Goal: Task Accomplishment & Management: Manage account settings

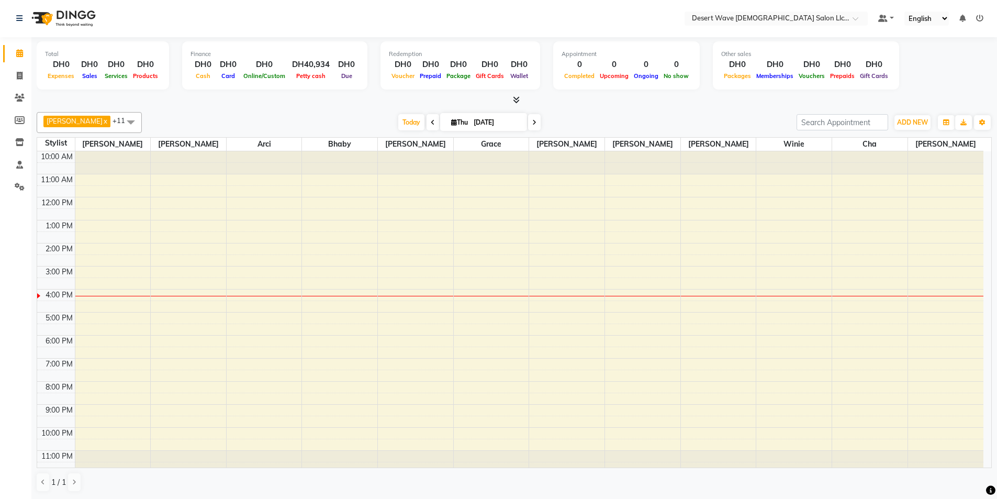
click at [871, 395] on div "10:00 AM 11:00 AM 12:00 PM 1:00 PM 2:00 PM 3:00 PM 4:00 PM 5:00 PM 6:00 PM 7:00…" at bounding box center [510, 312] width 946 height 322
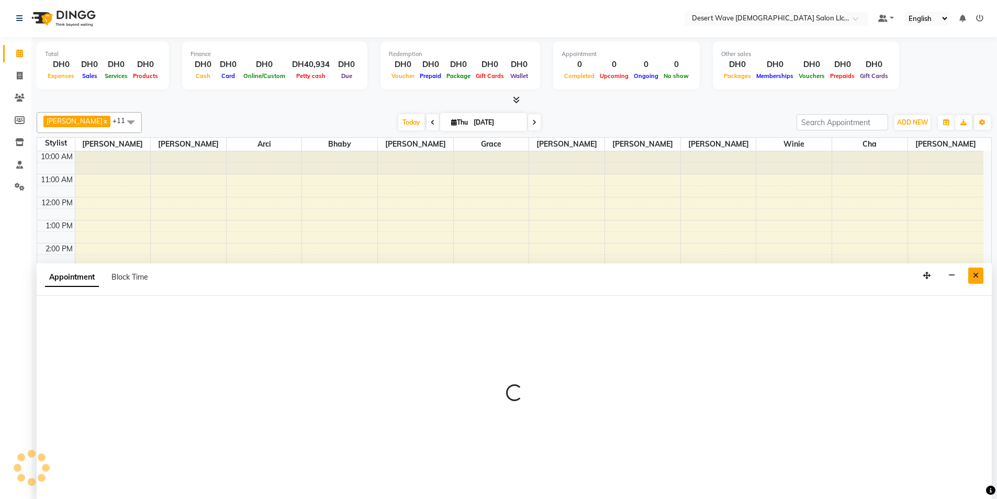
click at [977, 278] on icon "Close" at bounding box center [976, 275] width 6 height 7
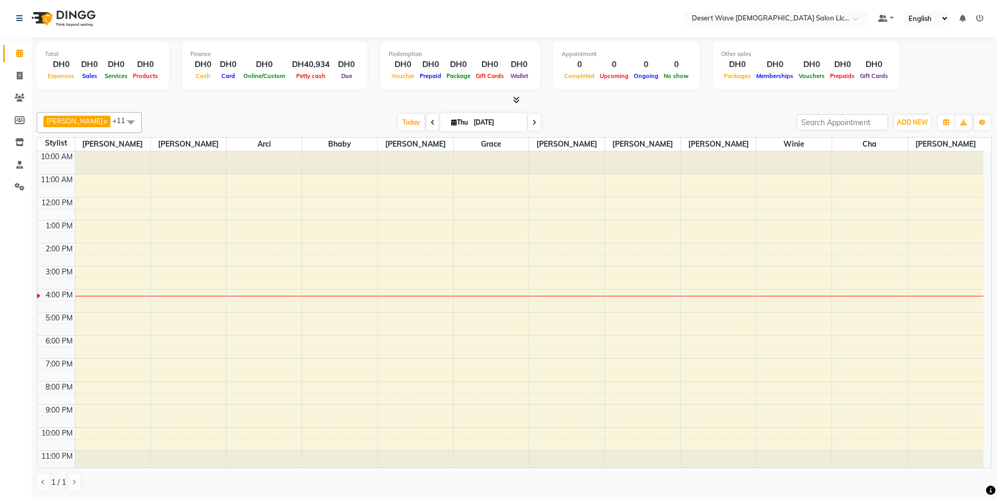
click at [120, 120] on span at bounding box center [130, 122] width 21 height 20
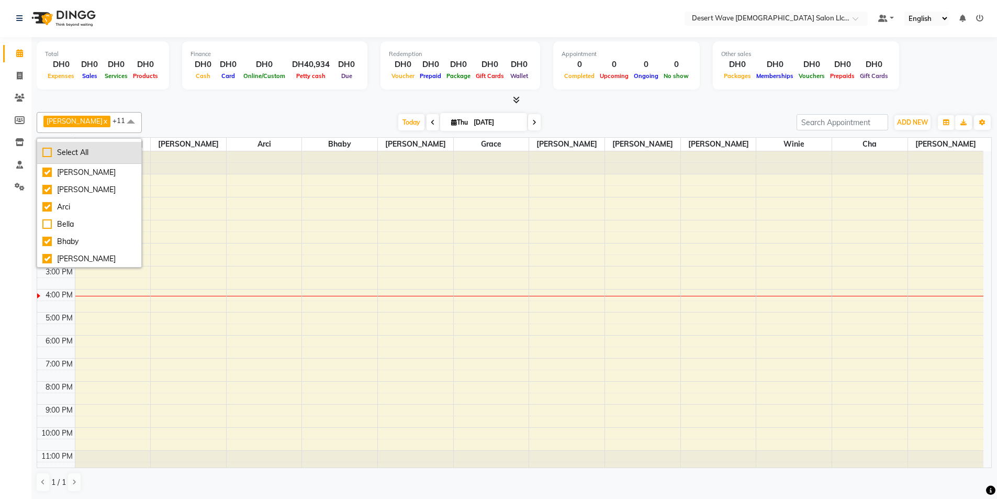
click at [85, 155] on div "Select All" at bounding box center [89, 152] width 94 height 11
checkbox input "true"
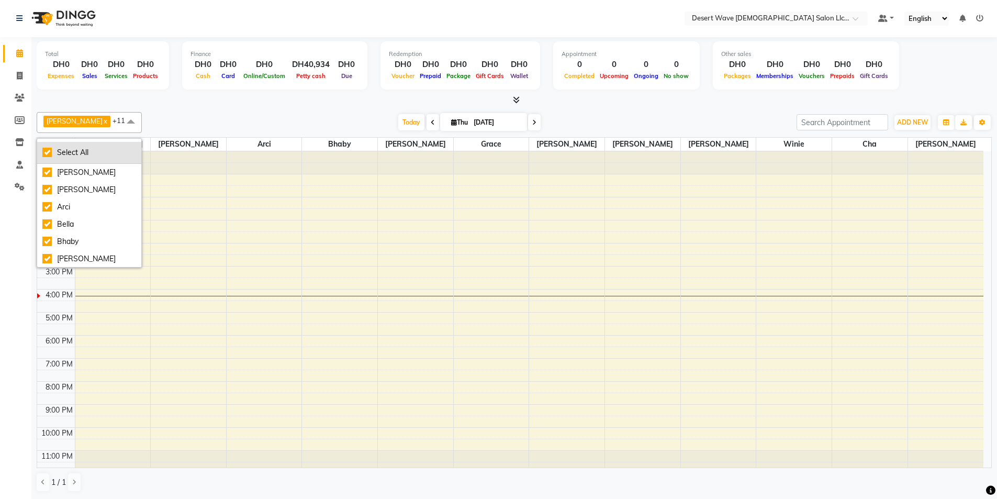
checkbox input "true"
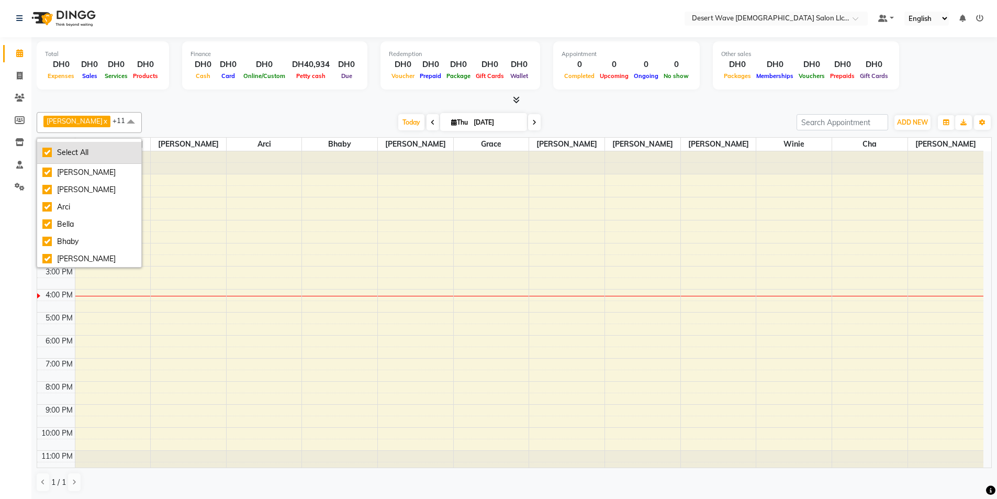
checkbox input "true"
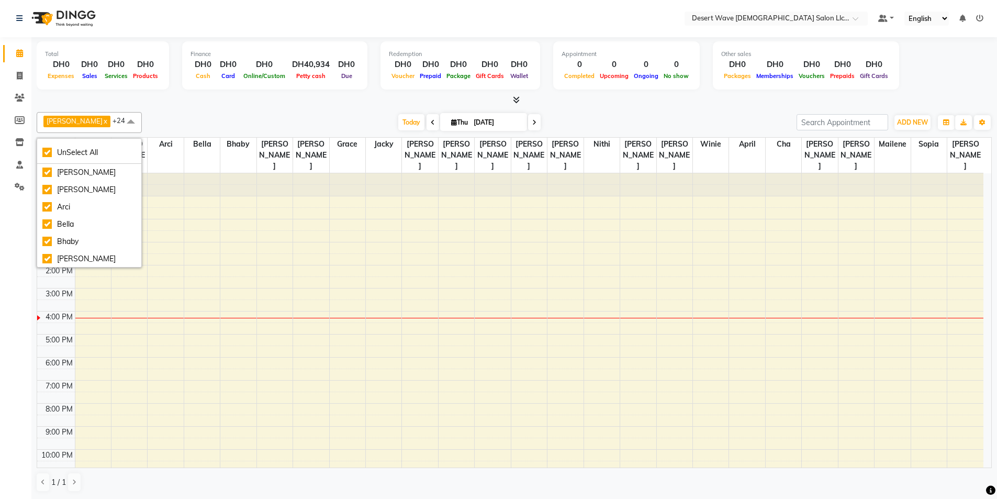
click at [120, 119] on span at bounding box center [130, 122] width 21 height 20
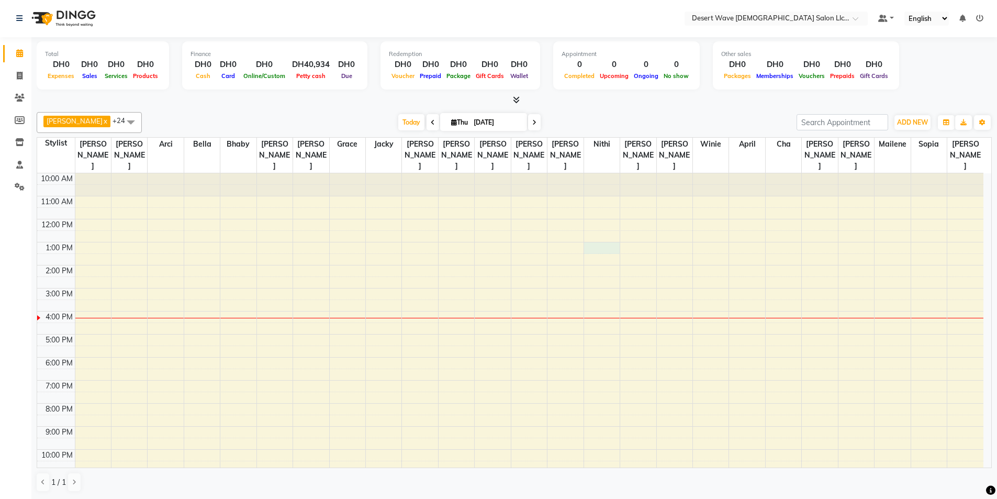
click at [602, 226] on div "10:00 AM 11:00 AM 12:00 PM 1:00 PM 2:00 PM 3:00 PM 4:00 PM 5:00 PM 6:00 PM 7:00…" at bounding box center [510, 334] width 946 height 322
select select "50410"
select select "780"
select select "tentative"
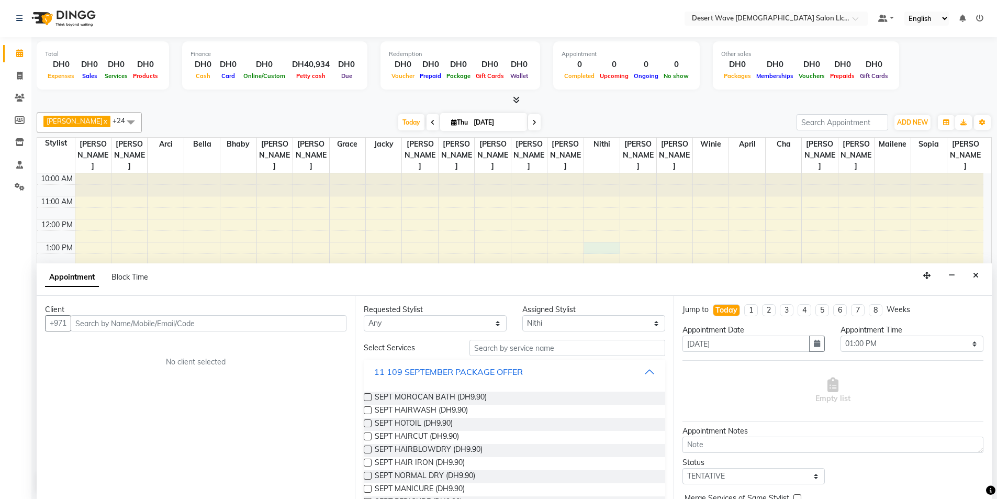
click at [514, 368] on div "11 109 SEPTEMBER PACKAGE OFFER" at bounding box center [448, 371] width 149 height 13
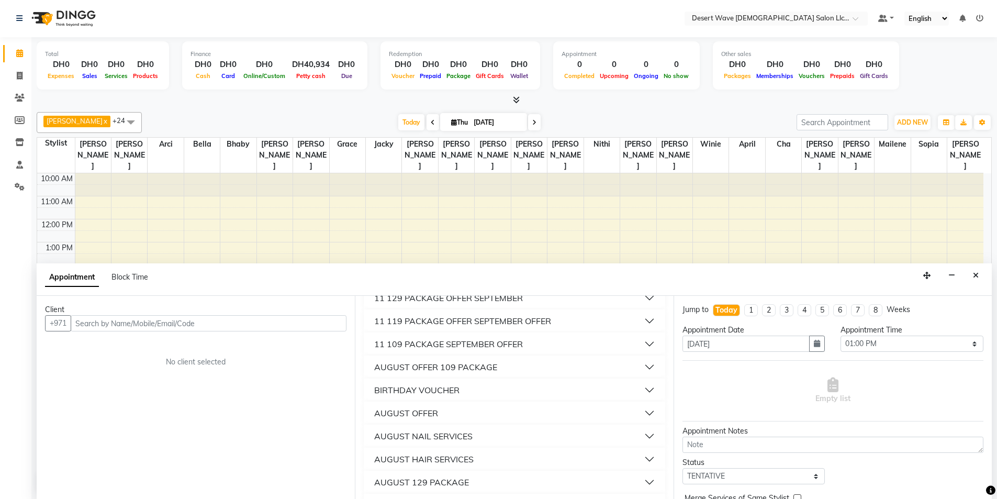
scroll to position [52, 0]
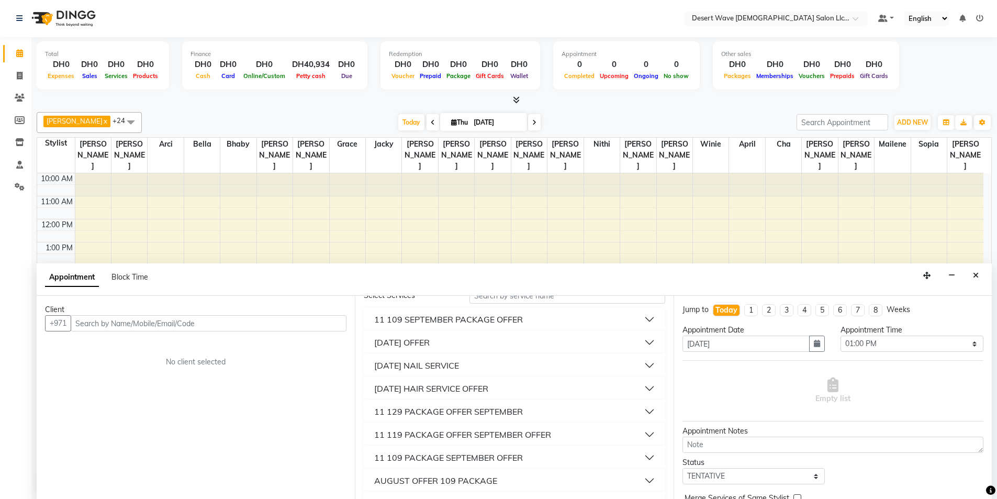
click at [488, 383] on div "[DATE] HAIR SERVICE OFFER" at bounding box center [431, 388] width 114 height 13
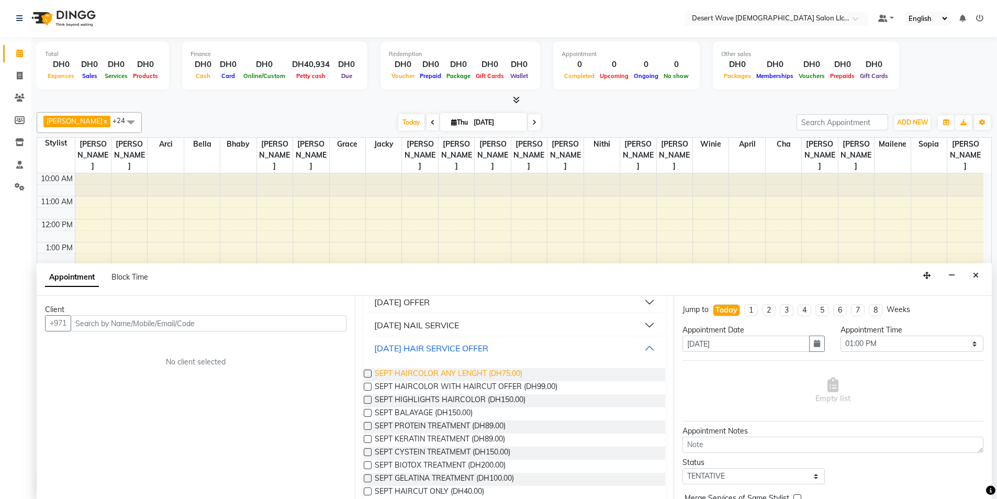
scroll to position [105, 0]
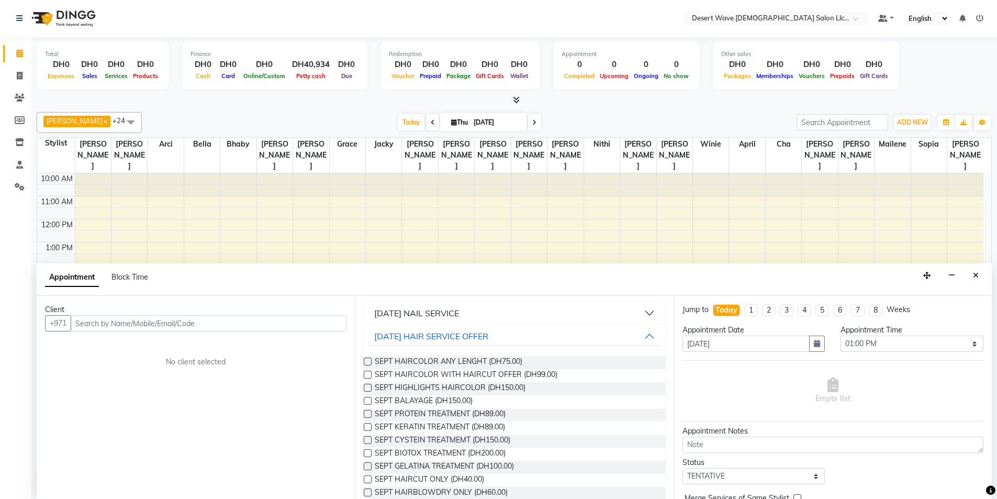
click at [366, 375] on label at bounding box center [368, 375] width 8 height 8
click at [366, 375] on input "checkbox" at bounding box center [367, 375] width 7 height 7
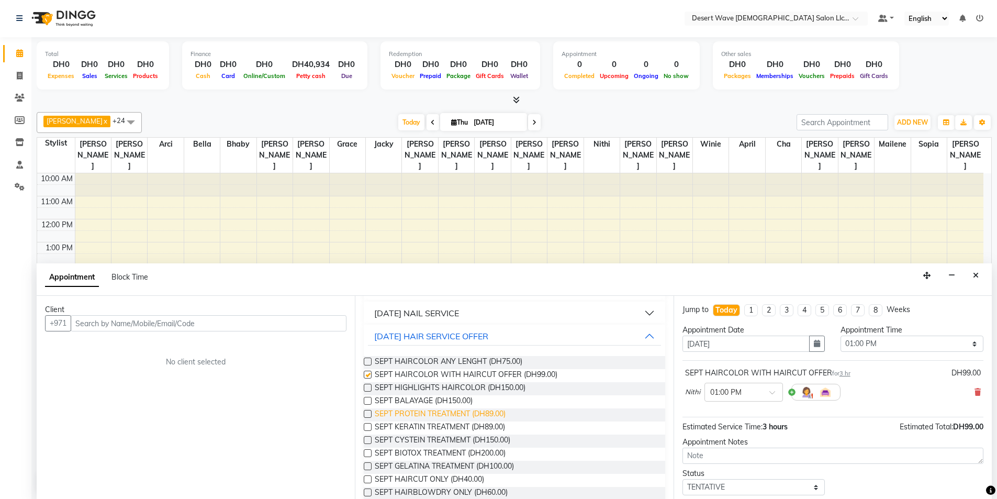
checkbox input "false"
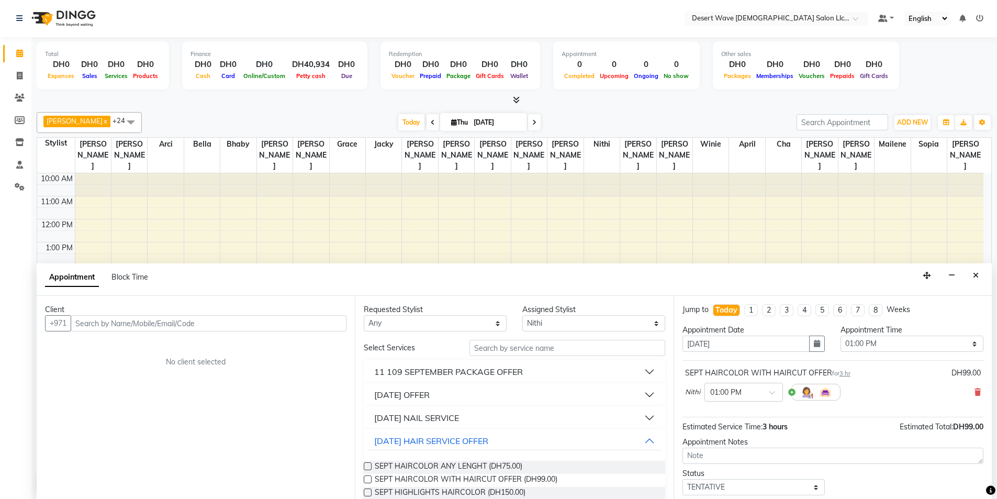
scroll to position [0, 0]
drag, startPoint x: 622, startPoint y: 322, endPoint x: 613, endPoint y: 317, distance: 10.1
click at [622, 322] on select "Select [GEOGRAPHIC_DATA][PERSON_NAME] [PERSON_NAME] [PERSON_NAME] [PERSON_NAME]…" at bounding box center [593, 324] width 143 height 16
select select "50415"
click at [522, 316] on select "Select [GEOGRAPHIC_DATA][PERSON_NAME] [PERSON_NAME] [PERSON_NAME] [PERSON_NAME]…" at bounding box center [593, 324] width 143 height 16
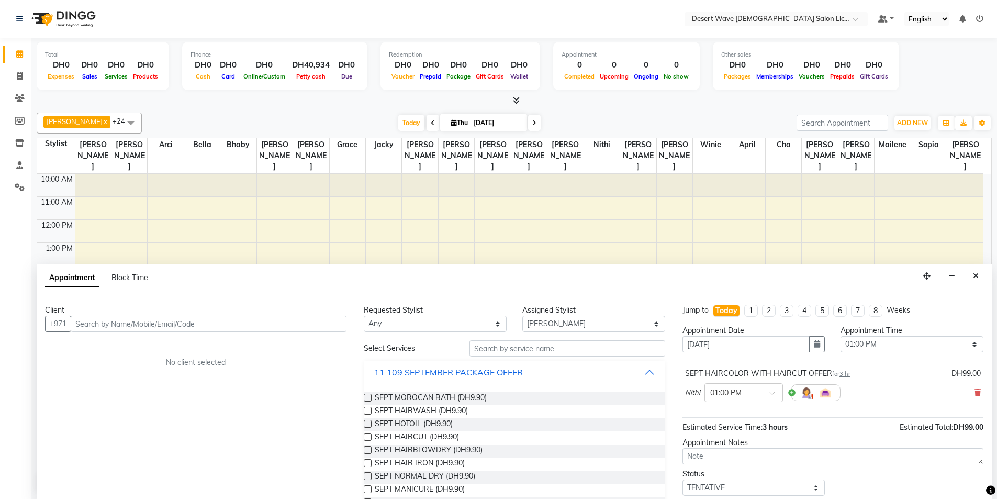
click at [507, 366] on div "11 109 SEPTEMBER PACKAGE OFFER" at bounding box center [448, 372] width 149 height 13
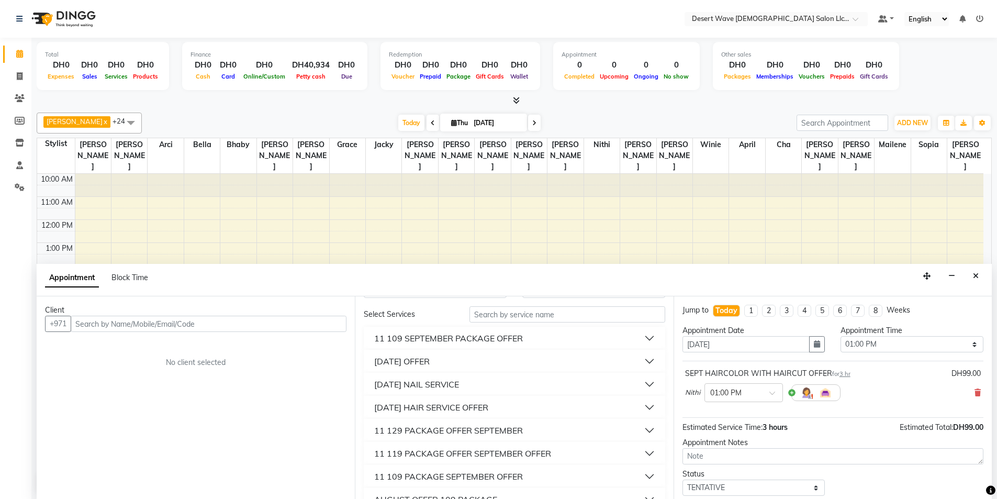
scroll to position [52, 0]
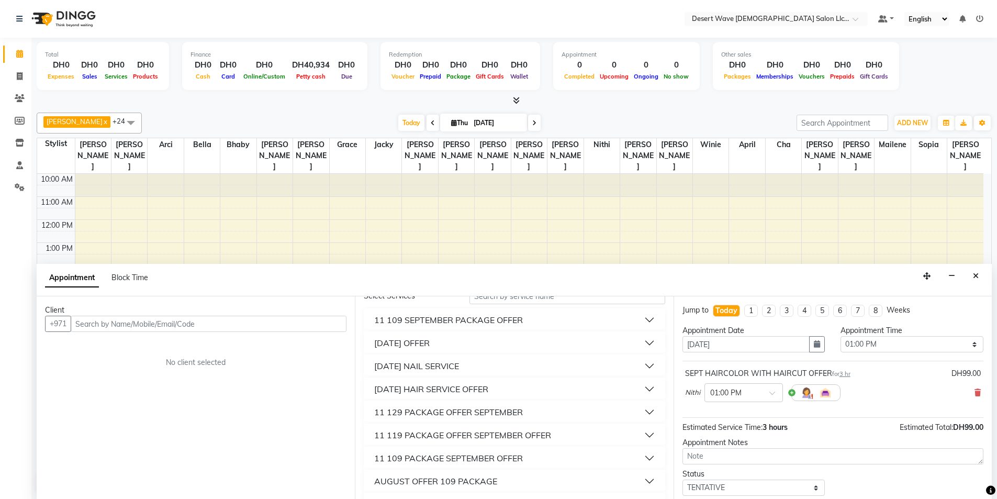
click at [503, 367] on button "[DATE] NAIL SERVICE" at bounding box center [514, 365] width 293 height 19
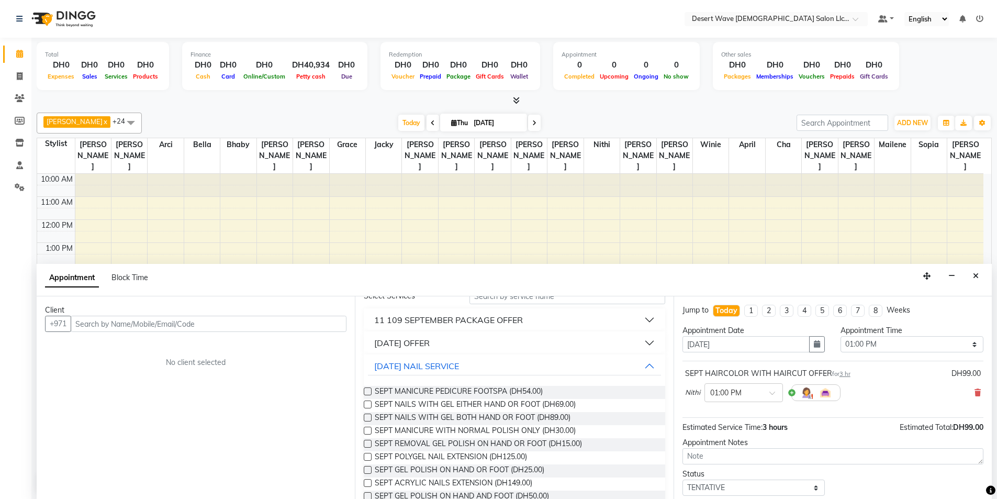
click at [368, 391] on label at bounding box center [368, 391] width 8 height 8
click at [368, 391] on input "checkbox" at bounding box center [367, 392] width 7 height 7
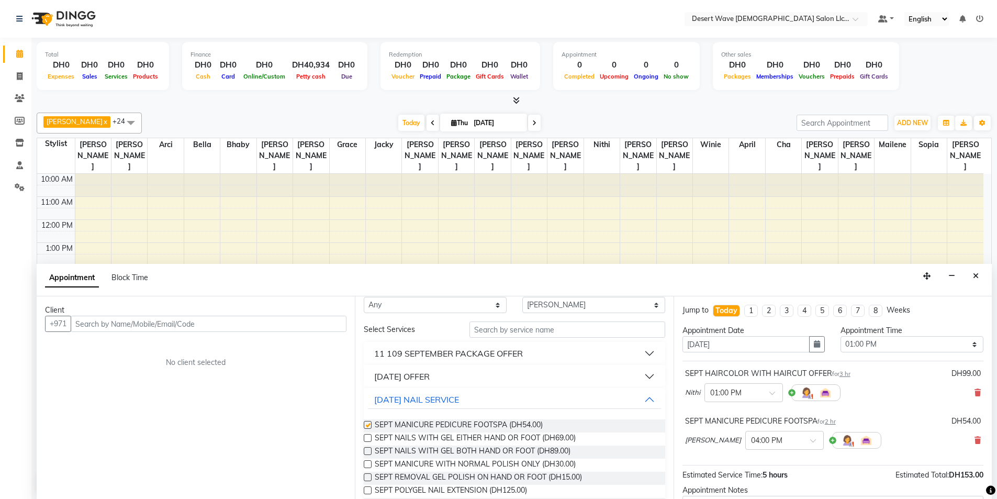
scroll to position [0, 0]
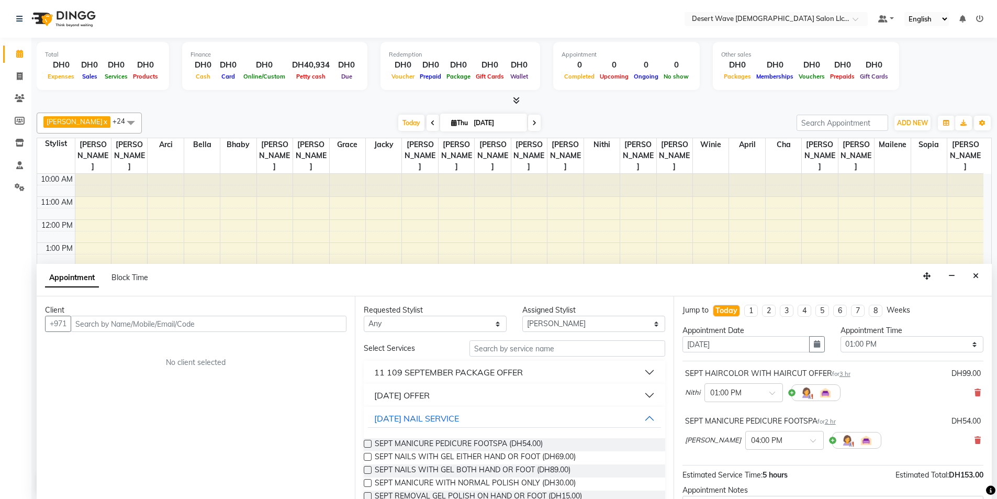
checkbox input "false"
click at [236, 318] on input "text" at bounding box center [209, 324] width 276 height 16
click at [184, 322] on input "text" at bounding box center [209, 324] width 276 height 16
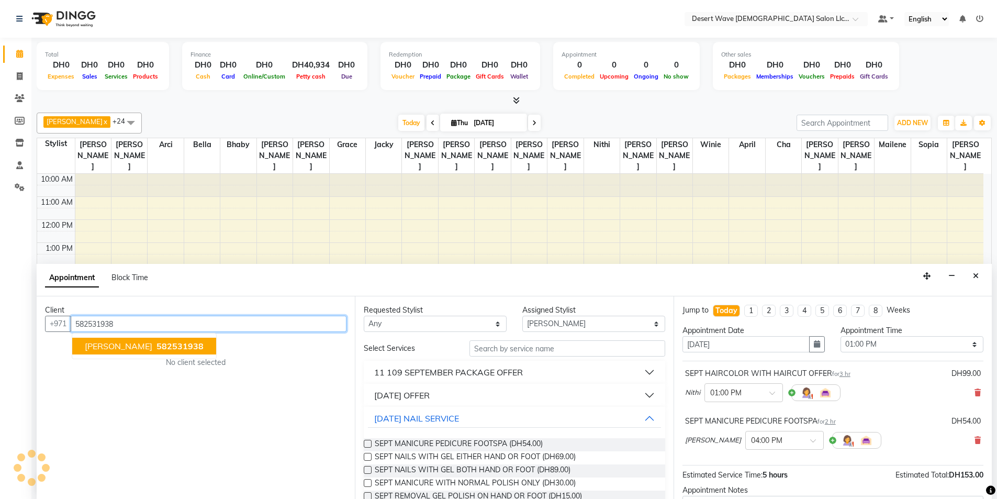
click at [143, 351] on button "[PERSON_NAME] 582531938" at bounding box center [144, 346] width 144 height 17
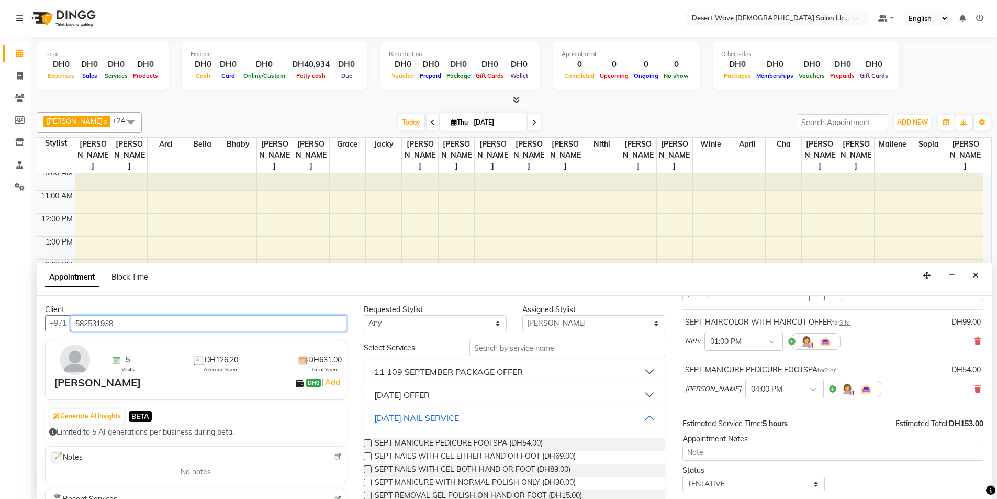
scroll to position [110, 0]
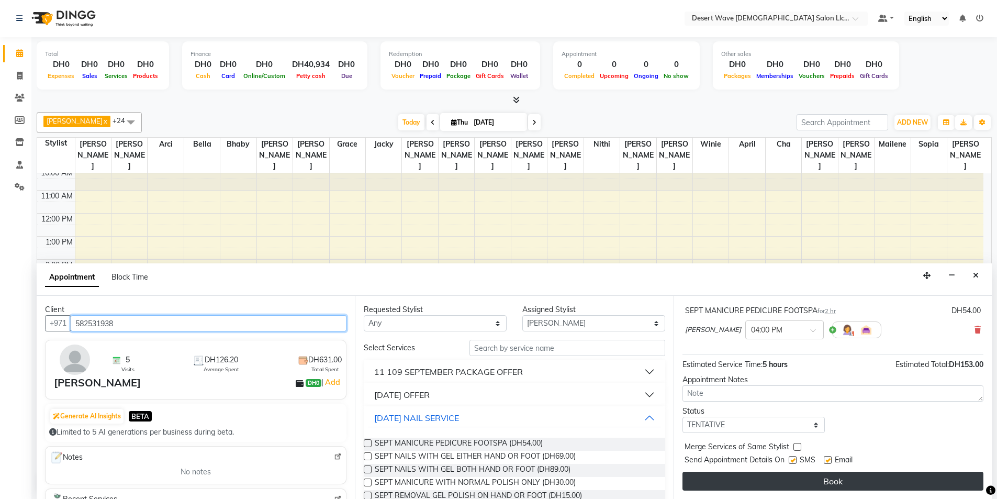
type input "582531938"
click at [803, 482] on button "Book" at bounding box center [833, 481] width 301 height 19
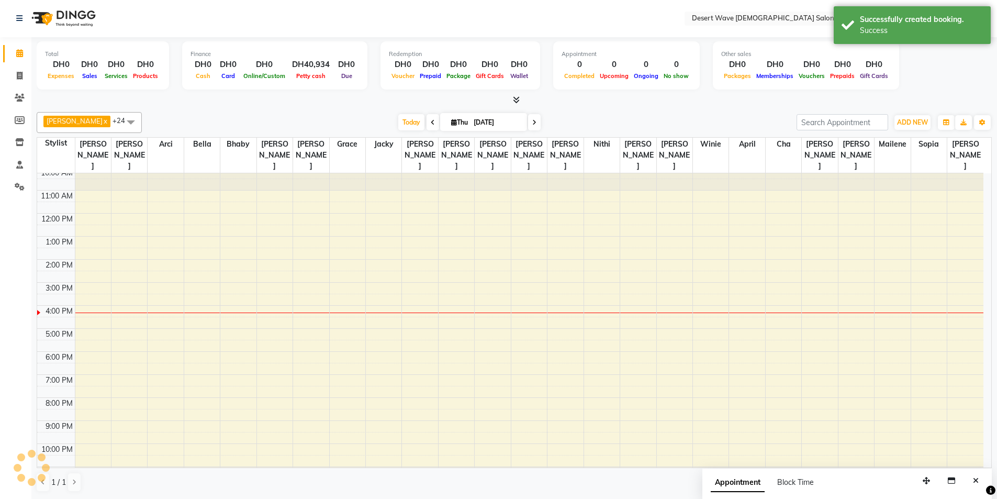
scroll to position [0, 0]
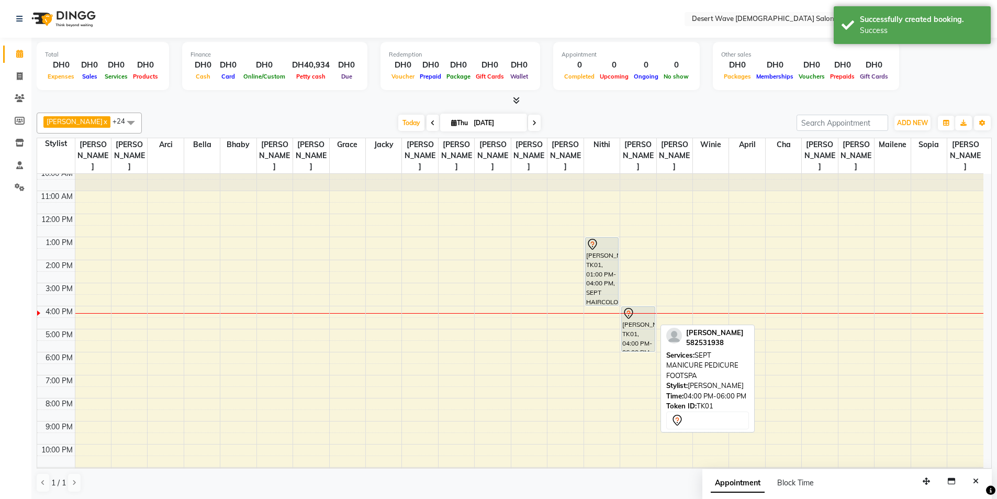
click at [635, 315] on div "[PERSON_NAME], TK01, 04:00 PM-06:00 PM, SEPT MANICURE PEDICURE FOOTSPA" at bounding box center [638, 329] width 33 height 44
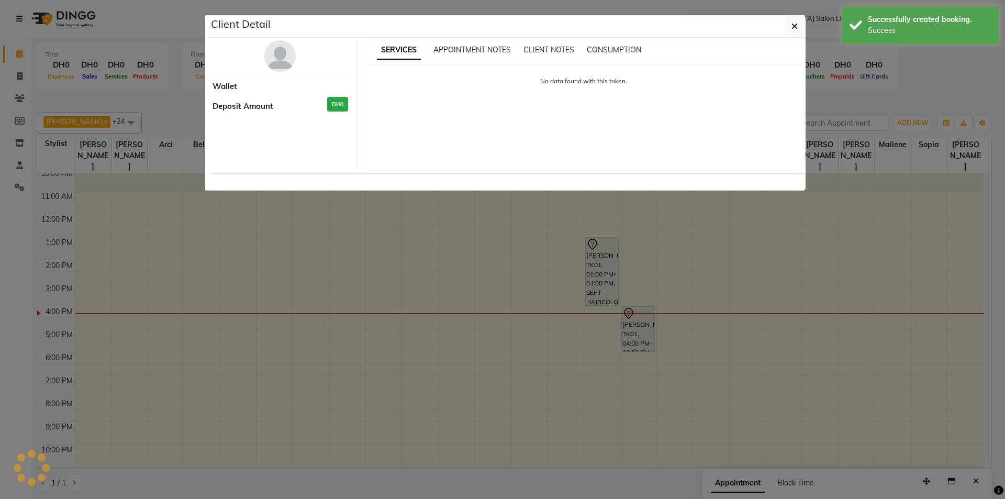
select select "7"
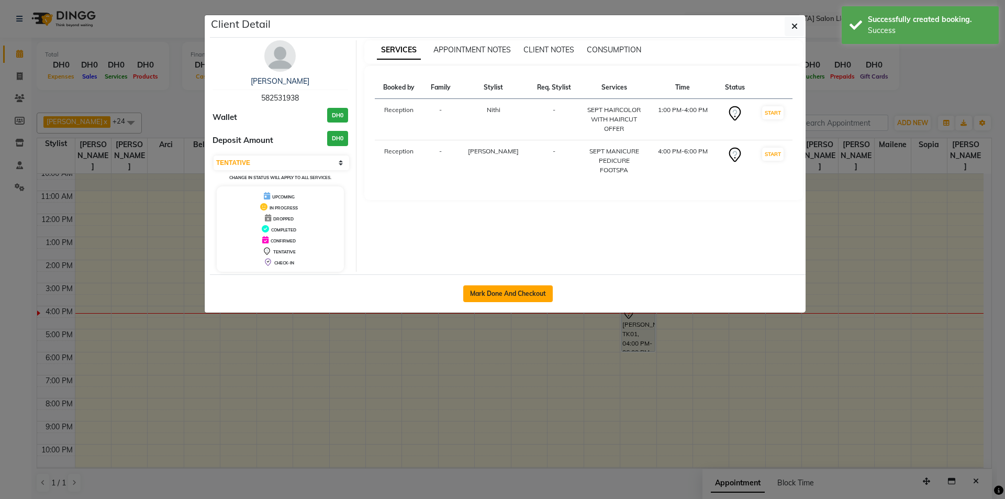
click at [525, 288] on button "Mark Done And Checkout" at bounding box center [508, 293] width 90 height 17
select select "service"
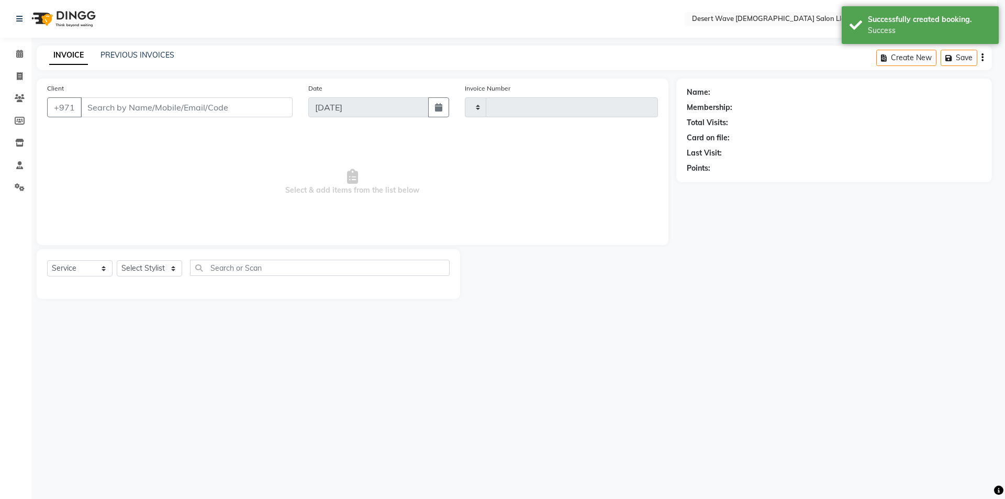
type input "6584"
select select "6563"
type input "582531938"
select select "50418"
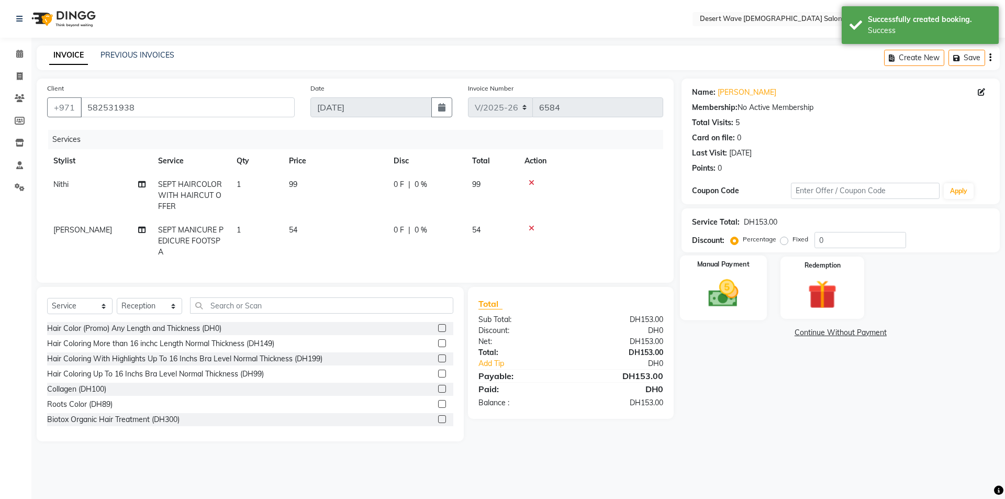
click at [743, 295] on img at bounding box center [723, 293] width 49 height 35
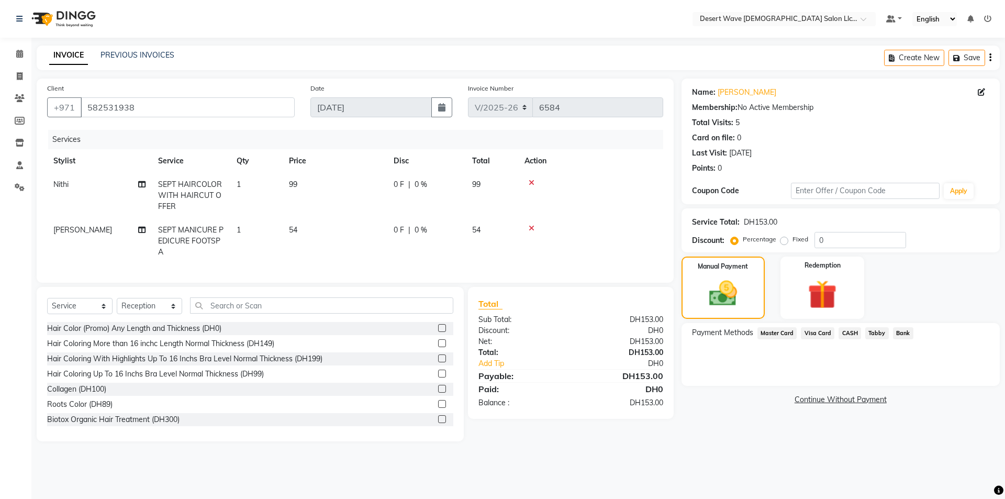
click at [820, 333] on span "Visa Card" at bounding box center [817, 333] width 33 height 12
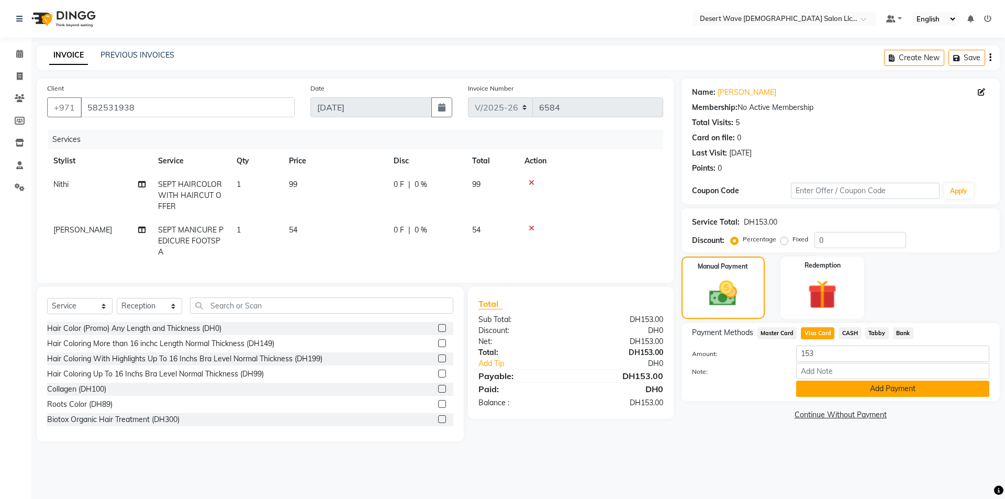
click at [869, 385] on button "Add Payment" at bounding box center [892, 389] width 193 height 16
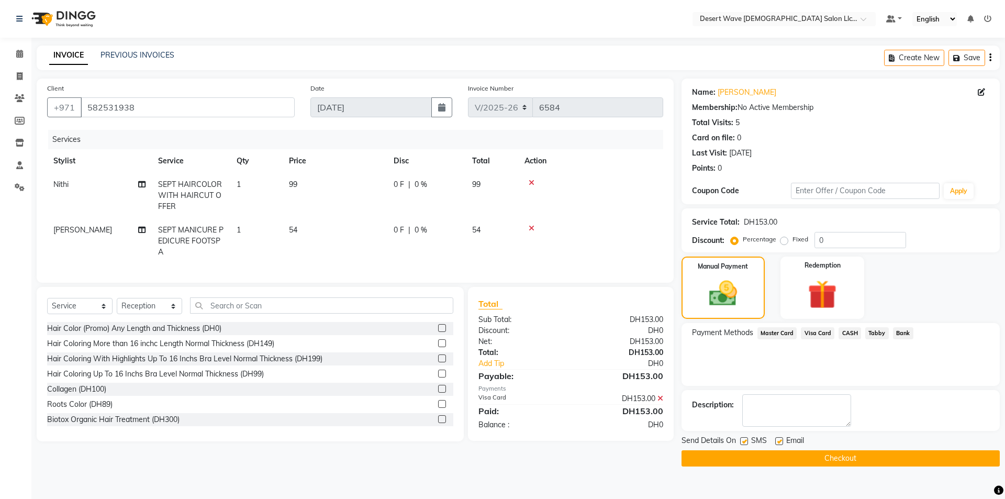
click at [831, 460] on button "Checkout" at bounding box center [840, 458] width 318 height 16
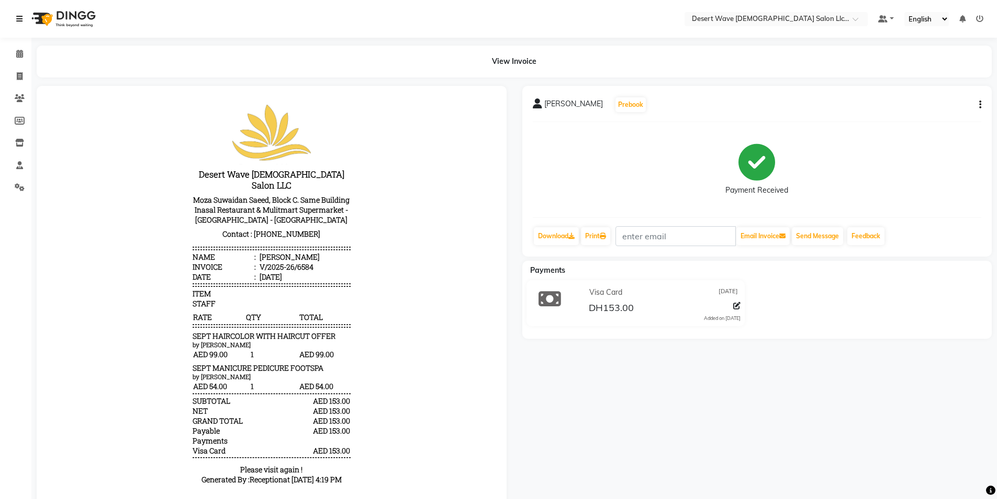
click at [23, 19] on icon at bounding box center [19, 18] width 6 height 7
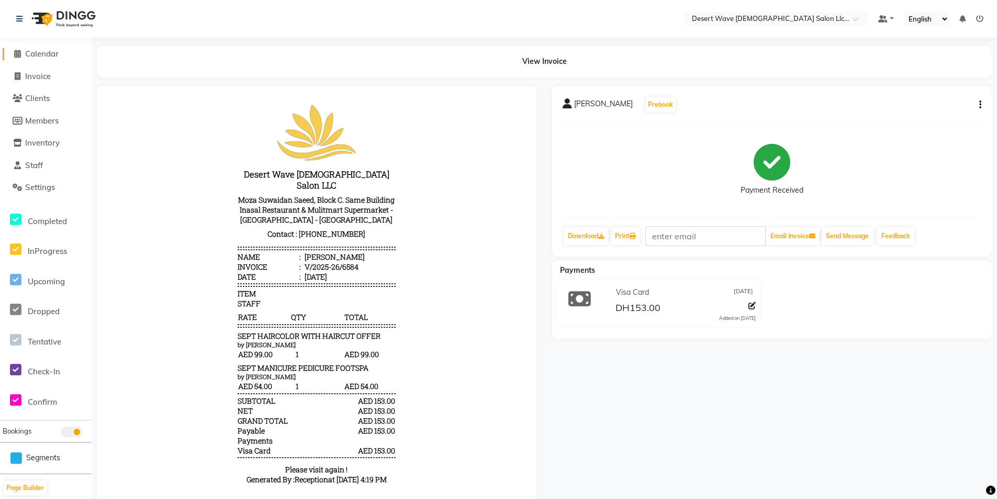
click at [40, 53] on span "Calendar" at bounding box center [41, 54] width 33 height 10
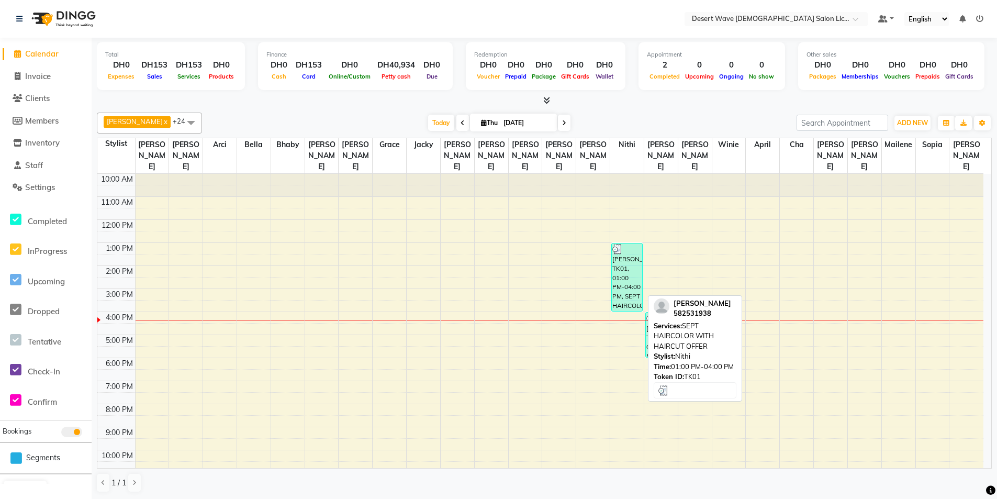
click at [642, 244] on div at bounding box center [626, 249] width 29 height 10
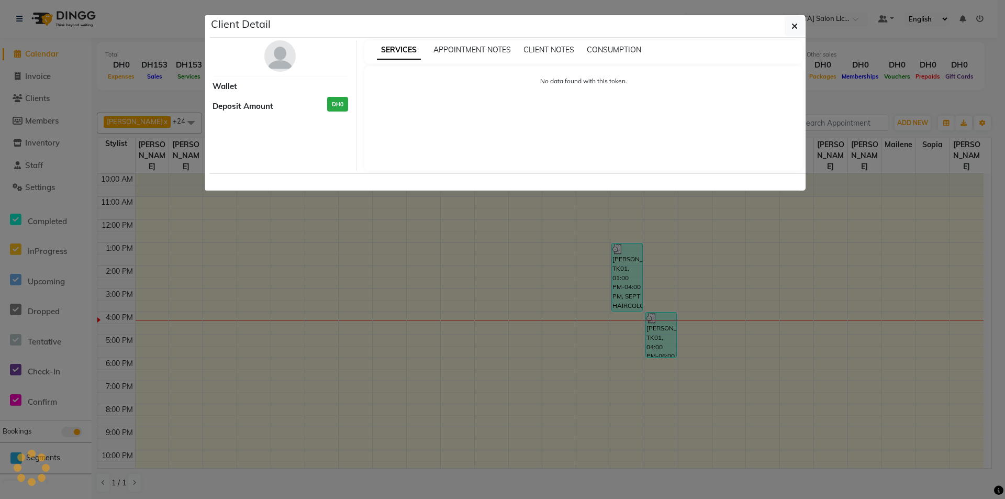
select select "3"
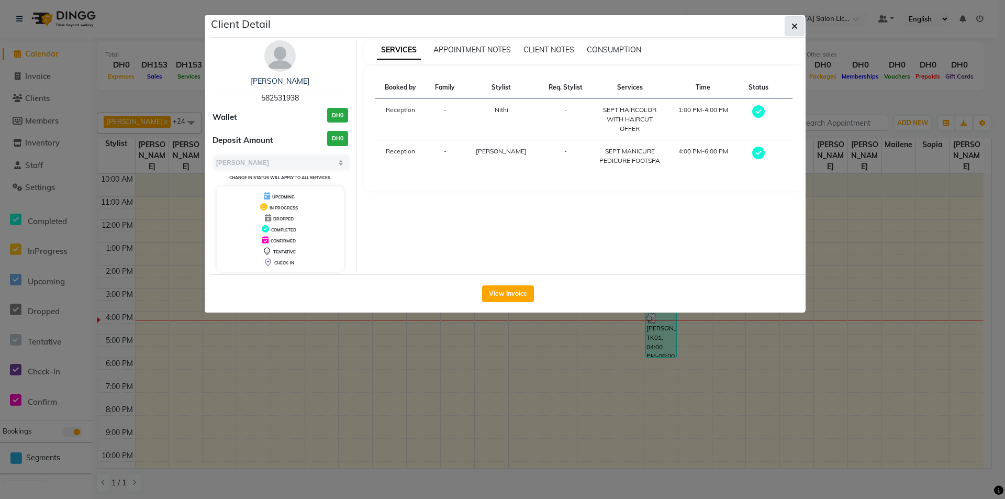
click at [798, 30] on button "button" at bounding box center [795, 26] width 20 height 20
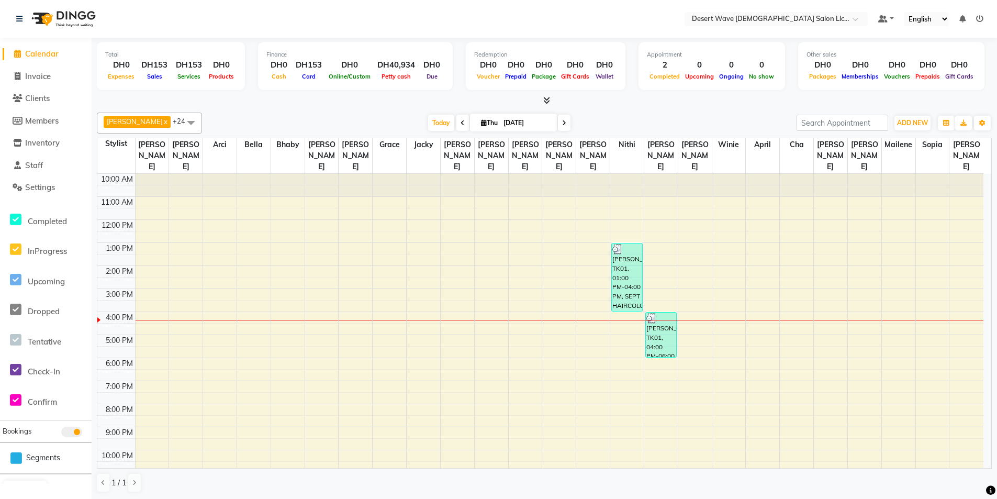
click at [641, 227] on div "10:00 AM 11:00 AM 12:00 PM 1:00 PM 2:00 PM 3:00 PM 4:00 PM 5:00 PM 6:00 PM 7:00…" at bounding box center [540, 335] width 886 height 322
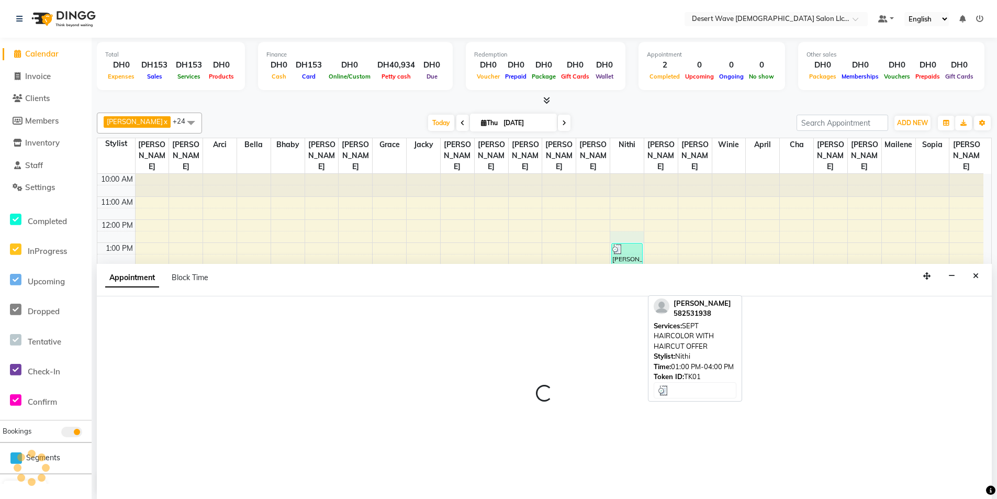
scroll to position [1, 0]
select select "50410"
select select "750"
select select "tentative"
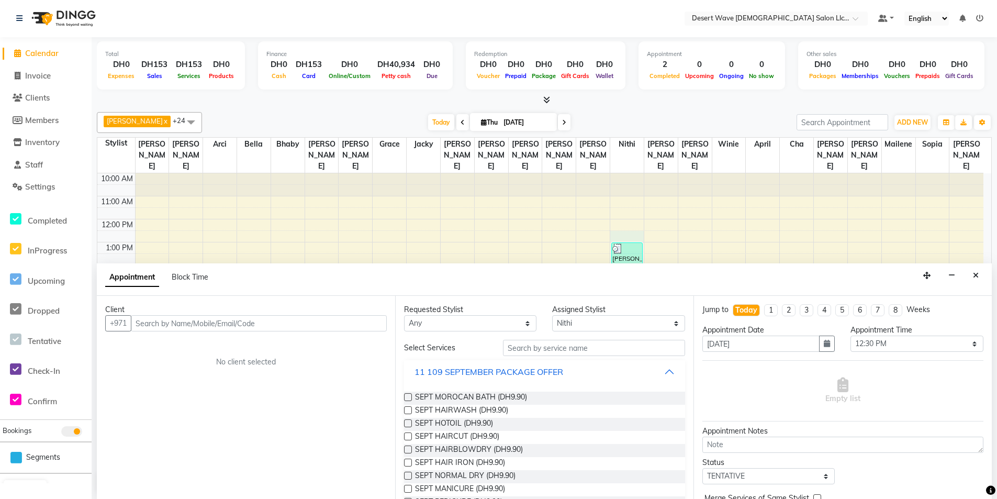
click at [497, 372] on div "11 109 SEPTEMBER PACKAGE OFFER" at bounding box center [489, 371] width 149 height 13
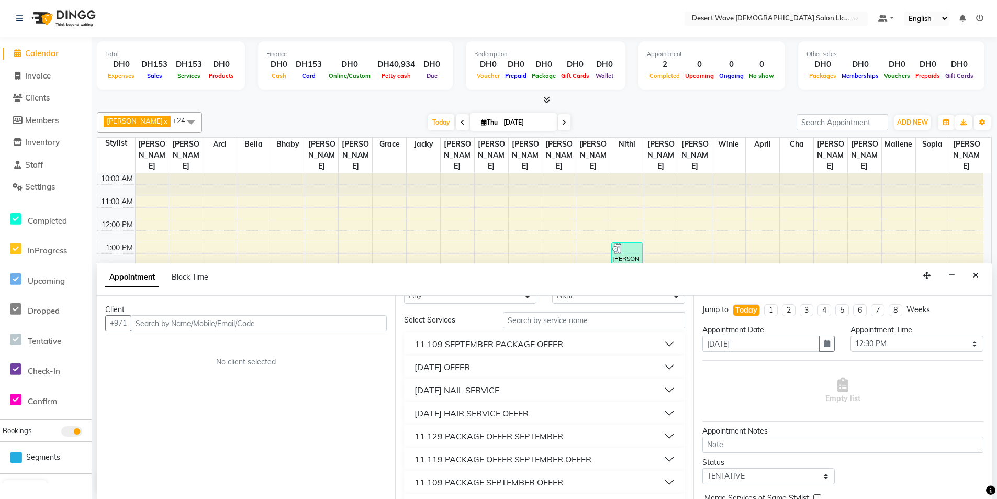
scroll to position [52, 0]
click at [512, 391] on div "[DATE] HAIR SERVICE OFFER" at bounding box center [472, 388] width 114 height 13
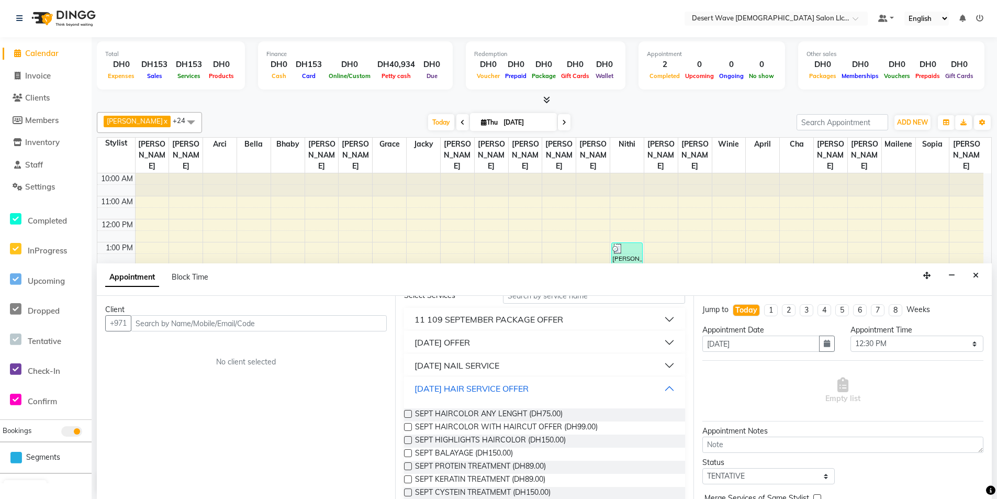
scroll to position [105, 0]
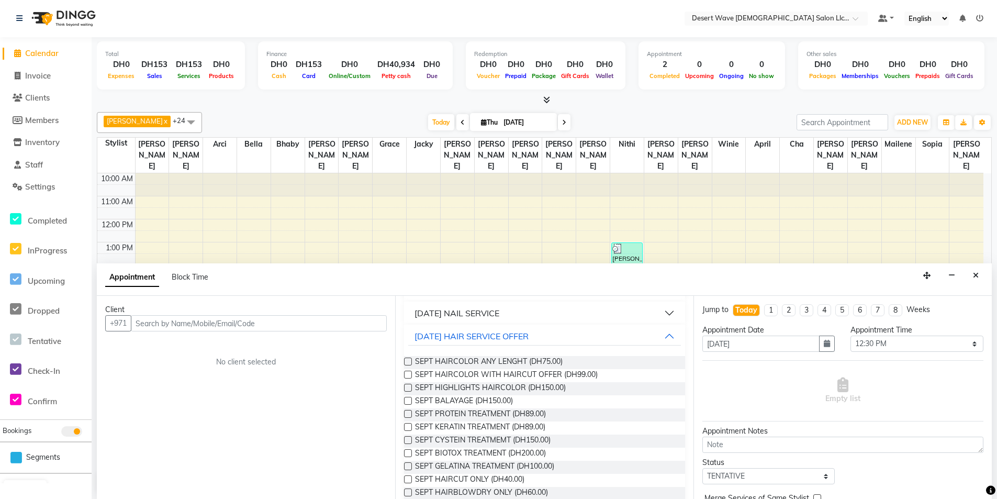
click at [404, 374] on label at bounding box center [408, 375] width 8 height 8
click at [404, 374] on input "checkbox" at bounding box center [407, 375] width 7 height 7
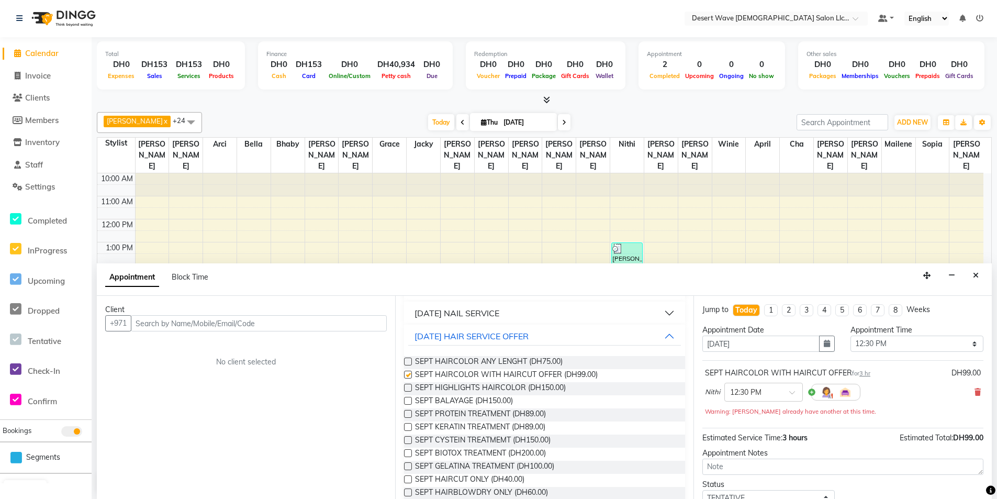
scroll to position [0, 0]
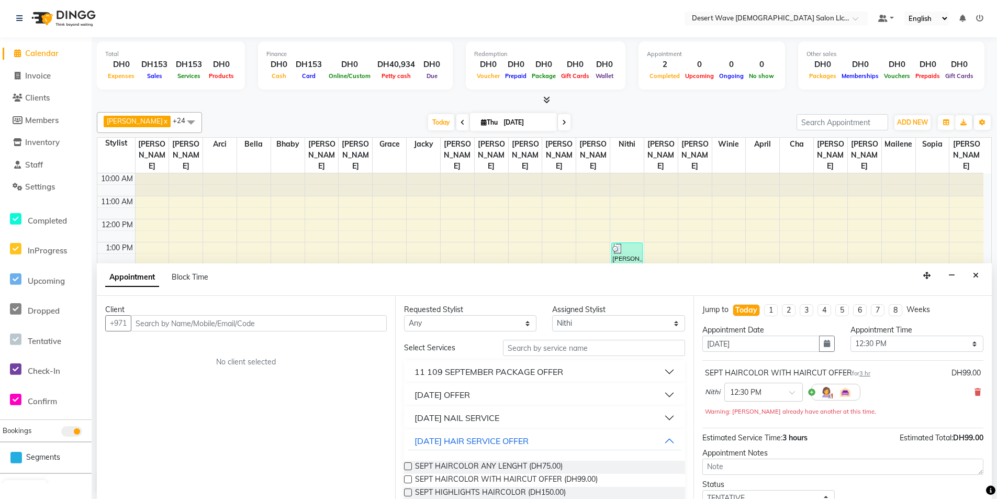
checkbox input "false"
click at [293, 326] on input "text" at bounding box center [259, 324] width 256 height 16
type input "544363619"
click at [368, 319] on span "Add Client" at bounding box center [365, 323] width 35 height 9
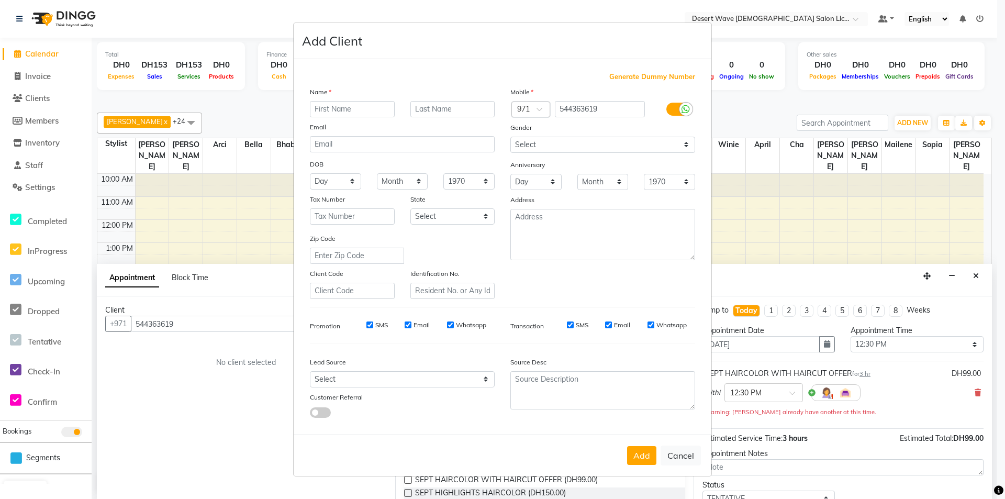
click at [358, 108] on input "text" at bounding box center [352, 109] width 85 height 16
type input "r"
type input "[PERSON_NAME]"
click at [648, 464] on button "Add" at bounding box center [641, 455] width 29 height 19
select select
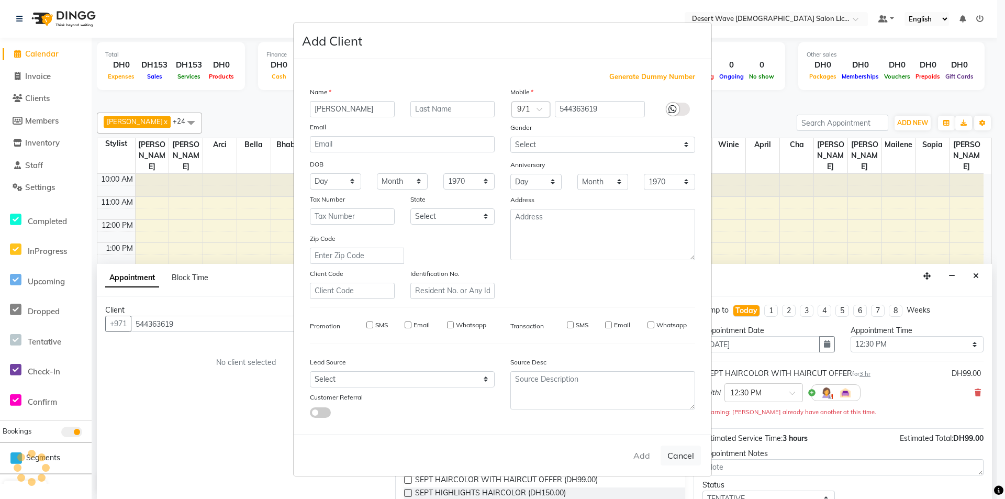
select select
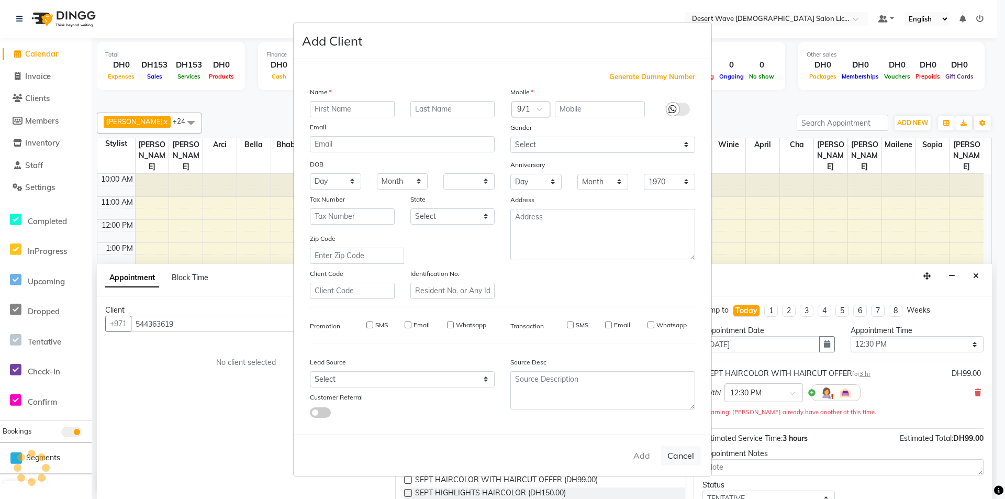
select select
checkbox input "false"
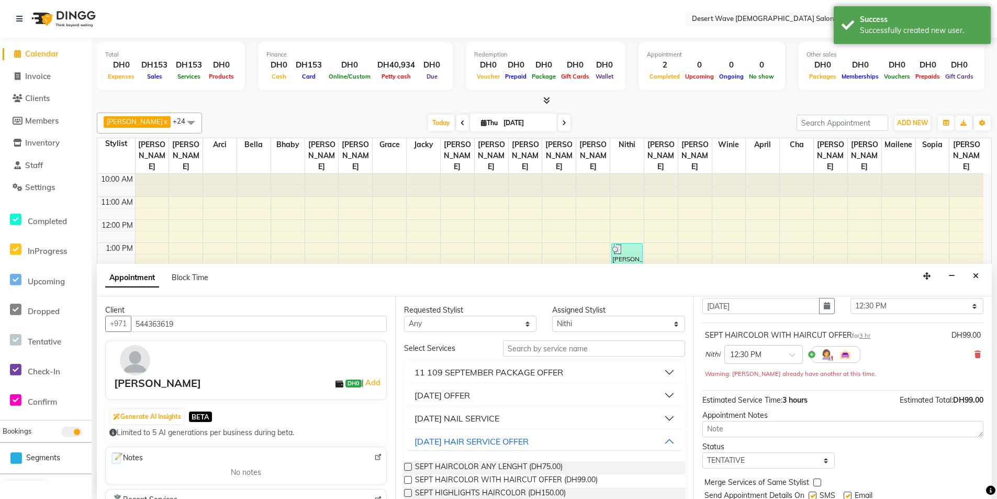
scroll to position [73, 0]
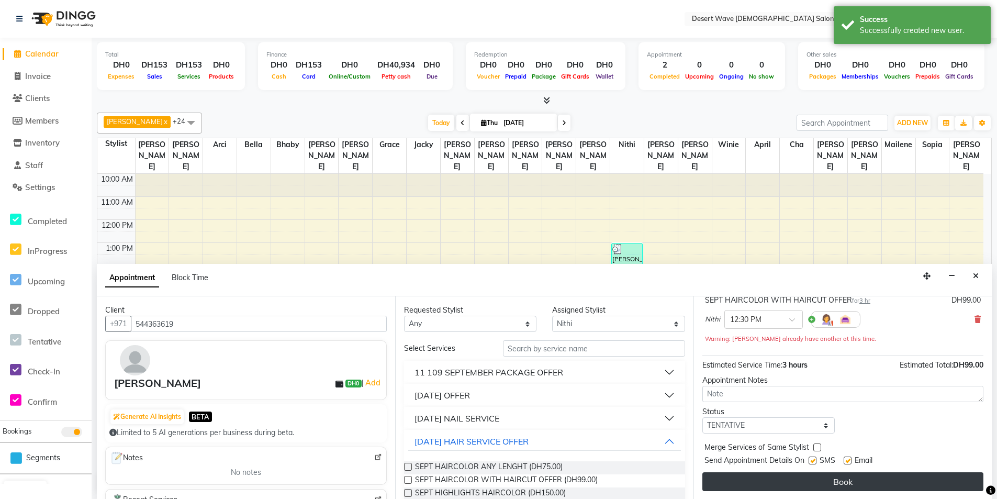
click at [840, 479] on button "Book" at bounding box center [842, 481] width 281 height 19
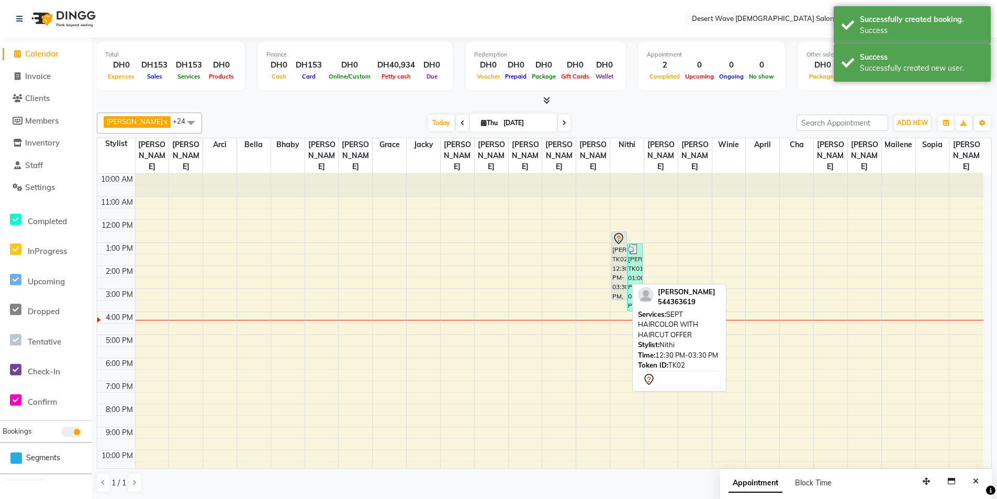
click at [620, 232] on icon at bounding box center [618, 238] width 13 height 13
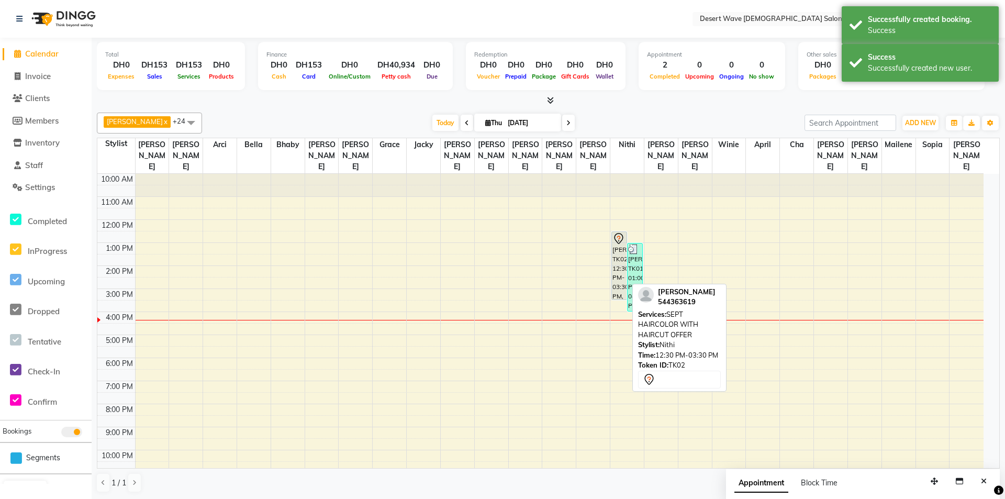
select select "7"
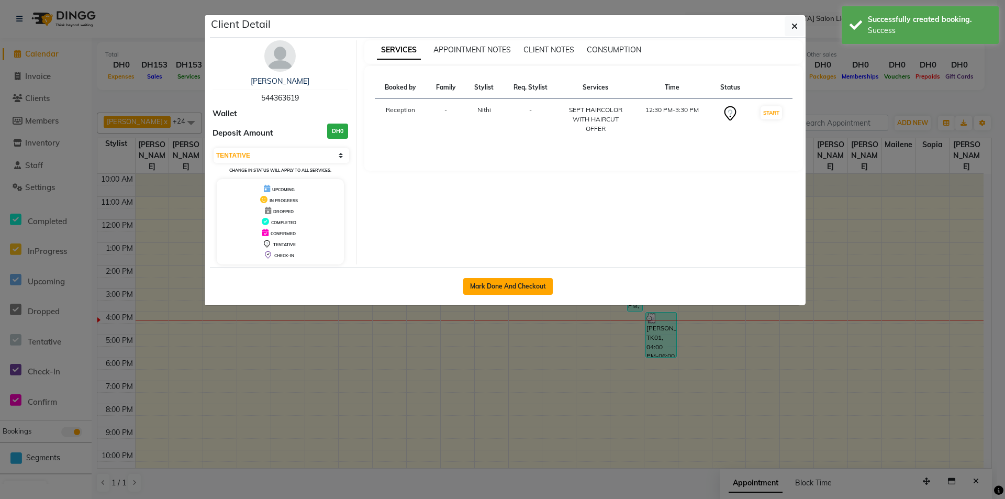
click at [533, 285] on button "Mark Done And Checkout" at bounding box center [508, 286] width 90 height 17
select select "6563"
select select "service"
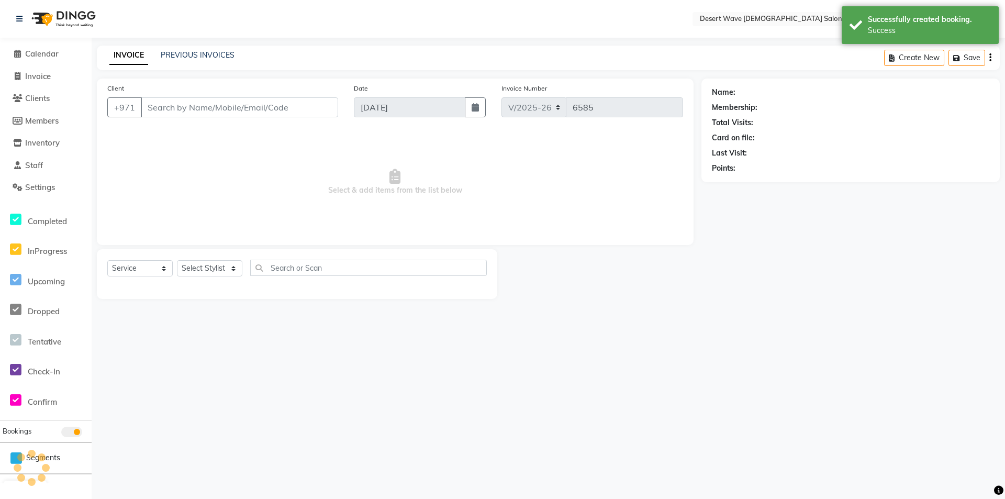
type input "544363619"
select select "50418"
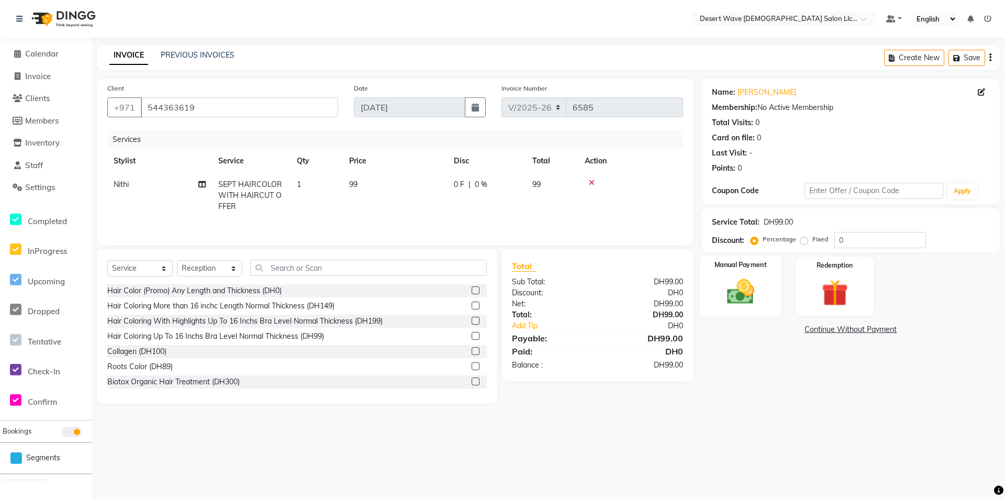
click at [744, 289] on img at bounding box center [740, 292] width 45 height 32
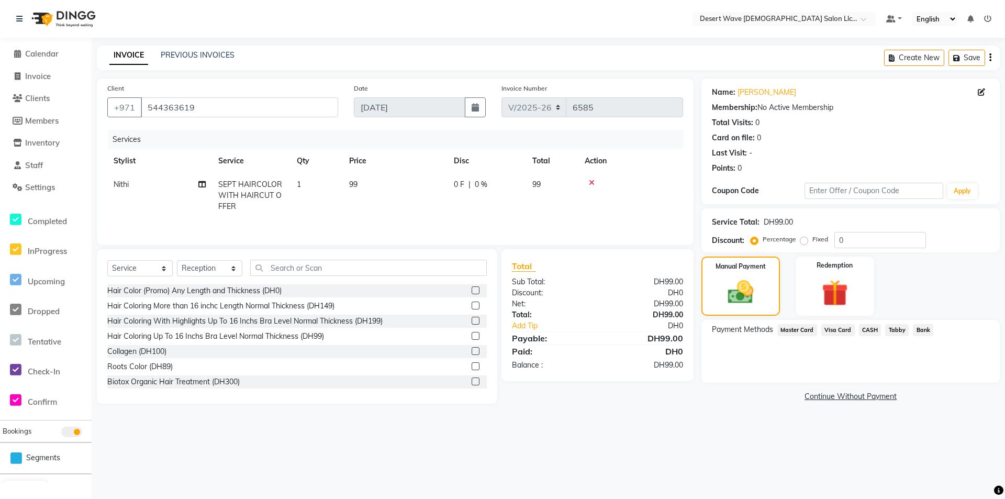
click at [836, 331] on span "Visa Card" at bounding box center [837, 330] width 33 height 12
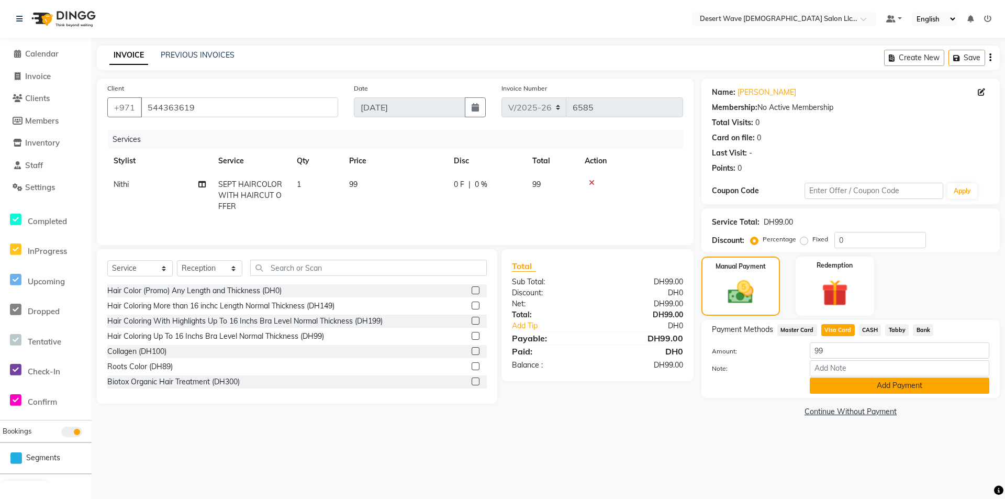
click at [889, 385] on button "Add Payment" at bounding box center [900, 385] width 180 height 16
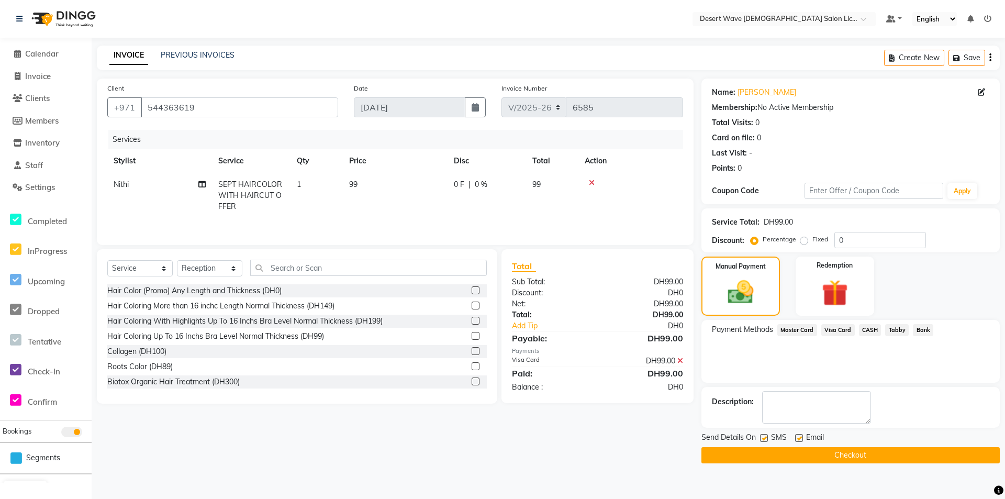
click at [867, 458] on button "Checkout" at bounding box center [850, 455] width 298 height 16
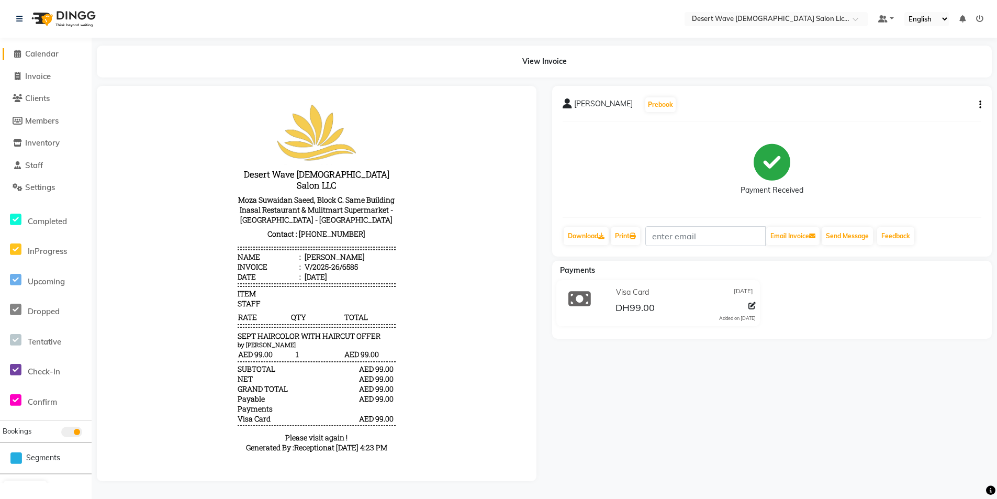
click at [62, 57] on link "Calendar" at bounding box center [46, 54] width 86 height 12
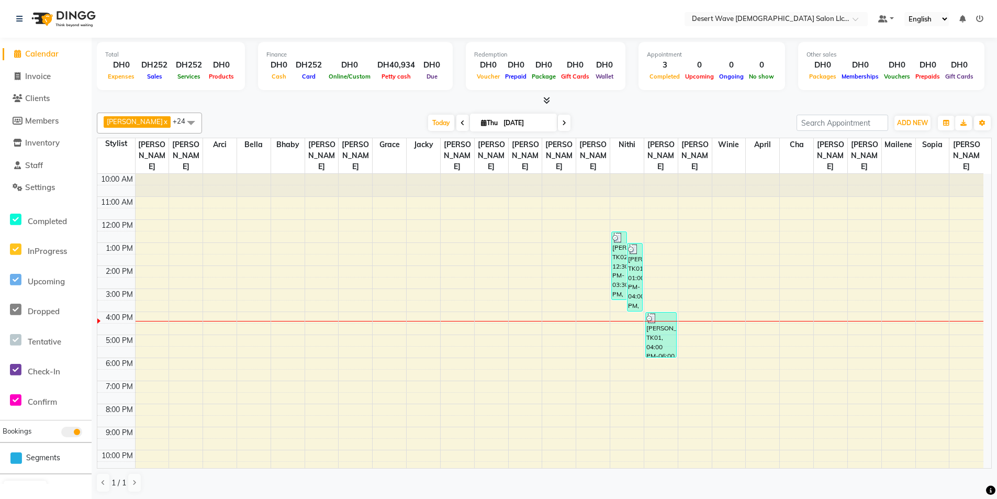
click at [295, 261] on div "10:00 AM 11:00 AM 12:00 PM 1:00 PM 2:00 PM 3:00 PM 4:00 PM 5:00 PM 6:00 PM 7:00…" at bounding box center [540, 335] width 886 height 322
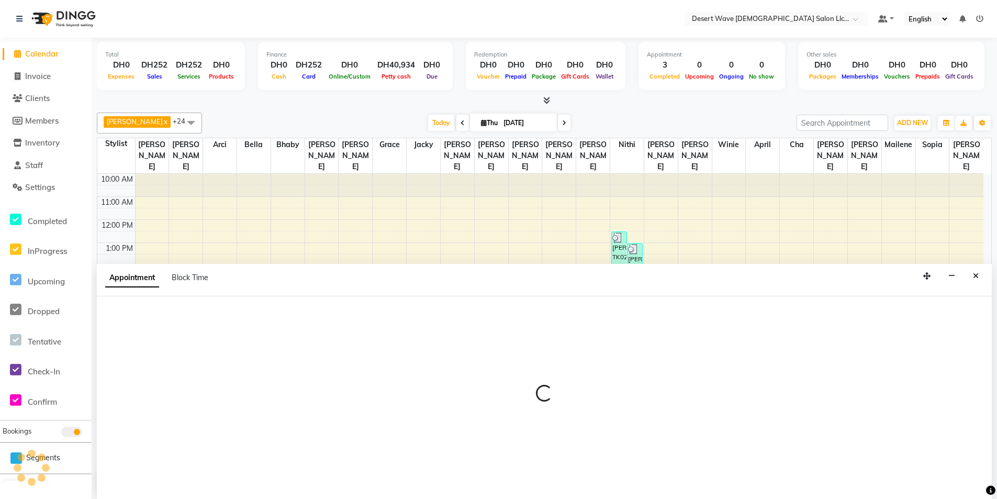
scroll to position [1, 0]
select select "50413"
select select "tentative"
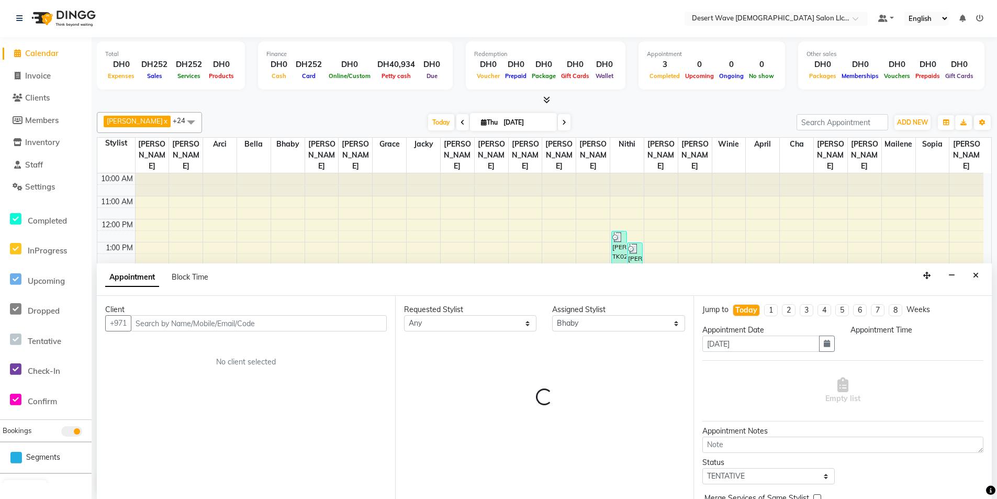
scroll to position [0, 0]
select select "840"
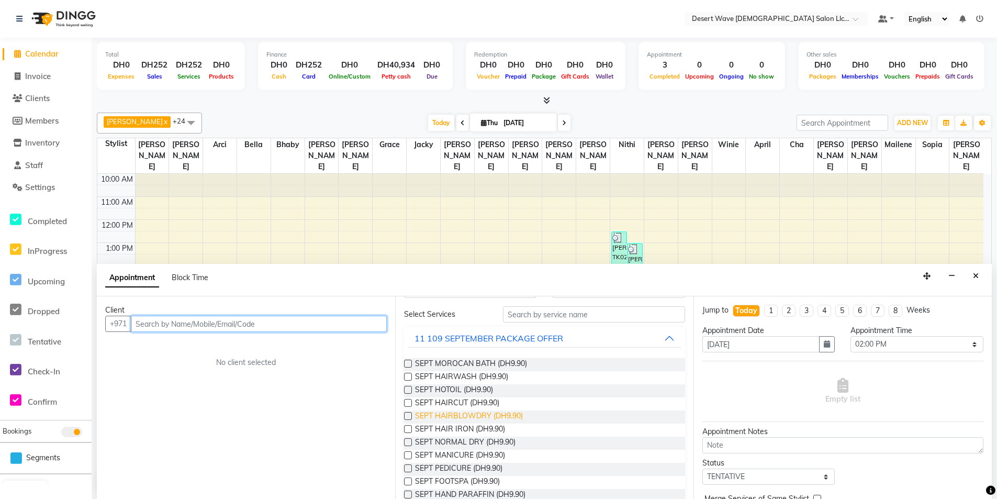
scroll to position [52, 0]
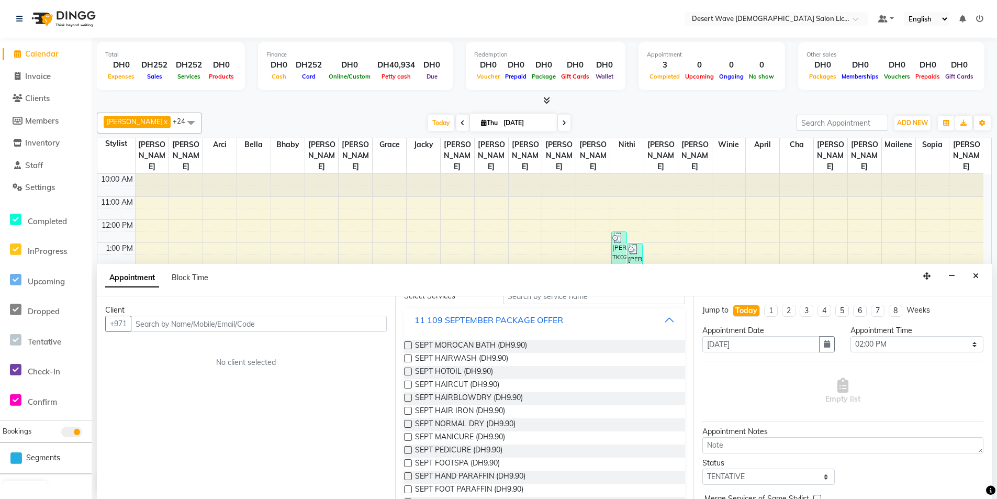
click at [472, 321] on div "11 109 SEPTEMBER PACKAGE OFFER" at bounding box center [489, 320] width 149 height 13
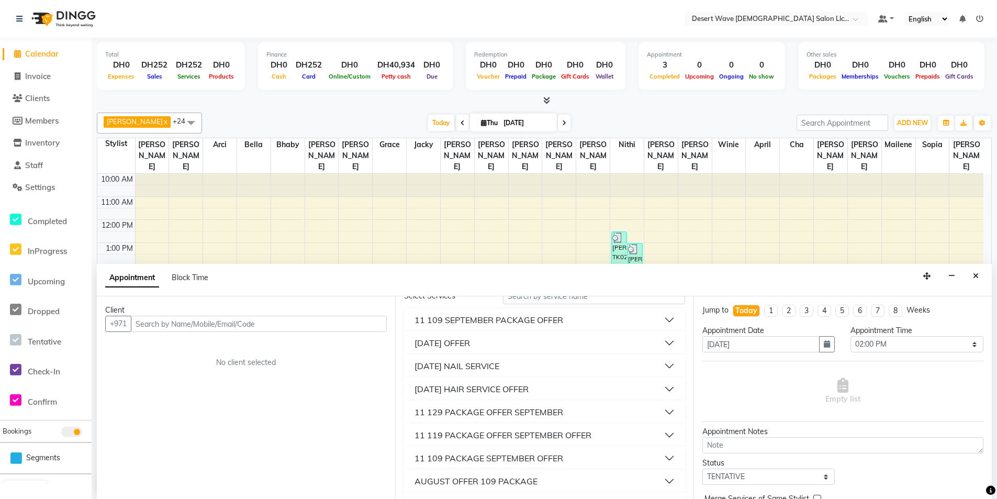
click at [476, 322] on div "11 109 SEPTEMBER PACKAGE OFFER" at bounding box center [489, 320] width 149 height 13
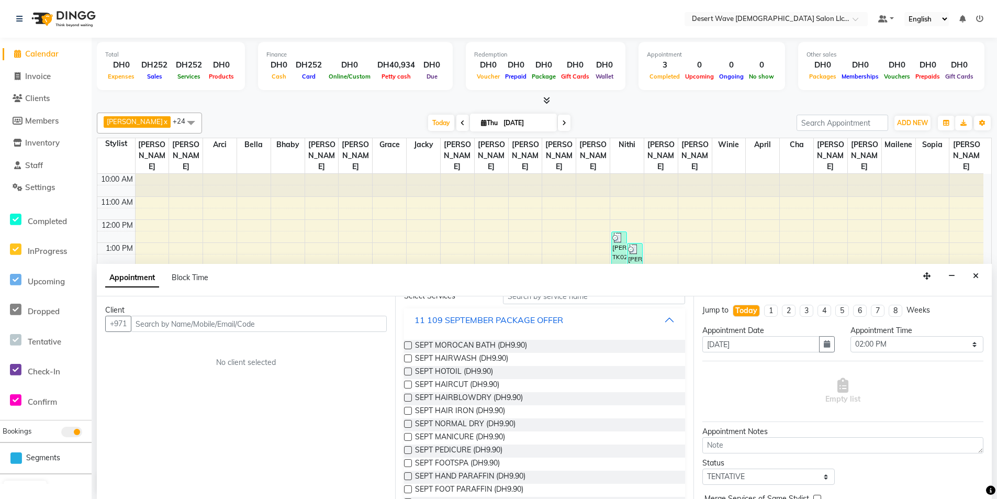
click at [484, 323] on div "11 109 SEPTEMBER PACKAGE OFFER" at bounding box center [489, 320] width 149 height 13
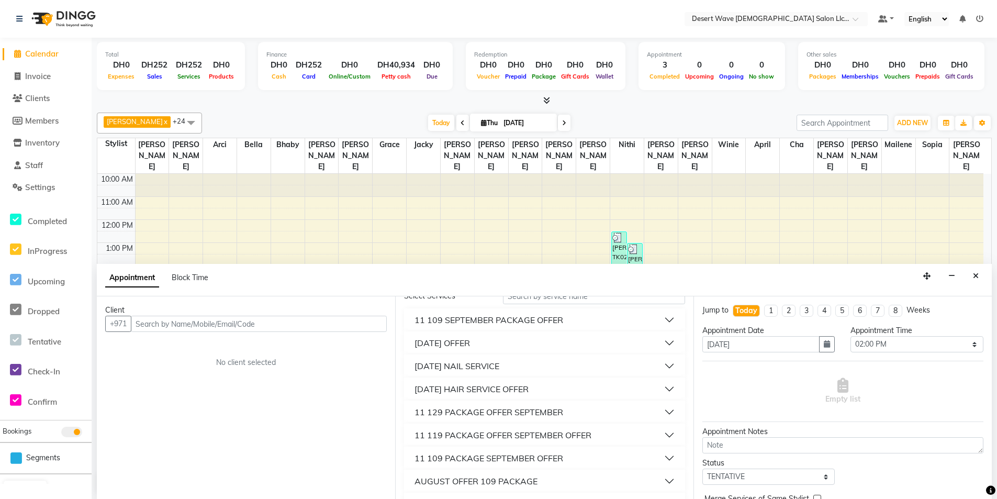
click at [470, 345] on div "[DATE] OFFER" at bounding box center [442, 343] width 55 height 13
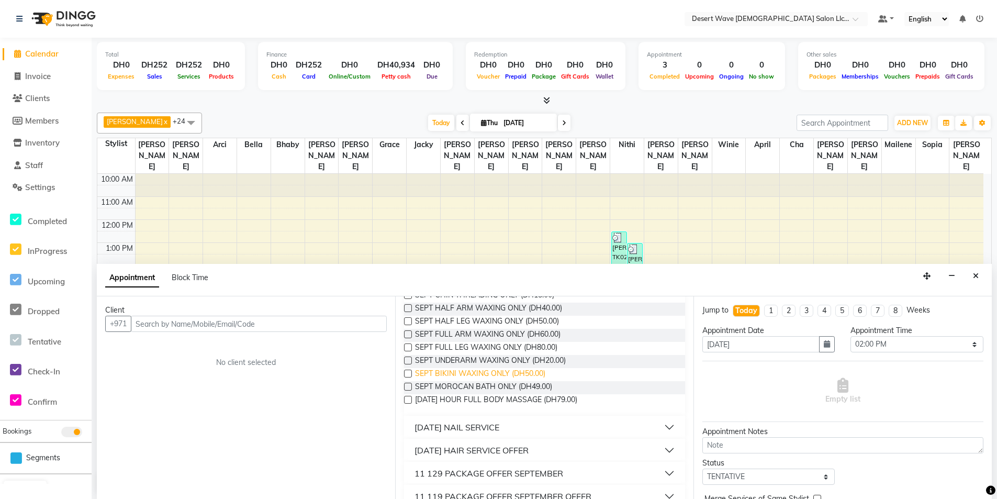
scroll to position [314, 0]
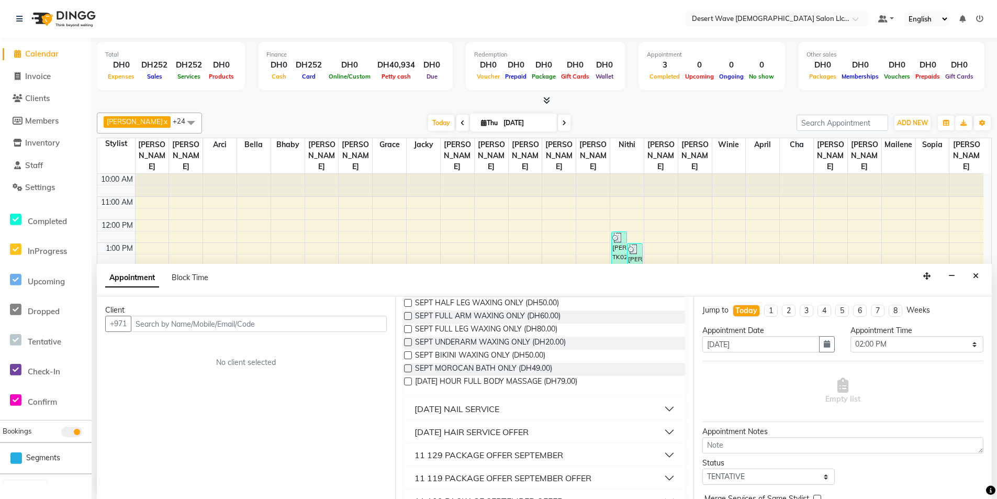
click at [406, 368] on label at bounding box center [408, 368] width 8 height 8
click at [406, 368] on input "checkbox" at bounding box center [407, 369] width 7 height 7
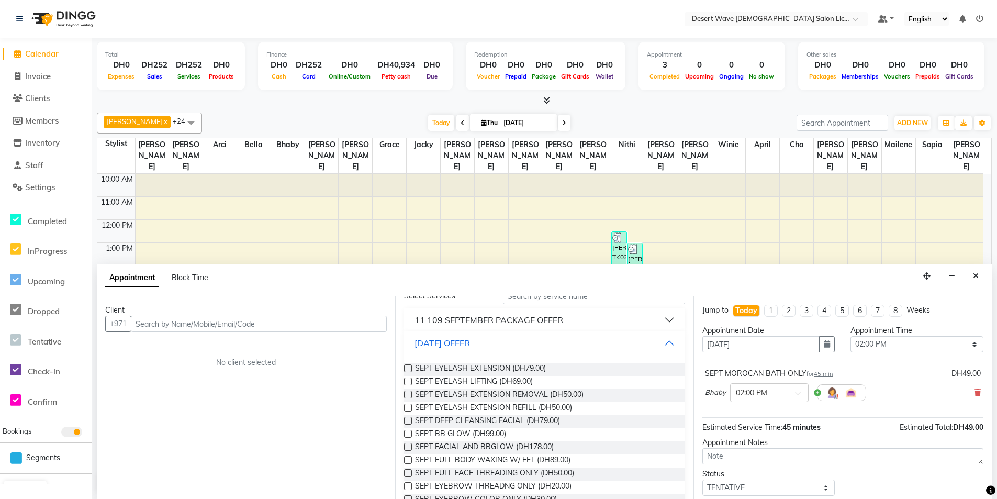
checkbox input "false"
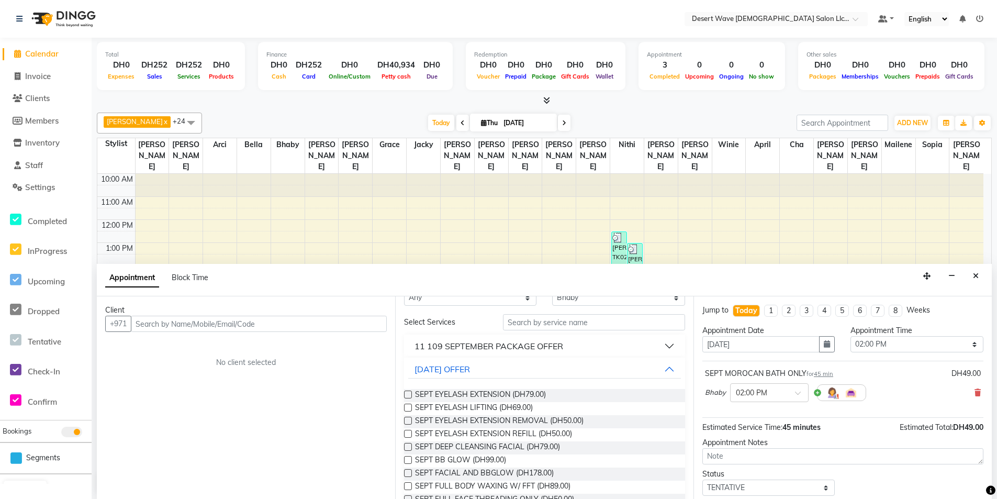
scroll to position [0, 0]
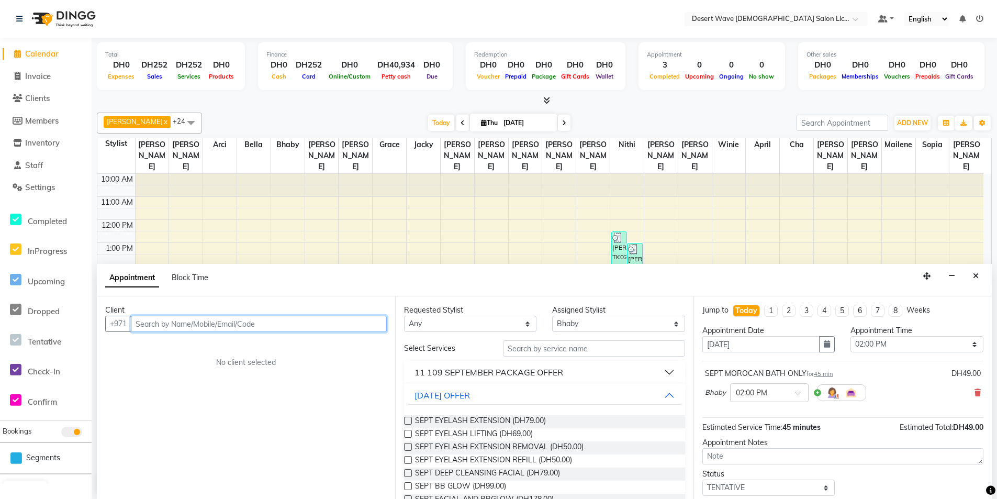
click at [318, 325] on input "text" at bounding box center [259, 324] width 256 height 16
type input "558038267"
click at [372, 328] on button "Add Client" at bounding box center [364, 324] width 43 height 16
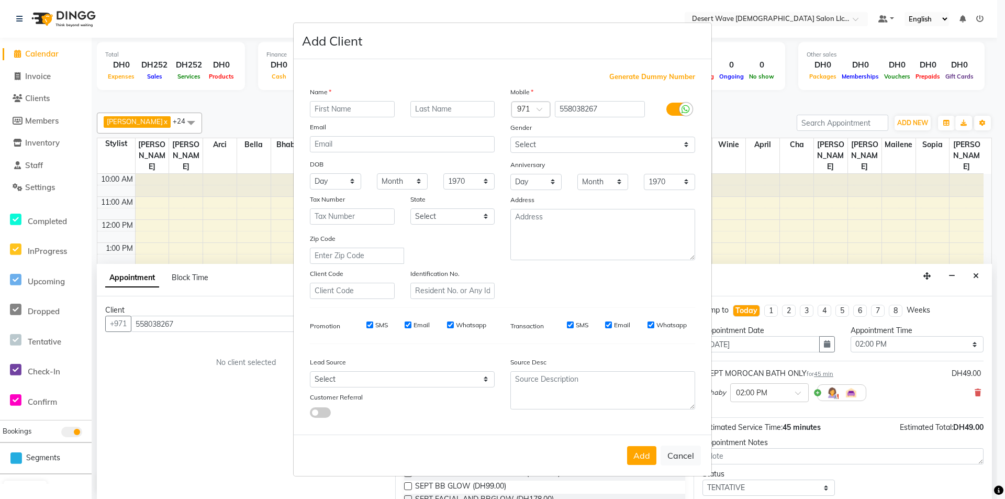
click at [345, 109] on input "text" at bounding box center [352, 109] width 85 height 16
type input "AYAH"
click at [642, 455] on button "Add" at bounding box center [641, 455] width 29 height 19
select select
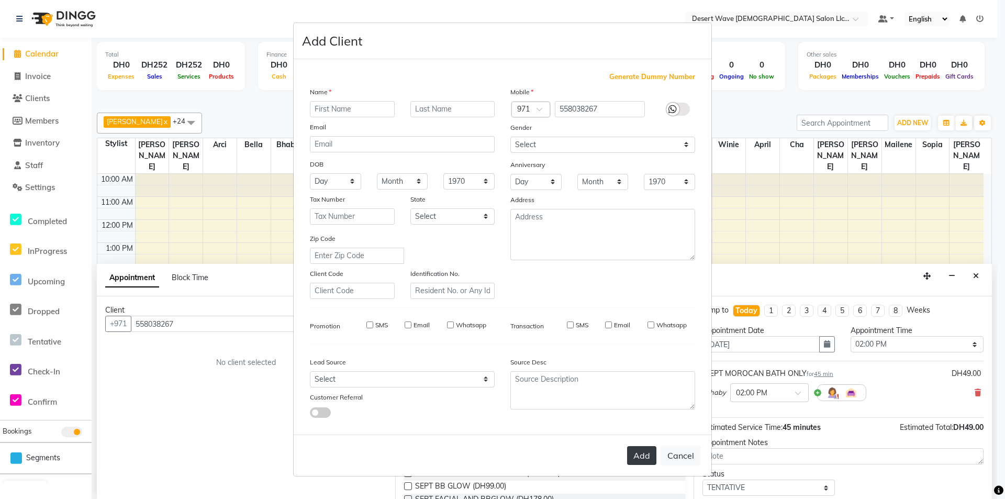
select select
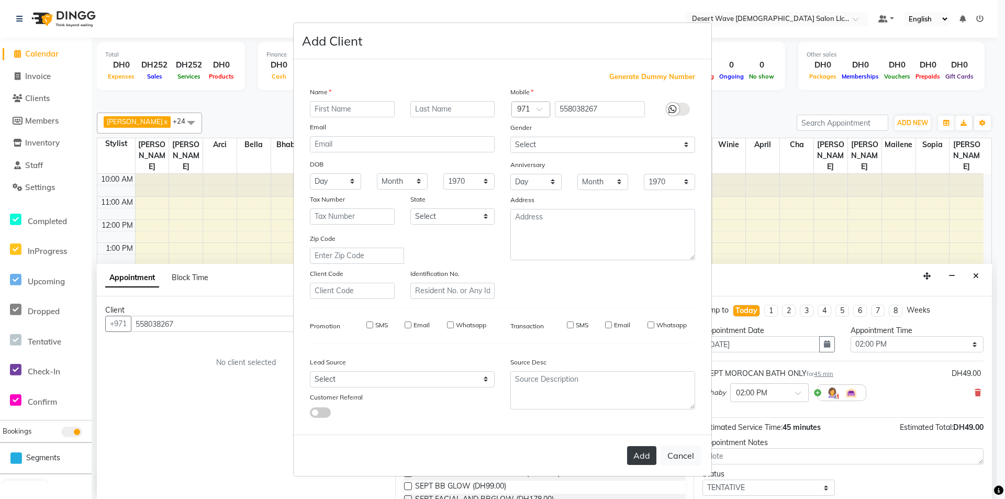
checkbox input "false"
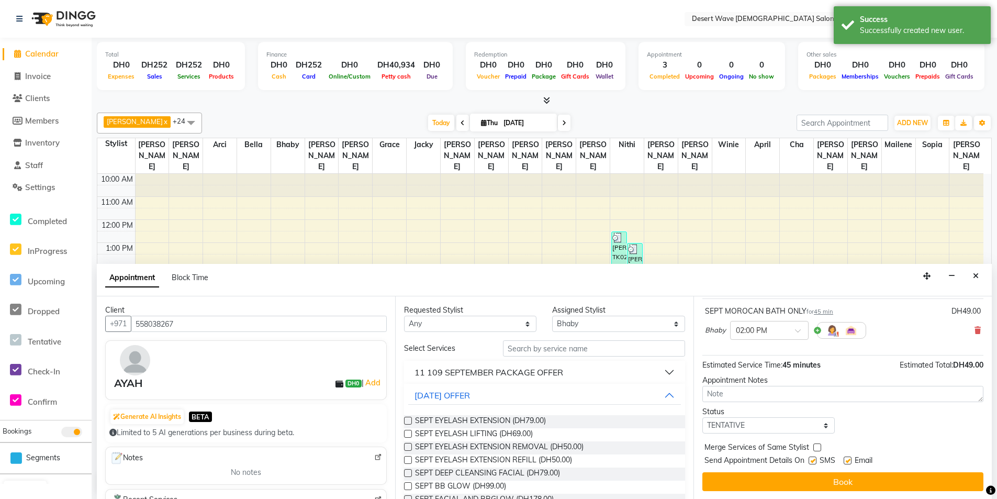
scroll to position [1, 0]
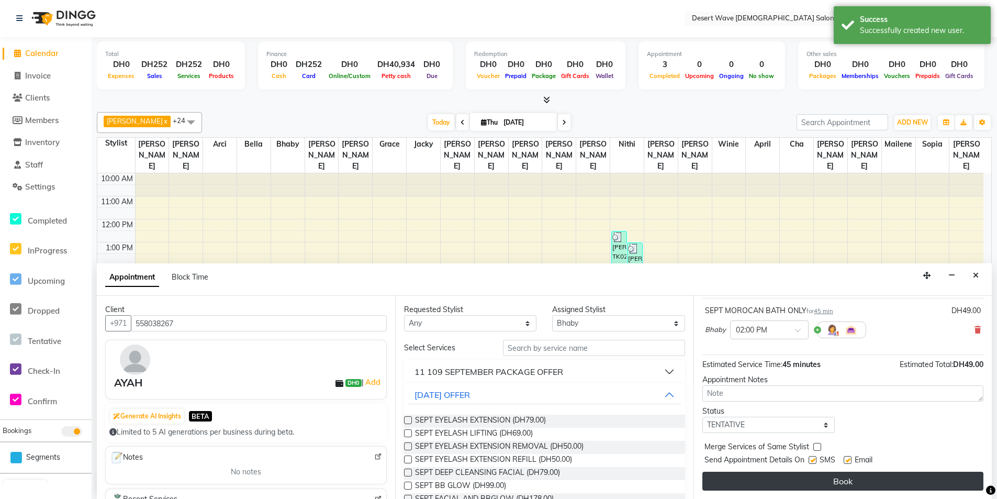
click at [872, 479] on button "Book" at bounding box center [842, 481] width 281 height 19
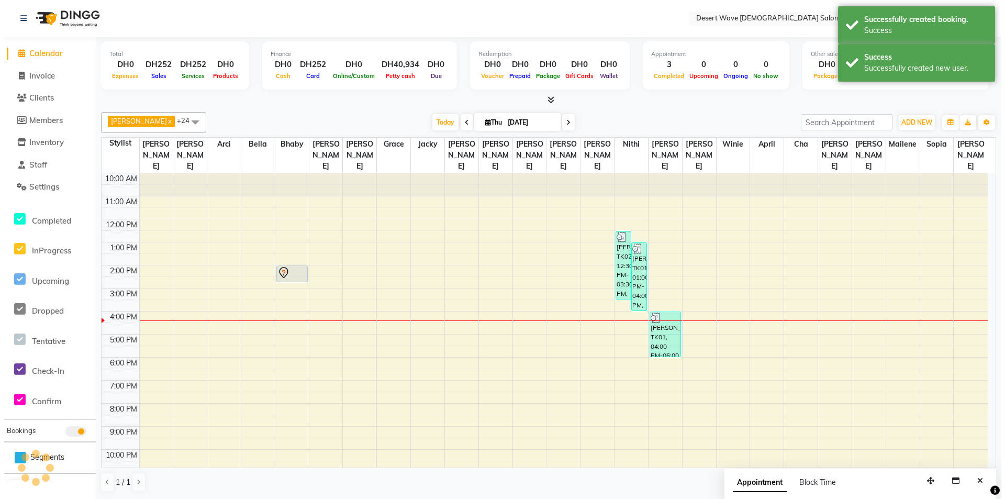
scroll to position [0, 0]
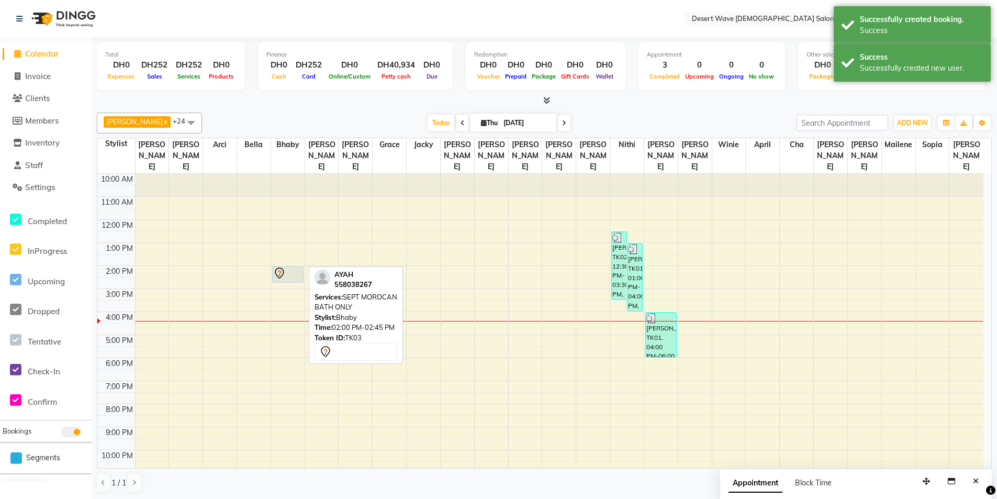
click at [294, 267] on div at bounding box center [287, 273] width 29 height 13
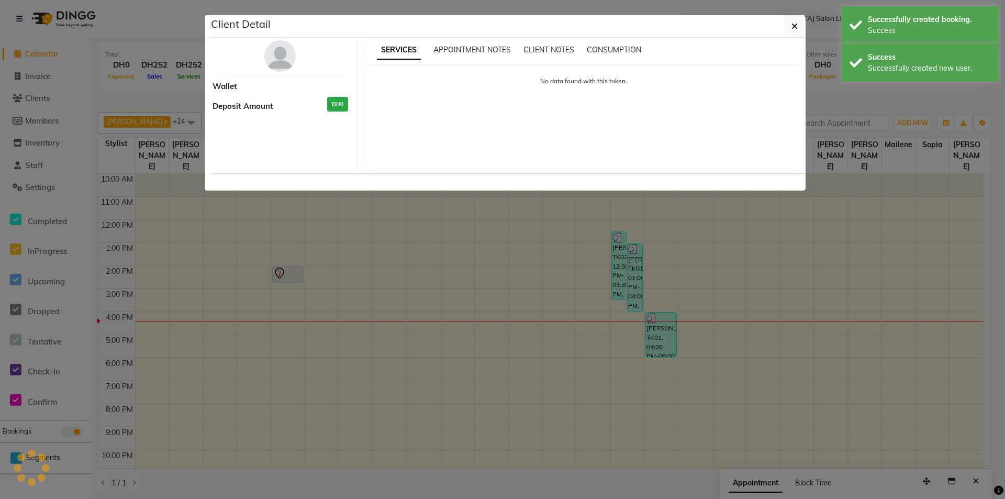
select select "7"
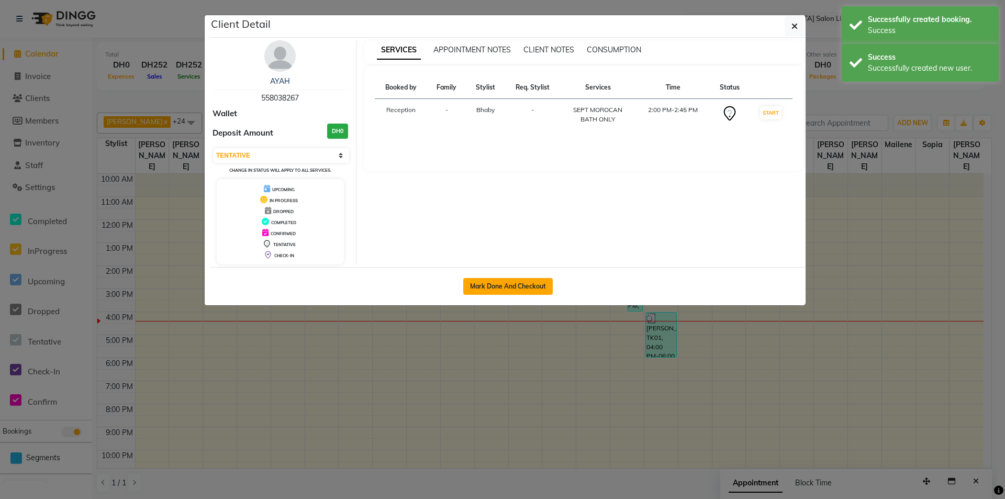
click at [517, 285] on button "Mark Done And Checkout" at bounding box center [508, 286] width 90 height 17
select select "service"
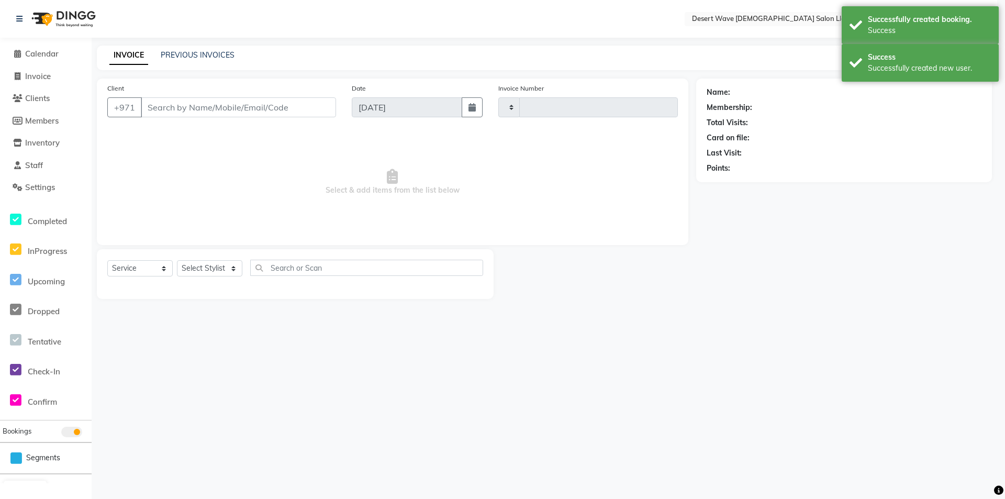
type input "6586"
select select "6563"
type input "558038267"
select select "50418"
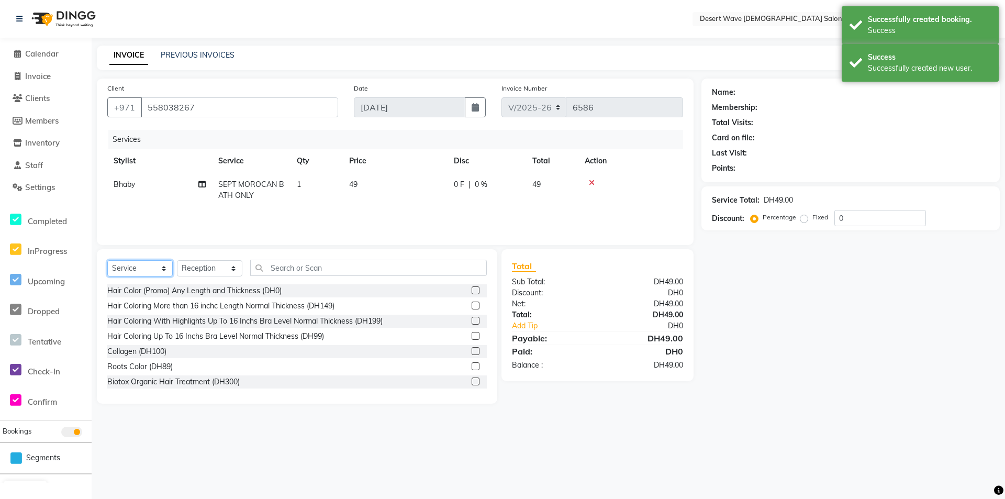
click at [137, 270] on select "Select Service Product Membership Package Voucher Prepaid Gift Card" at bounding box center [139, 268] width 65 height 16
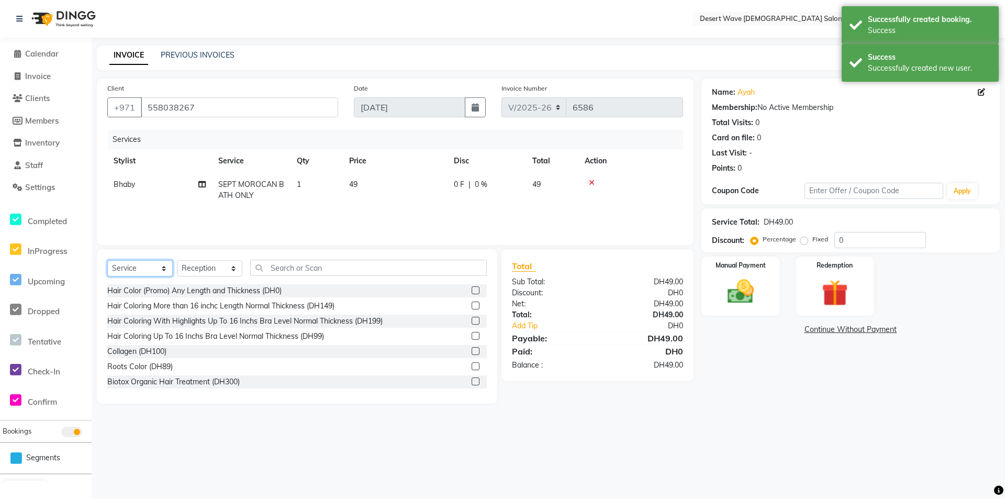
select select "product"
click at [107, 260] on select "Select Service Product Membership Package Voucher Prepaid Gift Card" at bounding box center [139, 268] width 65 height 16
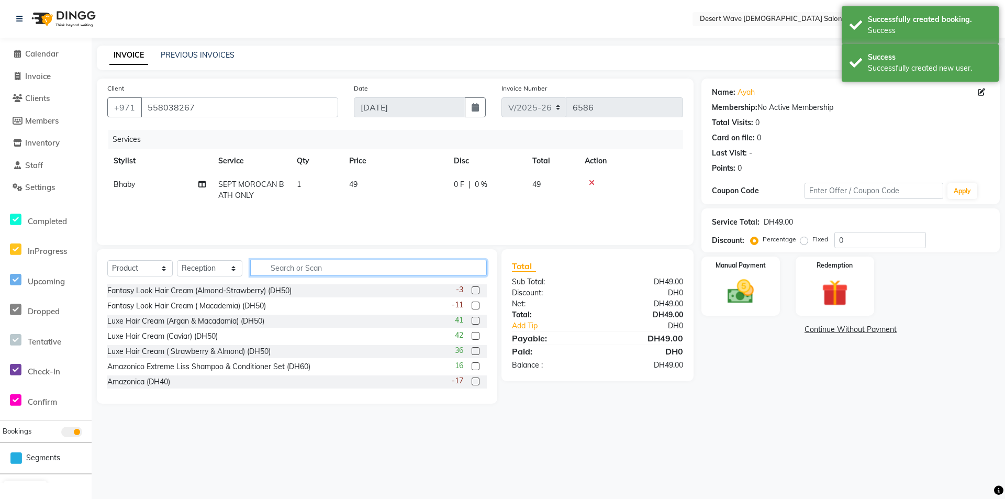
click at [332, 266] on input "text" at bounding box center [368, 268] width 237 height 16
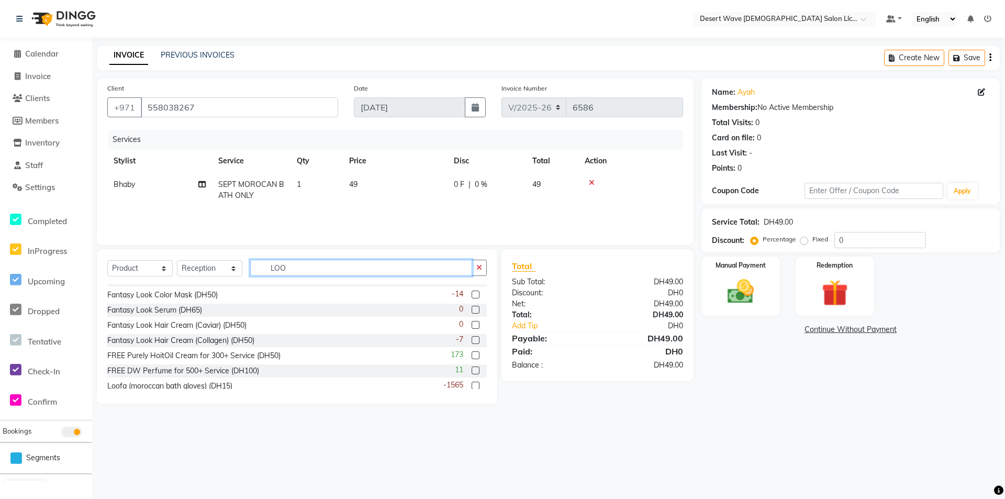
scroll to position [214, 0]
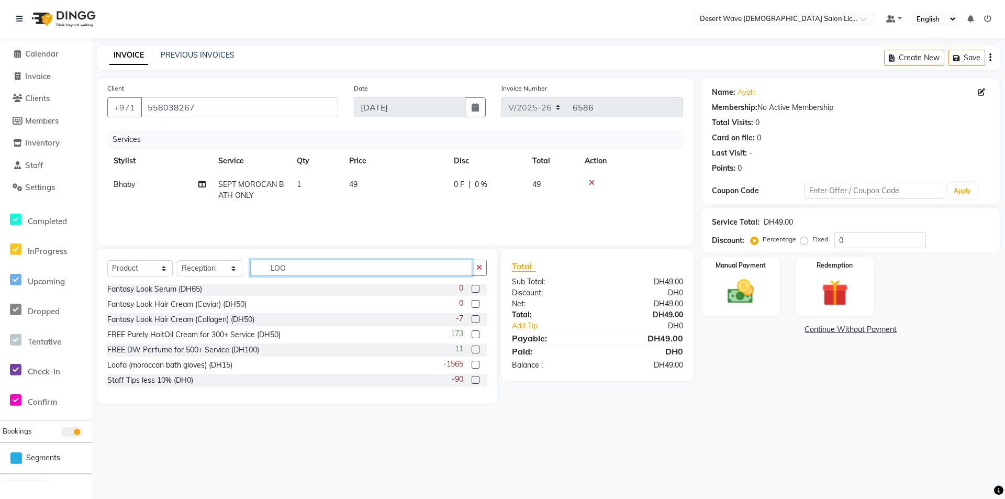
type input "LOO"
click at [472, 367] on label at bounding box center [476, 365] width 8 height 8
click at [472, 367] on input "checkbox" at bounding box center [475, 365] width 7 height 7
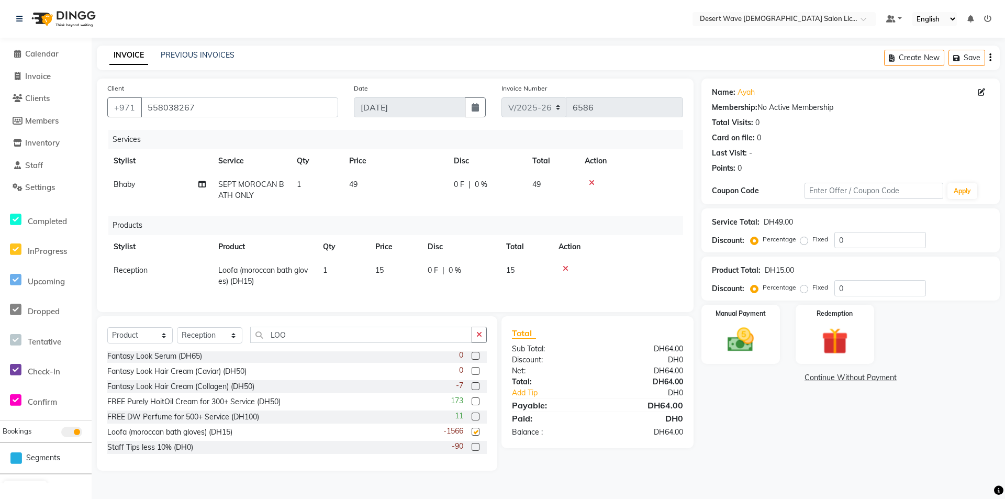
scroll to position [26, 0]
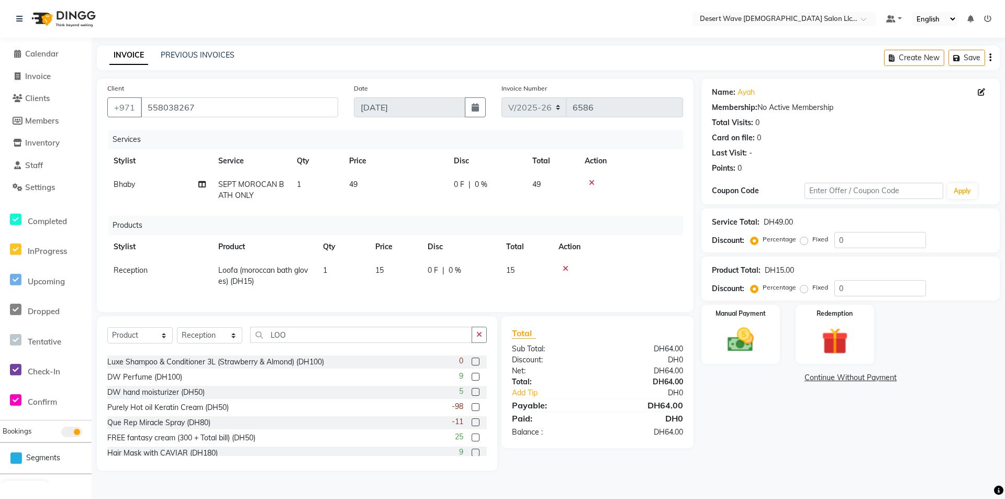
checkbox input "false"
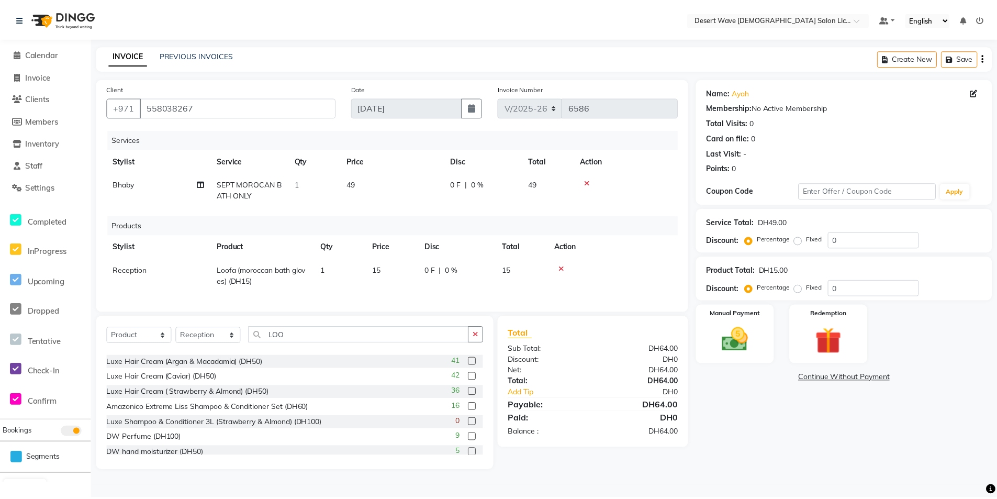
scroll to position [0, 0]
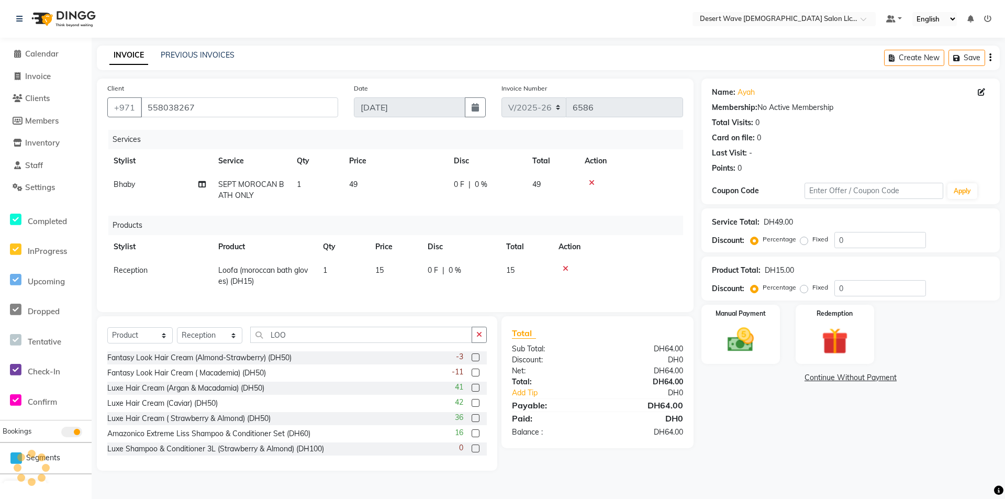
click at [643, 266] on div at bounding box center [617, 268] width 118 height 7
click at [775, 331] on div "Manual Payment" at bounding box center [741, 335] width 82 height 62
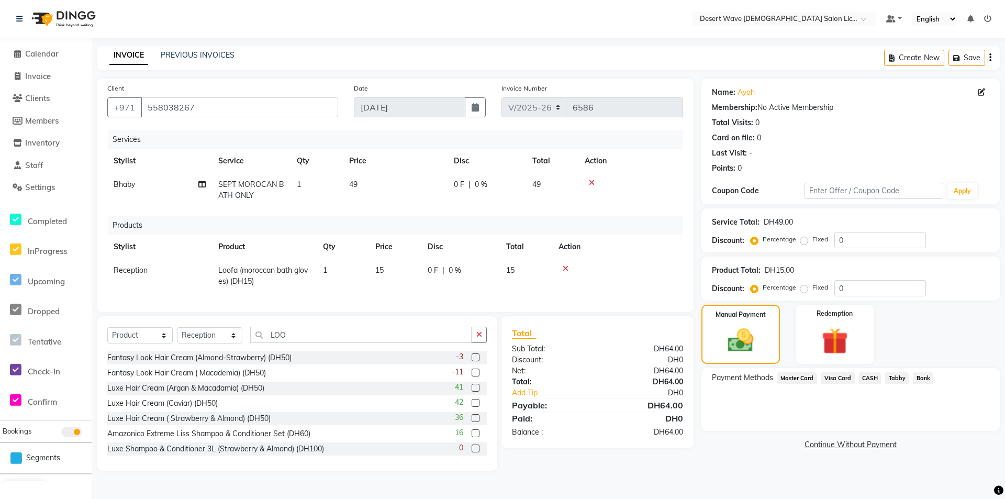
click at [847, 377] on span "Visa Card" at bounding box center [837, 378] width 33 height 12
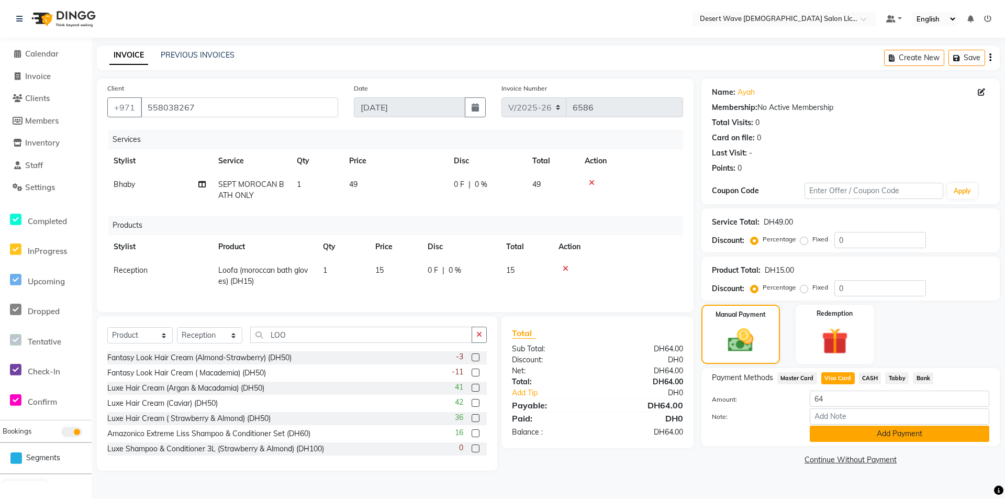
click at [866, 432] on button "Add Payment" at bounding box center [900, 434] width 180 height 16
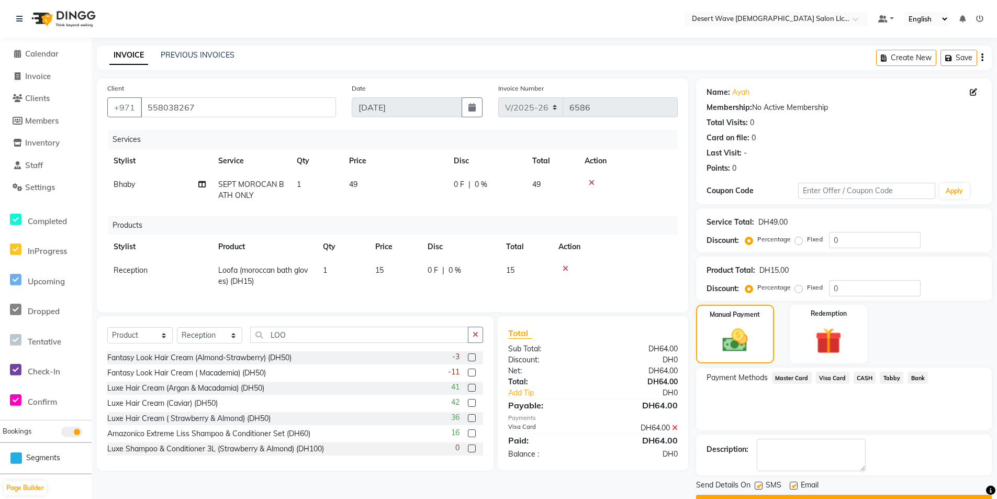
scroll to position [28, 0]
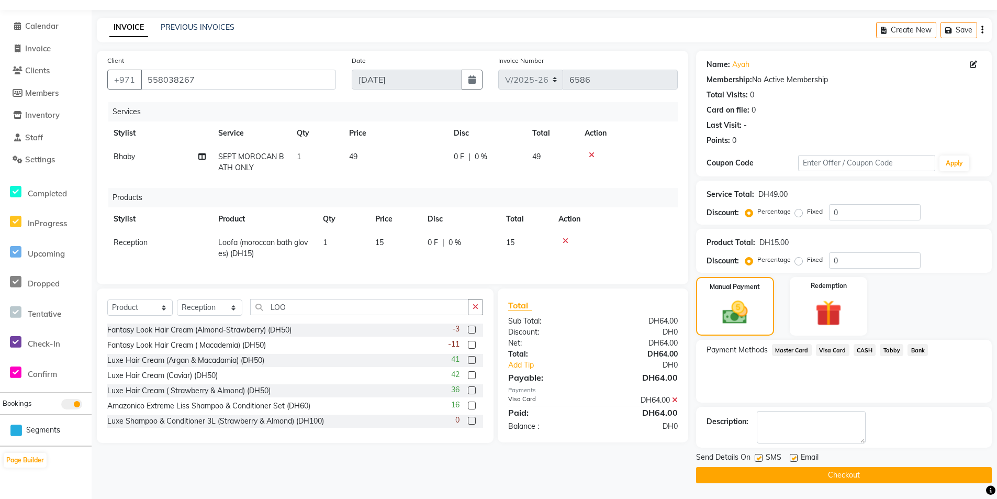
click at [891, 474] on button "Checkout" at bounding box center [844, 475] width 296 height 16
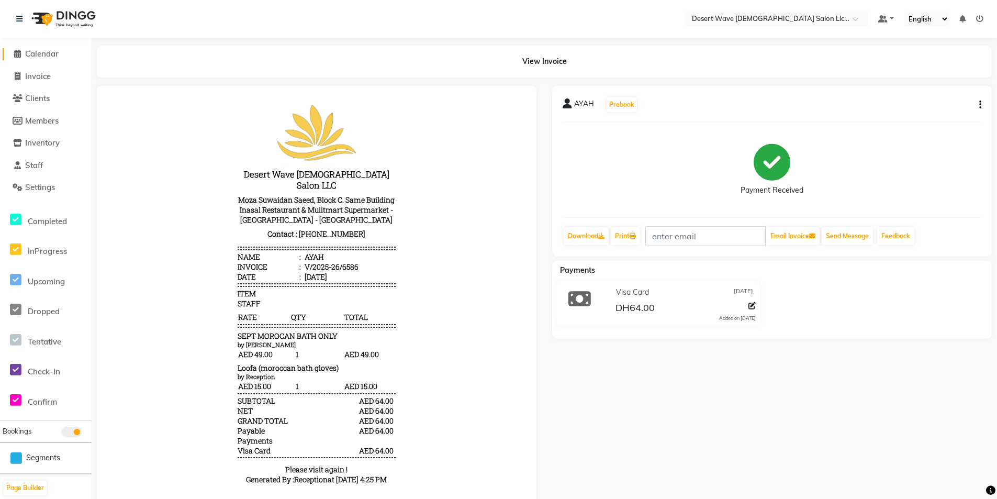
click at [44, 56] on span "Calendar" at bounding box center [41, 54] width 33 height 10
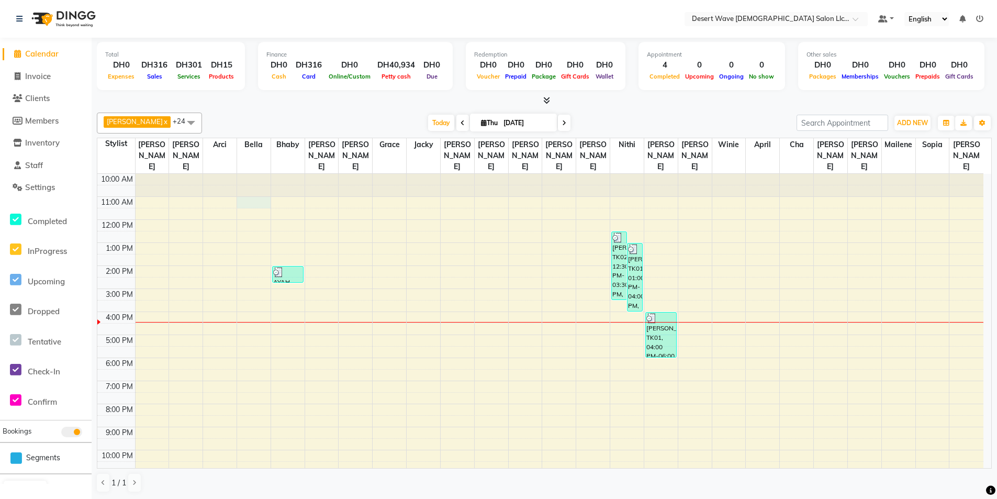
click at [247, 191] on div "10:00 AM 11:00 AM 12:00 PM 1:00 PM 2:00 PM 3:00 PM 4:00 PM 5:00 PM 6:00 PM 7:00…" at bounding box center [540, 335] width 886 height 322
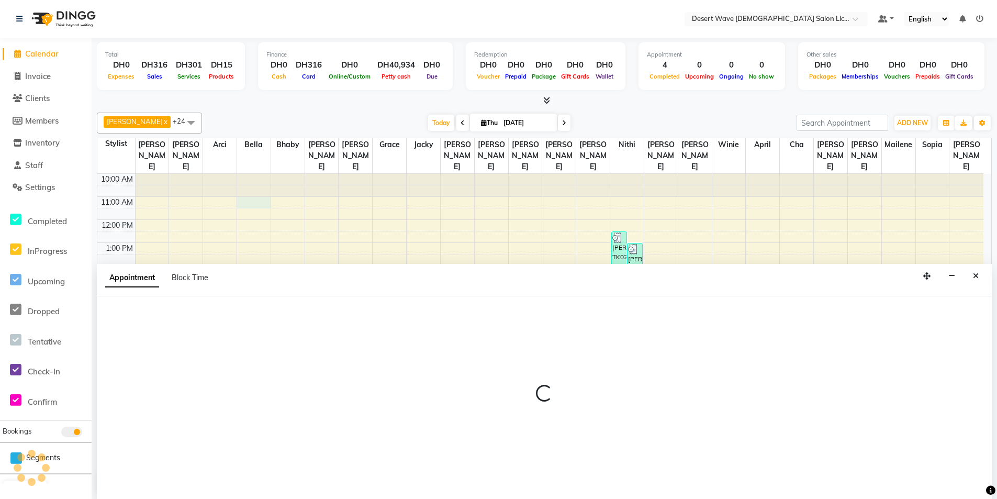
scroll to position [1, 0]
select select "50403"
select select "tentative"
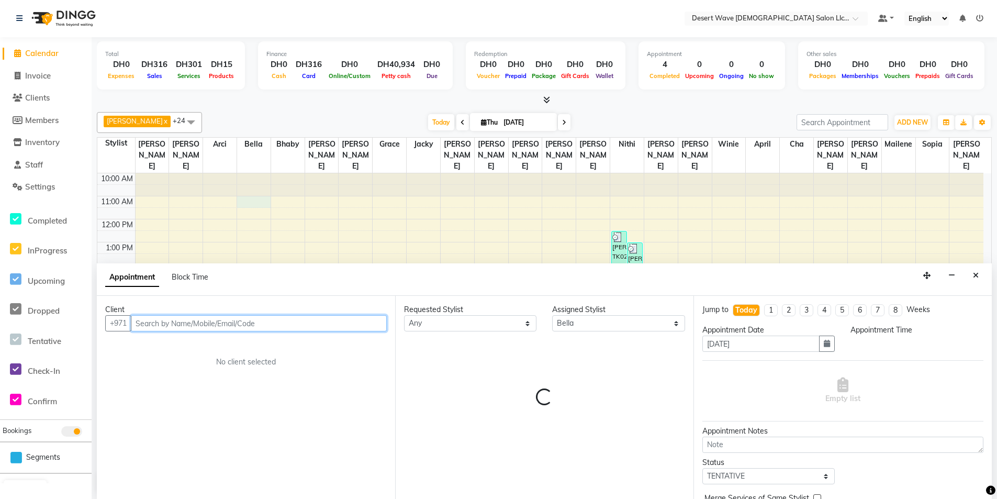
select select "660"
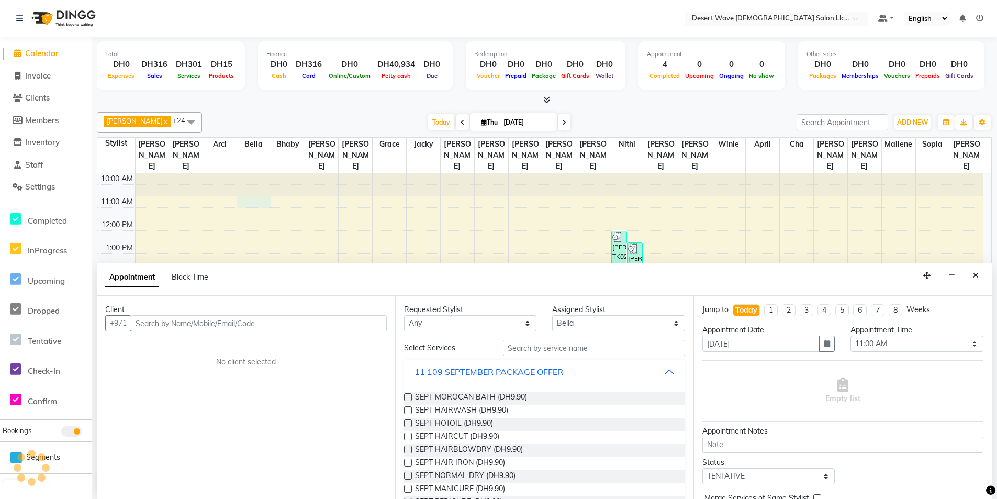
click at [408, 396] on label at bounding box center [408, 397] width 8 height 8
click at [408, 396] on input "checkbox" at bounding box center [407, 398] width 7 height 7
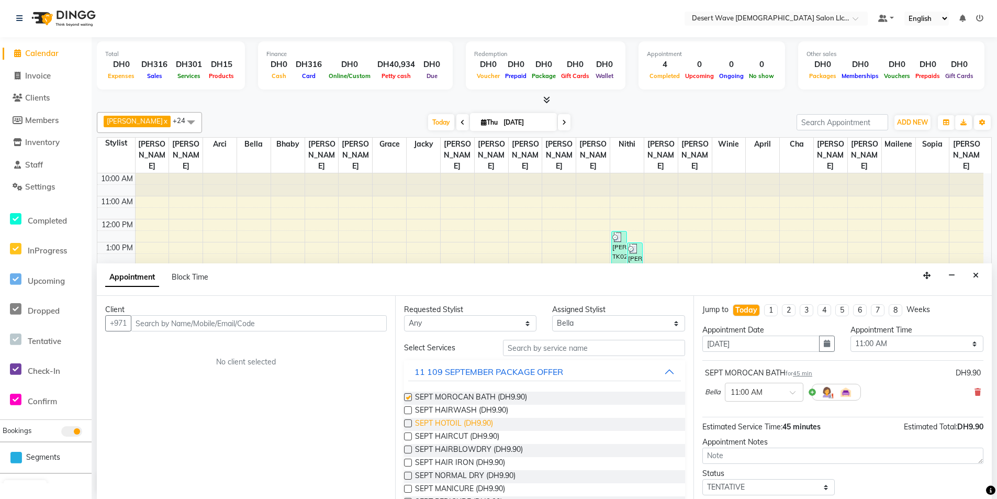
checkbox input "false"
click at [656, 329] on select "Select [GEOGRAPHIC_DATA][PERSON_NAME] [PERSON_NAME] [PERSON_NAME] [PERSON_NAME]…" at bounding box center [618, 324] width 132 height 16
select select "50411"
click at [552, 316] on select "Select [GEOGRAPHIC_DATA][PERSON_NAME] [PERSON_NAME] [PERSON_NAME] [PERSON_NAME]…" at bounding box center [618, 324] width 132 height 16
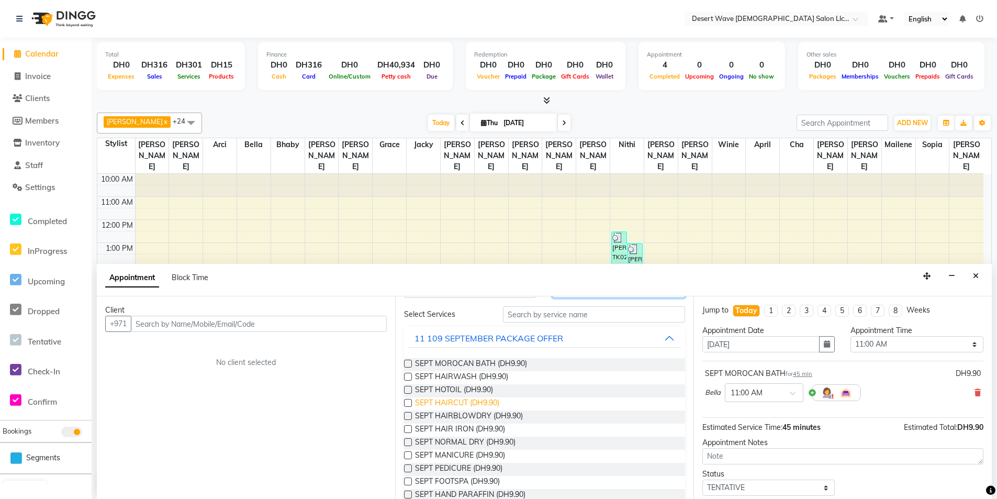
scroll to position [52, 0]
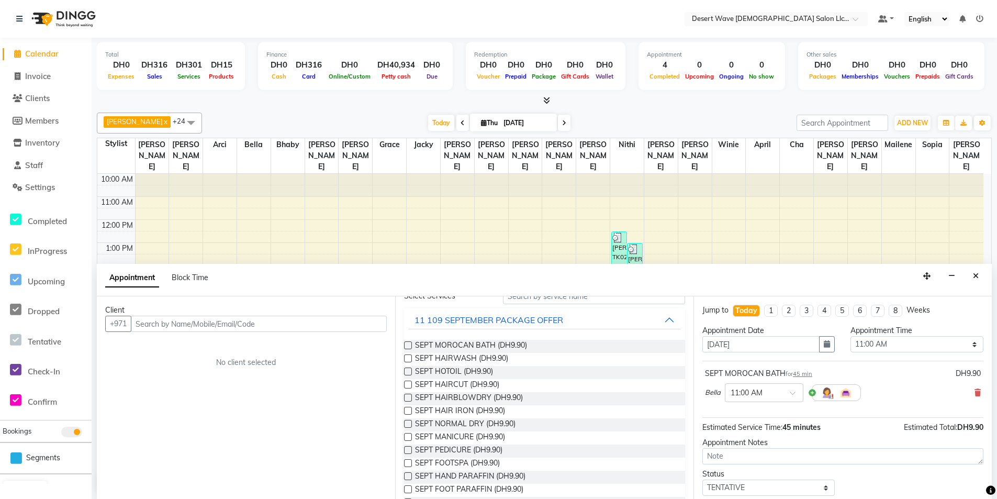
click at [409, 383] on label at bounding box center [408, 385] width 8 height 8
click at [409, 383] on input "checkbox" at bounding box center [407, 385] width 7 height 7
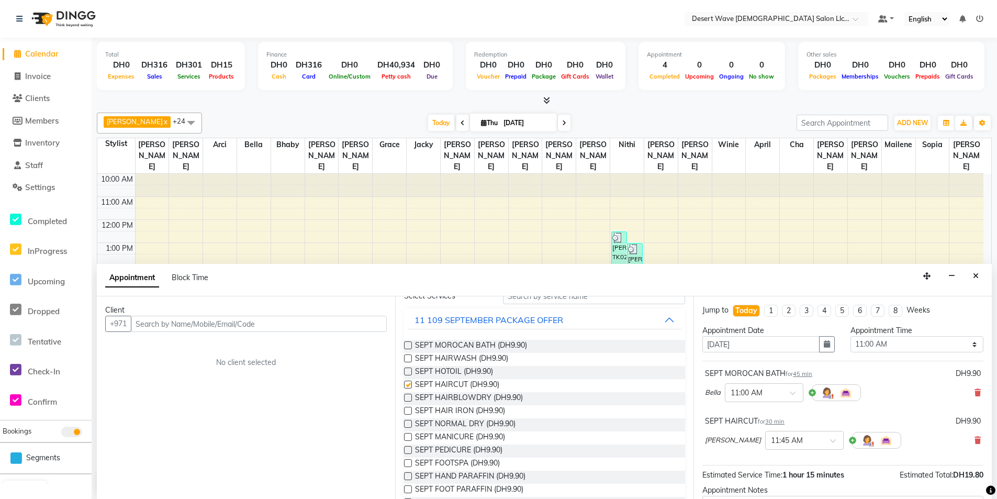
checkbox input "false"
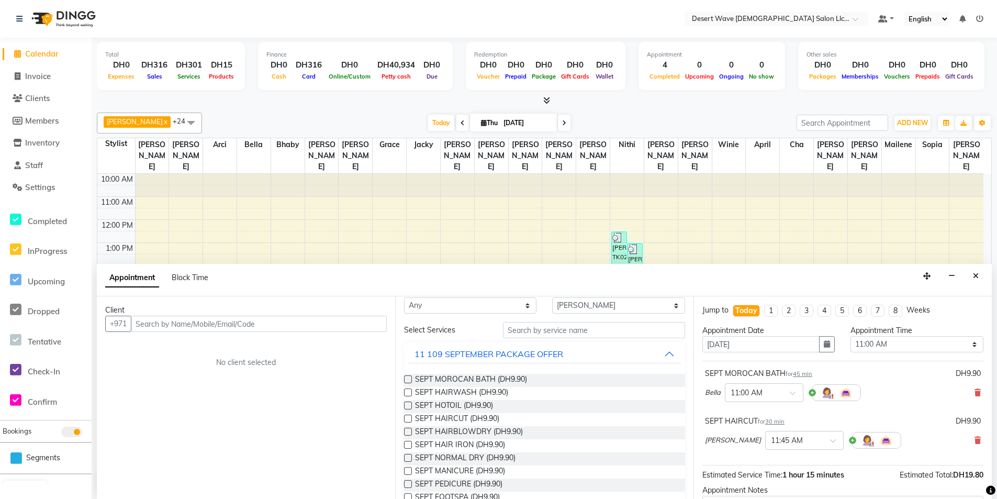
scroll to position [0, 0]
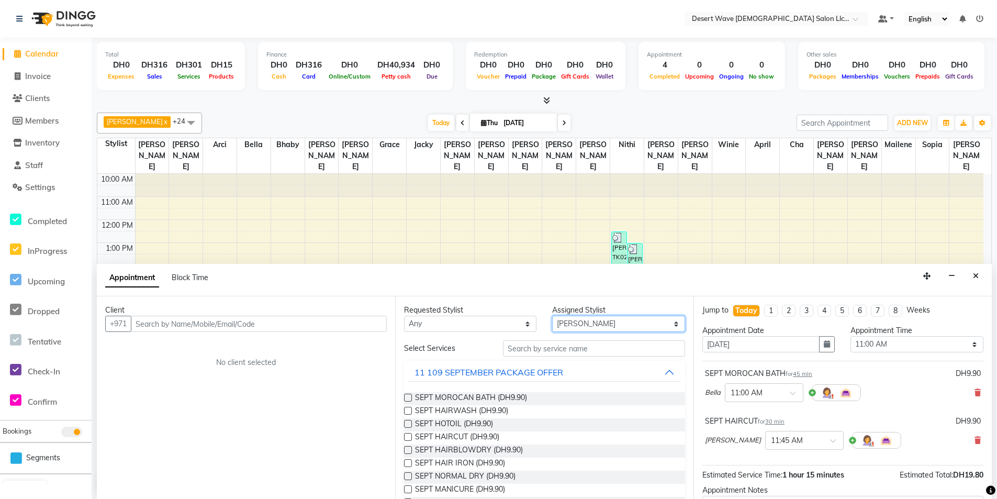
click at [664, 324] on select "Select [GEOGRAPHIC_DATA][PERSON_NAME] [PERSON_NAME] [PERSON_NAME] [PERSON_NAME]…" at bounding box center [618, 324] width 132 height 16
select select "54780"
click at [552, 316] on select "Select [GEOGRAPHIC_DATA][PERSON_NAME] [PERSON_NAME] [PERSON_NAME] [PERSON_NAME]…" at bounding box center [618, 324] width 132 height 16
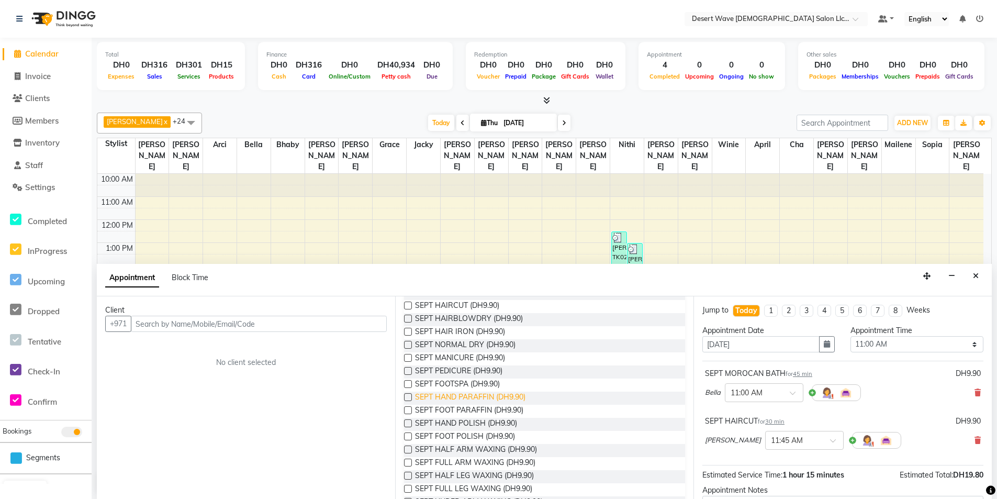
scroll to position [157, 0]
click at [407, 333] on label at bounding box center [408, 332] width 8 height 8
click at [407, 333] on input "checkbox" at bounding box center [407, 333] width 7 height 7
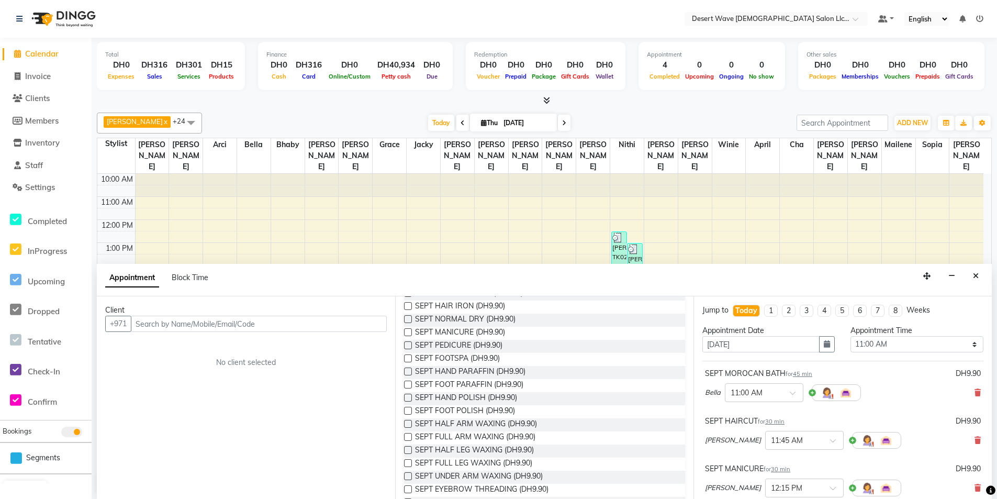
checkbox input "false"
click at [405, 342] on label at bounding box center [408, 345] width 8 height 8
click at [405, 343] on input "checkbox" at bounding box center [407, 346] width 7 height 7
checkbox input "false"
click at [410, 357] on label at bounding box center [408, 358] width 8 height 8
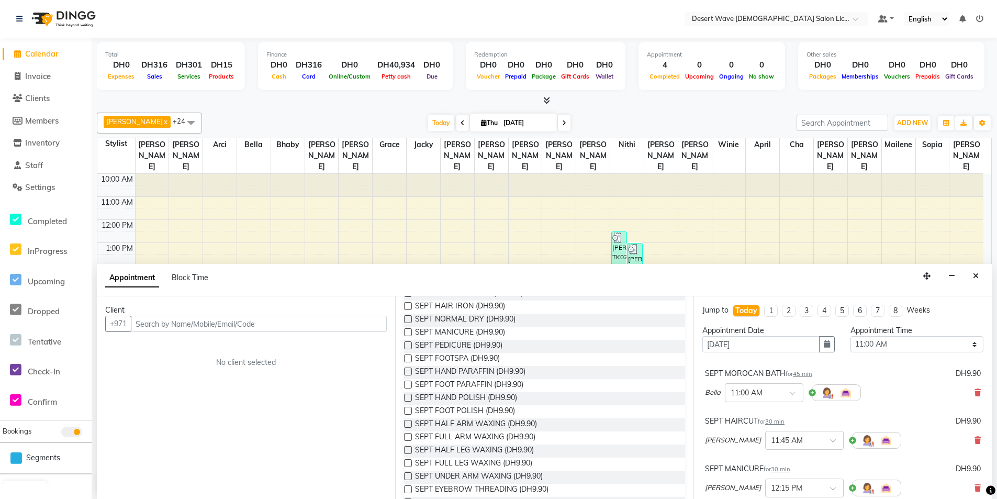
click at [410, 357] on input "checkbox" at bounding box center [407, 359] width 7 height 7
checkbox input "false"
click at [407, 369] on label at bounding box center [408, 371] width 8 height 8
click at [407, 369] on input "checkbox" at bounding box center [407, 372] width 7 height 7
checkbox input "false"
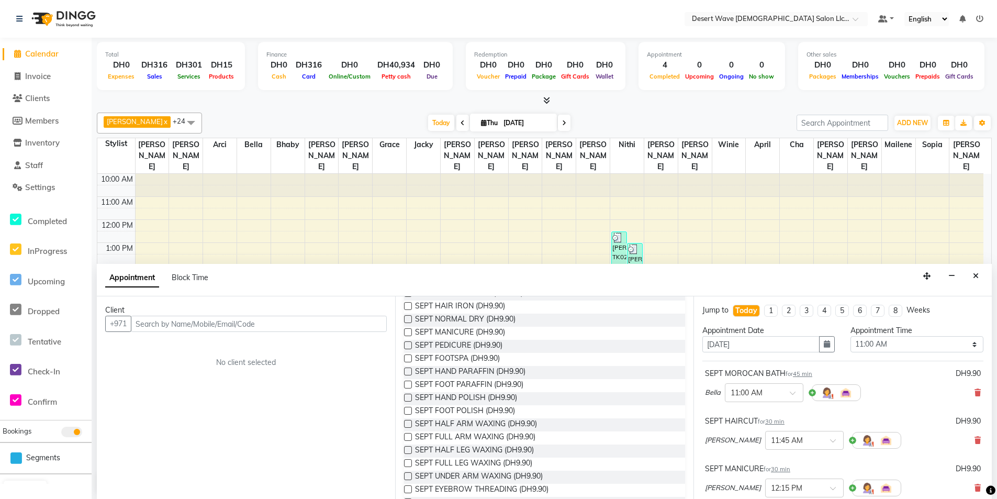
click at [406, 385] on label at bounding box center [408, 385] width 8 height 8
click at [406, 385] on input "checkbox" at bounding box center [407, 385] width 7 height 7
checkbox input "false"
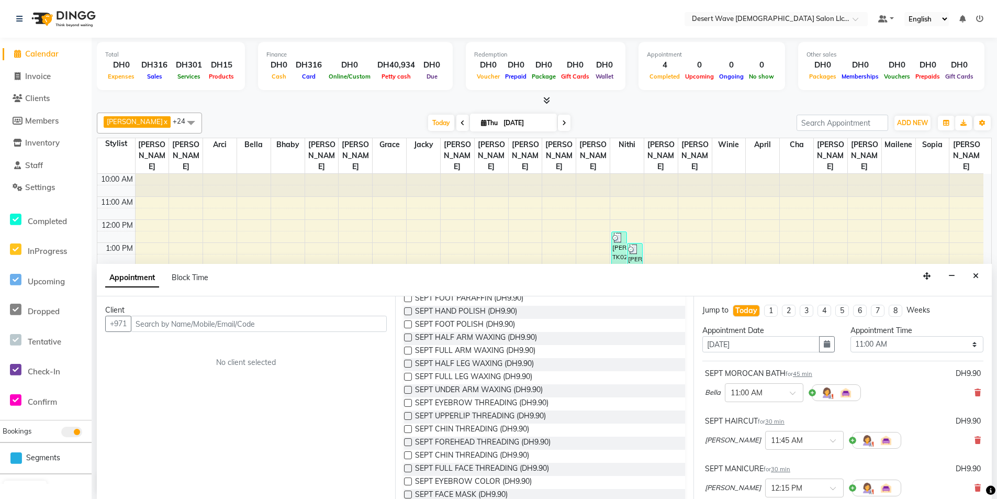
scroll to position [262, 0]
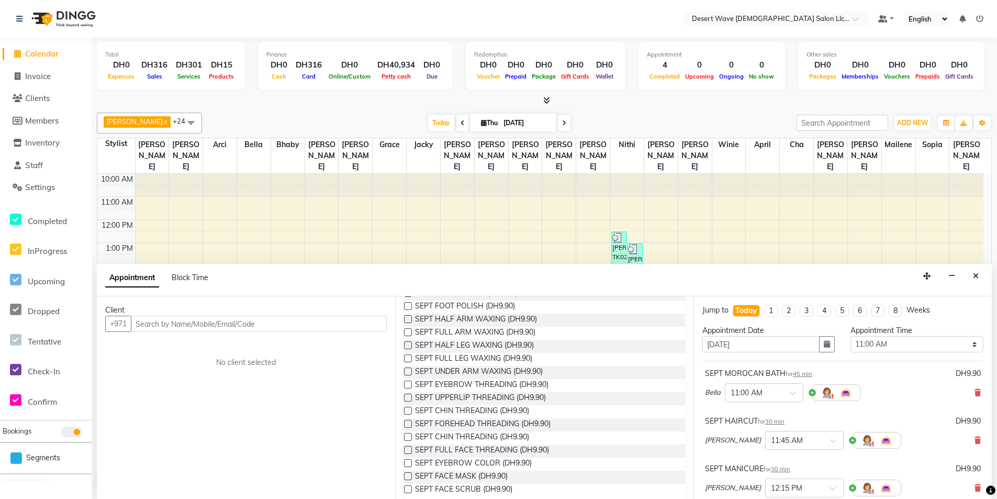
click at [406, 474] on label at bounding box center [408, 476] width 8 height 8
click at [406, 474] on input "checkbox" at bounding box center [407, 477] width 7 height 7
checkbox input "false"
click at [408, 488] on label at bounding box center [408, 489] width 8 height 8
click at [408, 488] on input "checkbox" at bounding box center [407, 490] width 7 height 7
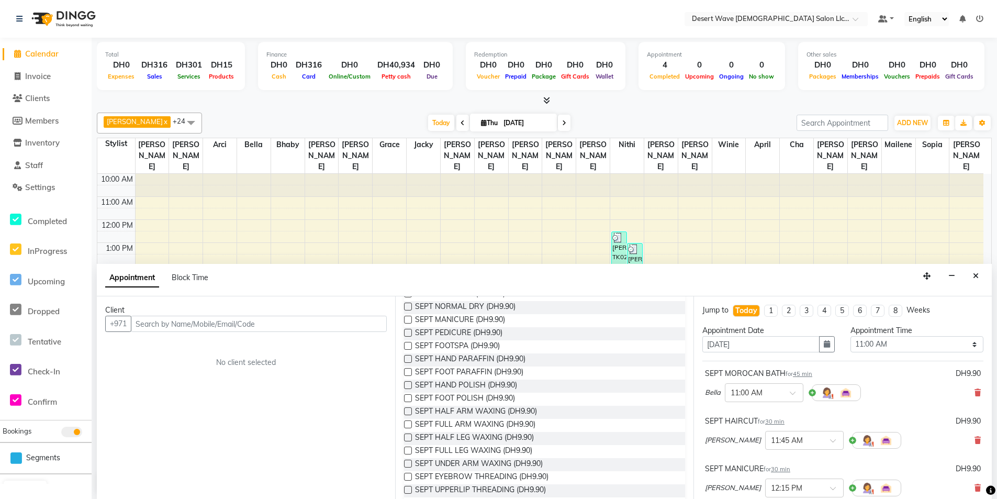
scroll to position [0, 0]
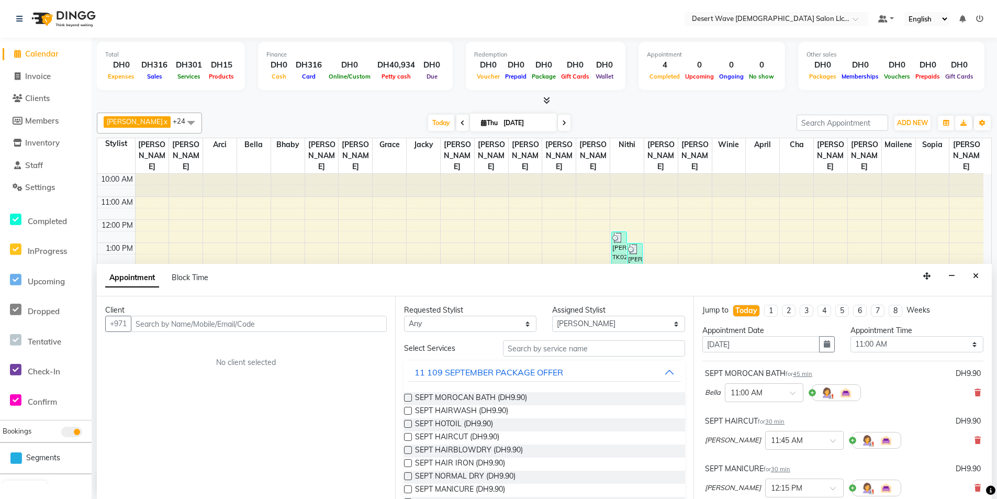
checkbox input "false"
click at [662, 328] on select "Select [GEOGRAPHIC_DATA][PERSON_NAME] [PERSON_NAME] [PERSON_NAME] [PERSON_NAME]…" at bounding box center [618, 324] width 132 height 16
select select "50403"
click at [552, 316] on select "Select [GEOGRAPHIC_DATA][PERSON_NAME] [PERSON_NAME] [PERSON_NAME] [PERSON_NAME]…" at bounding box center [618, 324] width 132 height 16
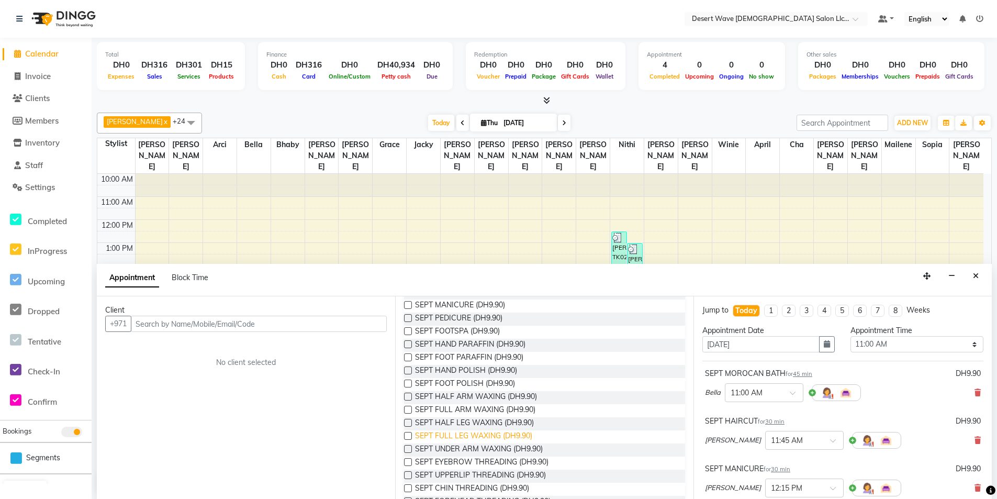
scroll to position [209, 0]
click at [408, 437] on label at bounding box center [408, 437] width 8 height 8
click at [408, 437] on input "checkbox" at bounding box center [407, 437] width 7 height 7
checkbox input "false"
click at [407, 449] on label at bounding box center [408, 450] width 8 height 8
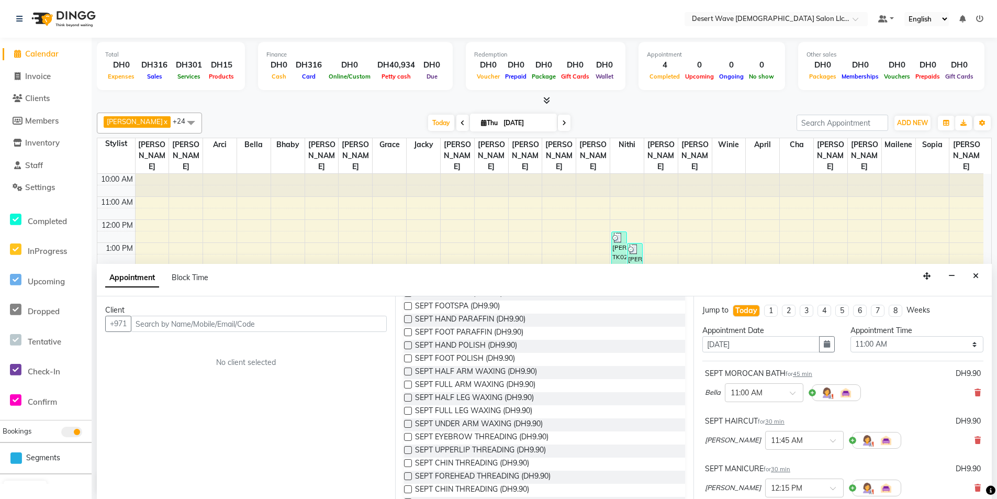
click at [407, 449] on input "checkbox" at bounding box center [407, 451] width 7 height 7
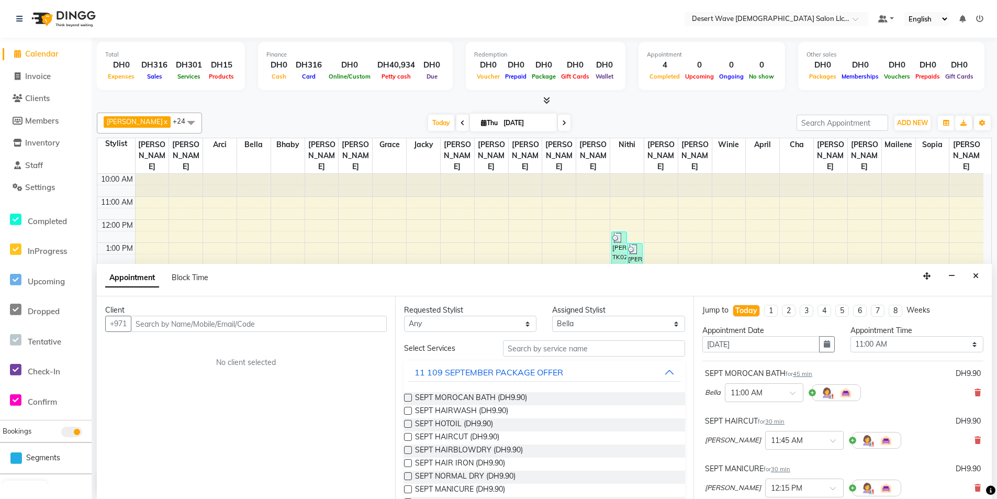
checkbox input "false"
click at [650, 325] on select "Select [GEOGRAPHIC_DATA][PERSON_NAME] [PERSON_NAME] [PERSON_NAME] [PERSON_NAME]…" at bounding box center [618, 324] width 132 height 16
select select "50411"
click at [552, 316] on select "Select [GEOGRAPHIC_DATA][PERSON_NAME] [PERSON_NAME] [PERSON_NAME] [PERSON_NAME]…" at bounding box center [618, 324] width 132 height 16
click at [488, 373] on div "11 109 SEPTEMBER PACKAGE OFFER" at bounding box center [489, 372] width 149 height 13
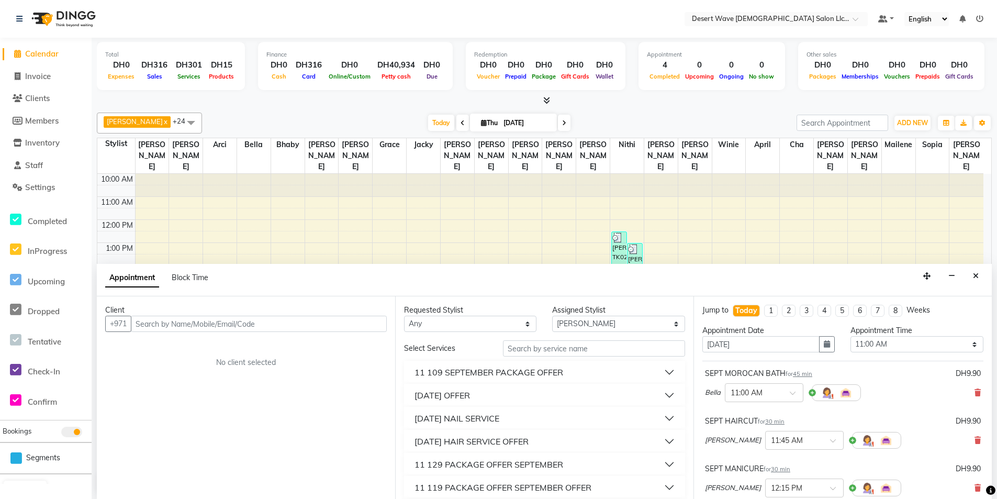
scroll to position [52, 0]
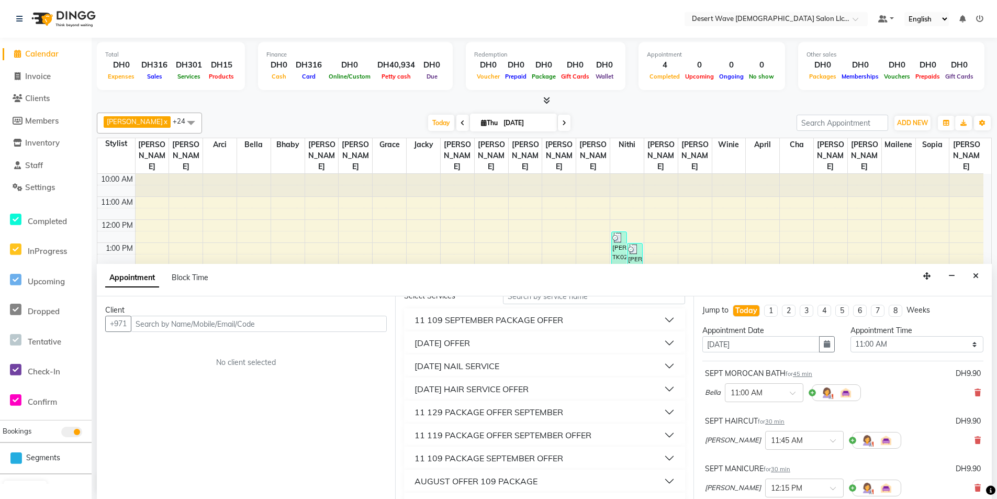
click at [506, 387] on div "[DATE] HAIR SERVICE OFFER" at bounding box center [472, 389] width 114 height 13
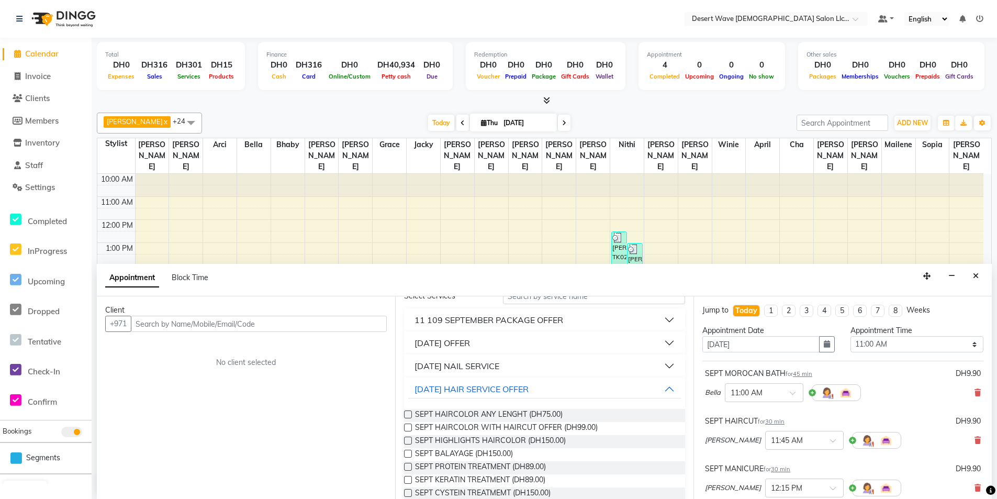
click at [409, 414] on label at bounding box center [408, 414] width 8 height 8
click at [409, 414] on input "checkbox" at bounding box center [407, 415] width 7 height 7
checkbox input "false"
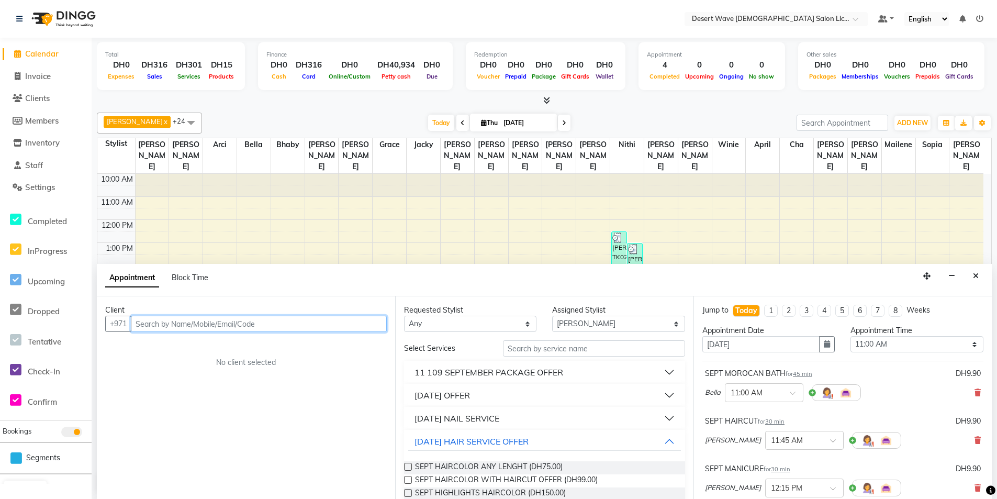
click at [177, 323] on input "text" at bounding box center [259, 324] width 256 height 16
click at [229, 325] on input "text" at bounding box center [259, 324] width 256 height 16
type input "554842191"
click at [365, 326] on span "Add Client" at bounding box center [365, 323] width 35 height 9
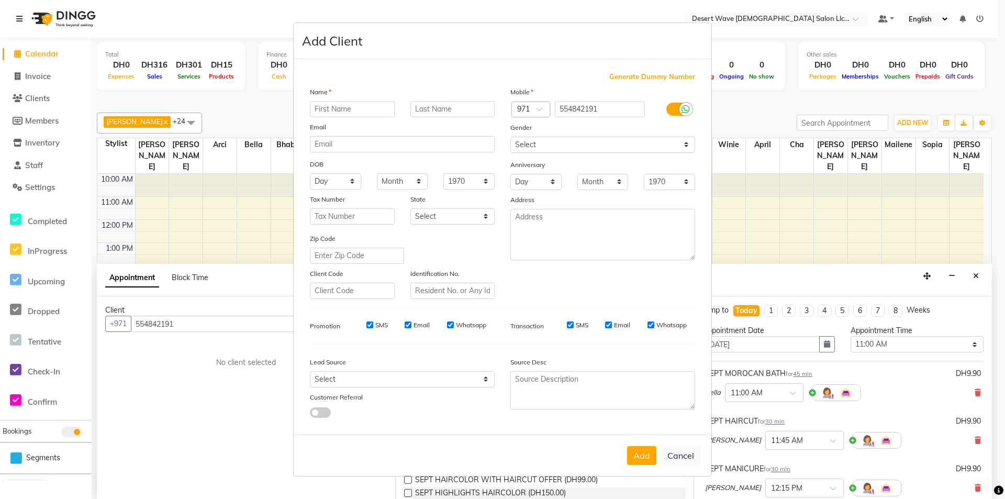
click at [360, 108] on input "text" at bounding box center [352, 109] width 85 height 16
type input "[PERSON_NAME]"
click at [646, 450] on button "Add" at bounding box center [641, 455] width 29 height 19
select select
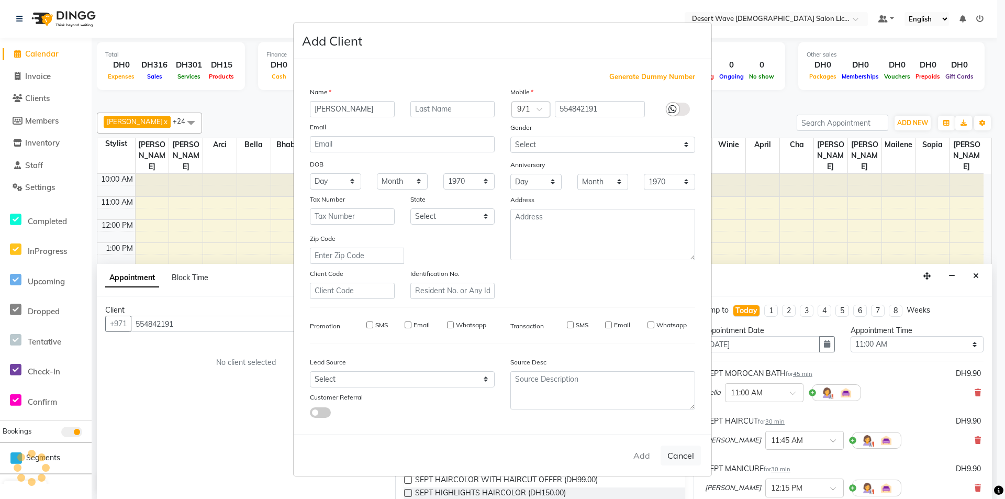
select select
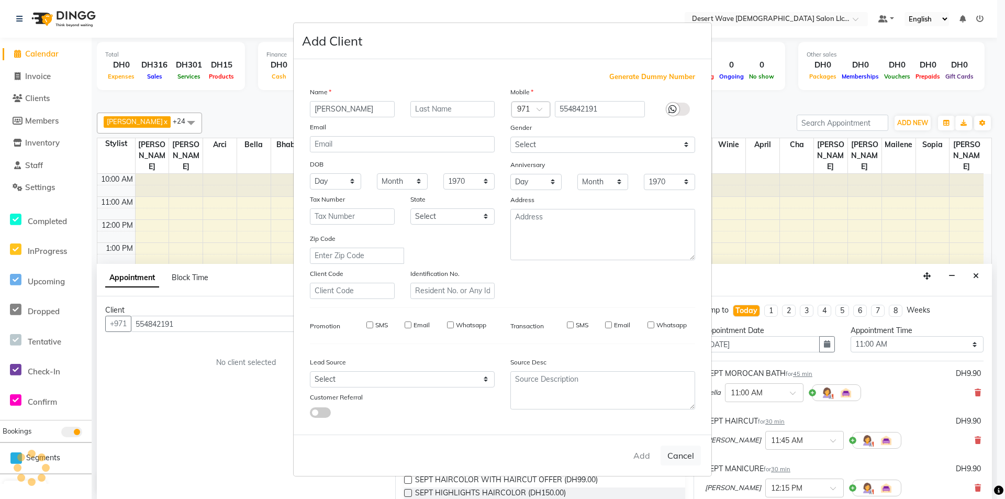
checkbox input "false"
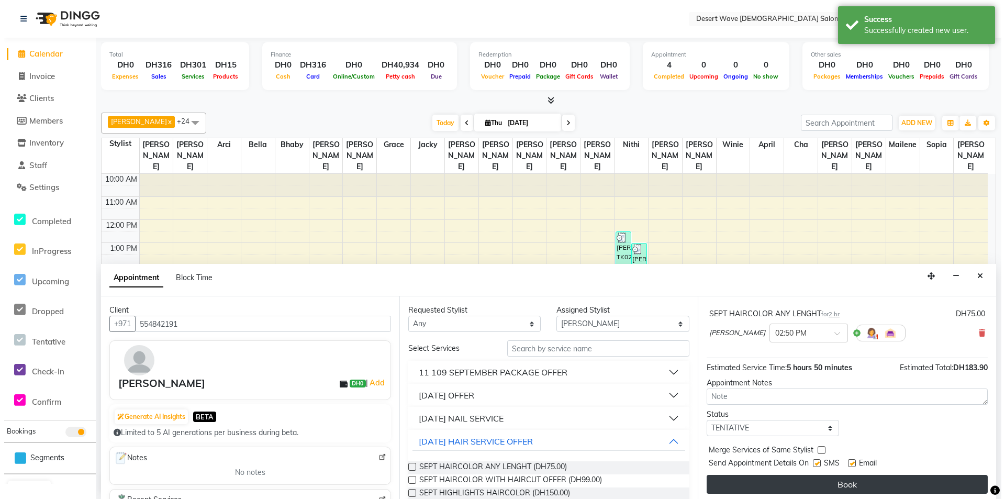
scroll to position [586, 0]
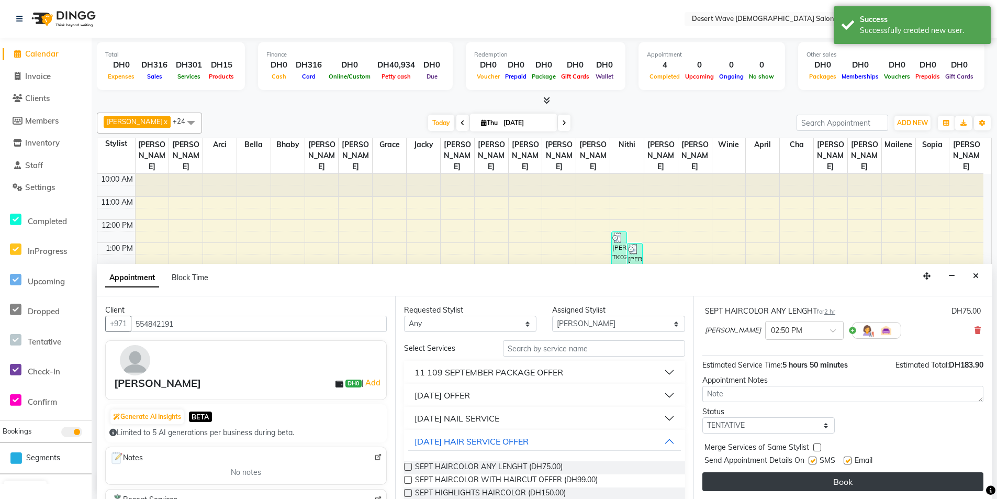
click at [888, 483] on button "Book" at bounding box center [842, 481] width 281 height 19
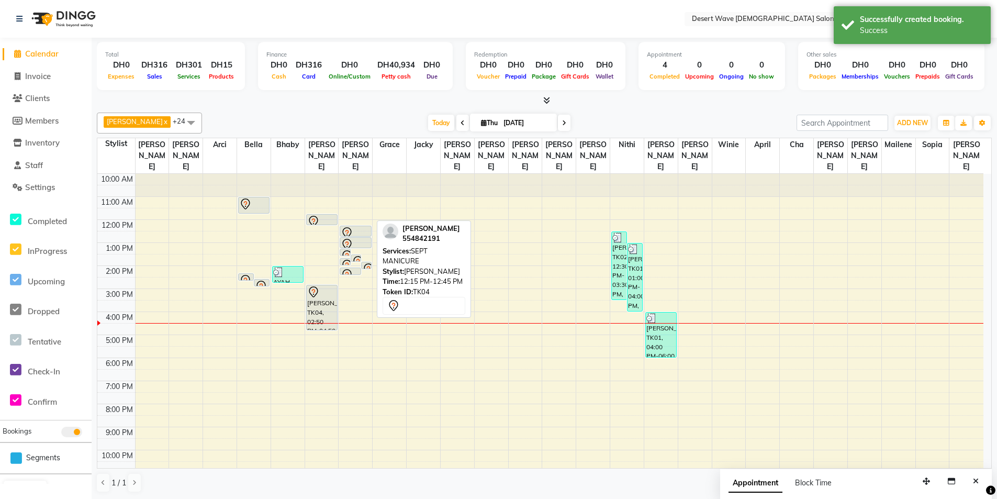
click at [353, 234] on div at bounding box center [355, 236] width 30 height 4
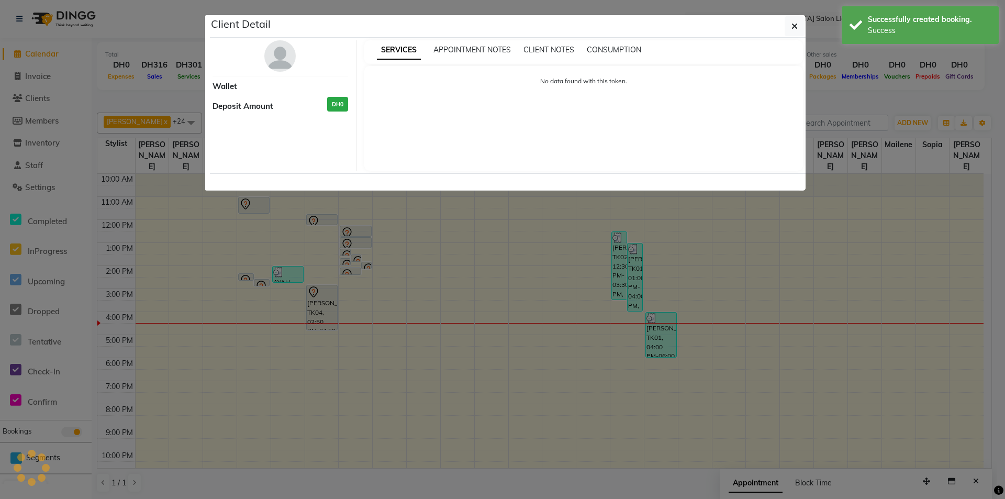
select select "7"
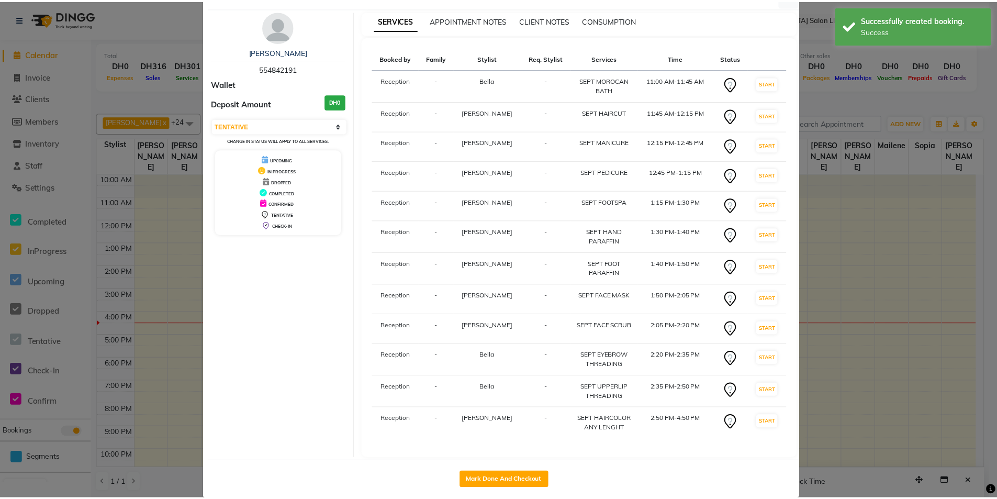
scroll to position [45, 0]
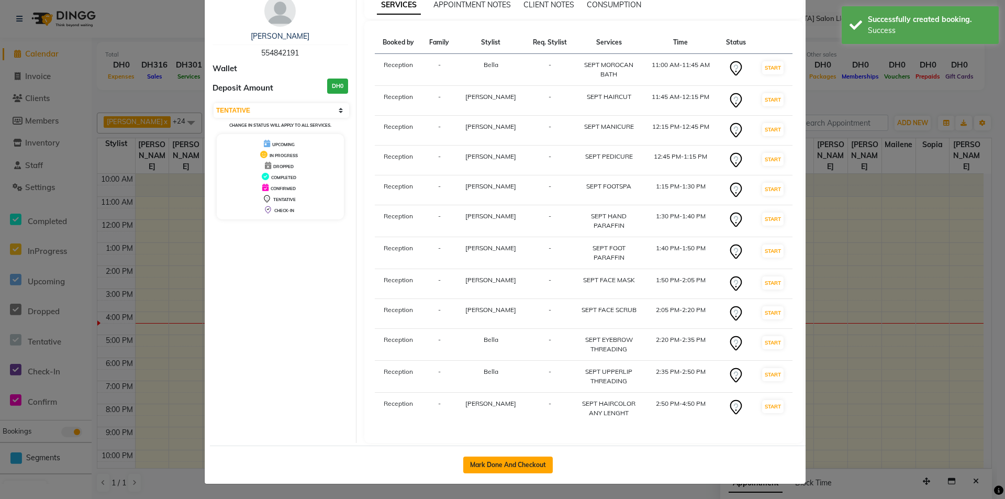
click at [521, 464] on button "Mark Done And Checkout" at bounding box center [508, 464] width 90 height 17
select select "service"
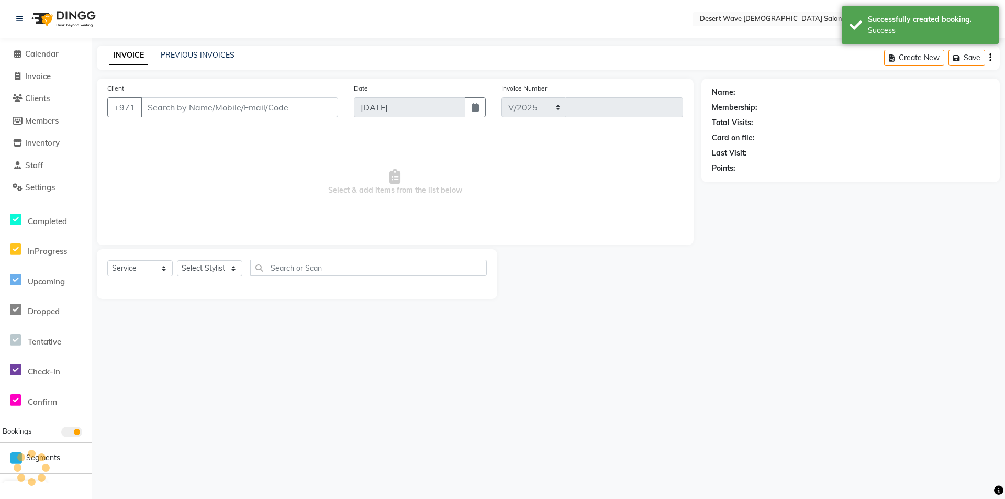
select select "6563"
type input "6587"
select select "50418"
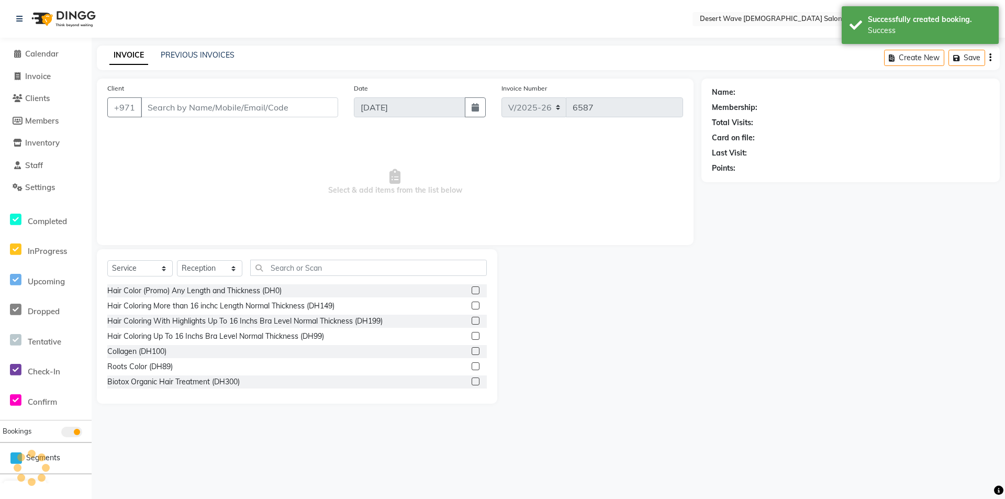
type input "554842191"
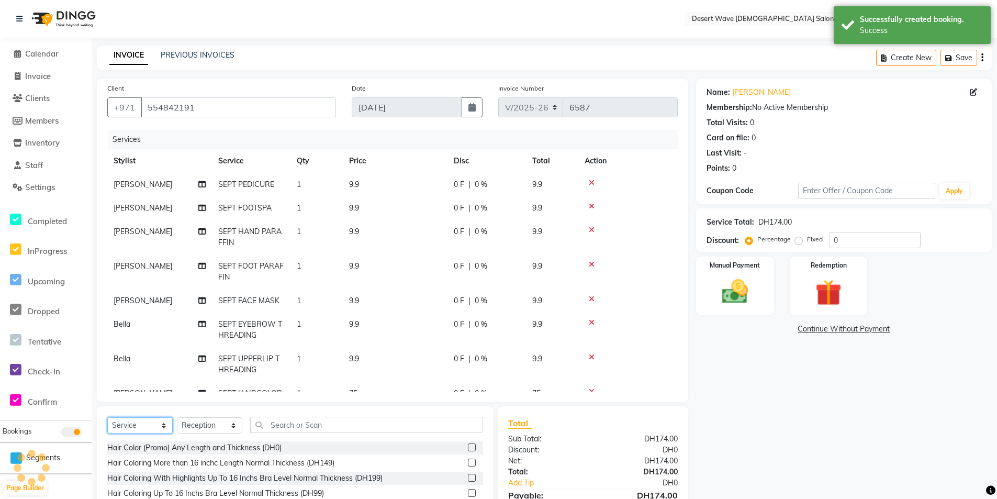
click at [166, 423] on select "Select Service Product Membership Package Voucher Prepaid Gift Card" at bounding box center [139, 425] width 65 height 16
select select "product"
click at [107, 417] on select "Select Service Product Membership Package Voucher Prepaid Gift Card" at bounding box center [139, 425] width 65 height 16
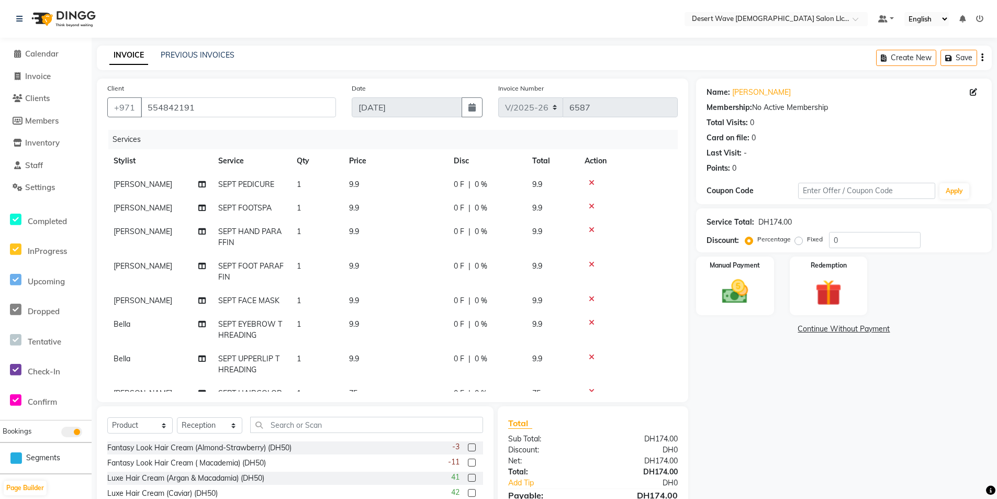
click at [311, 416] on div "Select Service Product Membership Package Voucher Prepaid Gift Card Select Styl…" at bounding box center [295, 483] width 397 height 154
click at [309, 423] on input "text" at bounding box center [366, 425] width 233 height 16
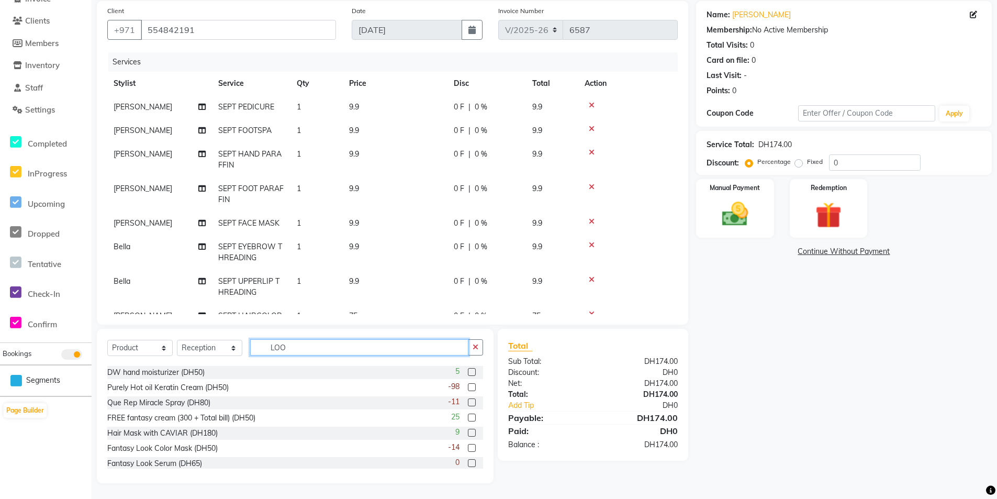
scroll to position [214, 0]
type input "LOO"
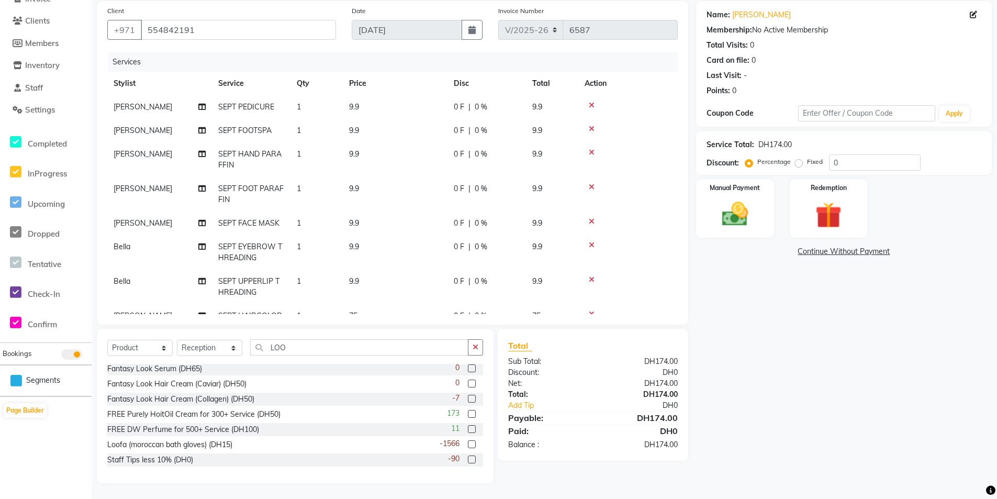
click at [468, 444] on label at bounding box center [472, 444] width 8 height 8
click at [468, 444] on input "checkbox" at bounding box center [471, 444] width 7 height 7
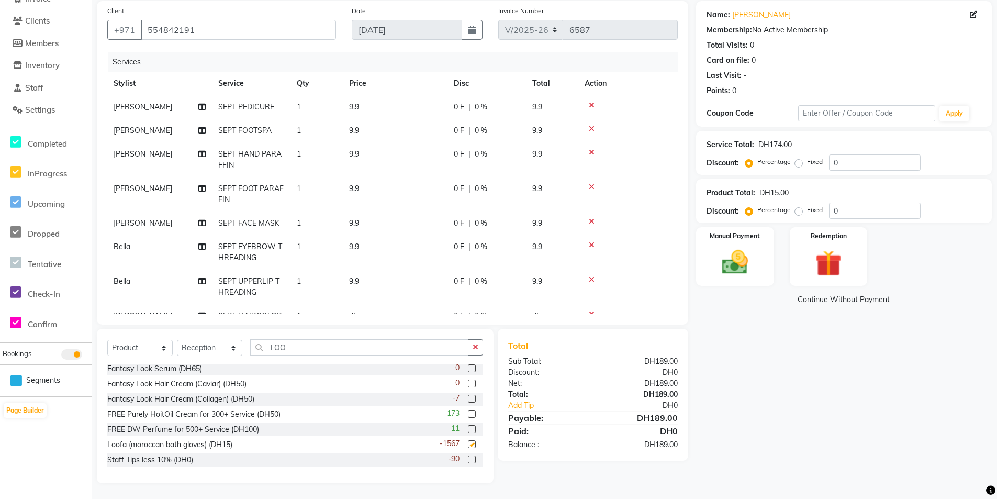
checkbox input "false"
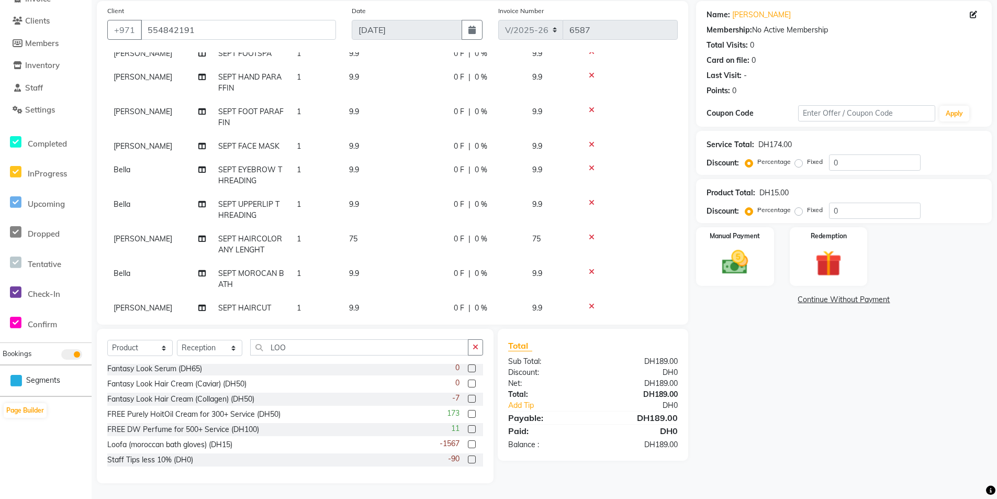
scroll to position [208, 0]
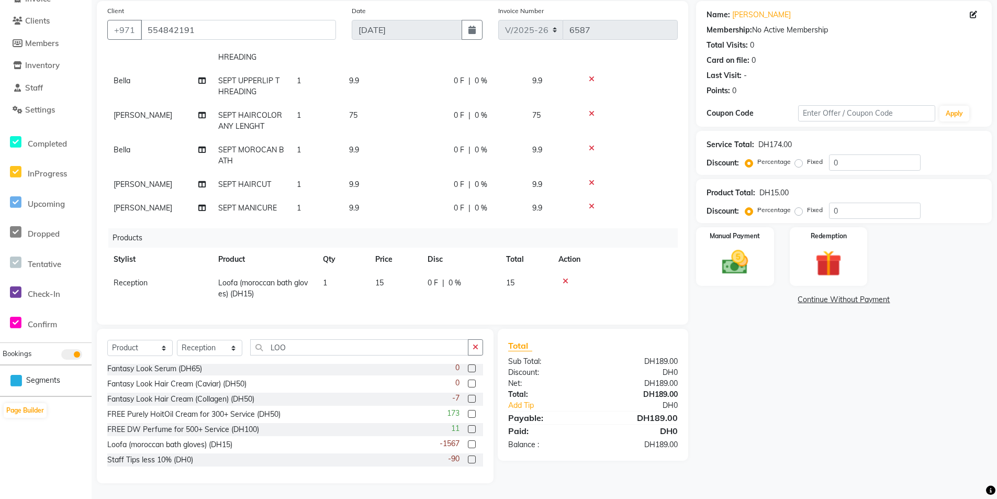
click at [457, 289] on td "0 F | 0 %" at bounding box center [460, 288] width 79 height 35
select select "50418"
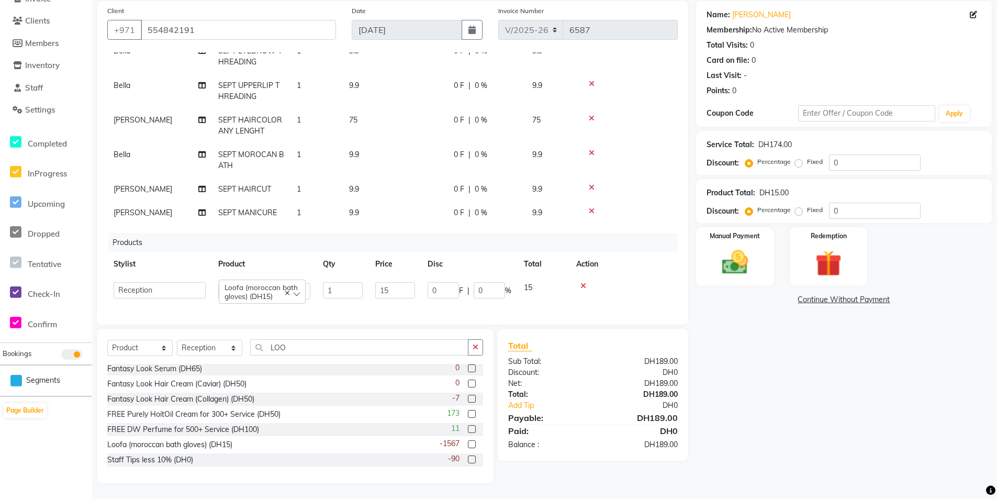
scroll to position [204, 0]
click at [149, 340] on select "Select Service Product Membership Package Voucher Prepaid Gift Card" at bounding box center [139, 348] width 65 height 16
select select "package"
click at [107, 340] on select "Select Service Product Membership Package Voucher Prepaid Gift Card" at bounding box center [139, 348] width 65 height 16
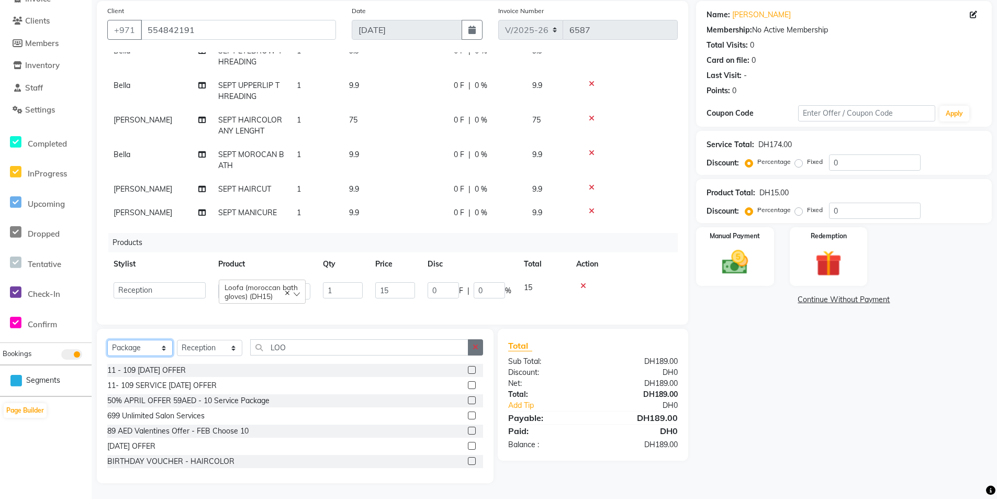
scroll to position [0, 0]
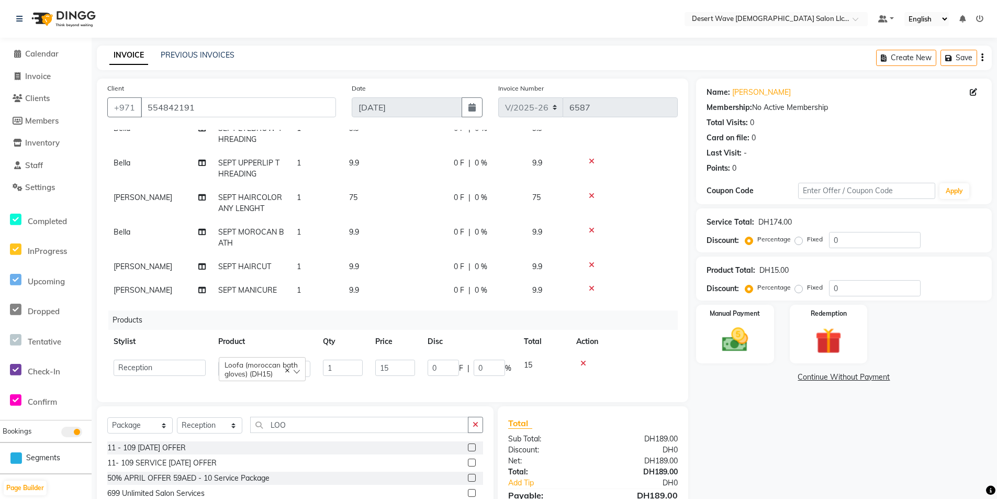
click at [468, 450] on label at bounding box center [472, 447] width 8 height 8
click at [468, 450] on input "checkbox" at bounding box center [471, 447] width 7 height 7
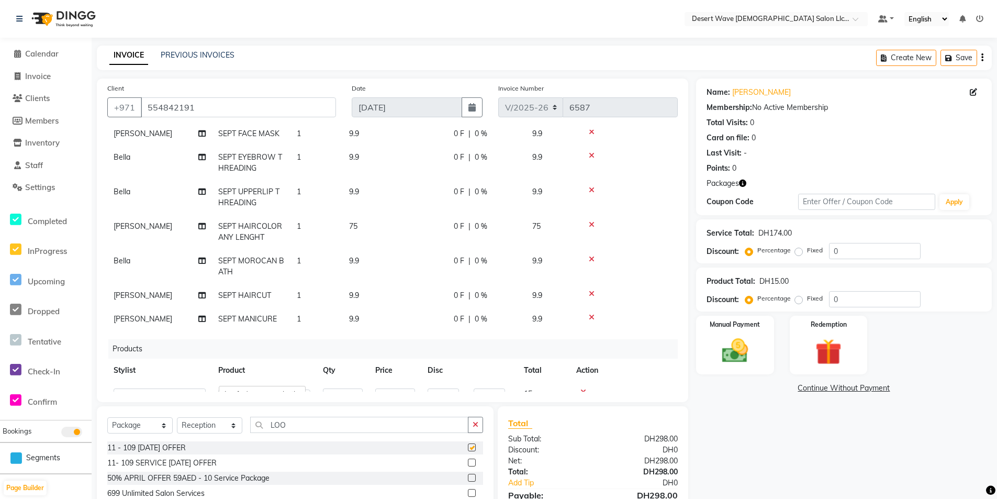
checkbox input "false"
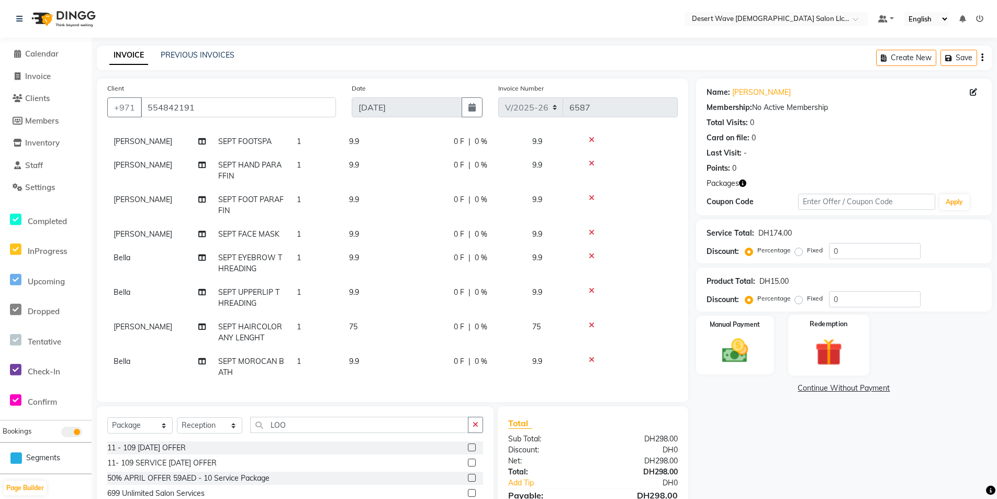
scroll to position [51, 0]
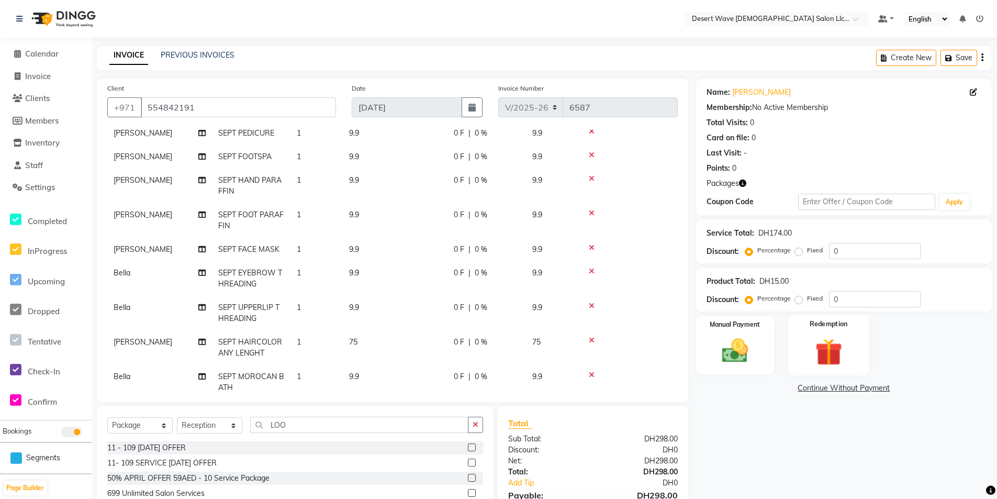
click at [804, 362] on div "Redemption" at bounding box center [828, 345] width 81 height 61
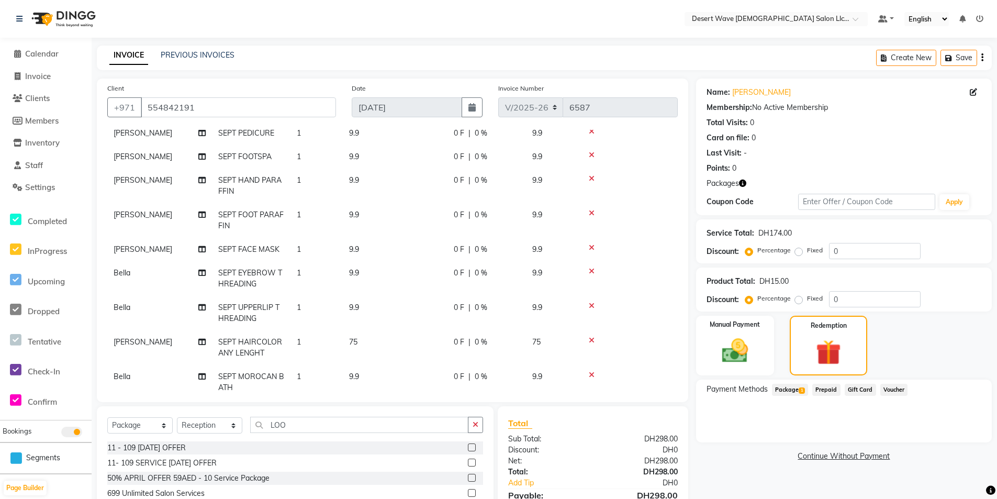
click at [787, 391] on span "Package 1" at bounding box center [790, 390] width 36 height 12
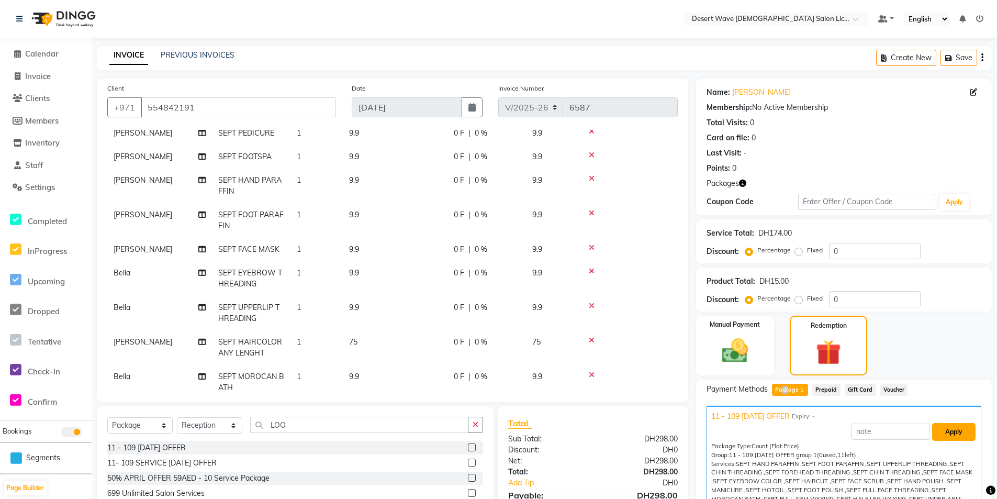
click at [948, 432] on button "Apply" at bounding box center [953, 432] width 43 height 18
click at [750, 365] on img at bounding box center [735, 350] width 44 height 31
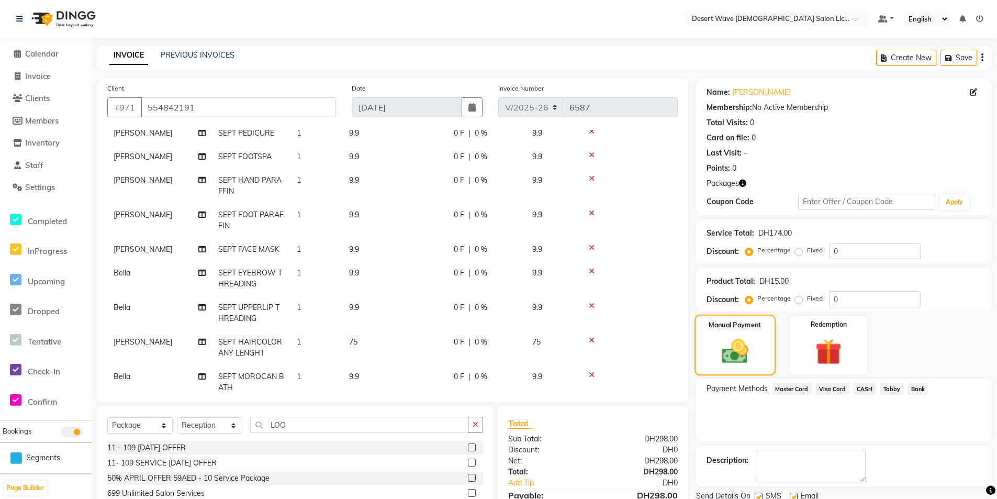
click at [738, 356] on img at bounding box center [735, 351] width 43 height 30
click at [841, 393] on span "Visa Card" at bounding box center [832, 389] width 33 height 12
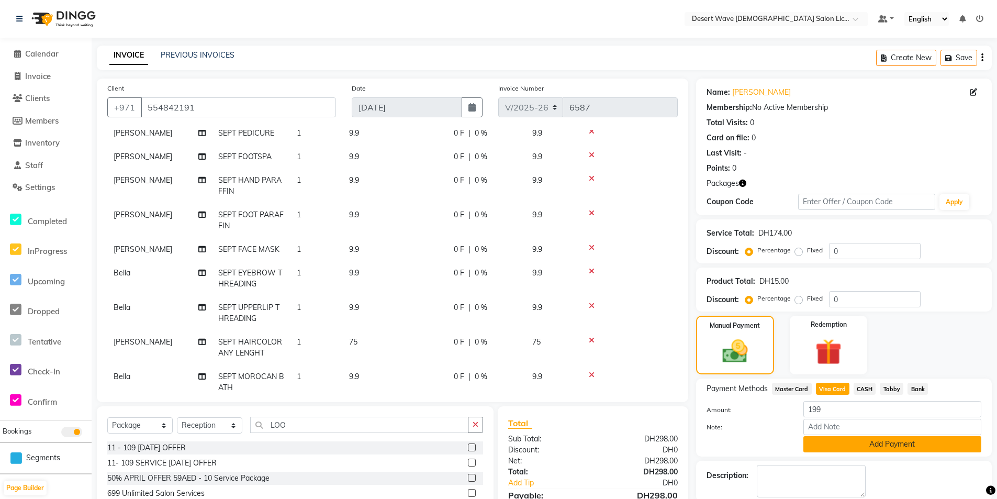
click at [879, 448] on button "Add Payment" at bounding box center [892, 444] width 178 height 16
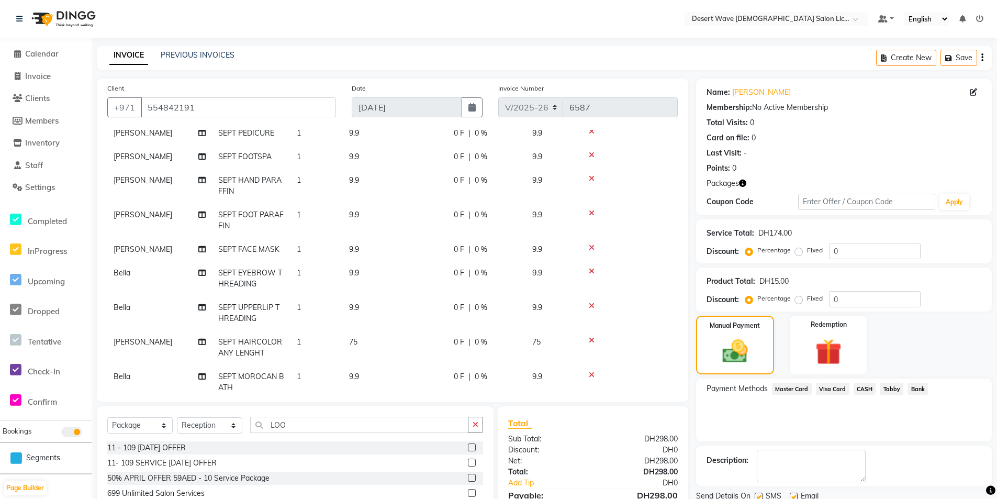
scroll to position [88, 0]
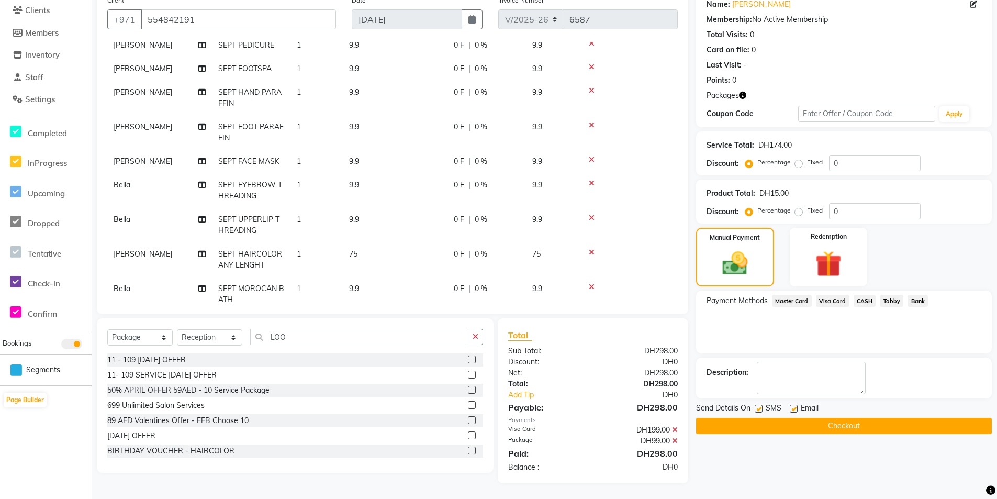
click at [864, 426] on button "Checkout" at bounding box center [844, 426] width 296 height 16
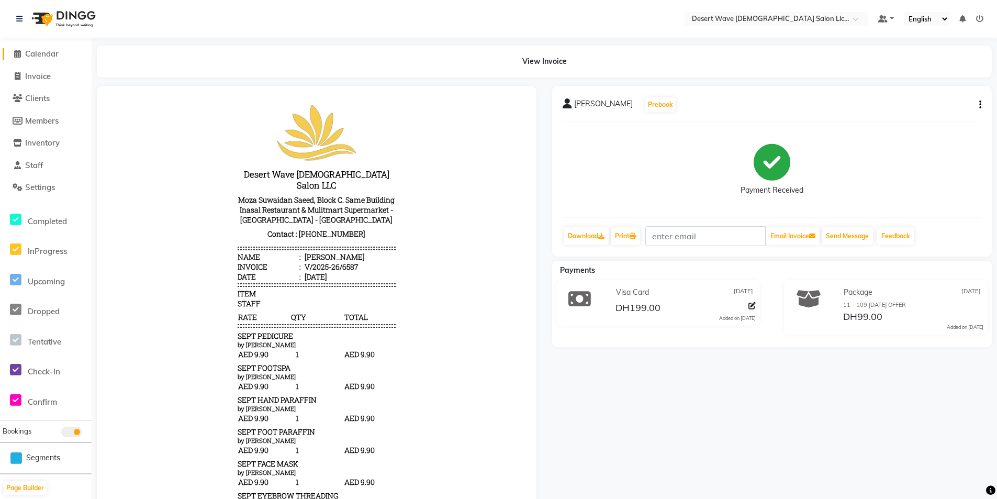
click at [48, 51] on span "Calendar" at bounding box center [41, 54] width 33 height 10
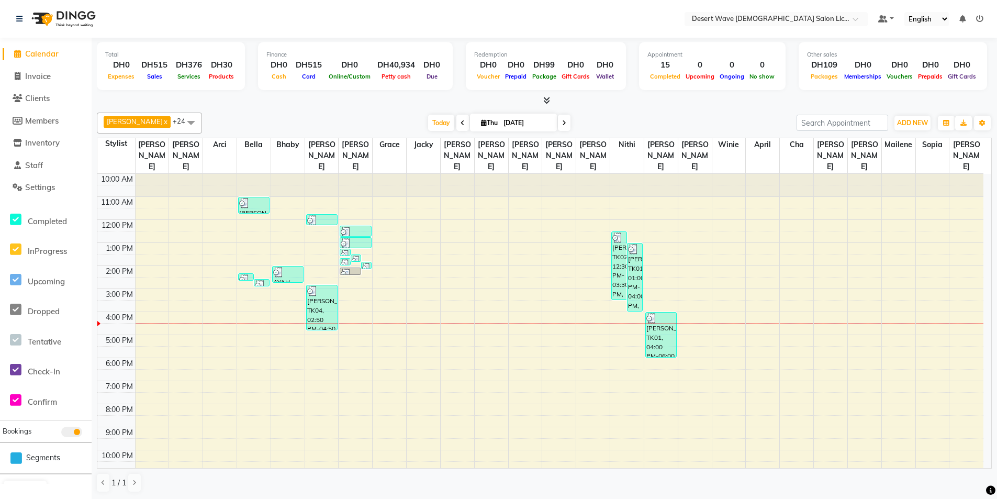
click at [258, 206] on div "10:00 AM 11:00 AM 12:00 PM 1:00 PM 2:00 PM 3:00 PM 4:00 PM 5:00 PM 6:00 PM 7:00…" at bounding box center [540, 335] width 886 height 322
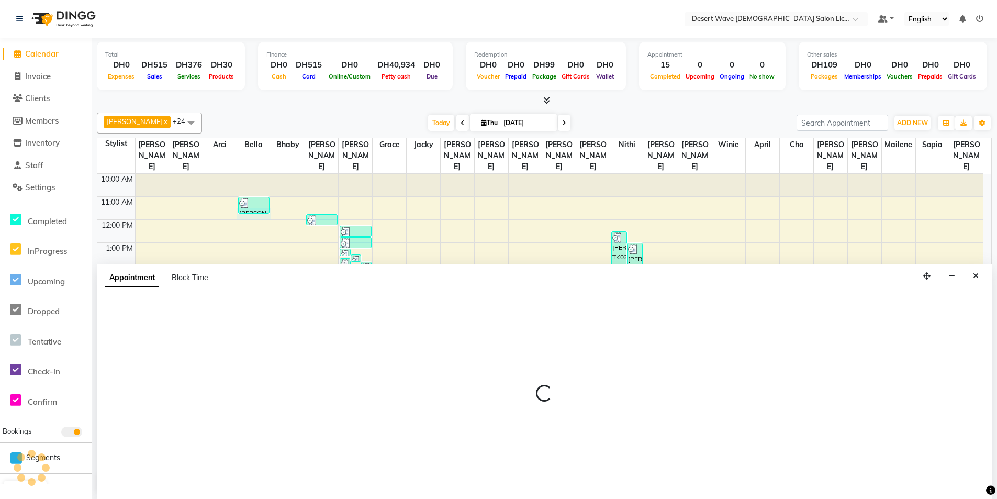
scroll to position [1, 0]
select select "50403"
select select "690"
select select "tentative"
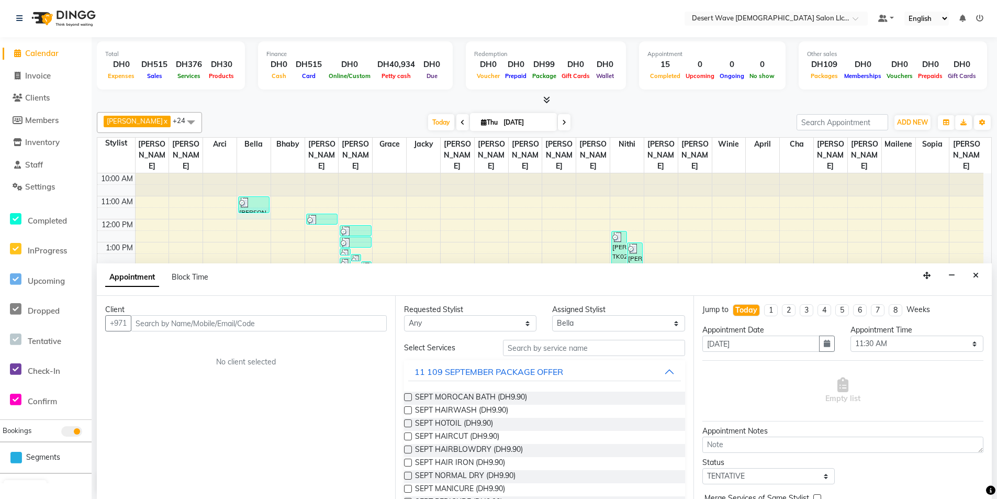
click at [408, 398] on label at bounding box center [408, 397] width 8 height 8
click at [408, 398] on input "checkbox" at bounding box center [407, 398] width 7 height 7
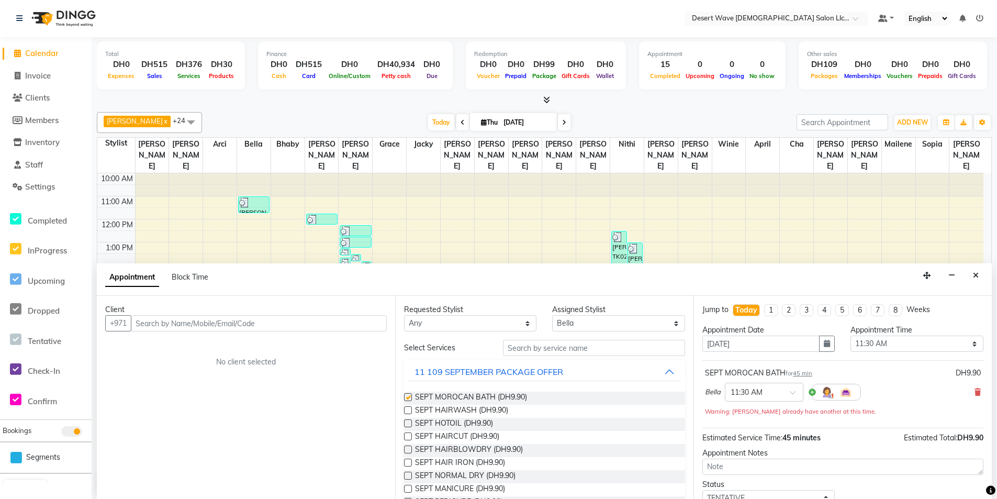
checkbox input "false"
click at [656, 319] on select "Select [GEOGRAPHIC_DATA][PERSON_NAME] [PERSON_NAME] [PERSON_NAME] [PERSON_NAME]…" at bounding box center [618, 323] width 132 height 16
select select "50411"
click at [552, 315] on select "Select [GEOGRAPHIC_DATA][PERSON_NAME] [PERSON_NAME] [PERSON_NAME] [PERSON_NAME]…" at bounding box center [618, 323] width 132 height 16
click at [408, 438] on label at bounding box center [408, 436] width 8 height 8
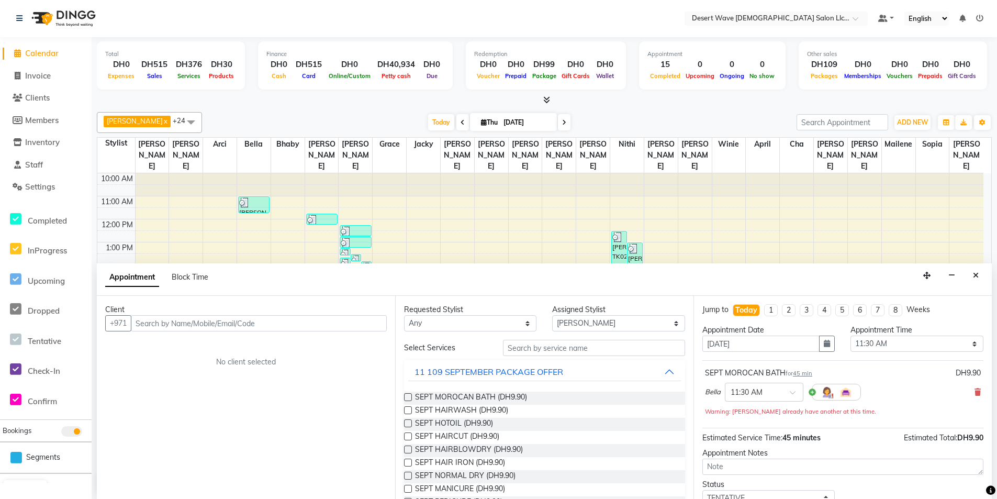
click at [408, 438] on input "checkbox" at bounding box center [407, 437] width 7 height 7
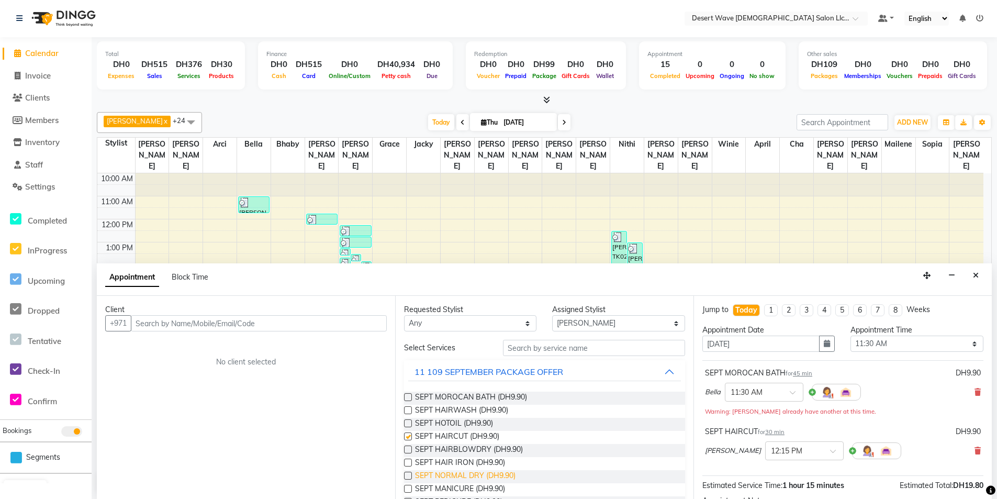
checkbox input "false"
click at [661, 327] on select "Select [GEOGRAPHIC_DATA][PERSON_NAME] [PERSON_NAME] [PERSON_NAME] [PERSON_NAME]…" at bounding box center [618, 324] width 132 height 16
select select "54252"
click at [552, 316] on select "Select [GEOGRAPHIC_DATA][PERSON_NAME] [PERSON_NAME] [PERSON_NAME] [PERSON_NAME]…" at bounding box center [618, 324] width 132 height 16
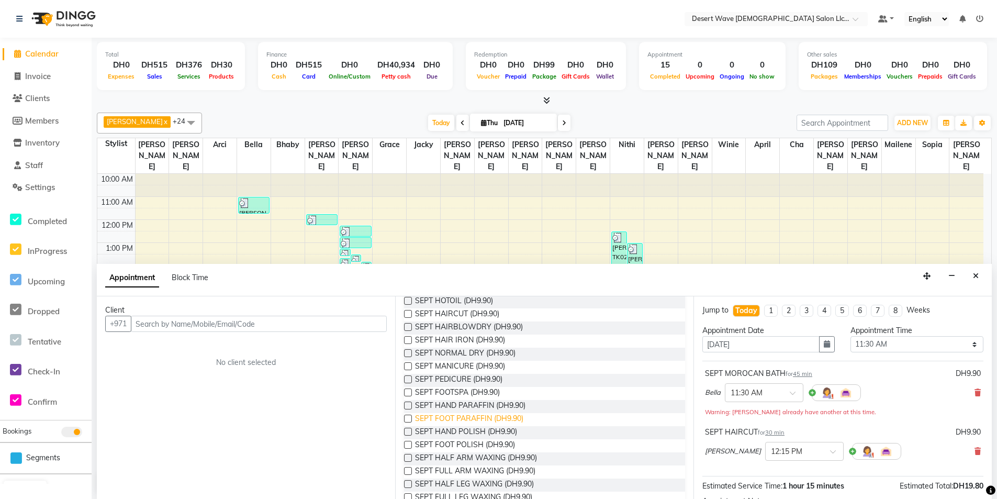
scroll to position [105, 0]
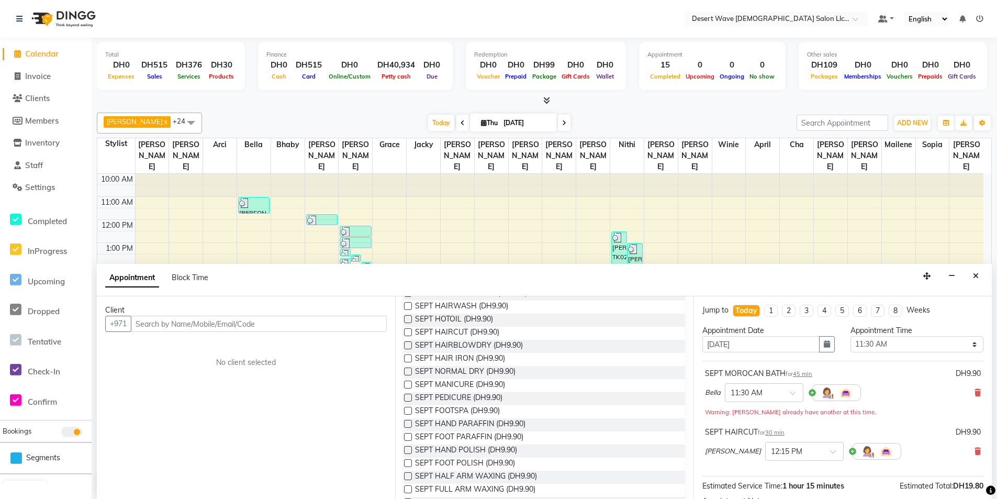
click at [410, 384] on label at bounding box center [408, 385] width 8 height 8
click at [410, 384] on input "checkbox" at bounding box center [407, 385] width 7 height 7
checkbox input "false"
click at [410, 397] on label at bounding box center [408, 398] width 8 height 8
click at [410, 397] on input "checkbox" at bounding box center [407, 398] width 7 height 7
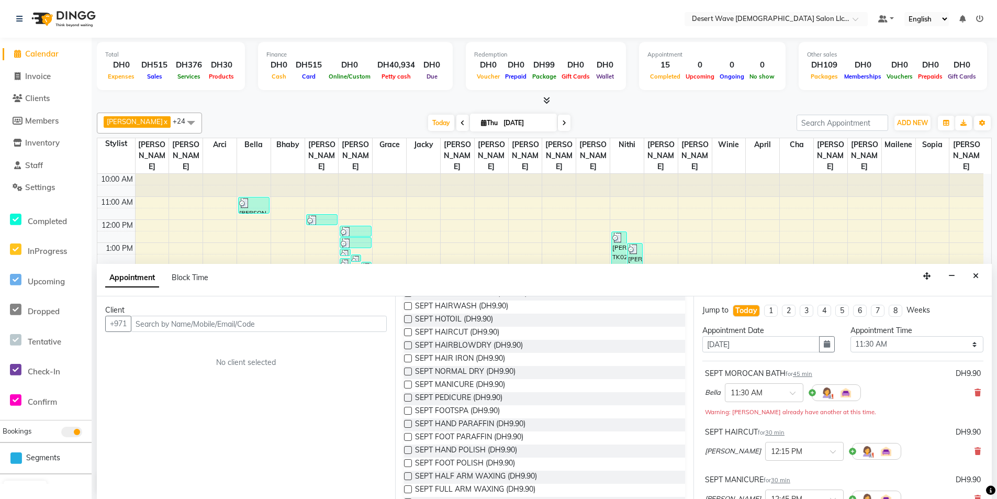
checkbox input "false"
click at [407, 411] on label at bounding box center [408, 411] width 8 height 8
click at [407, 411] on input "checkbox" at bounding box center [407, 411] width 7 height 7
checkbox input "false"
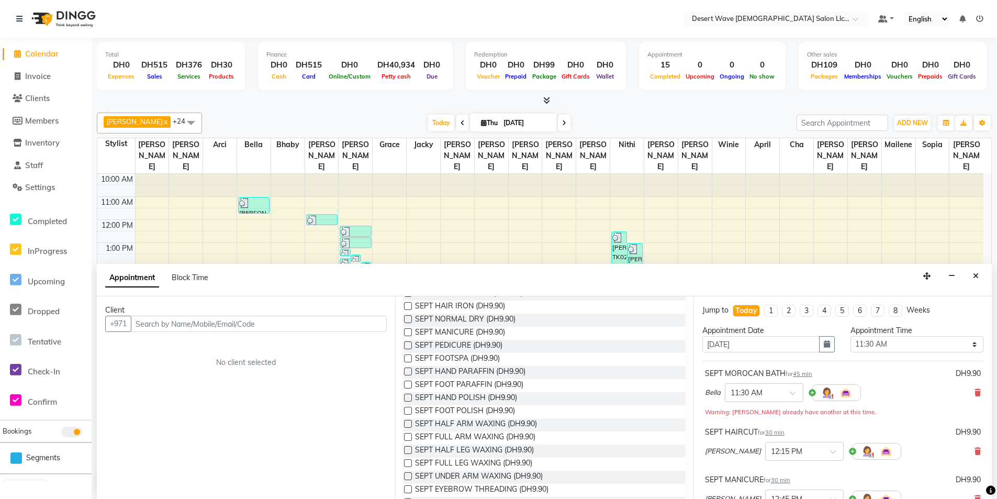
click at [405, 370] on label at bounding box center [408, 371] width 8 height 8
click at [405, 370] on input "checkbox" at bounding box center [407, 372] width 7 height 7
checkbox input "false"
click at [408, 384] on label at bounding box center [408, 385] width 8 height 8
click at [408, 384] on input "checkbox" at bounding box center [407, 385] width 7 height 7
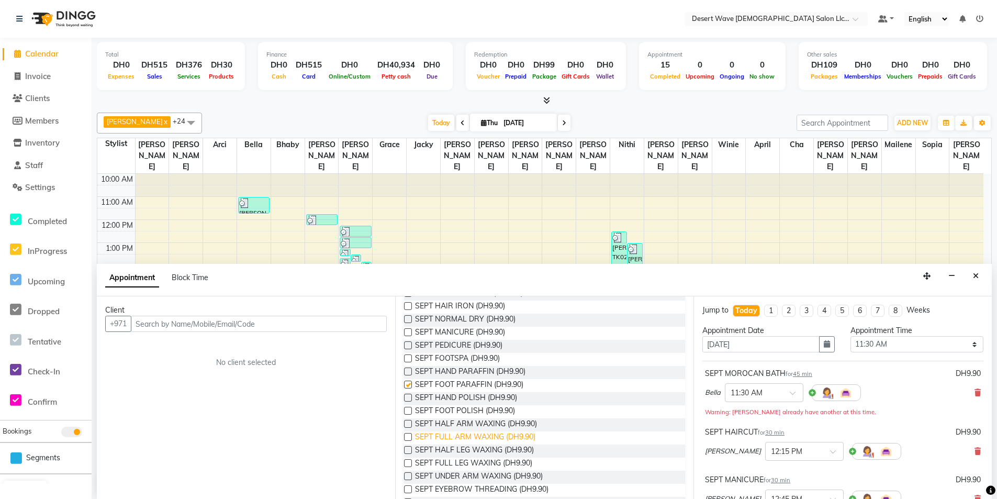
checkbox input "false"
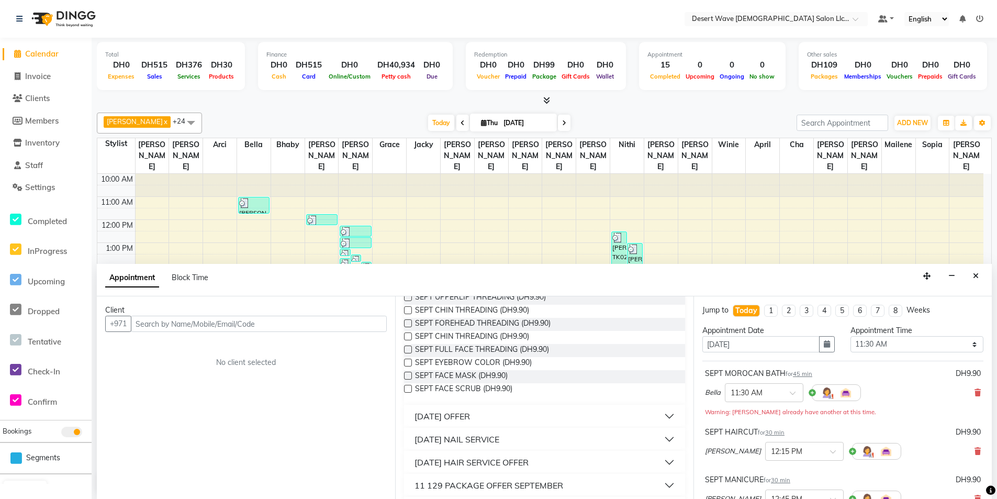
scroll to position [366, 0]
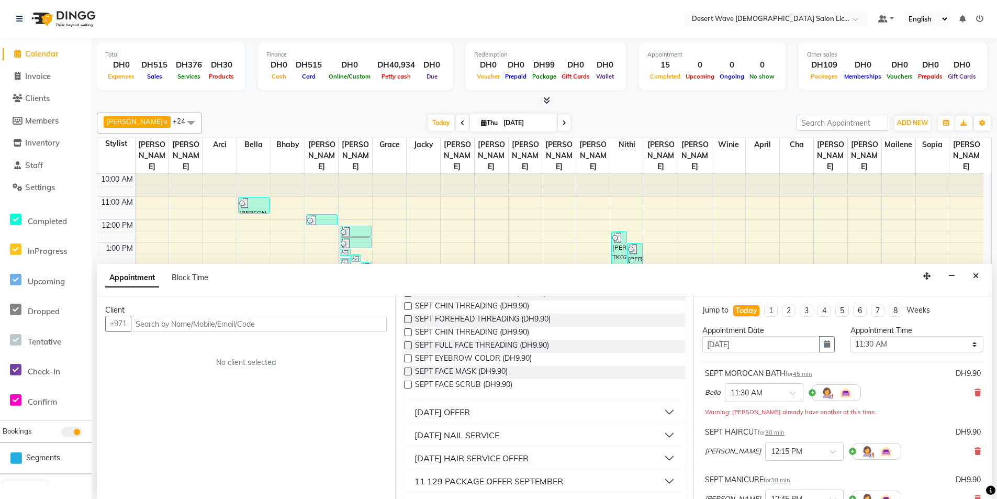
click at [407, 368] on label at bounding box center [408, 371] width 8 height 8
click at [407, 369] on input "checkbox" at bounding box center [407, 372] width 7 height 7
checkbox input "false"
click at [407, 383] on label at bounding box center [408, 385] width 8 height 8
click at [407, 383] on input "checkbox" at bounding box center [407, 385] width 7 height 7
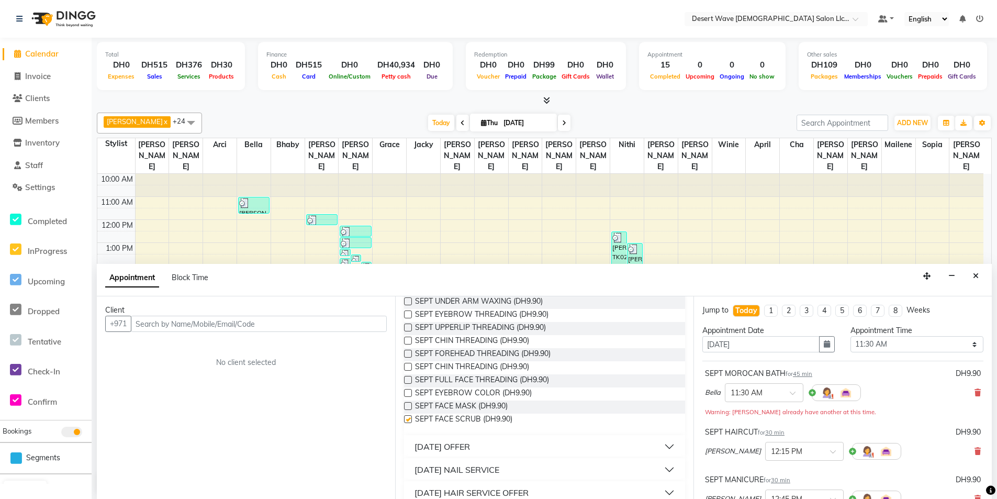
checkbox input "false"
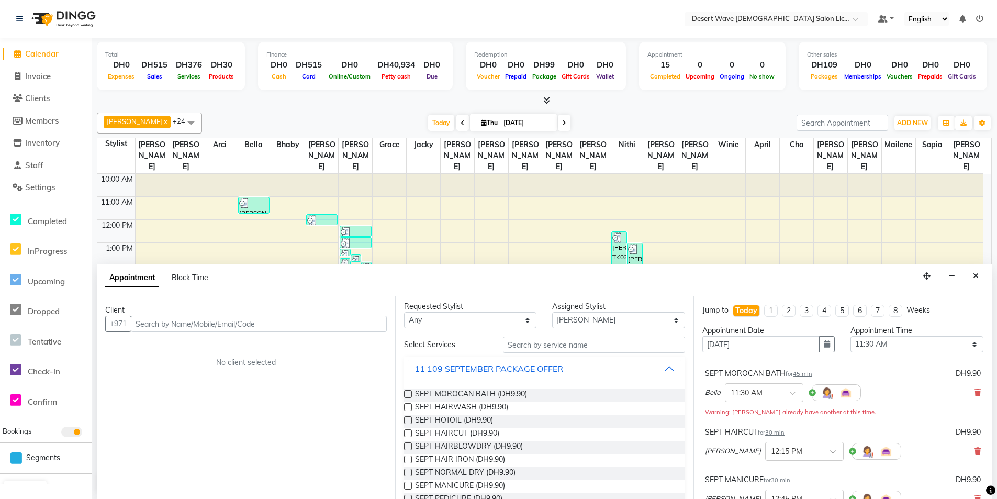
scroll to position [0, 0]
click at [641, 323] on select "Select [GEOGRAPHIC_DATA][PERSON_NAME] [PERSON_NAME] [PERSON_NAME] [PERSON_NAME]…" at bounding box center [618, 324] width 132 height 16
select select "50415"
click at [552, 316] on select "Select [GEOGRAPHIC_DATA][PERSON_NAME] [PERSON_NAME] [PERSON_NAME] [PERSON_NAME]…" at bounding box center [618, 324] width 132 height 16
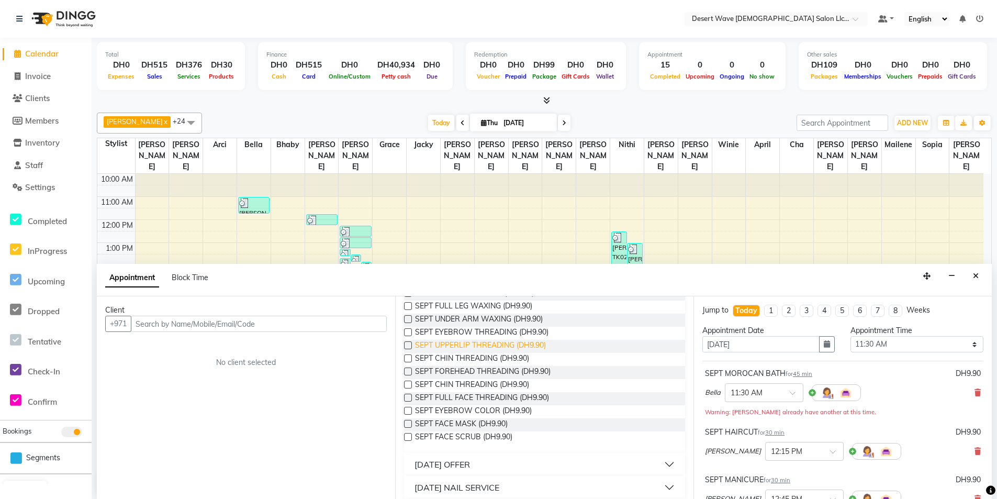
scroll to position [262, 0]
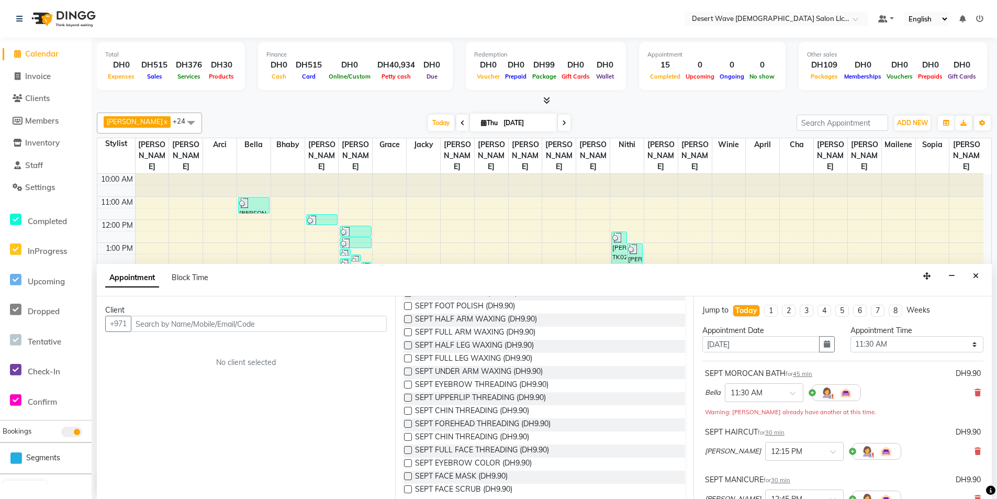
click at [409, 395] on label at bounding box center [408, 398] width 8 height 8
click at [409, 395] on input "checkbox" at bounding box center [407, 398] width 7 height 7
click at [405, 397] on label at bounding box center [408, 398] width 8 height 8
click at [405, 397] on input "checkbox" at bounding box center [407, 398] width 7 height 7
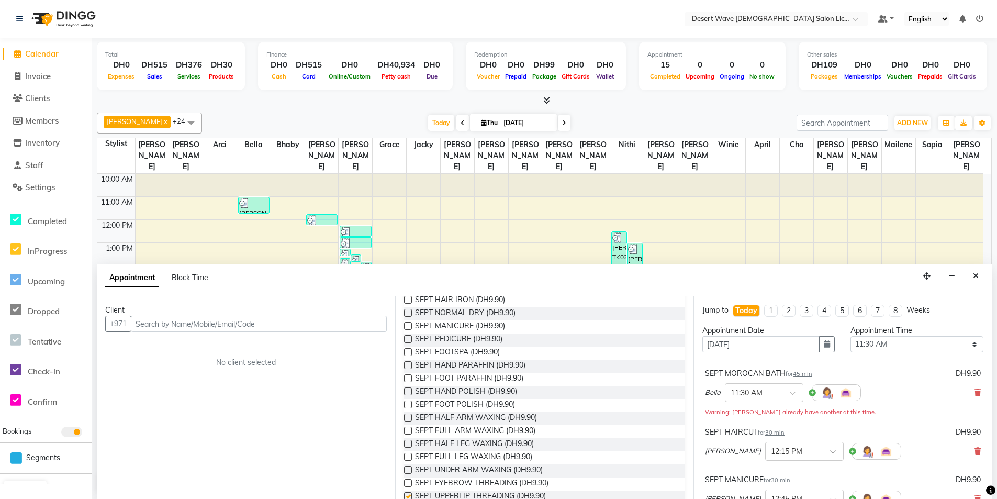
checkbox input "false"
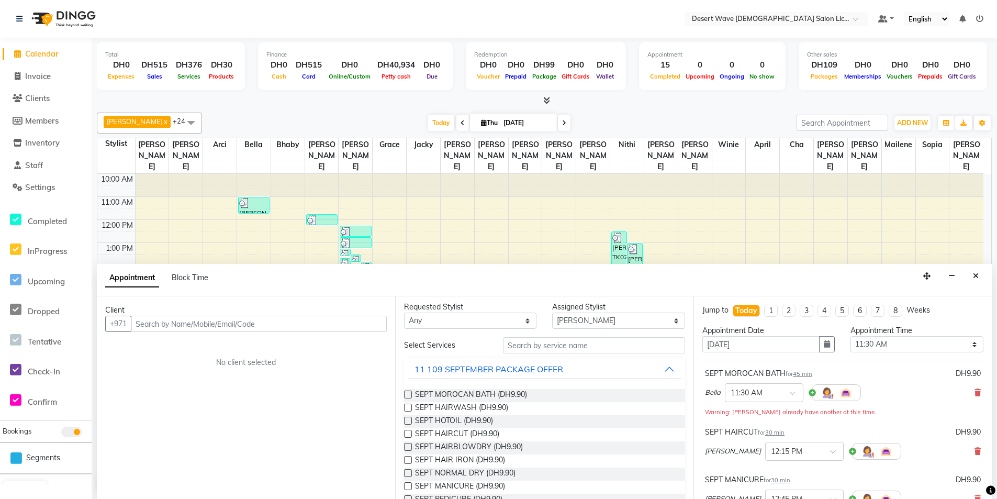
scroll to position [0, 0]
click at [660, 327] on select "Select [GEOGRAPHIC_DATA][PERSON_NAME] [PERSON_NAME] [PERSON_NAME] [PERSON_NAME]…" at bounding box center [618, 324] width 132 height 16
select select "50411"
click at [552, 316] on select "Select [GEOGRAPHIC_DATA][PERSON_NAME] [PERSON_NAME] [PERSON_NAME] [PERSON_NAME]…" at bounding box center [618, 324] width 132 height 16
click at [550, 370] on div "11 109 SEPTEMBER PACKAGE OFFER" at bounding box center [489, 372] width 149 height 13
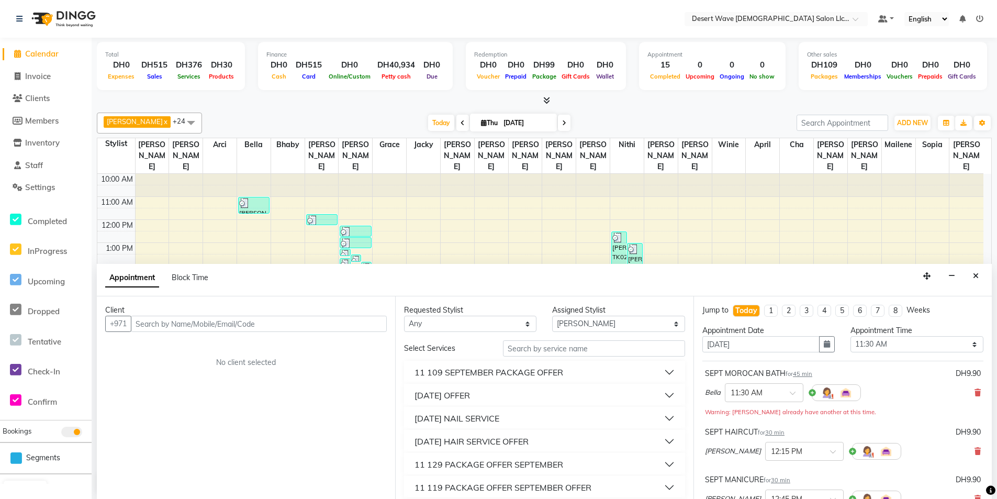
click at [509, 439] on div "[DATE] HAIR SERVICE OFFER" at bounding box center [472, 441] width 114 height 13
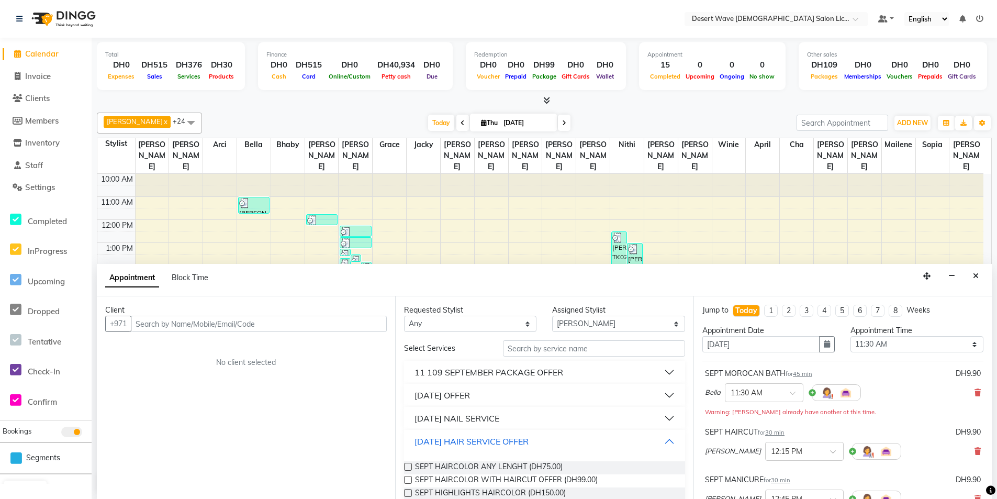
scroll to position [52, 0]
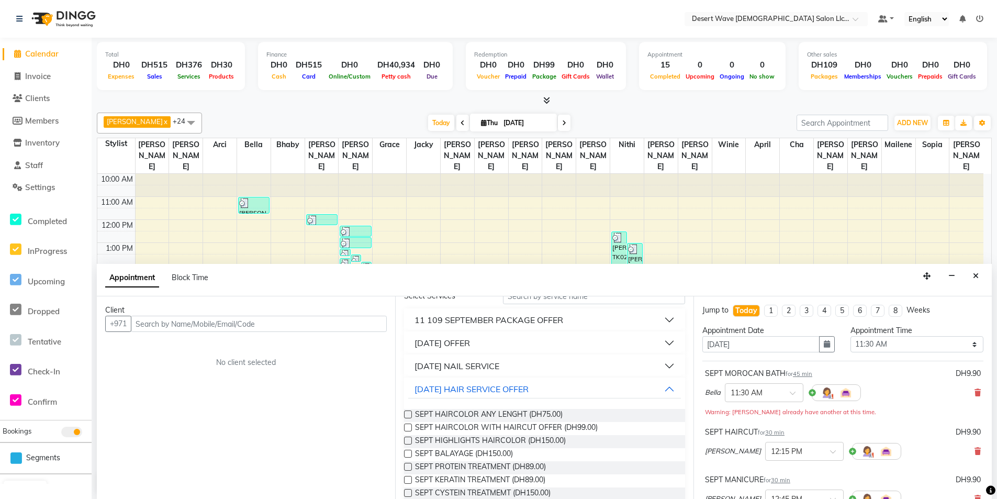
click at [408, 414] on label at bounding box center [408, 414] width 8 height 8
click at [408, 414] on input "checkbox" at bounding box center [407, 415] width 7 height 7
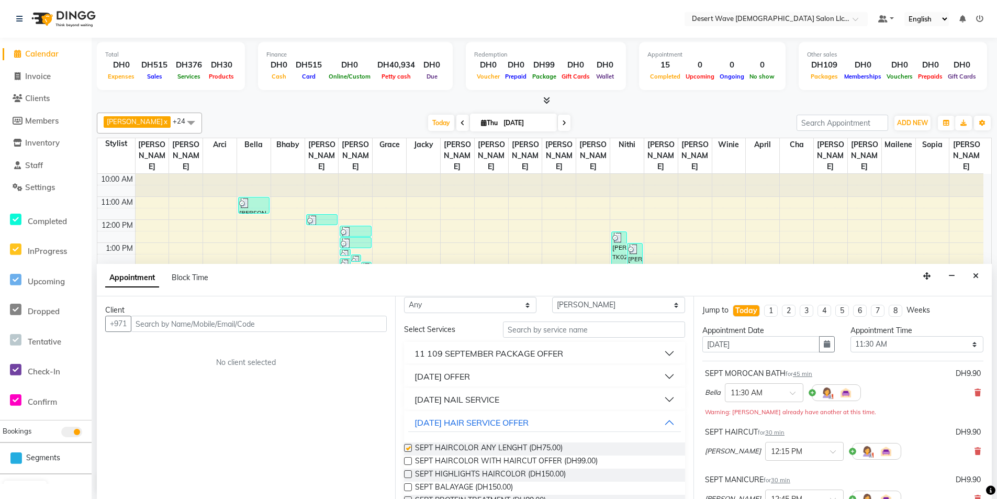
scroll to position [0, 0]
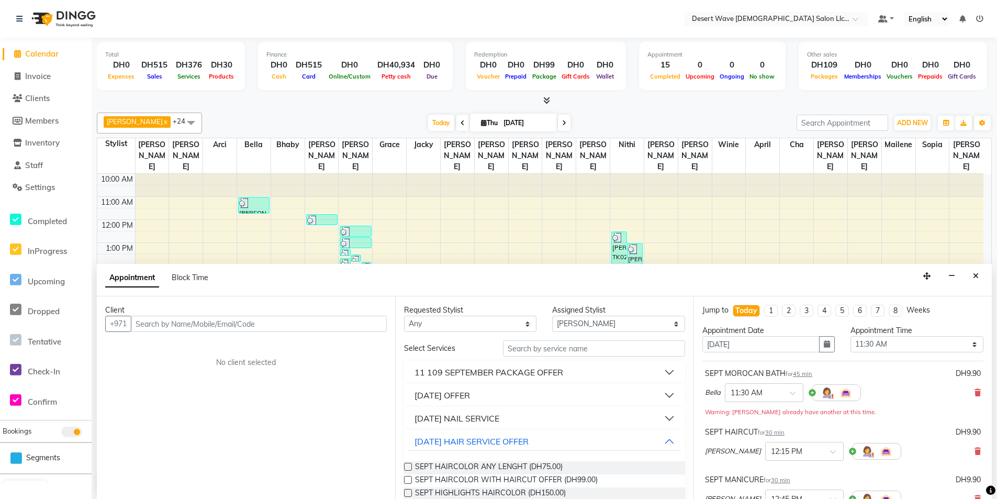
checkbox input "false"
click at [320, 319] on input "text" at bounding box center [259, 324] width 256 height 16
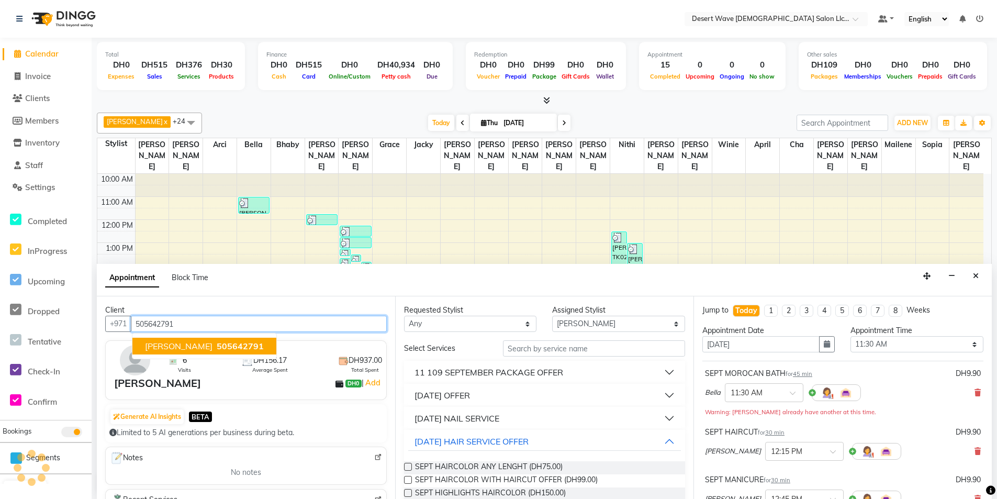
click at [217, 348] on span "505642791" at bounding box center [240, 346] width 47 height 10
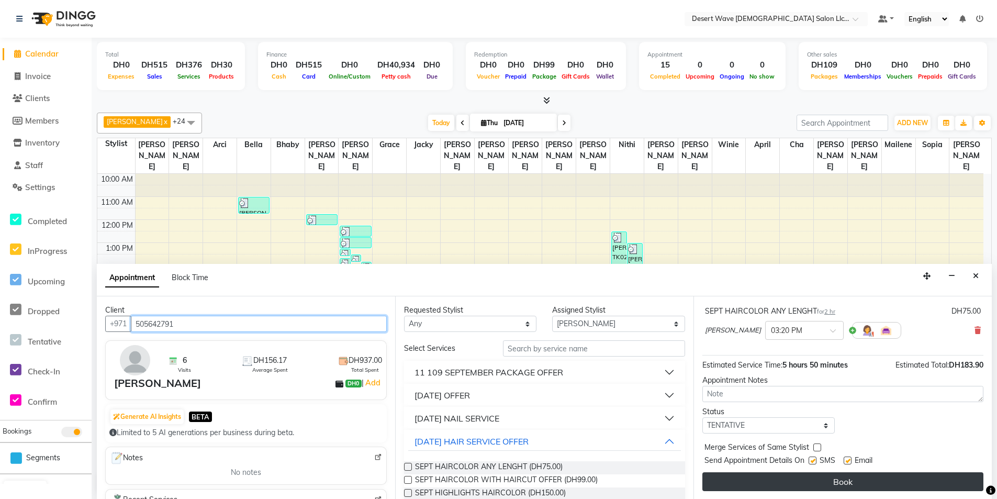
scroll to position [1, 0]
type input "505642791"
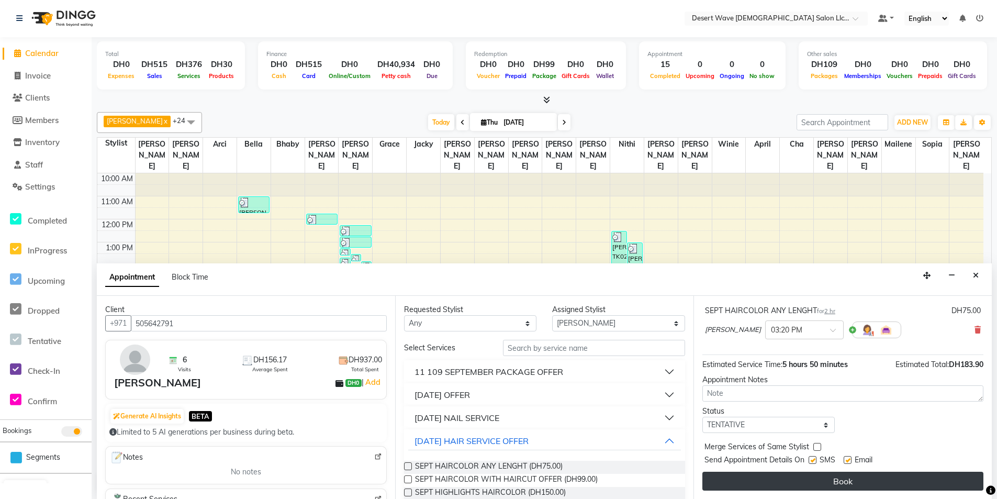
click at [879, 482] on button "Book" at bounding box center [842, 481] width 281 height 19
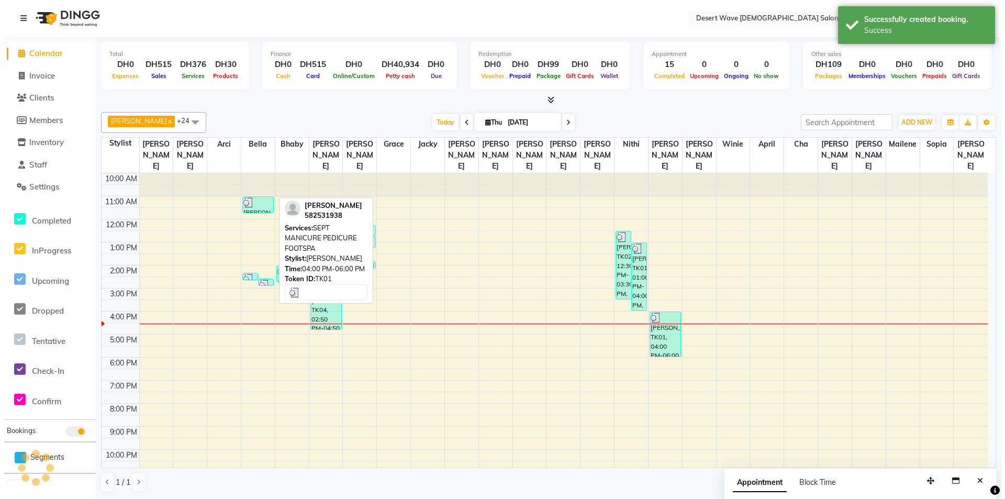
scroll to position [0, 0]
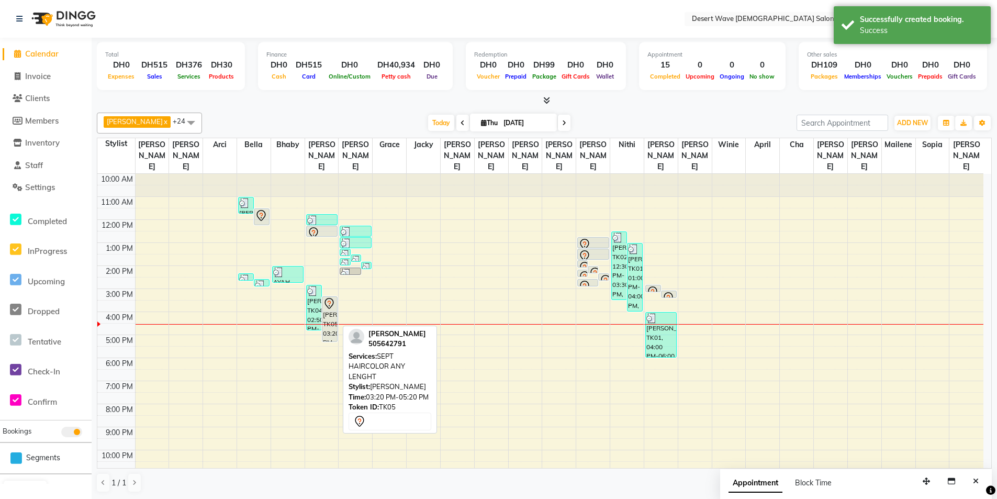
click at [326, 309] on div "[PERSON_NAME], TK05, 03:20 PM-05:20 PM, SEPT HAIRCOLOR ANY LENGHT" at bounding box center [329, 319] width 15 height 44
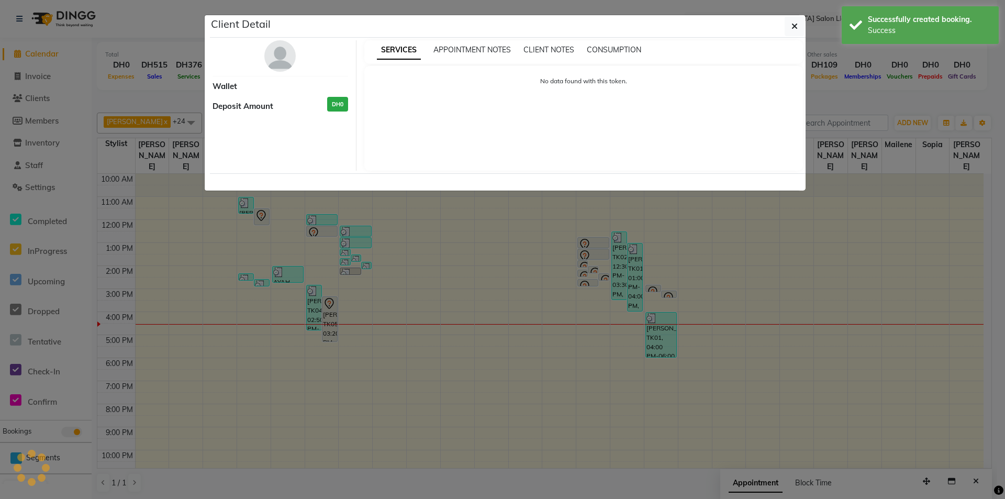
select select "7"
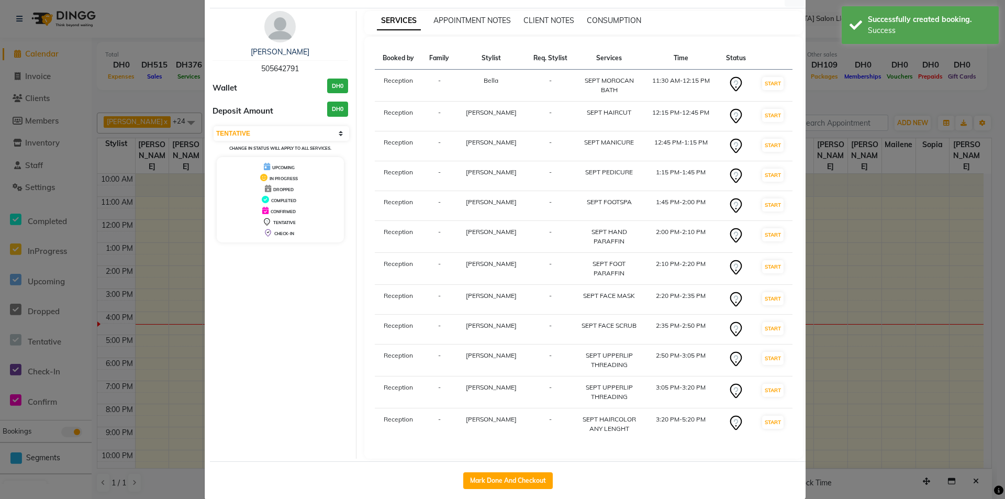
scroll to position [45, 0]
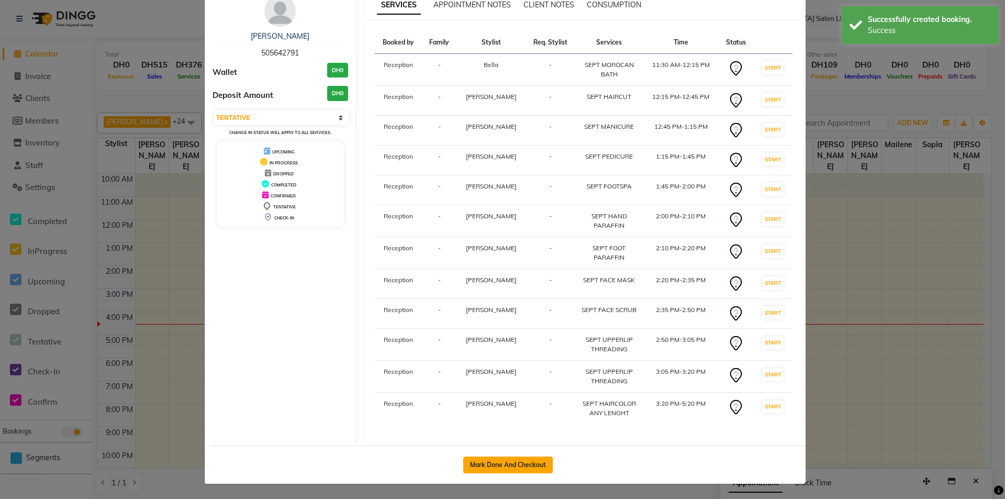
click at [522, 463] on button "Mark Done And Checkout" at bounding box center [508, 464] width 90 height 17
select select "service"
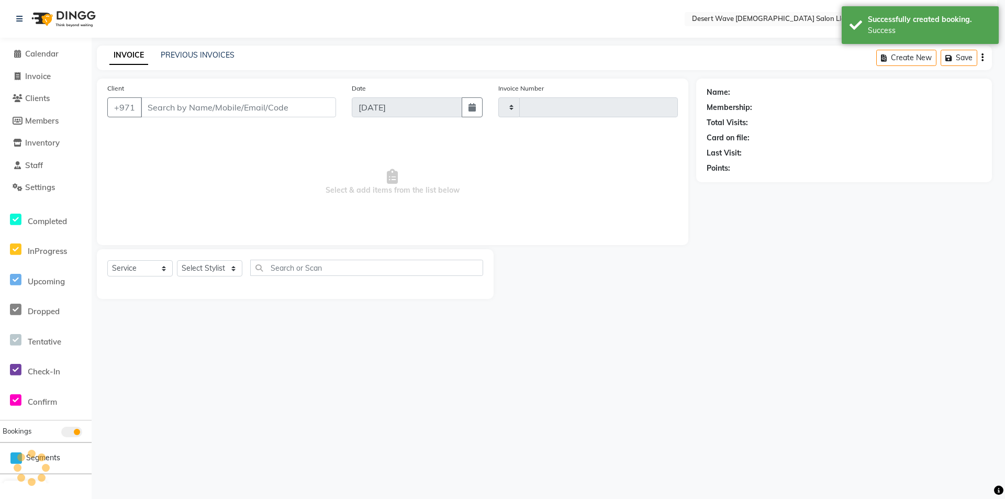
type input "6588"
select select "6563"
select select "50418"
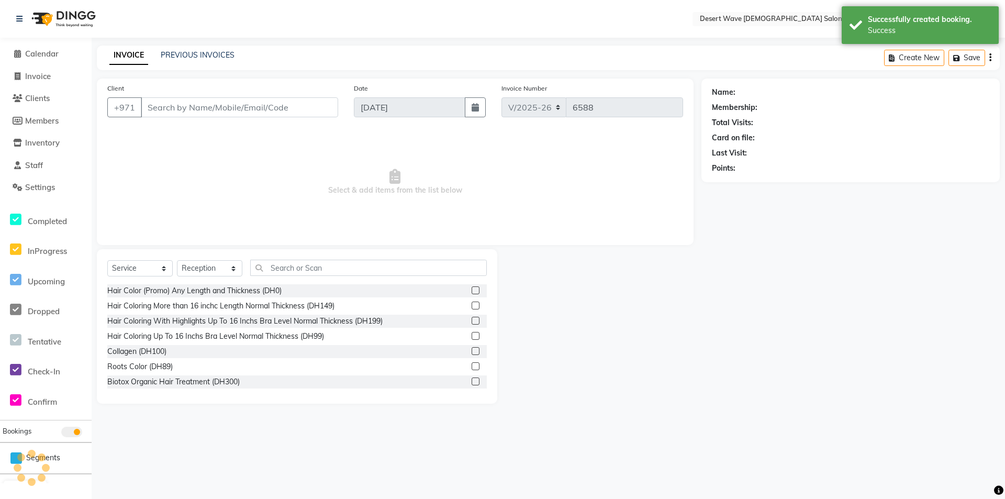
type input "505642791"
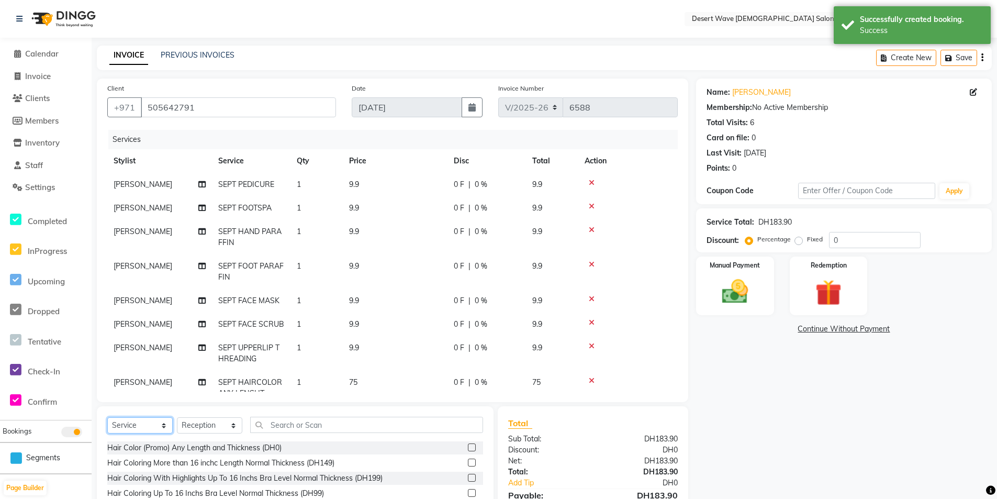
click at [128, 423] on select "Select Service Product Membership Package Voucher Prepaid Gift Card" at bounding box center [139, 425] width 65 height 16
select select "product"
click at [107, 417] on select "Select Service Product Membership Package Voucher Prepaid Gift Card" at bounding box center [139, 425] width 65 height 16
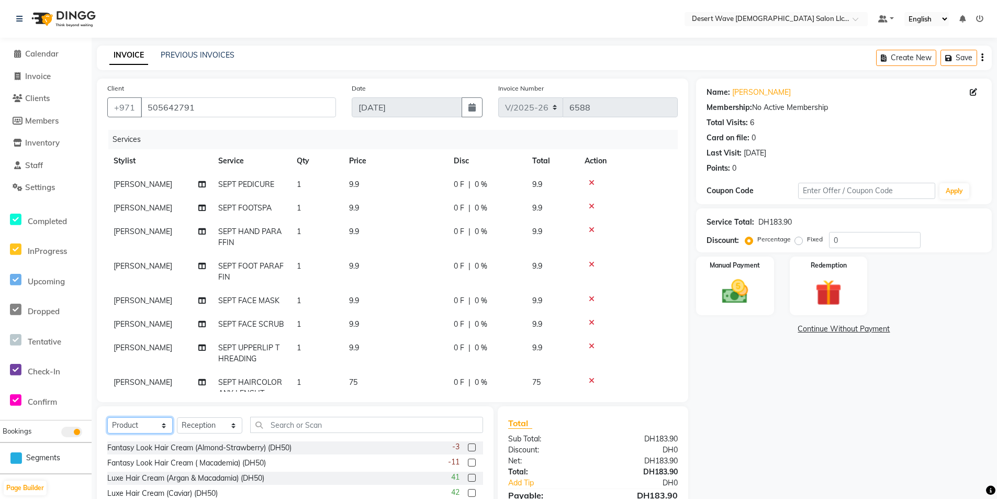
scroll to position [77, 0]
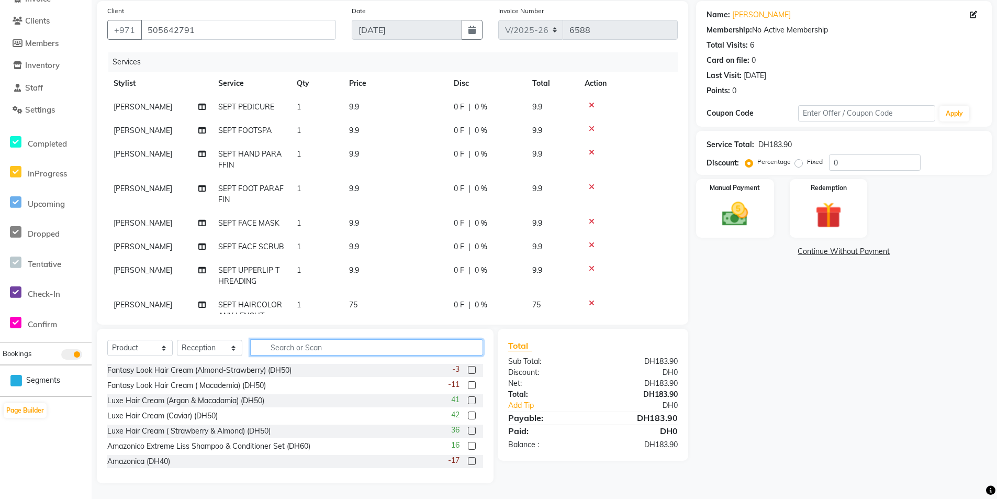
click at [341, 346] on input "text" at bounding box center [366, 347] width 233 height 16
type input "LOO"
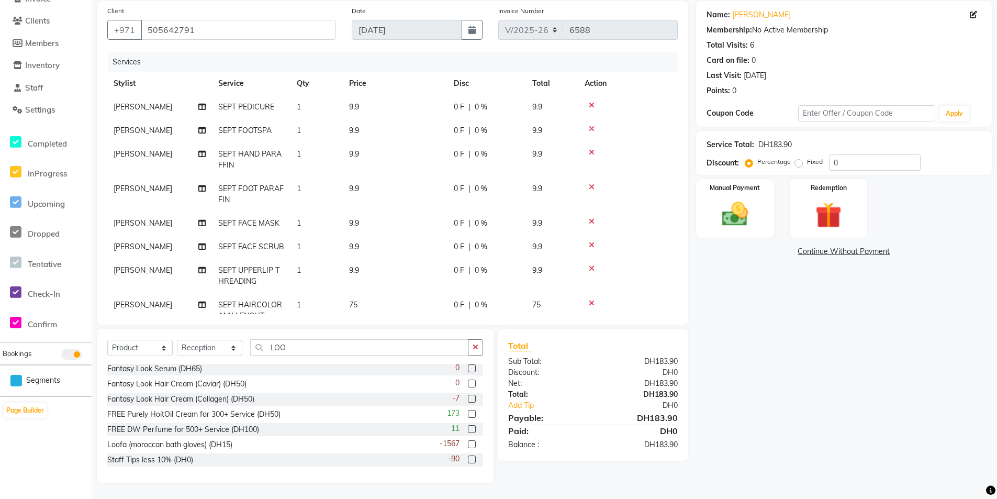
click at [468, 445] on label at bounding box center [472, 444] width 8 height 8
click at [468, 445] on input "checkbox" at bounding box center [471, 444] width 7 height 7
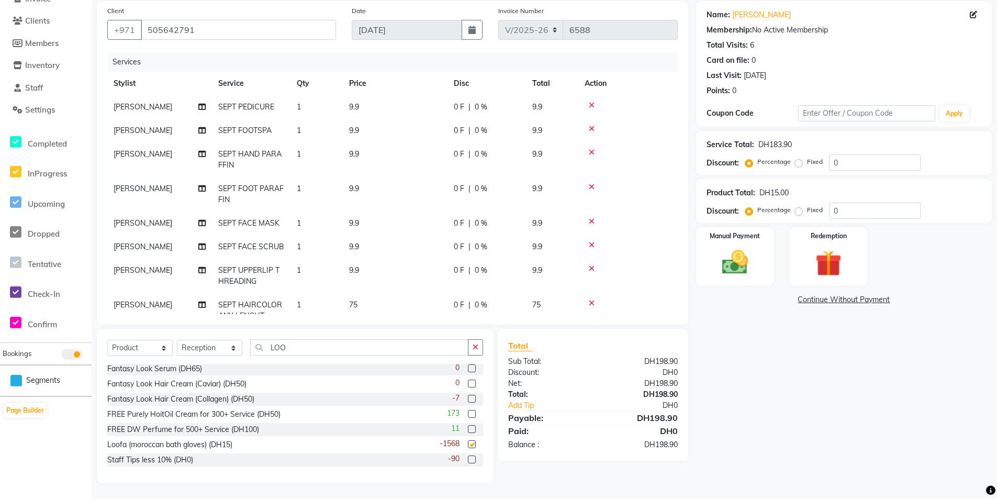
scroll to position [0, 0]
checkbox input "false"
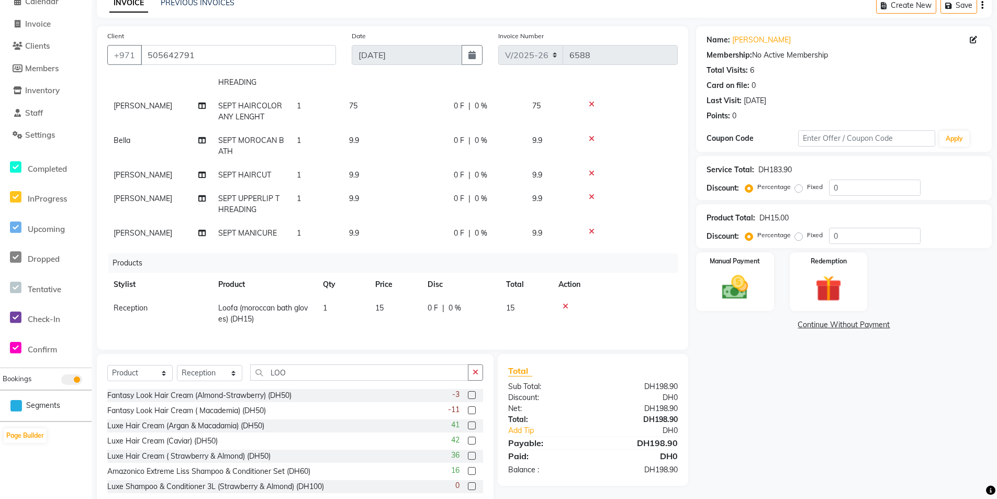
scroll to position [77, 0]
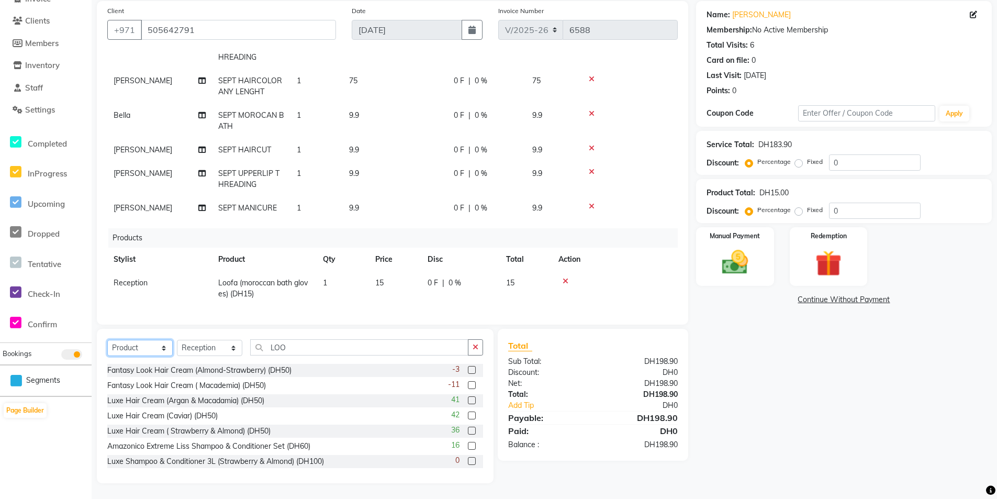
click at [148, 352] on select "Select Service Product Membership Package Voucher Prepaid Gift Card" at bounding box center [139, 348] width 65 height 16
click at [212, 346] on select "Select Stylist Accounts [GEOGRAPHIC_DATA][PERSON_NAME] [PERSON_NAME] [PERSON_NA…" at bounding box center [209, 348] width 65 height 16
select select "50411"
click at [177, 340] on select "Select Stylist Accounts [GEOGRAPHIC_DATA][PERSON_NAME] [PERSON_NAME] [PERSON_NA…" at bounding box center [209, 348] width 65 height 16
click at [287, 353] on input "LOO" at bounding box center [359, 347] width 218 height 16
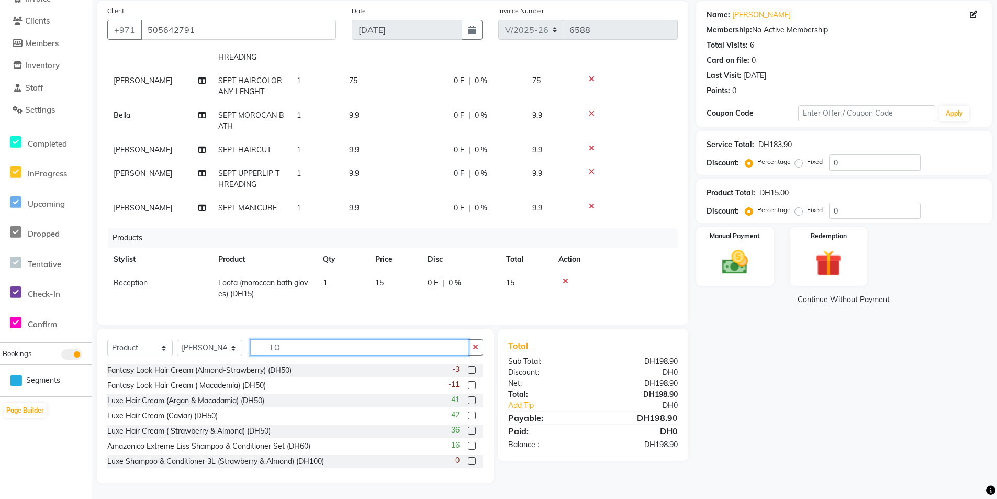
type input "L"
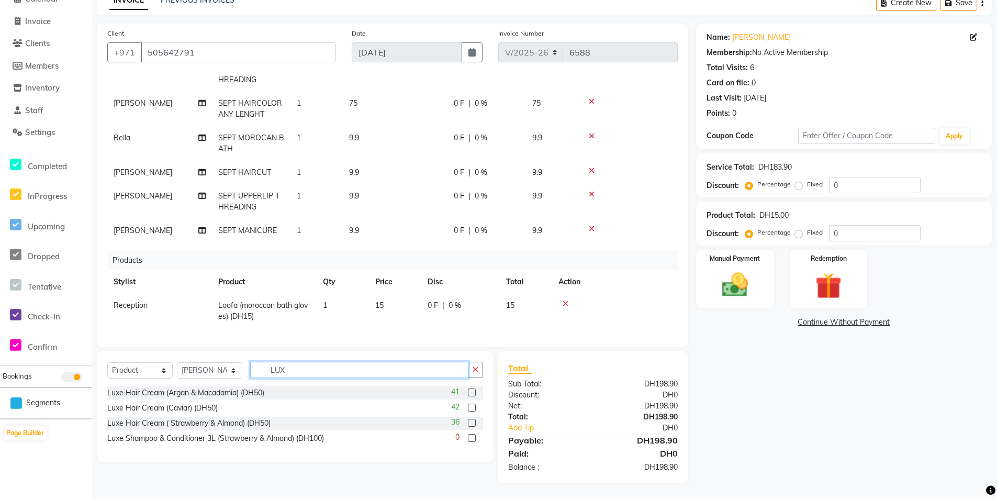
type input "LUX"
click at [471, 393] on label at bounding box center [472, 392] width 8 height 8
click at [471, 393] on input "checkbox" at bounding box center [471, 392] width 7 height 7
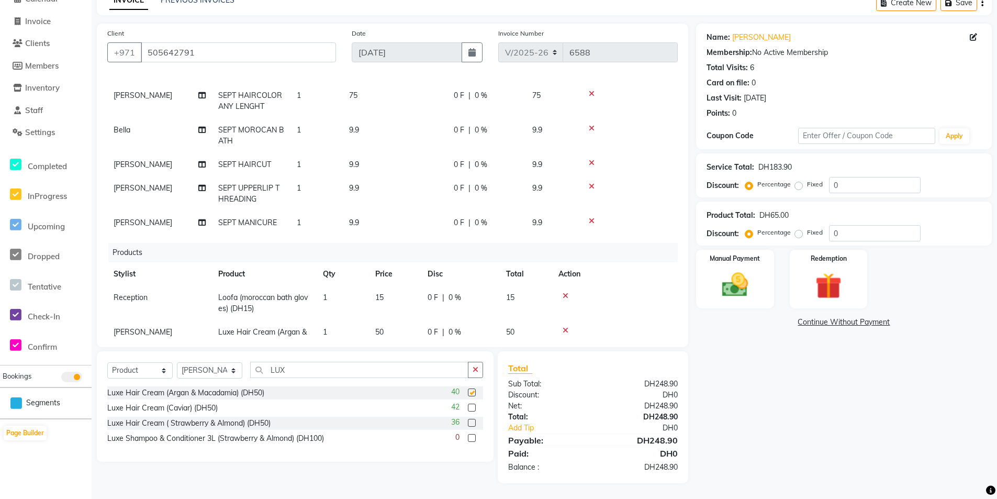
checkbox input "false"
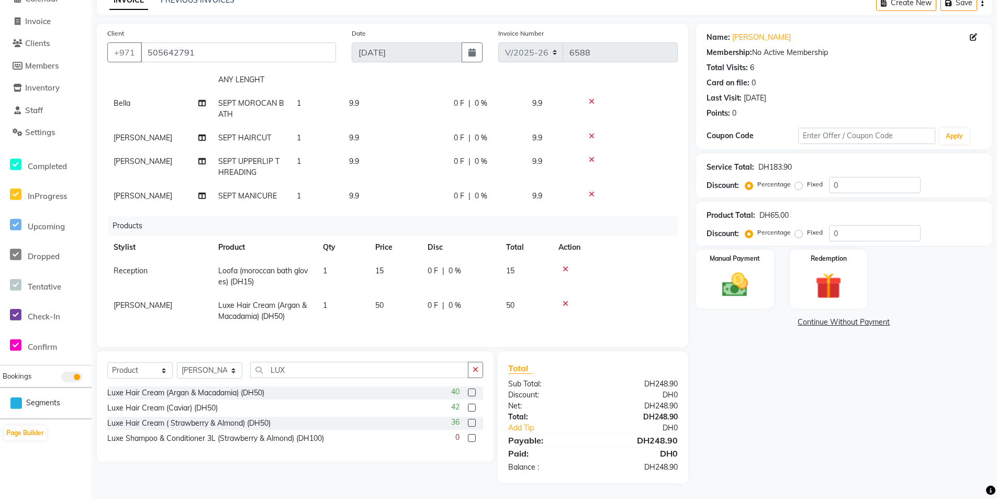
click at [624, 300] on div at bounding box center [614, 303] width 113 height 7
click at [135, 371] on select "Select Service Product Membership Package Voucher Prepaid Gift Card" at bounding box center [139, 370] width 65 height 16
select select "package"
click at [107, 362] on select "Select Service Product Membership Package Voucher Prepaid Gift Card" at bounding box center [139, 370] width 65 height 16
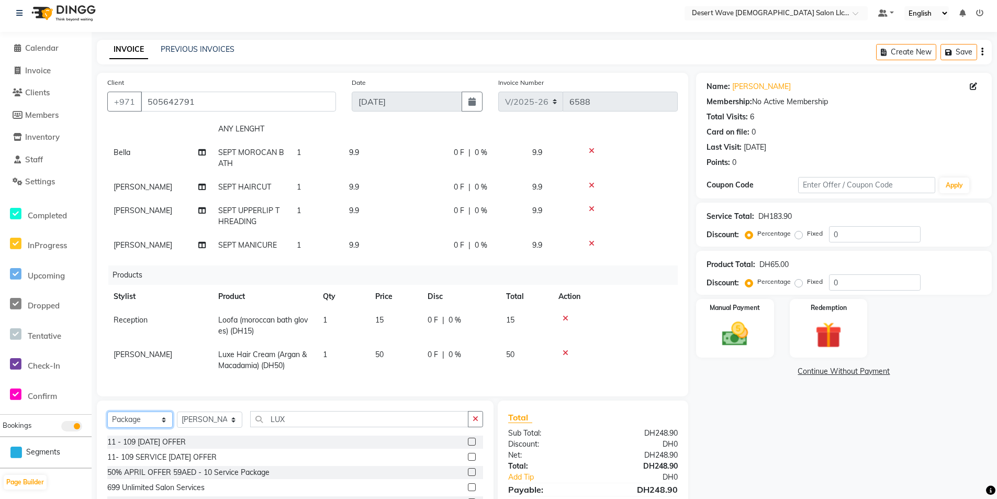
scroll to position [0, 0]
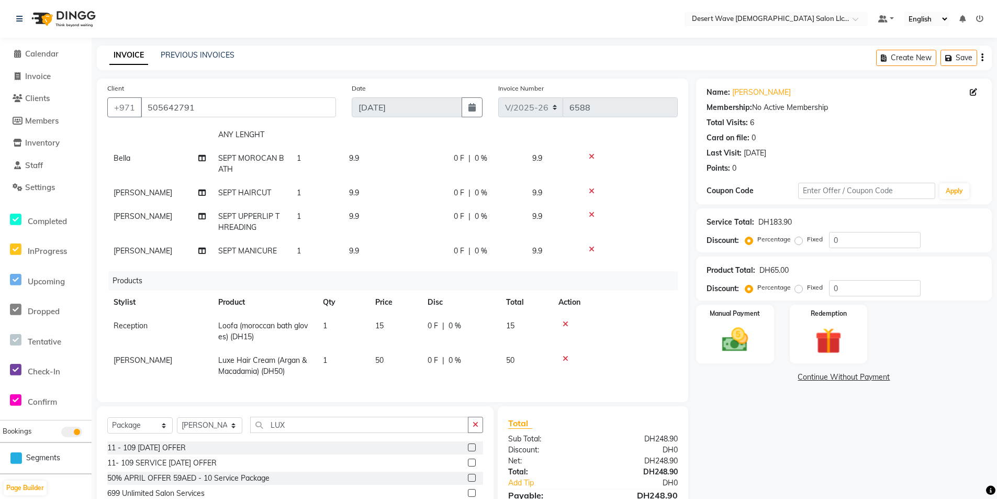
click at [468, 447] on label at bounding box center [472, 447] width 8 height 8
click at [468, 447] on input "checkbox" at bounding box center [471, 447] width 7 height 7
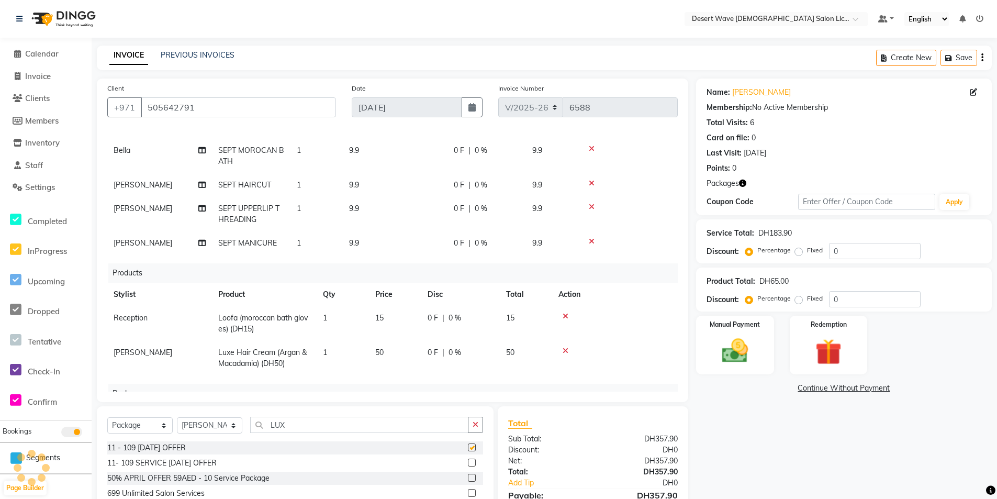
checkbox input "false"
click at [771, 349] on div "Manual Payment" at bounding box center [735, 345] width 81 height 61
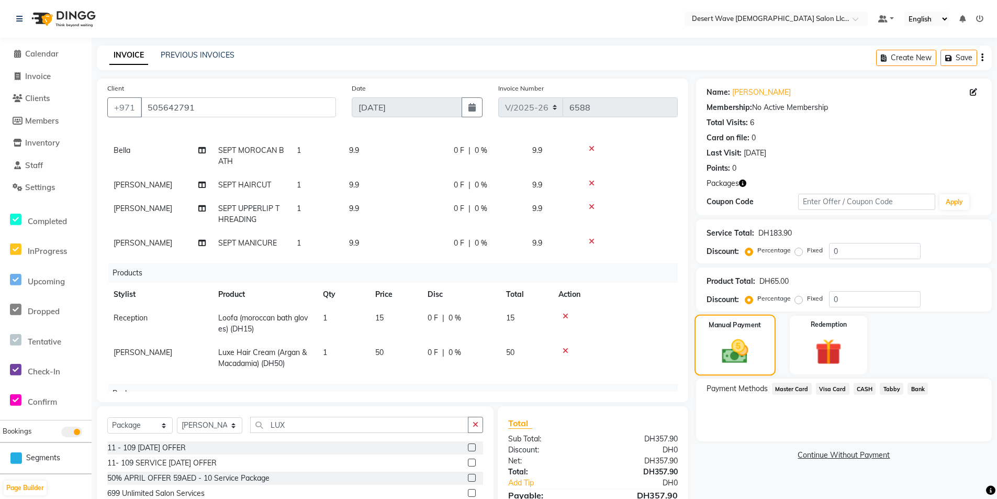
click at [756, 355] on img at bounding box center [735, 351] width 43 height 30
click at [825, 353] on img at bounding box center [829, 352] width 44 height 34
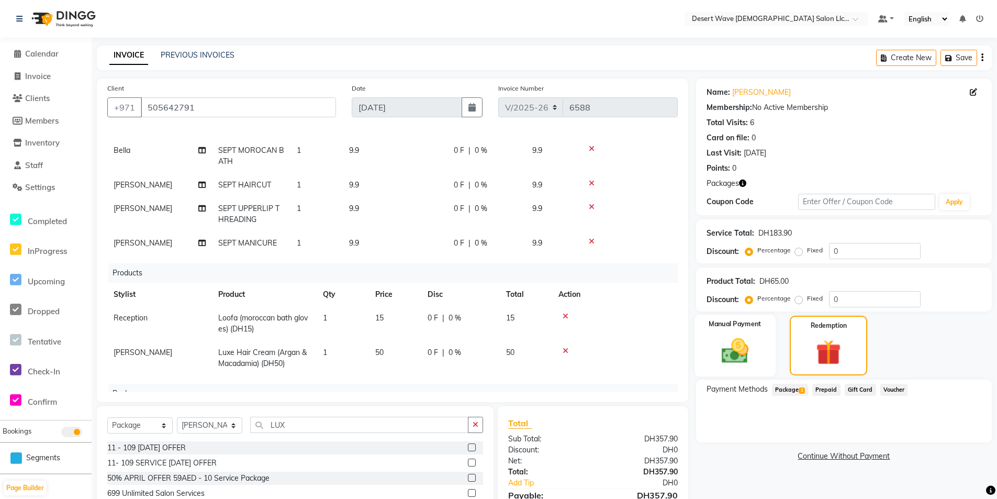
click at [762, 349] on div "Manual Payment" at bounding box center [735, 346] width 81 height 62
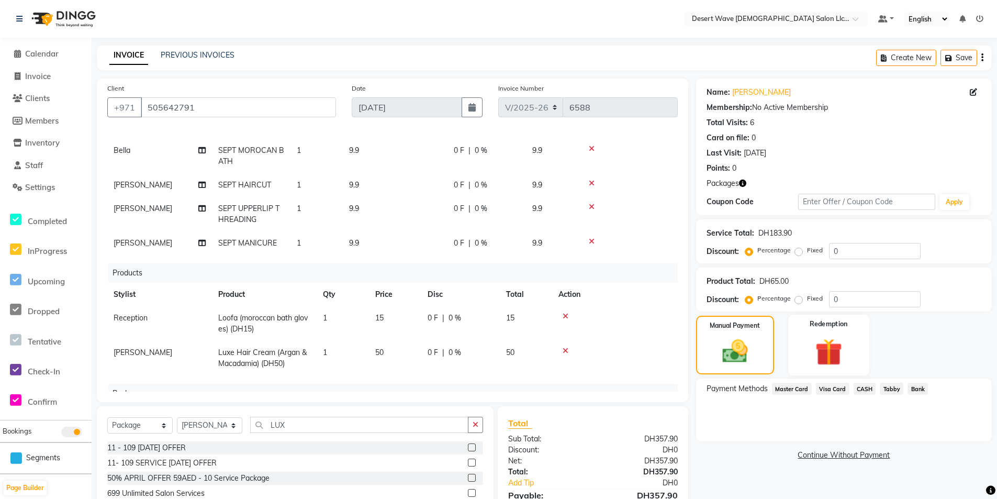
click at [832, 357] on img at bounding box center [829, 352] width 44 height 34
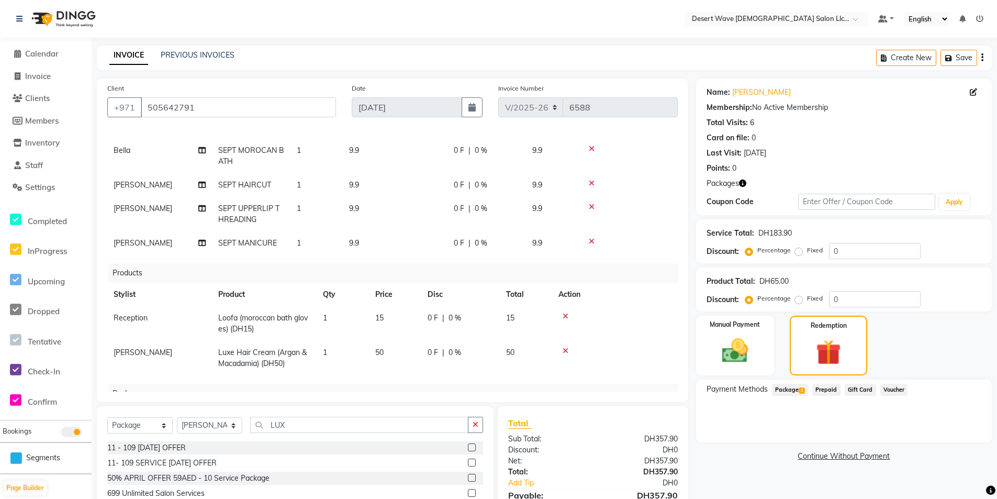
click at [788, 391] on span "Package 1" at bounding box center [790, 390] width 36 height 12
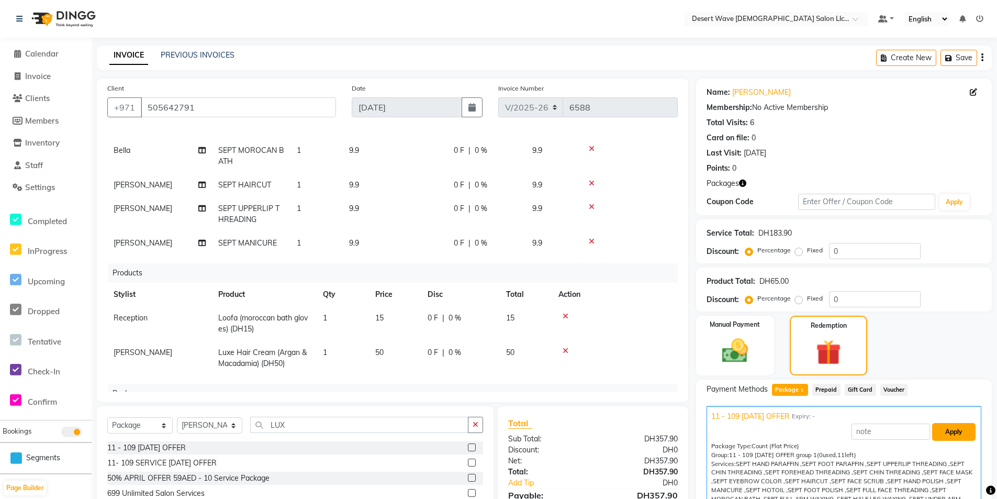
click at [945, 430] on button "Apply" at bounding box center [953, 432] width 43 height 18
click at [736, 330] on div "Manual Payment" at bounding box center [735, 346] width 81 height 62
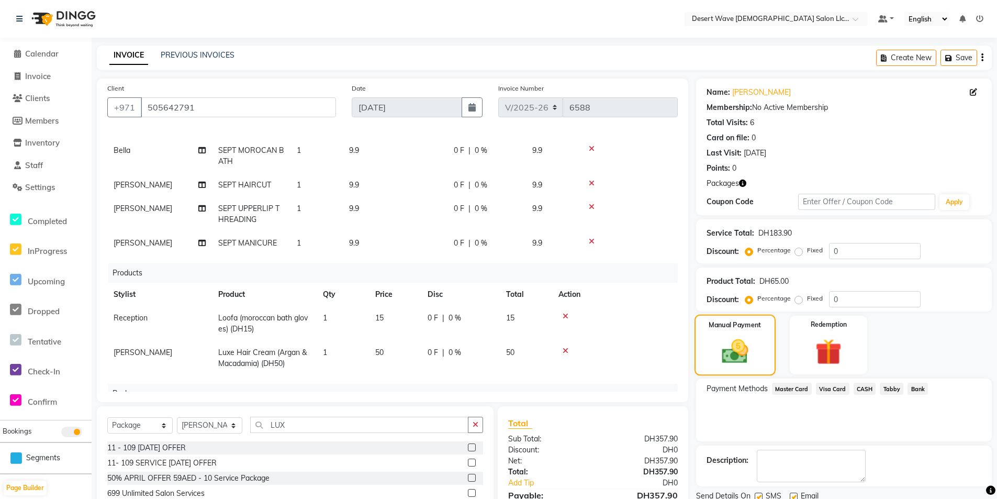
click at [740, 330] on div "Manual Payment" at bounding box center [735, 345] width 81 height 61
click at [759, 348] on div "Manual Payment" at bounding box center [735, 345] width 81 height 61
click at [797, 387] on span "Master Card" at bounding box center [792, 389] width 40 height 12
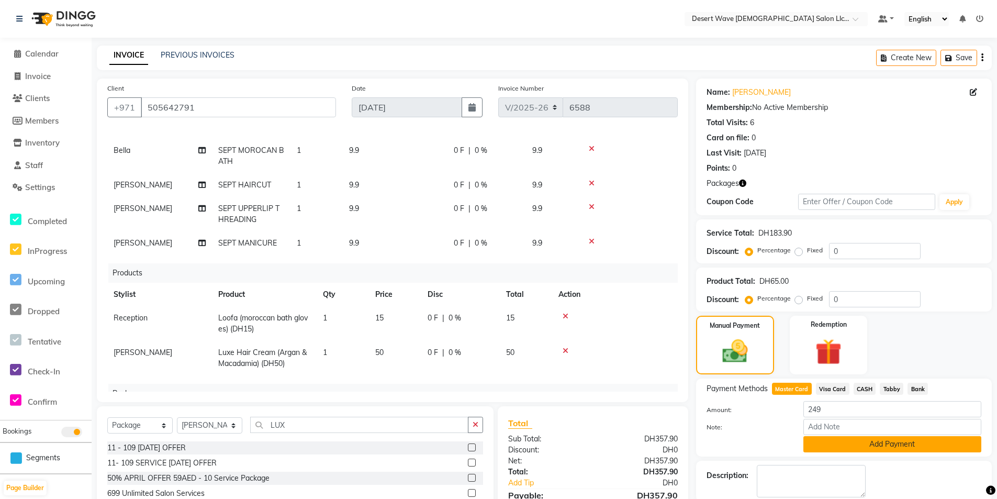
click at [878, 444] on button "Add Payment" at bounding box center [892, 444] width 178 height 16
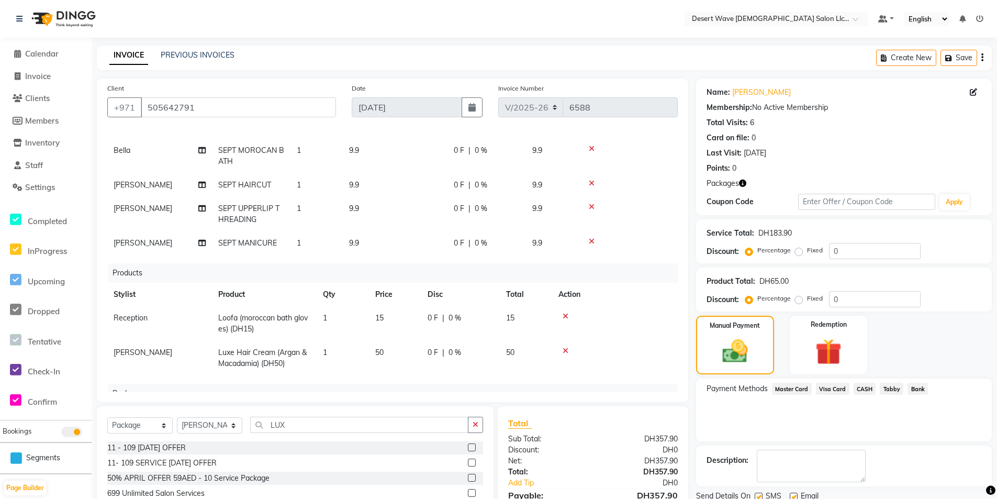
scroll to position [88, 0]
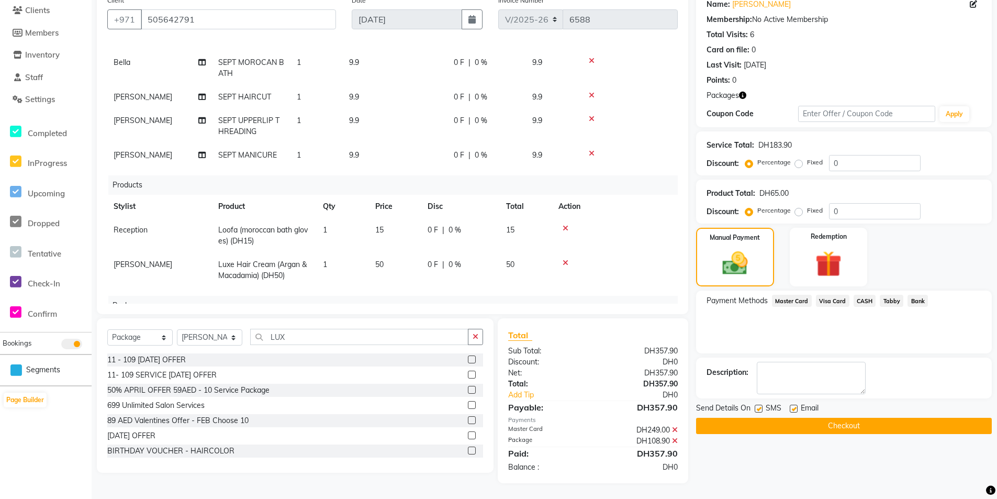
click at [862, 431] on button "Checkout" at bounding box center [844, 426] width 296 height 16
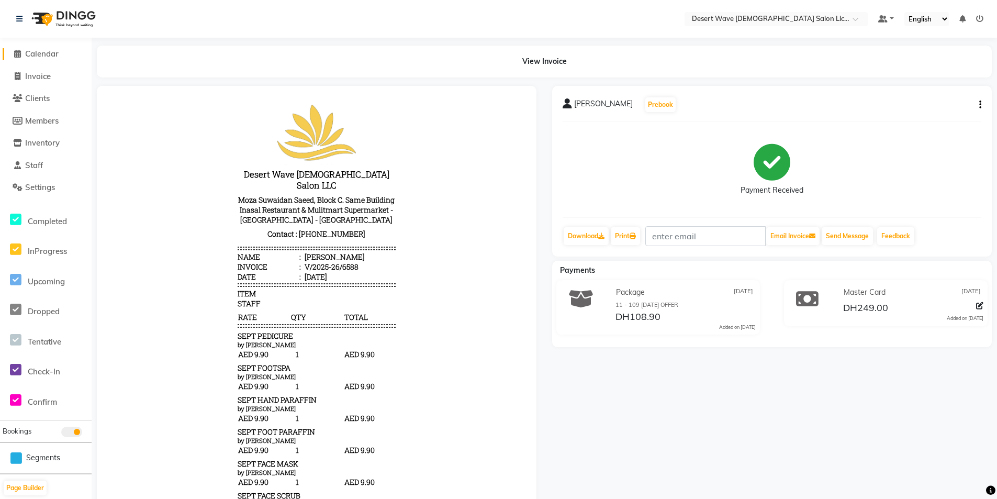
click at [53, 55] on span "Calendar" at bounding box center [41, 54] width 33 height 10
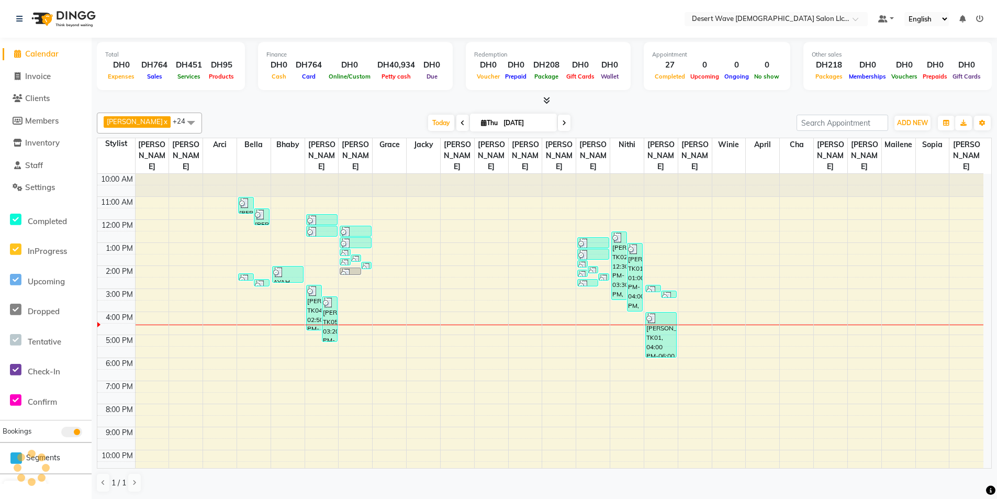
click at [250, 217] on div "10:00 AM 11:00 AM 12:00 PM 1:00 PM 2:00 PM 3:00 PM 4:00 PM 5:00 PM 6:00 PM 7:00…" at bounding box center [540, 335] width 886 height 322
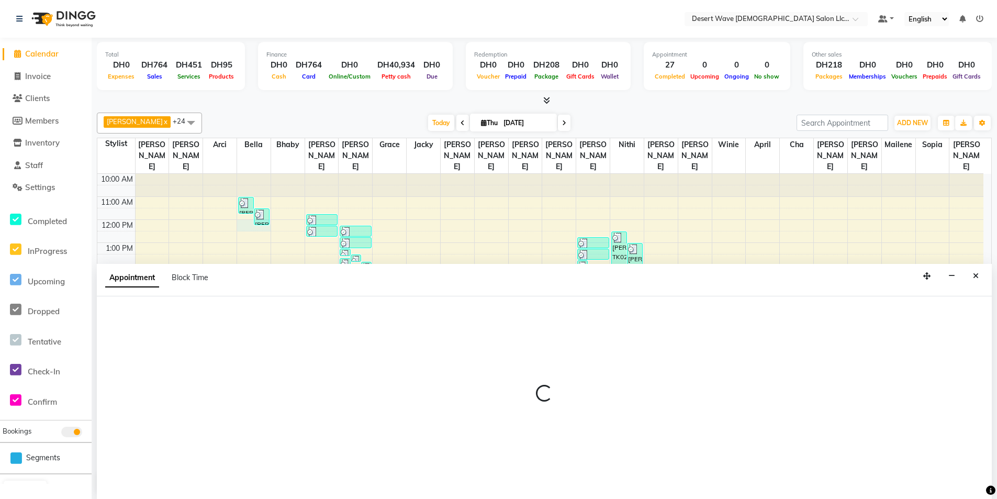
scroll to position [1, 0]
select select "50403"
select select "720"
select select "tentative"
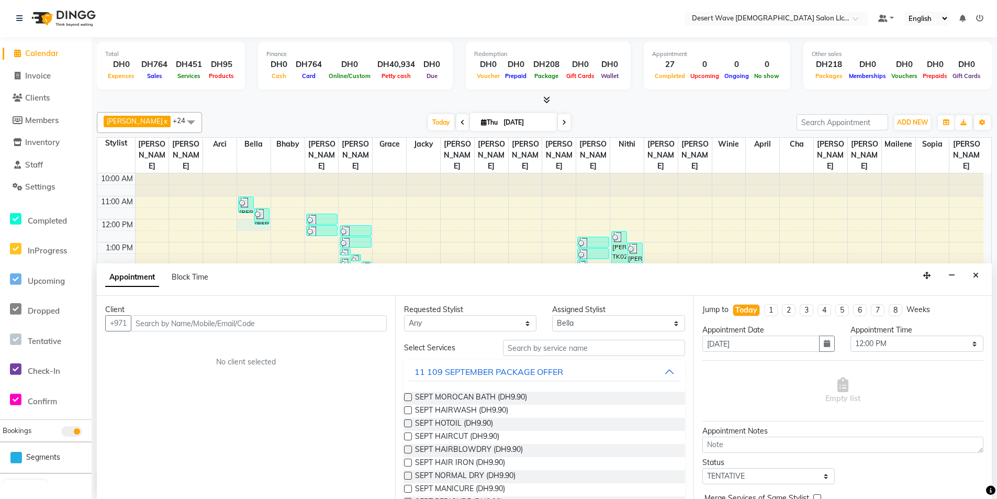
click at [405, 397] on label at bounding box center [408, 397] width 8 height 8
click at [405, 397] on input "checkbox" at bounding box center [407, 398] width 7 height 7
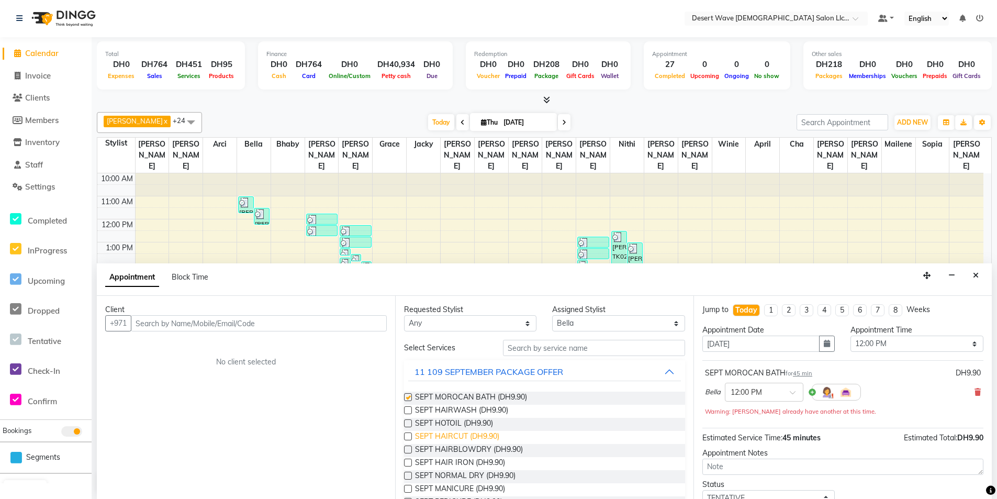
checkbox input "false"
click at [408, 424] on label at bounding box center [408, 423] width 8 height 8
click at [408, 424] on input "checkbox" at bounding box center [407, 424] width 7 height 7
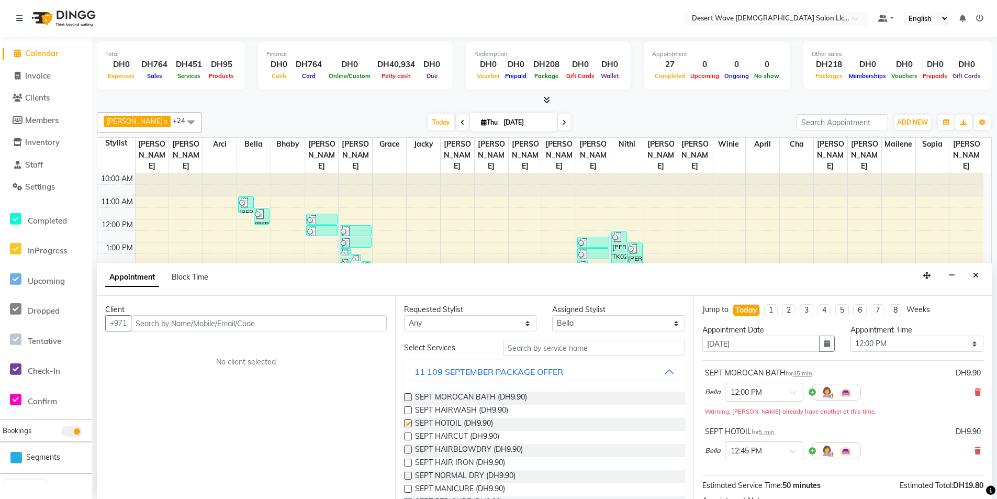
checkbox input "false"
click at [664, 323] on select "Select [GEOGRAPHIC_DATA][PERSON_NAME] [PERSON_NAME] [PERSON_NAME] [PERSON_NAME]…" at bounding box center [618, 324] width 132 height 16
select select "70781"
click at [552, 316] on select "Select [GEOGRAPHIC_DATA][PERSON_NAME] [PERSON_NAME] [PERSON_NAME] [PERSON_NAME]…" at bounding box center [618, 324] width 132 height 16
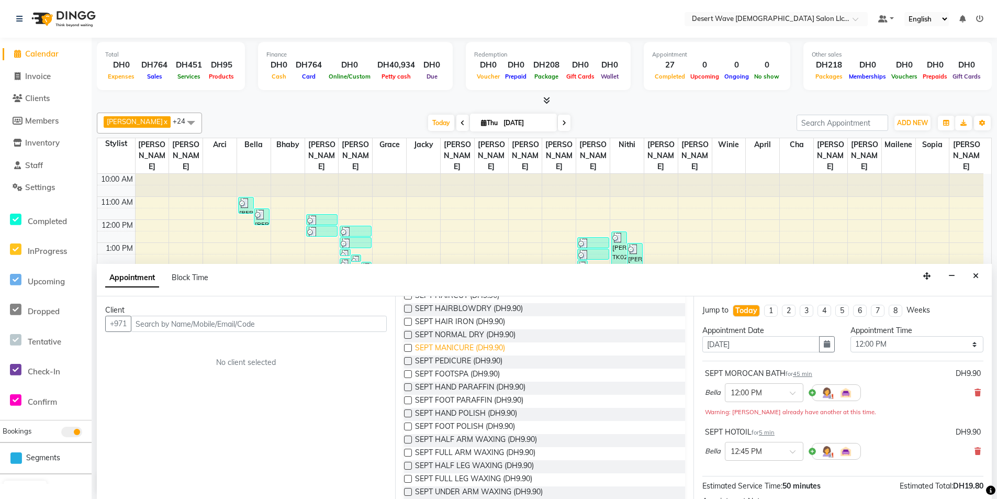
scroll to position [105, 0]
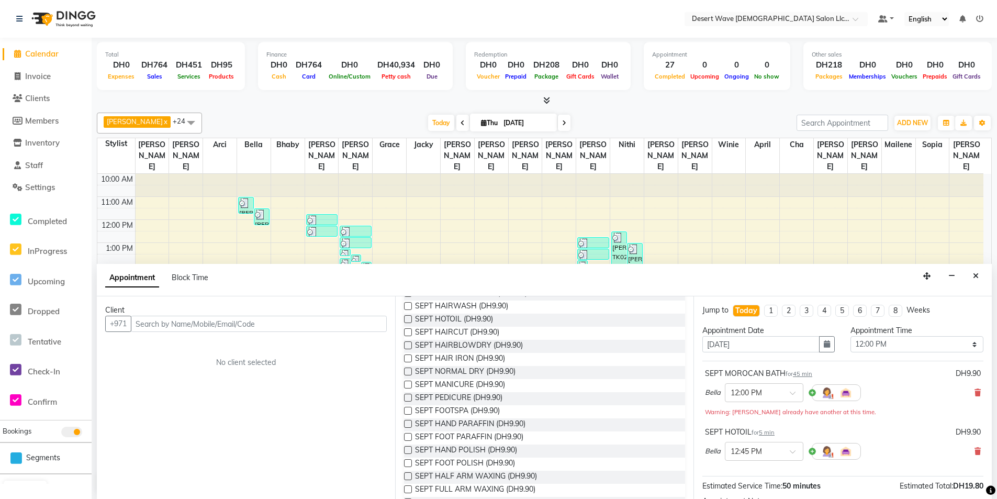
click at [408, 385] on label at bounding box center [408, 385] width 8 height 8
click at [408, 385] on input "checkbox" at bounding box center [407, 385] width 7 height 7
checkbox input "false"
click at [406, 399] on label at bounding box center [408, 398] width 8 height 8
click at [406, 399] on input "checkbox" at bounding box center [407, 398] width 7 height 7
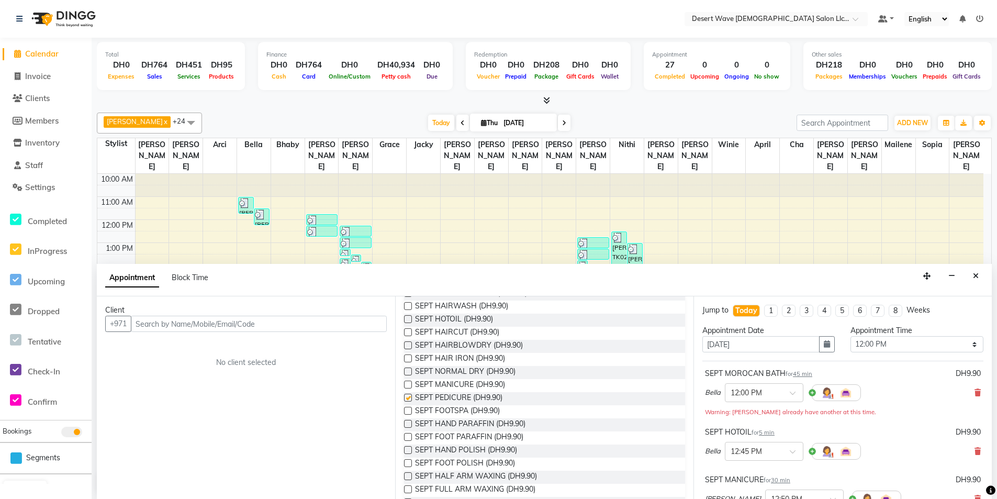
checkbox input "false"
click at [409, 412] on label at bounding box center [408, 411] width 8 height 8
click at [409, 412] on input "checkbox" at bounding box center [407, 411] width 7 height 7
checkbox input "false"
click at [406, 422] on label at bounding box center [408, 424] width 8 height 8
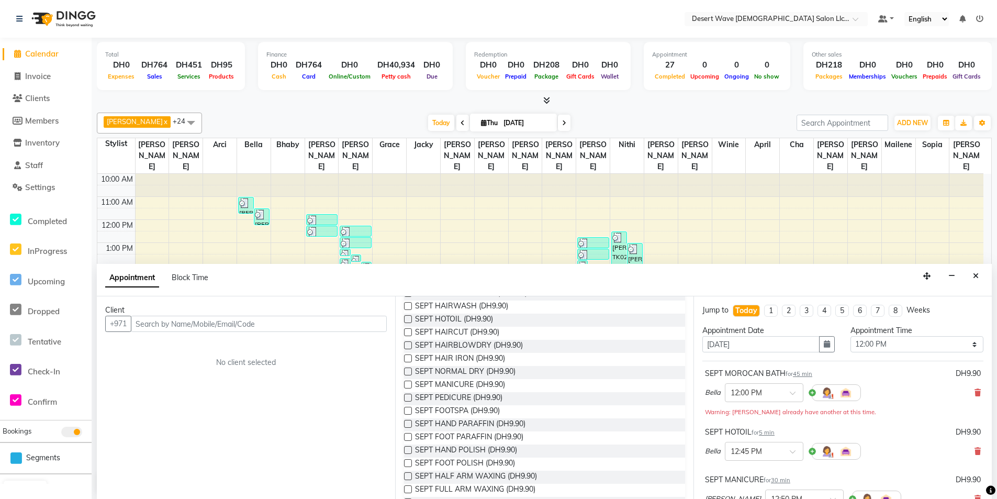
click at [406, 422] on input "checkbox" at bounding box center [407, 424] width 7 height 7
checkbox input "false"
click at [408, 438] on label at bounding box center [408, 437] width 8 height 8
click at [408, 438] on input "checkbox" at bounding box center [407, 437] width 7 height 7
checkbox input "false"
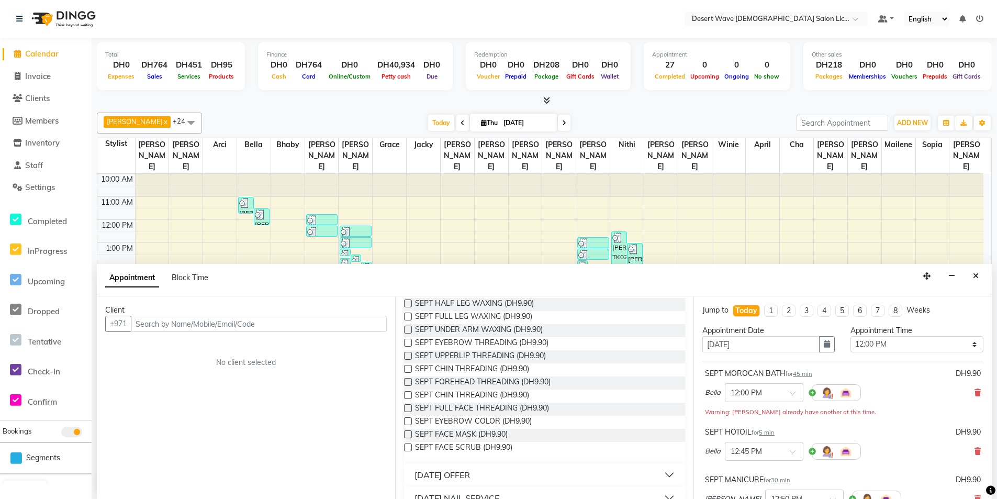
scroll to position [366, 0]
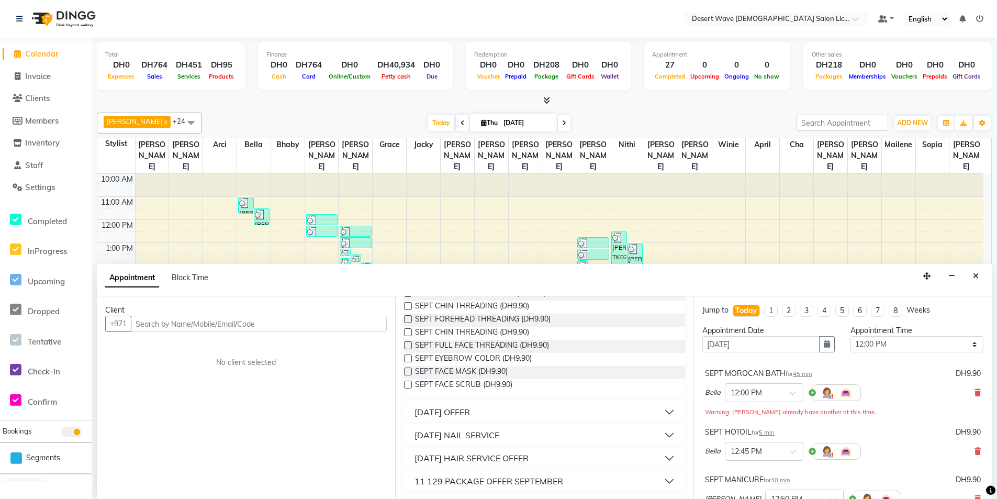
click at [409, 372] on label at bounding box center [408, 371] width 8 height 8
click at [409, 372] on input "checkbox" at bounding box center [407, 372] width 7 height 7
checkbox input "false"
click at [407, 386] on label at bounding box center [408, 385] width 8 height 8
click at [407, 386] on input "checkbox" at bounding box center [407, 385] width 7 height 7
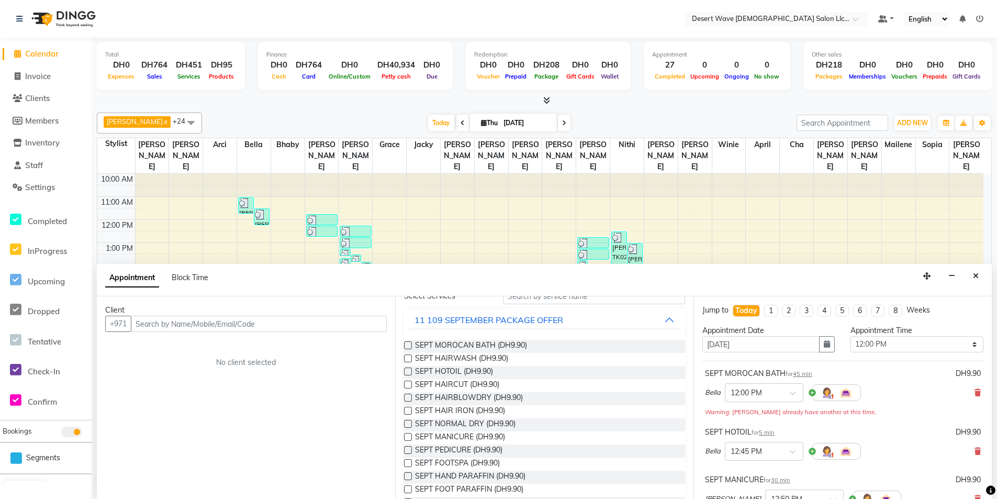
checkbox input "false"
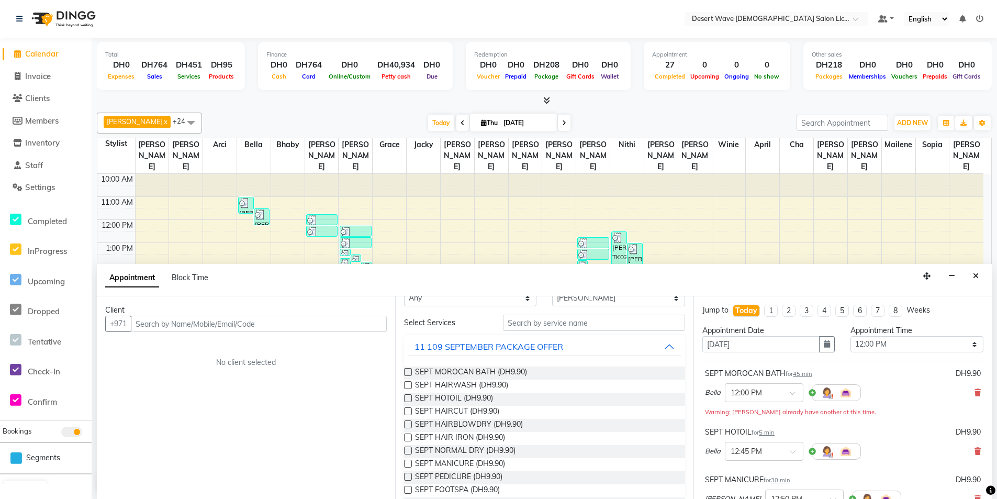
scroll to position [0, 0]
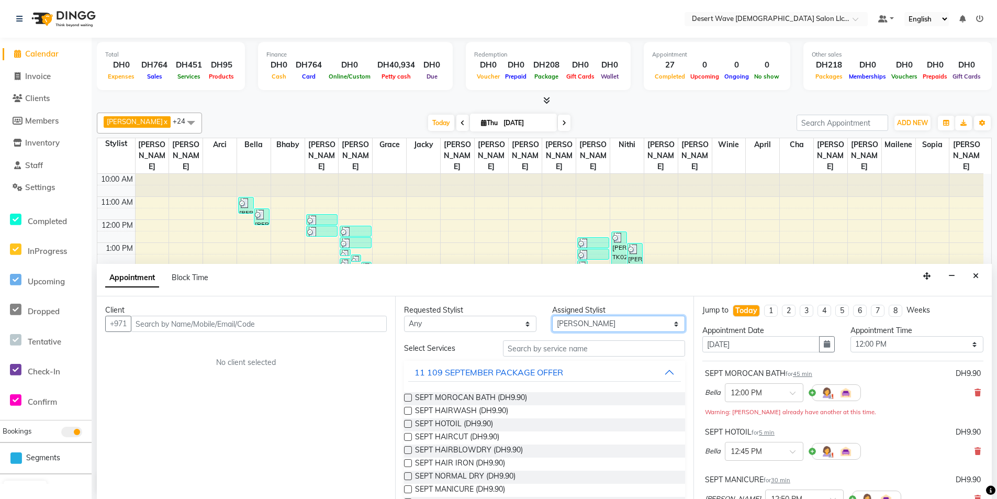
click at [667, 327] on select "Select [GEOGRAPHIC_DATA][PERSON_NAME] [PERSON_NAME] [PERSON_NAME] [PERSON_NAME]…" at bounding box center [618, 324] width 132 height 16
select select "50403"
click at [552, 316] on select "Select [GEOGRAPHIC_DATA][PERSON_NAME] [PERSON_NAME] [PERSON_NAME] [PERSON_NAME]…" at bounding box center [618, 324] width 132 height 16
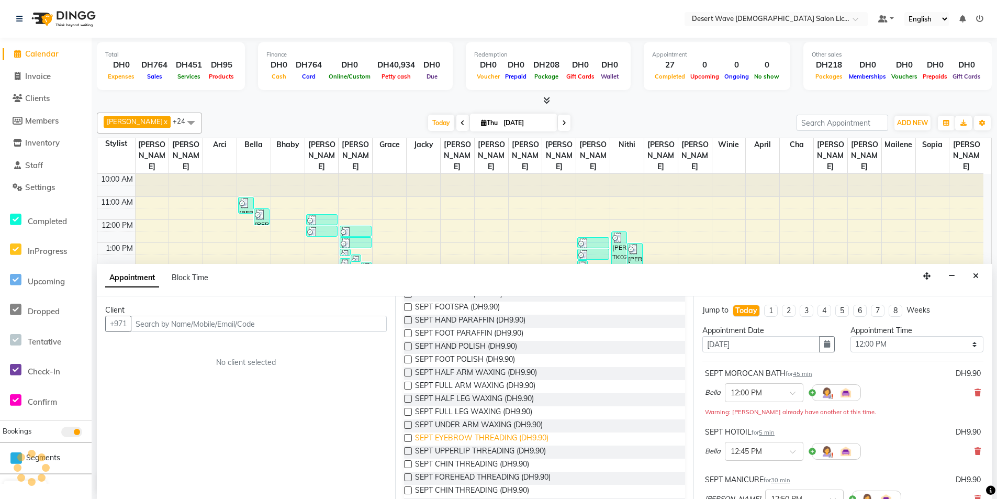
scroll to position [209, 0]
click at [407, 436] on label at bounding box center [408, 437] width 8 height 8
click at [407, 436] on input "checkbox" at bounding box center [407, 437] width 7 height 7
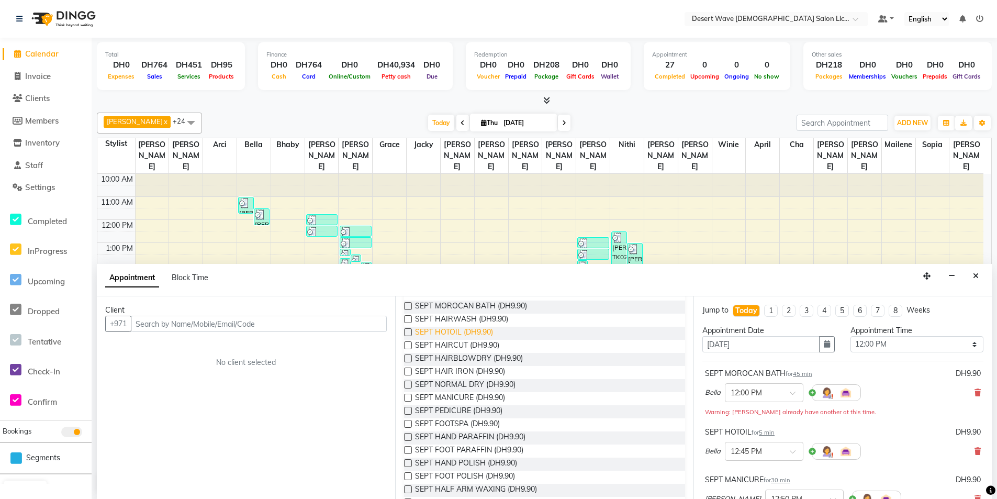
scroll to position [0, 0]
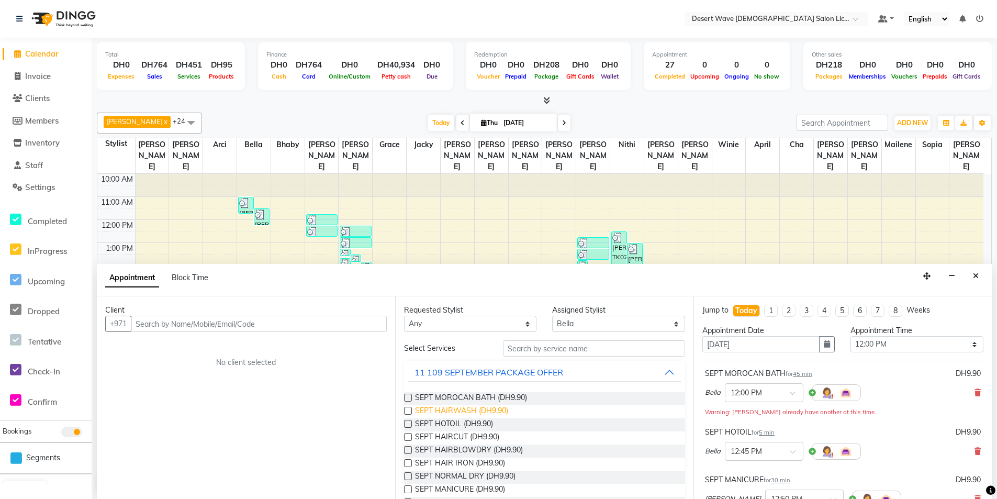
checkbox input "false"
click at [285, 326] on input "text" at bounding box center [259, 324] width 256 height 16
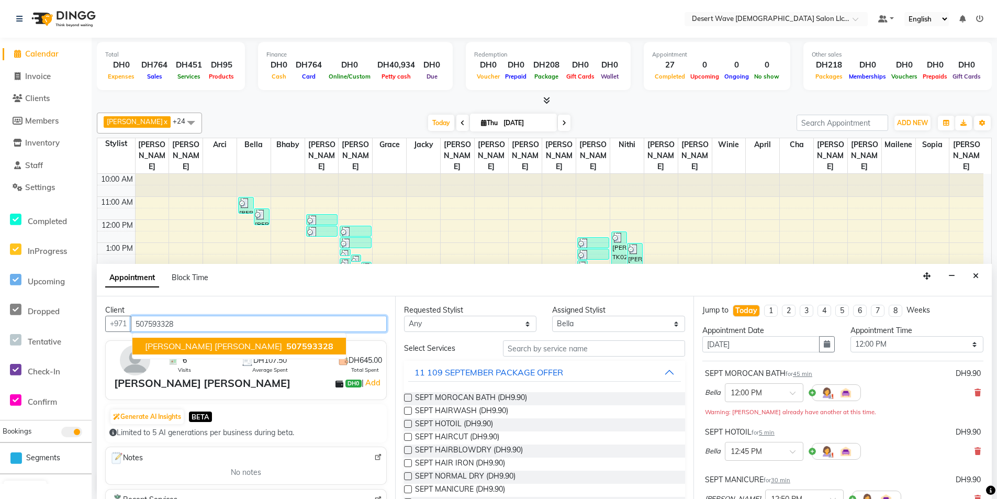
click at [286, 343] on span "507593328" at bounding box center [309, 346] width 47 height 10
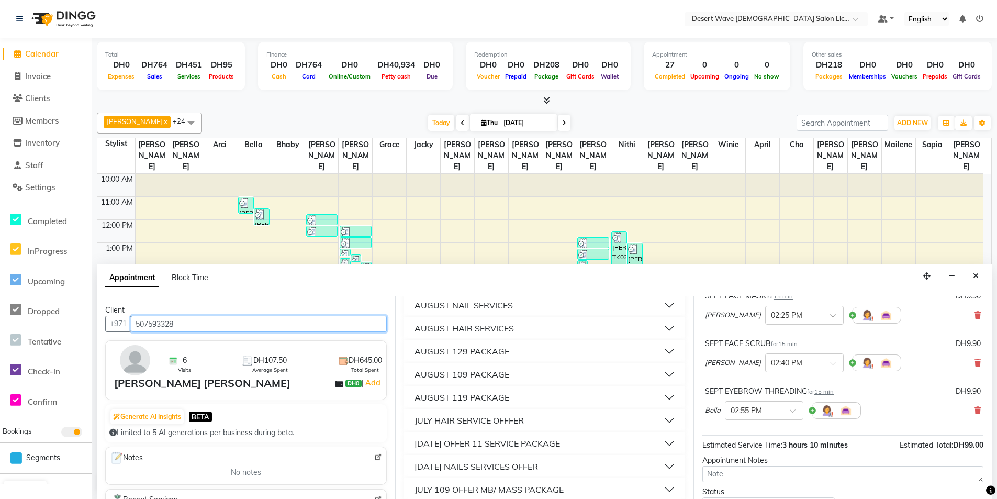
scroll to position [502, 0]
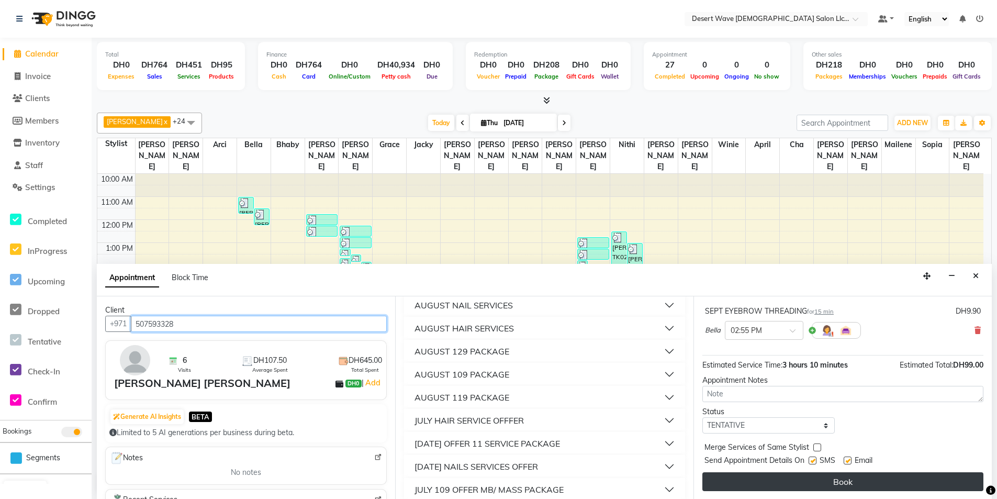
type input "507593328"
click at [907, 472] on button "Book" at bounding box center [842, 481] width 281 height 19
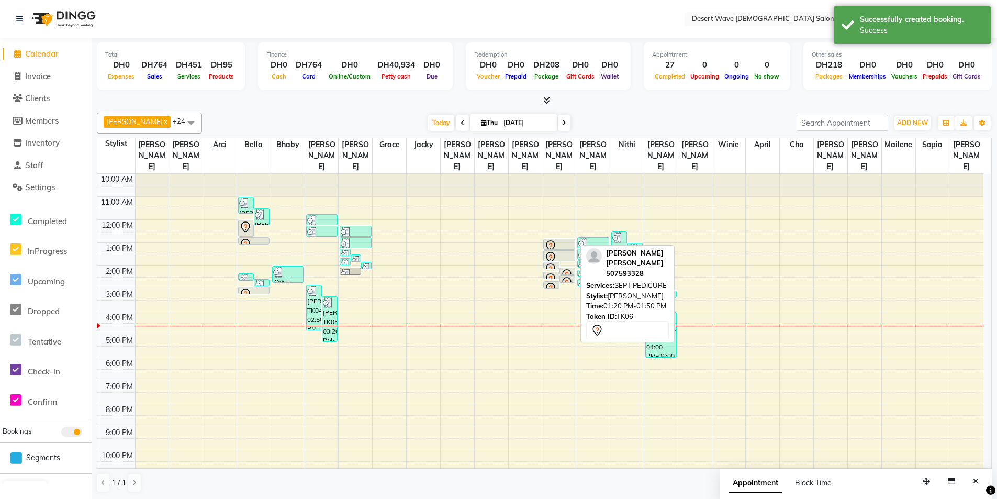
click at [556, 251] on icon at bounding box center [550, 257] width 13 height 13
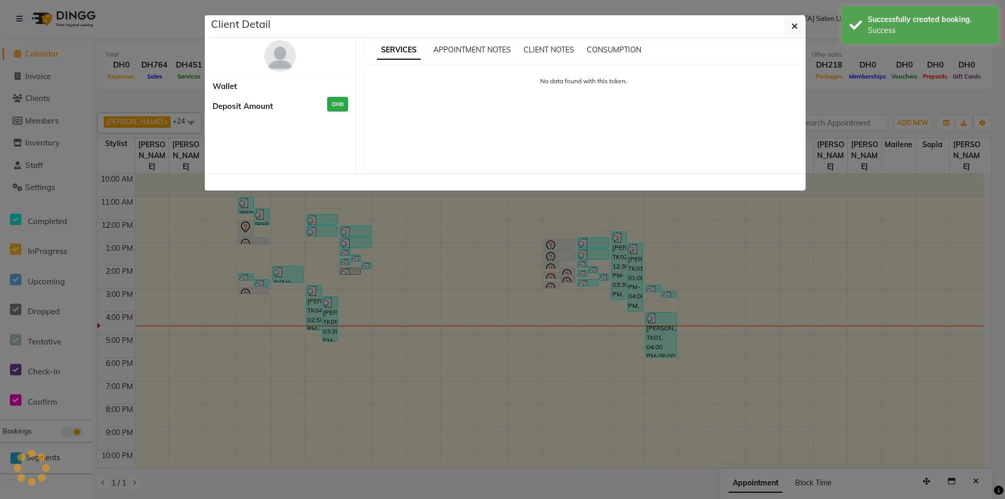
select select "7"
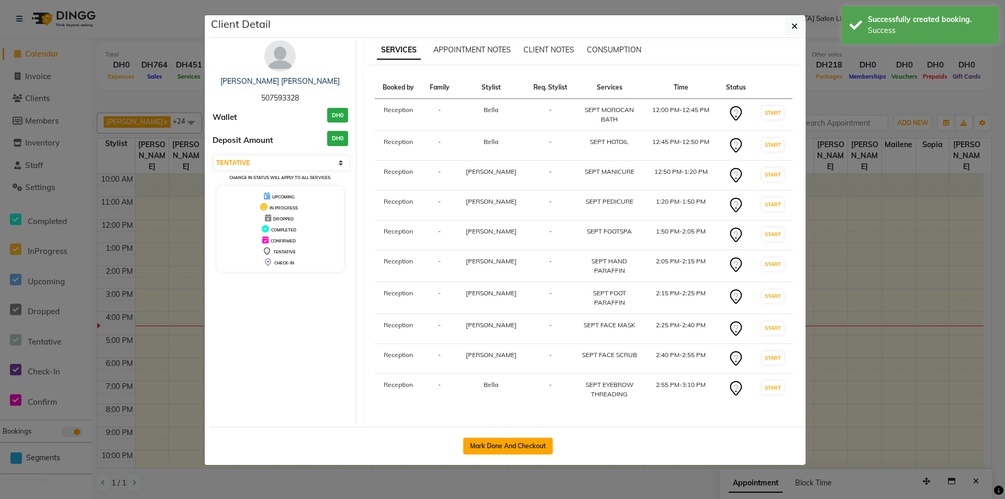
click at [491, 447] on button "Mark Done And Checkout" at bounding box center [508, 446] width 90 height 17
select select "service"
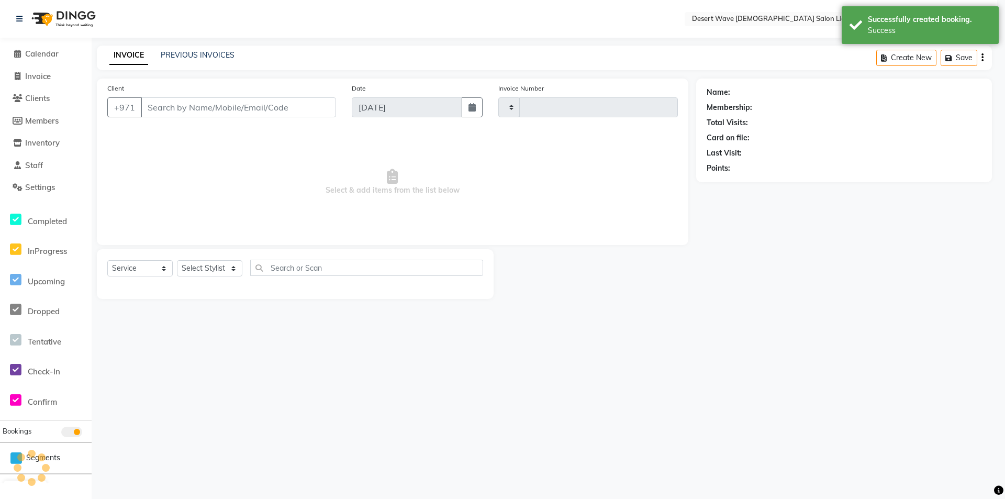
type input "6589"
select select "6563"
type input "507593328"
select select "50418"
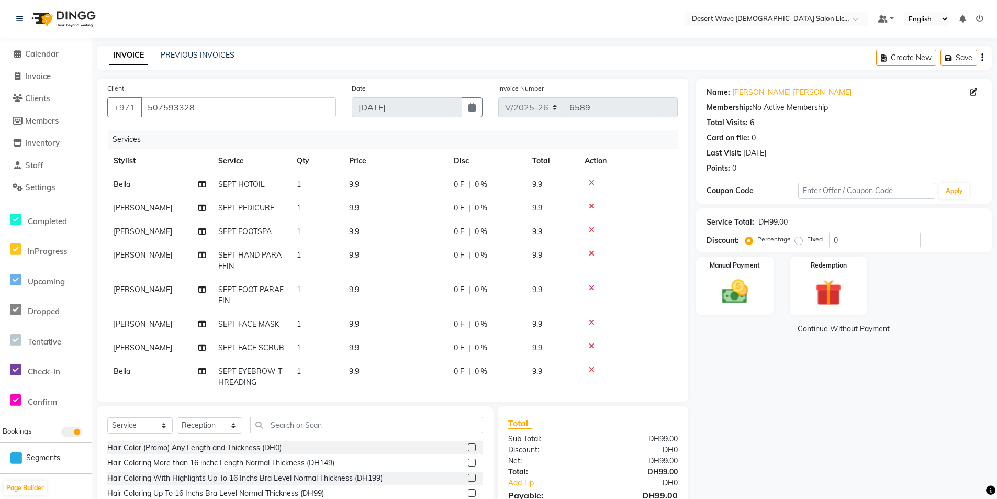
scroll to position [77, 0]
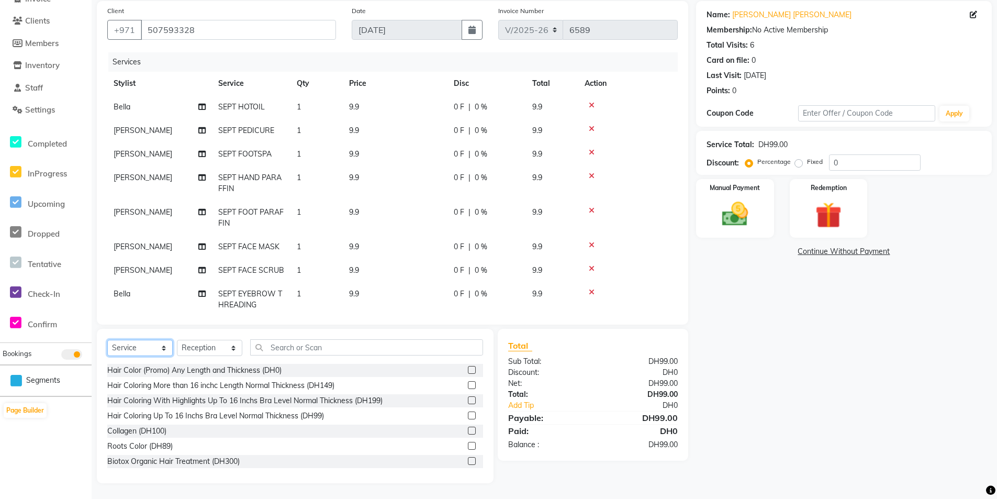
click at [164, 350] on select "Select Service Product Membership Package Voucher Prepaid Gift Card" at bounding box center [139, 348] width 65 height 16
click at [107, 340] on select "Select Service Product Membership Package Voucher Prepaid Gift Card" at bounding box center [139, 348] width 65 height 16
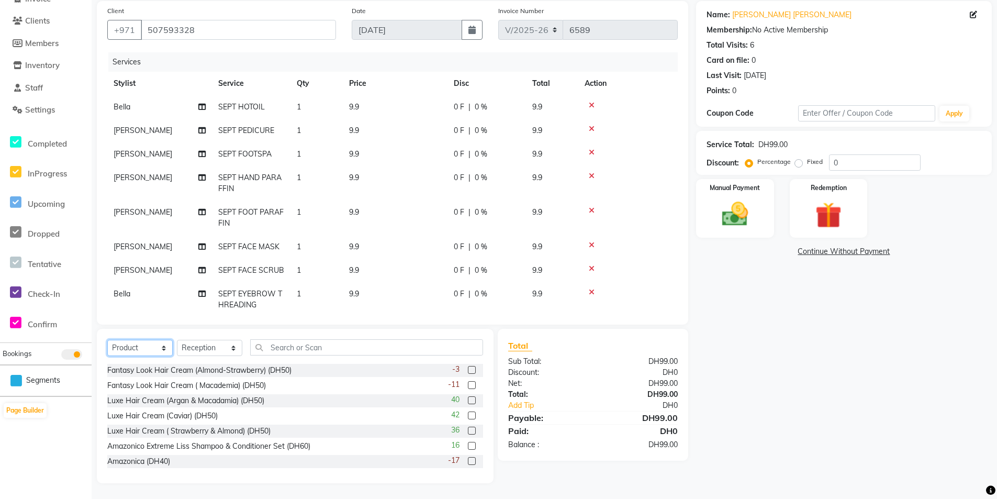
scroll to position [0, 0]
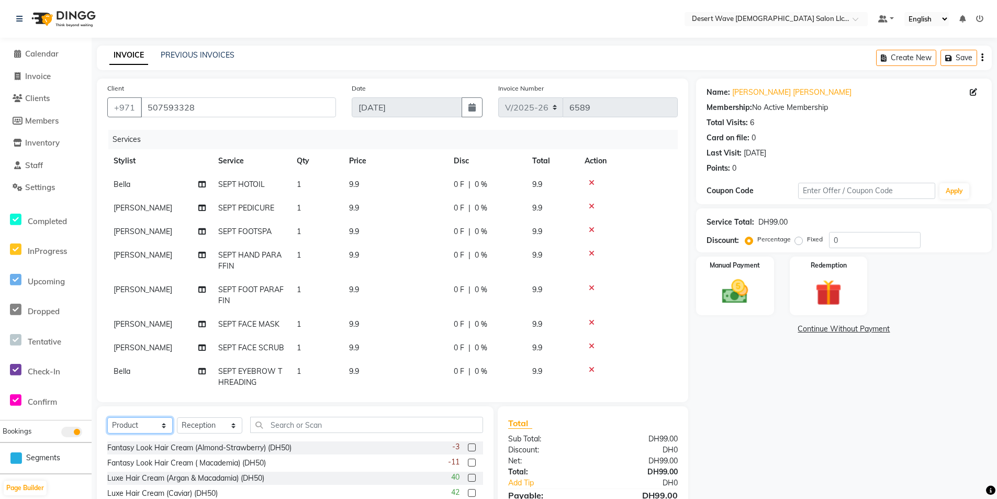
click at [162, 420] on select "Select Service Product Membership Package Voucher Prepaid Gift Card" at bounding box center [139, 425] width 65 height 16
select select "package"
click at [107, 417] on select "Select Service Product Membership Package Voucher Prepaid Gift Card" at bounding box center [139, 425] width 65 height 16
click at [468, 447] on label at bounding box center [472, 447] width 8 height 8
click at [468, 447] on input "checkbox" at bounding box center [471, 447] width 7 height 7
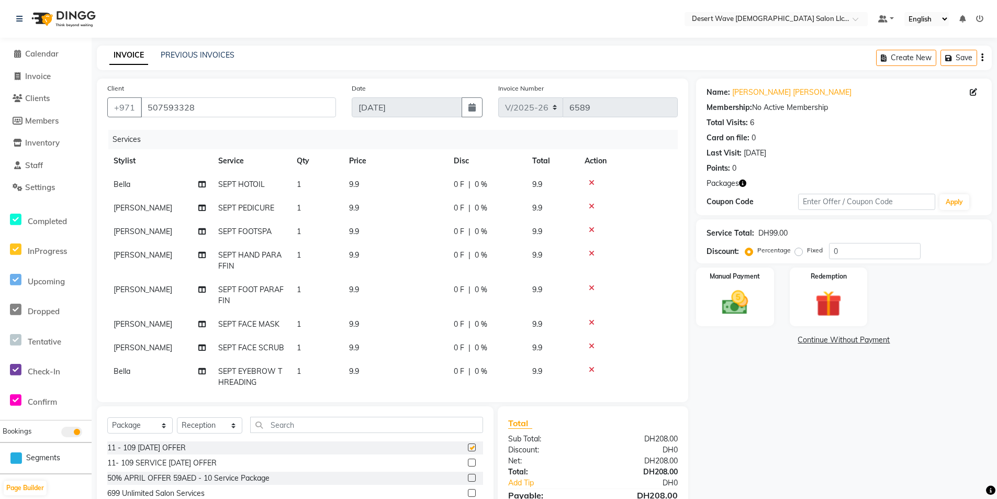
checkbox input "false"
drag, startPoint x: 831, startPoint y: 282, endPoint x: 814, endPoint y: 305, distance: 27.7
click at [830, 282] on div "Redemption" at bounding box center [828, 296] width 81 height 61
drag, startPoint x: 791, startPoint y: 335, endPoint x: 807, endPoint y: 351, distance: 21.5
click at [793, 337] on span "Package 1" at bounding box center [790, 341] width 36 height 12
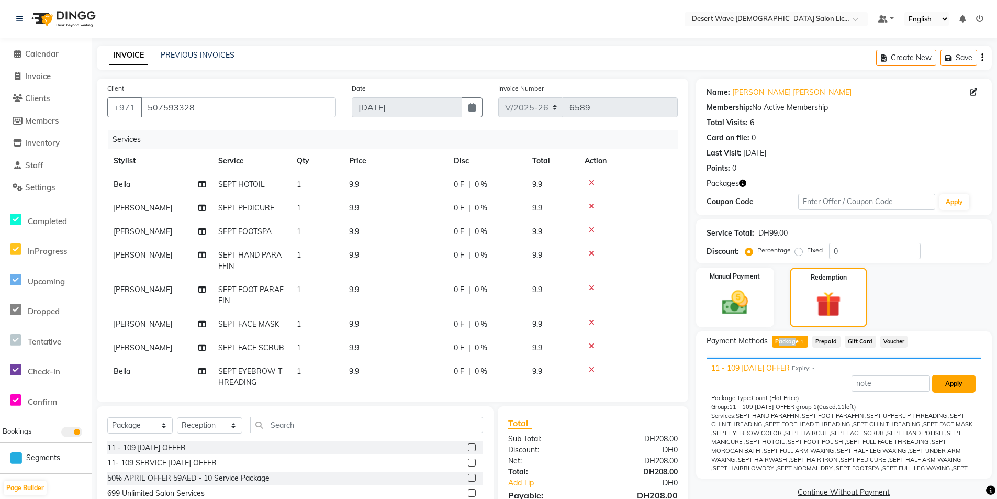
click at [946, 380] on button "Apply" at bounding box center [953, 384] width 43 height 18
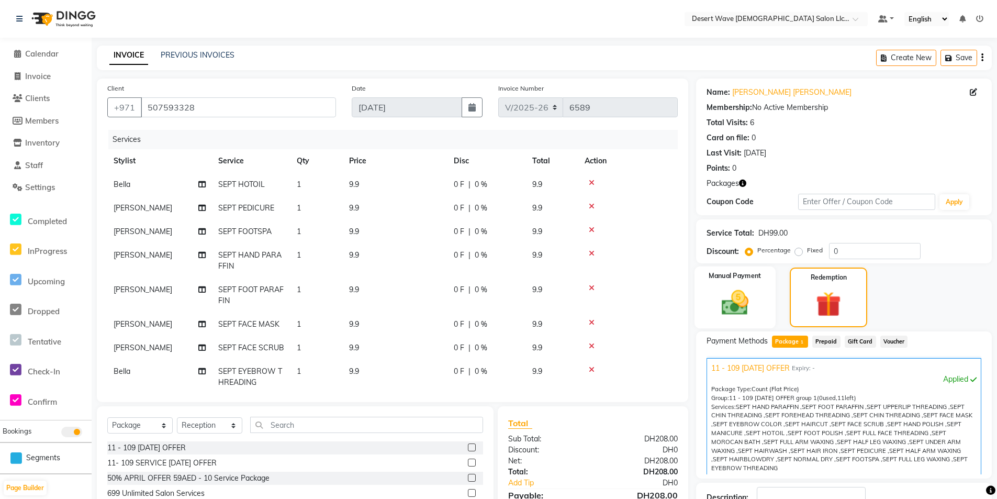
drag, startPoint x: 717, startPoint y: 267, endPoint x: 731, endPoint y: 284, distance: 21.9
click at [720, 269] on div "Manual Payment" at bounding box center [735, 297] width 81 height 62
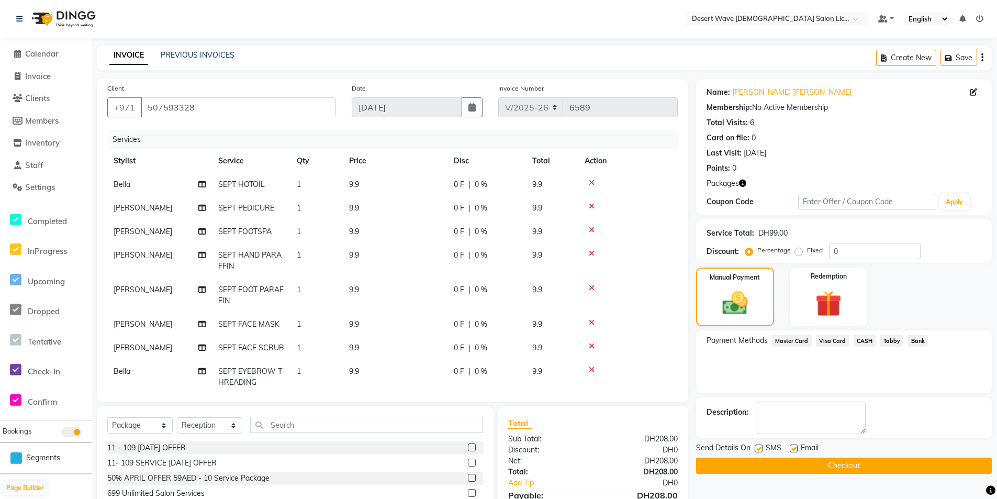
click at [801, 341] on span "Master Card" at bounding box center [792, 340] width 40 height 12
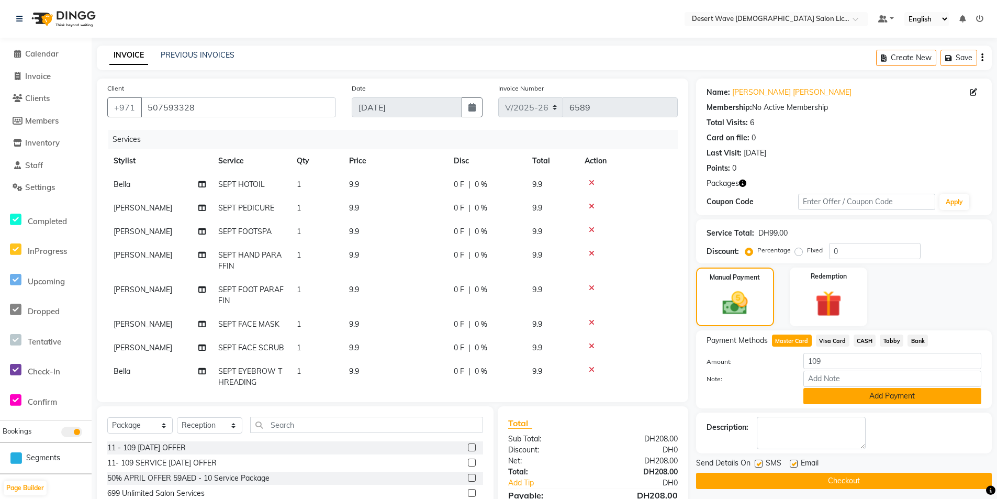
click at [918, 397] on button "Add Payment" at bounding box center [892, 396] width 178 height 16
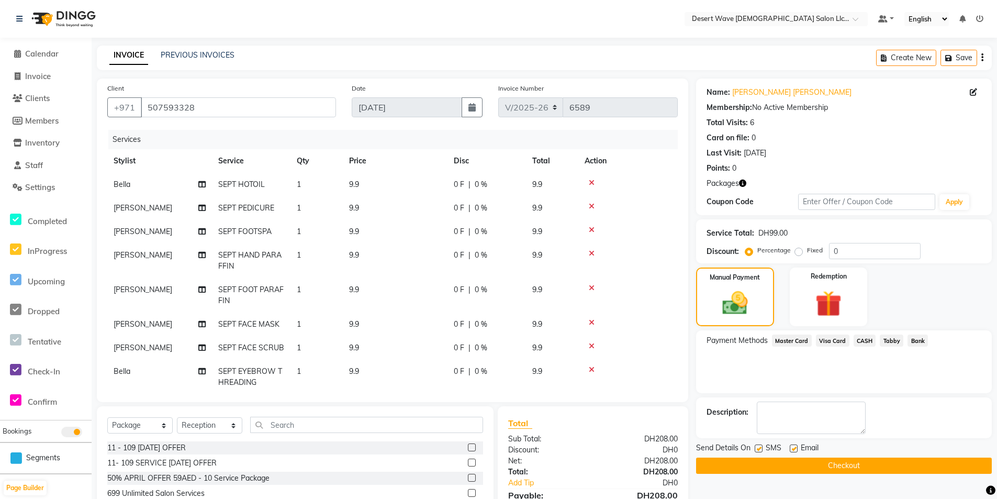
click at [877, 464] on button "Checkout" at bounding box center [844, 465] width 296 height 16
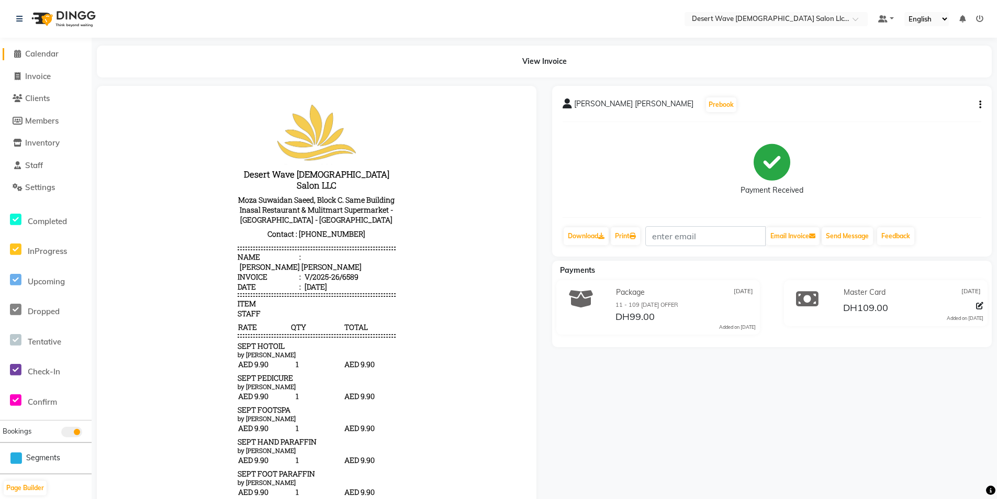
click at [40, 51] on span "Calendar" at bounding box center [41, 54] width 33 height 10
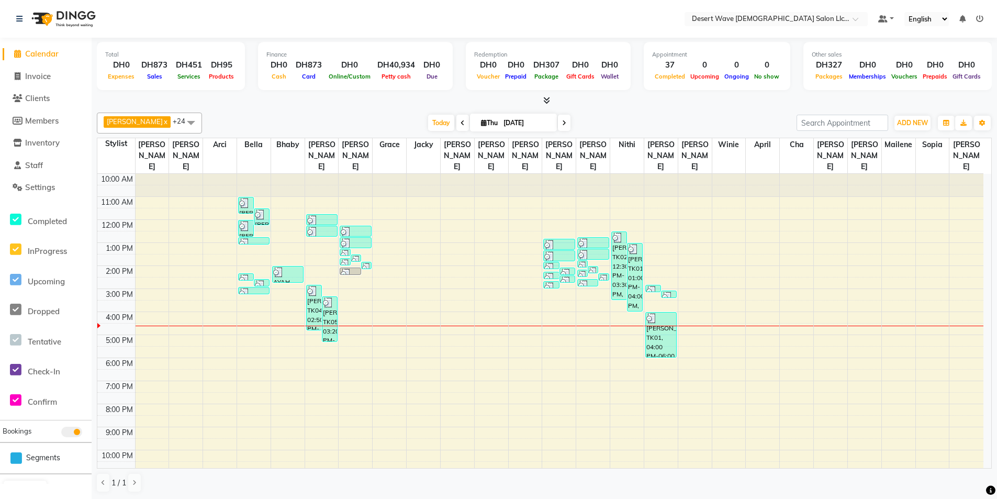
click at [259, 216] on div "10:00 AM 11:00 AM 12:00 PM 1:00 PM 2:00 PM 3:00 PM 4:00 PM 5:00 PM 6:00 PM 7:00…" at bounding box center [540, 335] width 886 height 322
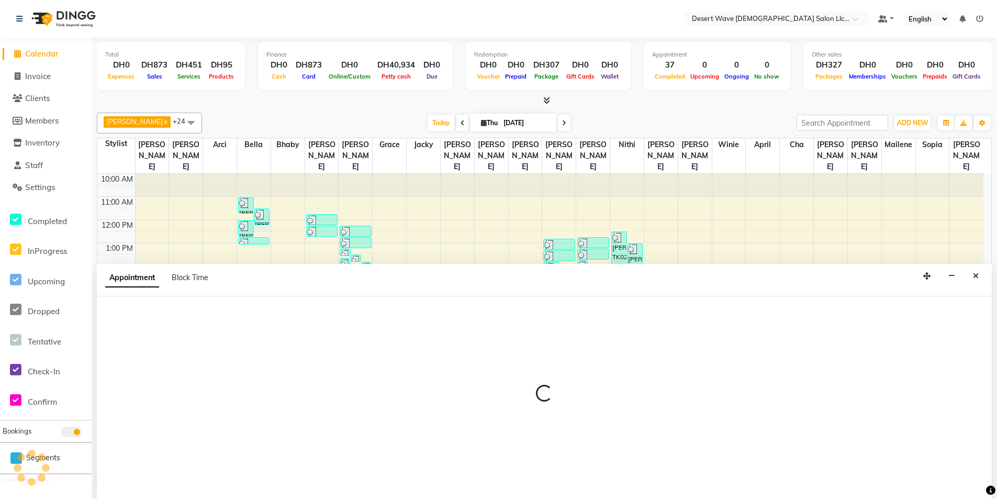
scroll to position [1, 0]
select select "50403"
select select "720"
select select "tentative"
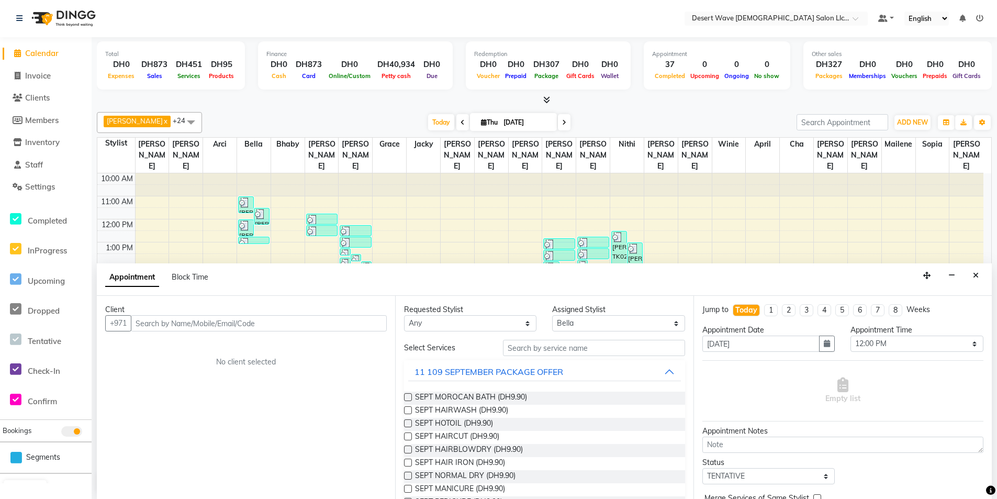
drag, startPoint x: 409, startPoint y: 395, endPoint x: 412, endPoint y: 406, distance: 10.9
click at [411, 397] on label at bounding box center [408, 397] width 8 height 8
click at [411, 397] on input "checkbox" at bounding box center [407, 398] width 7 height 7
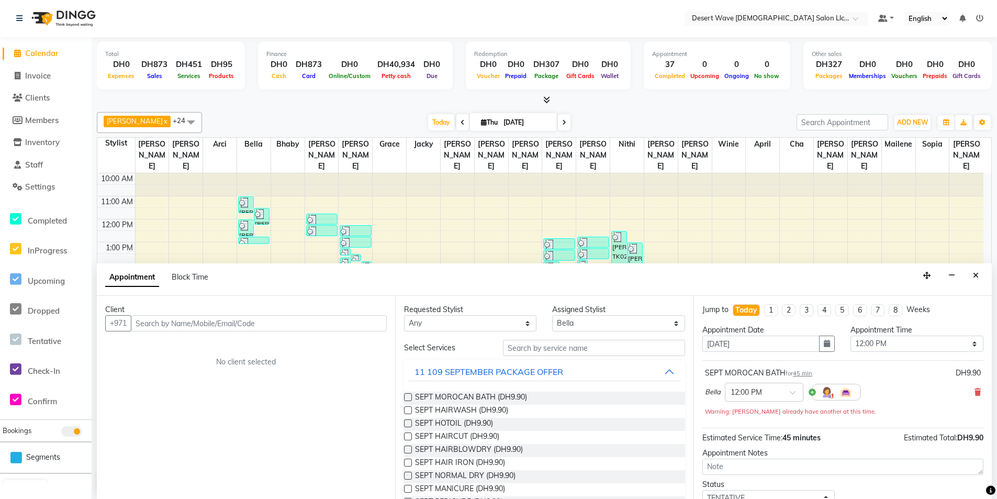
checkbox input "false"
click at [405, 409] on label at bounding box center [408, 410] width 8 height 8
click at [405, 409] on input "checkbox" at bounding box center [407, 411] width 7 height 7
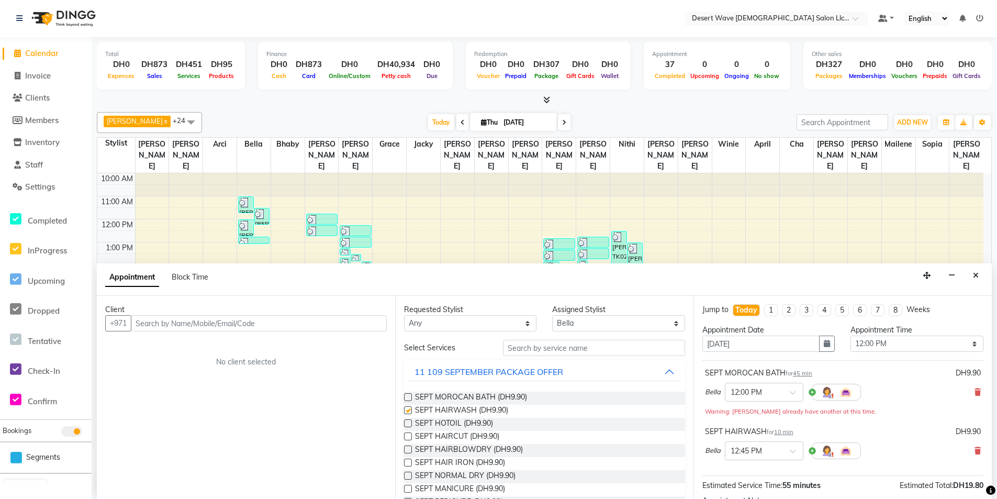
checkbox input "false"
click at [643, 319] on select "Select [GEOGRAPHIC_DATA][PERSON_NAME] [PERSON_NAME] [PERSON_NAME] [PERSON_NAME]…" at bounding box center [618, 324] width 132 height 16
select select "50398"
click at [552, 316] on select "Select [GEOGRAPHIC_DATA][PERSON_NAME] [PERSON_NAME] [PERSON_NAME] [PERSON_NAME]…" at bounding box center [618, 324] width 132 height 16
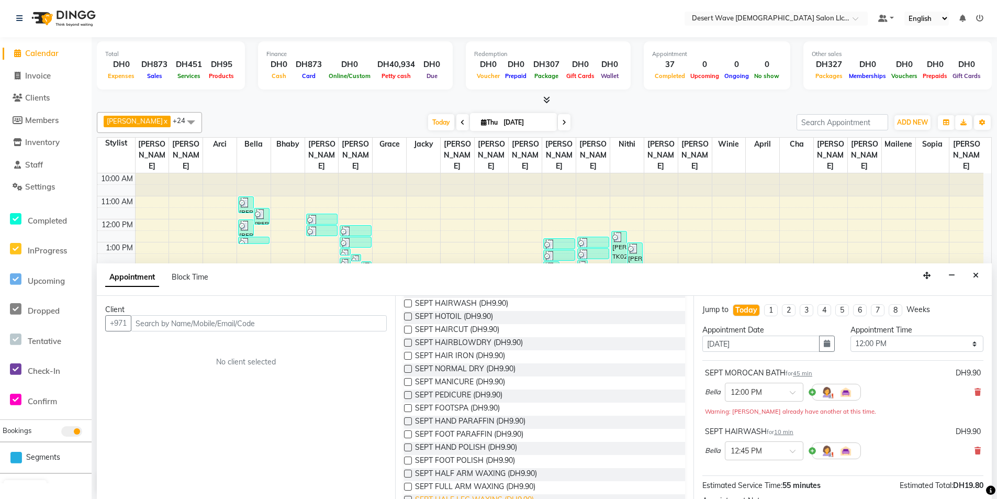
scroll to position [105, 0]
click at [408, 384] on label at bounding box center [408, 384] width 8 height 8
click at [408, 384] on input "checkbox" at bounding box center [407, 385] width 7 height 7
checkbox input "false"
click at [406, 395] on label at bounding box center [408, 397] width 8 height 8
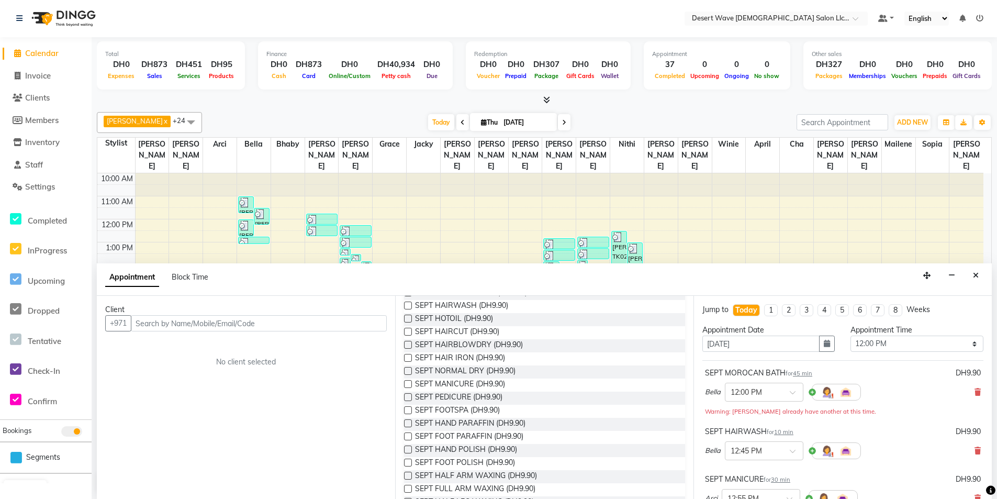
click at [406, 395] on input "checkbox" at bounding box center [407, 398] width 7 height 7
checkbox input "false"
click at [407, 409] on label at bounding box center [408, 410] width 8 height 8
click at [407, 409] on input "checkbox" at bounding box center [407, 411] width 7 height 7
checkbox input "false"
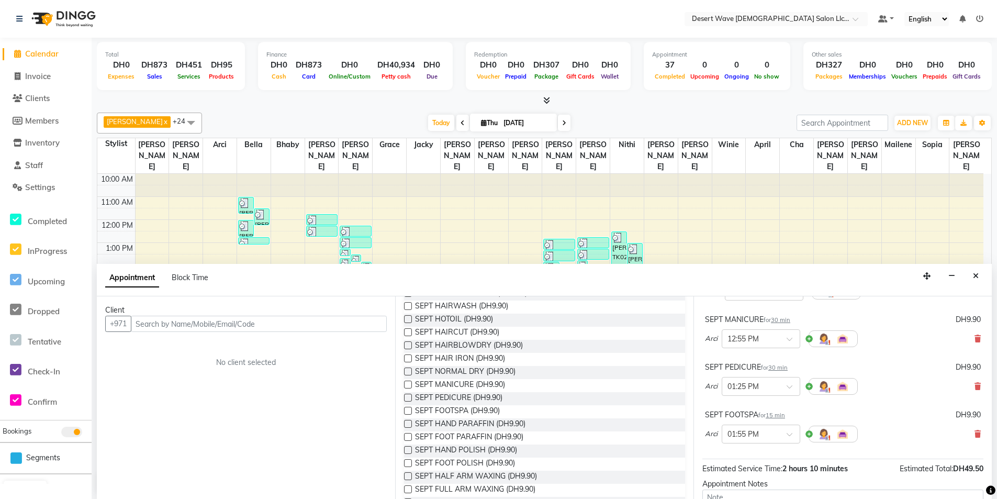
drag, startPoint x: 407, startPoint y: 423, endPoint x: 408, endPoint y: 431, distance: 7.9
click at [407, 423] on label at bounding box center [408, 424] width 8 height 8
click at [407, 423] on input "checkbox" at bounding box center [407, 424] width 7 height 7
checkbox input "true"
click at [407, 435] on label at bounding box center [408, 437] width 8 height 8
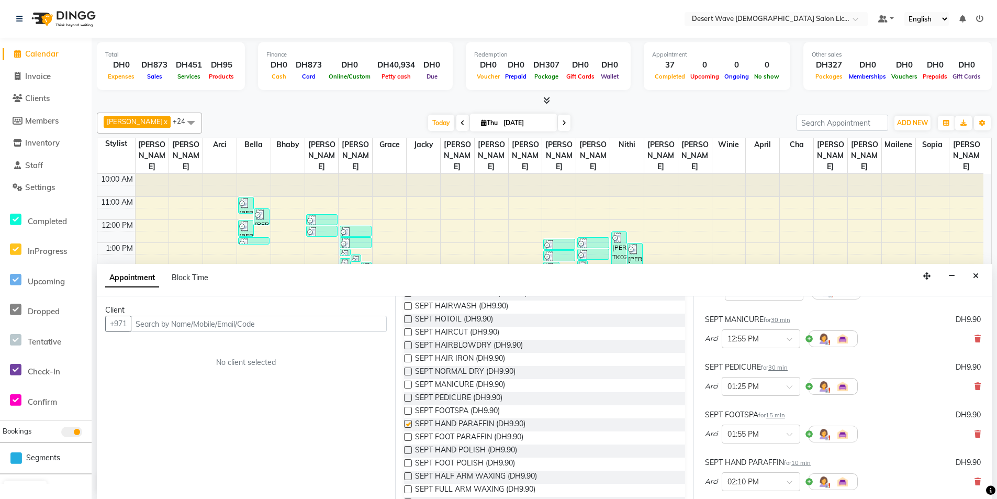
click at [407, 435] on input "checkbox" at bounding box center [407, 437] width 7 height 7
checkbox input "true"
checkbox input "false"
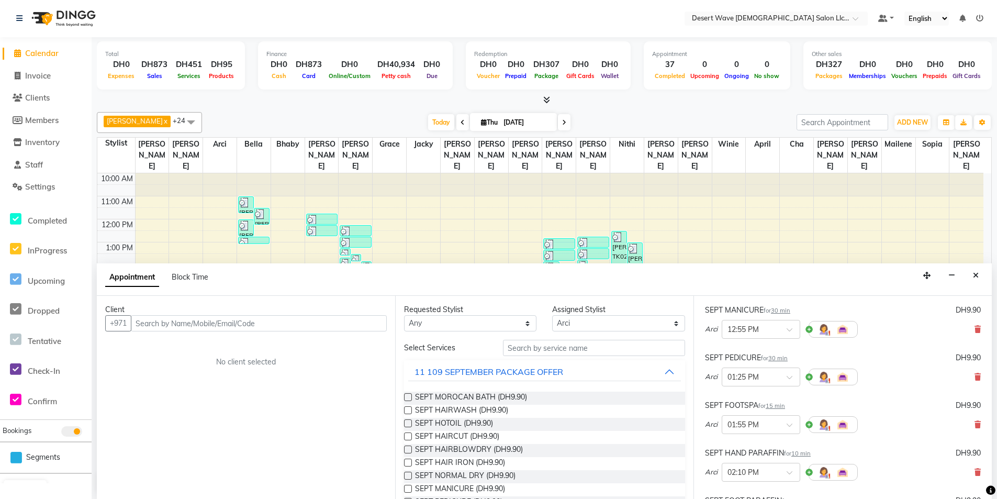
scroll to position [151, 0]
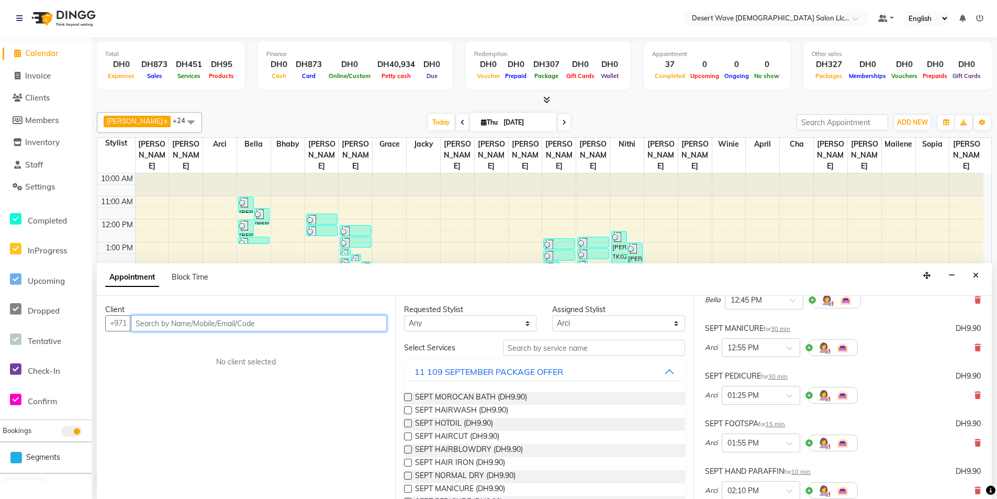
click at [309, 319] on input "text" at bounding box center [259, 323] width 256 height 16
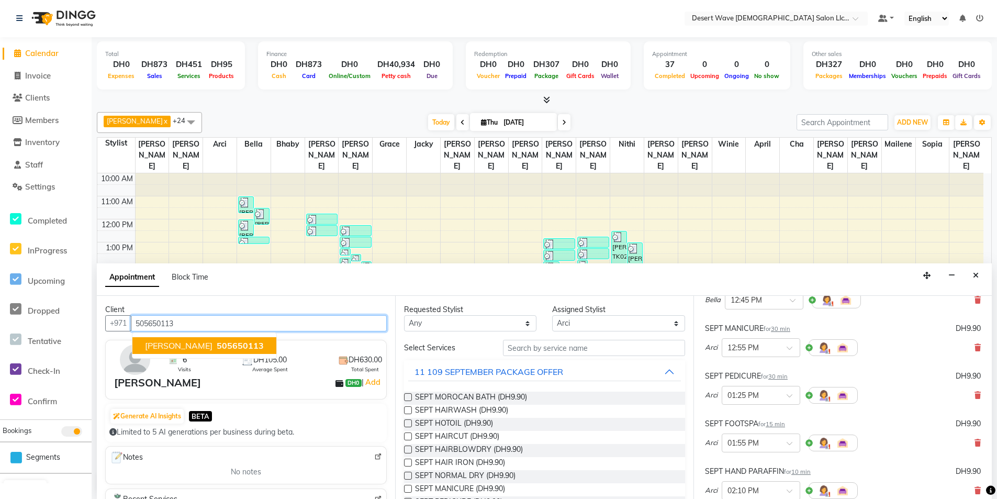
click at [217, 343] on span "505650113" at bounding box center [240, 345] width 47 height 10
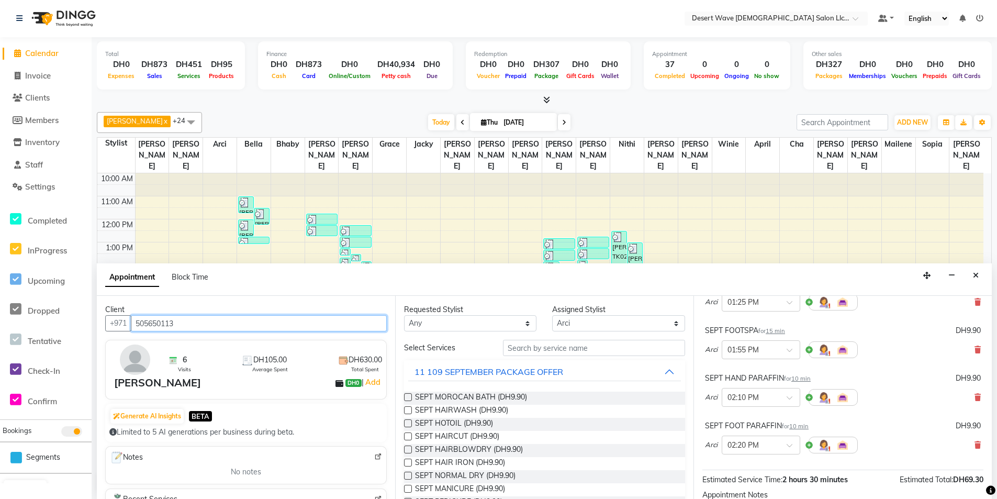
scroll to position [359, 0]
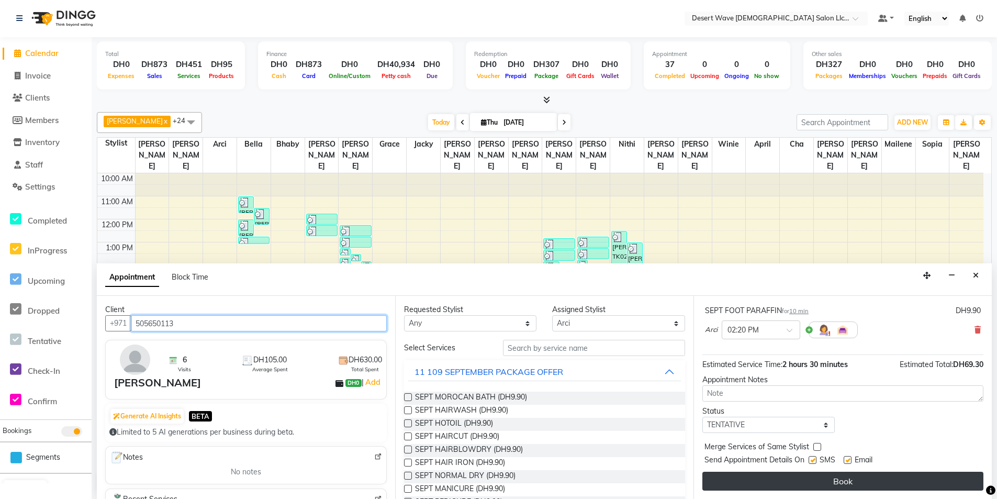
type input "505650113"
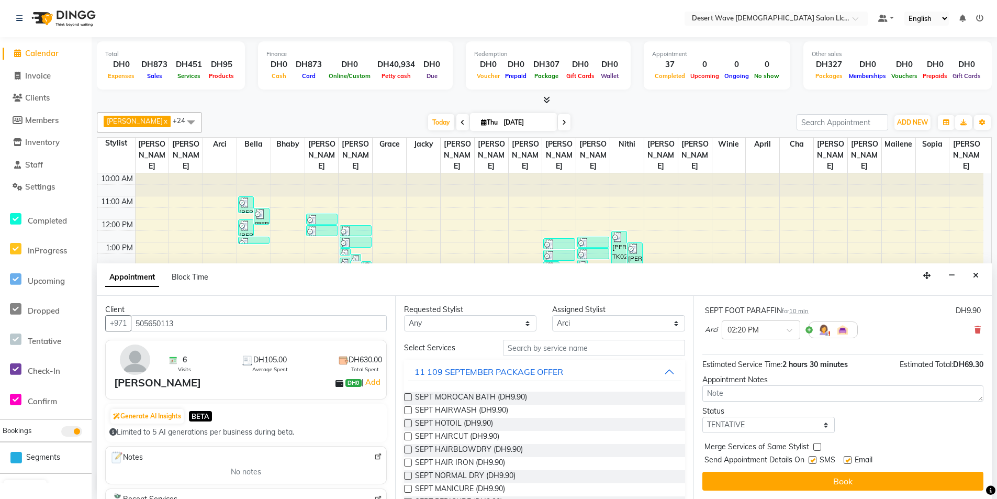
drag, startPoint x: 855, startPoint y: 479, endPoint x: 845, endPoint y: 474, distance: 11.2
click at [853, 478] on button "Book" at bounding box center [842, 481] width 281 height 19
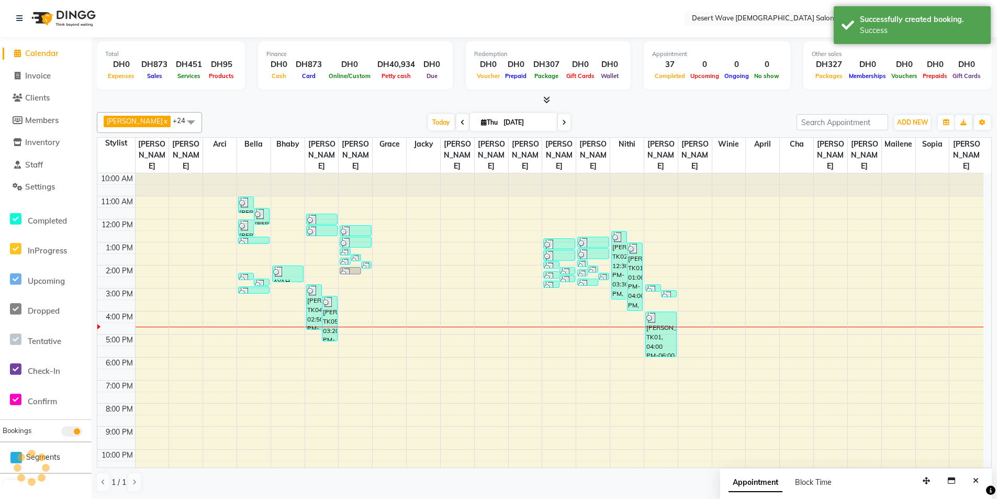
scroll to position [0, 0]
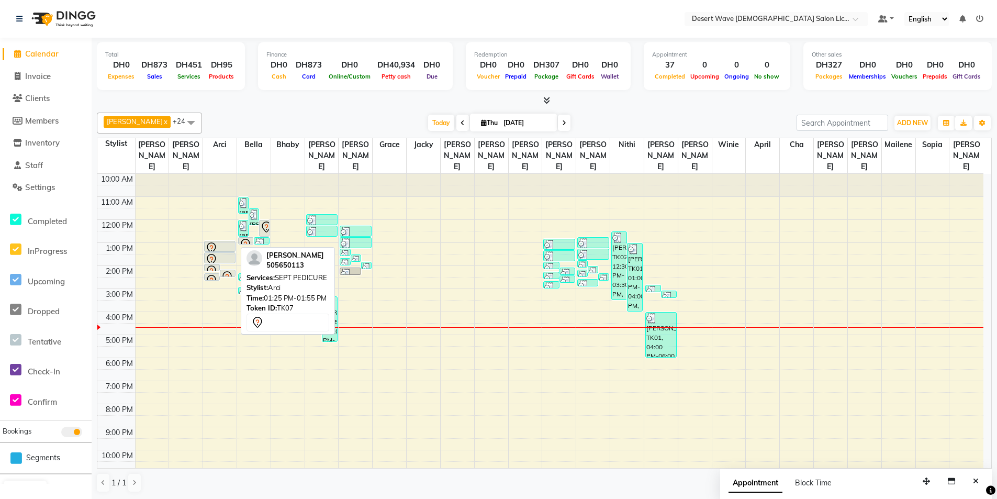
click at [220, 253] on div at bounding box center [219, 259] width 29 height 13
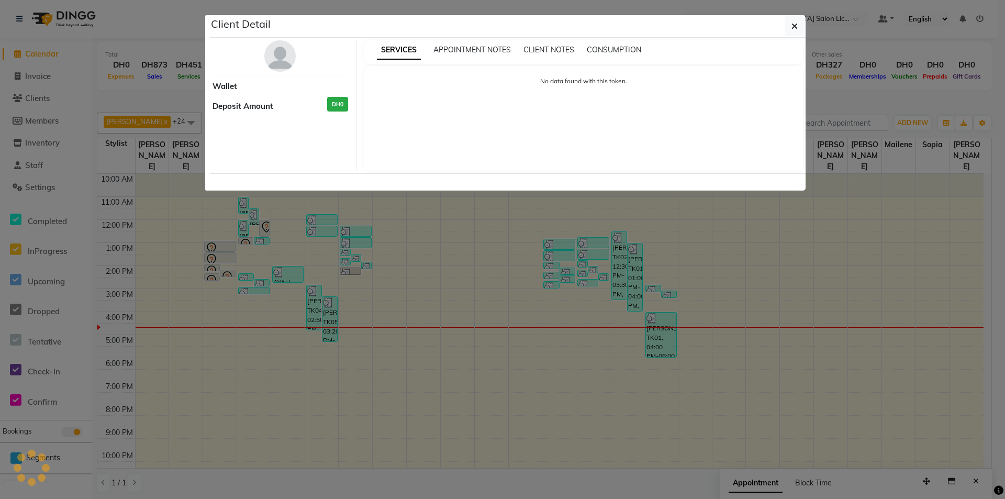
select select "7"
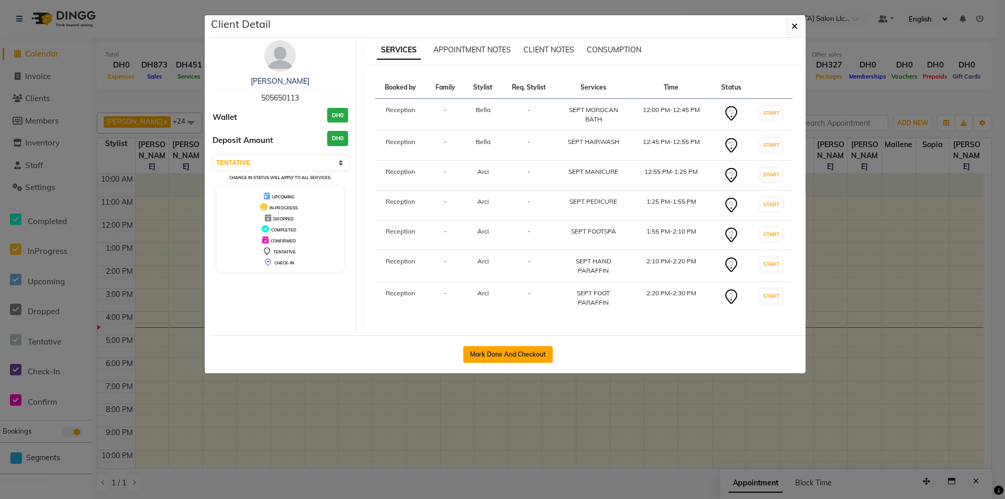
click at [524, 355] on button "Mark Done And Checkout" at bounding box center [508, 354] width 90 height 17
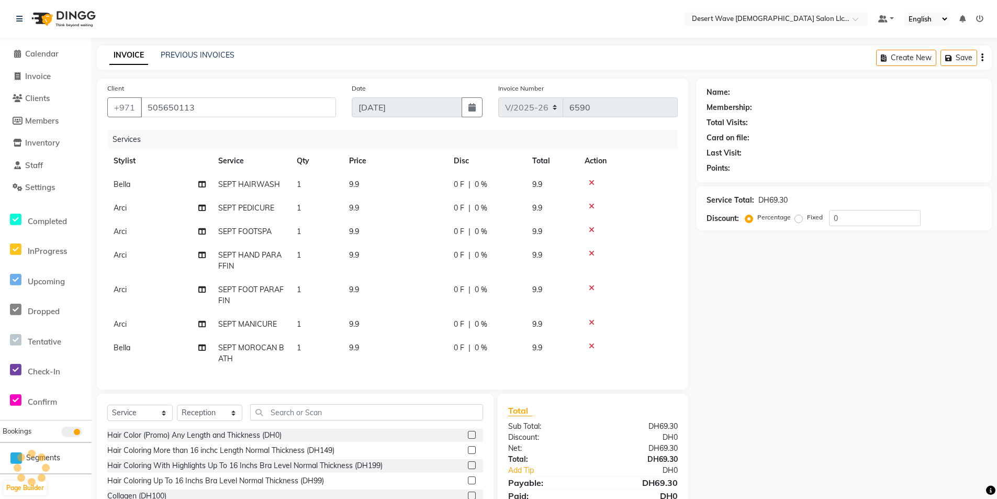
click at [158, 270] on td "Arci" at bounding box center [159, 260] width 105 height 35
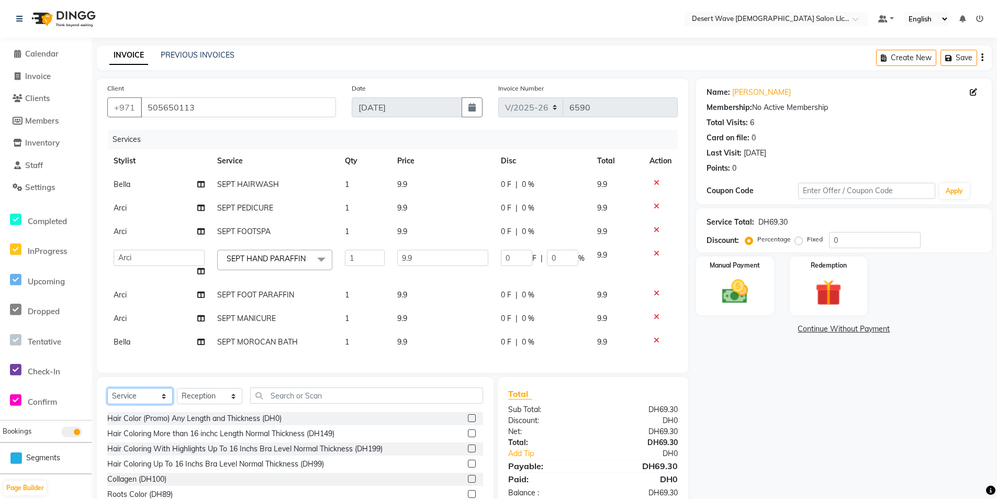
click at [158, 400] on select "Select Service Product Membership Package Voucher Prepaid Gift Card" at bounding box center [139, 396] width 65 height 16
click at [107, 396] on select "Select Service Product Membership Package Voucher Prepaid Gift Card" at bounding box center [139, 396] width 65 height 16
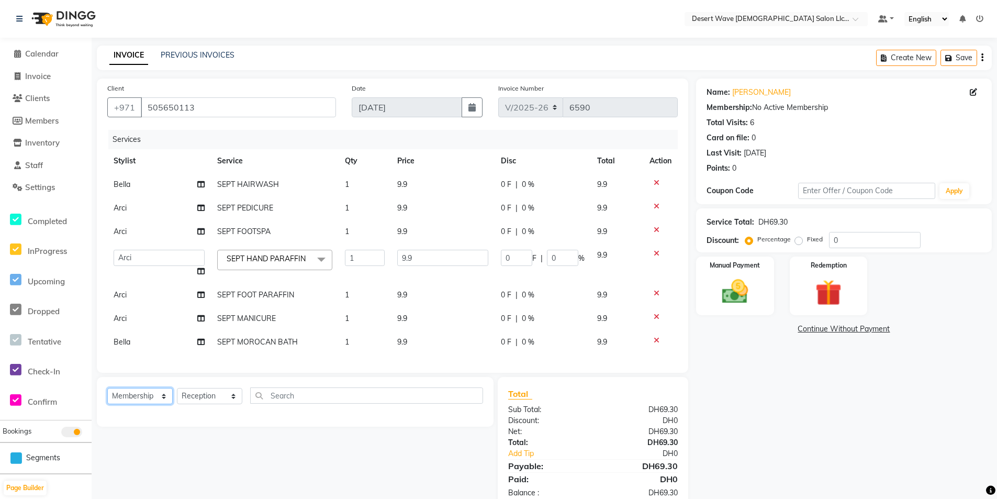
click at [140, 404] on select "Select Service Product Membership Package Voucher Prepaid Gift Card" at bounding box center [139, 396] width 65 height 16
click at [107, 396] on select "Select Service Product Membership Package Voucher Prepaid Gift Card" at bounding box center [139, 396] width 65 height 16
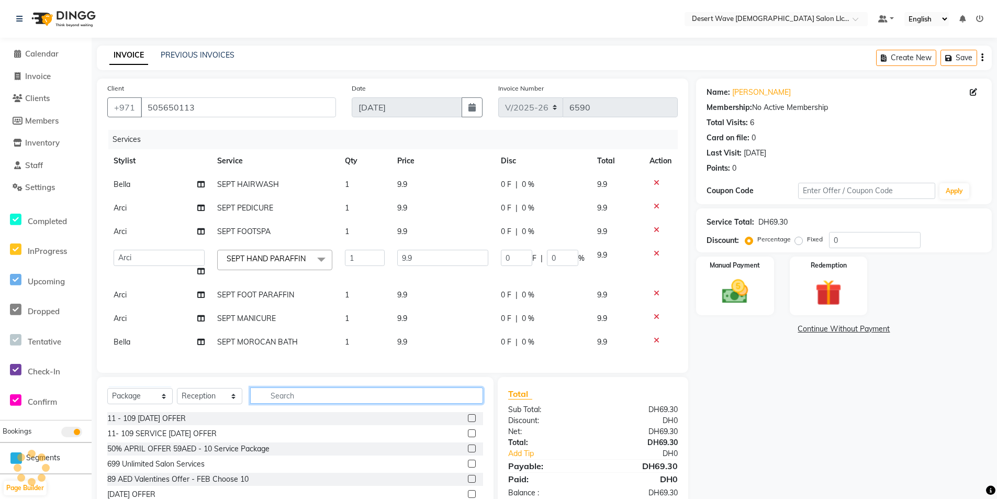
click at [294, 404] on input "text" at bounding box center [366, 395] width 233 height 16
click at [468, 422] on label at bounding box center [472, 418] width 8 height 8
click at [468, 422] on input "checkbox" at bounding box center [471, 418] width 7 height 7
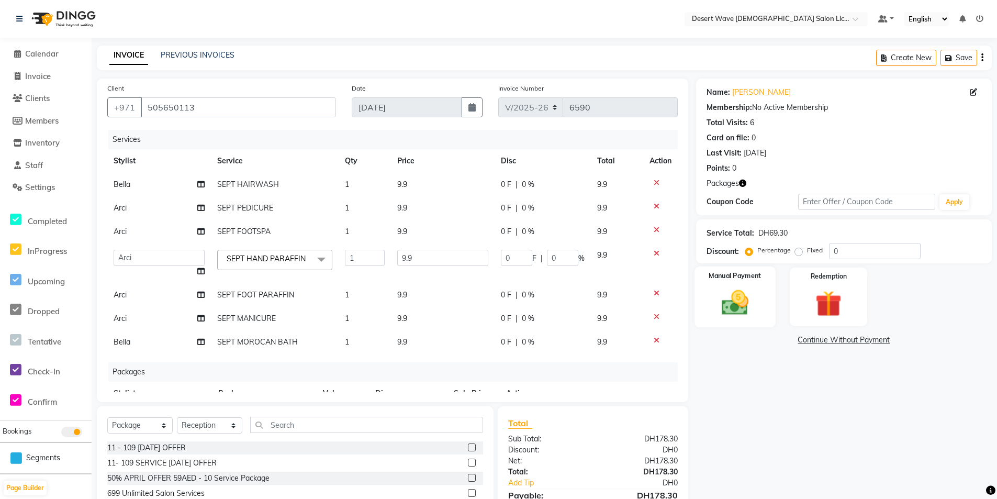
click at [722, 314] on img at bounding box center [735, 302] width 44 height 31
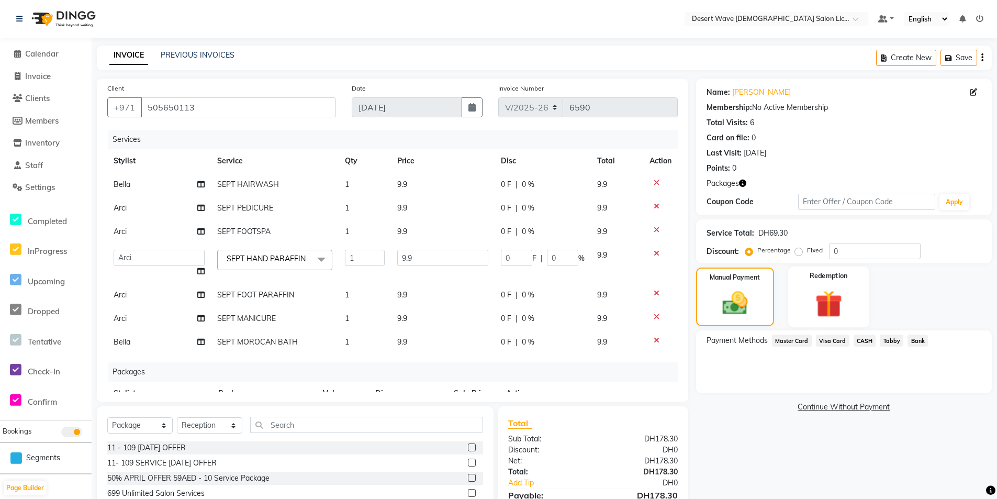
click at [816, 309] on img at bounding box center [829, 304] width 44 height 34
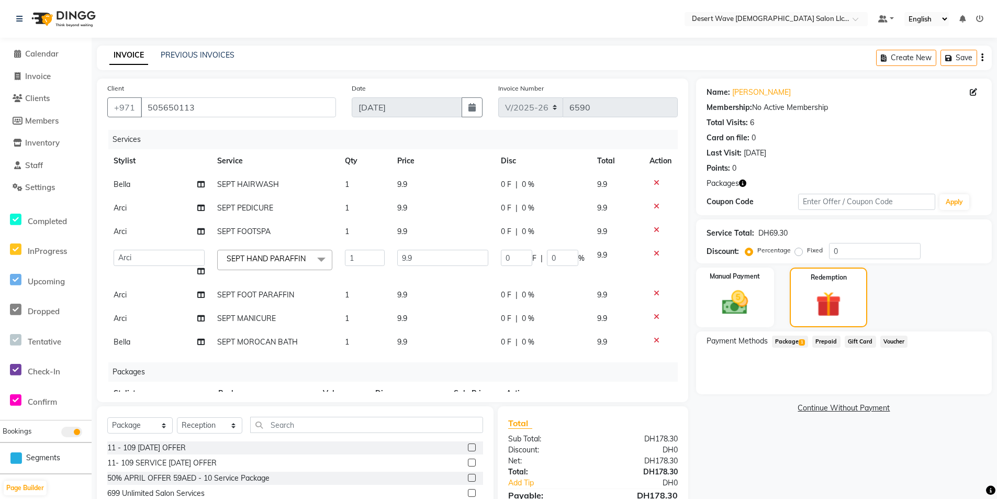
drag, startPoint x: 792, startPoint y: 338, endPoint x: 822, endPoint y: 353, distance: 33.0
click at [792, 339] on span "Package 1" at bounding box center [790, 341] width 36 height 12
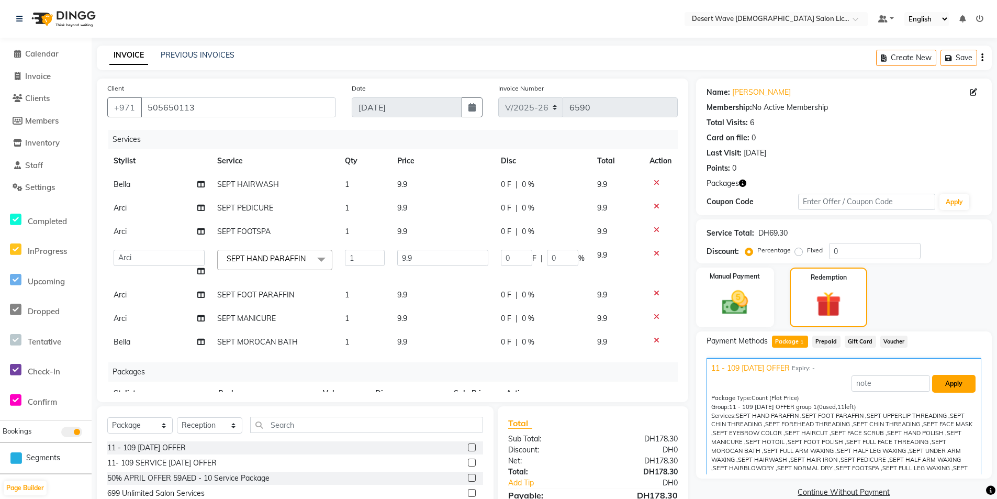
click at [942, 382] on button "Apply" at bounding box center [953, 384] width 43 height 18
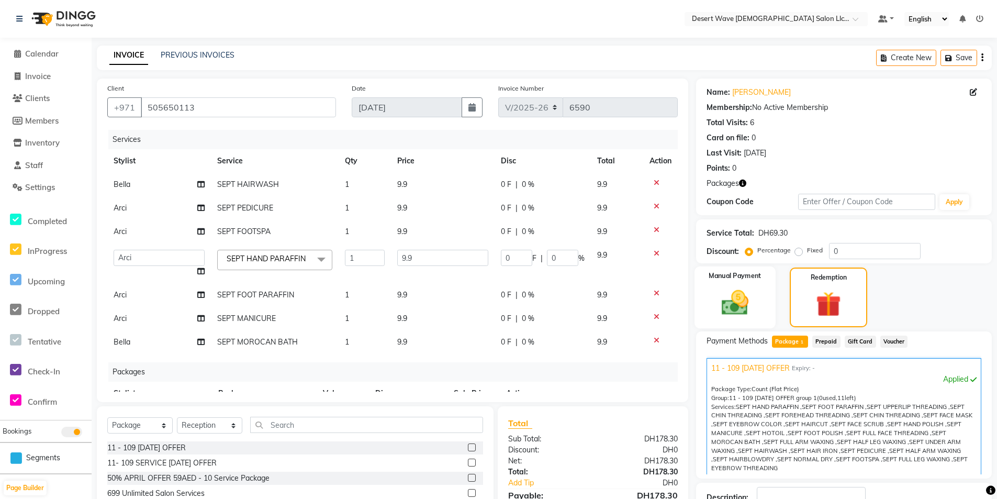
drag, startPoint x: 744, startPoint y: 295, endPoint x: 778, endPoint y: 328, distance: 48.1
click at [744, 295] on img at bounding box center [735, 302] width 43 height 30
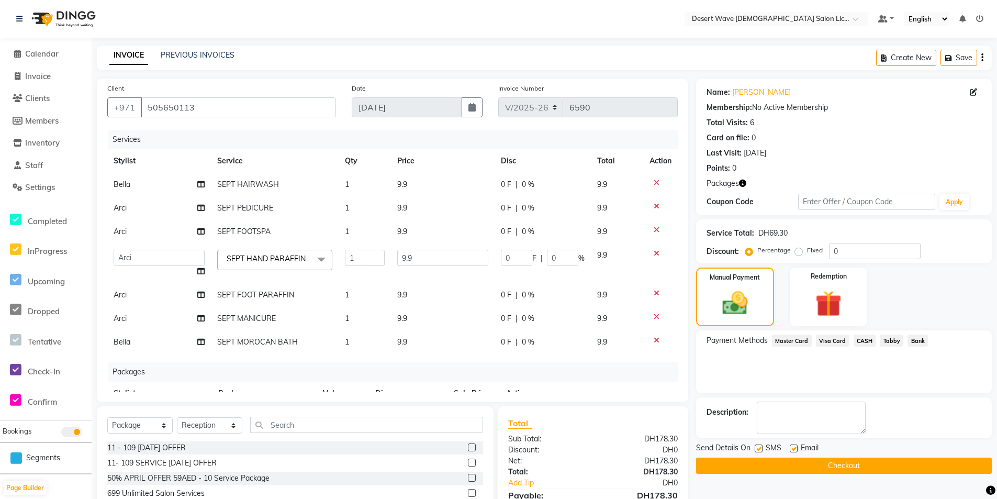
scroll to position [77, 0]
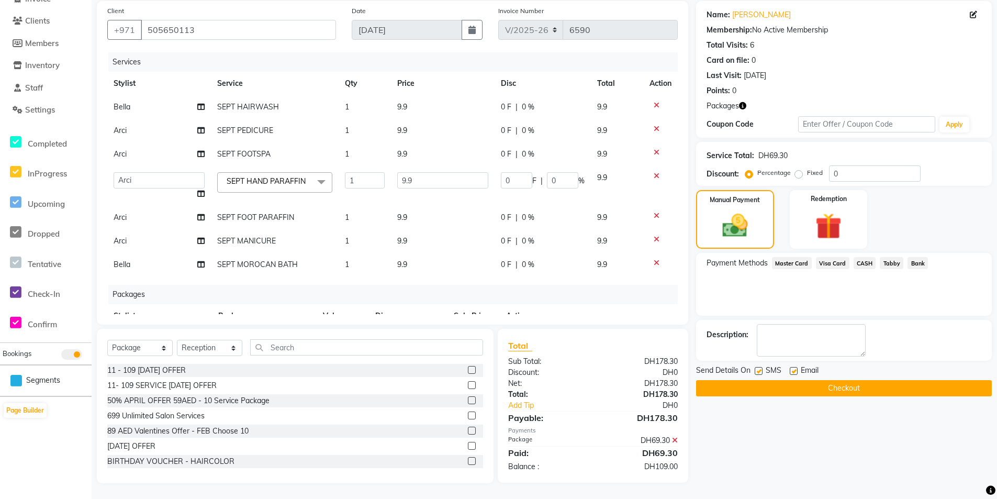
click at [792, 259] on span "Master Card" at bounding box center [792, 263] width 40 height 12
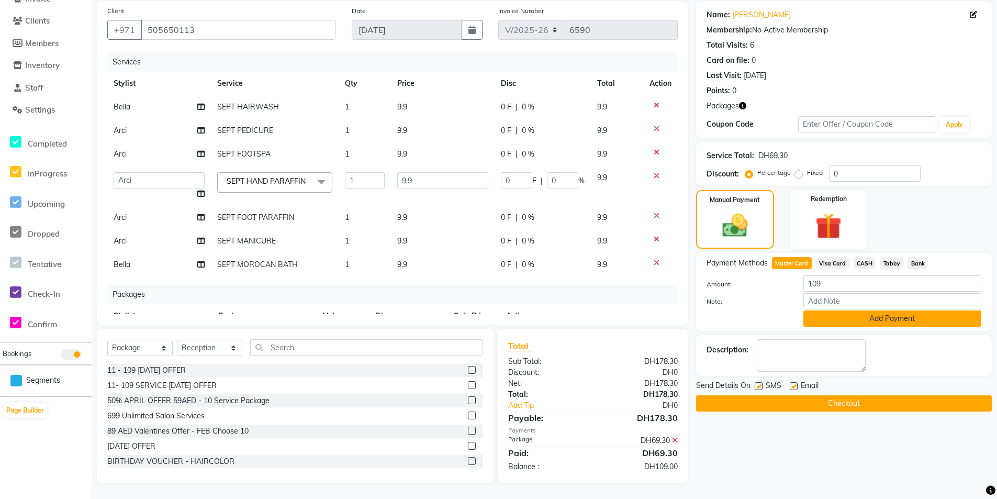
drag, startPoint x: 887, startPoint y: 318, endPoint x: 887, endPoint y: 342, distance: 23.6
click at [887, 321] on button "Add Payment" at bounding box center [892, 318] width 178 height 16
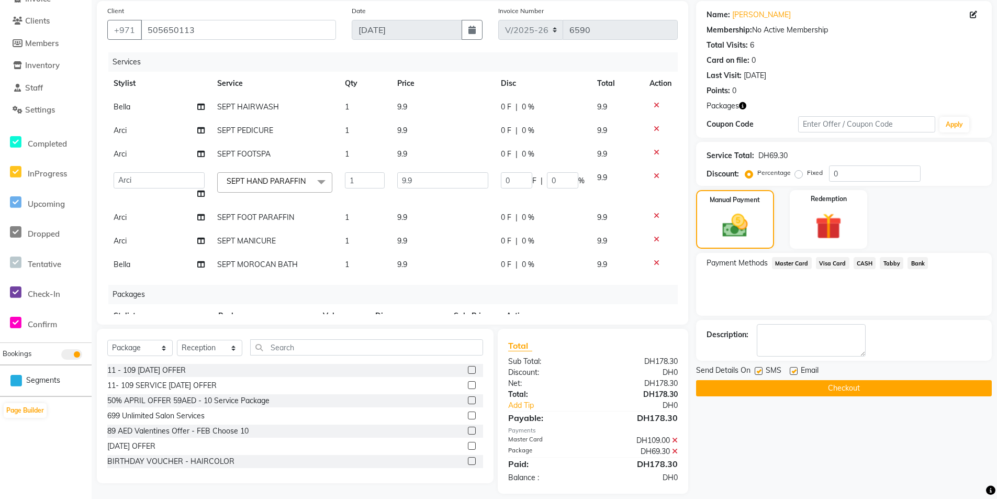
click at [871, 385] on button "Checkout" at bounding box center [844, 388] width 296 height 16
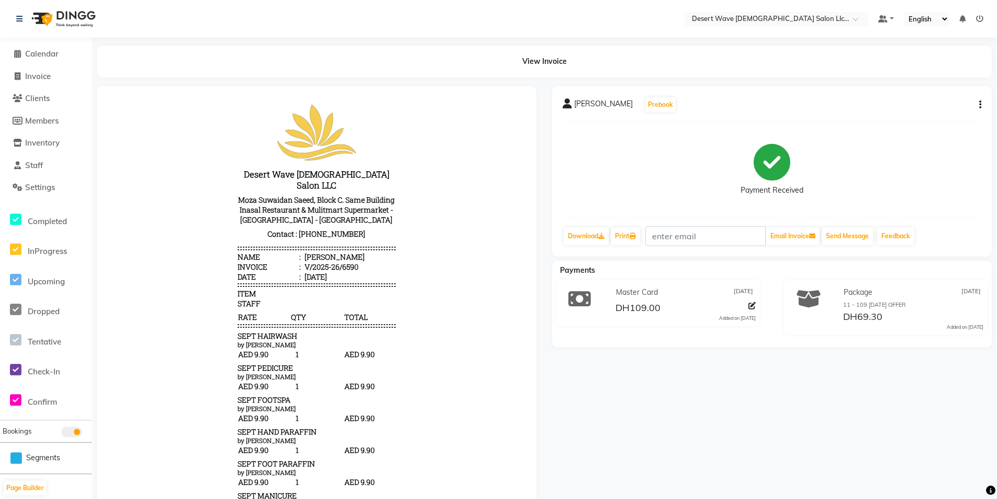
click at [42, 47] on li "Calendar" at bounding box center [46, 54] width 92 height 23
click at [41, 51] on span "Calendar" at bounding box center [41, 54] width 33 height 10
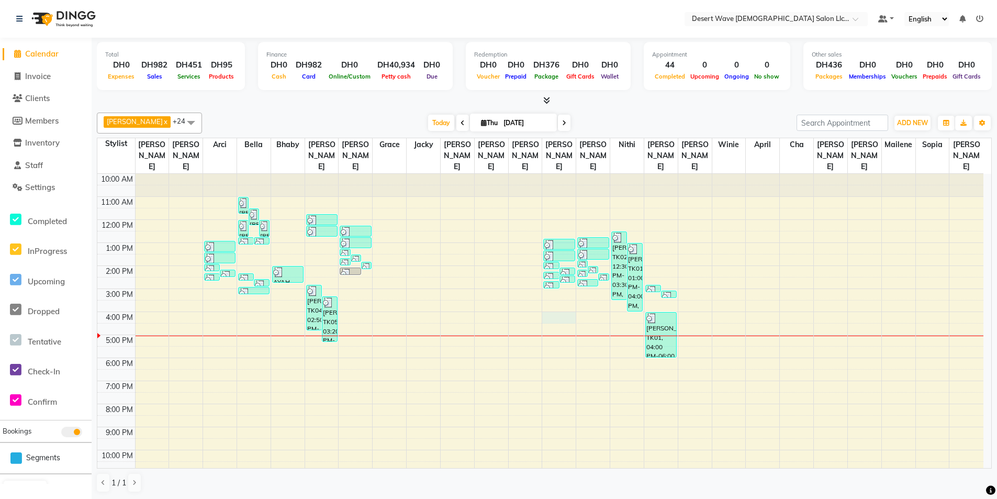
click at [566, 304] on div "10:00 AM 11:00 AM 12:00 PM 1:00 PM 2:00 PM 3:00 PM 4:00 PM 5:00 PM 6:00 PM 7:00…" at bounding box center [540, 335] width 886 height 322
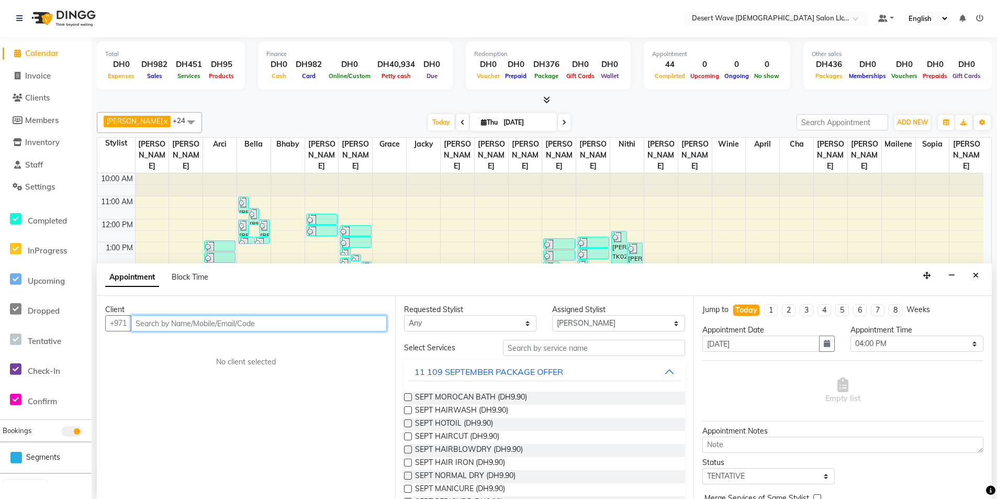
scroll to position [52, 0]
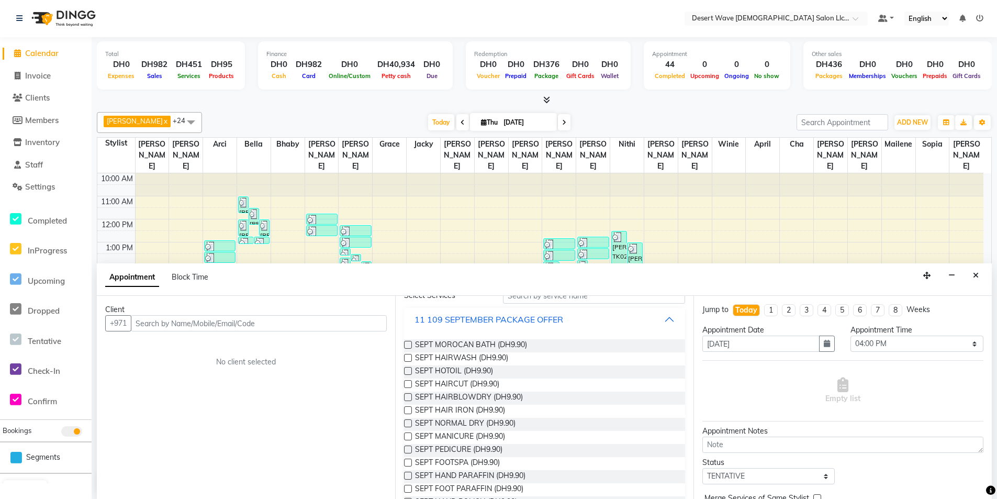
click at [552, 319] on div "11 109 SEPTEMBER PACKAGE OFFER" at bounding box center [489, 319] width 149 height 13
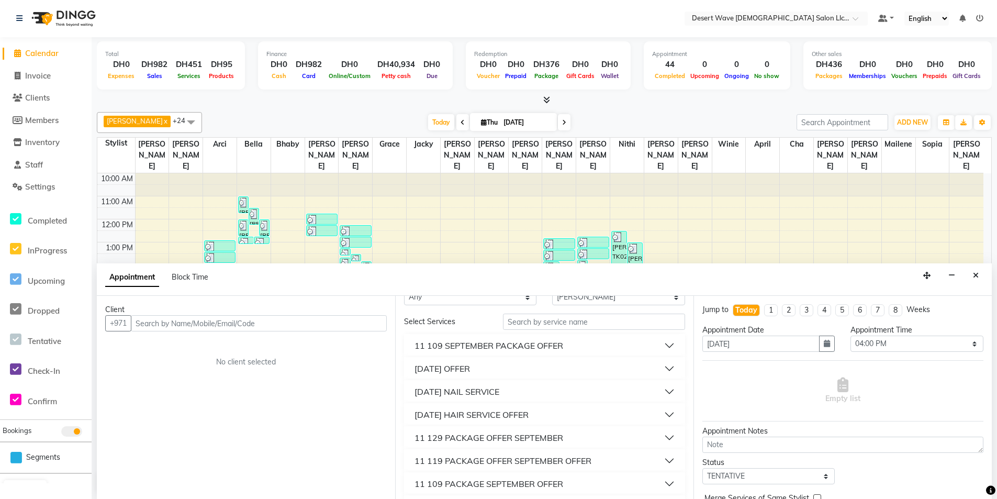
scroll to position [0, 0]
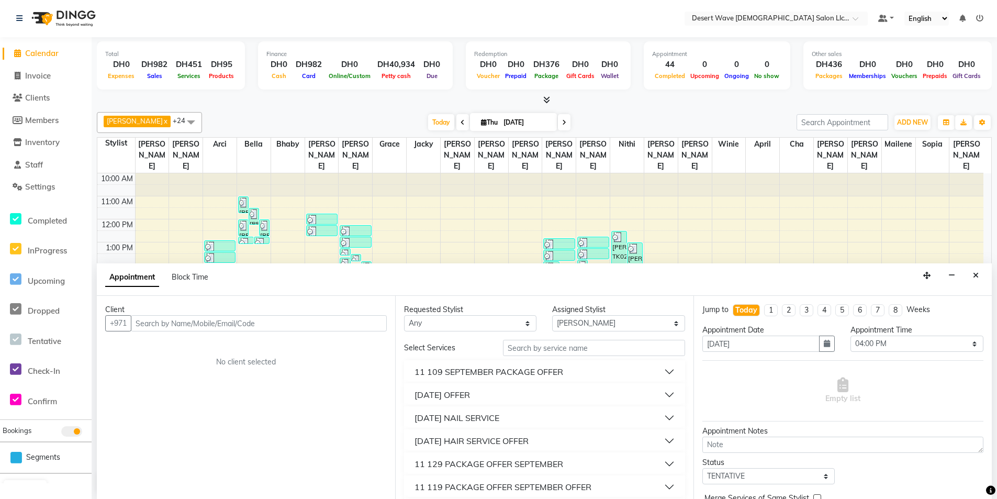
click at [517, 396] on button "[DATE] OFFER" at bounding box center [544, 394] width 273 height 19
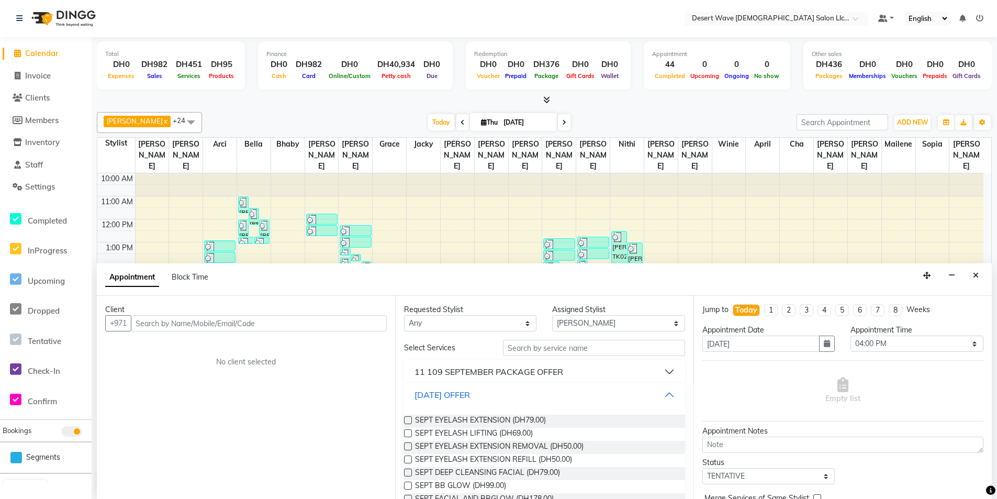
click at [517, 396] on button "[DATE] OFFER" at bounding box center [544, 394] width 273 height 19
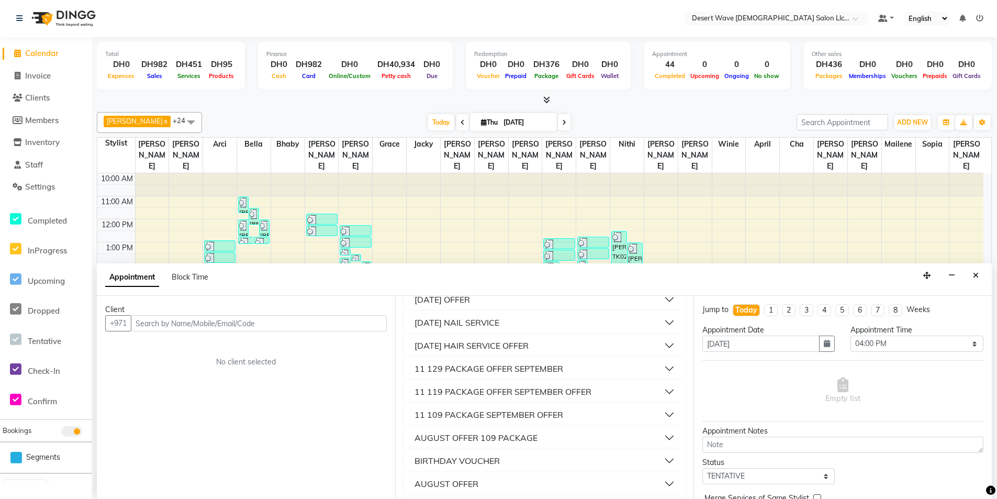
scroll to position [105, 0]
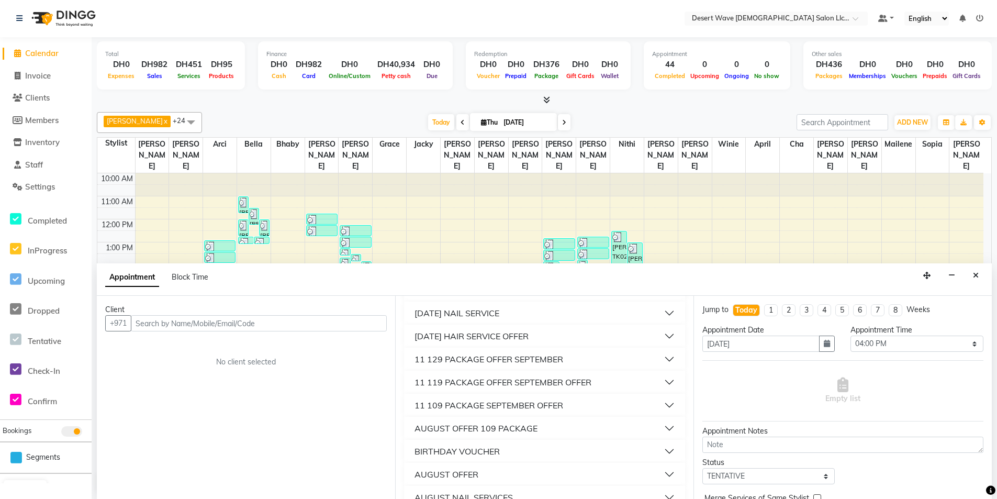
click at [529, 337] on div "[DATE] HAIR SERVICE OFFER" at bounding box center [472, 336] width 114 height 13
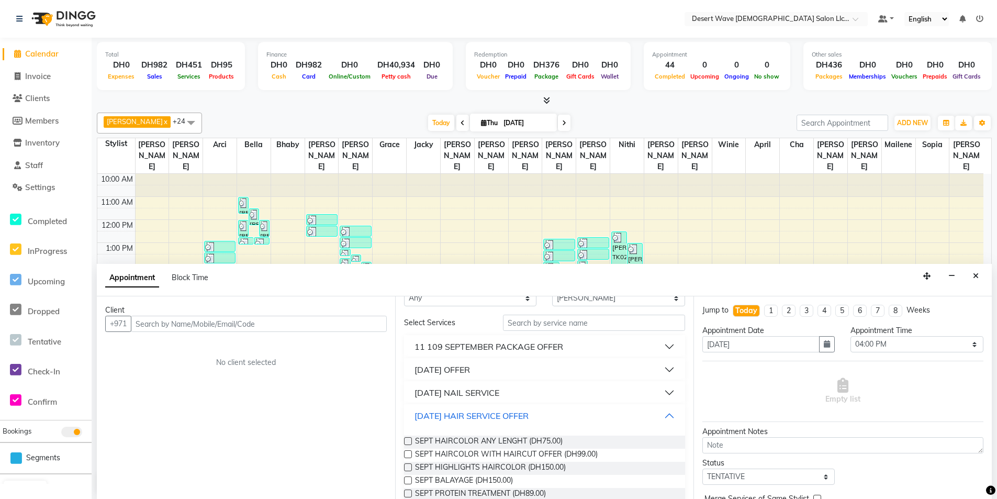
scroll to position [0, 0]
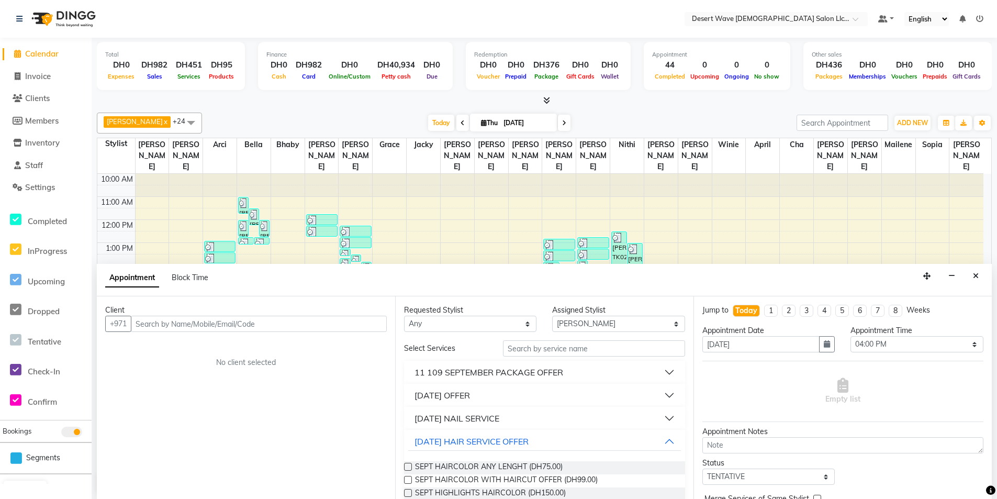
click at [525, 375] on div "11 109 SEPTEMBER PACKAGE OFFER" at bounding box center [489, 372] width 149 height 13
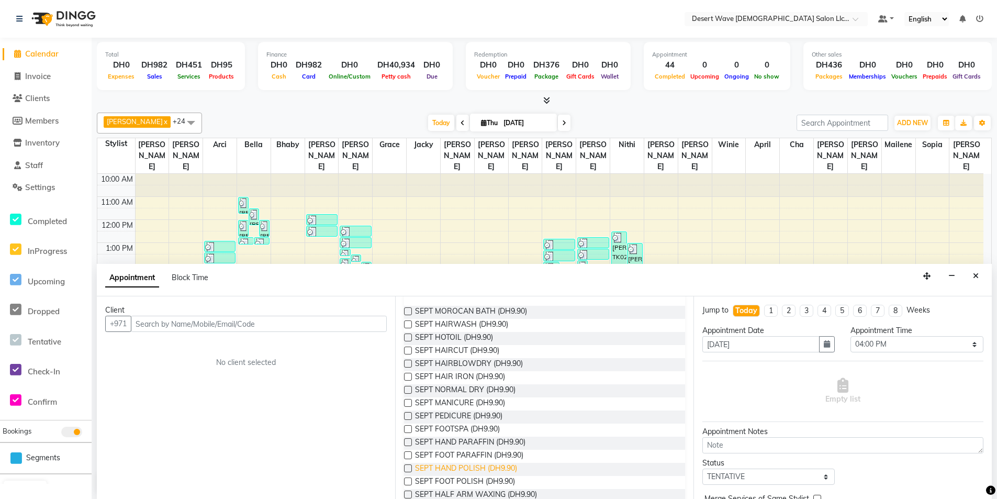
scroll to position [105, 0]
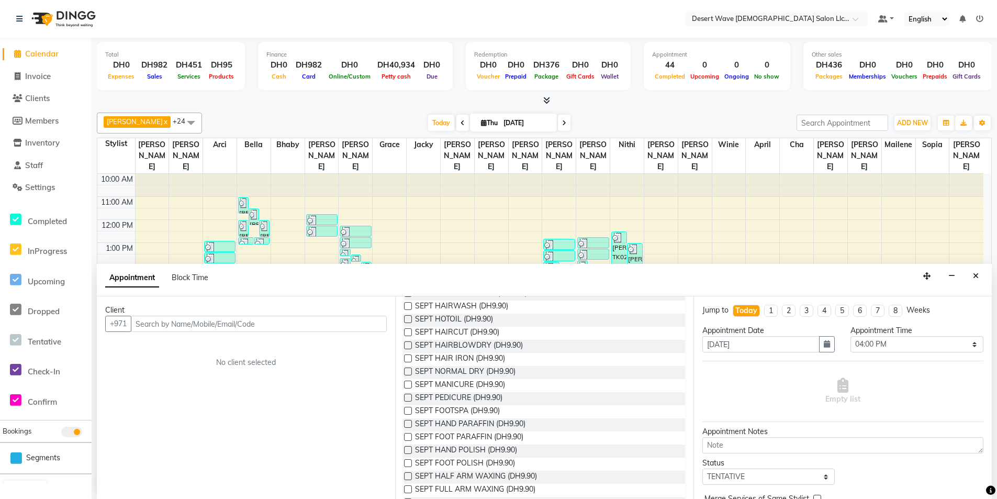
click at [406, 397] on label at bounding box center [408, 398] width 8 height 8
click at [406, 397] on input "checkbox" at bounding box center [407, 398] width 7 height 7
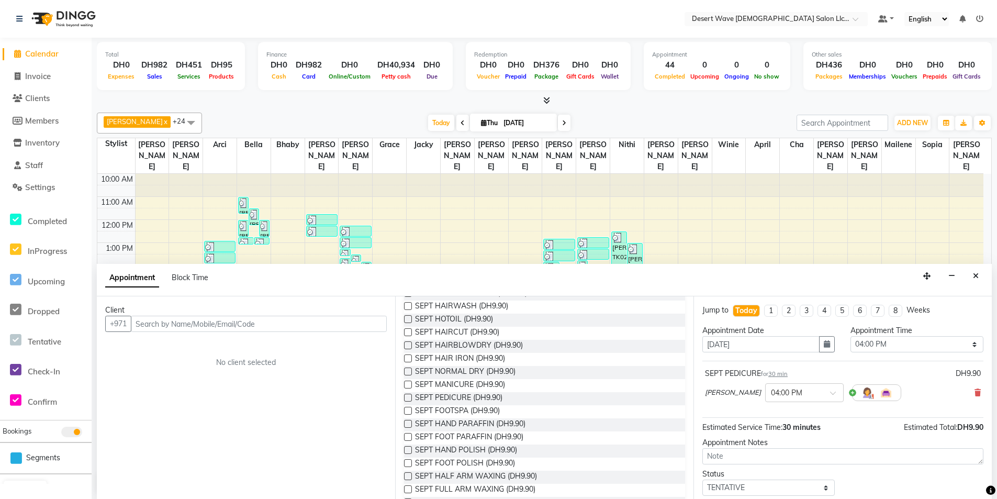
click at [407, 413] on label at bounding box center [408, 411] width 8 height 8
click at [407, 413] on input "checkbox" at bounding box center [407, 411] width 7 height 7
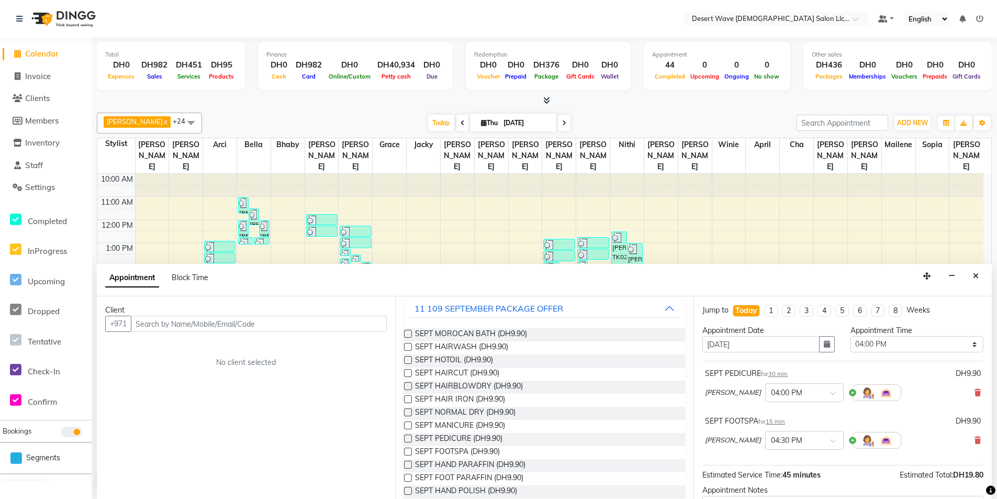
scroll to position [0, 0]
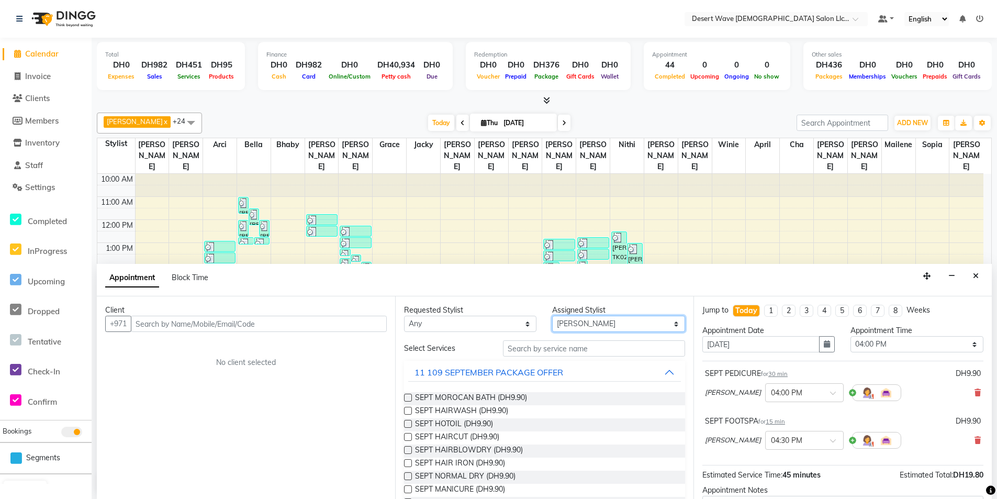
click at [647, 325] on select "Select [GEOGRAPHIC_DATA][PERSON_NAME] [PERSON_NAME] [PERSON_NAME] [PERSON_NAME]…" at bounding box center [618, 324] width 132 height 16
click at [552, 316] on select "Select [GEOGRAPHIC_DATA][PERSON_NAME] [PERSON_NAME] [PERSON_NAME] [PERSON_NAME]…" at bounding box center [618, 324] width 132 height 16
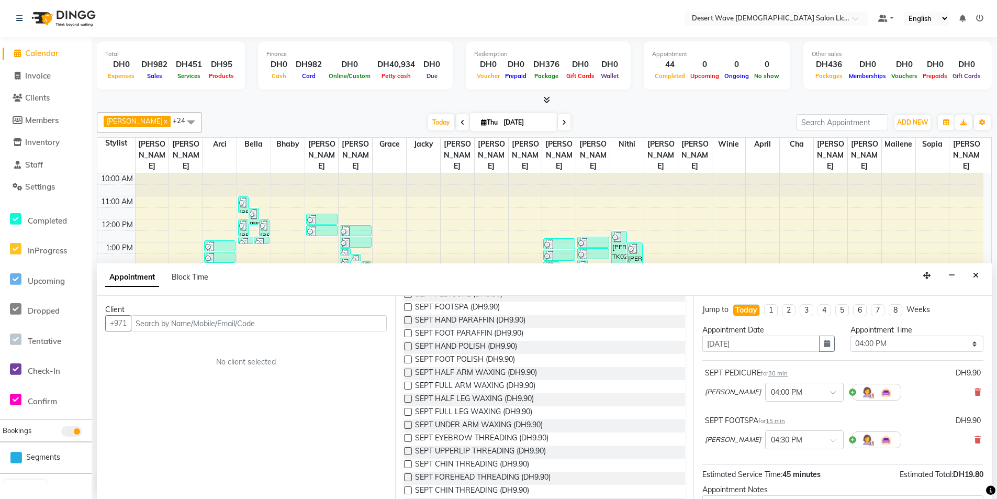
scroll to position [209, 0]
click at [405, 437] on label at bounding box center [408, 436] width 8 height 8
click at [405, 437] on input "checkbox" at bounding box center [407, 437] width 7 height 7
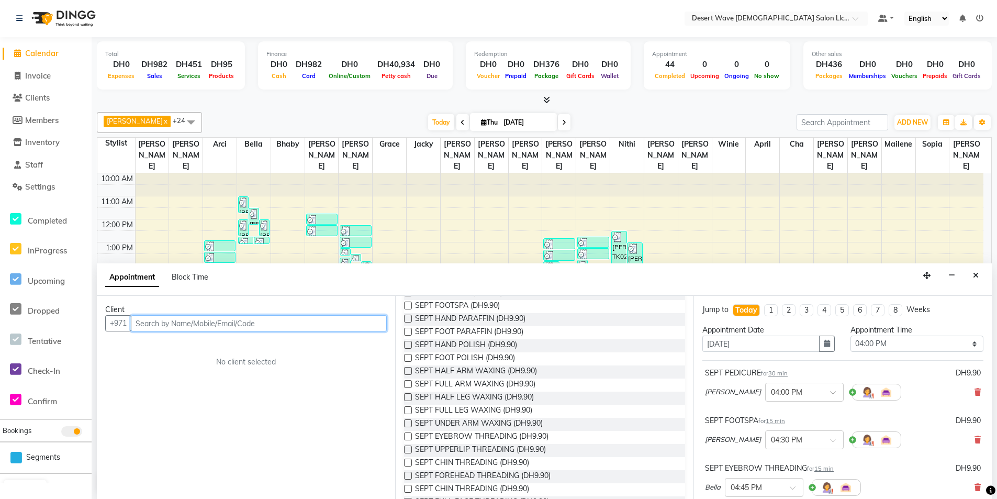
click at [277, 317] on input "text" at bounding box center [259, 323] width 256 height 16
click at [276, 322] on input "text" at bounding box center [259, 323] width 256 height 16
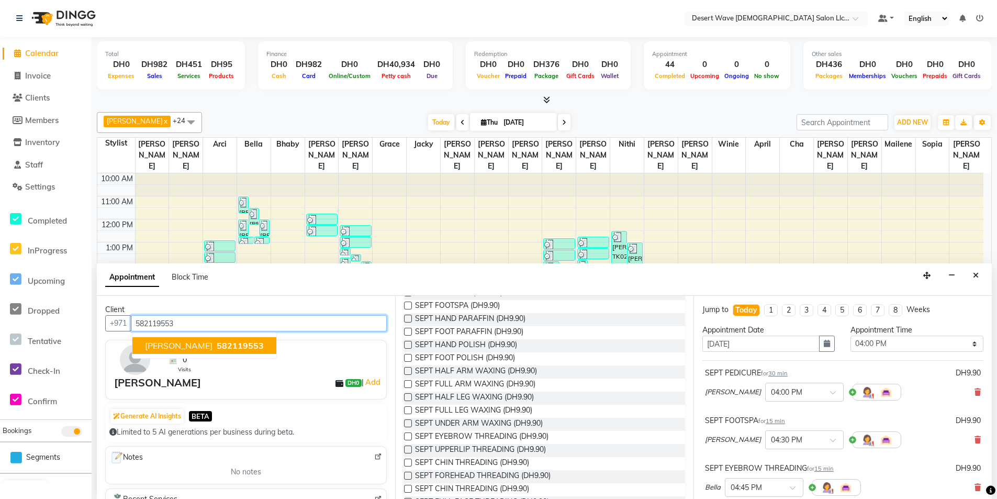
click at [217, 344] on span "582119553" at bounding box center [240, 345] width 47 height 10
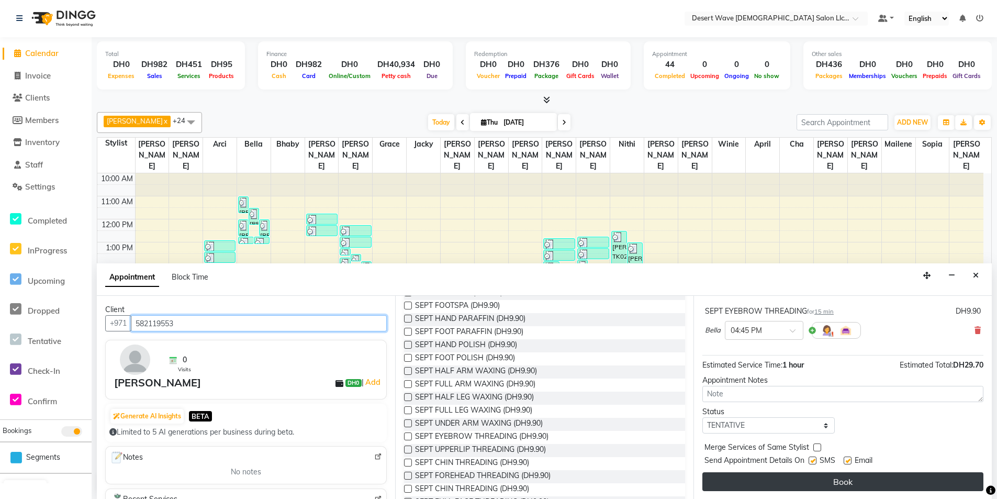
scroll to position [158, 0]
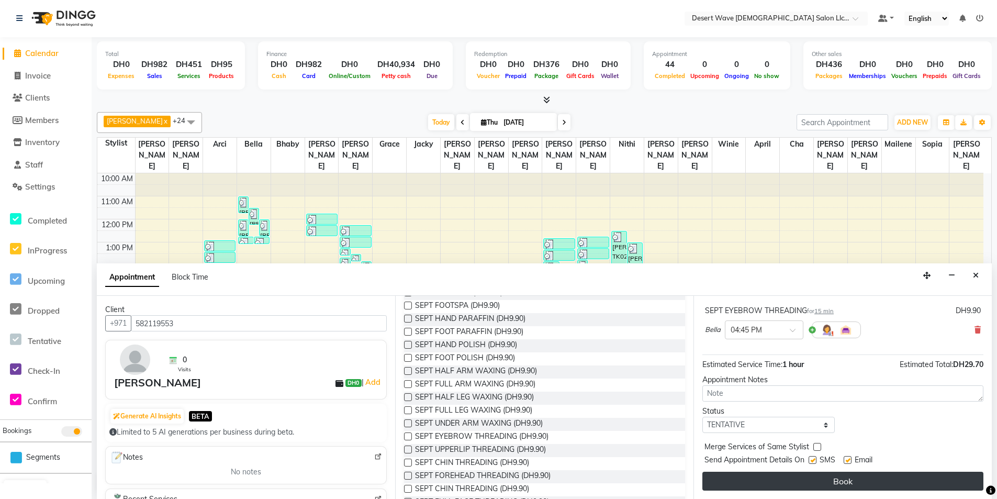
click at [879, 475] on button "Book" at bounding box center [842, 481] width 281 height 19
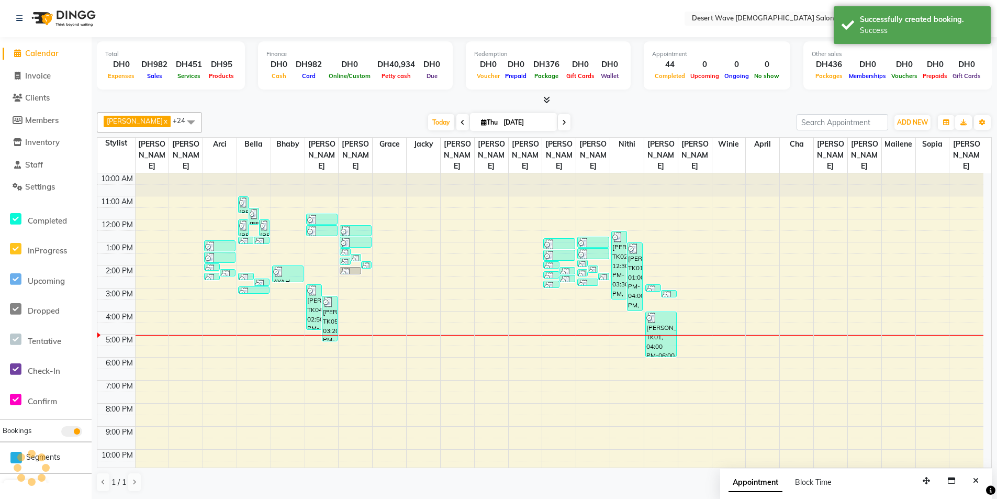
scroll to position [0, 0]
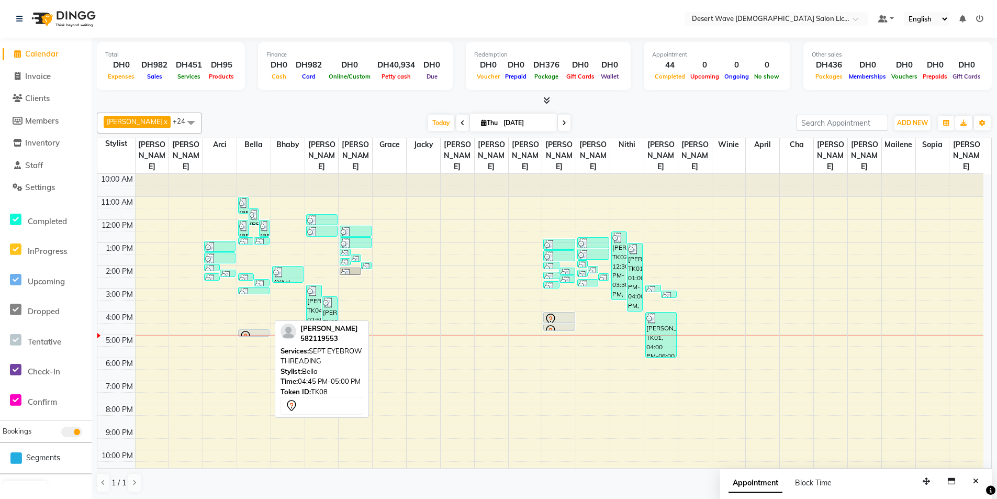
click at [262, 330] on div at bounding box center [253, 336] width 29 height 13
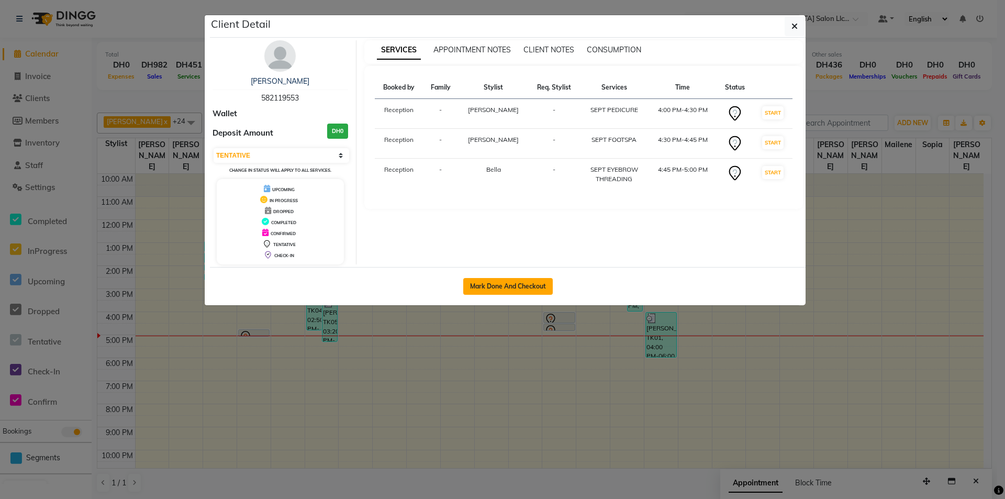
click at [533, 286] on button "Mark Done And Checkout" at bounding box center [508, 286] width 90 height 17
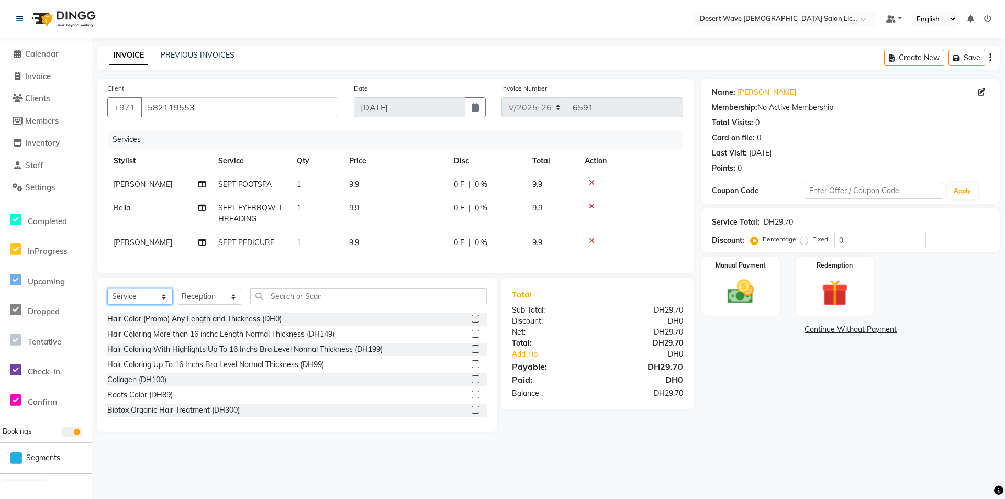
click at [128, 305] on select "Select Service Product Membership Package Voucher Prepaid Gift Card" at bounding box center [139, 296] width 65 height 16
click at [107, 296] on select "Select Service Product Membership Package Voucher Prepaid Gift Card" at bounding box center [139, 296] width 65 height 16
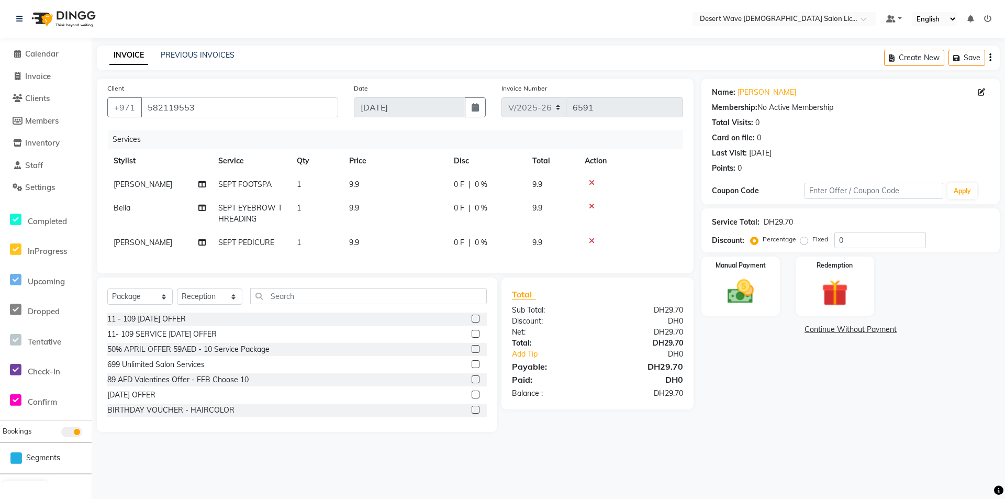
click at [472, 322] on label at bounding box center [476, 319] width 8 height 8
click at [472, 322] on input "checkbox" at bounding box center [475, 319] width 7 height 7
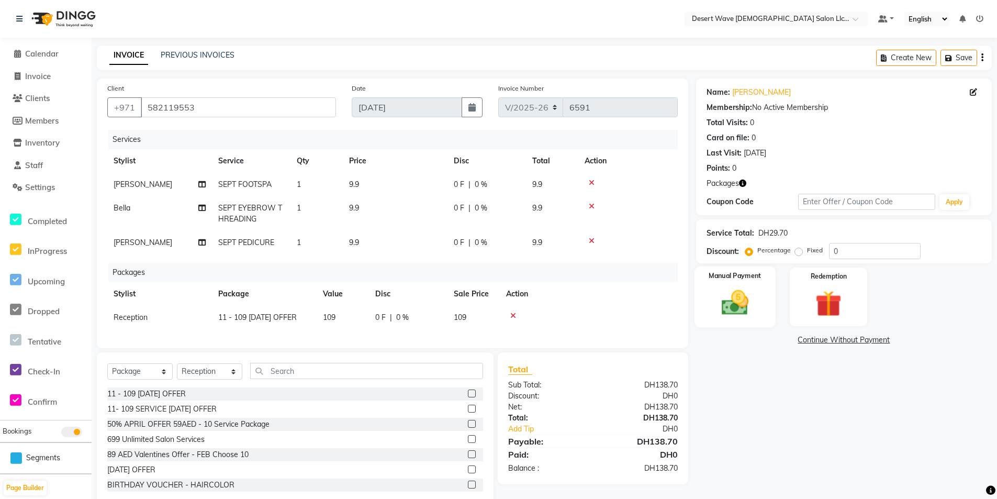
click at [713, 299] on img at bounding box center [735, 302] width 44 height 31
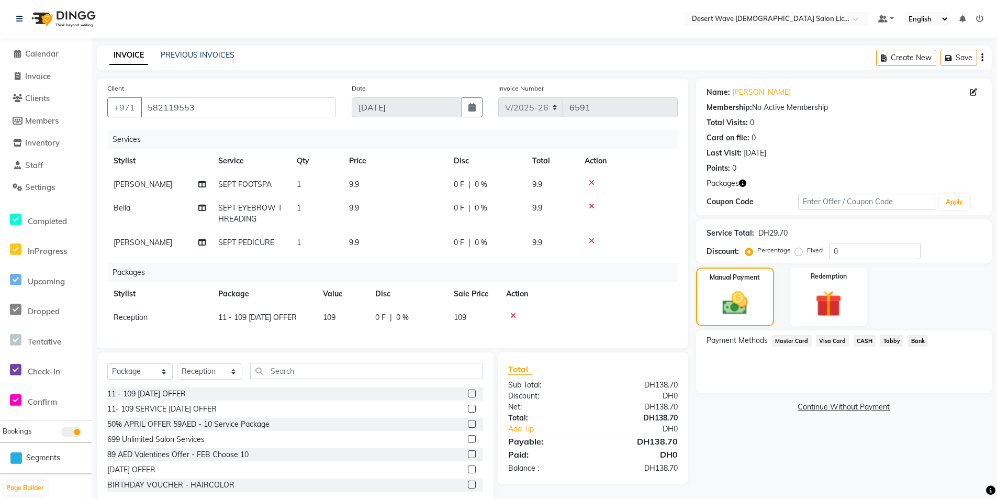
click at [790, 344] on span "Master Card" at bounding box center [792, 340] width 40 height 12
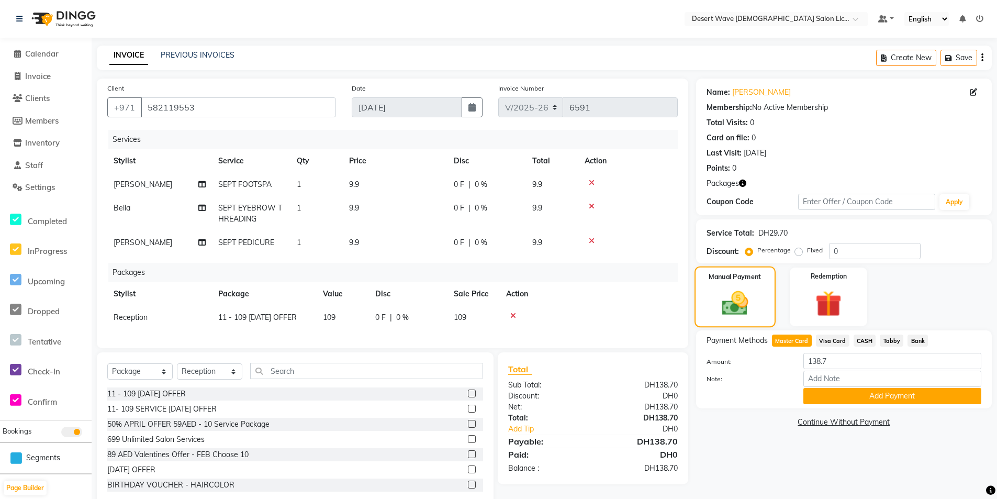
click at [763, 305] on div "Manual Payment" at bounding box center [735, 296] width 81 height 61
click at [816, 300] on img at bounding box center [829, 304] width 44 height 34
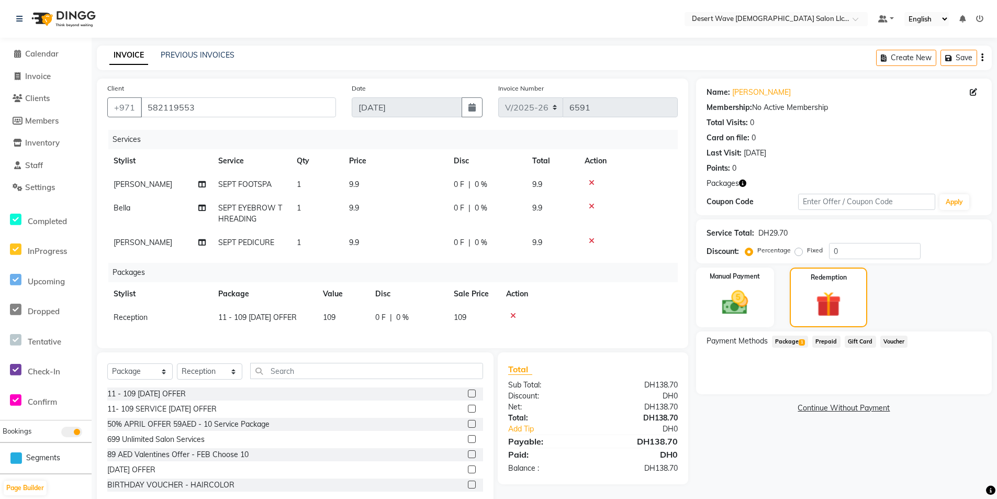
drag, startPoint x: 801, startPoint y: 341, endPoint x: 804, endPoint y: 349, distance: 7.8
click at [801, 343] on span "1" at bounding box center [802, 342] width 6 height 6
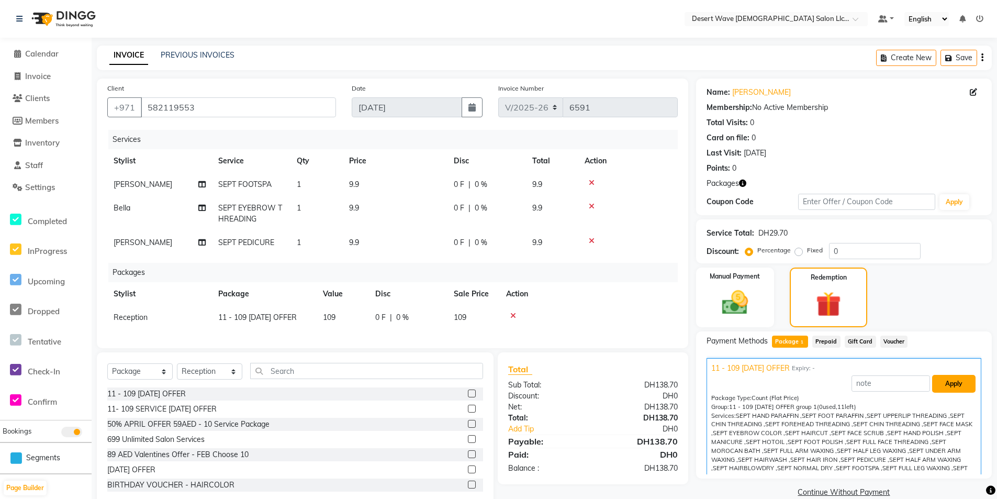
click at [945, 387] on button "Apply" at bounding box center [953, 384] width 43 height 18
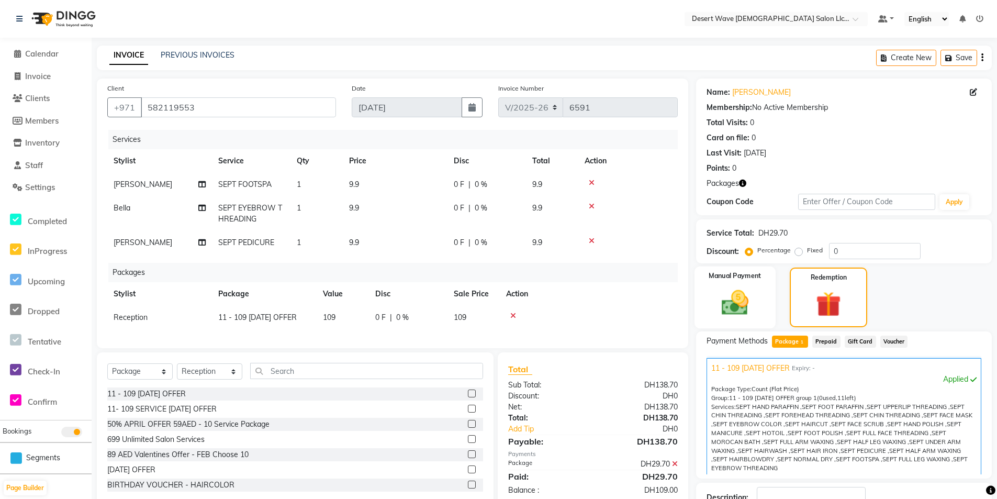
click at [748, 310] on img at bounding box center [735, 302] width 44 height 31
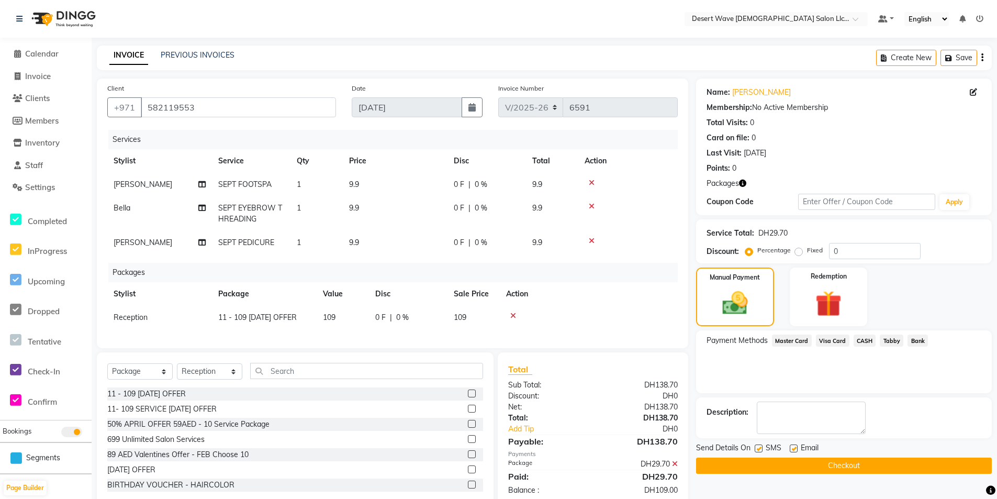
click at [799, 338] on span "Master Card" at bounding box center [792, 340] width 40 height 12
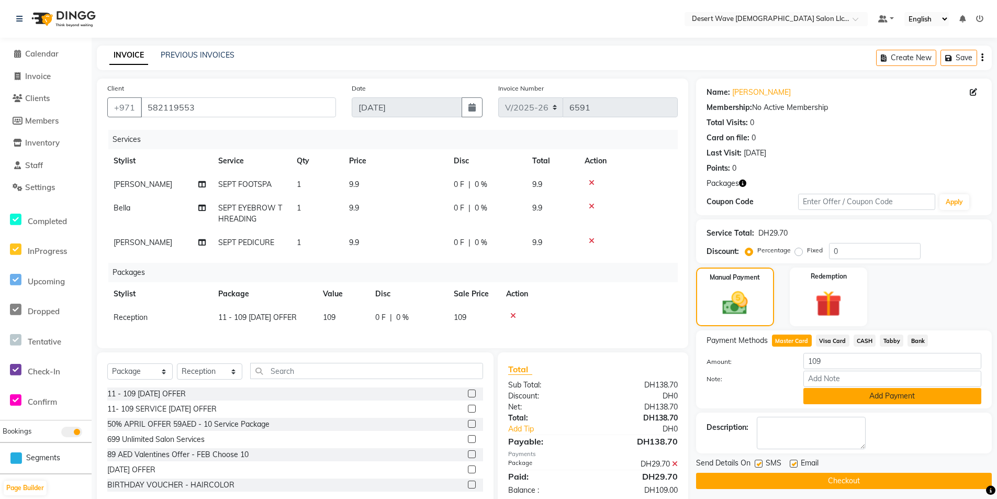
click at [886, 396] on button "Add Payment" at bounding box center [892, 396] width 178 height 16
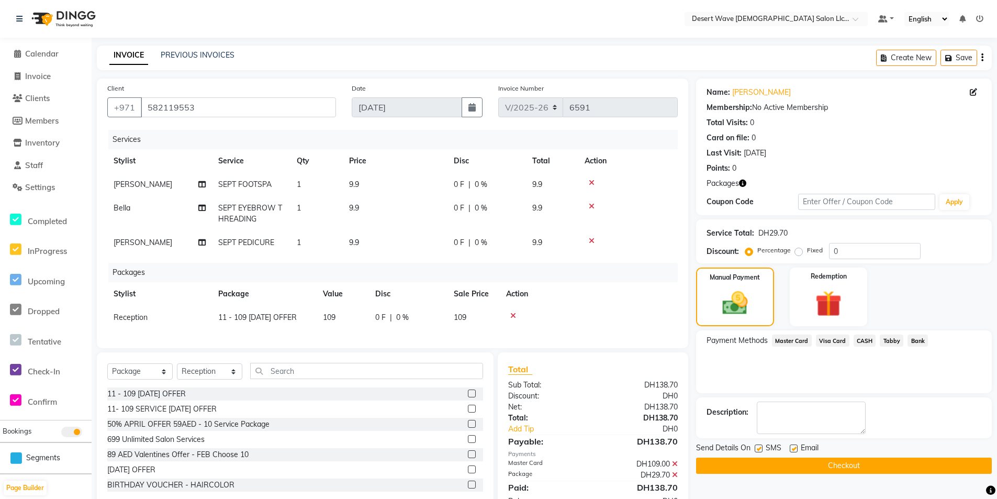
click at [870, 461] on button "Checkout" at bounding box center [844, 465] width 296 height 16
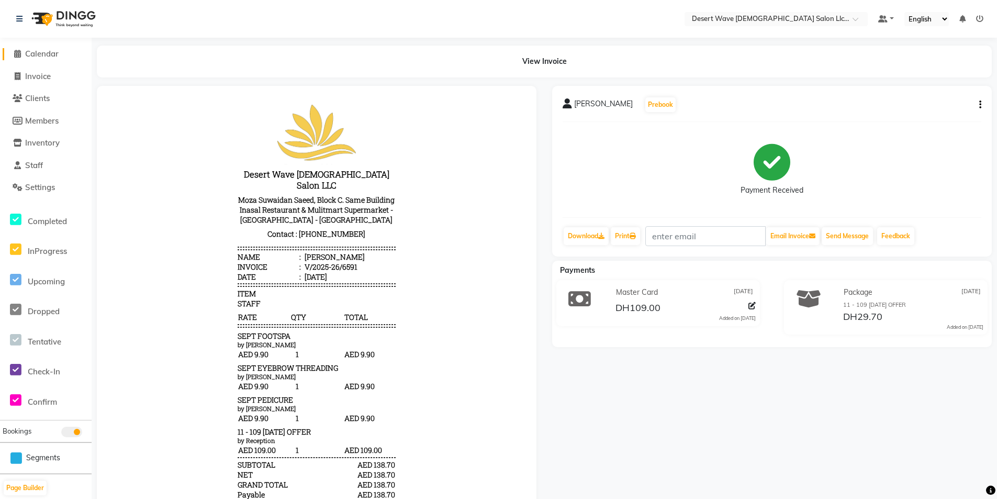
click at [39, 50] on span "Calendar" at bounding box center [41, 54] width 33 height 10
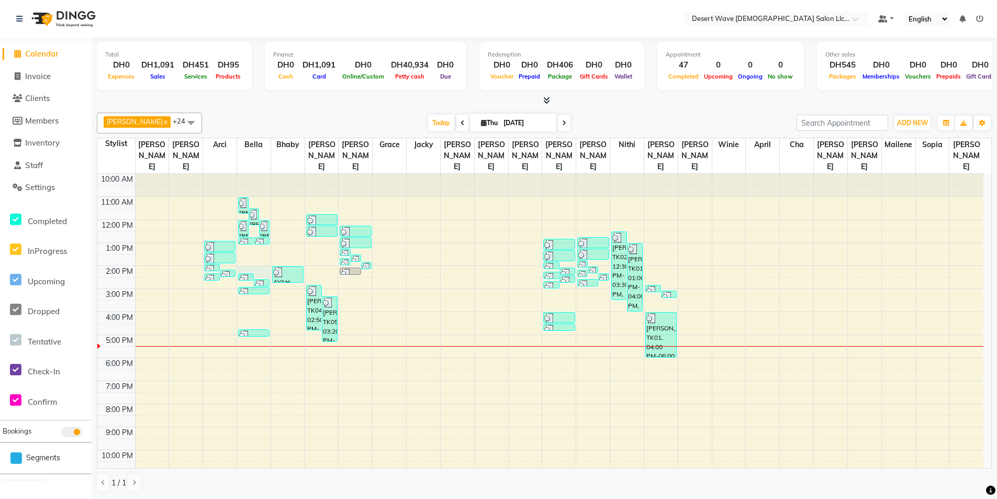
click at [259, 260] on div "10:00 AM 11:00 AM 12:00 PM 1:00 PM 2:00 PM 3:00 PM 4:00 PM 5:00 PM 6:00 PM 7:00…" at bounding box center [540, 335] width 886 height 322
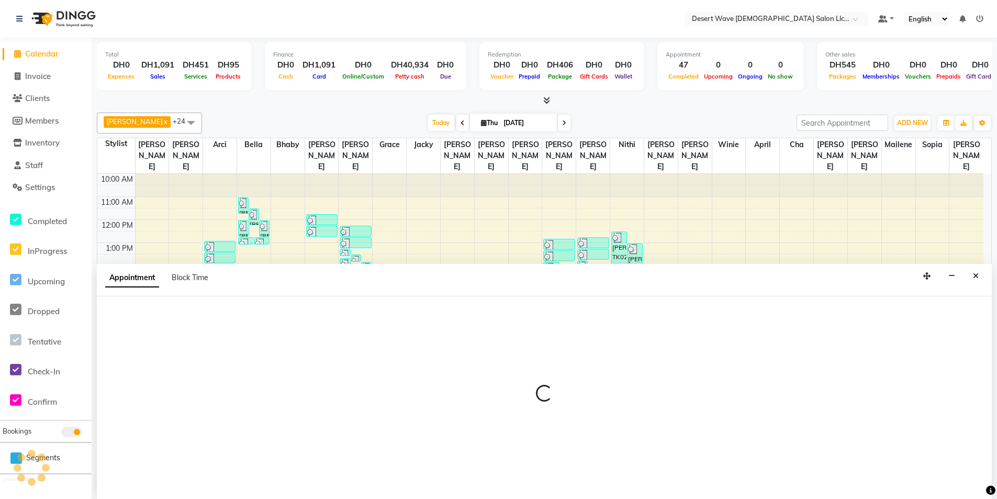
scroll to position [1, 0]
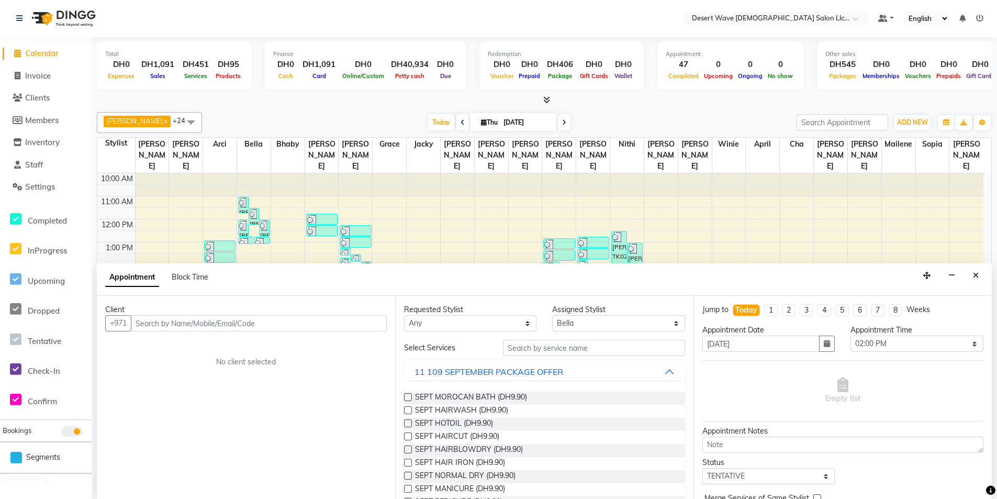
click at [407, 397] on label at bounding box center [408, 397] width 8 height 8
click at [407, 397] on input "checkbox" at bounding box center [407, 398] width 7 height 7
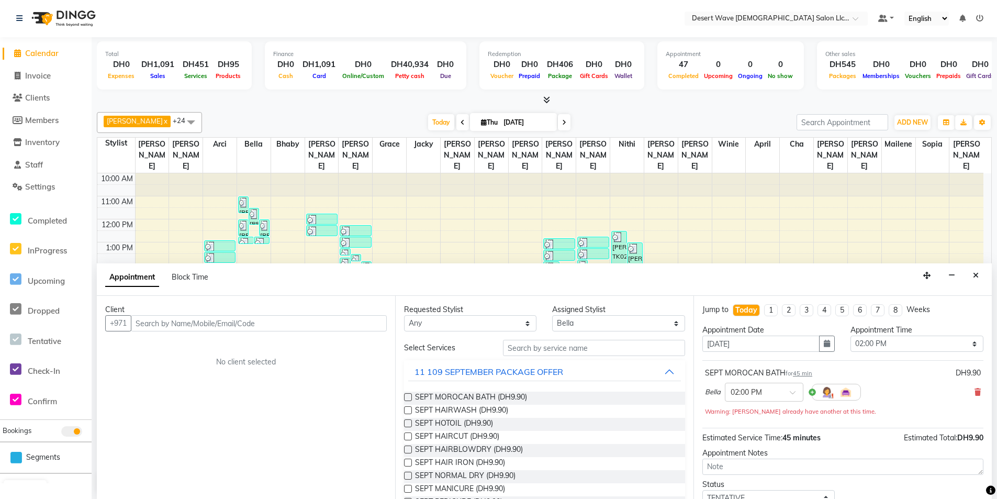
scroll to position [0, 0]
drag, startPoint x: 652, startPoint y: 323, endPoint x: 642, endPoint y: 317, distance: 11.6
click at [651, 323] on select "Select [GEOGRAPHIC_DATA][PERSON_NAME] [PERSON_NAME] [PERSON_NAME] [PERSON_NAME]…" at bounding box center [618, 324] width 132 height 16
click at [552, 316] on select "Select [GEOGRAPHIC_DATA][PERSON_NAME] [PERSON_NAME] [PERSON_NAME] [PERSON_NAME]…" at bounding box center [618, 324] width 132 height 16
click at [411, 451] on label at bounding box center [408, 450] width 8 height 8
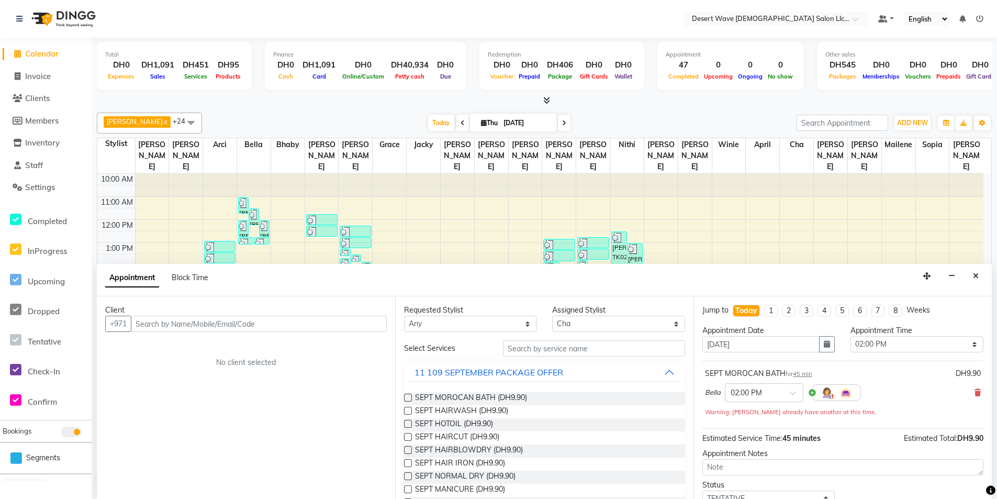
click at [411, 451] on input "checkbox" at bounding box center [407, 451] width 7 height 7
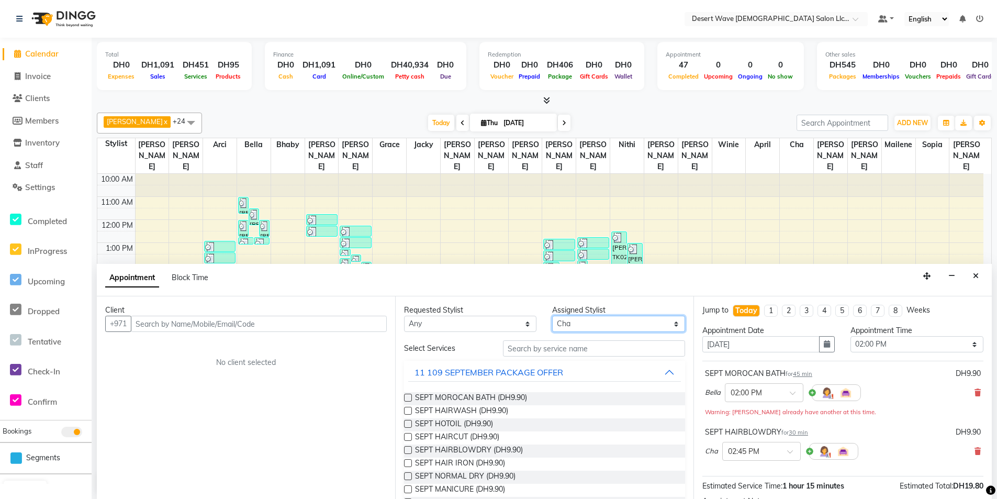
click at [666, 323] on select "Select [GEOGRAPHIC_DATA][PERSON_NAME] [PERSON_NAME] [PERSON_NAME] [PERSON_NAME]…" at bounding box center [618, 324] width 132 height 16
click at [552, 316] on select "Select [GEOGRAPHIC_DATA][PERSON_NAME] [PERSON_NAME] [PERSON_NAME] [PERSON_NAME]…" at bounding box center [618, 324] width 132 height 16
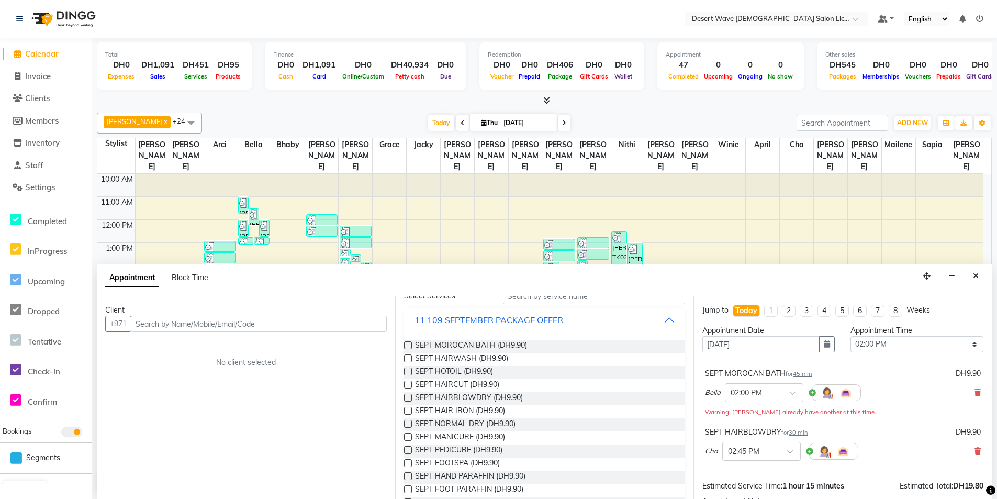
click at [408, 435] on label at bounding box center [408, 437] width 8 height 8
click at [408, 435] on input "checkbox" at bounding box center [407, 437] width 7 height 7
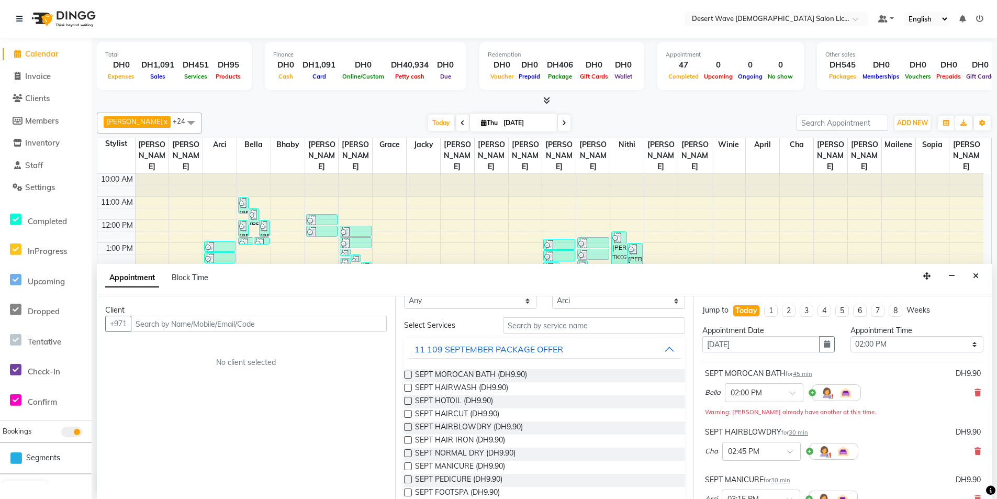
scroll to position [0, 0]
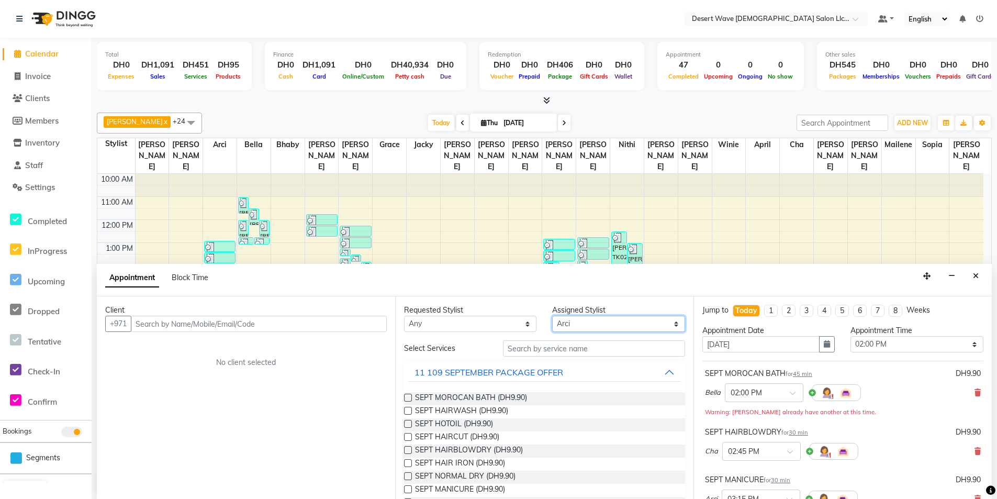
click at [669, 321] on select "Select [GEOGRAPHIC_DATA][PERSON_NAME] [PERSON_NAME] [PERSON_NAME] [PERSON_NAME]…" at bounding box center [618, 324] width 132 height 16
click at [552, 316] on select "Select [GEOGRAPHIC_DATA][PERSON_NAME] [PERSON_NAME] [PERSON_NAME] [PERSON_NAME]…" at bounding box center [618, 324] width 132 height 16
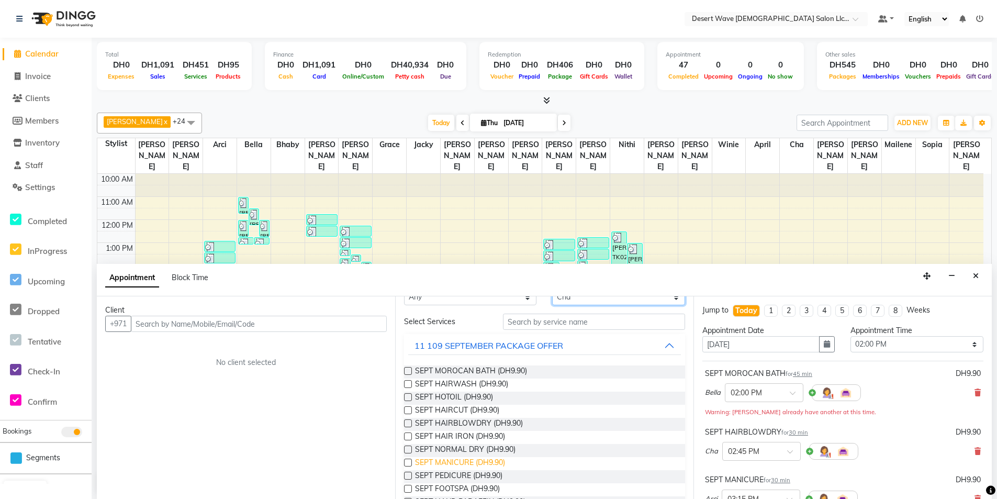
scroll to position [52, 0]
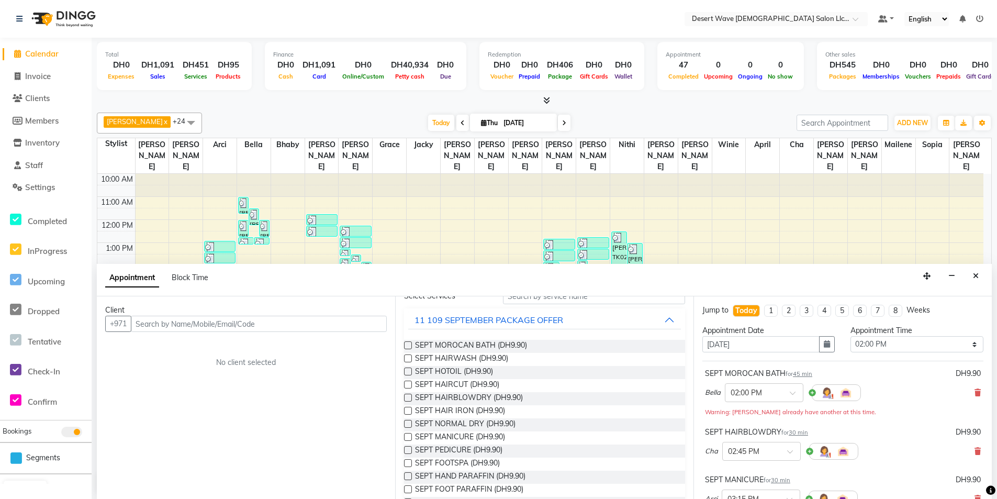
click at [405, 450] on label at bounding box center [408, 450] width 8 height 8
click at [405, 450] on input "checkbox" at bounding box center [407, 451] width 7 height 7
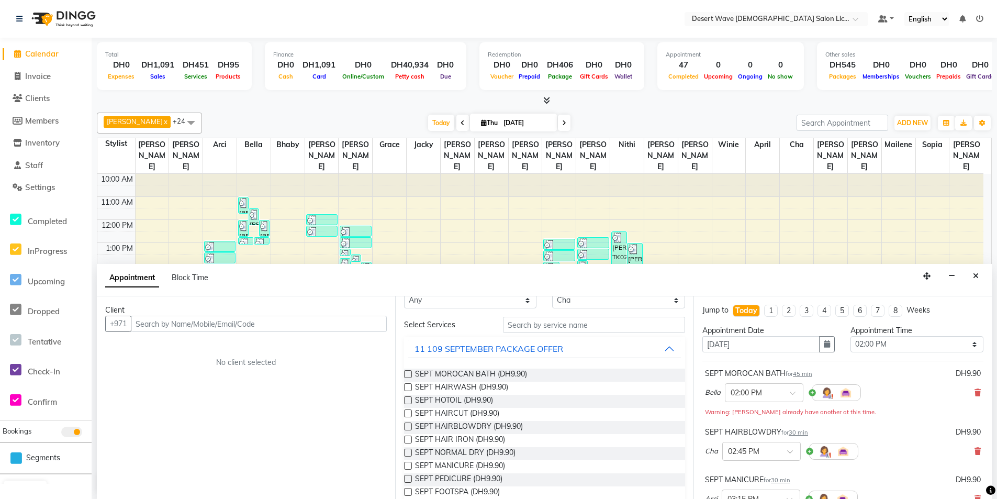
scroll to position [0, 0]
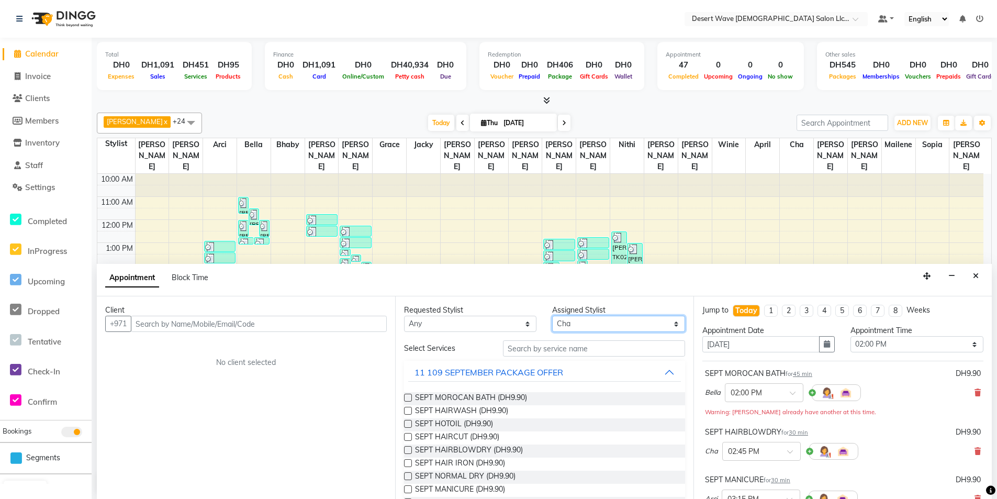
click at [668, 325] on select "Select [GEOGRAPHIC_DATA][PERSON_NAME] [PERSON_NAME] [PERSON_NAME] [PERSON_NAME]…" at bounding box center [618, 324] width 132 height 16
click at [552, 316] on select "Select [GEOGRAPHIC_DATA][PERSON_NAME] [PERSON_NAME] [PERSON_NAME] [PERSON_NAME]…" at bounding box center [618, 324] width 132 height 16
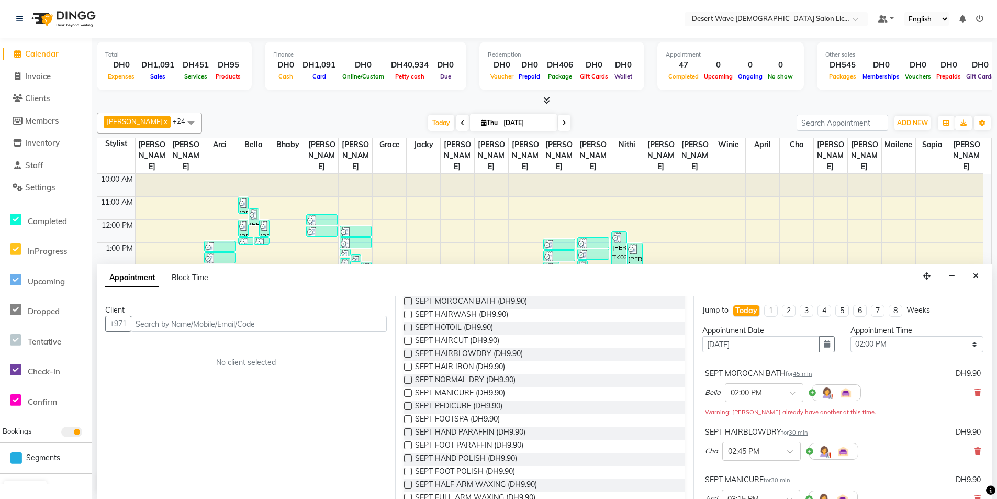
scroll to position [157, 0]
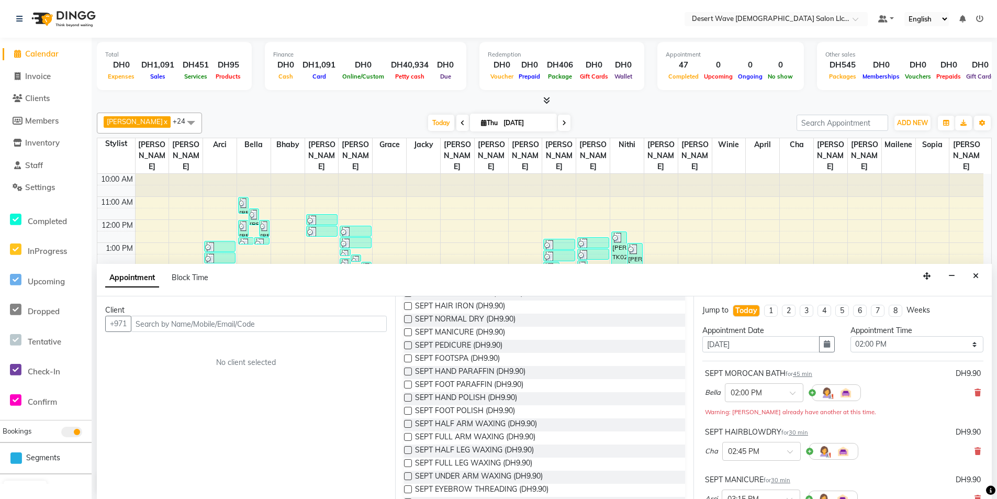
click at [407, 370] on label at bounding box center [408, 371] width 8 height 8
click at [407, 370] on input "checkbox" at bounding box center [407, 372] width 7 height 7
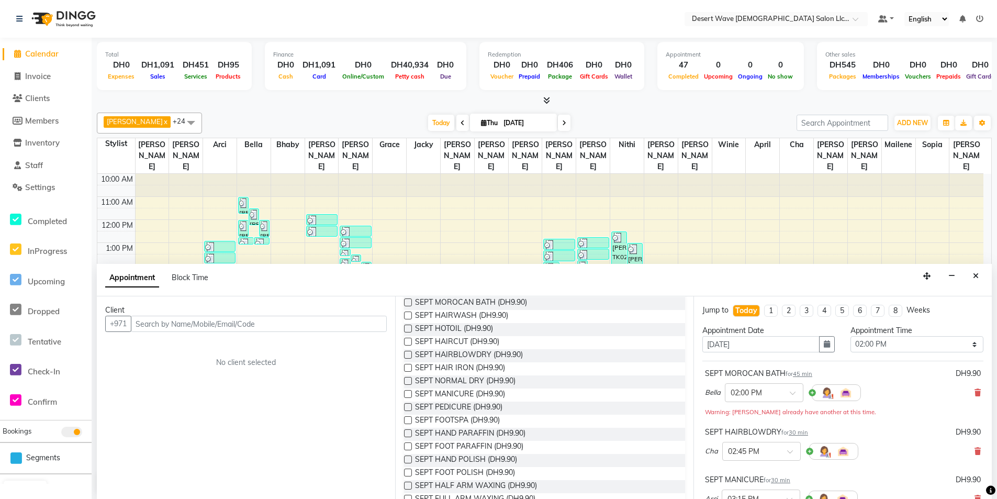
scroll to position [0, 0]
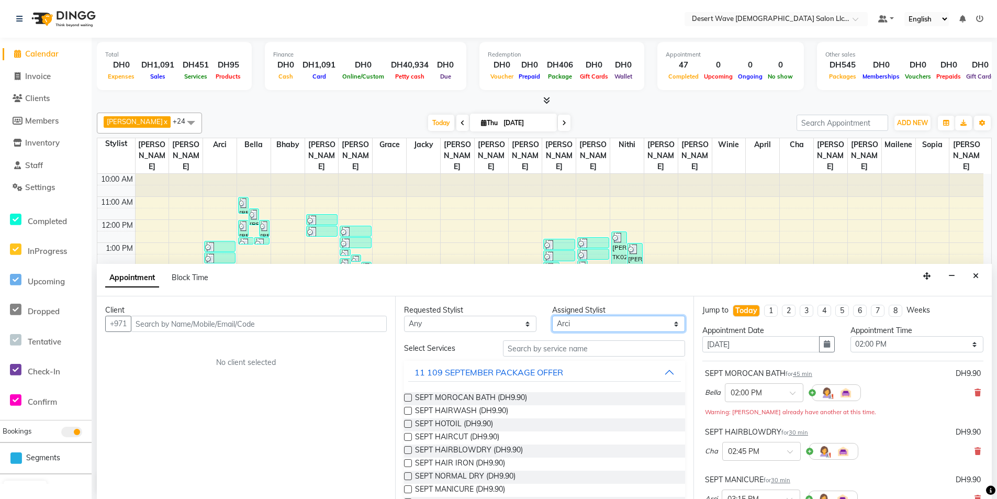
click at [650, 320] on select "Select [GEOGRAPHIC_DATA][PERSON_NAME] [PERSON_NAME] [PERSON_NAME] [PERSON_NAME]…" at bounding box center [618, 324] width 132 height 16
click at [552, 316] on select "Select [GEOGRAPHIC_DATA][PERSON_NAME] [PERSON_NAME] [PERSON_NAME] [PERSON_NAME]…" at bounding box center [618, 324] width 132 height 16
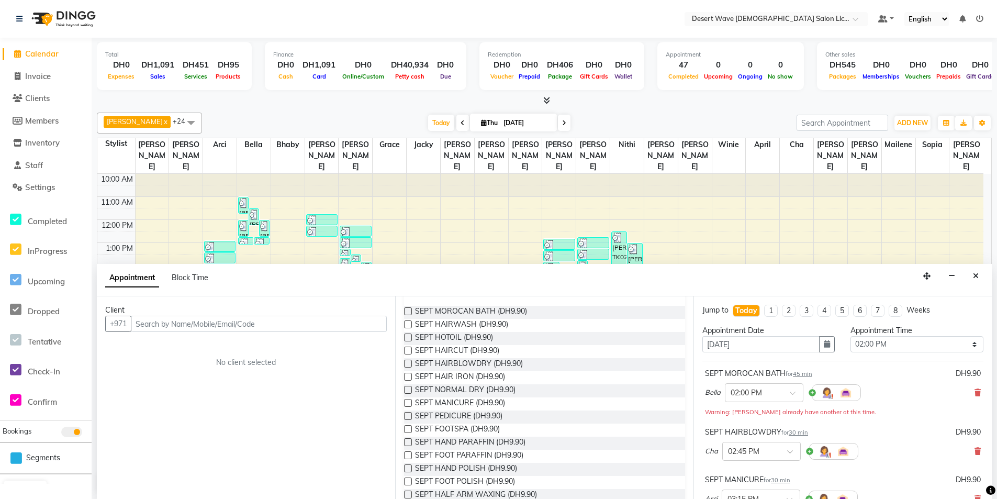
scroll to position [105, 0]
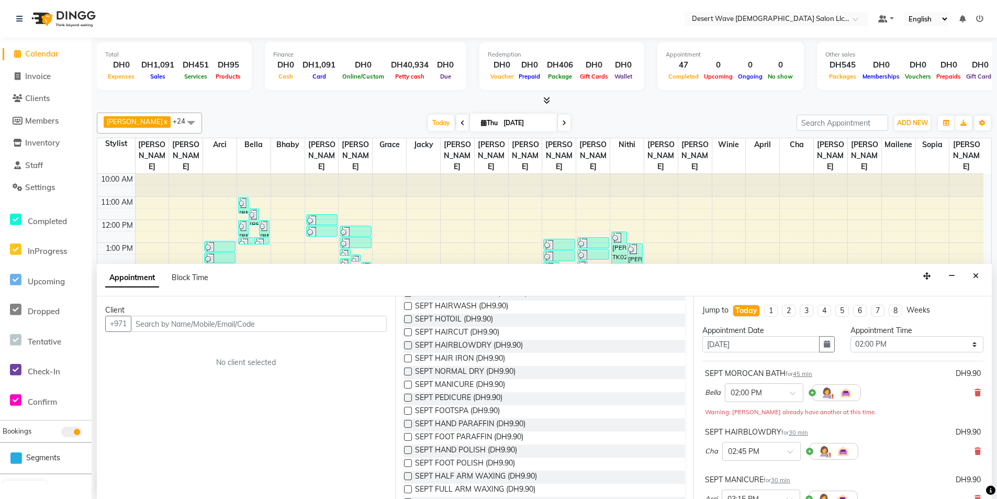
click at [409, 409] on label at bounding box center [408, 411] width 8 height 8
click at [409, 409] on input "checkbox" at bounding box center [407, 411] width 7 height 7
click at [408, 441] on div at bounding box center [407, 438] width 7 height 11
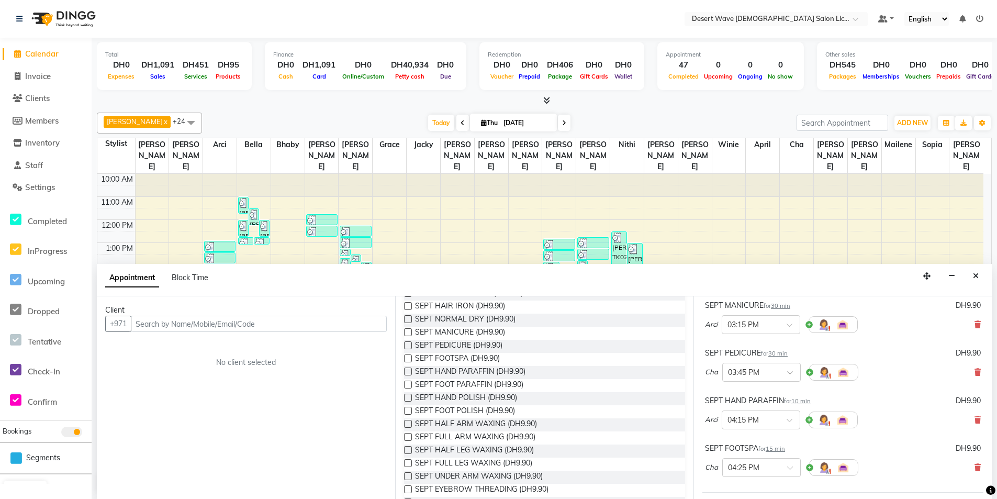
scroll to position [209, 0]
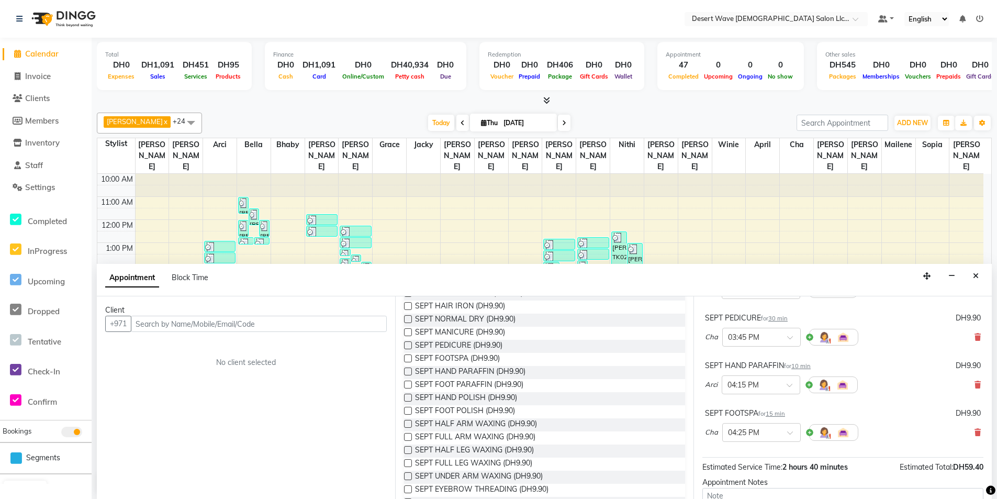
click at [407, 436] on label at bounding box center [408, 437] width 8 height 8
click at [407, 436] on input "checkbox" at bounding box center [407, 437] width 7 height 7
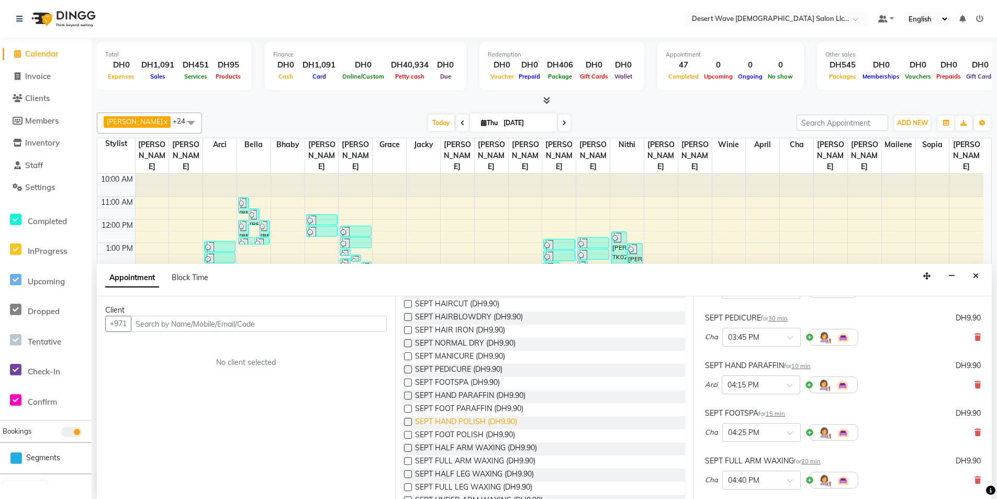
scroll to position [157, 0]
click at [407, 423] on label at bounding box center [408, 424] width 8 height 8
click at [407, 423] on input "checkbox" at bounding box center [407, 424] width 7 height 7
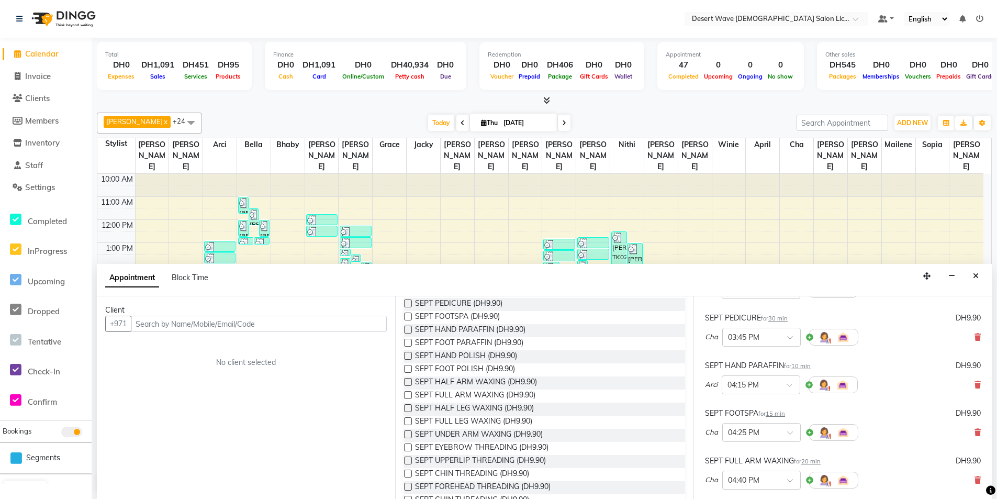
scroll to position [262, 0]
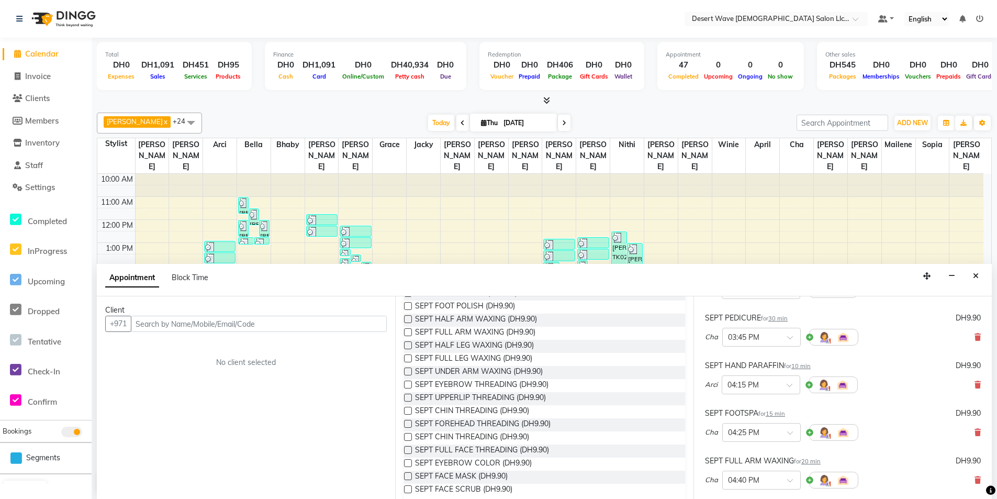
click at [409, 386] on label at bounding box center [408, 385] width 8 height 8
click at [409, 386] on input "checkbox" at bounding box center [407, 385] width 7 height 7
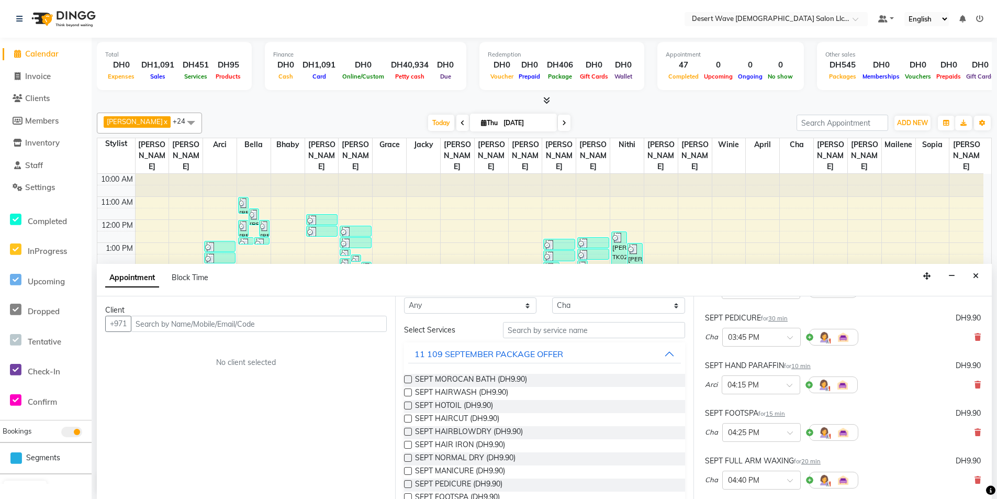
scroll to position [0, 0]
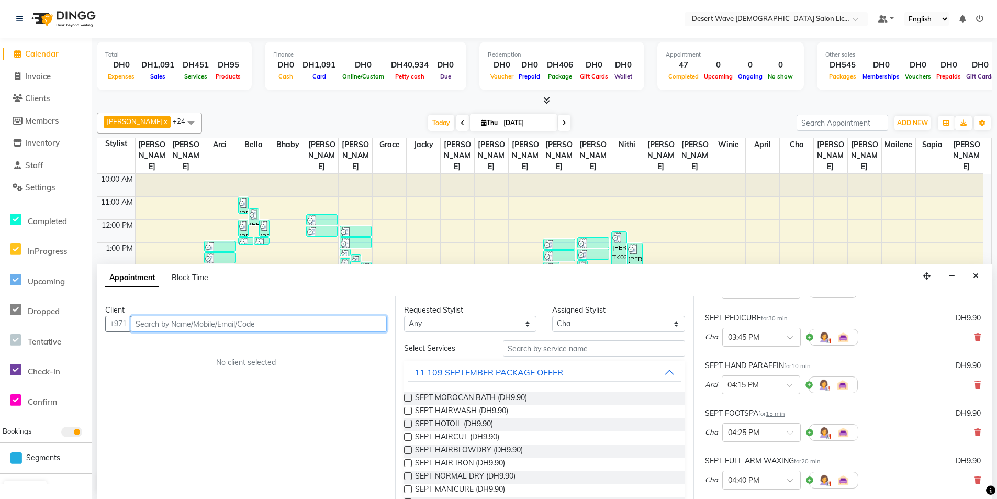
click at [301, 327] on input "text" at bounding box center [259, 324] width 256 height 16
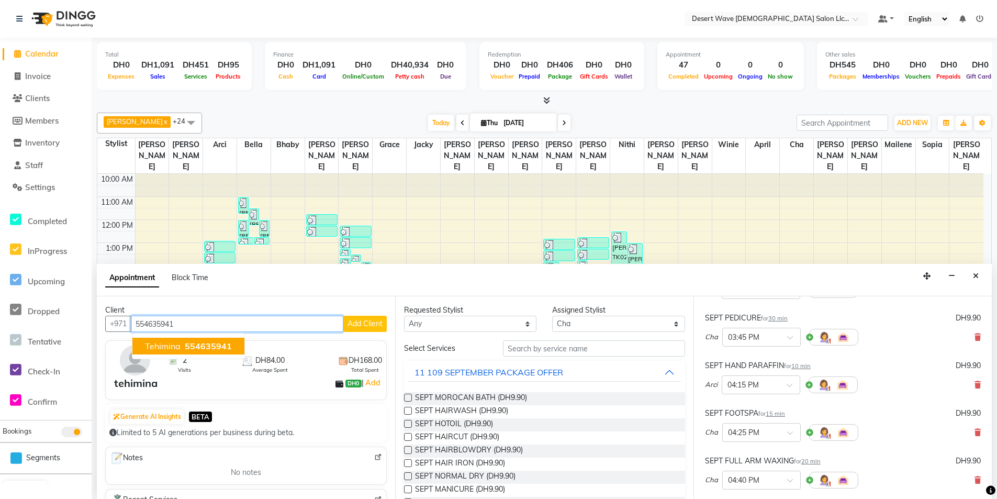
click at [201, 344] on span "554635941" at bounding box center [208, 346] width 47 height 10
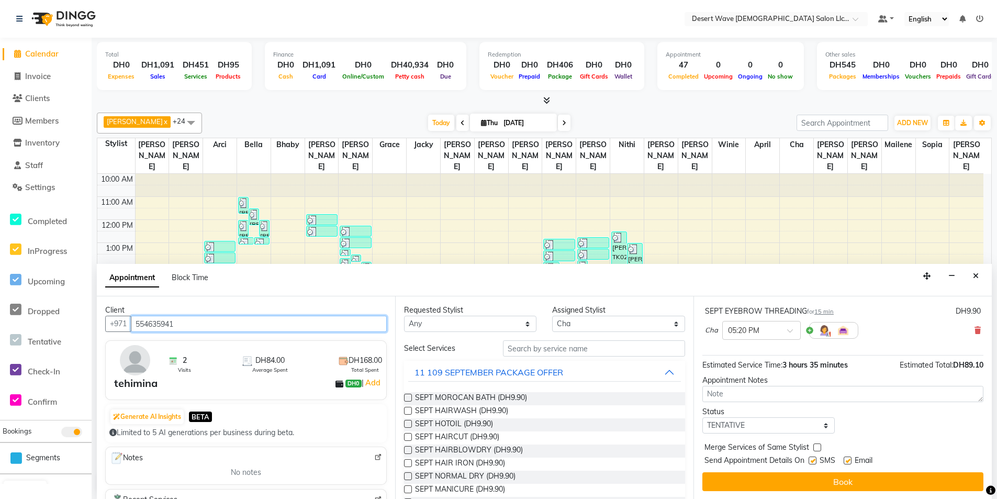
scroll to position [1, 0]
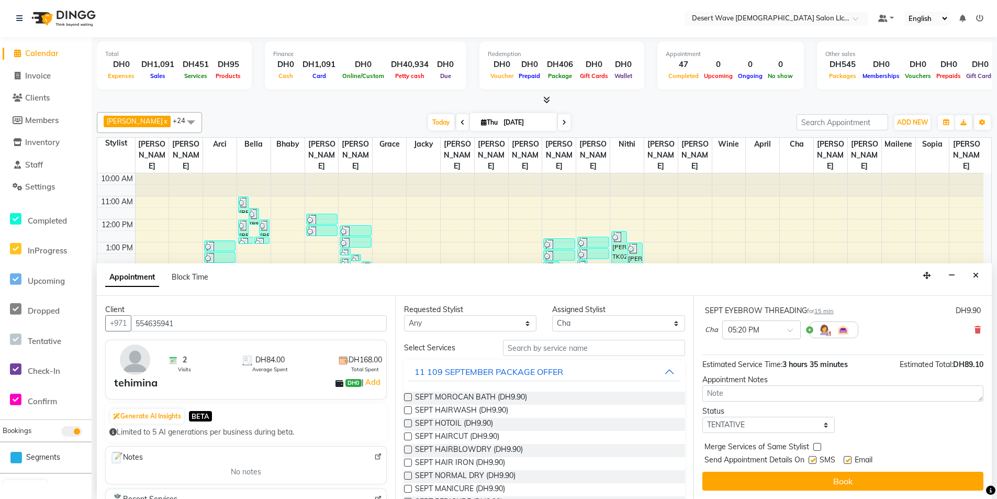
click at [851, 480] on button "Book" at bounding box center [842, 481] width 281 height 19
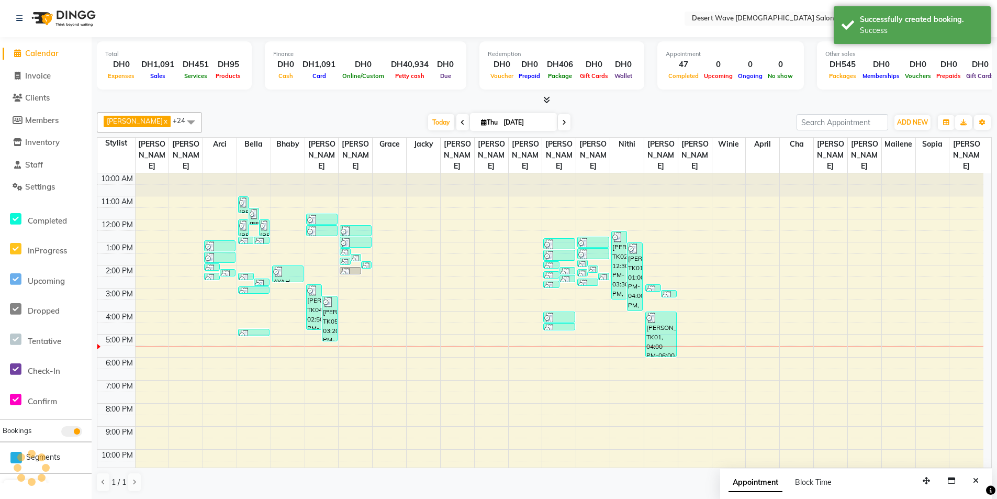
scroll to position [0, 0]
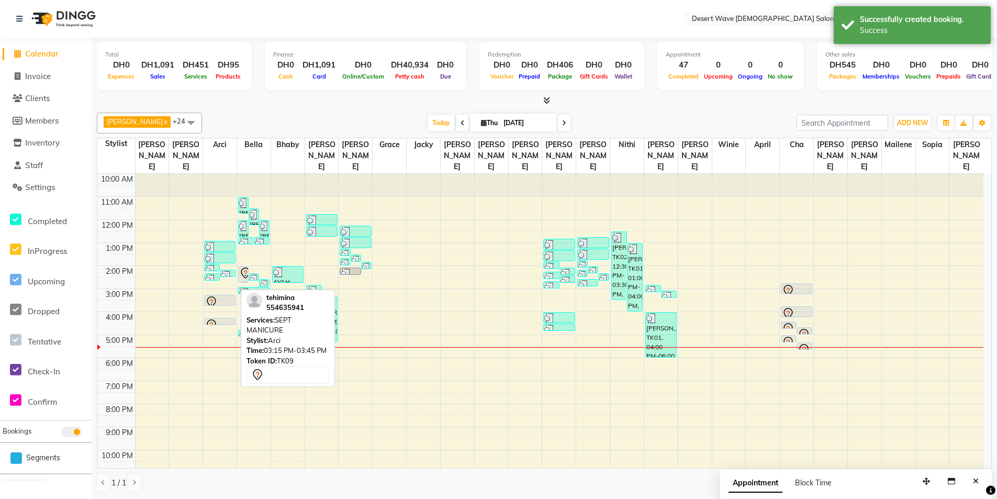
click at [232, 296] on div at bounding box center [219, 302] width 29 height 13
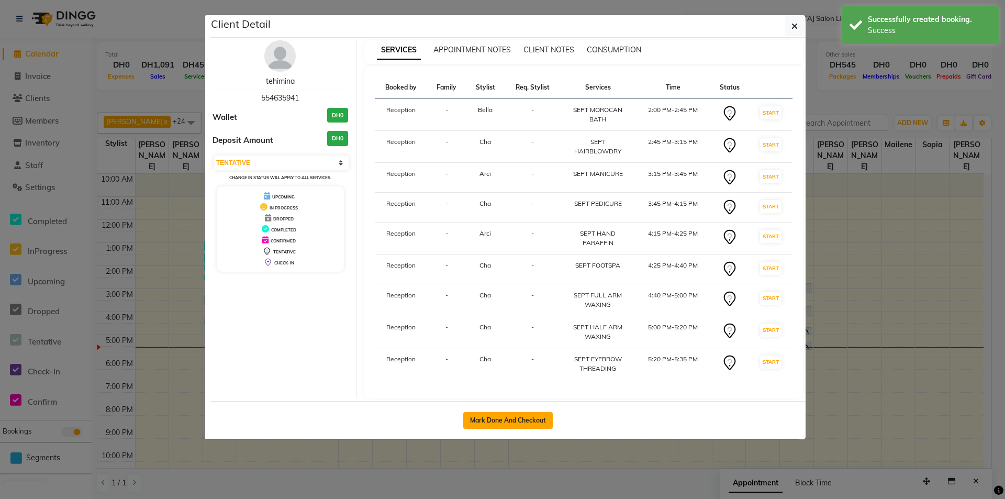
click at [521, 417] on button "Mark Done And Checkout" at bounding box center [508, 420] width 90 height 17
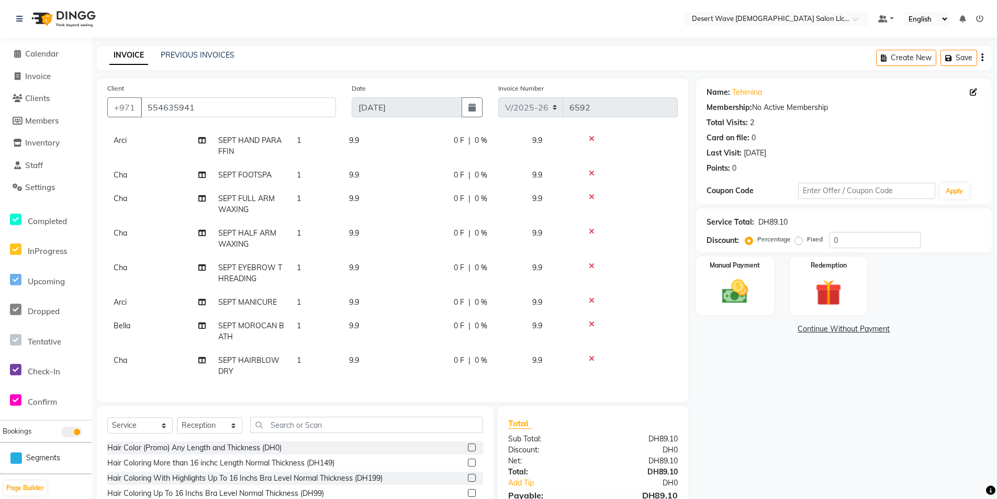
scroll to position [77, 0]
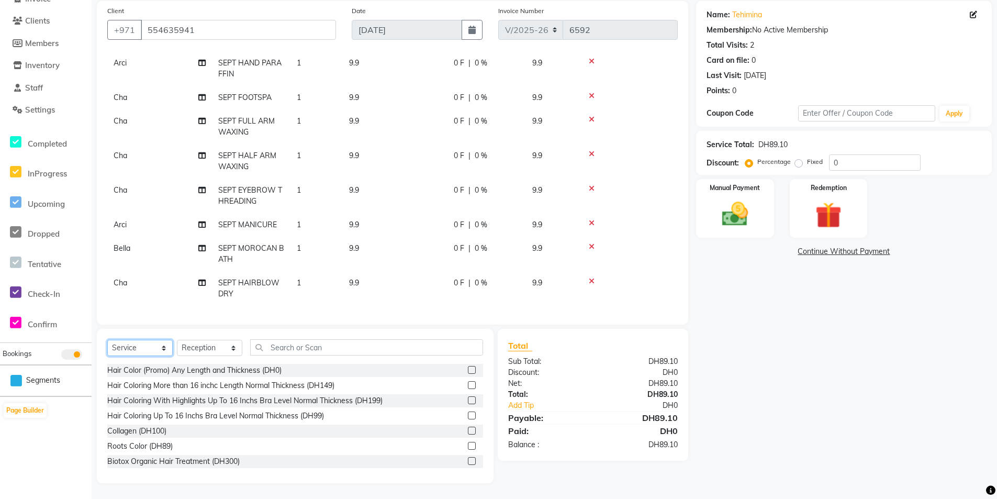
click at [147, 353] on select "Select Service Product Membership Package Voucher Prepaid Gift Card" at bounding box center [139, 348] width 65 height 16
click at [107, 340] on select "Select Service Product Membership Package Voucher Prepaid Gift Card" at bounding box center [139, 348] width 65 height 16
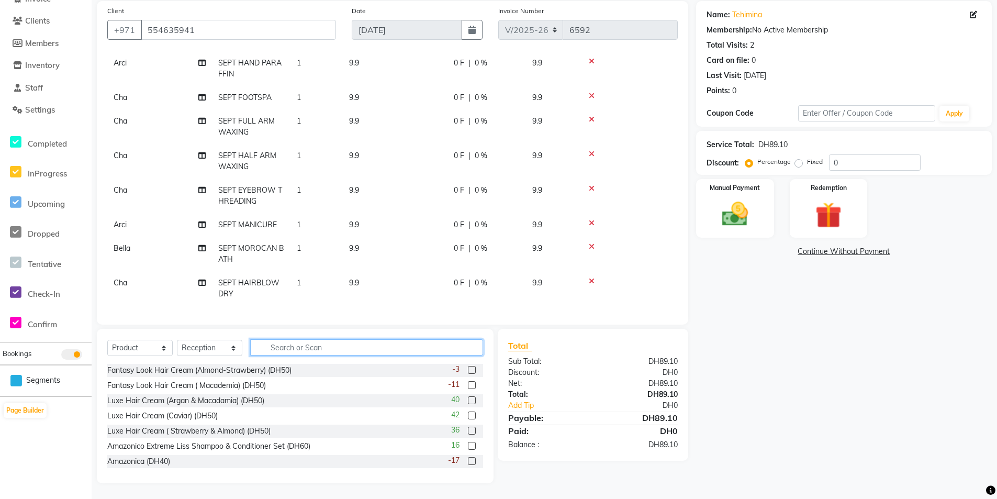
click at [287, 352] on input "text" at bounding box center [366, 347] width 233 height 16
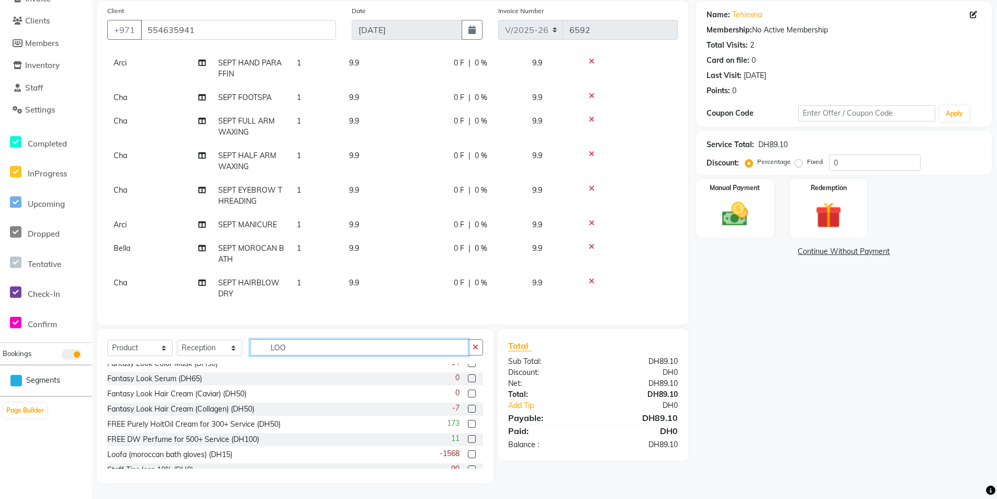
scroll to position [214, 0]
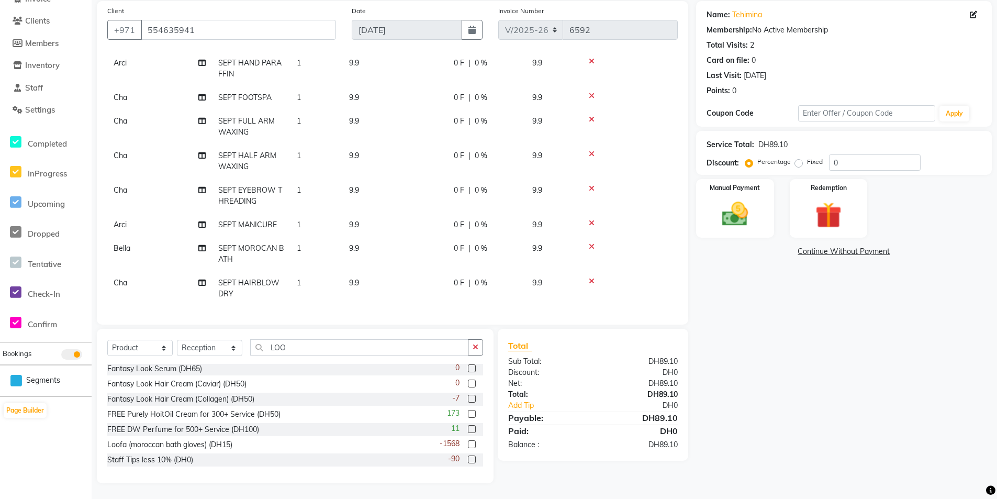
click at [468, 446] on label at bounding box center [472, 444] width 8 height 8
click at [468, 446] on input "checkbox" at bounding box center [471, 444] width 7 height 7
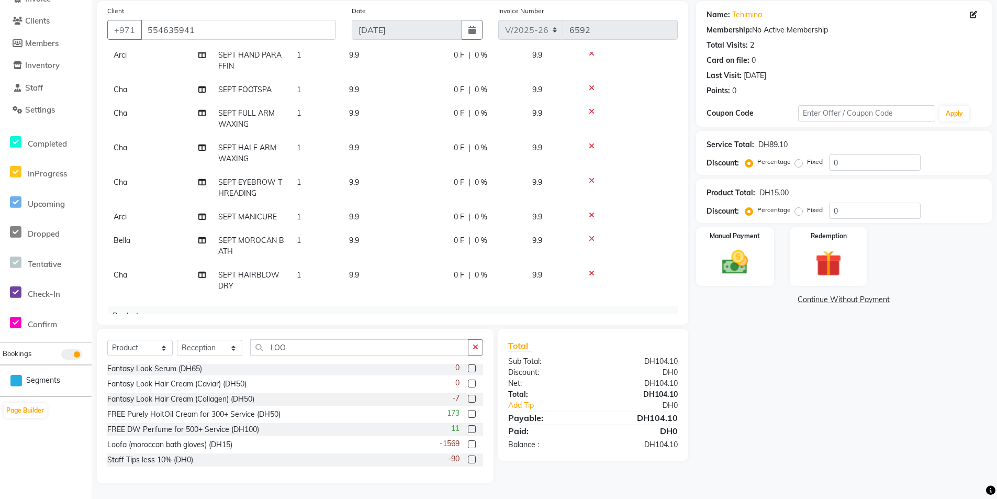
click at [468, 444] on label at bounding box center [472, 444] width 8 height 8
click at [468, 444] on input "checkbox" at bounding box center [471, 444] width 7 height 7
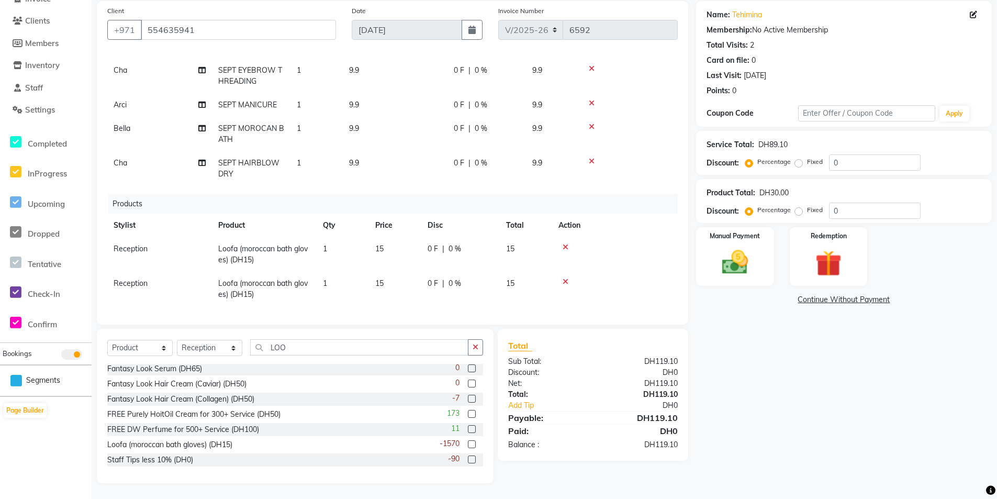
scroll to position [196, 0]
click at [565, 243] on icon at bounding box center [566, 246] width 6 height 7
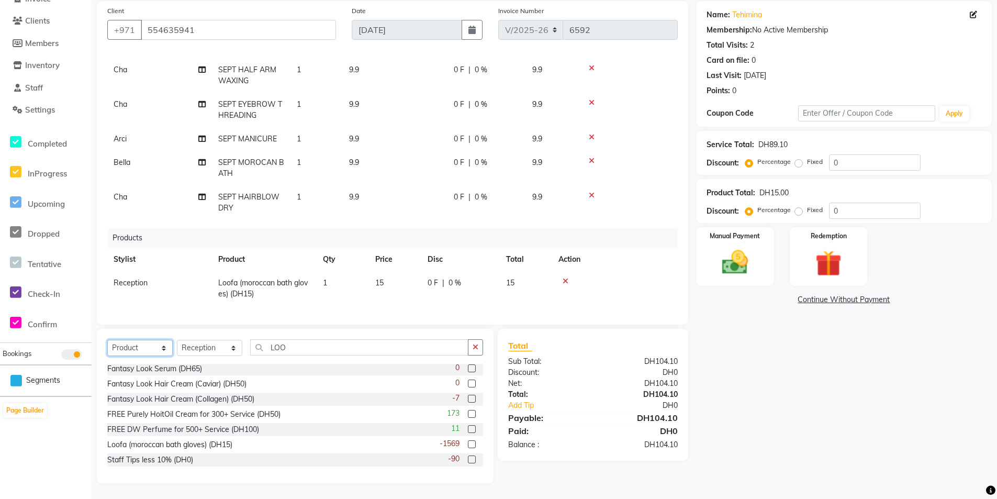
click at [128, 348] on select "Select Service Product Membership Package Voucher Prepaid Gift Card" at bounding box center [139, 348] width 65 height 16
click at [107, 340] on select "Select Service Product Membership Package Voucher Prepaid Gift Card" at bounding box center [139, 348] width 65 height 16
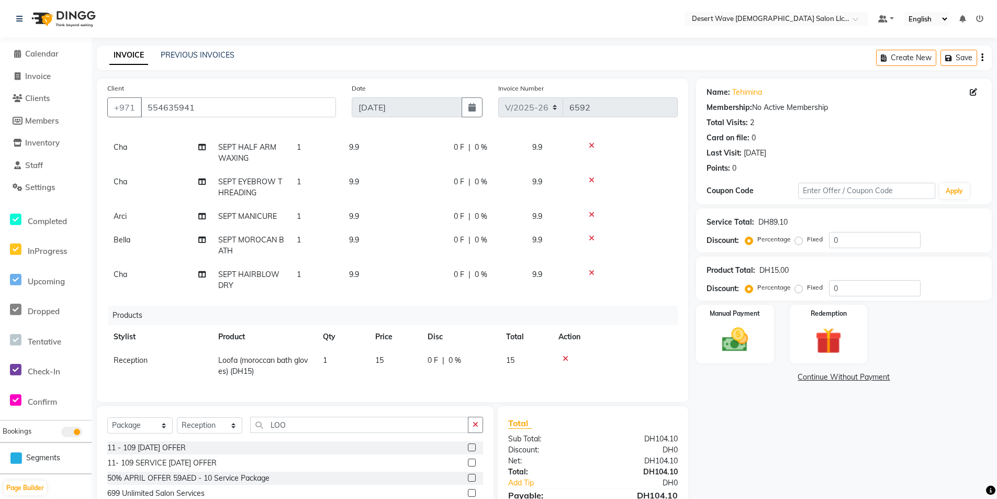
click at [468, 448] on label at bounding box center [472, 447] width 8 height 8
click at [468, 448] on input "checkbox" at bounding box center [471, 447] width 7 height 7
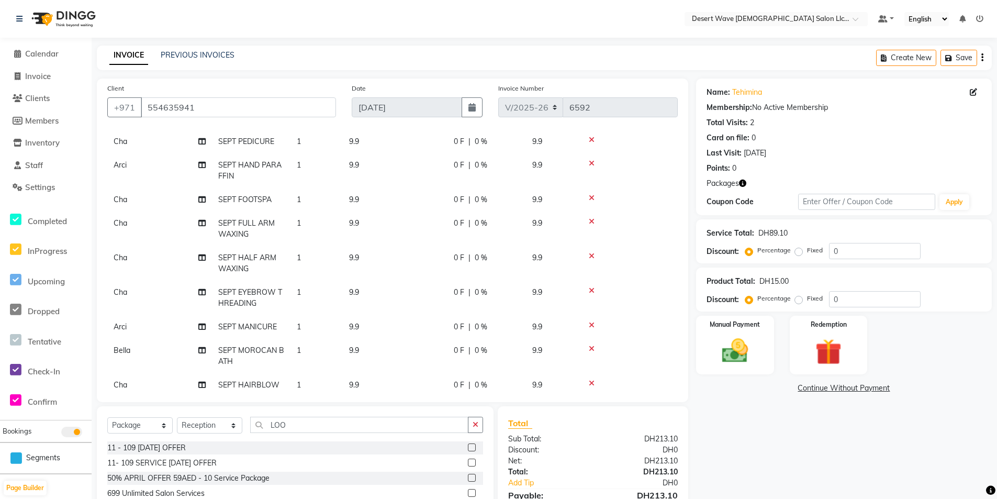
scroll to position [39, 0]
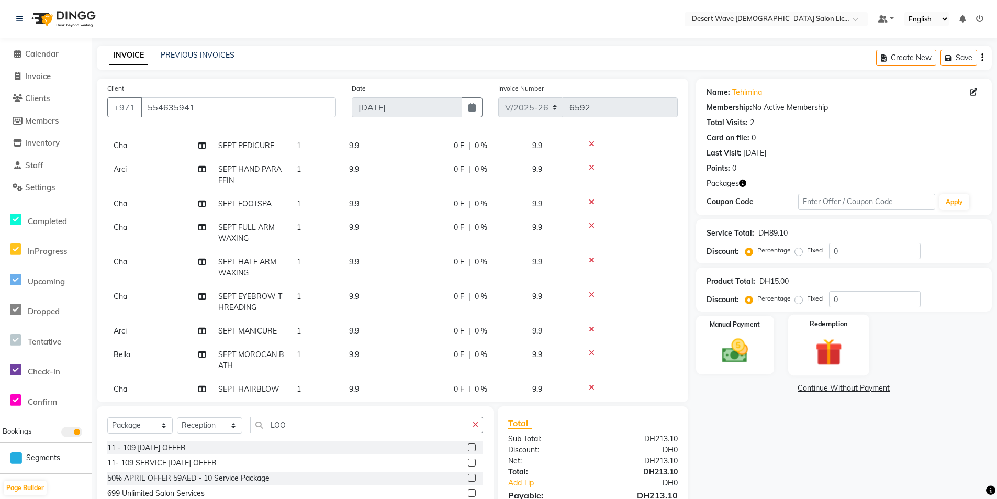
click at [854, 355] on div "Redemption" at bounding box center [828, 345] width 81 height 61
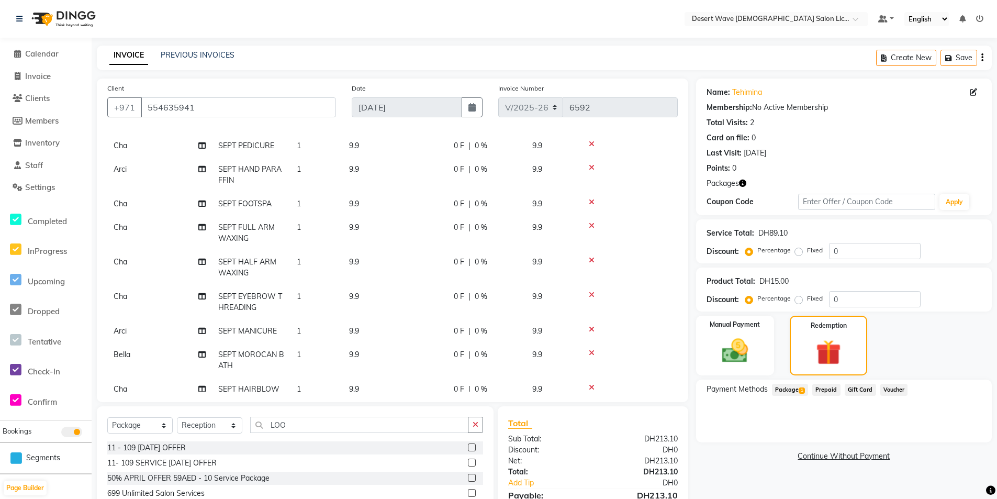
click at [789, 389] on span "Package 1" at bounding box center [790, 390] width 36 height 12
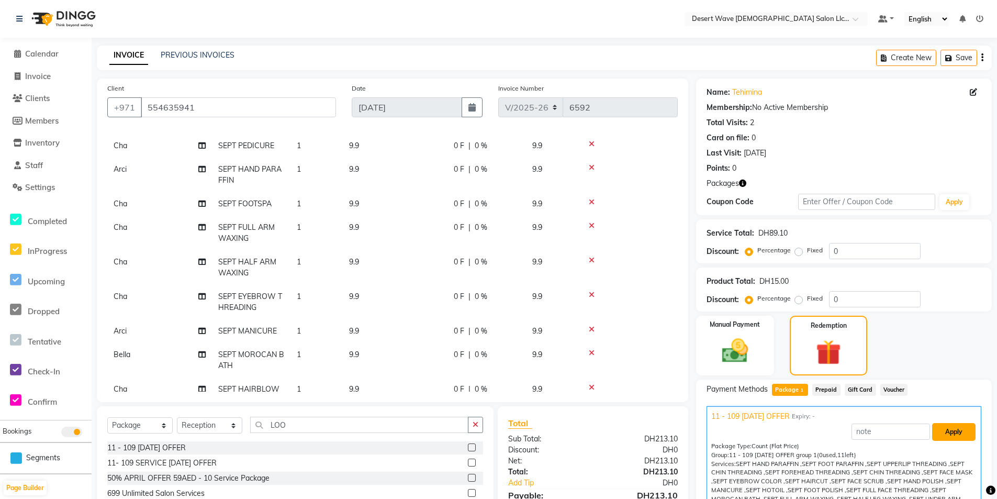
click at [948, 435] on button "Apply" at bounding box center [953, 432] width 43 height 18
click at [764, 368] on div "Manual Payment" at bounding box center [735, 346] width 81 height 62
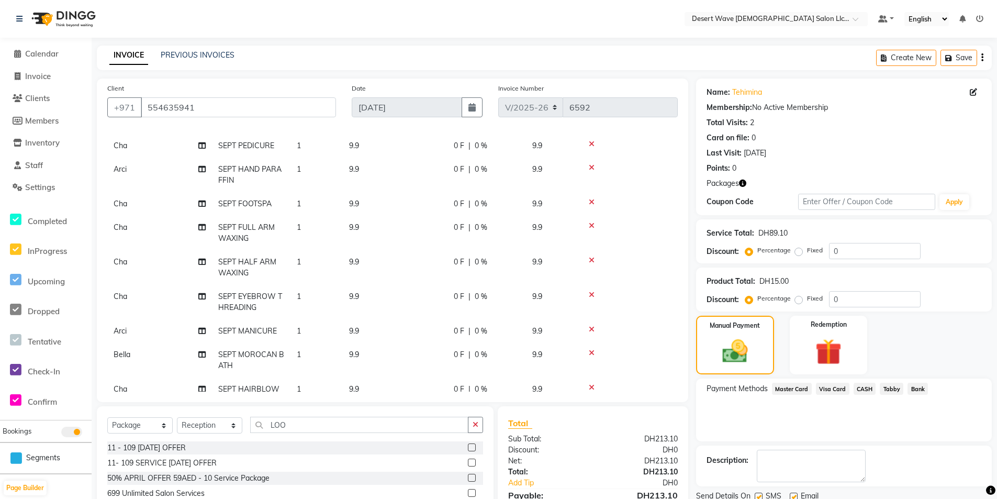
click at [794, 387] on span "Master Card" at bounding box center [792, 389] width 40 height 12
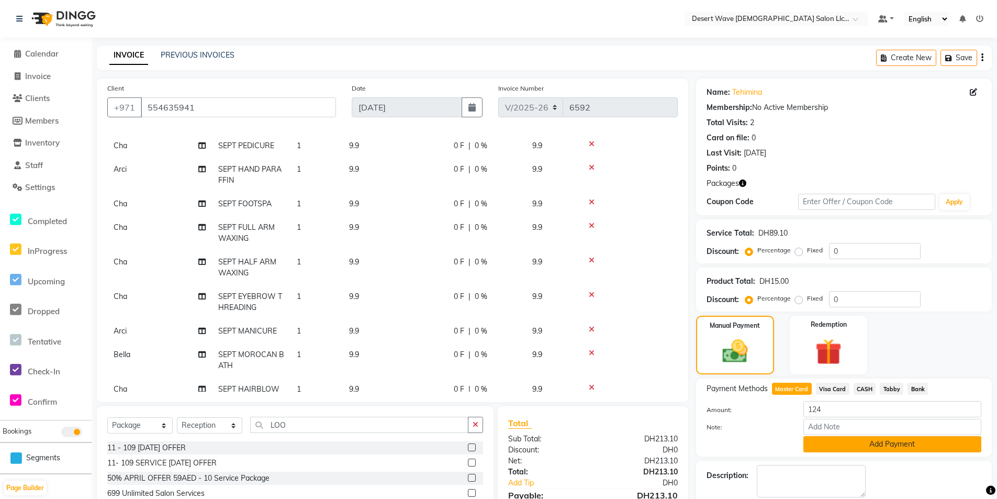
click at [886, 445] on button "Add Payment" at bounding box center [892, 444] width 178 height 16
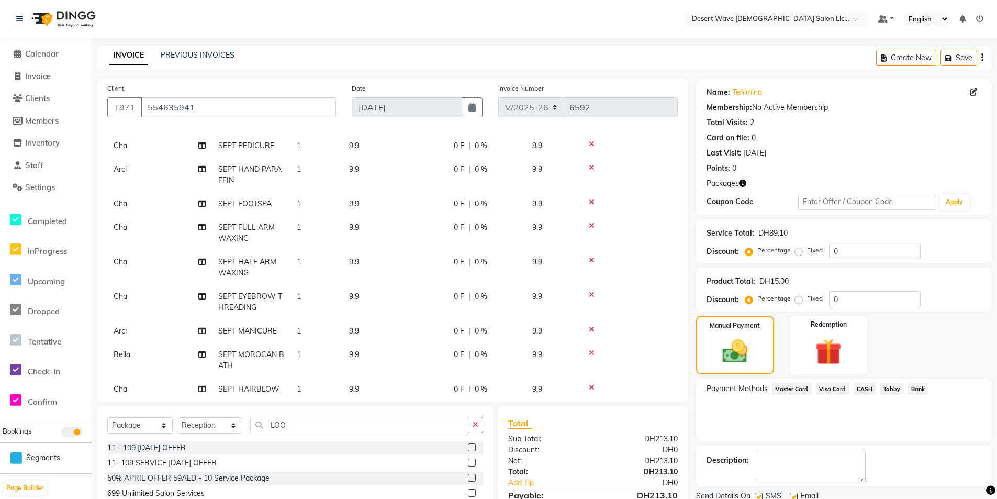
scroll to position [88, 0]
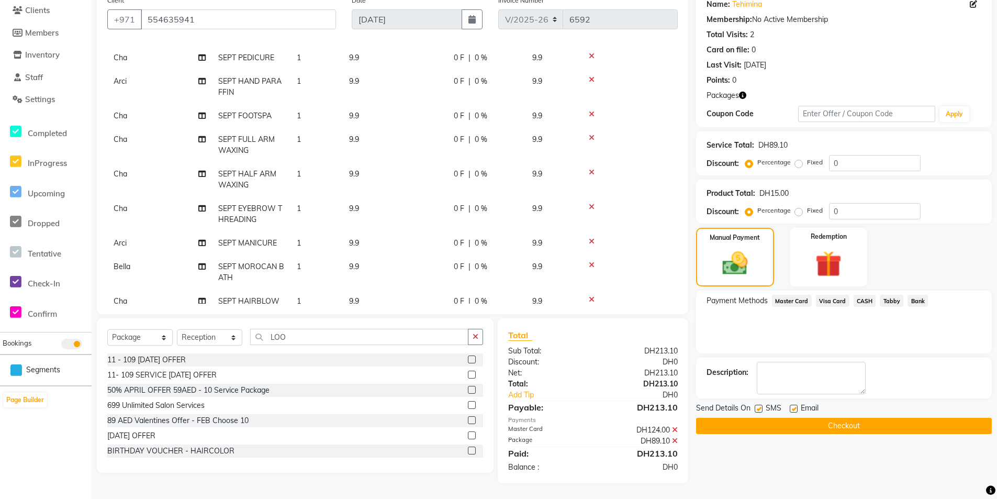
click at [847, 423] on button "Checkout" at bounding box center [844, 426] width 296 height 16
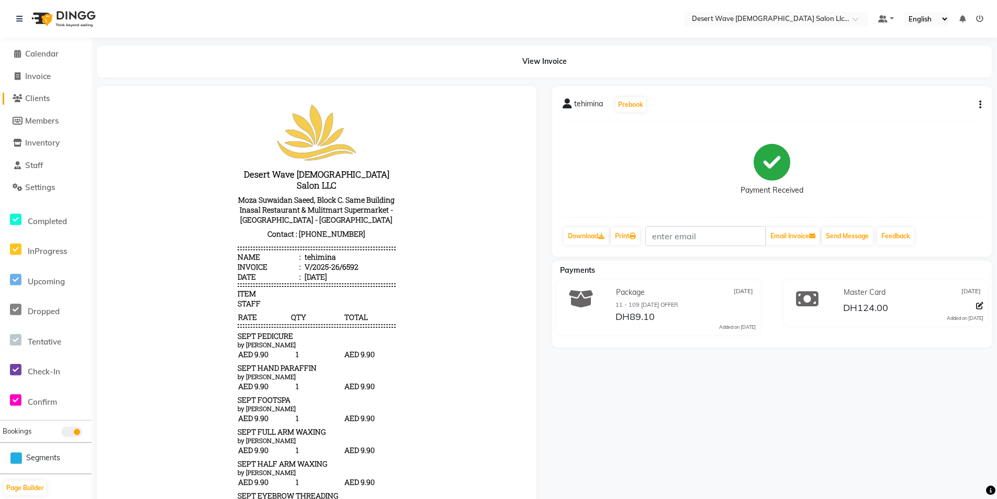
click at [35, 97] on span "Clients" at bounding box center [37, 98] width 25 height 10
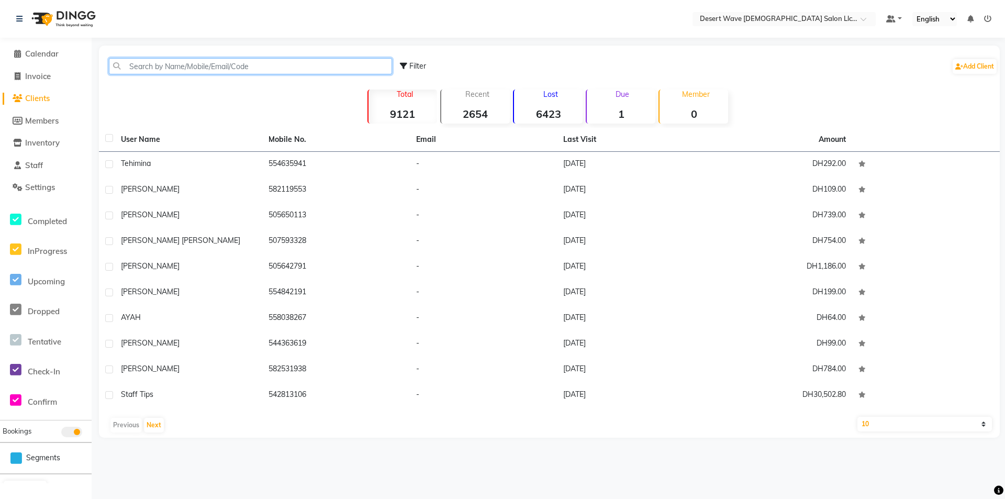
click at [185, 65] on input "text" at bounding box center [250, 66] width 283 height 16
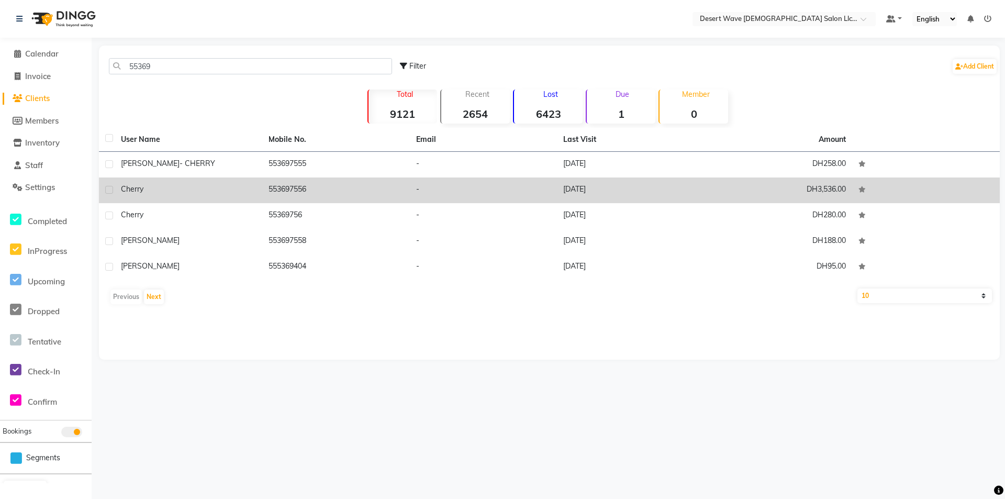
click at [473, 193] on td "-" at bounding box center [484, 190] width 148 height 26
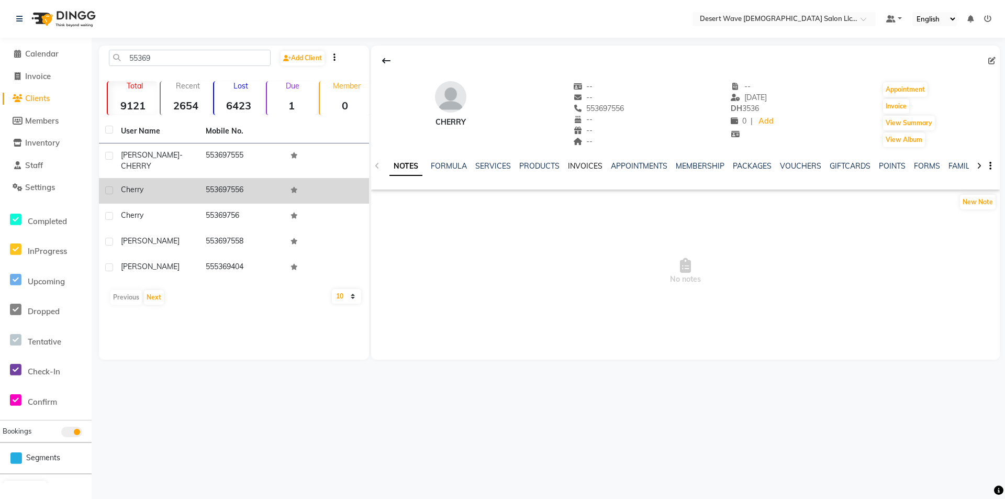
click at [580, 167] on link "INVOICES" at bounding box center [585, 165] width 35 height 9
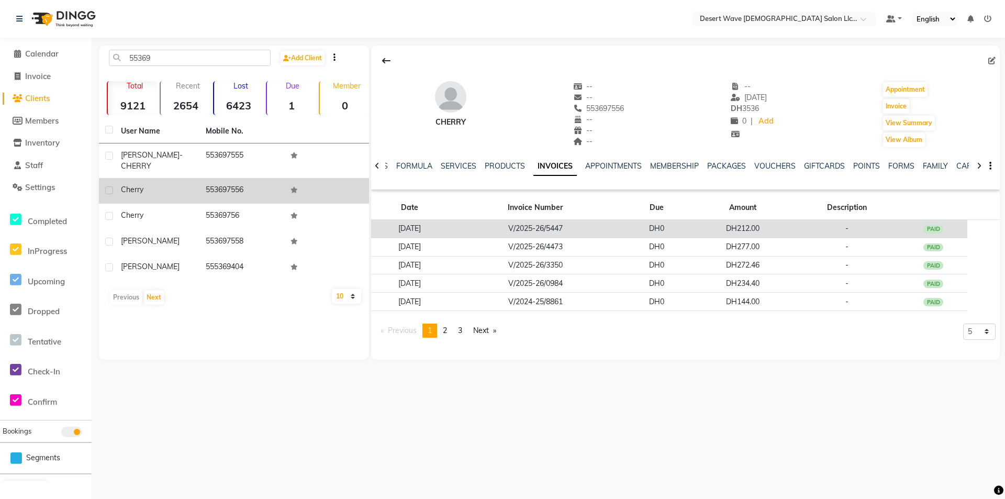
click at [586, 222] on td "V/2025-26/5447" at bounding box center [535, 229] width 174 height 18
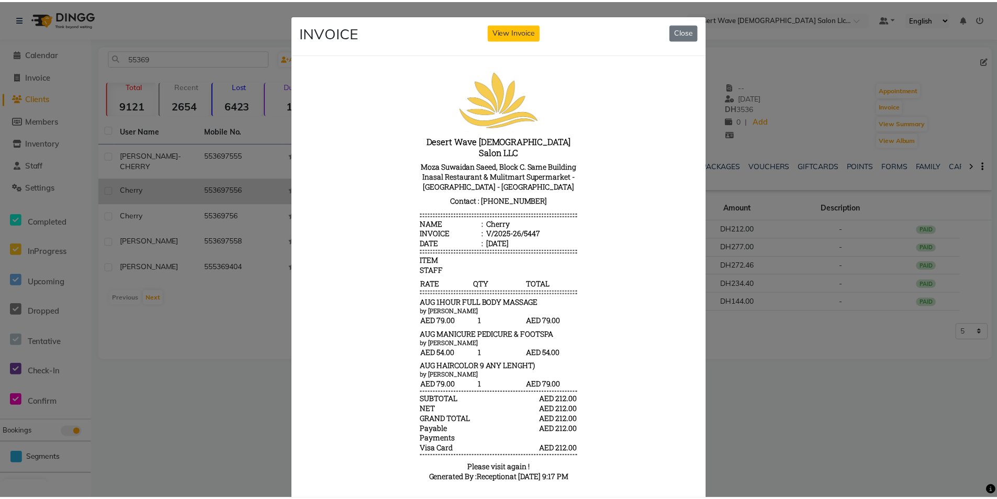
scroll to position [8, 0]
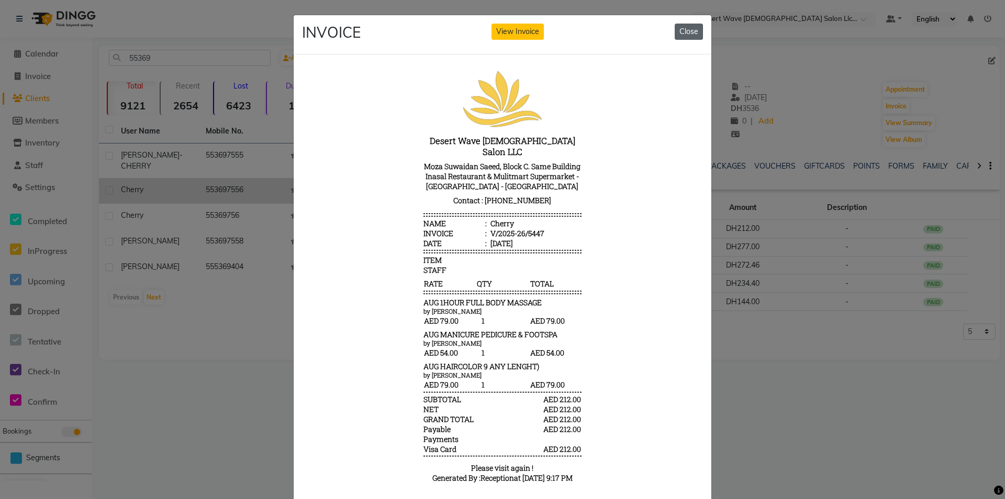
click at [686, 39] on button "Close" at bounding box center [689, 32] width 28 height 16
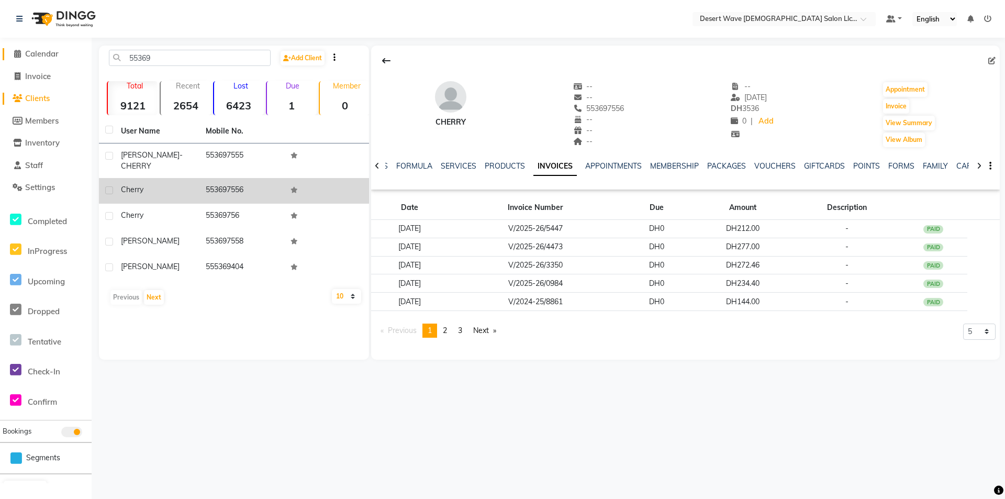
click at [48, 49] on link "Calendar" at bounding box center [46, 54] width 86 height 12
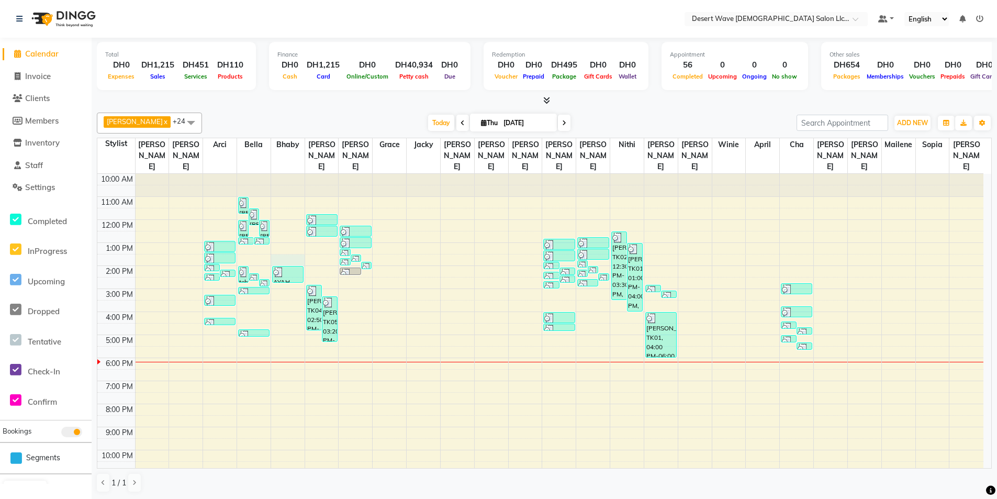
click at [298, 251] on div "10:00 AM 11:00 AM 12:00 PM 1:00 PM 2:00 PM 3:00 PM 4:00 PM 5:00 PM 6:00 PM 7:00…" at bounding box center [540, 335] width 886 height 322
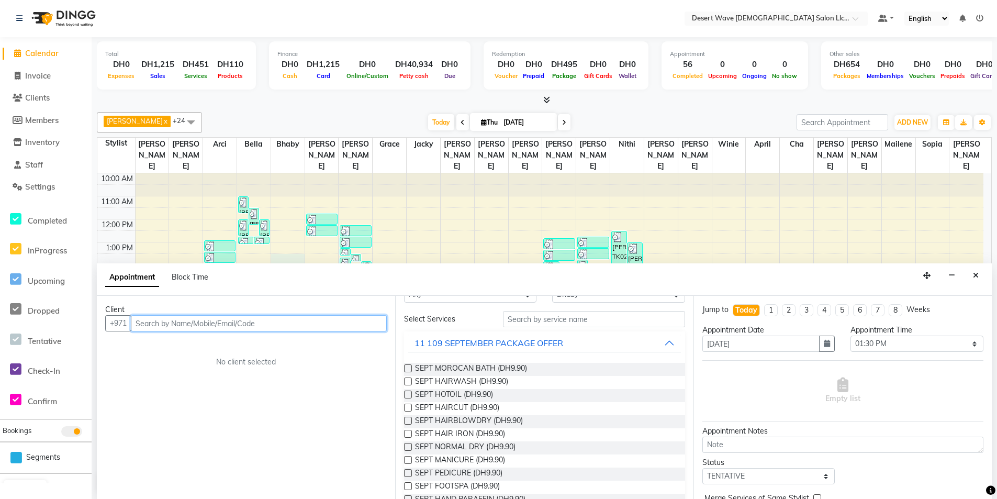
scroll to position [52, 0]
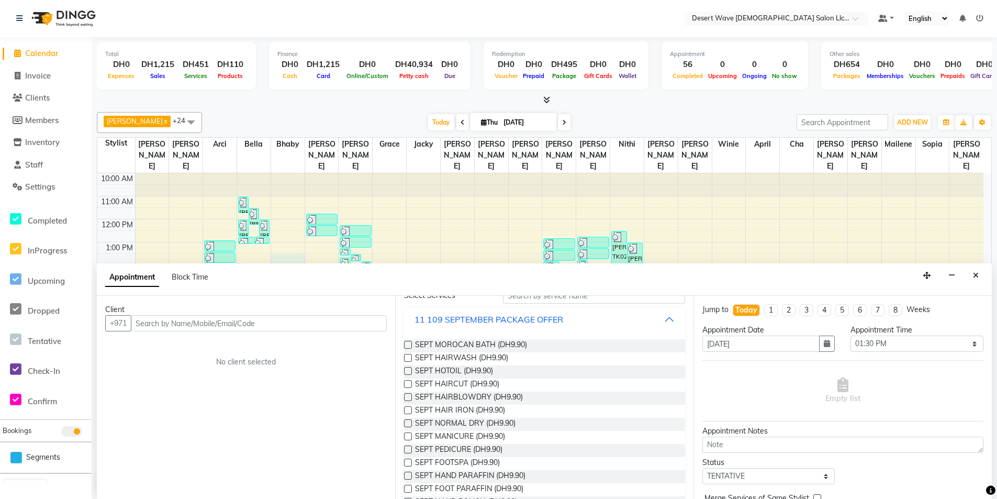
click at [482, 324] on div "11 109 SEPTEMBER PACKAGE OFFER" at bounding box center [489, 319] width 149 height 13
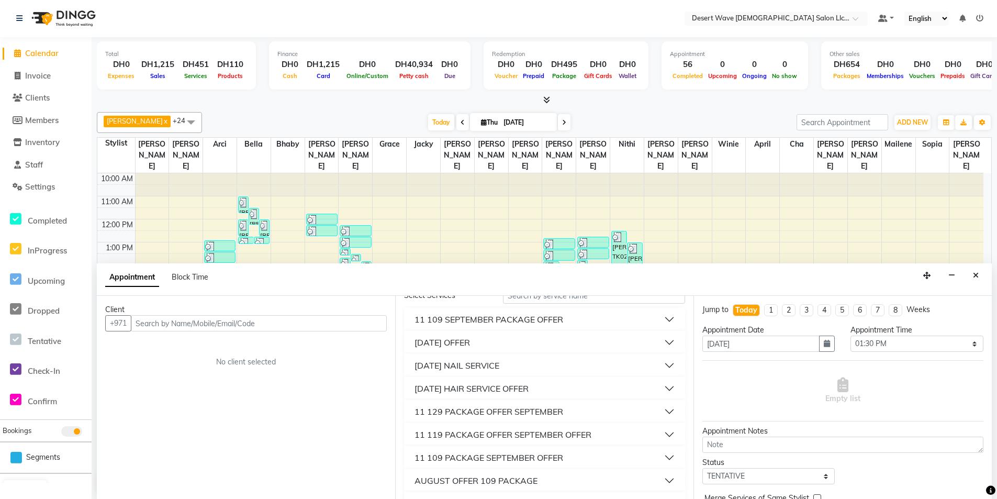
click at [473, 415] on div "11 129 PACKAGE OFFER SEPTEMBER" at bounding box center [489, 411] width 149 height 13
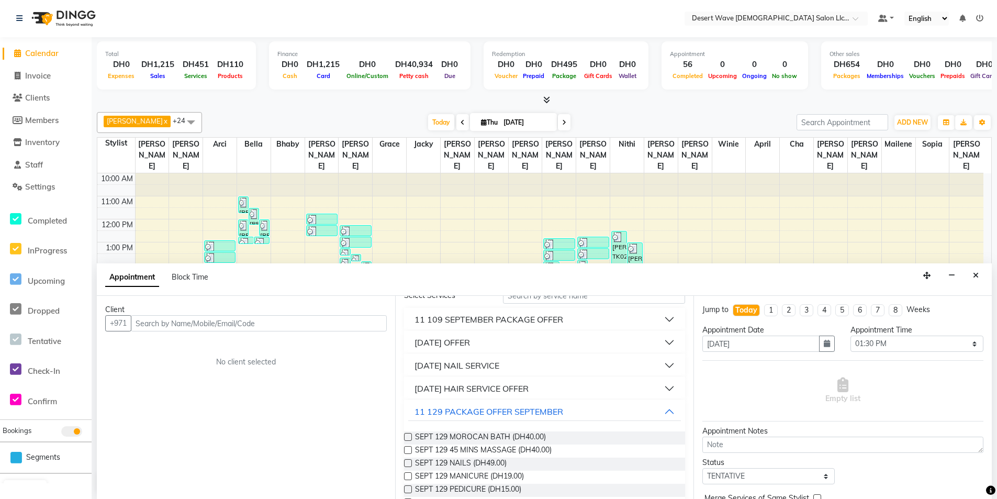
click at [406, 436] on label at bounding box center [408, 437] width 8 height 8
click at [406, 436] on input "checkbox" at bounding box center [407, 437] width 7 height 7
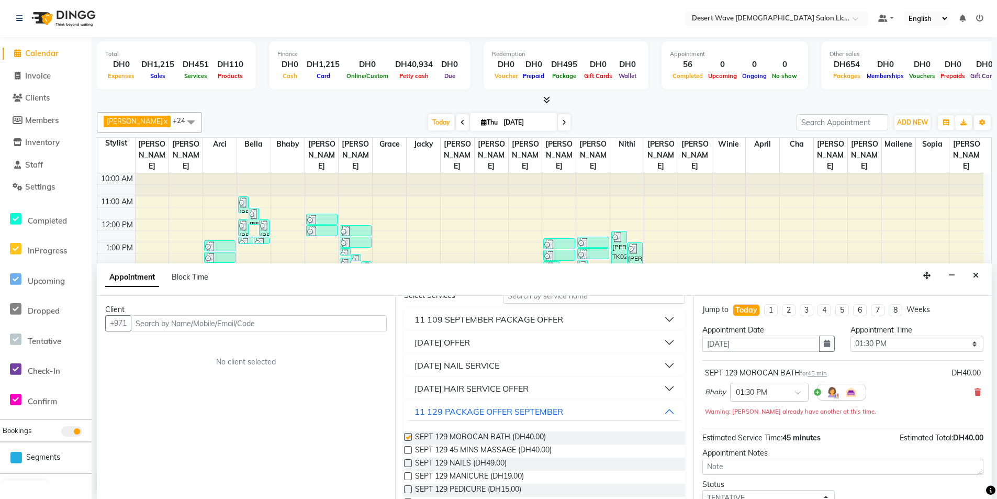
scroll to position [0, 0]
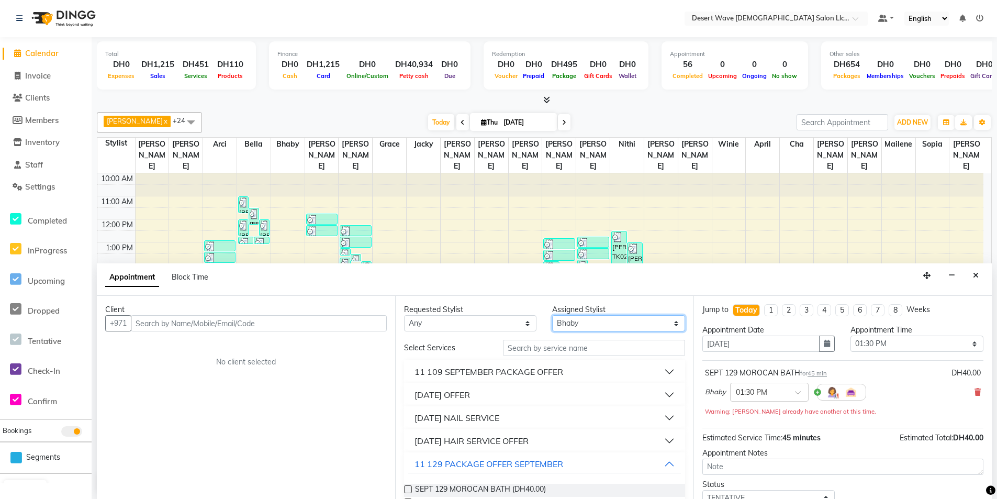
click at [657, 320] on select "Select [GEOGRAPHIC_DATA][PERSON_NAME] [PERSON_NAME] [PERSON_NAME] [PERSON_NAME]…" at bounding box center [618, 323] width 132 height 16
click at [552, 315] on select "Select [GEOGRAPHIC_DATA][PERSON_NAME] [PERSON_NAME] [PERSON_NAME] [PERSON_NAME]…" at bounding box center [618, 323] width 132 height 16
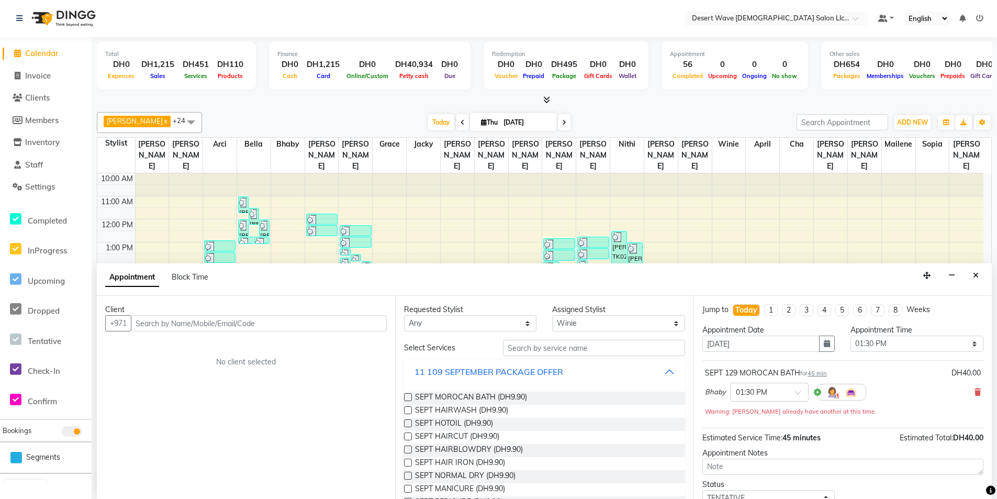
click at [491, 373] on div "11 109 SEPTEMBER PACKAGE OFFER" at bounding box center [489, 371] width 149 height 13
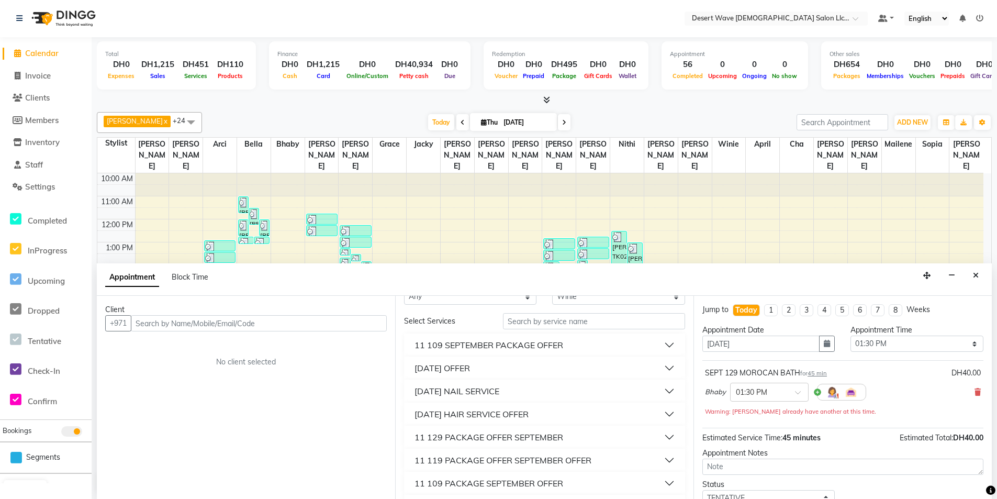
scroll to position [52, 0]
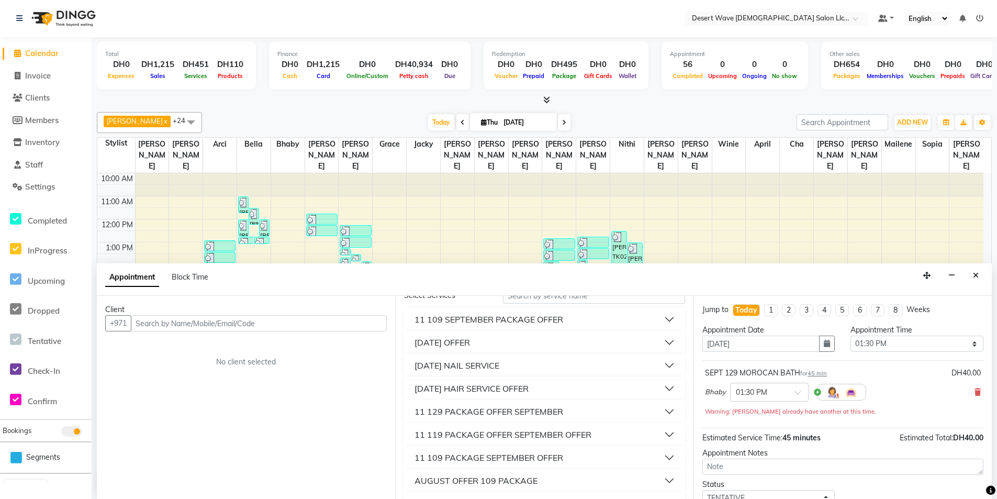
click at [525, 417] on div "11 129 PACKAGE OFFER SEPTEMBER" at bounding box center [489, 411] width 149 height 13
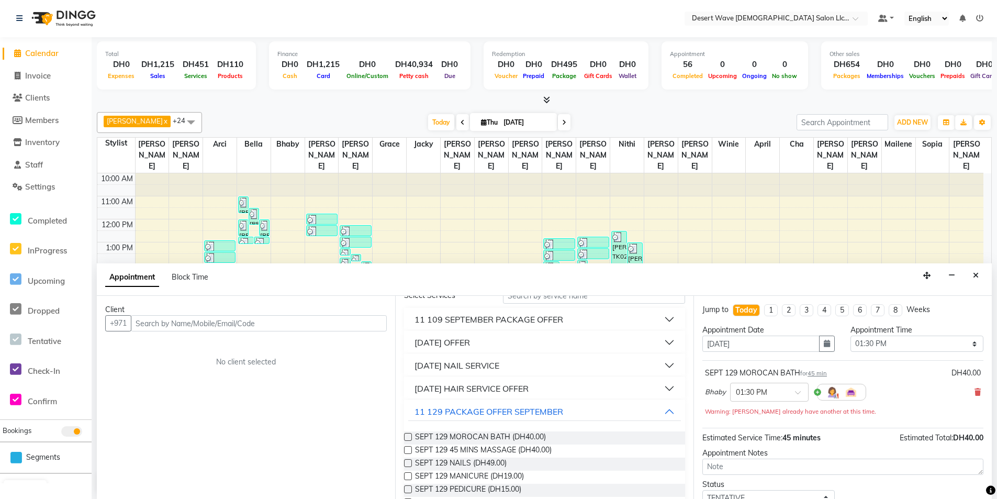
click at [407, 450] on label at bounding box center [408, 450] width 8 height 8
click at [407, 450] on input "checkbox" at bounding box center [407, 451] width 7 height 7
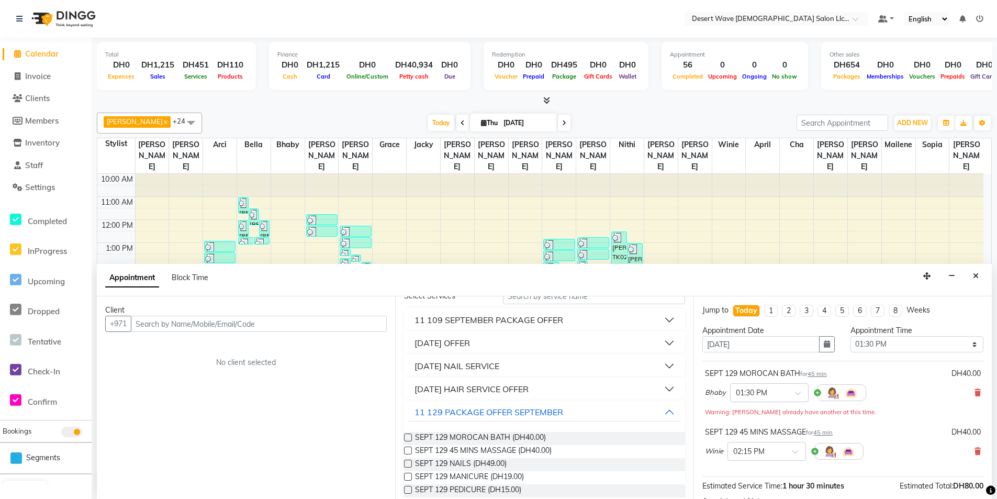
scroll to position [0, 0]
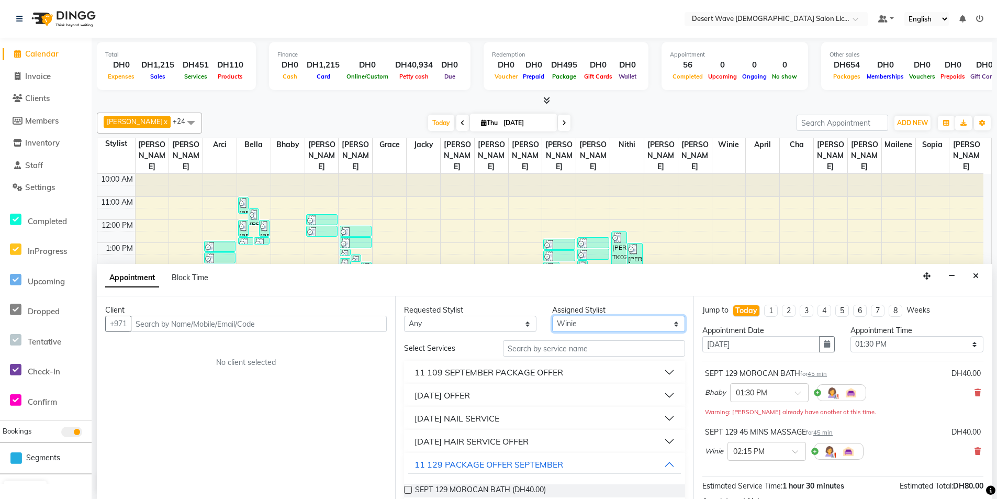
click at [656, 320] on select "Select [GEOGRAPHIC_DATA][PERSON_NAME] [PERSON_NAME] [PERSON_NAME] [PERSON_NAME]…" at bounding box center [618, 324] width 132 height 16
click at [552, 316] on select "Select [GEOGRAPHIC_DATA][PERSON_NAME] [PERSON_NAME] [PERSON_NAME] [PERSON_NAME]…" at bounding box center [618, 324] width 132 height 16
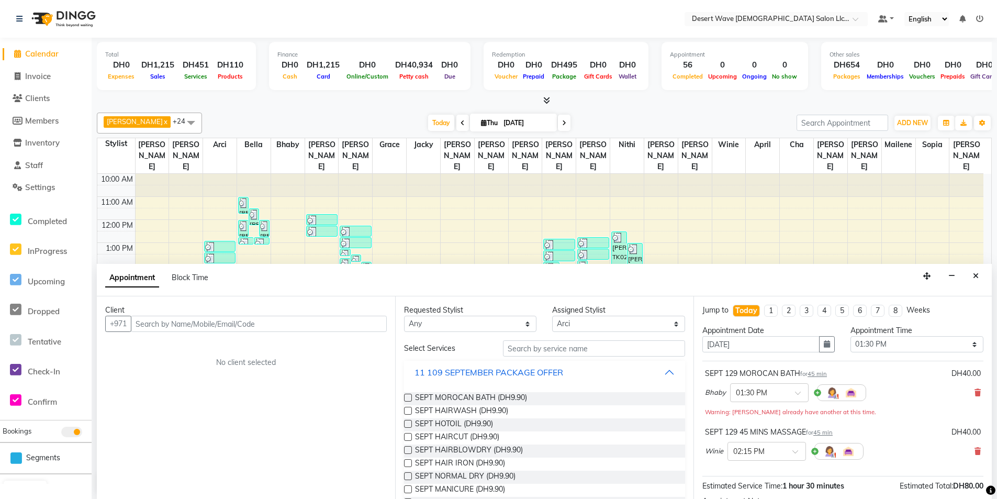
click at [495, 375] on div "11 109 SEPTEMBER PACKAGE OFFER" at bounding box center [489, 372] width 149 height 13
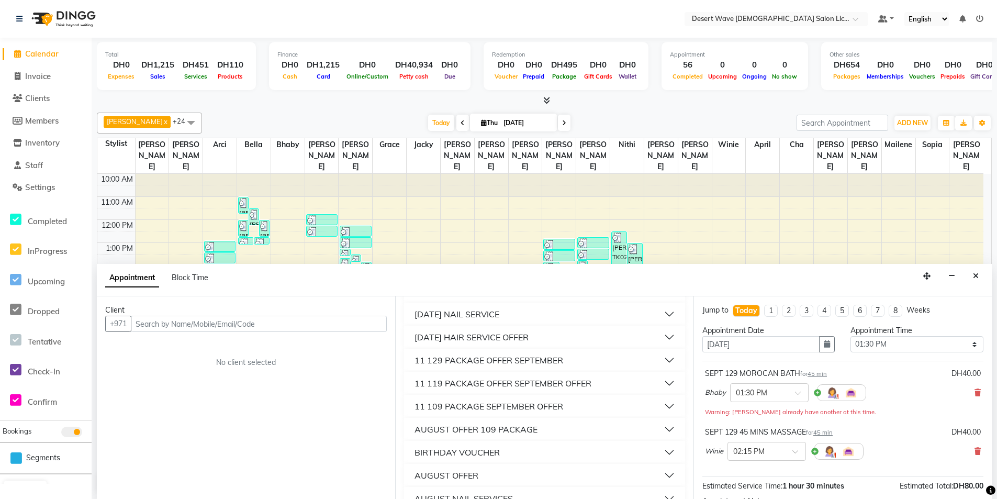
scroll to position [105, 0]
click at [507, 364] on div "11 129 PACKAGE OFFER SEPTEMBER" at bounding box center [489, 359] width 149 height 13
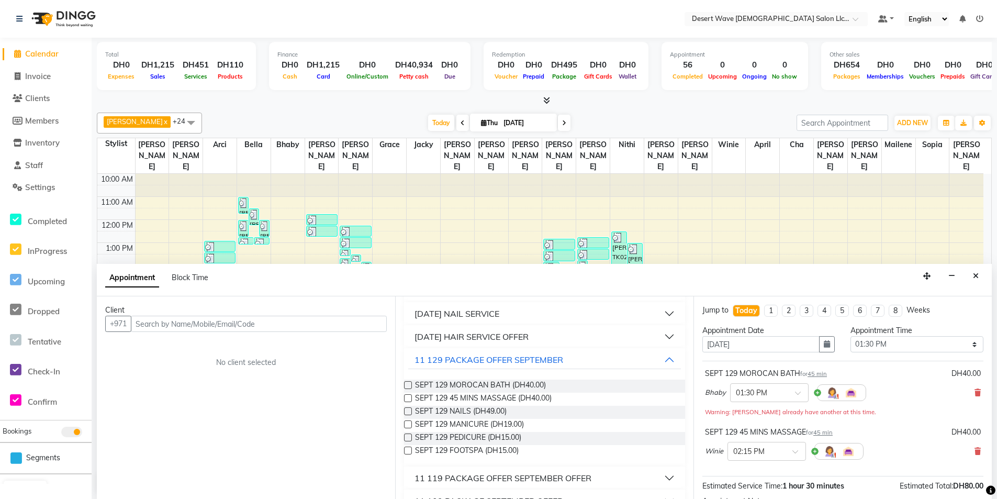
click at [409, 411] on label at bounding box center [408, 411] width 8 height 8
click at [409, 411] on input "checkbox" at bounding box center [407, 412] width 7 height 7
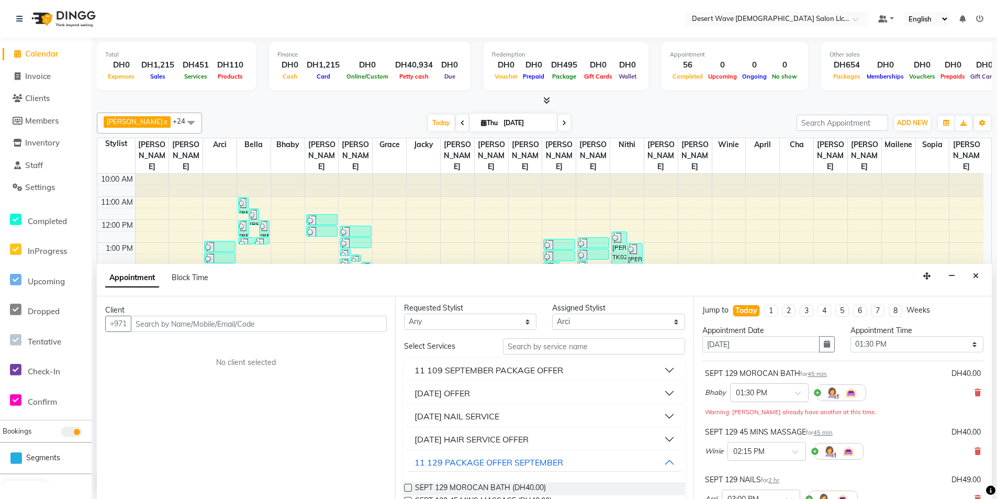
scroll to position [0, 0]
click at [361, 328] on input "text" at bounding box center [259, 324] width 256 height 16
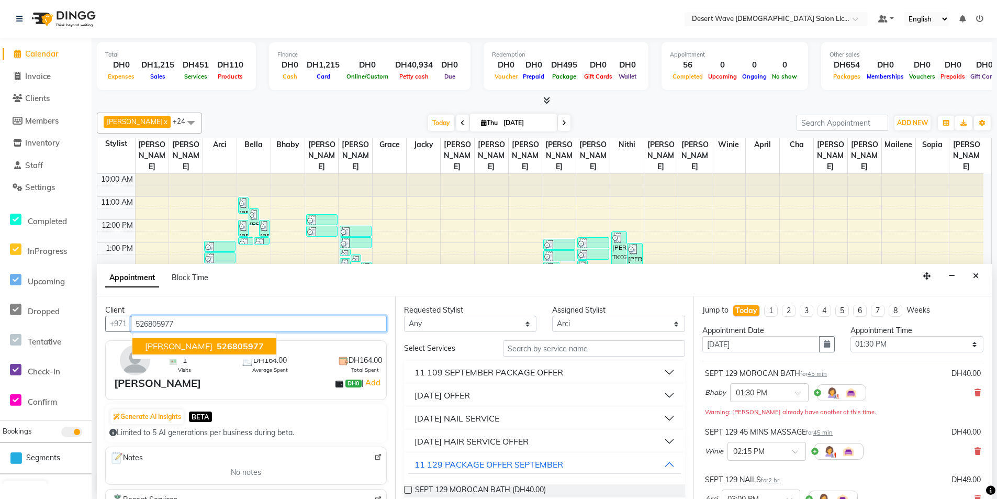
click at [217, 342] on span "526805977" at bounding box center [240, 346] width 47 height 10
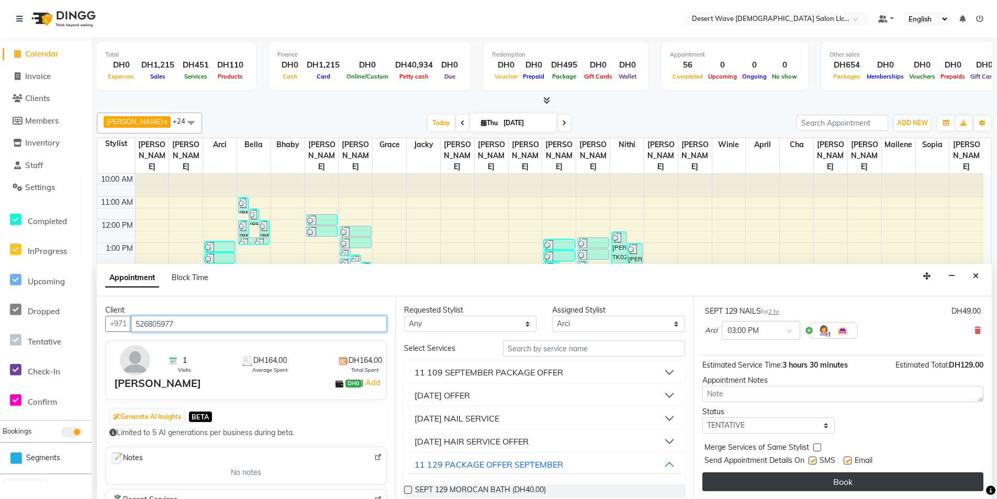
scroll to position [1, 0]
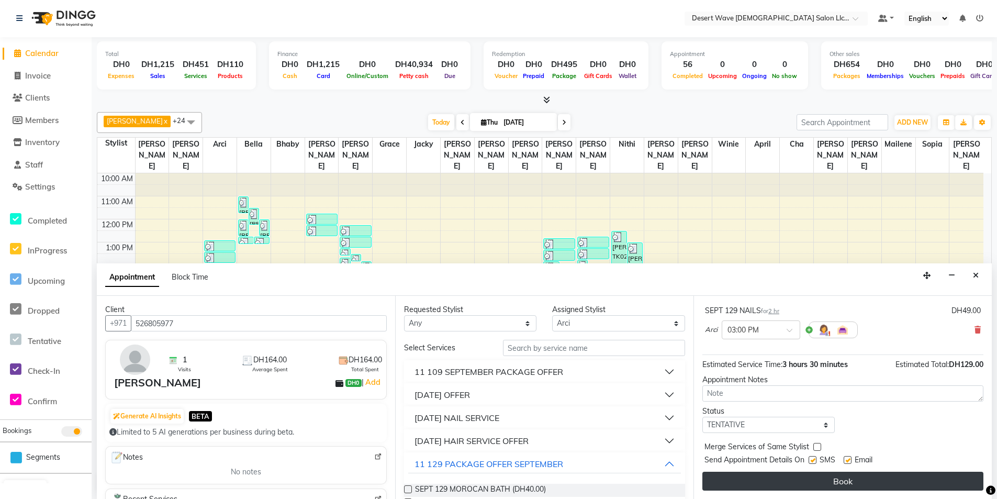
click at [861, 487] on button "Book" at bounding box center [842, 481] width 281 height 19
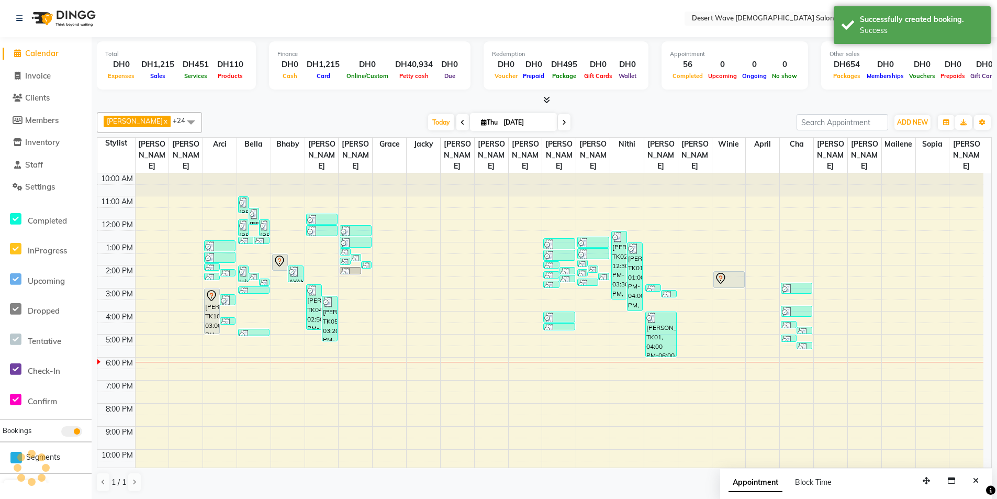
scroll to position [0, 0]
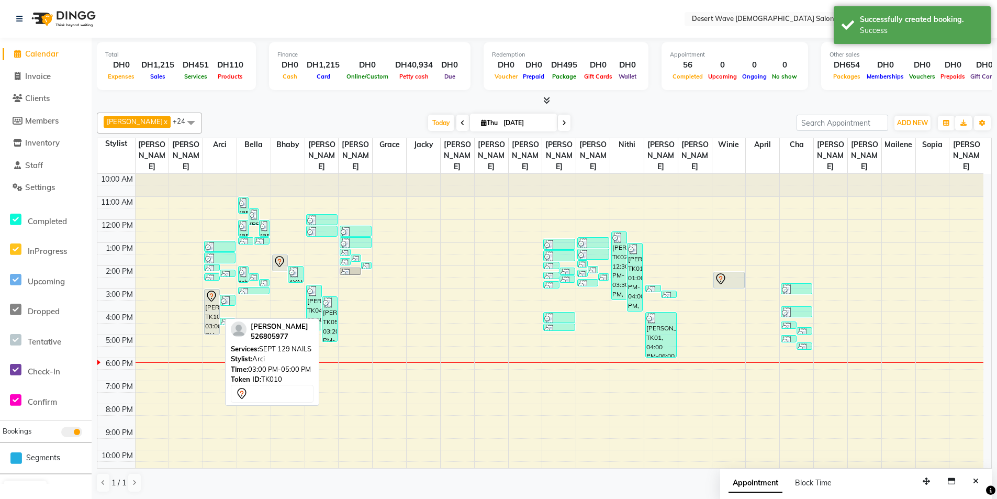
click at [209, 304] on div "[PERSON_NAME], TK10, 03:00 PM-05:00 PM, SEPT 129 NAILS" at bounding box center [212, 311] width 15 height 44
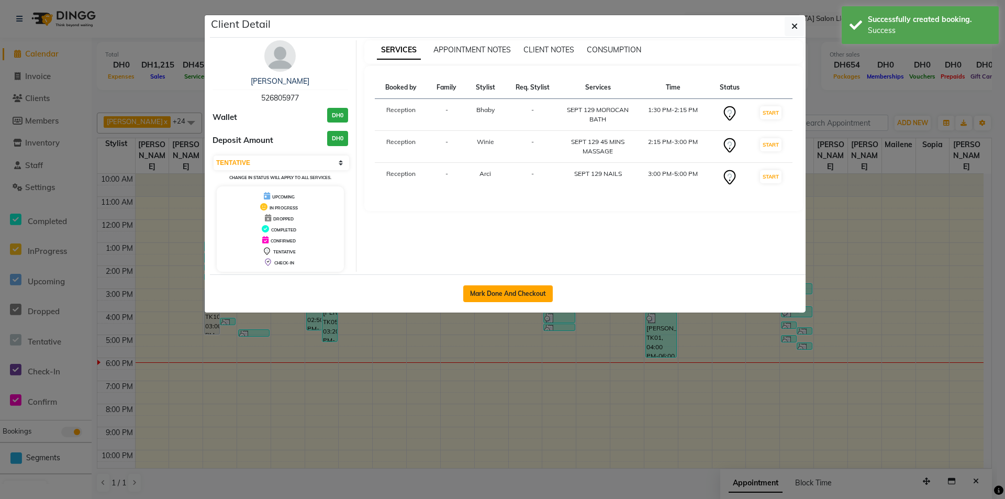
click at [521, 297] on button "Mark Done And Checkout" at bounding box center [508, 293] width 90 height 17
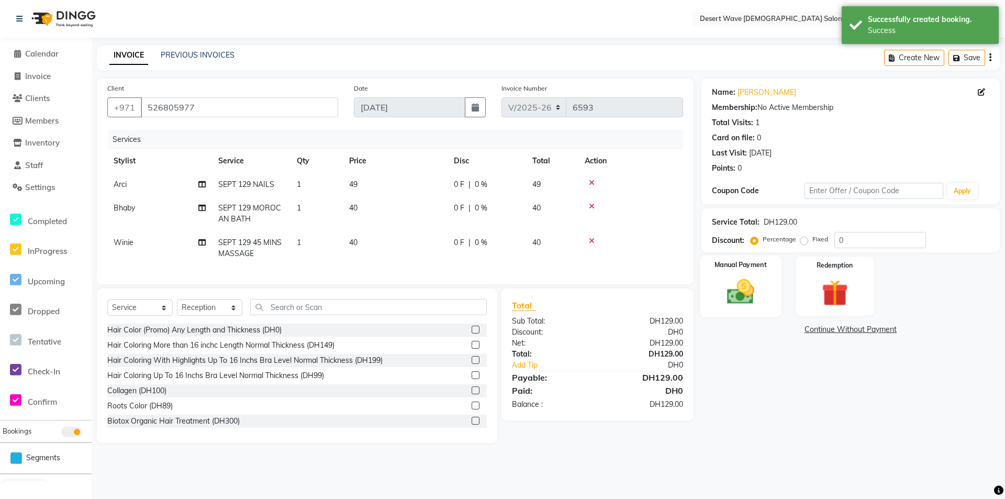
click at [741, 302] on img at bounding box center [740, 292] width 45 height 32
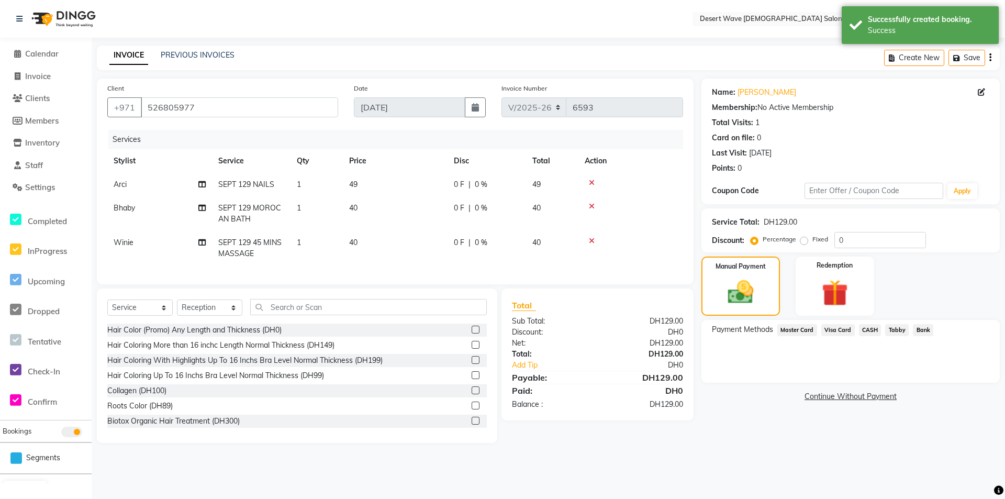
click at [869, 330] on span "CASH" at bounding box center [870, 330] width 23 height 12
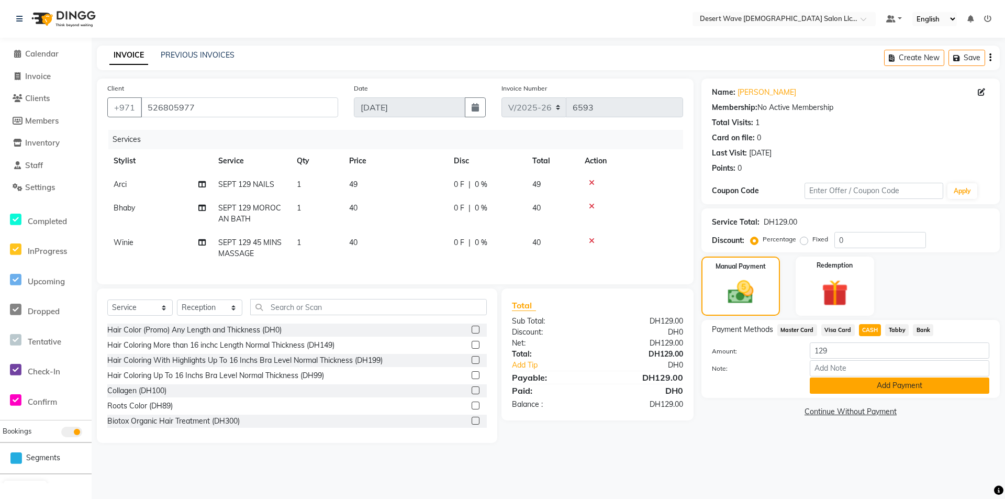
click at [883, 387] on button "Add Payment" at bounding box center [900, 385] width 180 height 16
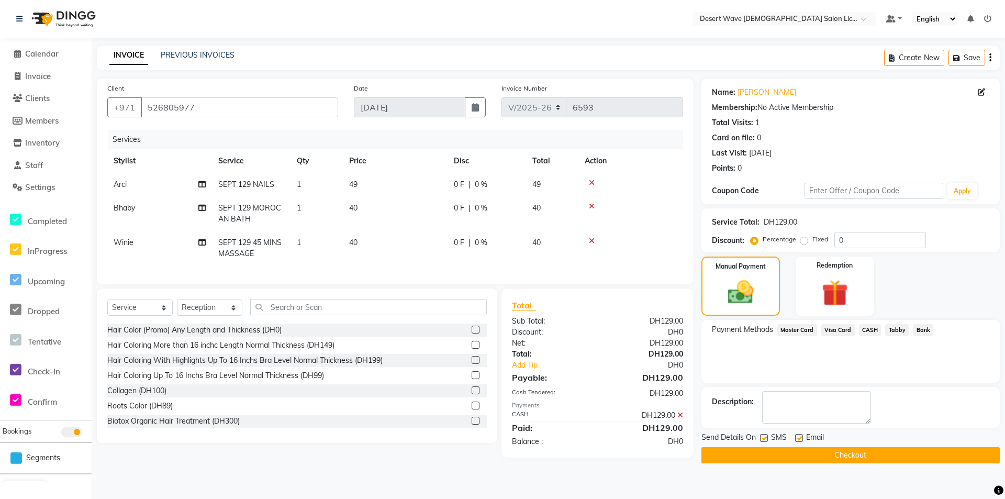
click at [859, 454] on button "Checkout" at bounding box center [850, 455] width 298 height 16
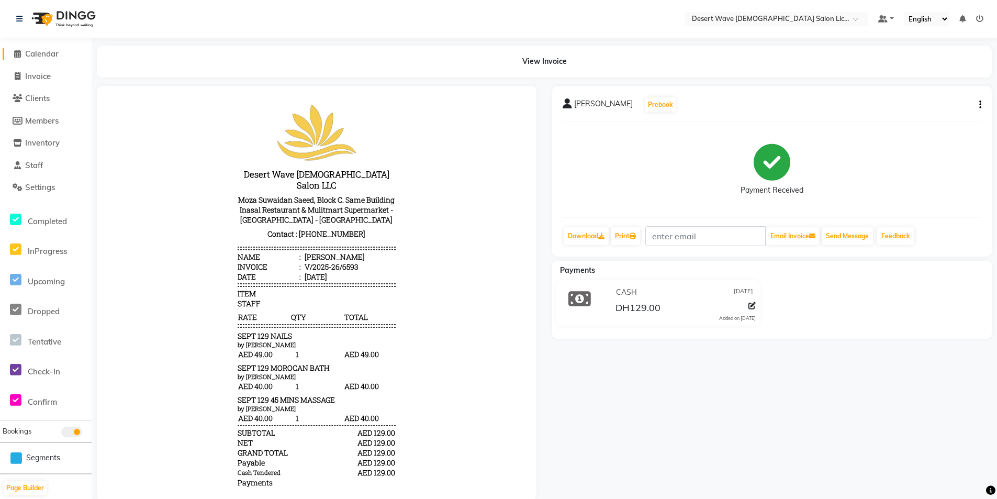
click at [57, 52] on span "Calendar" at bounding box center [41, 54] width 33 height 10
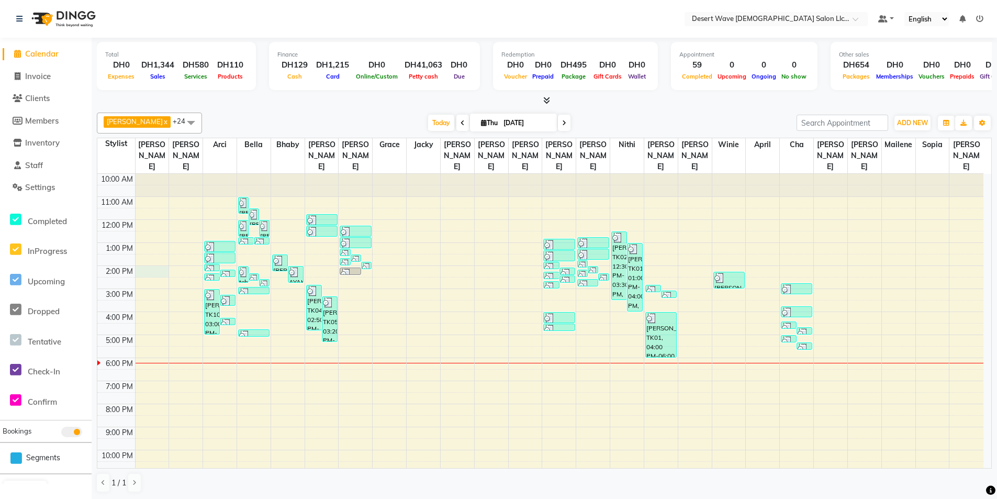
click at [148, 258] on div "10:00 AM 11:00 AM 12:00 PM 1:00 PM 2:00 PM 3:00 PM 4:00 PM 5:00 PM 6:00 PM 7:00…" at bounding box center [540, 335] width 886 height 322
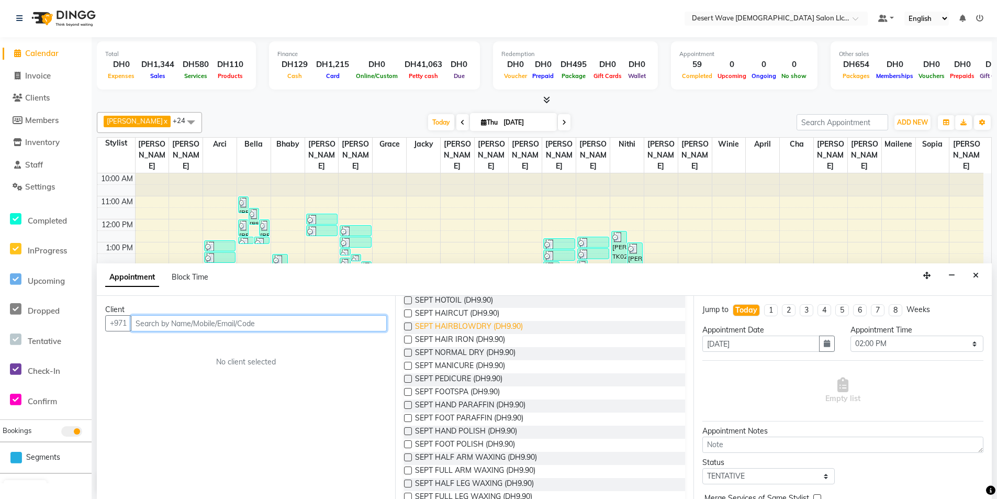
scroll to position [105, 0]
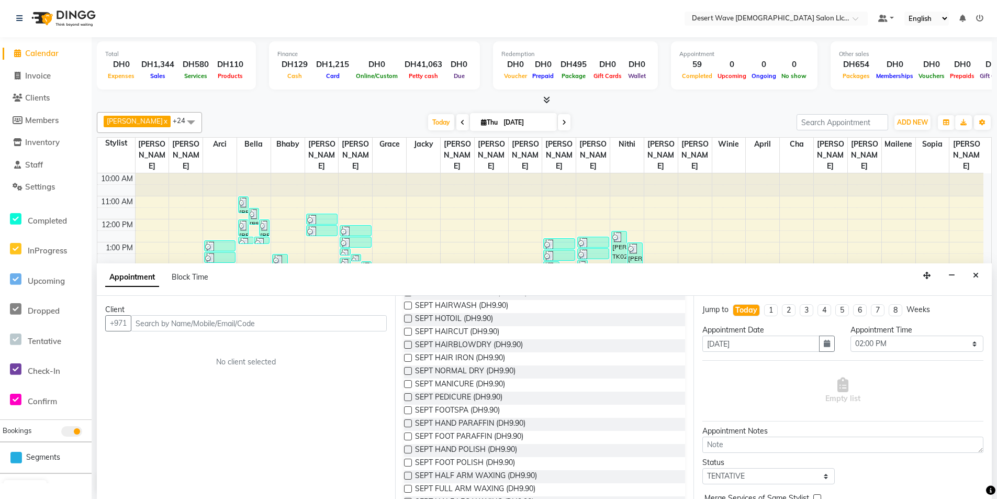
click at [405, 384] on label at bounding box center [408, 384] width 8 height 8
click at [405, 384] on input "checkbox" at bounding box center [407, 385] width 7 height 7
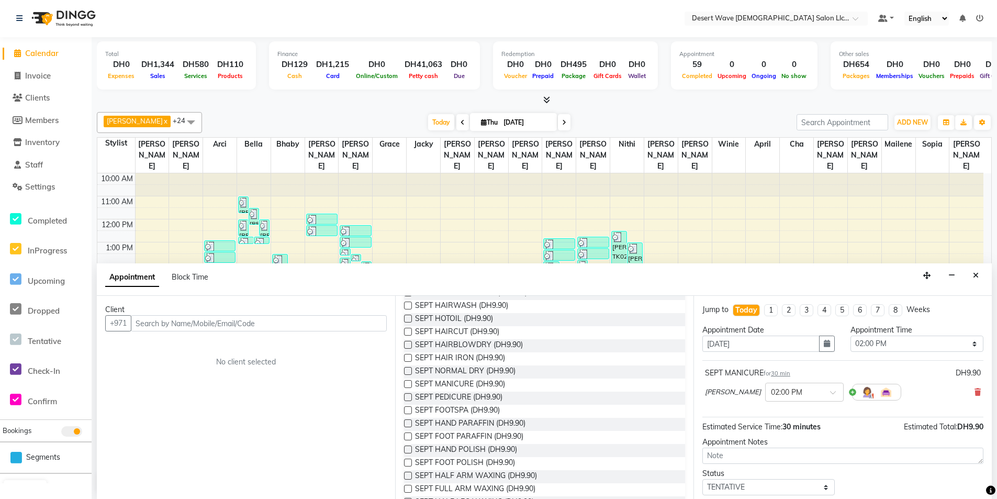
click at [407, 394] on label at bounding box center [408, 397] width 8 height 8
click at [407, 395] on input "checkbox" at bounding box center [407, 398] width 7 height 7
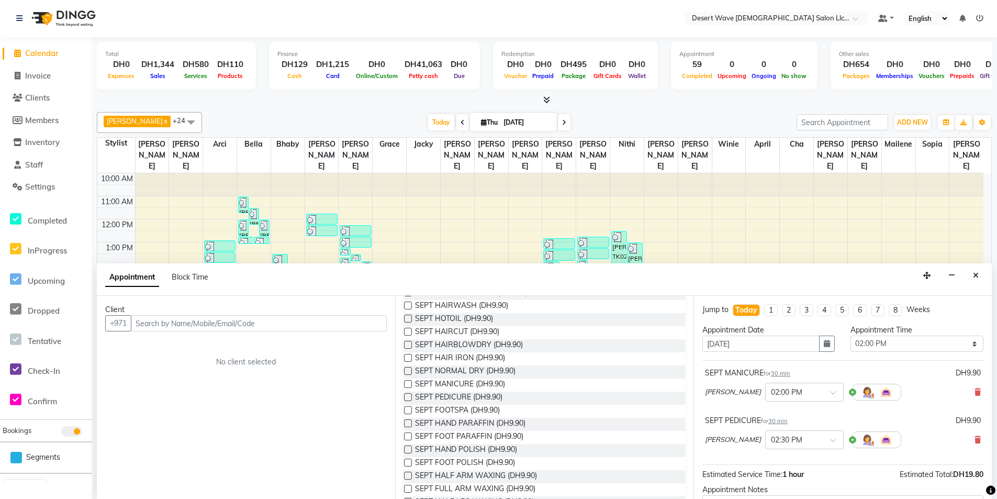
click at [407, 410] on label at bounding box center [408, 410] width 8 height 8
click at [407, 410] on input "checkbox" at bounding box center [407, 411] width 7 height 7
click at [409, 421] on label at bounding box center [408, 423] width 8 height 8
click at [409, 421] on input "checkbox" at bounding box center [407, 424] width 7 height 7
click at [409, 432] on label at bounding box center [408, 436] width 8 height 8
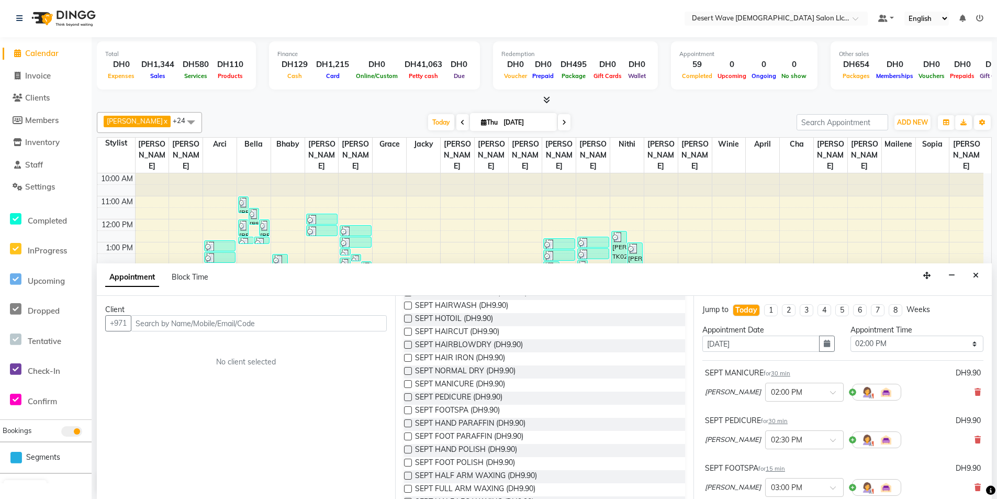
click at [409, 434] on input "checkbox" at bounding box center [407, 437] width 7 height 7
click at [408, 422] on label at bounding box center [408, 423] width 8 height 8
click at [408, 422] on input "checkbox" at bounding box center [407, 424] width 7 height 7
click at [410, 449] on label at bounding box center [408, 449] width 8 height 8
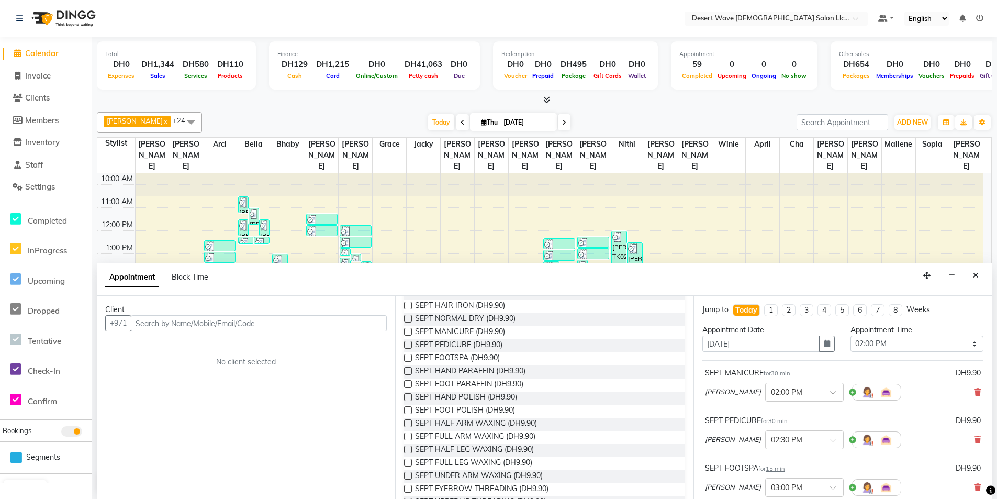
click at [410, 449] on input "checkbox" at bounding box center [407, 450] width 7 height 7
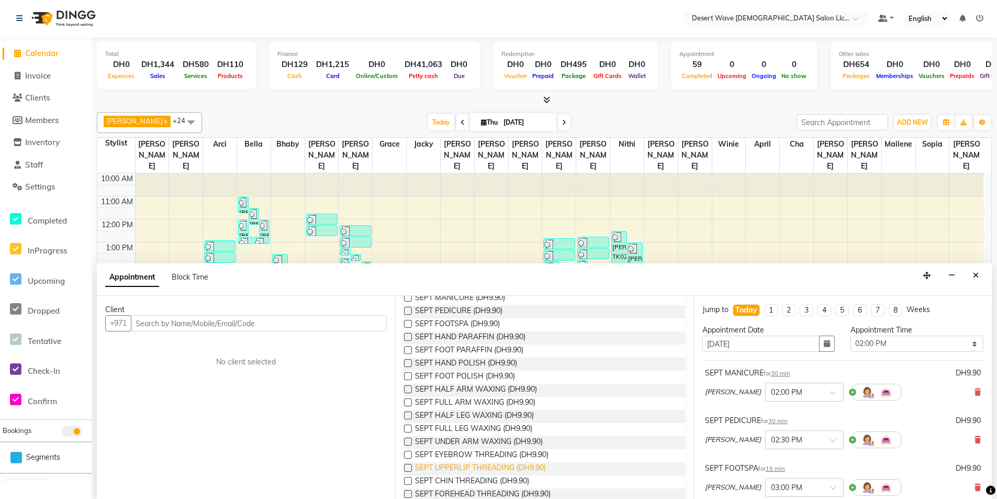
scroll to position [209, 0]
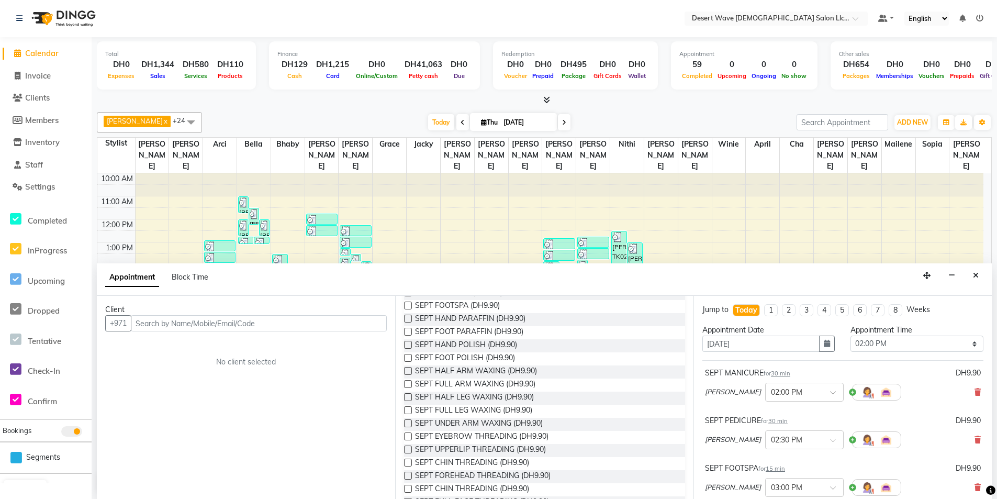
click at [409, 422] on label at bounding box center [408, 423] width 8 height 8
click at [409, 422] on input "checkbox" at bounding box center [407, 424] width 7 height 7
click at [408, 437] on label at bounding box center [408, 436] width 8 height 8
click at [408, 437] on input "checkbox" at bounding box center [407, 437] width 7 height 7
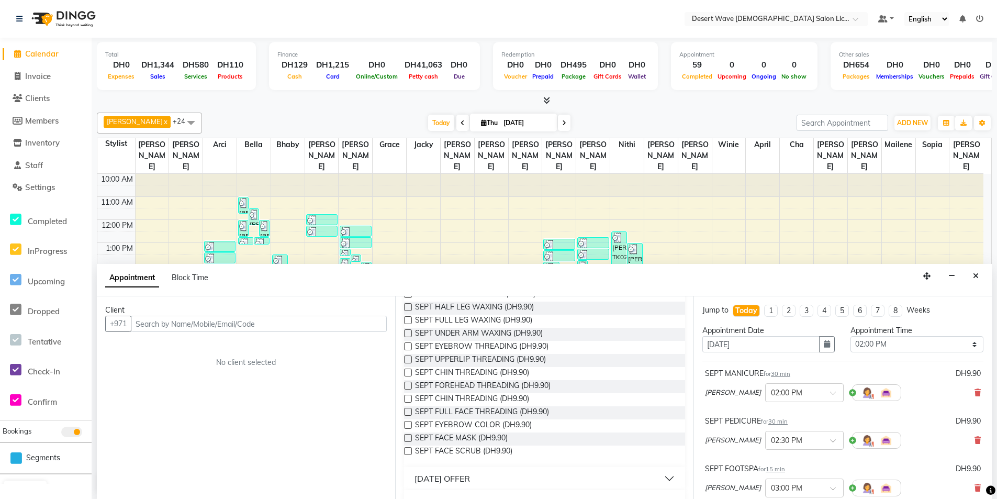
scroll to position [314, 0]
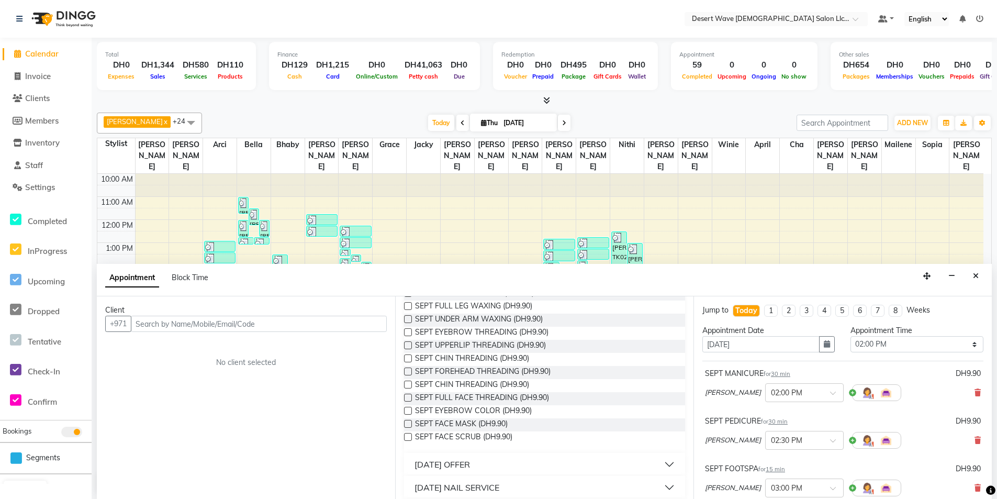
click at [408, 424] on label at bounding box center [408, 424] width 8 height 8
click at [408, 424] on input "checkbox" at bounding box center [407, 424] width 7 height 7
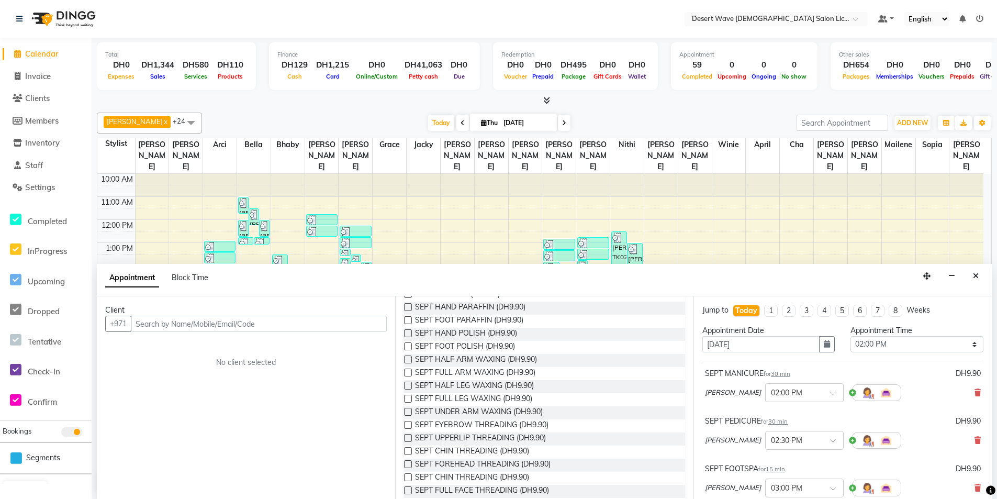
scroll to position [105, 0]
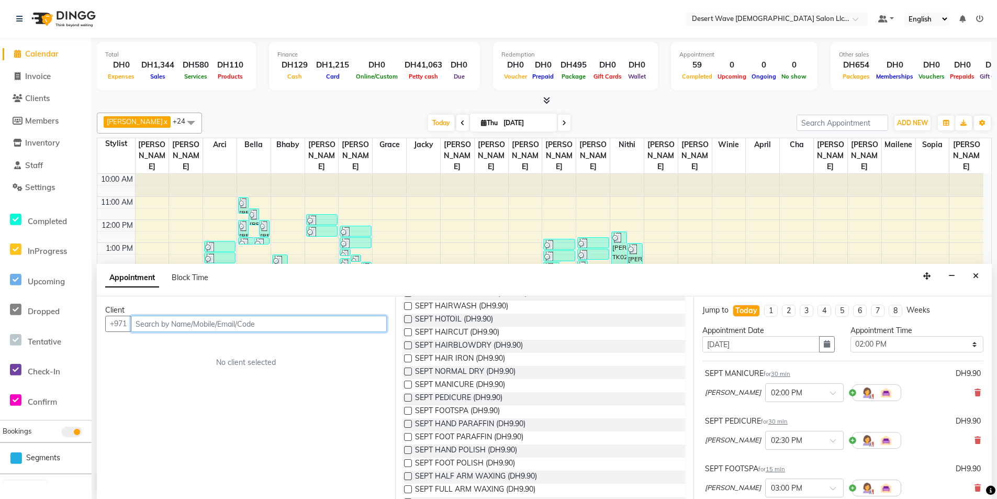
click at [289, 317] on input "text" at bounding box center [259, 324] width 256 height 16
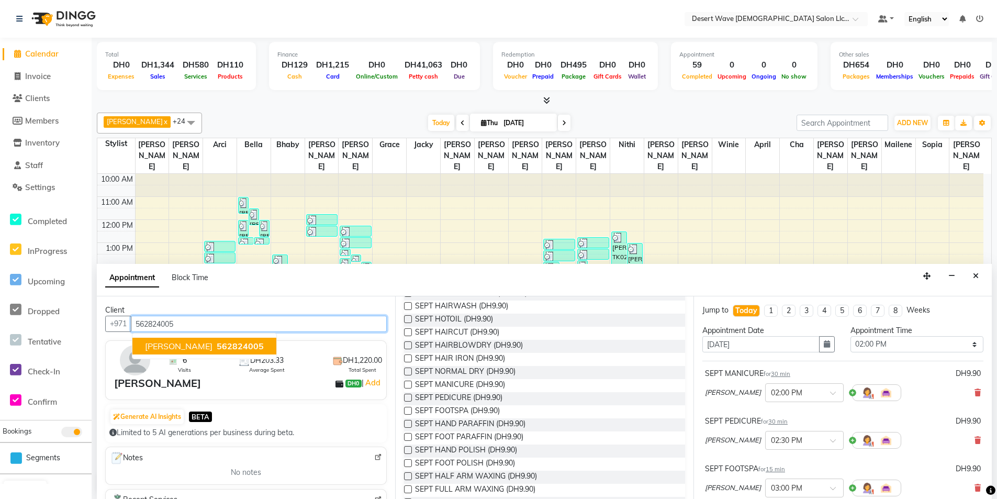
click at [217, 348] on span "562824005" at bounding box center [240, 346] width 47 height 10
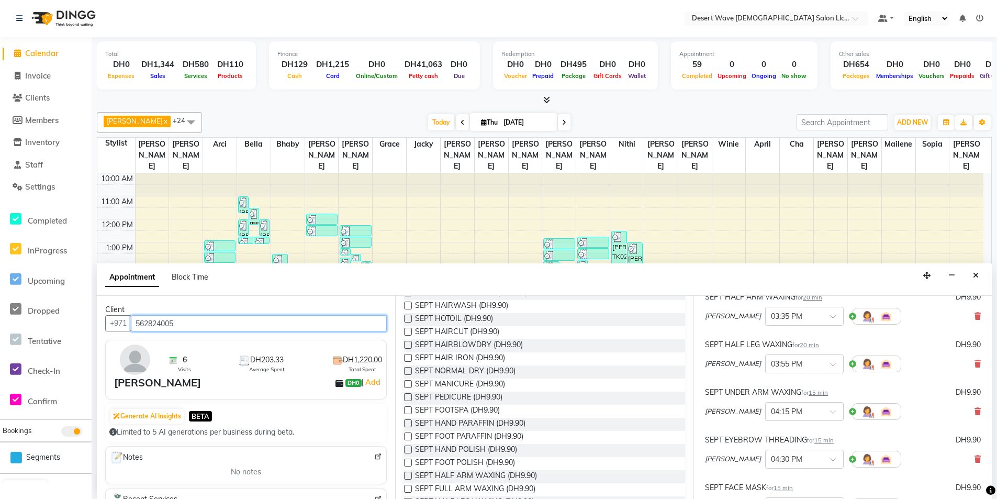
scroll to position [491, 0]
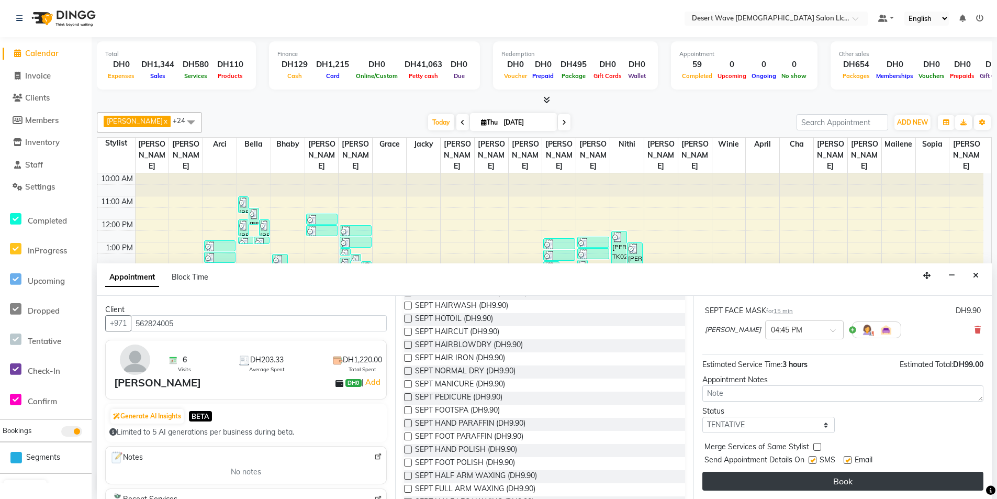
click at [865, 474] on button "Book" at bounding box center [842, 481] width 281 height 19
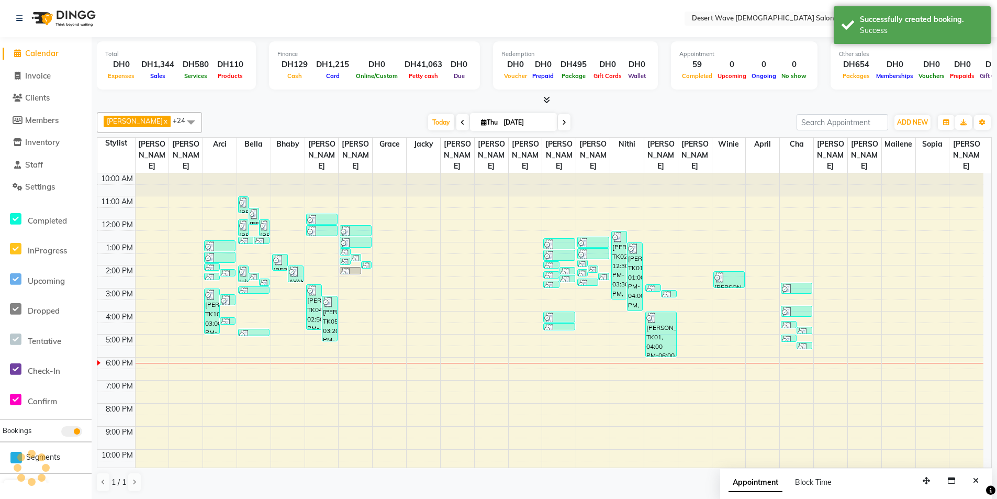
scroll to position [0, 0]
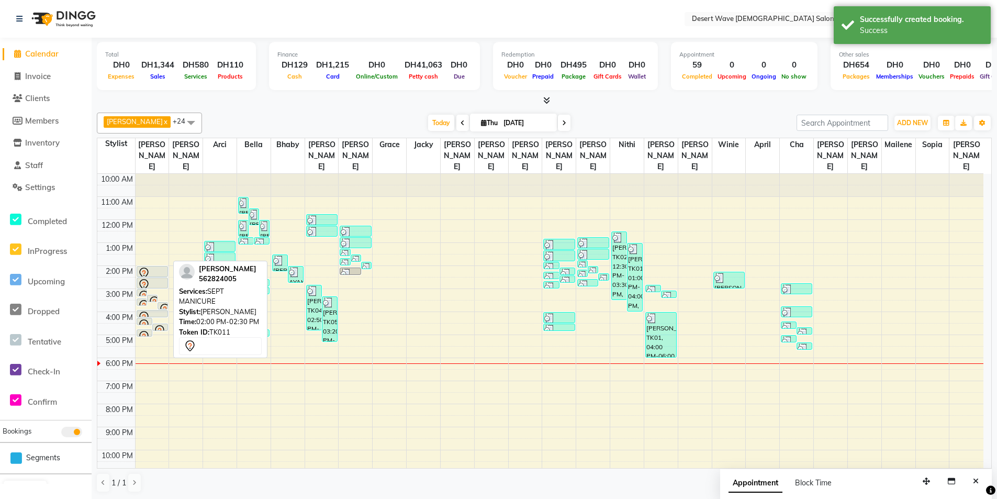
click at [156, 274] on div at bounding box center [152, 276] width 30 height 4
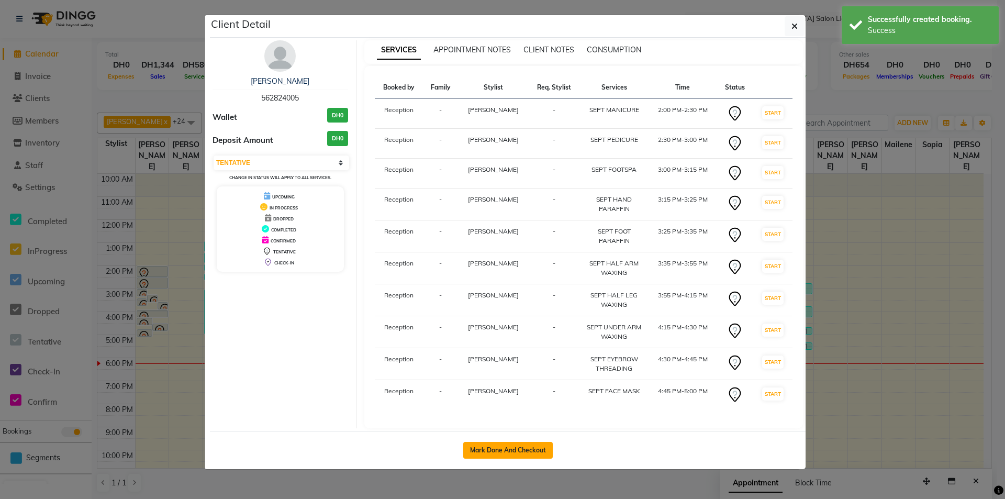
click at [537, 451] on button "Mark Done And Checkout" at bounding box center [508, 450] width 90 height 17
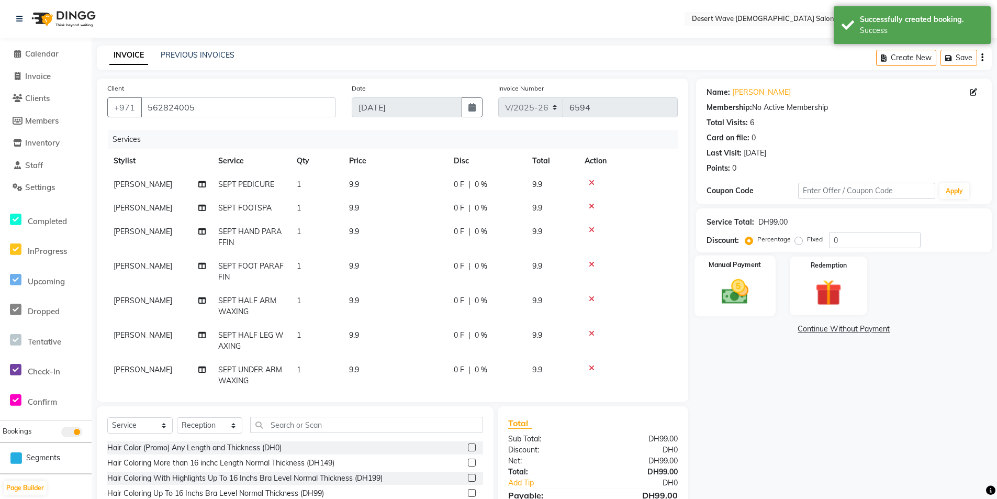
click at [763, 299] on div "Manual Payment" at bounding box center [735, 285] width 81 height 61
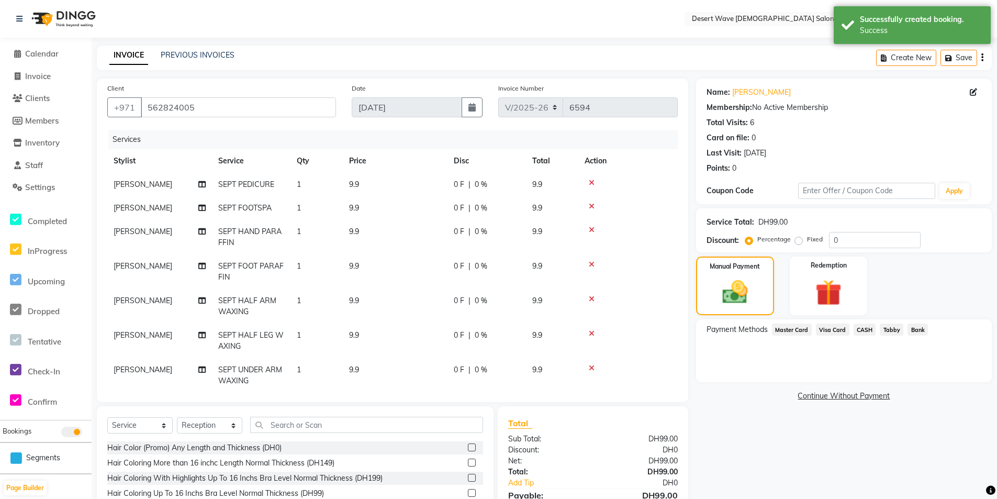
click at [864, 335] on span "CASH" at bounding box center [865, 329] width 23 height 12
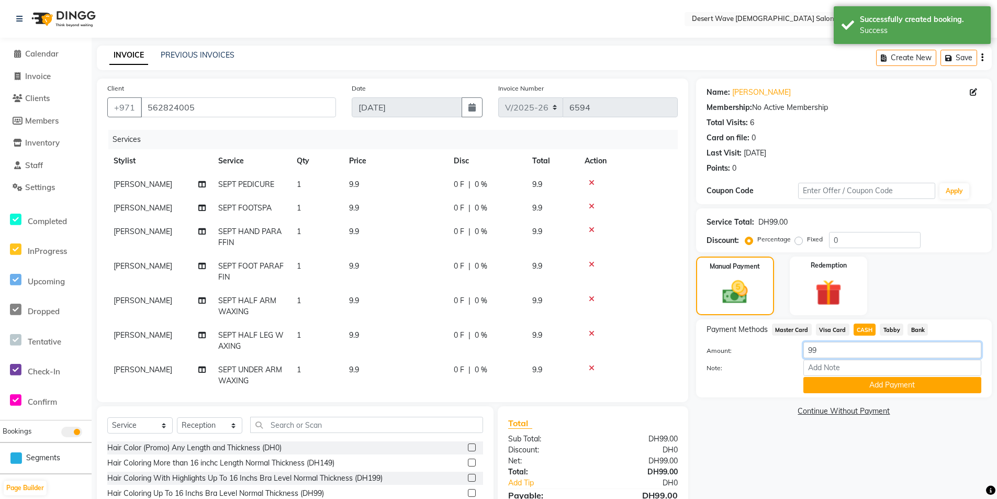
click at [848, 350] on input "99" at bounding box center [892, 350] width 178 height 16
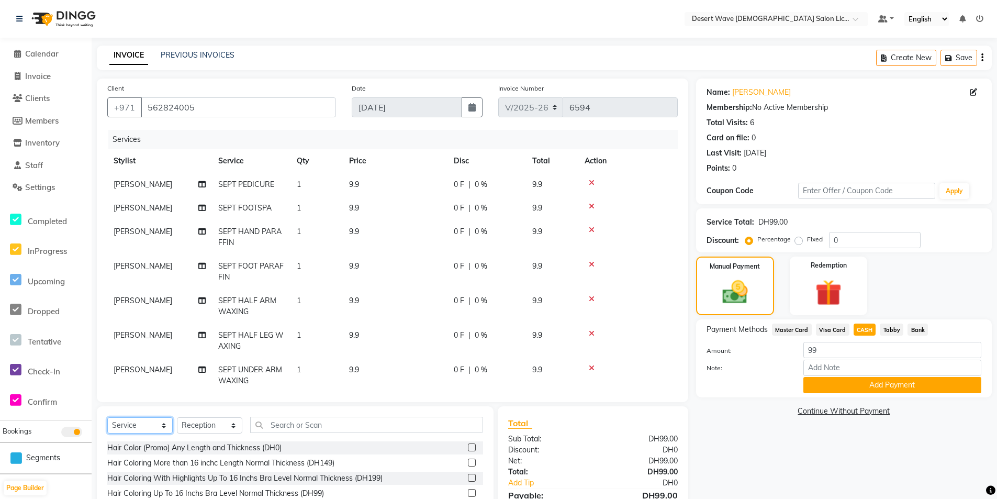
click at [148, 430] on select "Select Service Product Membership Package Voucher Prepaid Gift Card" at bounding box center [139, 425] width 65 height 16
click at [107, 417] on select "Select Service Product Membership Package Voucher Prepaid Gift Card" at bounding box center [139, 425] width 65 height 16
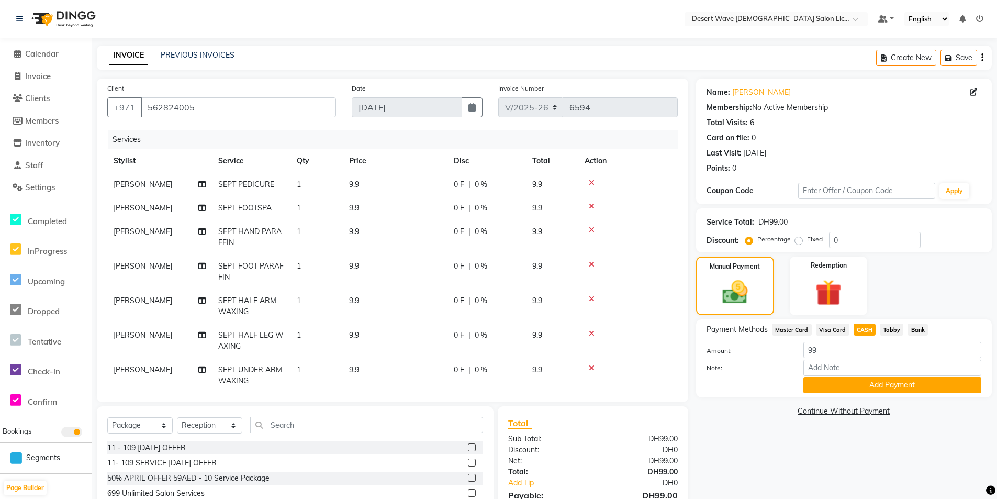
click at [468, 449] on label at bounding box center [472, 447] width 8 height 8
click at [468, 449] on input "checkbox" at bounding box center [471, 447] width 7 height 7
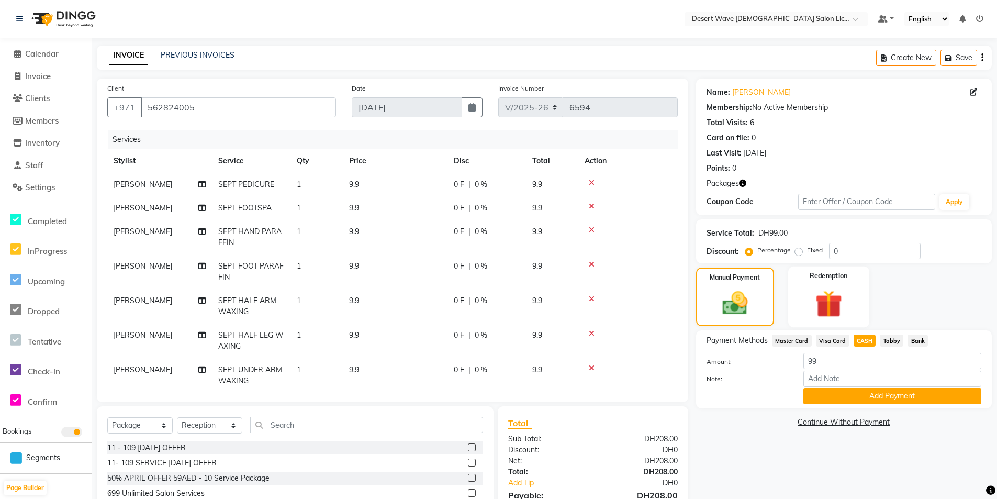
click at [830, 310] on img at bounding box center [829, 304] width 44 height 34
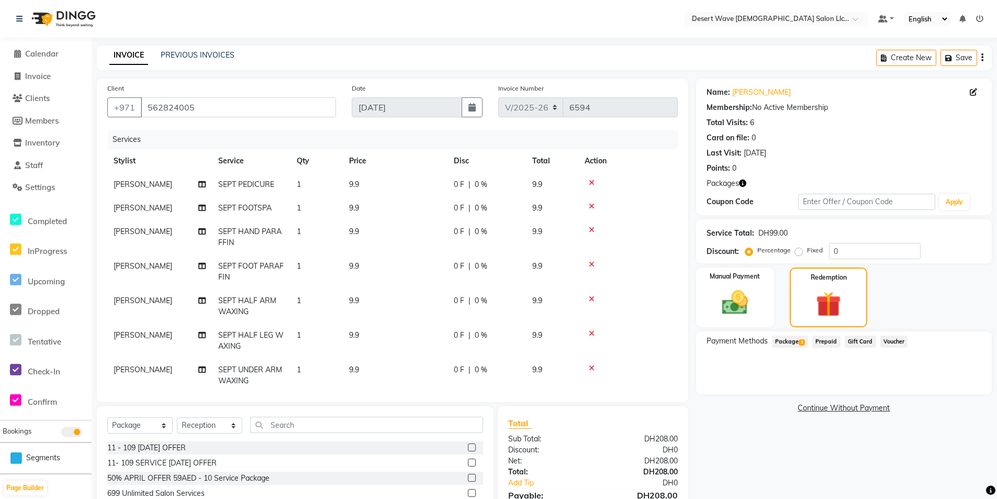
click at [785, 340] on span "Package 1" at bounding box center [790, 341] width 36 height 12
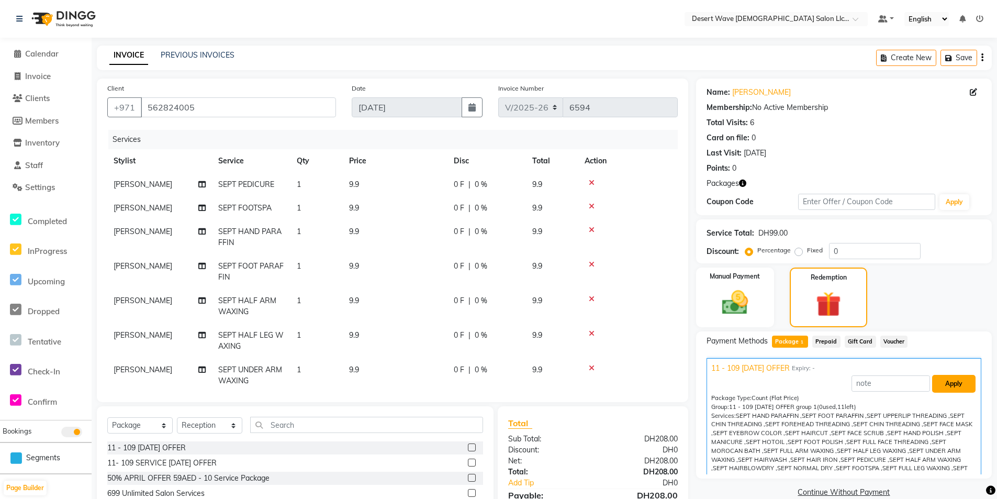
click at [954, 389] on button "Apply" at bounding box center [953, 384] width 43 height 18
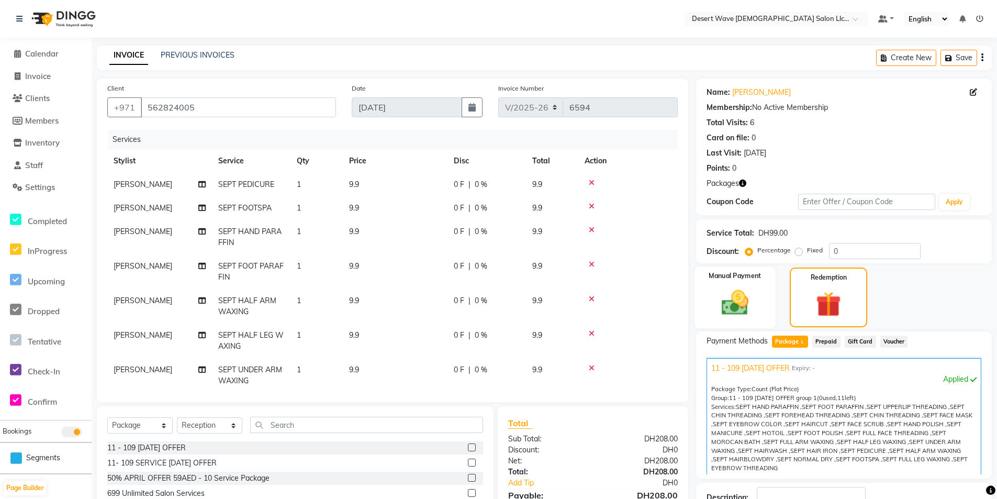
click at [751, 311] on img at bounding box center [735, 302] width 44 height 31
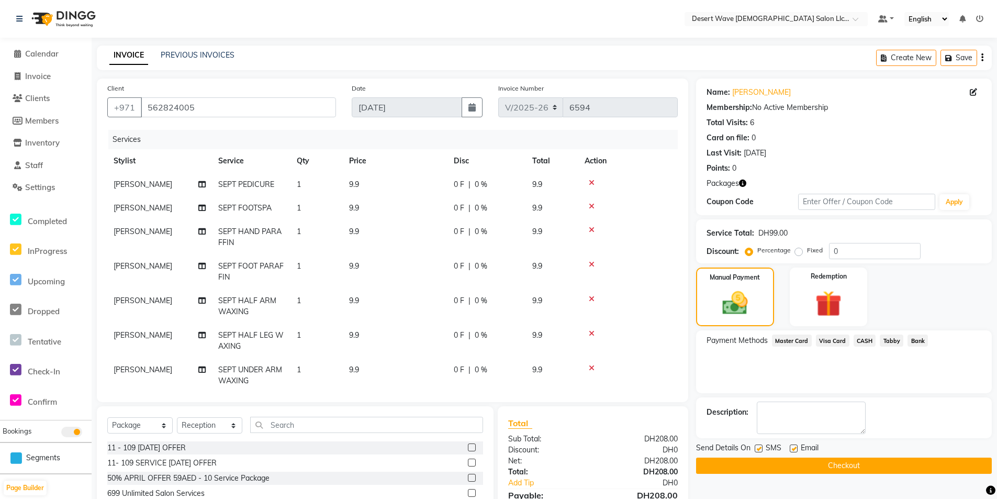
click at [869, 341] on span "CASH" at bounding box center [865, 340] width 23 height 12
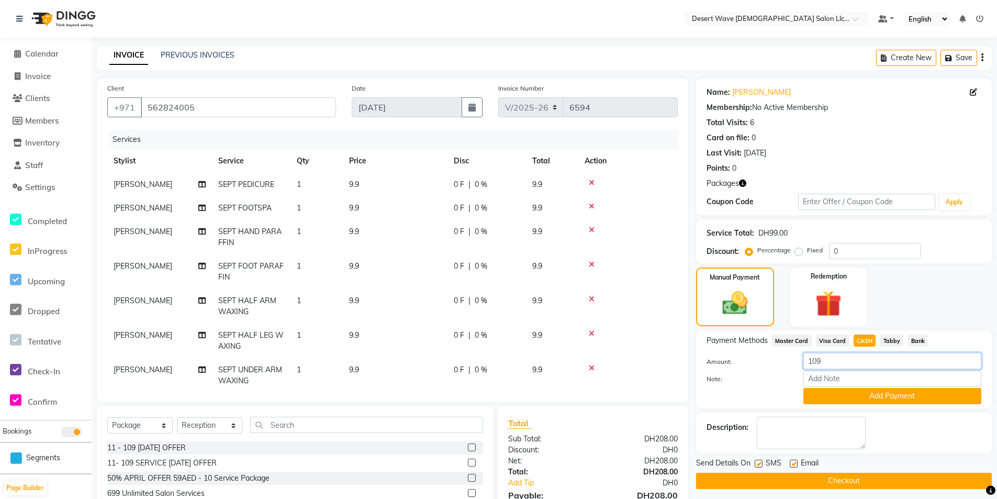
click at [845, 361] on input "109" at bounding box center [892, 361] width 178 height 16
click at [837, 366] on input "100" at bounding box center [892, 361] width 178 height 16
click at [879, 393] on button "Add Payment" at bounding box center [892, 396] width 178 height 16
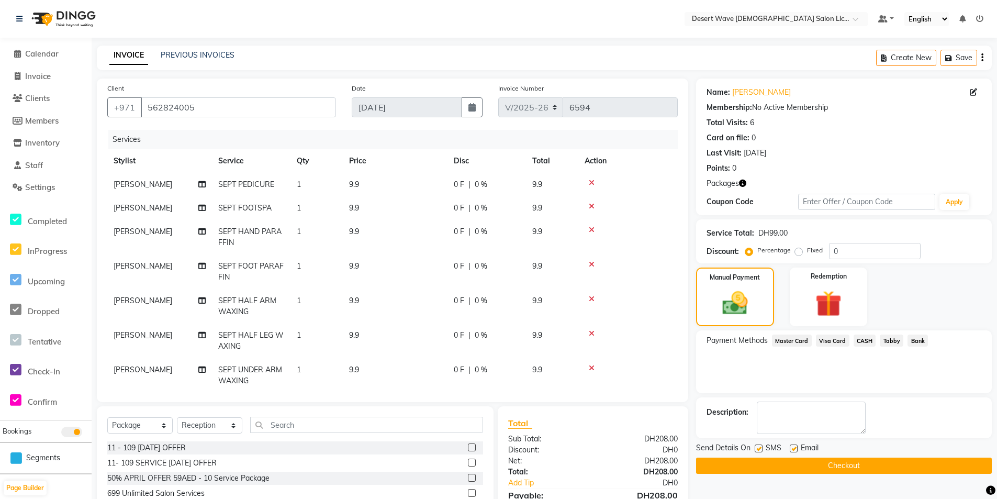
click at [785, 344] on span "Master Card" at bounding box center [792, 340] width 40 height 12
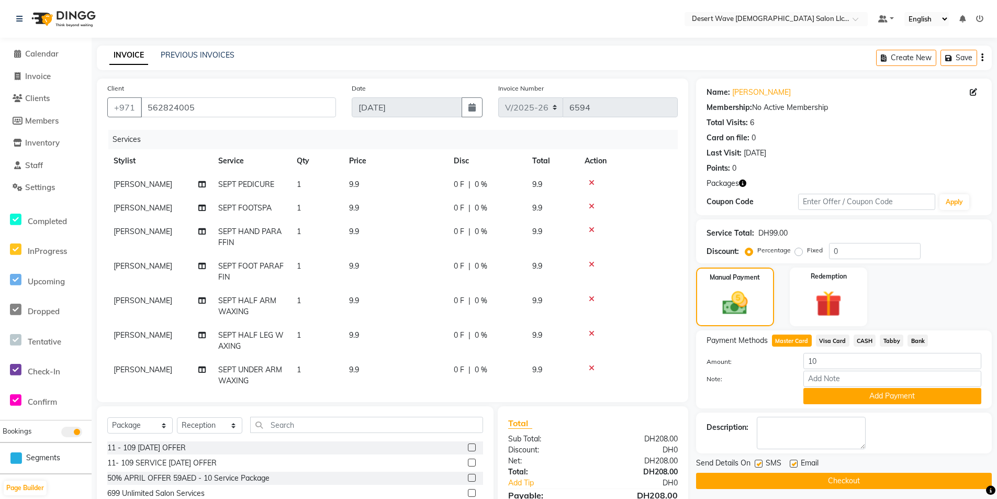
click at [853, 395] on button "Add Payment" at bounding box center [892, 396] width 178 height 16
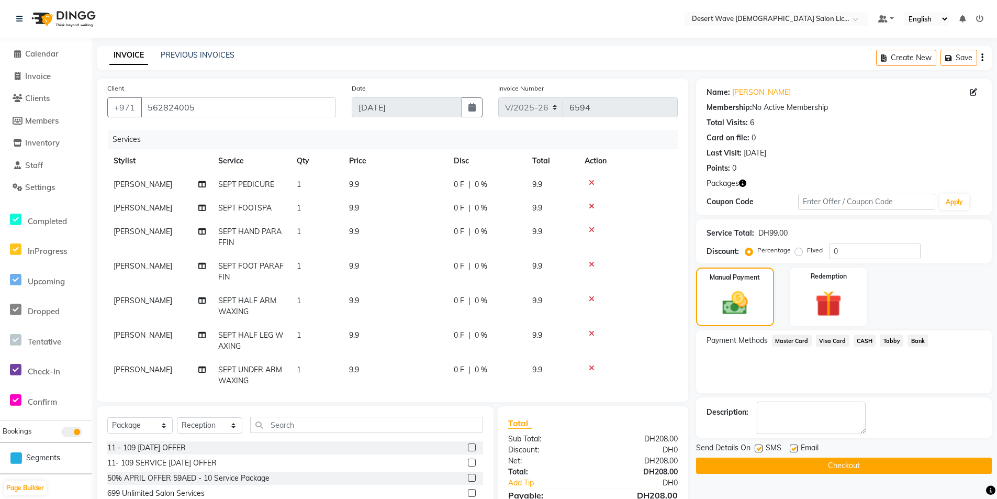
click at [844, 468] on button "Checkout" at bounding box center [844, 465] width 296 height 16
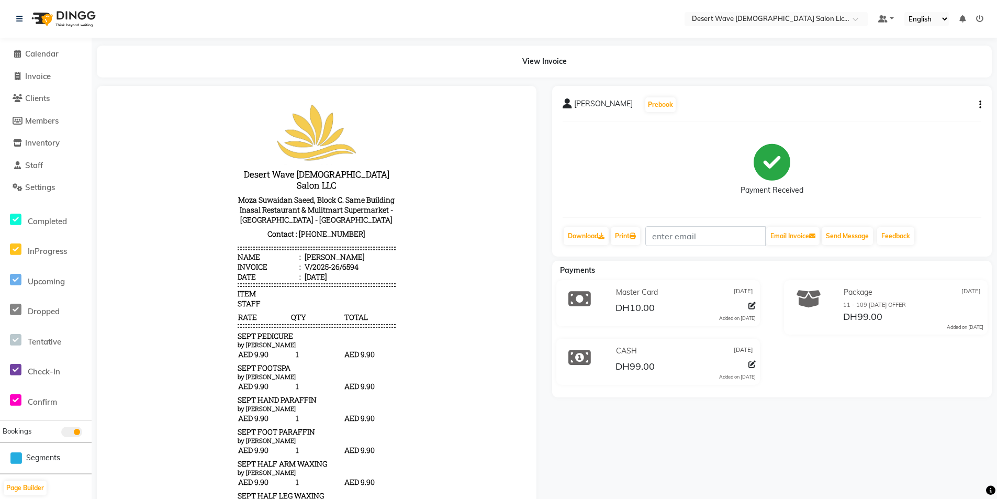
click at [981, 105] on div "[PERSON_NAME] Prebook Payment Received Download Print Email Invoice Send Messag…" at bounding box center [772, 171] width 440 height 171
click at [980, 105] on icon "button" at bounding box center [980, 105] width 2 height 1
click at [952, 93] on div "Cancel Invoice" at bounding box center [928, 91] width 72 height 13
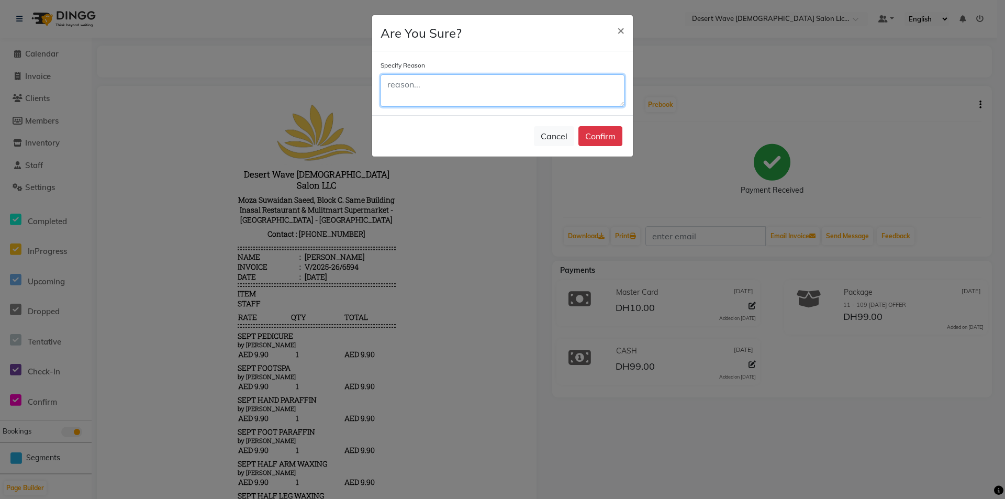
click at [490, 96] on textarea at bounding box center [503, 90] width 244 height 32
click at [595, 134] on button "Confirm" at bounding box center [600, 136] width 44 height 20
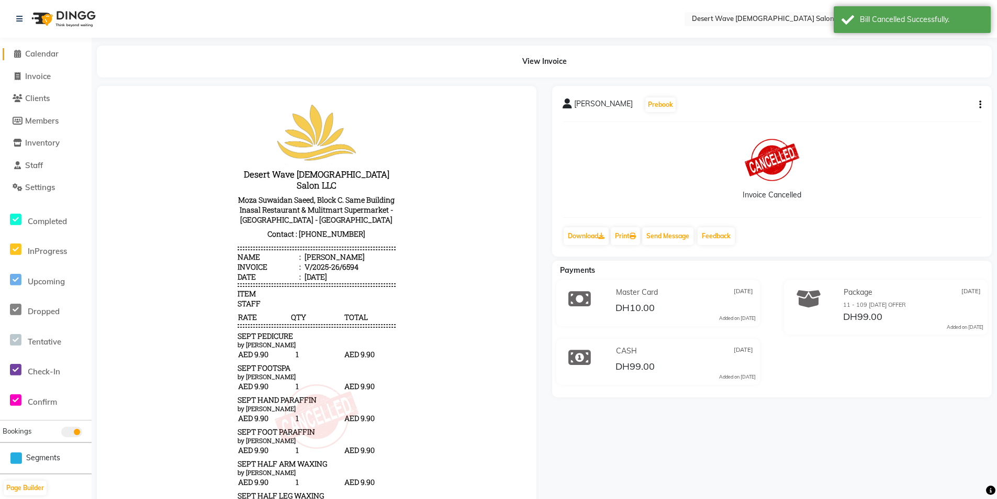
click at [57, 51] on span "Calendar" at bounding box center [41, 54] width 33 height 10
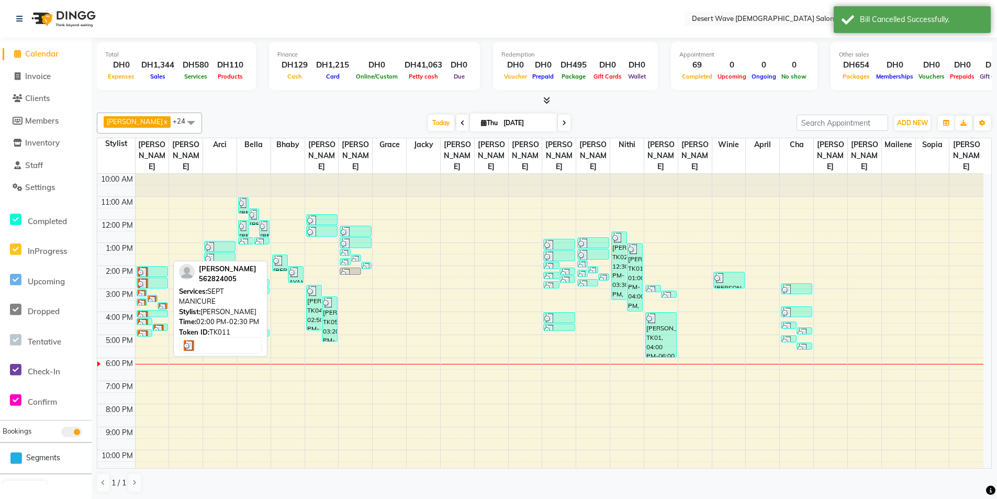
click at [162, 267] on div at bounding box center [152, 272] width 29 height 10
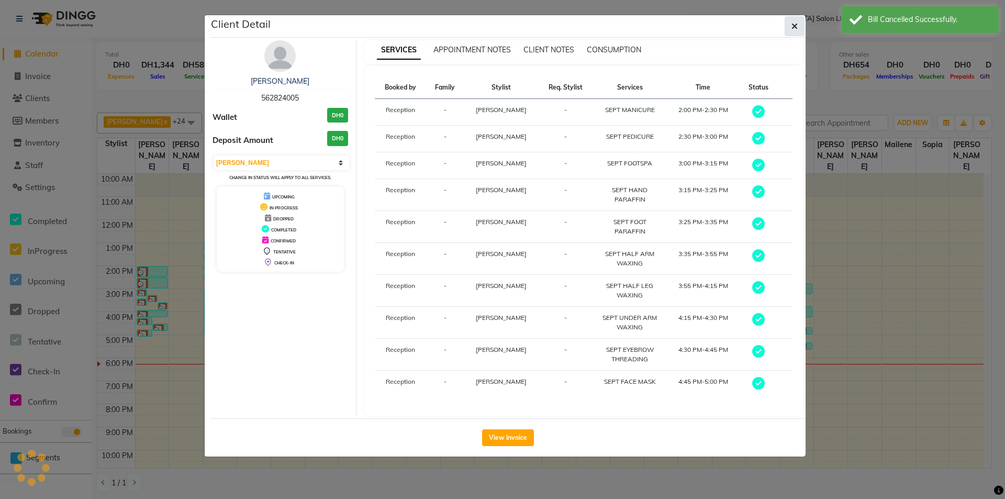
drag, startPoint x: 799, startPoint y: 24, endPoint x: 631, endPoint y: 149, distance: 209.6
click at [799, 25] on button "button" at bounding box center [795, 26] width 20 height 20
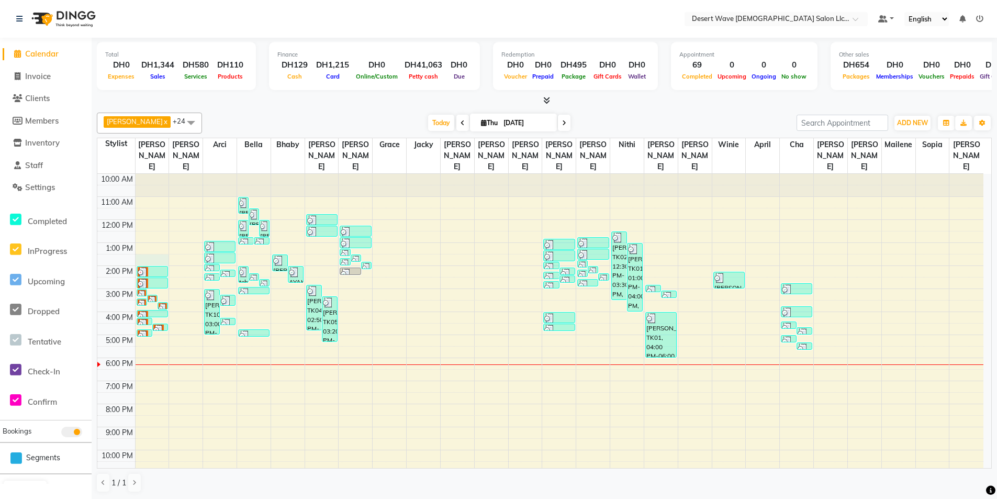
click at [161, 251] on div "10:00 AM 11:00 AM 12:00 PM 1:00 PM 2:00 PM 3:00 PM 4:00 PM 5:00 PM 6:00 PM 7:00…" at bounding box center [540, 335] width 886 height 322
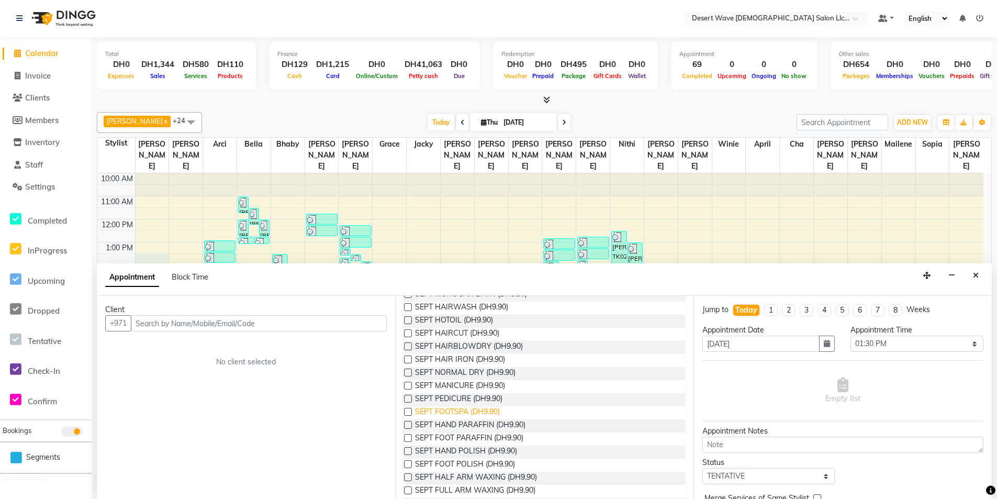
scroll to position [105, 0]
click at [407, 385] on label at bounding box center [408, 384] width 8 height 8
click at [407, 385] on input "checkbox" at bounding box center [407, 385] width 7 height 7
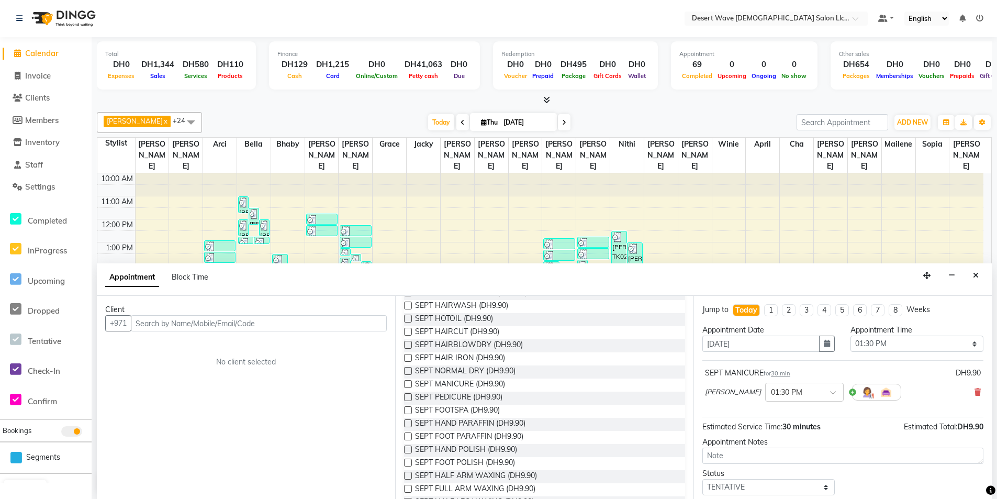
click at [407, 395] on label at bounding box center [408, 397] width 8 height 8
click at [407, 395] on input "checkbox" at bounding box center [407, 398] width 7 height 7
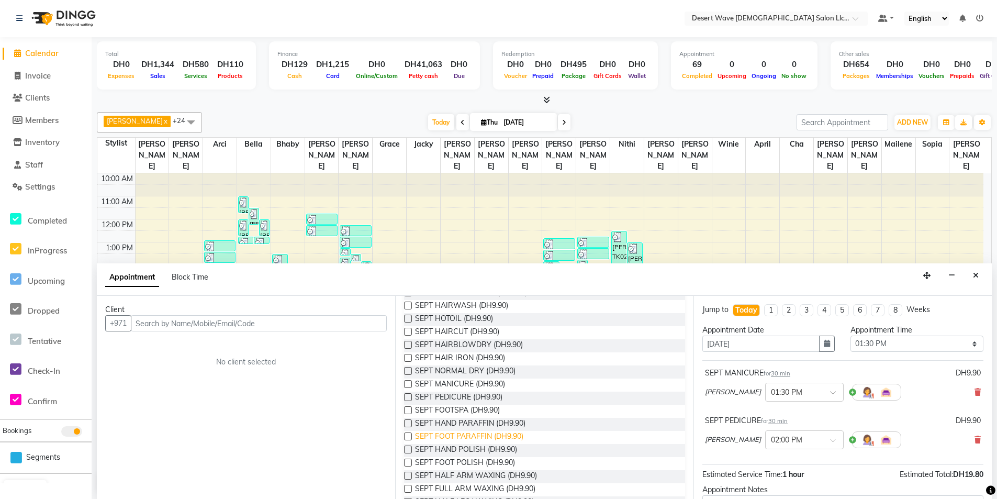
drag, startPoint x: 409, startPoint y: 407, endPoint x: 454, endPoint y: 431, distance: 50.8
click at [409, 408] on label at bounding box center [408, 410] width 8 height 8
click at [409, 408] on input "checkbox" at bounding box center [407, 411] width 7 height 7
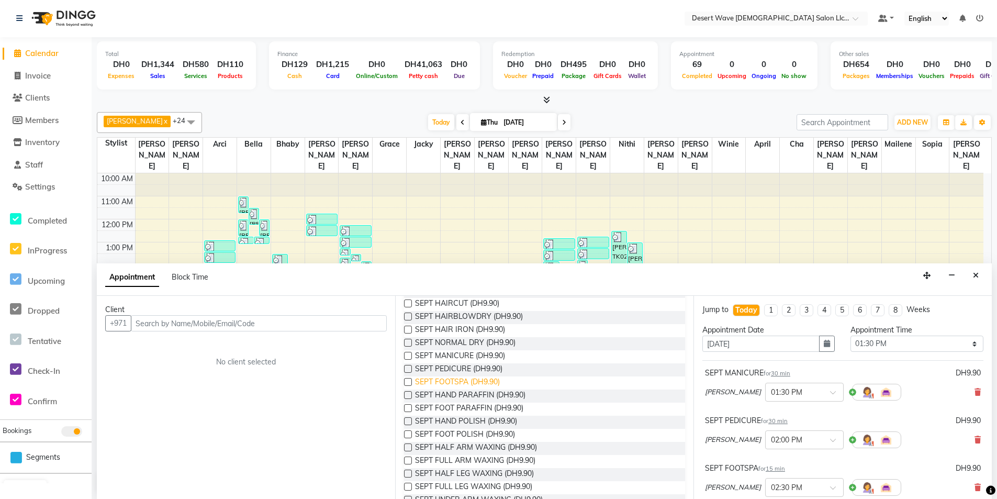
scroll to position [157, 0]
click at [407, 371] on label at bounding box center [408, 371] width 8 height 8
click at [407, 371] on input "checkbox" at bounding box center [407, 371] width 7 height 7
click at [409, 385] on label at bounding box center [408, 384] width 8 height 8
click at [409, 385] on input "checkbox" at bounding box center [407, 385] width 7 height 7
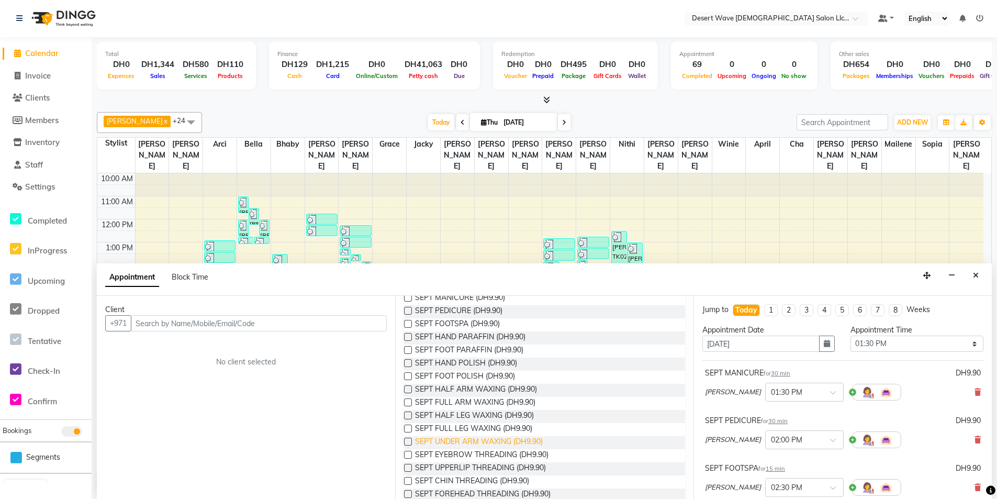
scroll to position [209, 0]
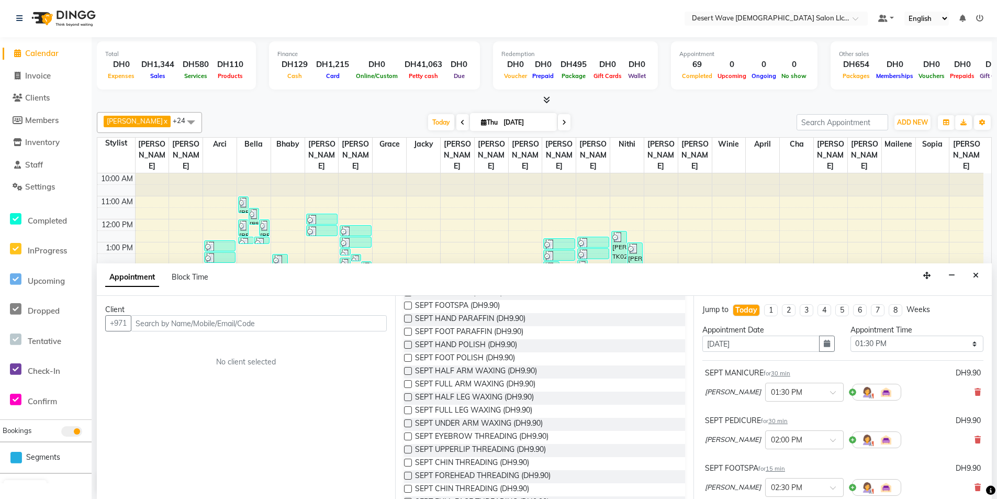
click at [406, 422] on label at bounding box center [408, 423] width 8 height 8
click at [406, 422] on input "checkbox" at bounding box center [407, 424] width 7 height 7
click at [408, 409] on label at bounding box center [408, 410] width 8 height 8
click at [408, 409] on input "checkbox" at bounding box center [407, 411] width 7 height 7
click at [408, 372] on label at bounding box center [408, 371] width 8 height 8
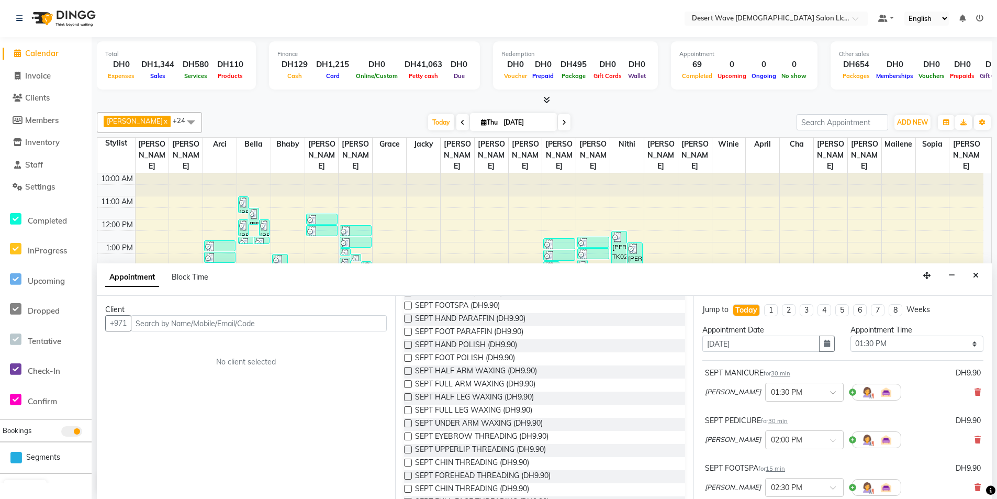
click at [408, 372] on input "checkbox" at bounding box center [407, 371] width 7 height 7
click at [409, 435] on label at bounding box center [408, 436] width 8 height 8
click at [409, 435] on input "checkbox" at bounding box center [407, 437] width 7 height 7
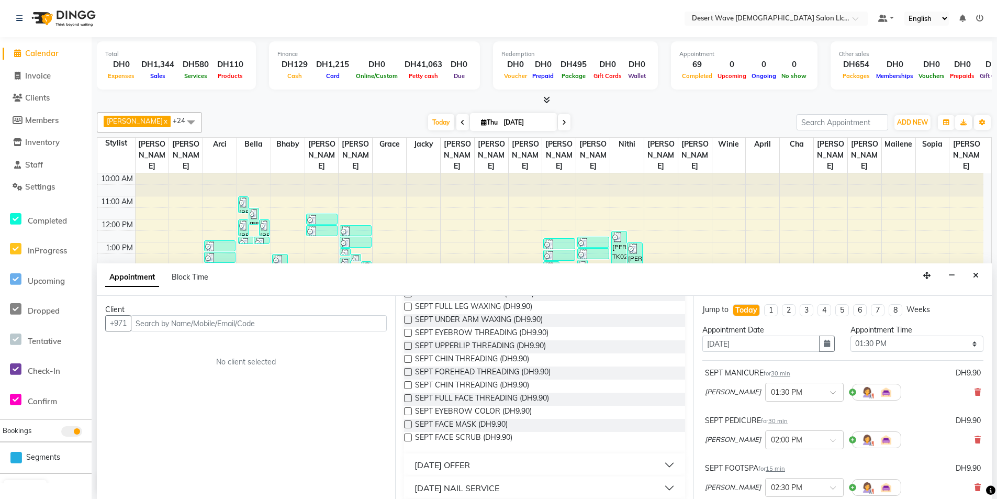
scroll to position [314, 0]
click at [410, 423] on label at bounding box center [408, 423] width 8 height 8
click at [410, 423] on input "checkbox" at bounding box center [407, 424] width 7 height 7
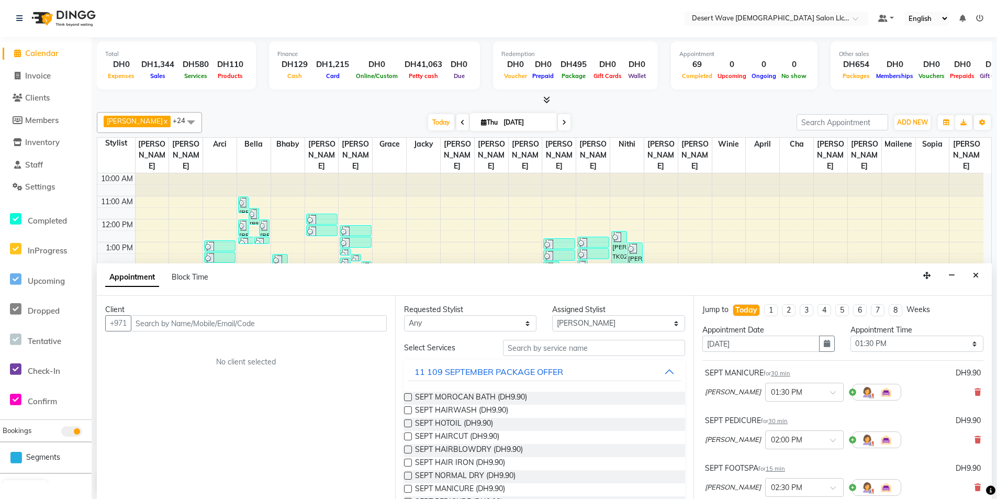
scroll to position [0, 0]
click at [276, 325] on input "text" at bounding box center [259, 324] width 256 height 16
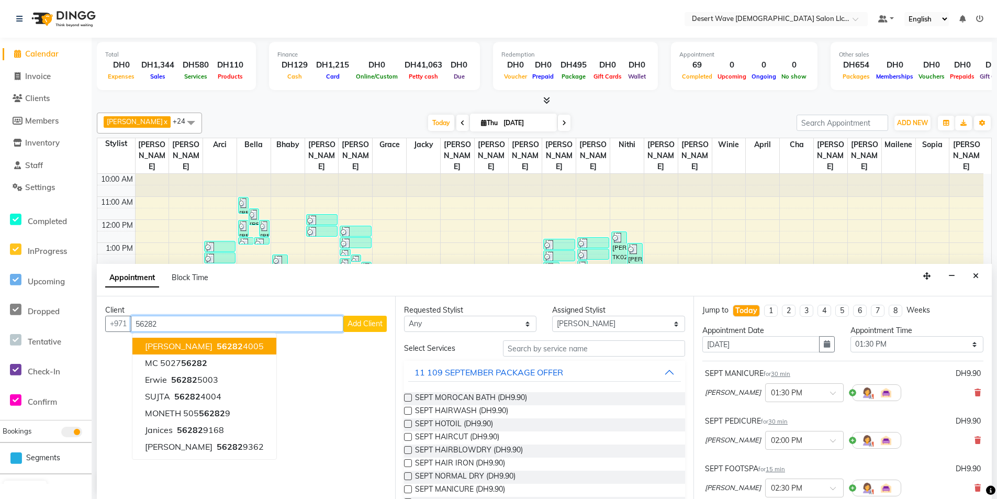
click at [219, 343] on ngb-highlight "56282 4005" at bounding box center [239, 346] width 49 height 10
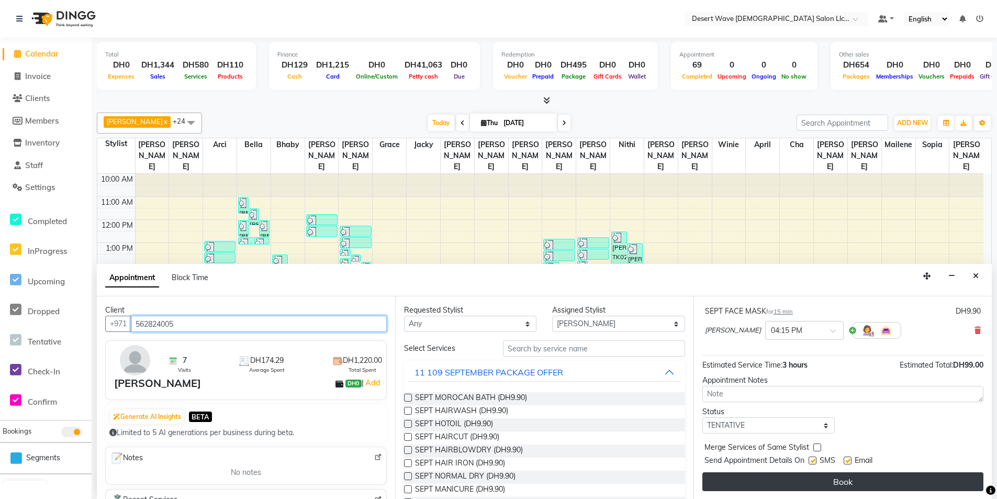
scroll to position [1, 0]
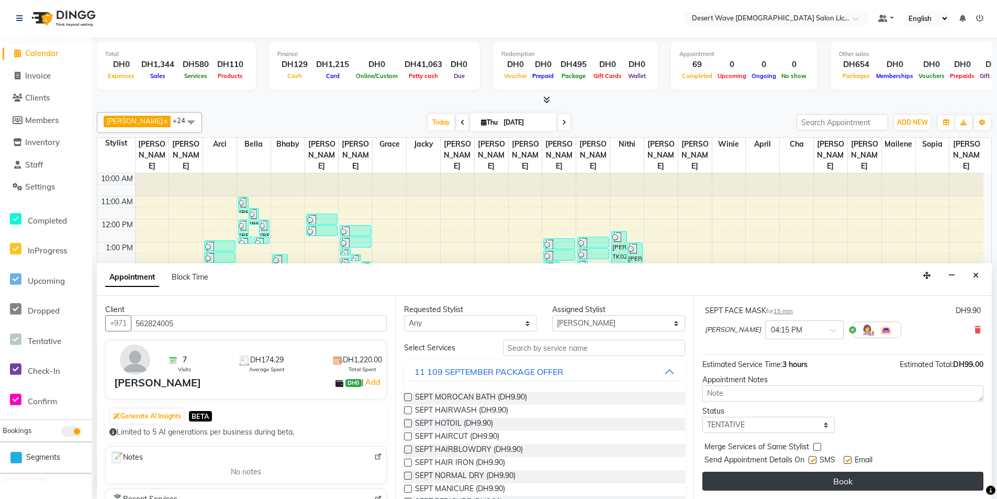
click at [890, 476] on button "Book" at bounding box center [842, 481] width 281 height 19
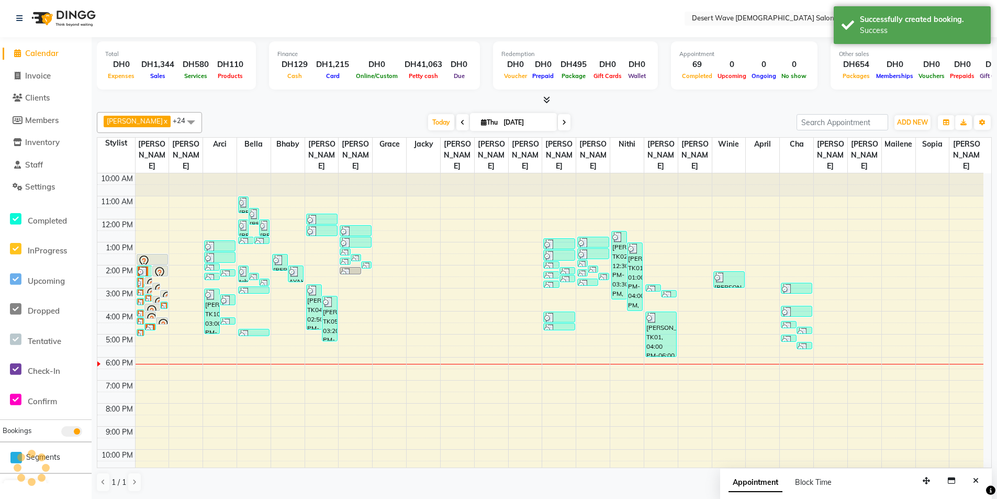
scroll to position [0, 0]
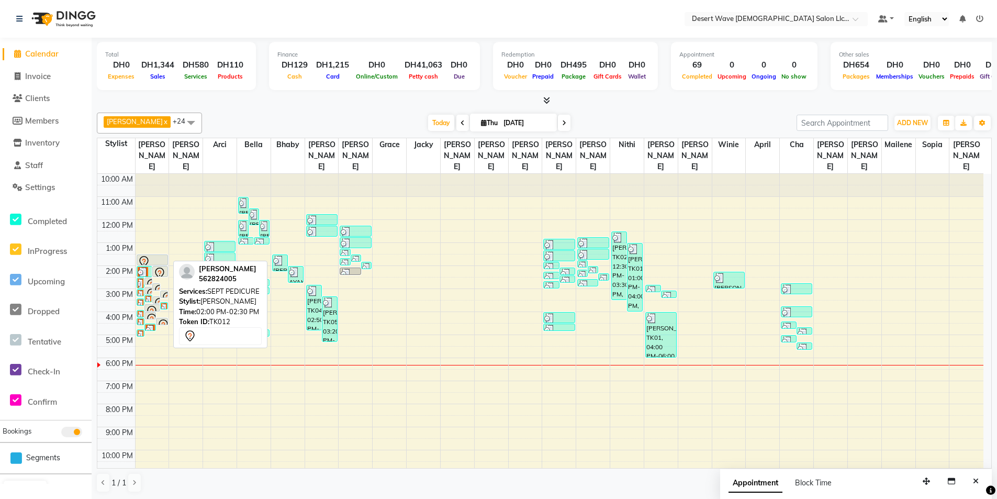
click at [163, 267] on icon at bounding box center [159, 273] width 13 height 13
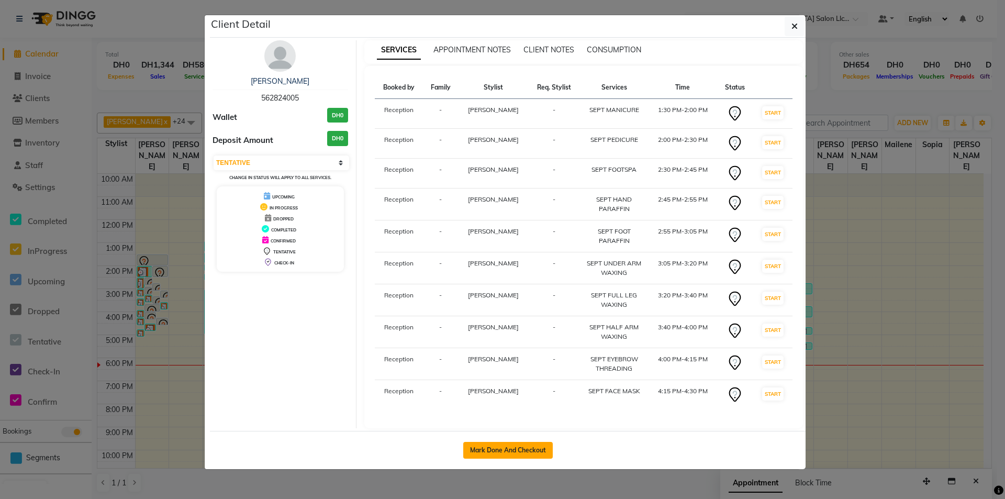
click at [523, 449] on button "Mark Done And Checkout" at bounding box center [508, 450] width 90 height 17
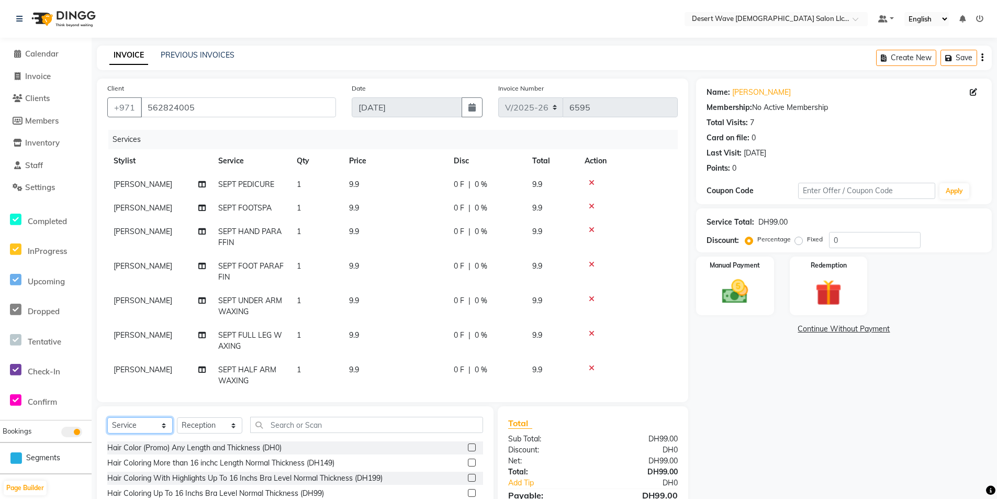
click at [142, 431] on select "Select Service Product Membership Package Voucher Prepaid Gift Card" at bounding box center [139, 425] width 65 height 16
click at [107, 417] on select "Select Service Product Membership Package Voucher Prepaid Gift Card" at bounding box center [139, 425] width 65 height 16
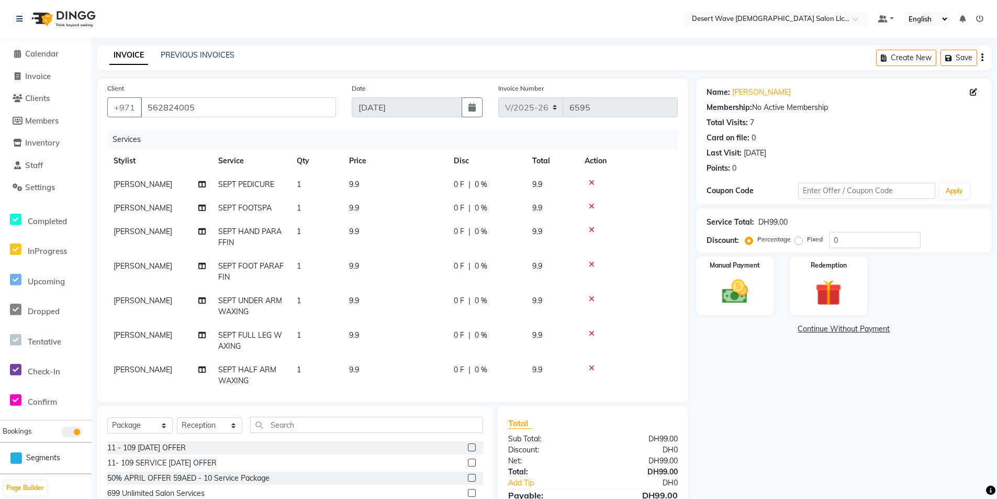
click at [468, 449] on label at bounding box center [472, 447] width 8 height 8
click at [468, 449] on input "checkbox" at bounding box center [471, 447] width 7 height 7
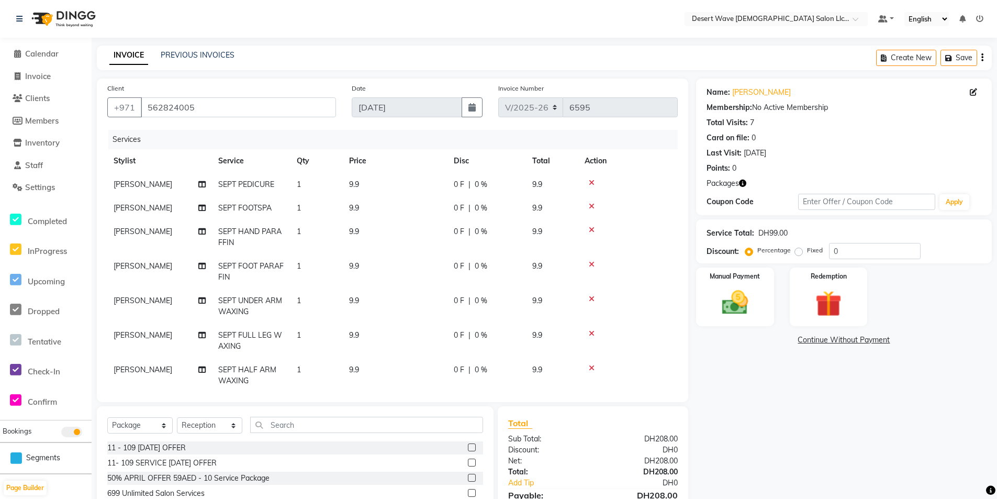
scroll to position [185, 0]
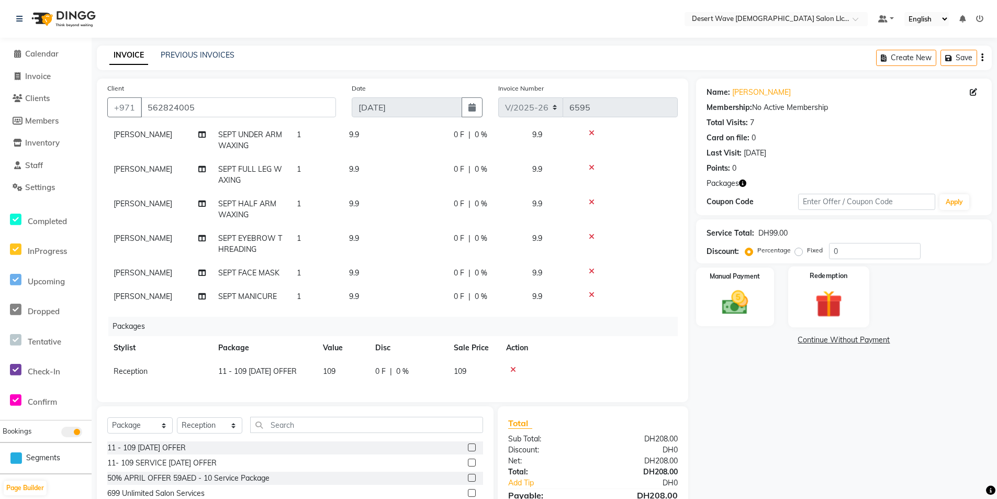
click at [835, 321] on div "Redemption" at bounding box center [828, 296] width 81 height 61
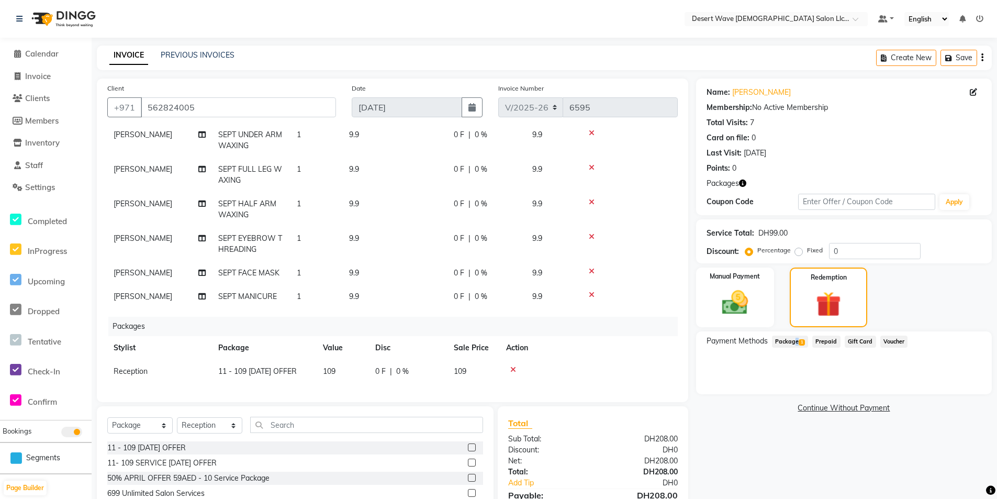
click at [793, 342] on span "Package 1" at bounding box center [790, 341] width 36 height 12
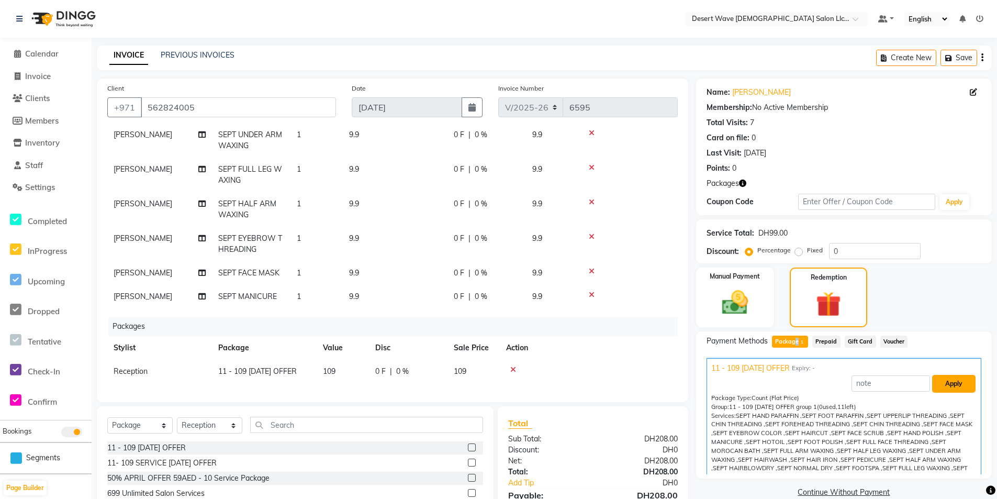
click at [942, 379] on button "Apply" at bounding box center [953, 384] width 43 height 18
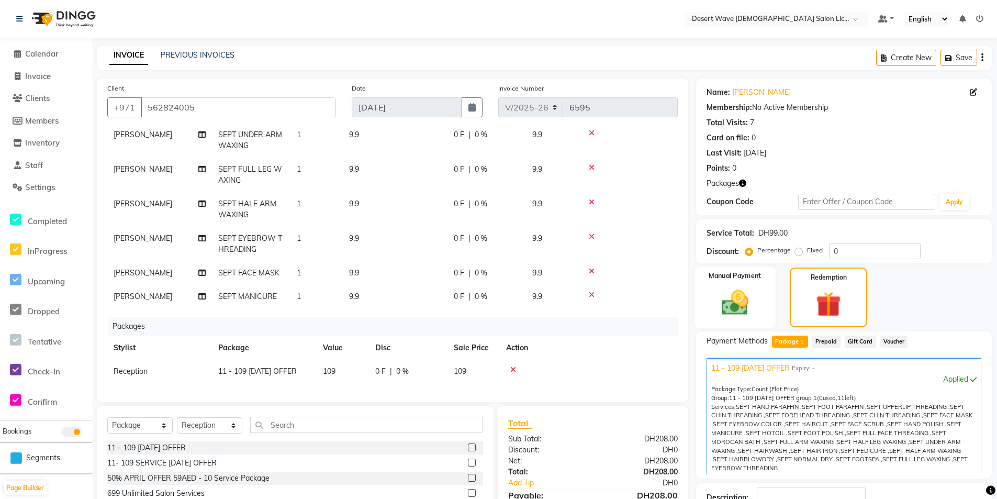
click at [760, 312] on div "Manual Payment" at bounding box center [735, 297] width 81 height 62
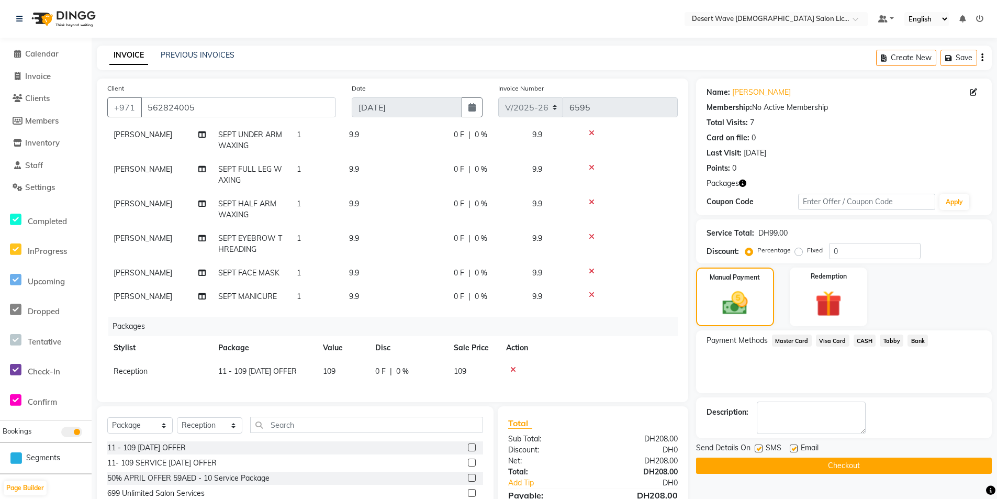
click at [861, 340] on span "CASH" at bounding box center [865, 340] width 23 height 12
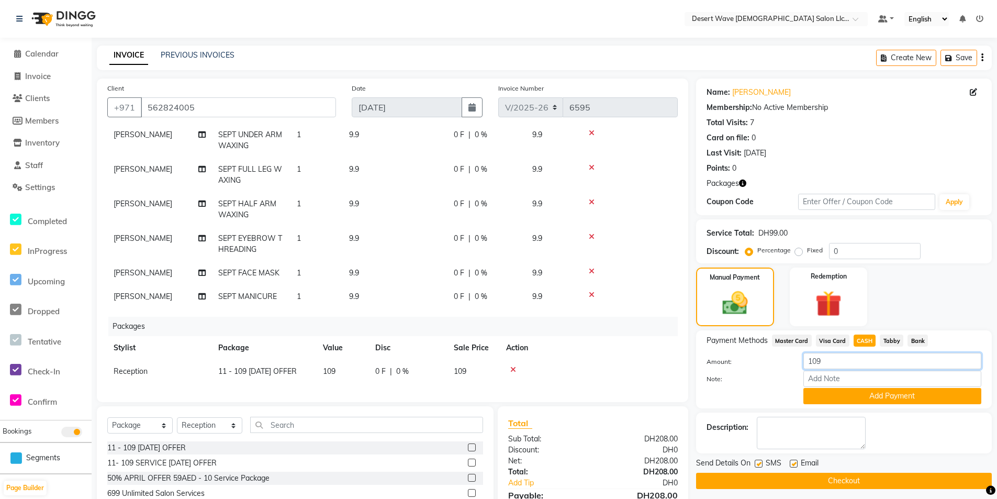
click at [828, 361] on input "109" at bounding box center [892, 361] width 178 height 16
click at [868, 394] on button "Add Payment" at bounding box center [892, 396] width 178 height 16
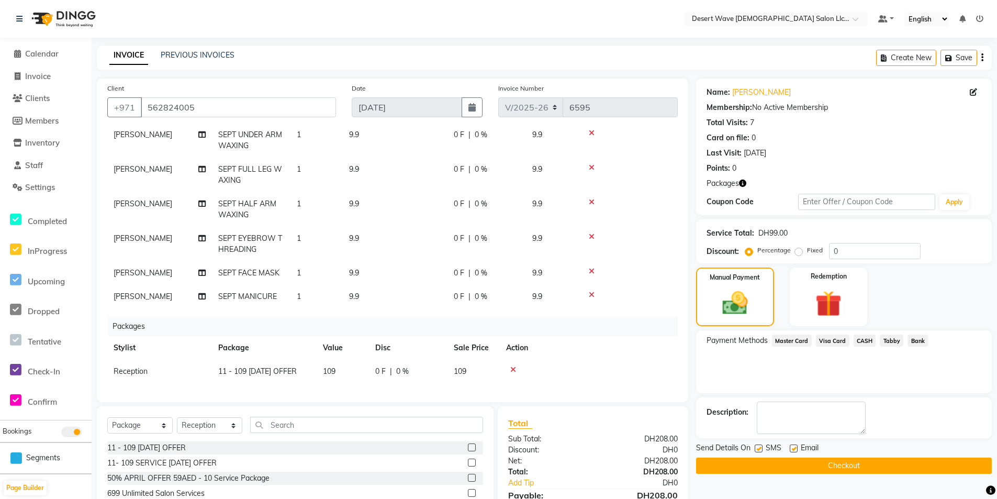
click at [782, 335] on span "Master Card" at bounding box center [792, 340] width 40 height 12
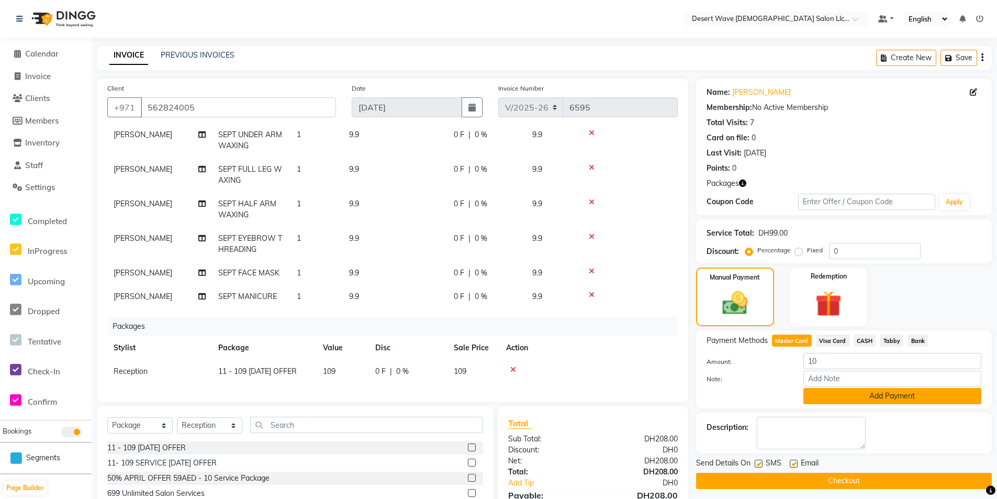
drag, startPoint x: 883, startPoint y: 396, endPoint x: 893, endPoint y: 474, distance: 78.6
click at [884, 396] on button "Add Payment" at bounding box center [892, 396] width 178 height 16
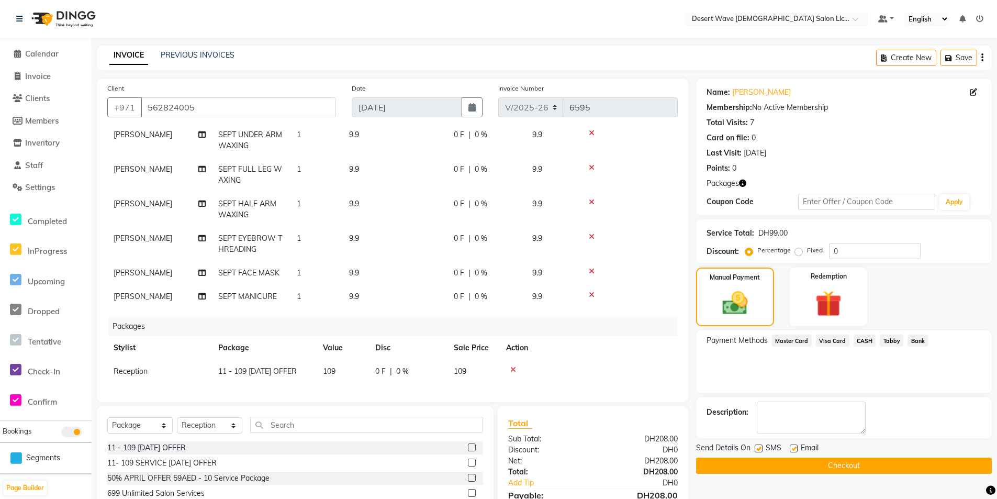
click at [888, 466] on button "Checkout" at bounding box center [844, 465] width 296 height 16
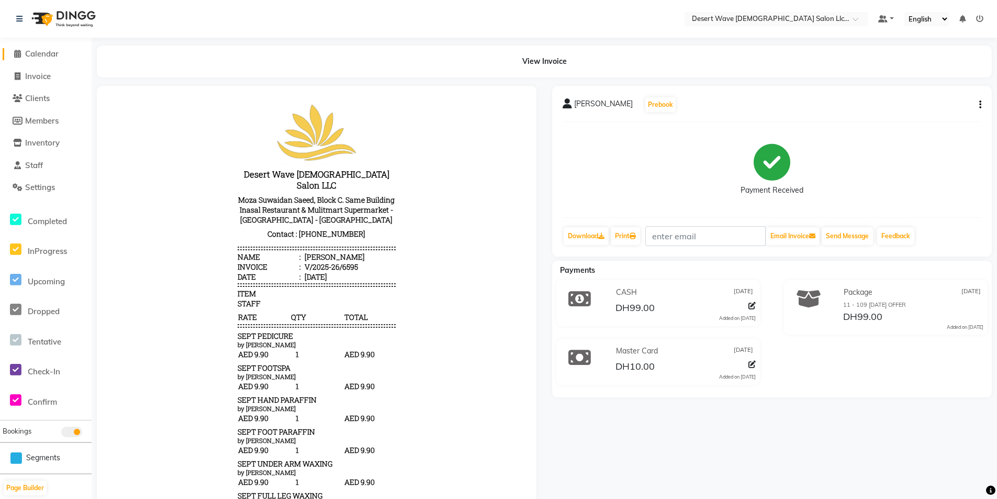
click at [46, 56] on span "Calendar" at bounding box center [41, 54] width 33 height 10
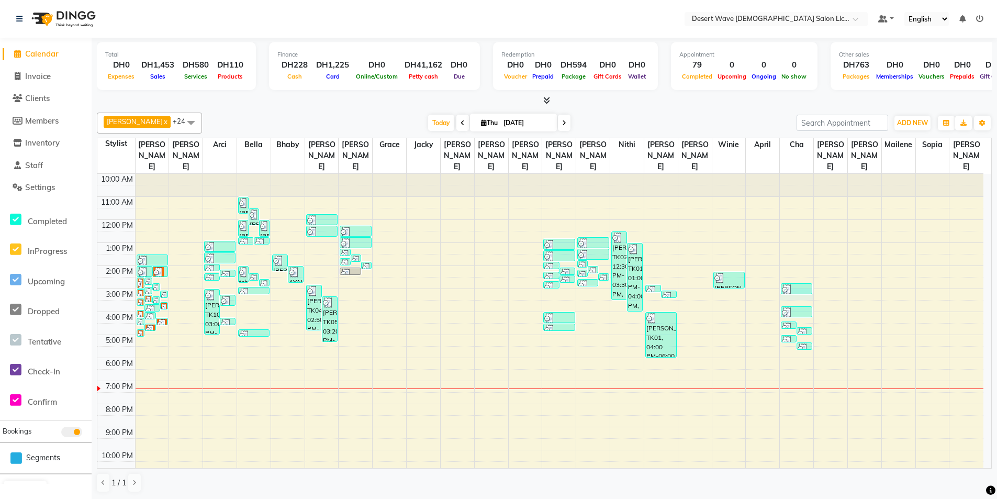
click at [801, 286] on div "10:00 AM 11:00 AM 12:00 PM 1:00 PM 2:00 PM 3:00 PM 4:00 PM 5:00 PM 6:00 PM 7:00…" at bounding box center [540, 335] width 886 height 322
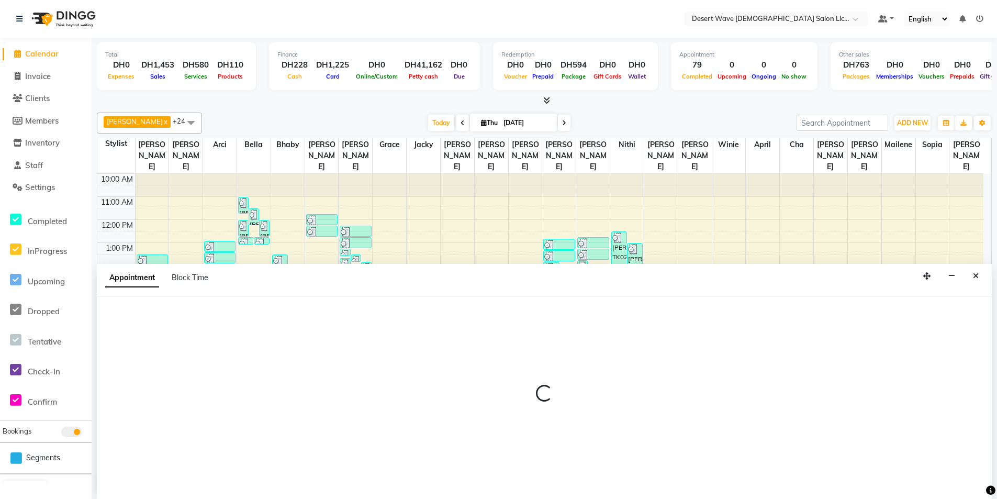
scroll to position [1, 0]
click at [979, 276] on button "Close" at bounding box center [975, 275] width 15 height 16
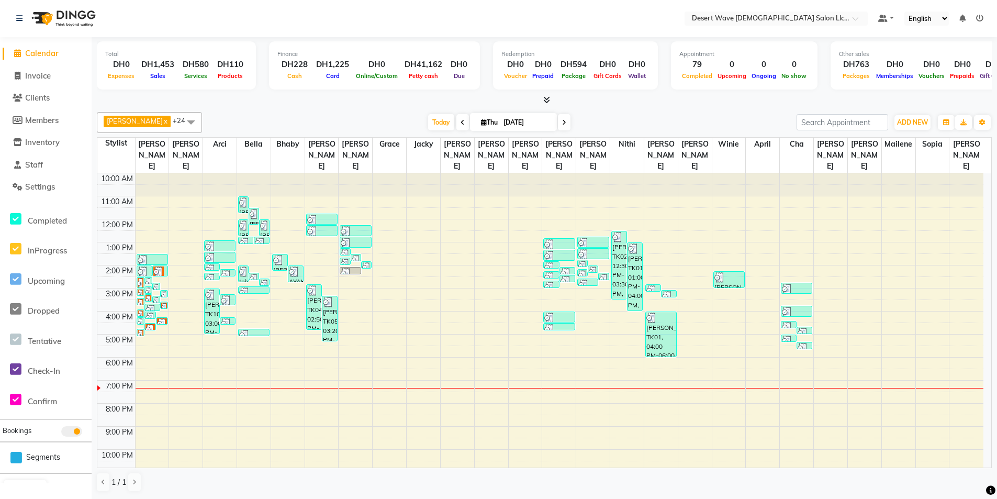
click at [633, 331] on div "10:00 AM 11:00 AM 12:00 PM 1:00 PM 2:00 PM 3:00 PM 4:00 PM 5:00 PM 6:00 PM 7:00…" at bounding box center [540, 334] width 886 height 322
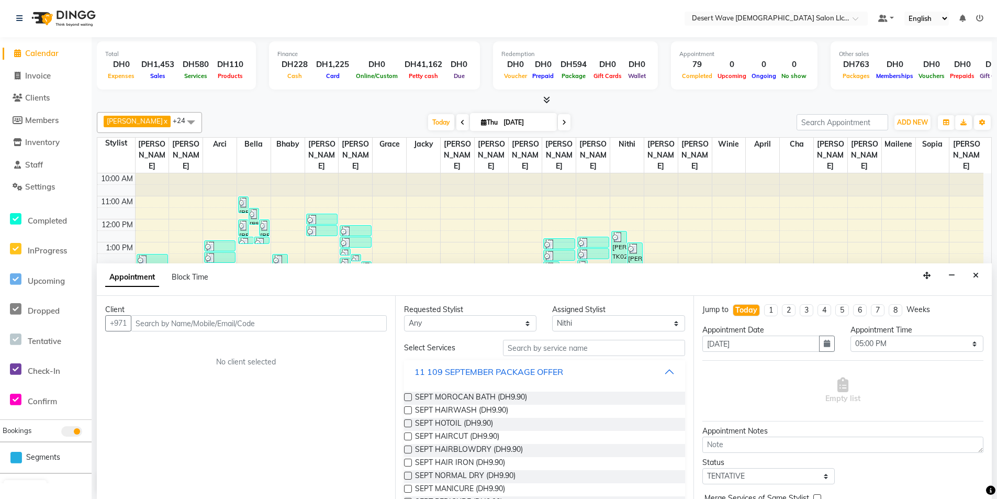
click at [460, 371] on div "11 109 SEPTEMBER PACKAGE OFFER" at bounding box center [489, 371] width 149 height 13
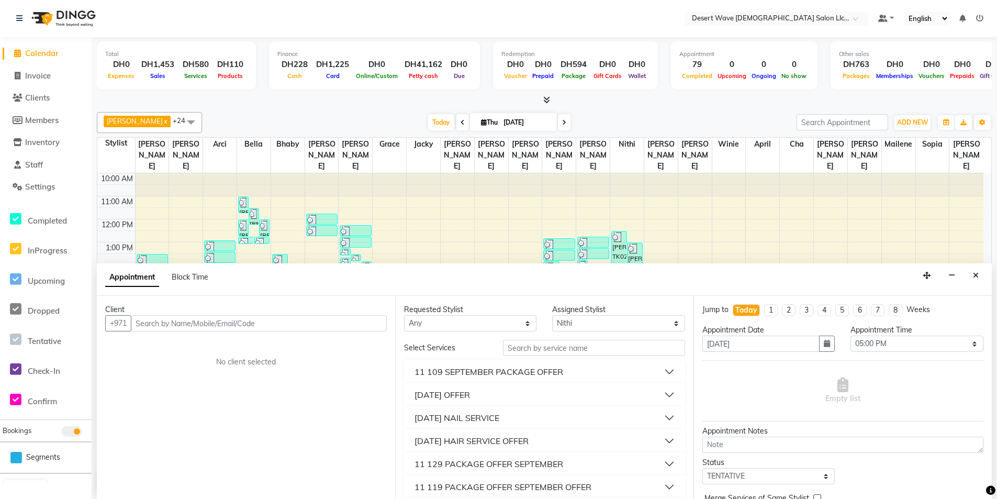
click at [505, 396] on button "[DATE] OFFER" at bounding box center [544, 394] width 273 height 19
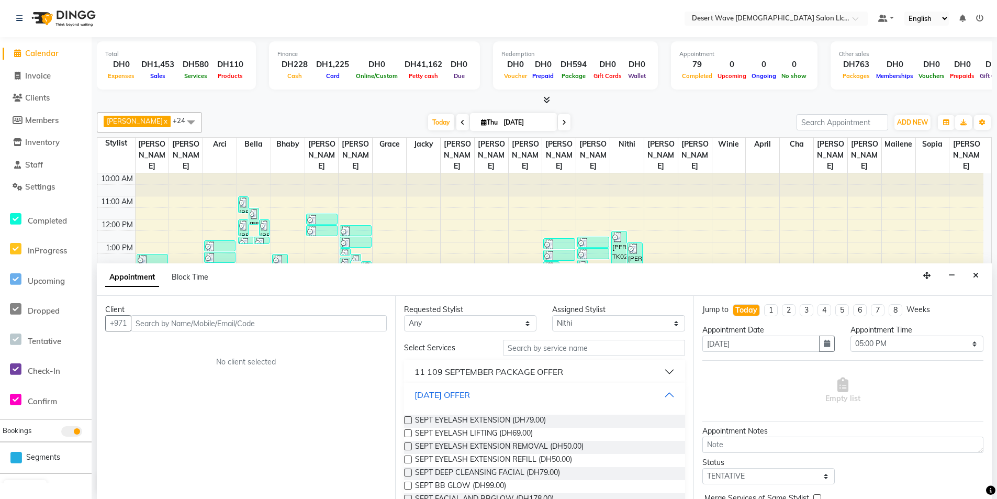
click at [505, 396] on button "[DATE] OFFER" at bounding box center [544, 394] width 273 height 19
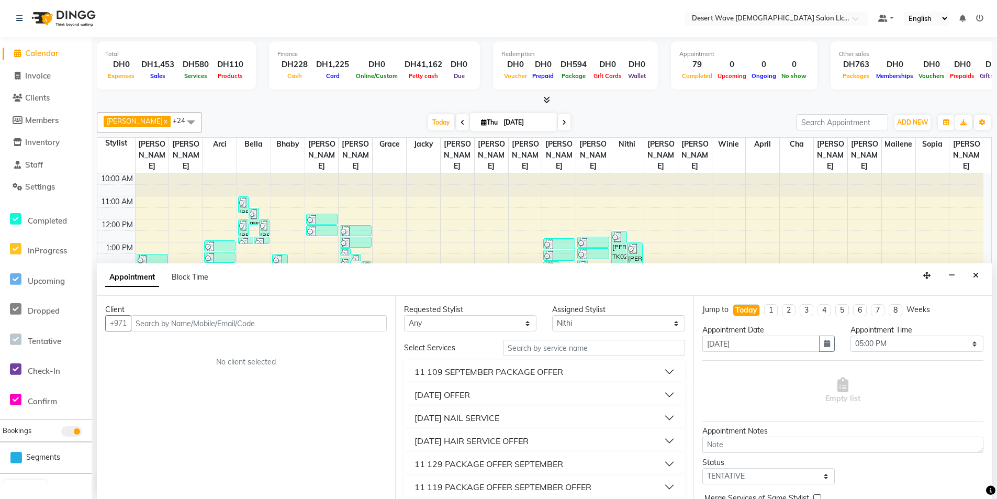
click at [506, 441] on div "[DATE] HAIR SERVICE OFFER" at bounding box center [472, 440] width 114 height 13
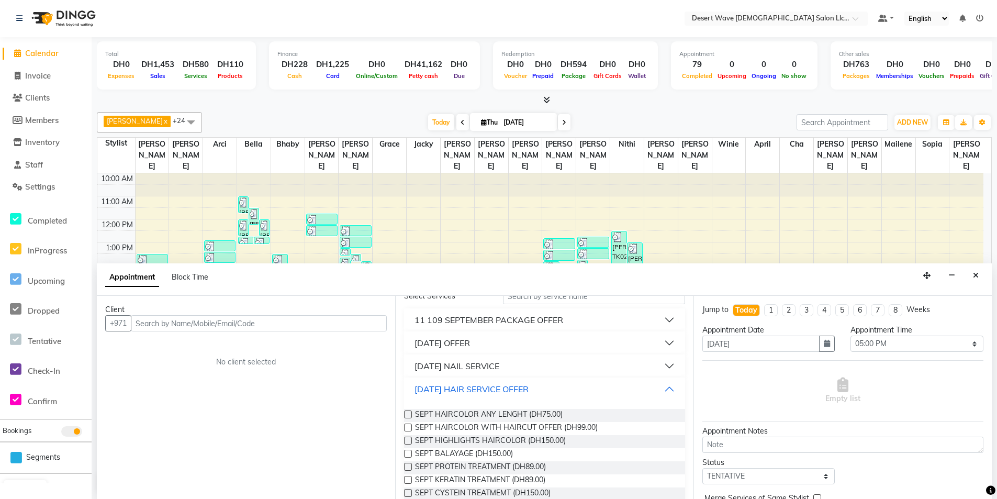
scroll to position [52, 0]
click at [407, 415] on label at bounding box center [408, 414] width 8 height 8
click at [407, 415] on input "checkbox" at bounding box center [407, 414] width 7 height 7
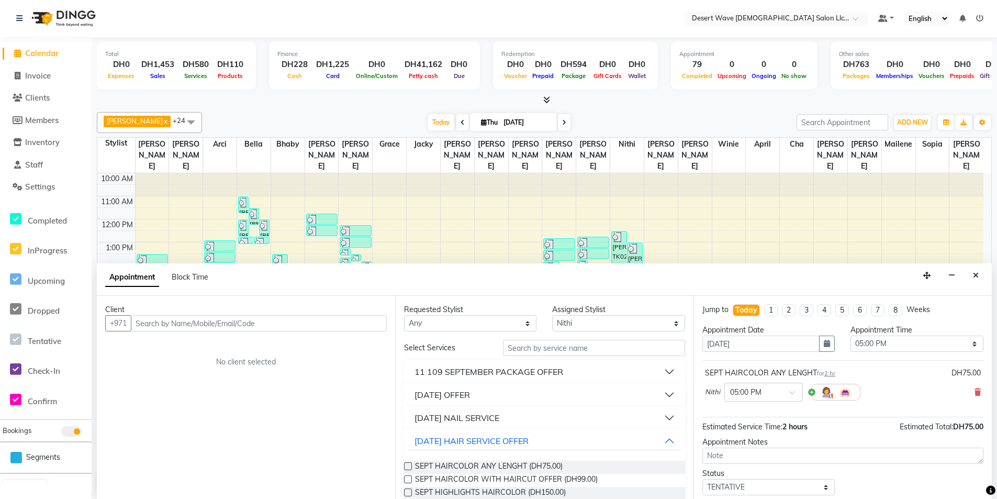
scroll to position [0, 0]
click at [240, 323] on input "text" at bounding box center [259, 324] width 256 height 16
click at [367, 326] on span "Add Client" at bounding box center [365, 323] width 35 height 9
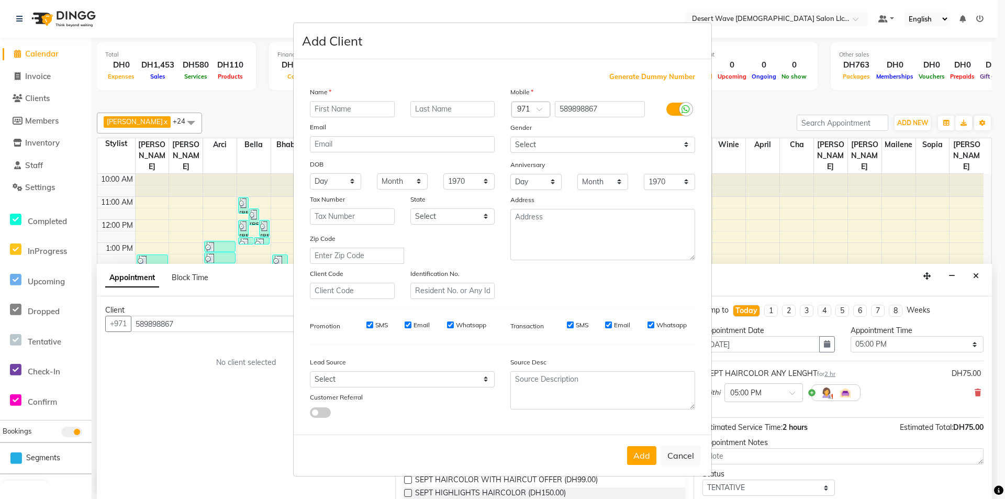
click at [359, 95] on div "Name" at bounding box center [402, 93] width 200 height 15
click at [356, 111] on input "text" at bounding box center [352, 109] width 85 height 16
click at [639, 453] on button "Add" at bounding box center [641, 455] width 29 height 19
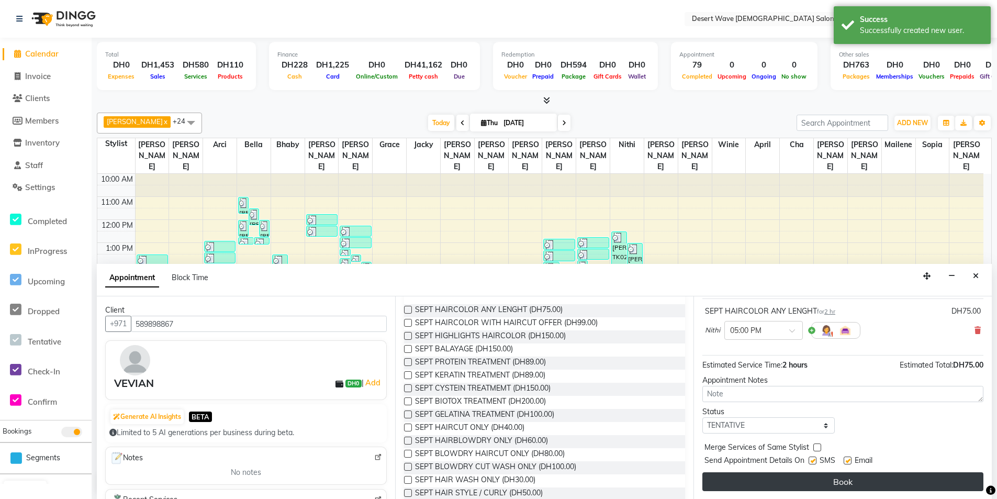
scroll to position [1, 0]
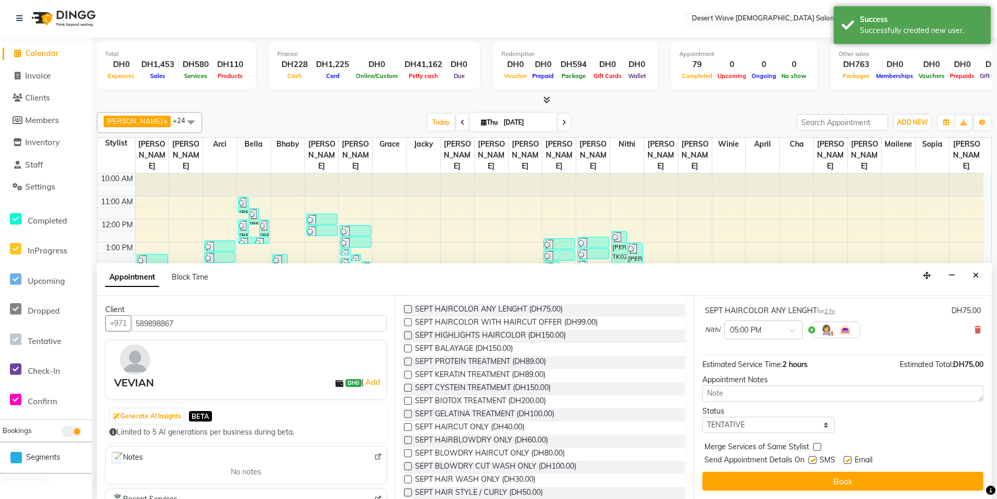
click at [907, 480] on button "Book" at bounding box center [842, 481] width 281 height 19
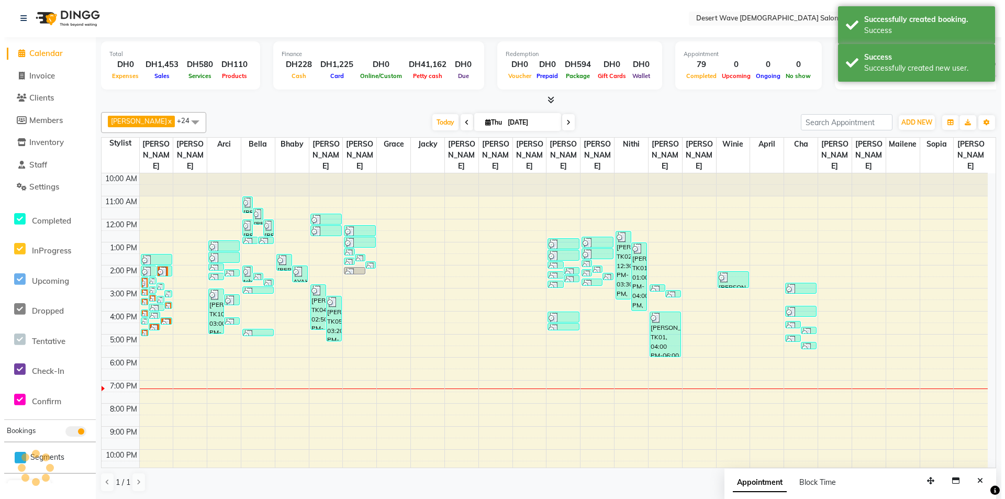
scroll to position [0, 0]
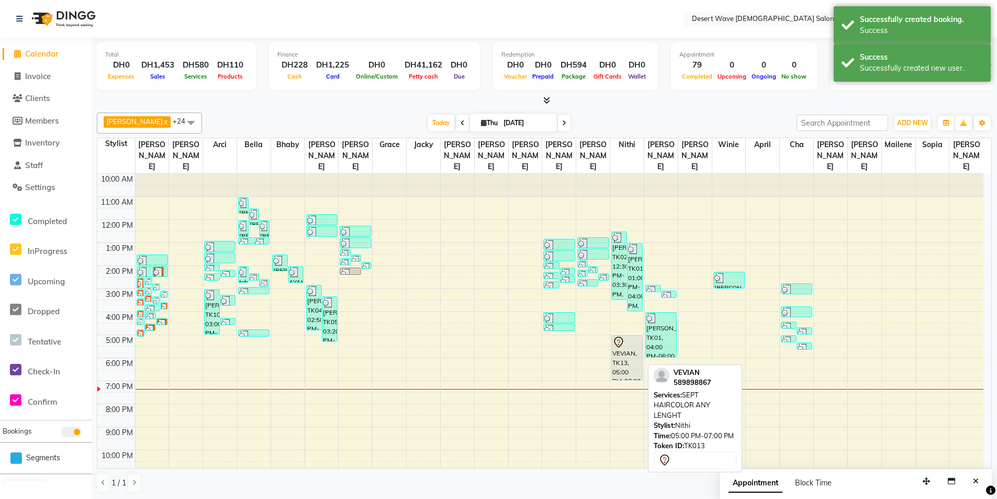
click at [624, 345] on div "VEVIAN, TK13, 05:00 PM-07:00 PM, SEPT HAIRCOLOR ANY LENGHT" at bounding box center [627, 357] width 30 height 44
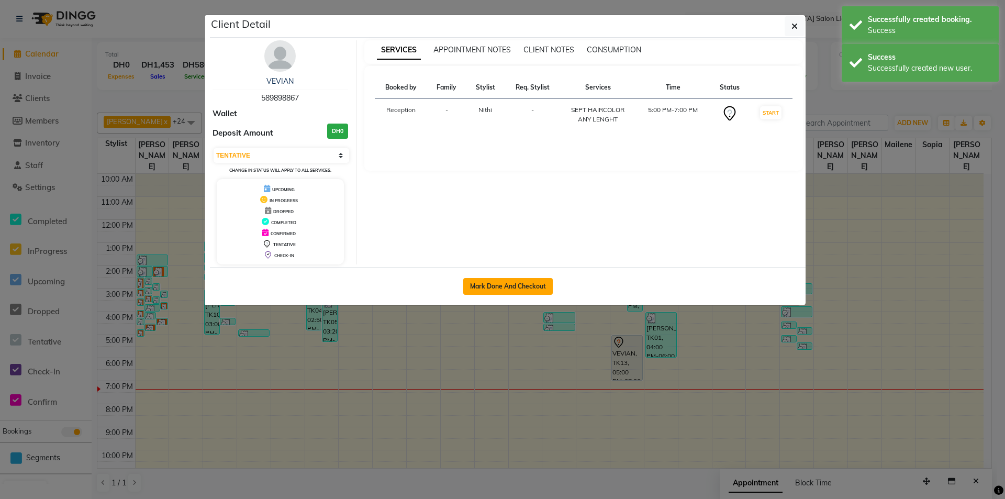
click at [539, 290] on button "Mark Done And Checkout" at bounding box center [508, 286] width 90 height 17
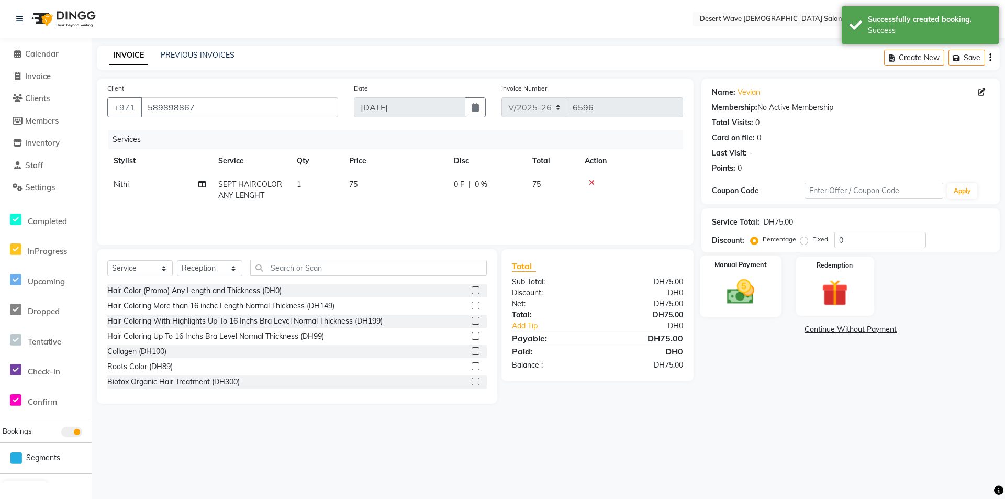
click at [765, 297] on div "Manual Payment" at bounding box center [741, 286] width 82 height 62
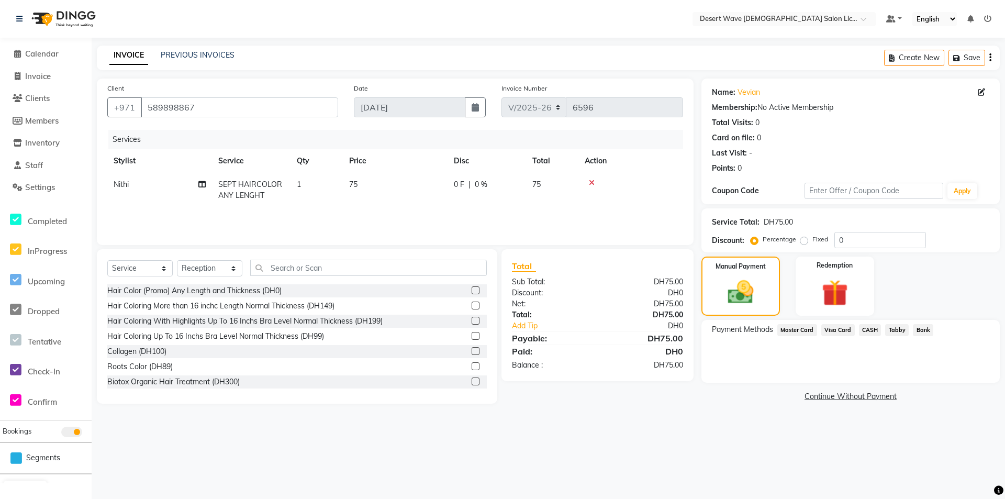
click at [810, 326] on span "Master Card" at bounding box center [797, 330] width 40 height 12
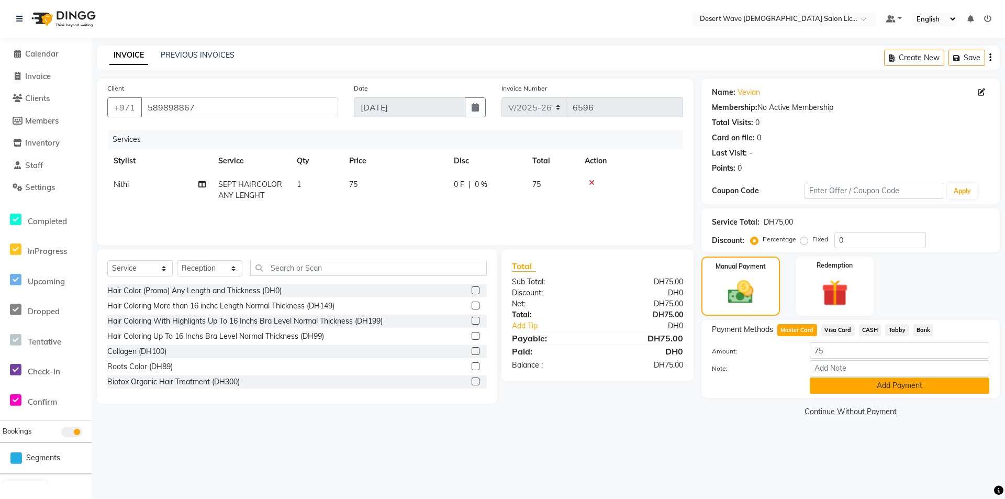
click at [889, 386] on button "Add Payment" at bounding box center [900, 385] width 180 height 16
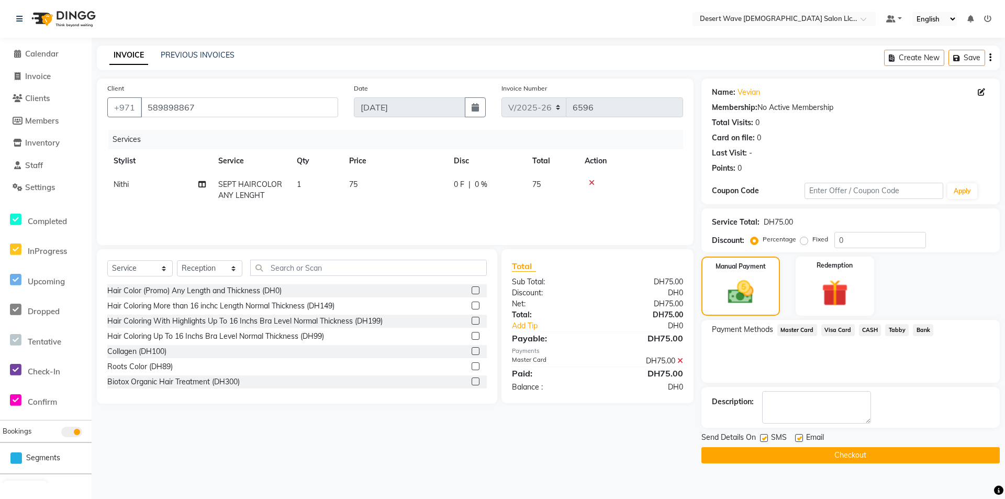
click at [888, 453] on button "Checkout" at bounding box center [850, 455] width 298 height 16
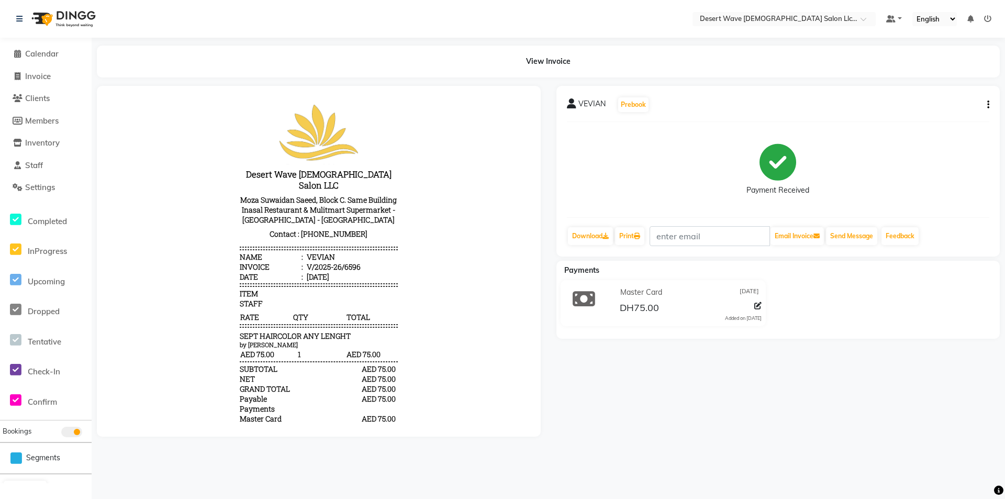
click at [46, 48] on li "Calendar" at bounding box center [46, 54] width 92 height 23
click at [49, 55] on span "Calendar" at bounding box center [41, 54] width 33 height 10
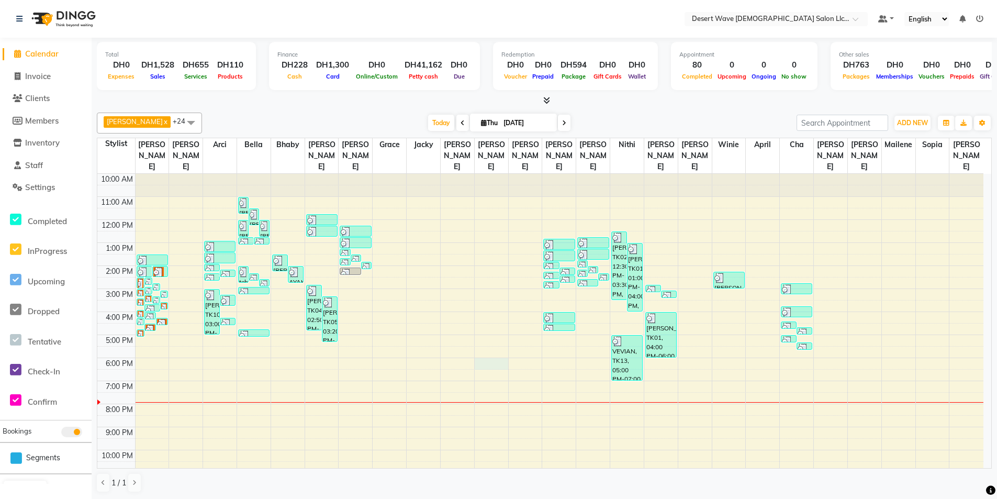
click at [487, 354] on div "10:00 AM 11:00 AM 12:00 PM 1:00 PM 2:00 PM 3:00 PM 4:00 PM 5:00 PM 6:00 PM 7:00…" at bounding box center [540, 335] width 886 height 322
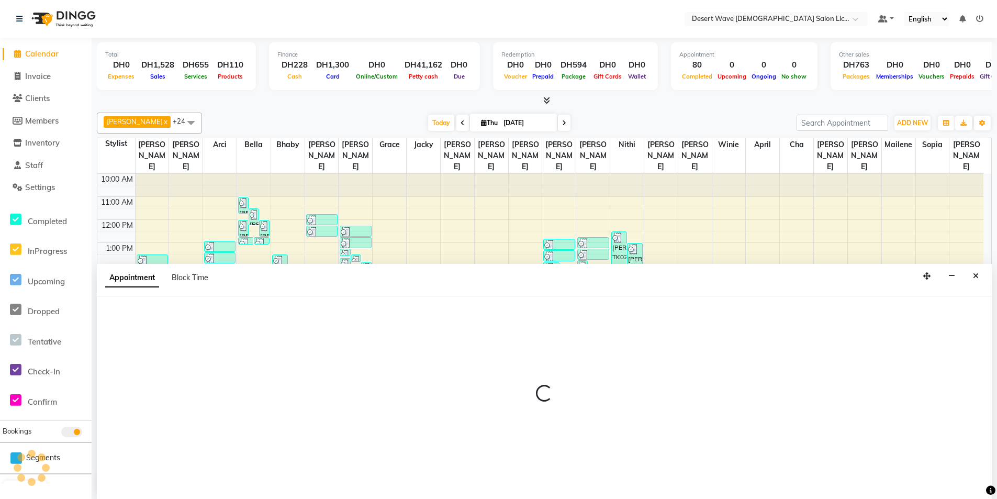
scroll to position [1, 0]
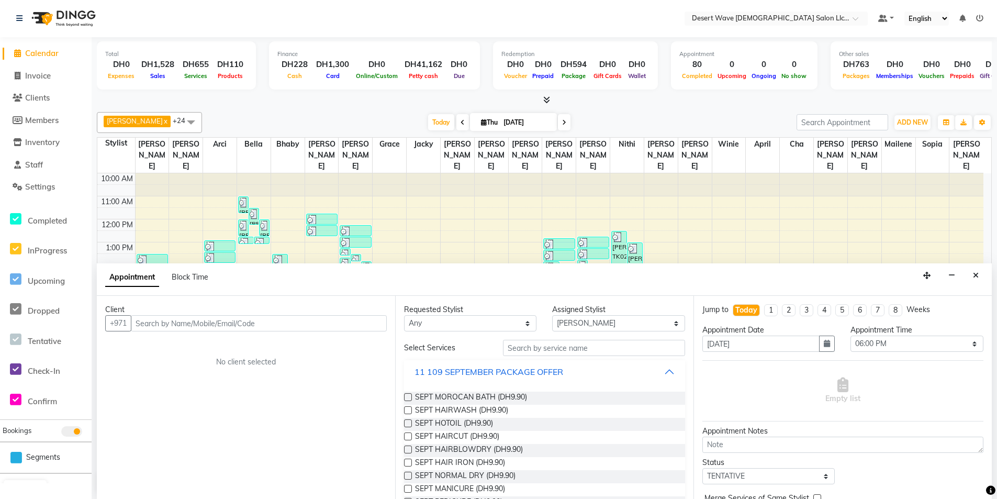
click at [528, 373] on div "11 109 SEPTEMBER PACKAGE OFFER" at bounding box center [489, 371] width 149 height 13
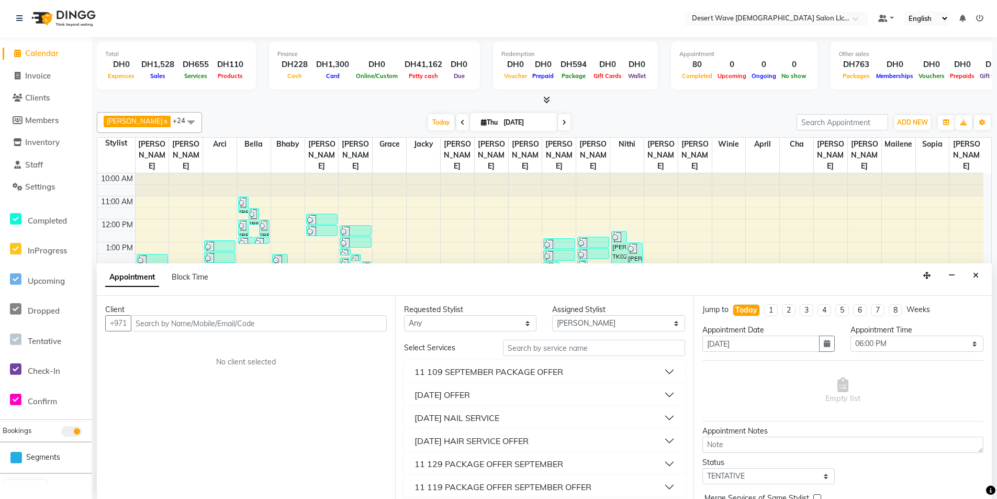
scroll to position [52, 0]
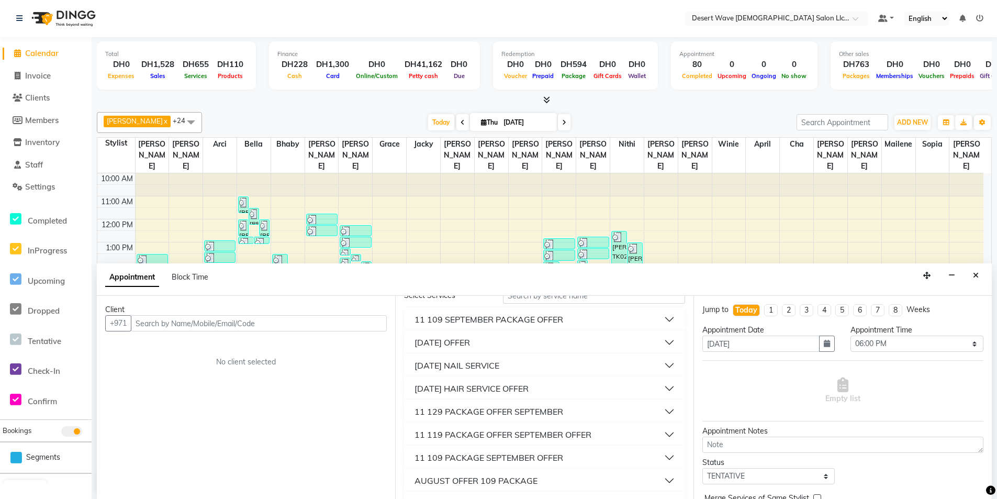
click at [520, 384] on div "[DATE] HAIR SERVICE OFFER" at bounding box center [472, 388] width 114 height 13
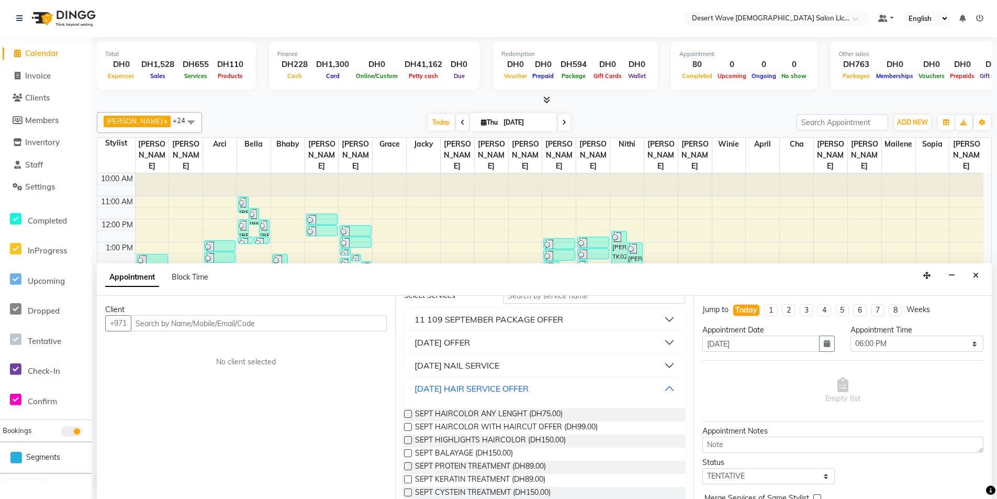
click at [505, 382] on div "[DATE] HAIR SERVICE OFFER" at bounding box center [472, 388] width 114 height 13
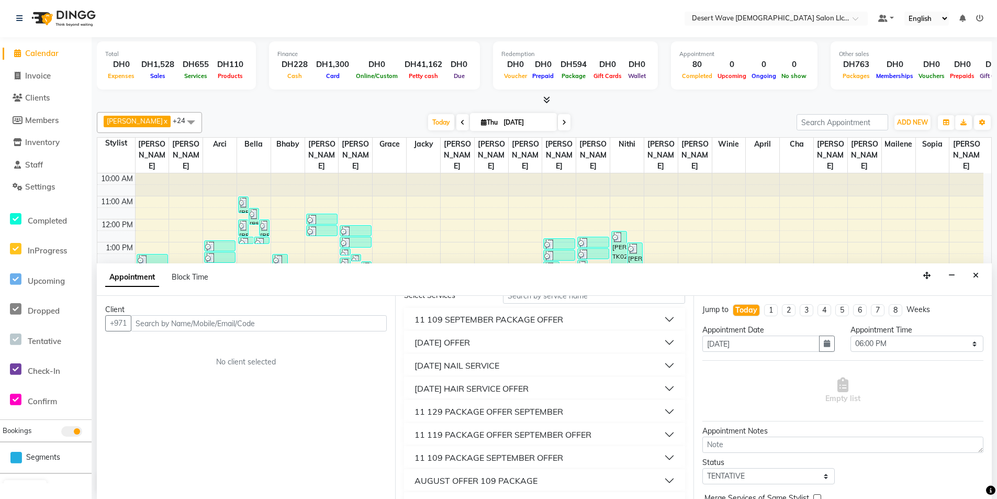
click at [499, 364] on div "[DATE] NAIL SERVICE" at bounding box center [457, 365] width 85 height 13
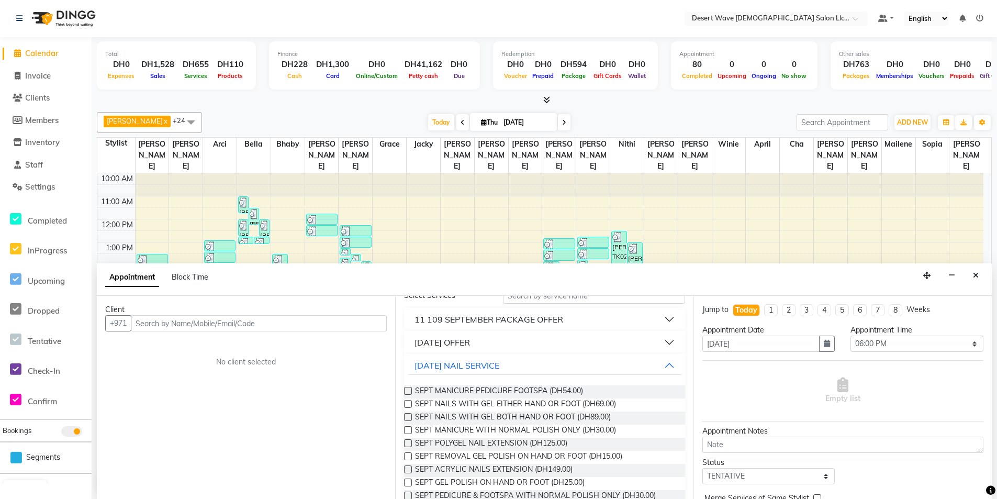
click at [408, 391] on label at bounding box center [408, 391] width 8 height 8
click at [408, 391] on input "checkbox" at bounding box center [407, 391] width 7 height 7
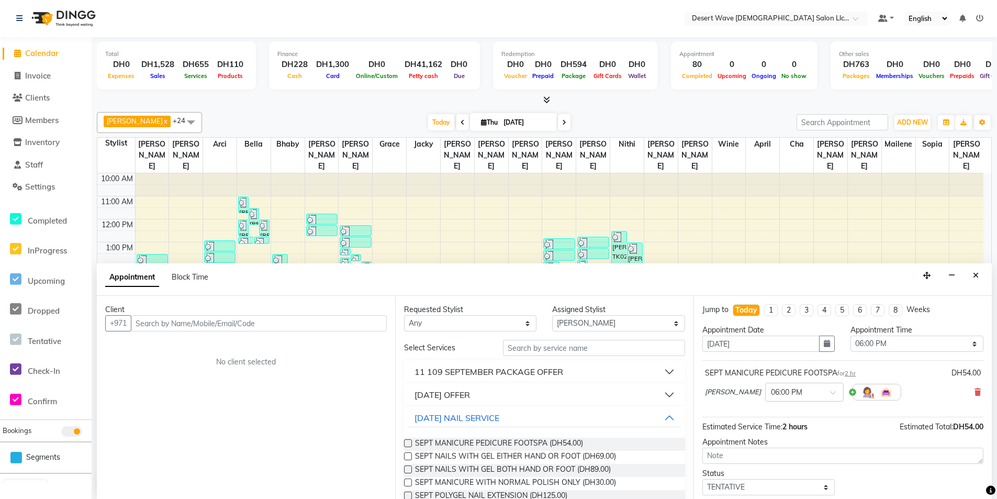
scroll to position [0, 0]
click at [326, 322] on input "text" at bounding box center [259, 324] width 256 height 16
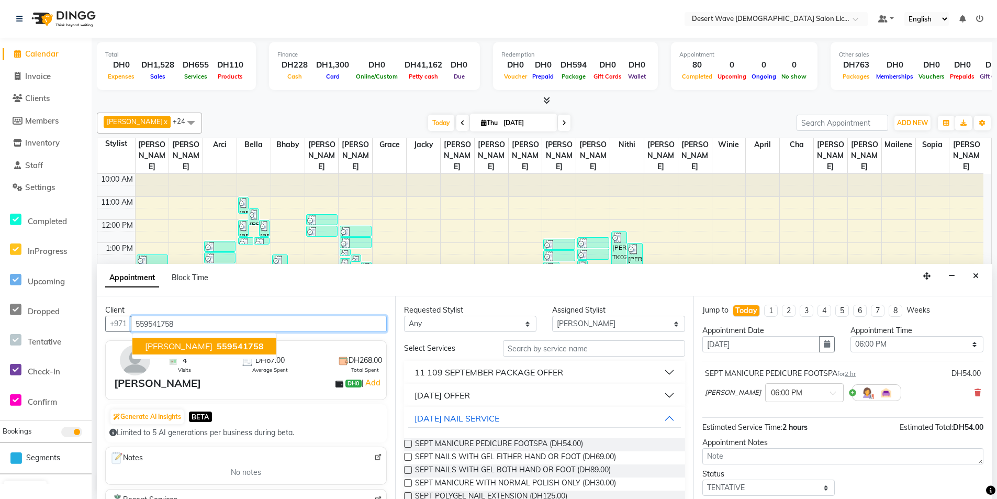
drag, startPoint x: 184, startPoint y: 345, endPoint x: 198, endPoint y: 345, distance: 14.1
click at [217, 346] on span "559541758" at bounding box center [240, 346] width 47 height 10
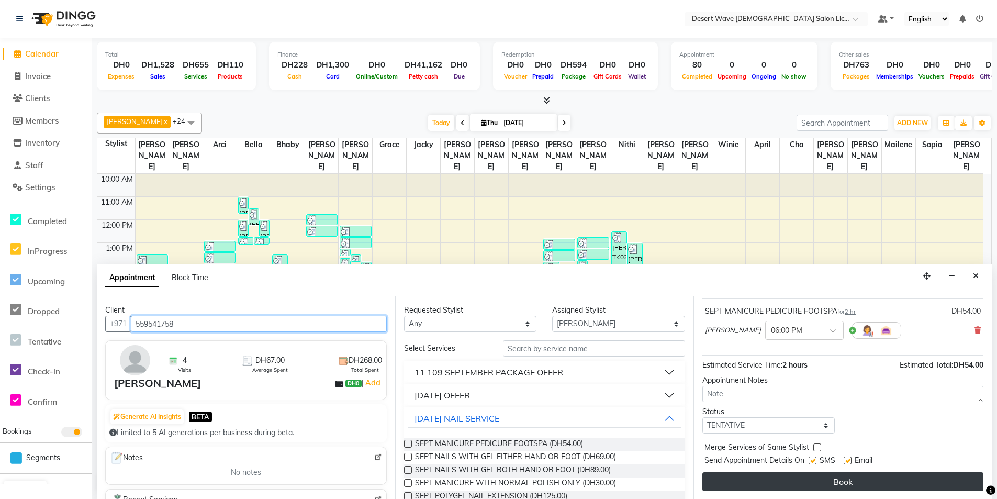
scroll to position [1, 0]
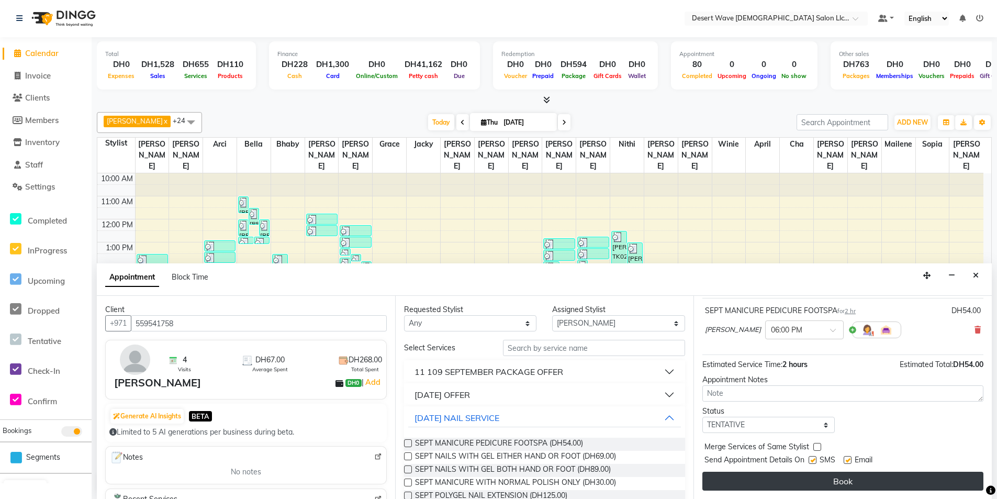
click at [851, 480] on button "Book" at bounding box center [842, 481] width 281 height 19
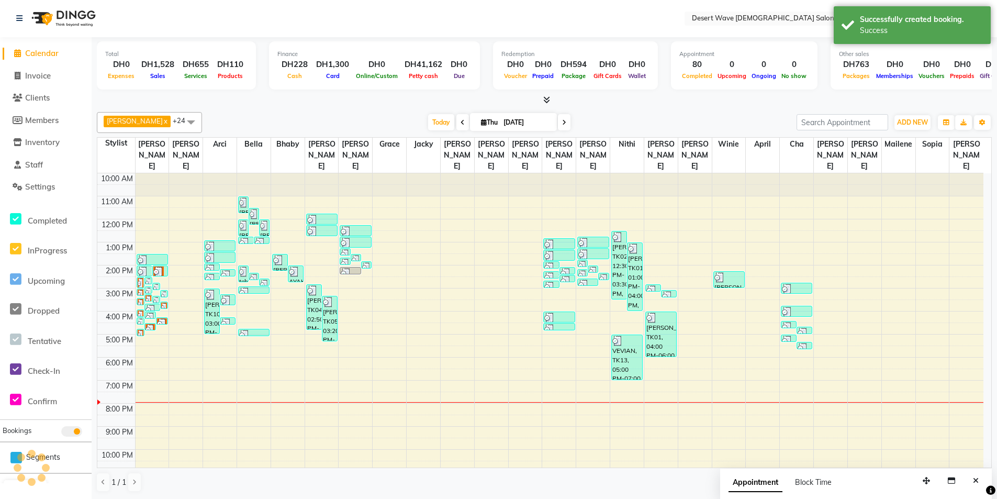
scroll to position [0, 0]
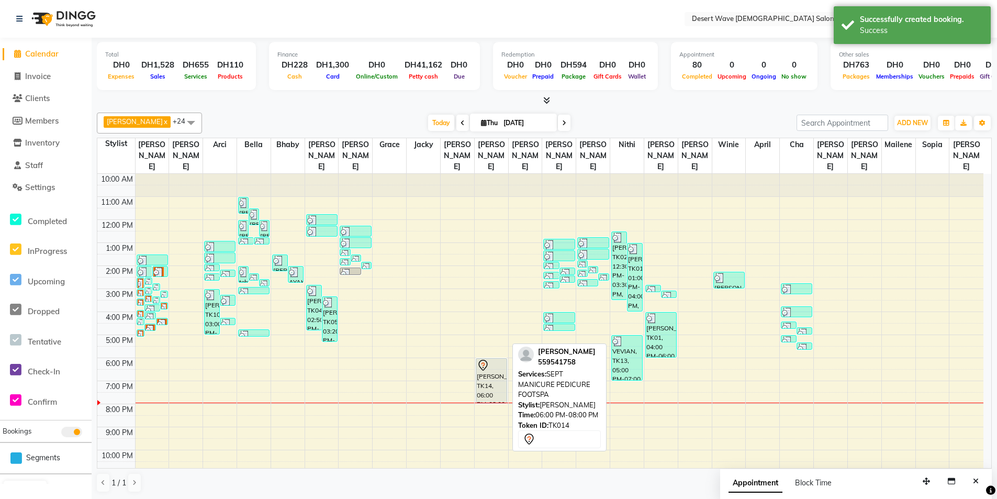
click at [493, 384] on div "[PERSON_NAME], TK14, 06:00 PM-08:00 PM, SEPT MANICURE PEDICURE FOOTSPA" at bounding box center [491, 381] width 30 height 44
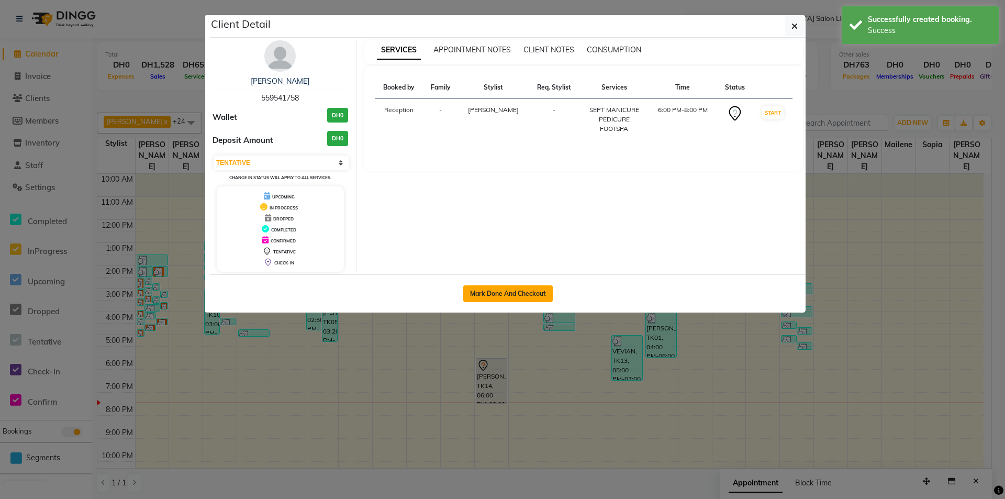
click at [523, 297] on button "Mark Done And Checkout" at bounding box center [508, 293] width 90 height 17
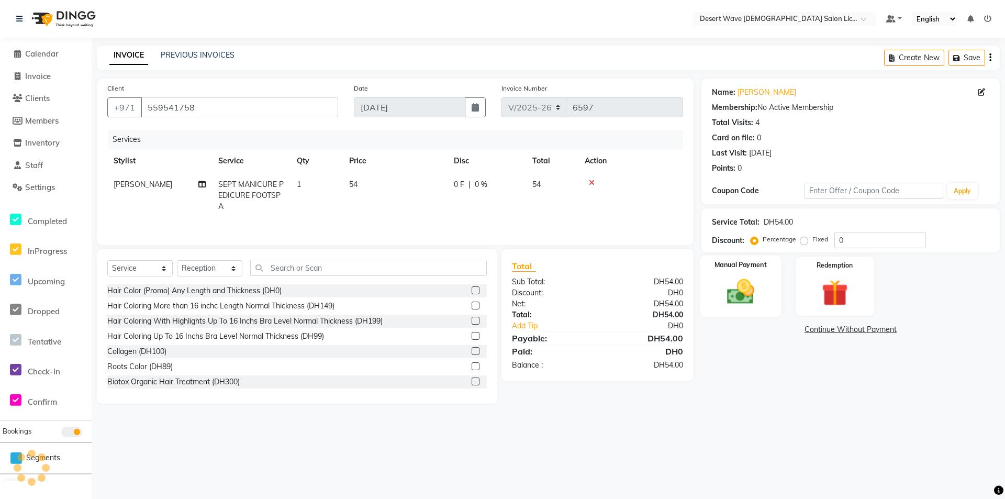
click at [763, 300] on div "Manual Payment" at bounding box center [741, 286] width 82 height 62
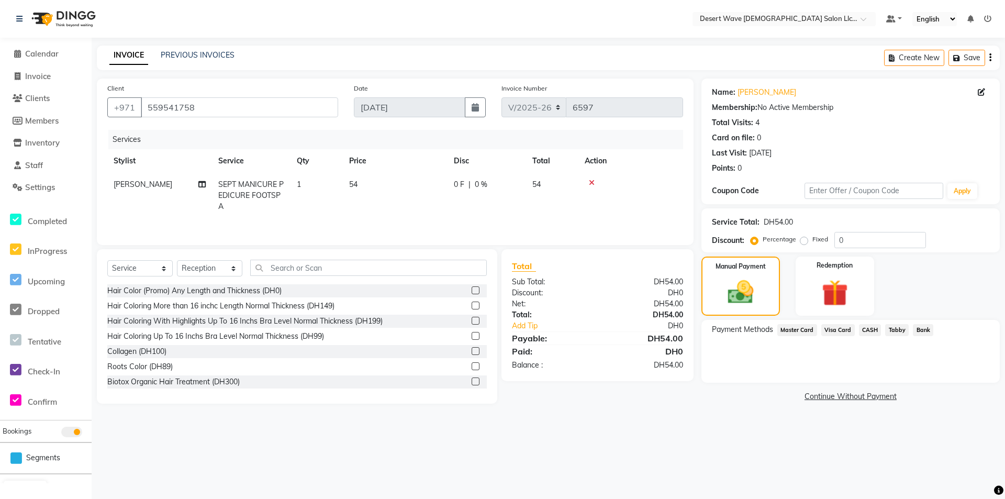
click at [871, 333] on span "CASH" at bounding box center [870, 330] width 23 height 12
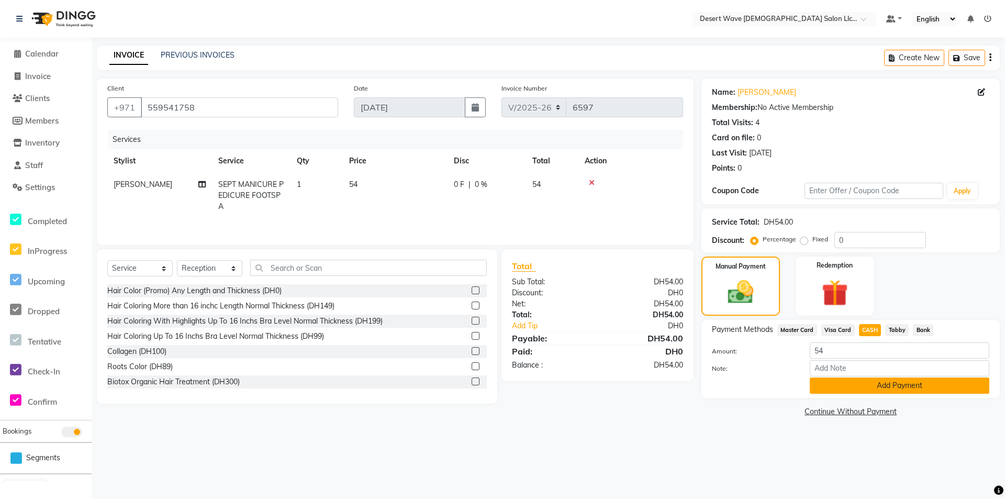
click at [865, 384] on button "Add Payment" at bounding box center [900, 385] width 180 height 16
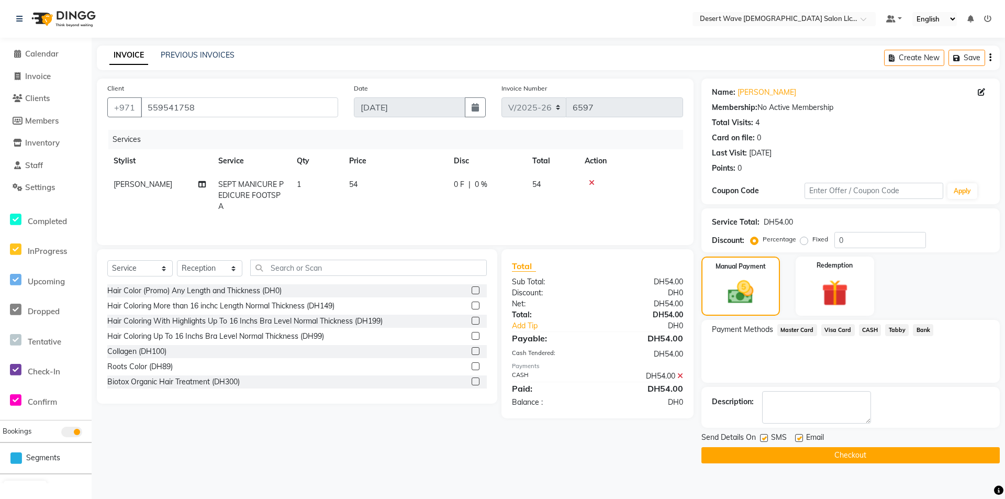
click at [852, 456] on button "Checkout" at bounding box center [850, 455] width 298 height 16
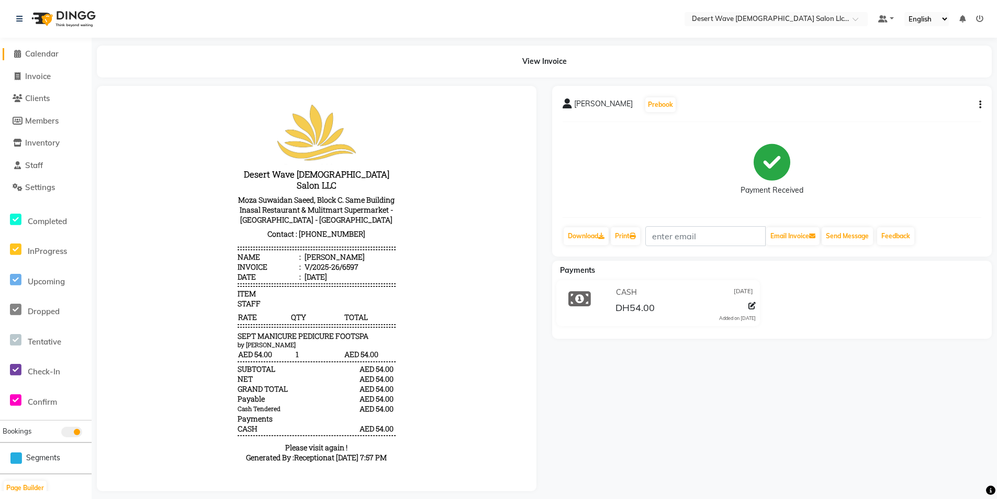
click at [55, 52] on span "Calendar" at bounding box center [41, 54] width 33 height 10
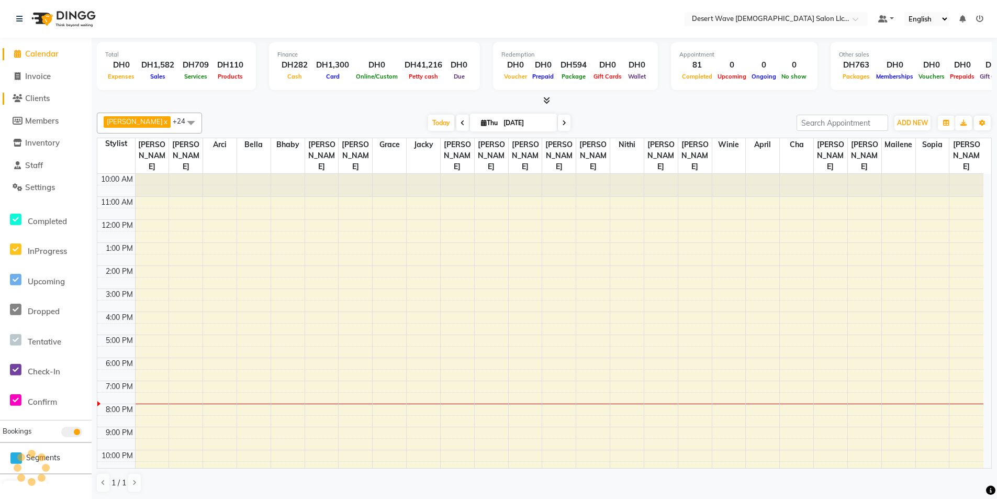
click at [73, 99] on link "Clients" at bounding box center [46, 99] width 86 height 12
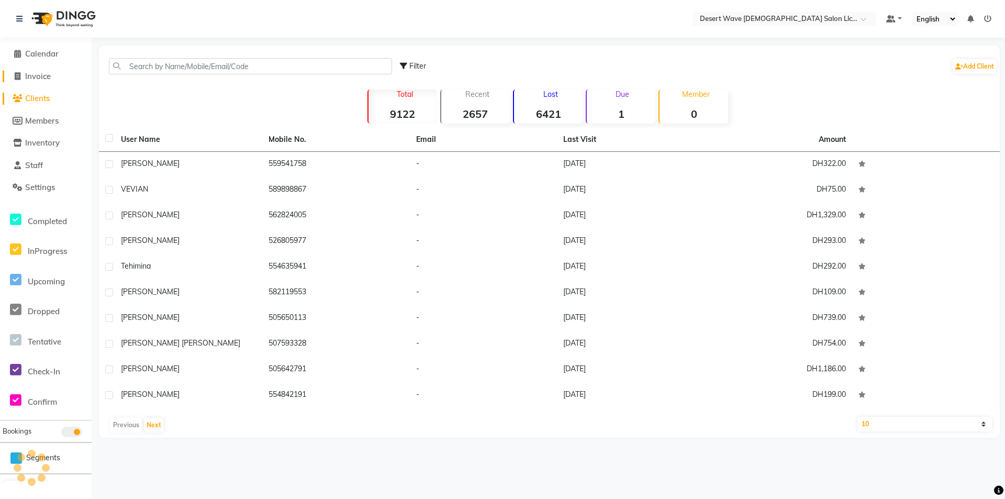
click at [72, 75] on link "Invoice" at bounding box center [46, 77] width 86 height 12
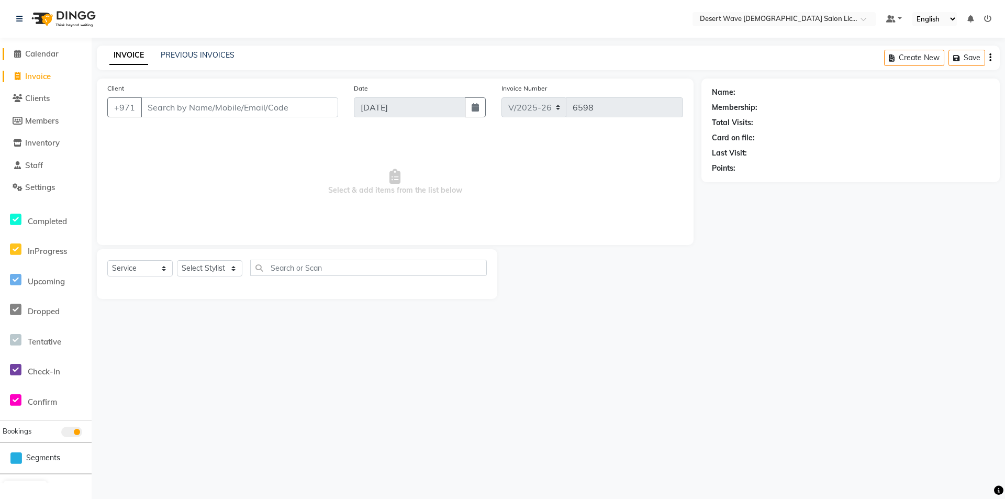
click at [62, 52] on link "Calendar" at bounding box center [46, 54] width 86 height 12
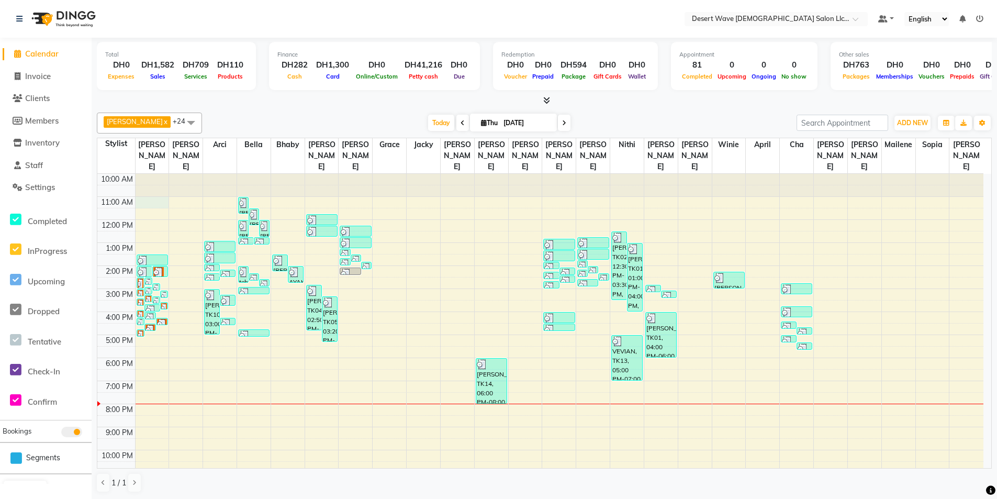
click at [155, 189] on div "10:00 AM 11:00 AM 12:00 PM 1:00 PM 2:00 PM 3:00 PM 4:00 PM 5:00 PM 6:00 PM 7:00…" at bounding box center [540, 335] width 886 height 322
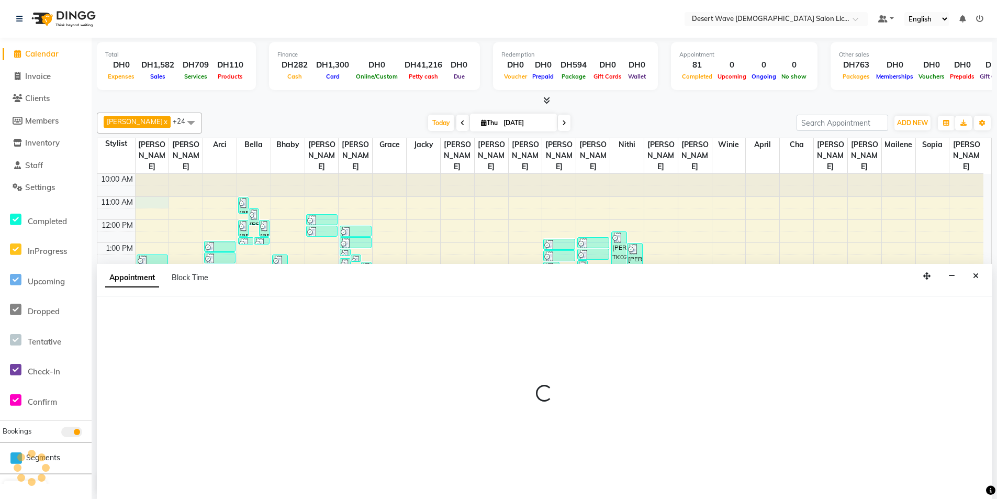
scroll to position [1, 0]
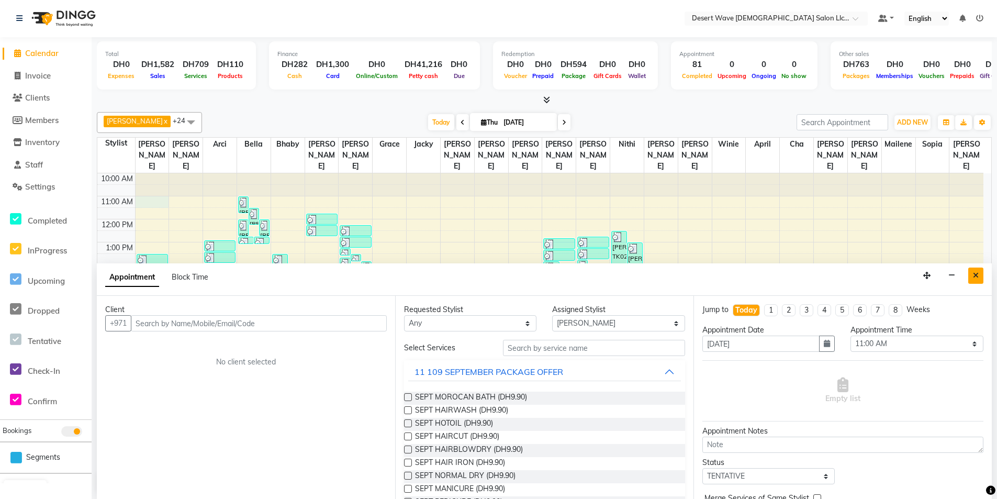
click at [975, 275] on icon "Close" at bounding box center [976, 275] width 6 height 7
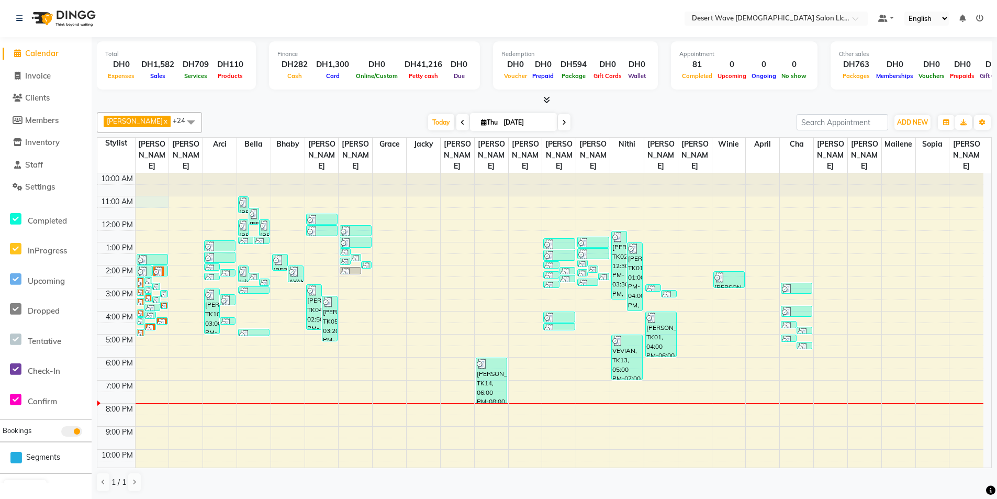
click at [160, 194] on div "10:00 AM 11:00 AM 12:00 PM 1:00 PM 2:00 PM 3:00 PM 4:00 PM 5:00 PM 6:00 PM 7:00…" at bounding box center [540, 334] width 886 height 322
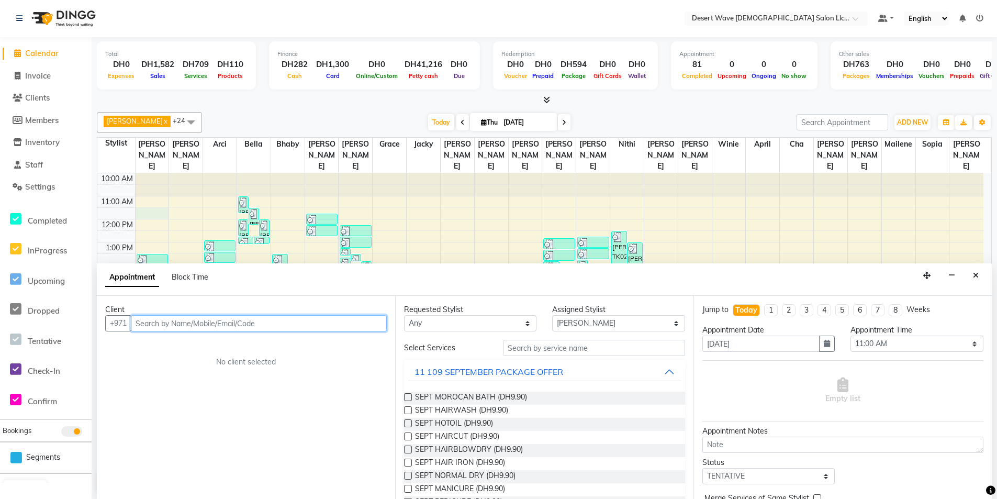
click at [161, 203] on div "10:00 AM 11:00 AM 12:00 PM 1:00 PM 2:00 PM 3:00 PM 4:00 PM 5:00 PM 6:00 PM 7:00…" at bounding box center [540, 334] width 886 height 322
click at [160, 188] on div "10:00 AM 11:00 AM 12:00 PM 1:00 PM 2:00 PM 3:00 PM 4:00 PM 5:00 PM 6:00 PM 7:00…" at bounding box center [540, 334] width 886 height 322
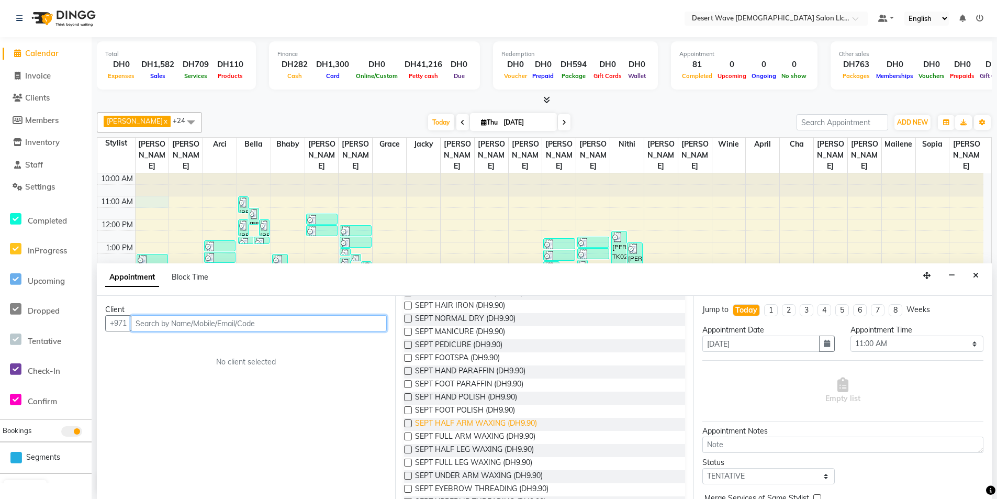
scroll to position [105, 0]
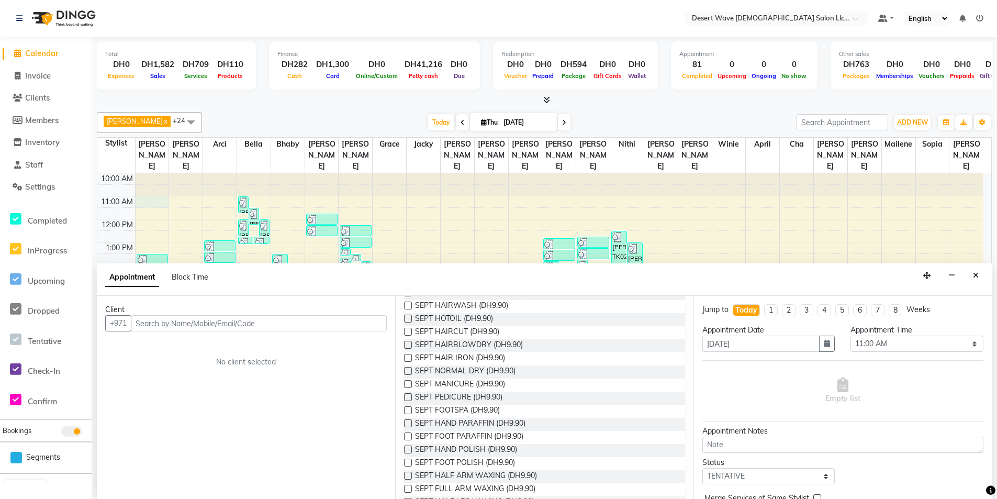
click at [410, 385] on label at bounding box center [408, 384] width 8 height 8
click at [410, 385] on input "checkbox" at bounding box center [407, 385] width 7 height 7
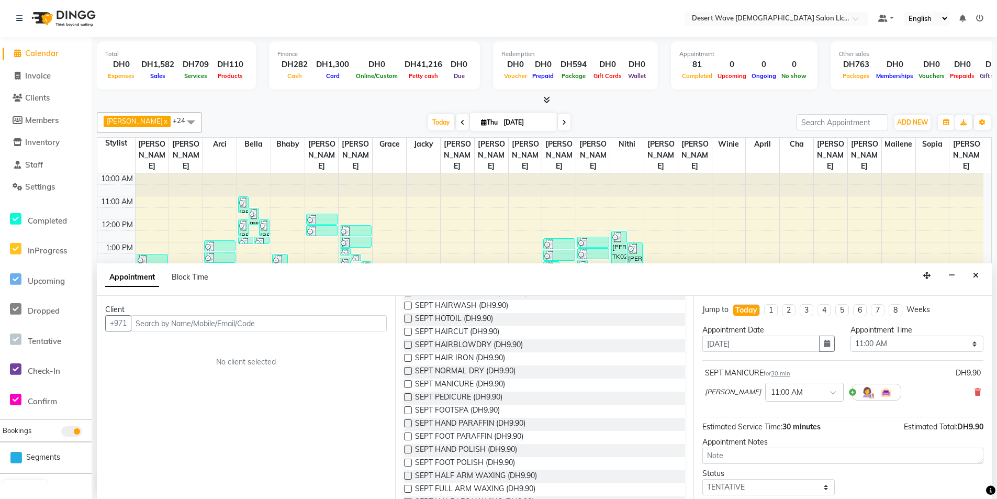
drag, startPoint x: 408, startPoint y: 396, endPoint x: 407, endPoint y: 413, distance: 17.3
click at [408, 396] on label at bounding box center [408, 397] width 8 height 8
click at [408, 396] on input "checkbox" at bounding box center [407, 398] width 7 height 7
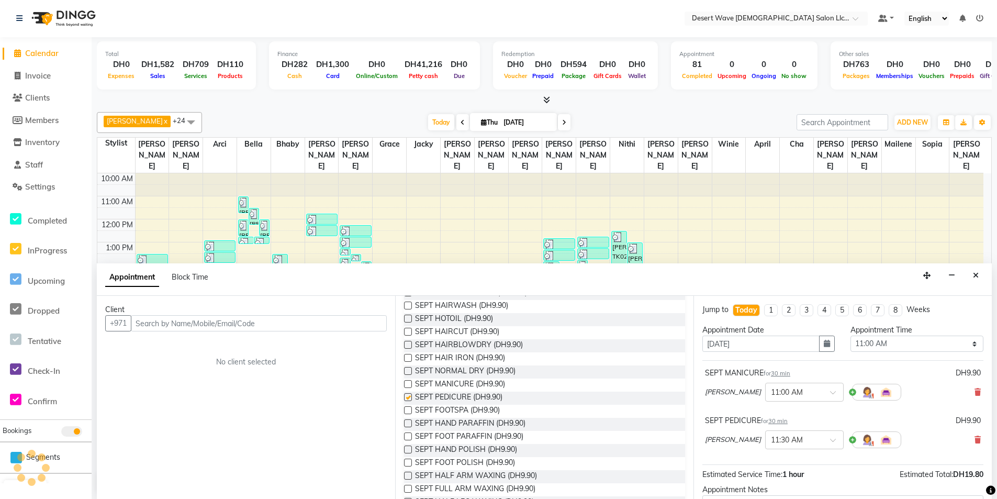
click at [407, 414] on div at bounding box center [407, 412] width 7 height 11
click at [408, 399] on label at bounding box center [408, 397] width 8 height 8
click at [408, 399] on input "checkbox" at bounding box center [407, 398] width 7 height 7
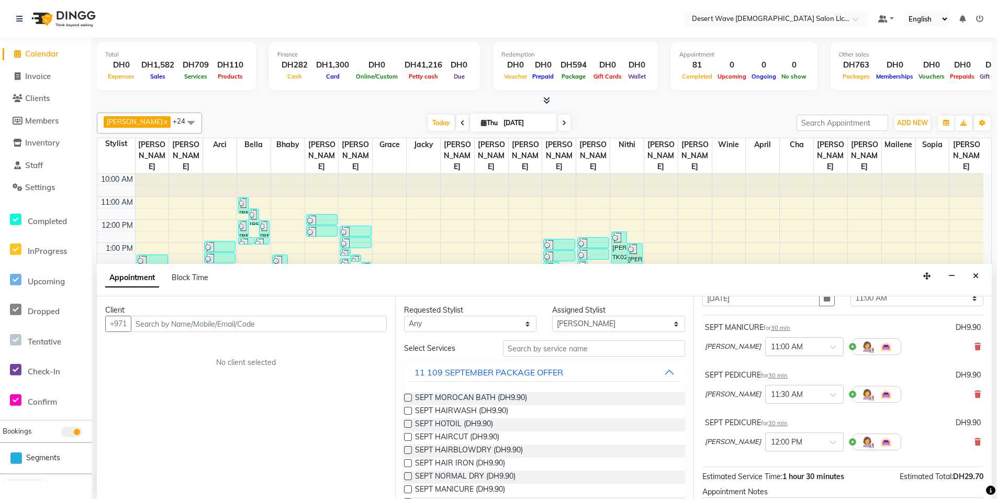
scroll to position [0, 0]
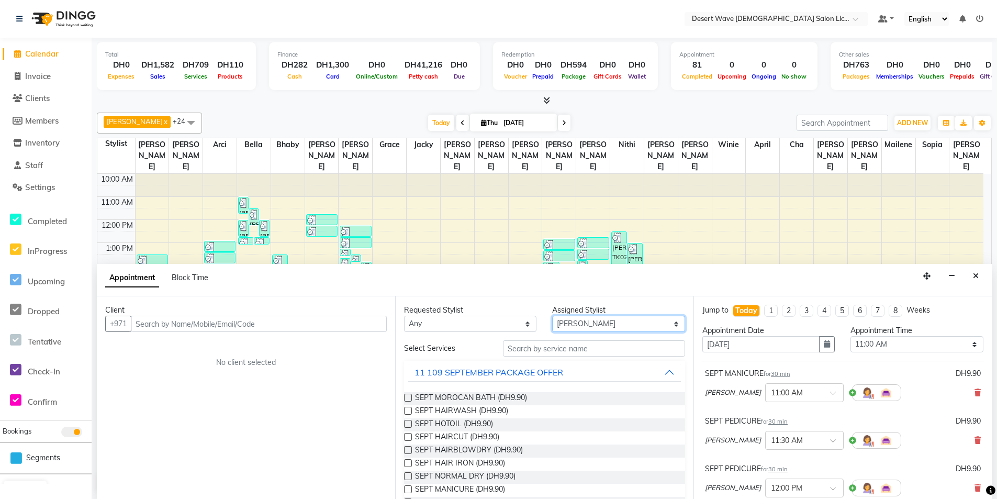
click at [633, 317] on select "Select [GEOGRAPHIC_DATA][PERSON_NAME] [PERSON_NAME] [PERSON_NAME] [PERSON_NAME]…" at bounding box center [618, 324] width 132 height 16
click at [552, 316] on select "Select [GEOGRAPHIC_DATA][PERSON_NAME] [PERSON_NAME] [PERSON_NAME] [PERSON_NAME]…" at bounding box center [618, 324] width 132 height 16
click at [479, 374] on div "11 109 SEPTEMBER PACKAGE OFFER" at bounding box center [489, 372] width 149 height 13
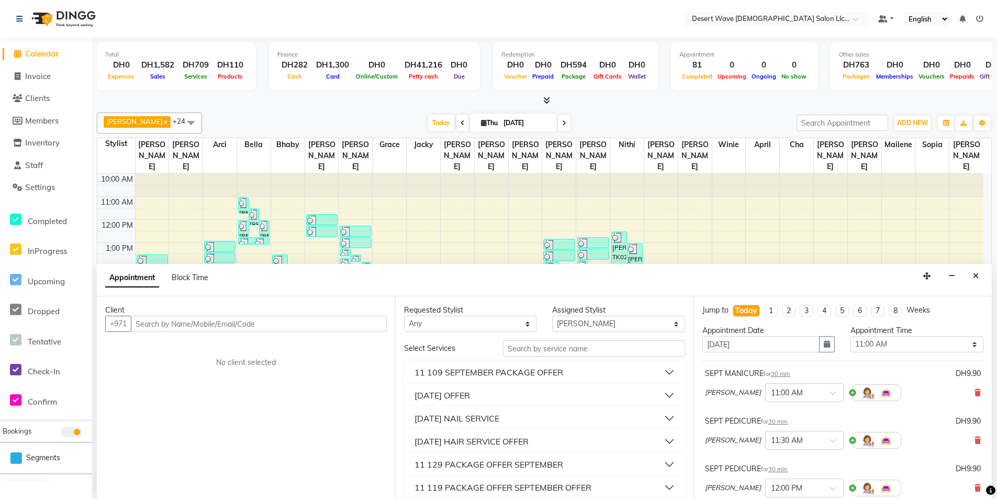
click at [523, 391] on button "[DATE] OFFER" at bounding box center [544, 395] width 273 height 19
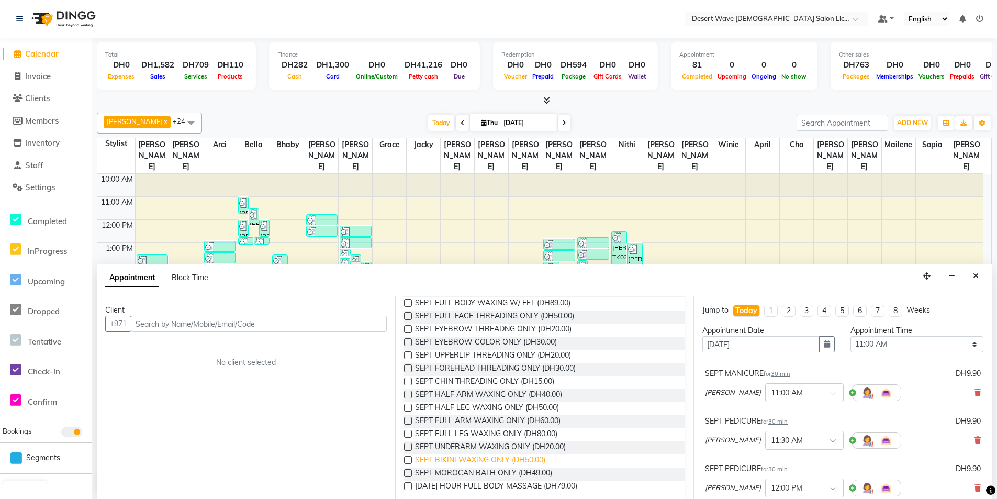
scroll to position [157, 0]
click at [410, 355] on label at bounding box center [408, 355] width 8 height 8
click at [410, 355] on input "checkbox" at bounding box center [407, 356] width 7 height 7
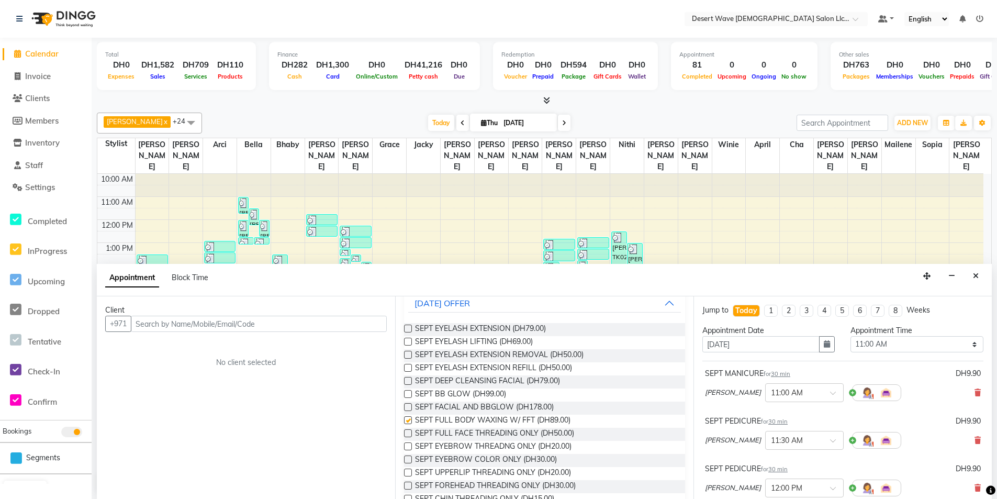
scroll to position [0, 0]
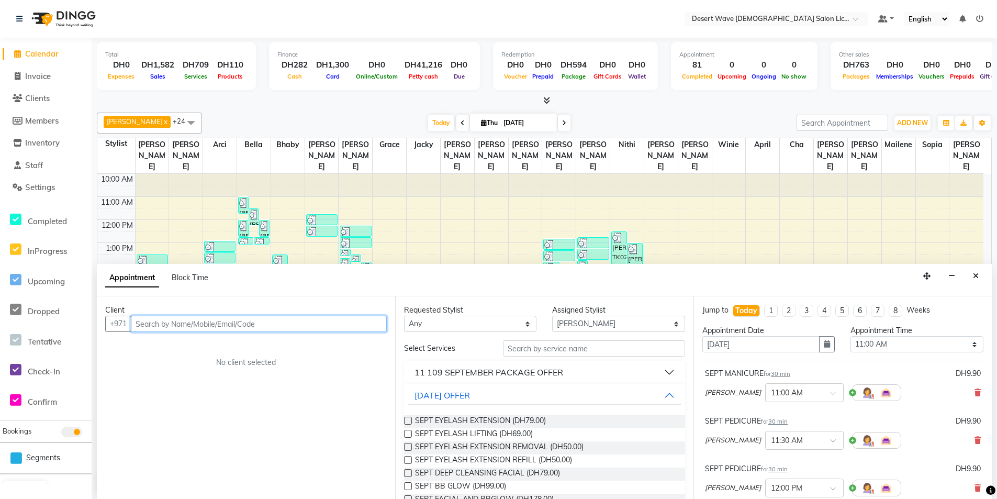
click at [271, 324] on input "text" at bounding box center [259, 324] width 256 height 16
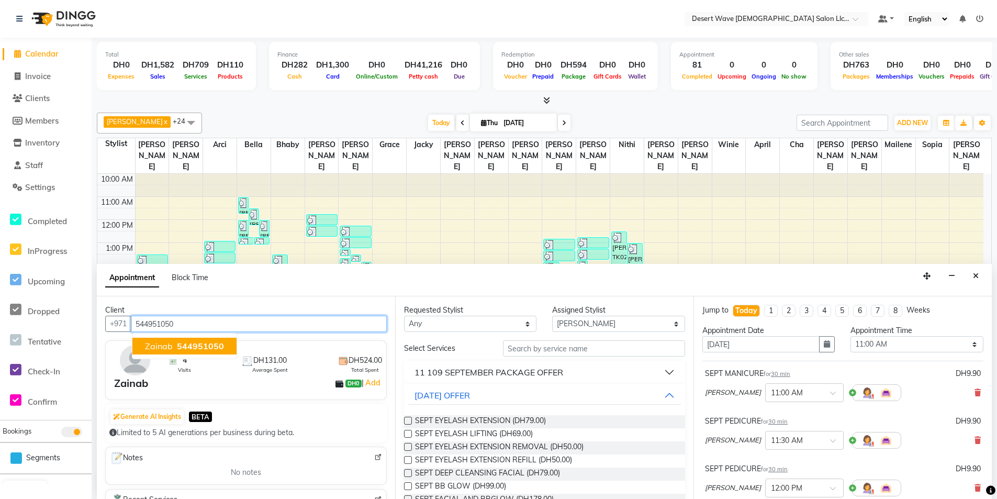
click at [218, 351] on span "544951050" at bounding box center [200, 346] width 47 height 10
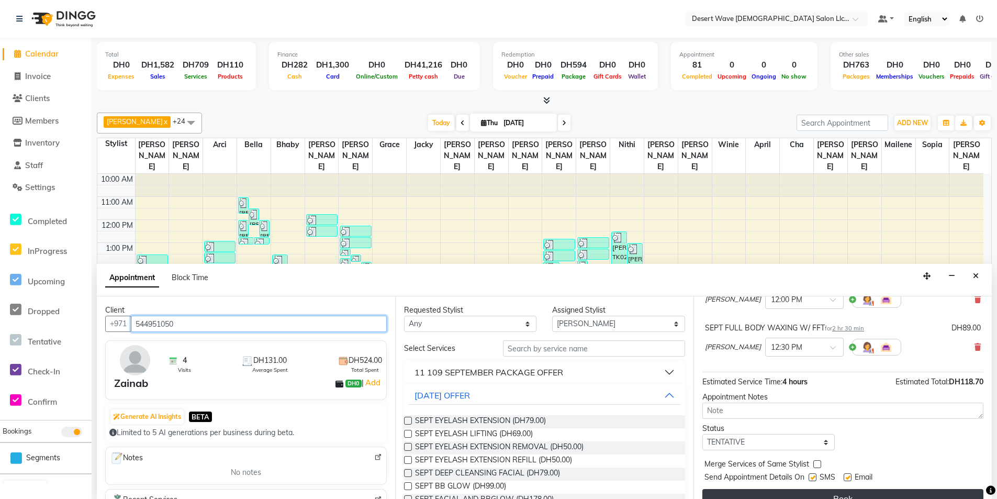
scroll to position [205, 0]
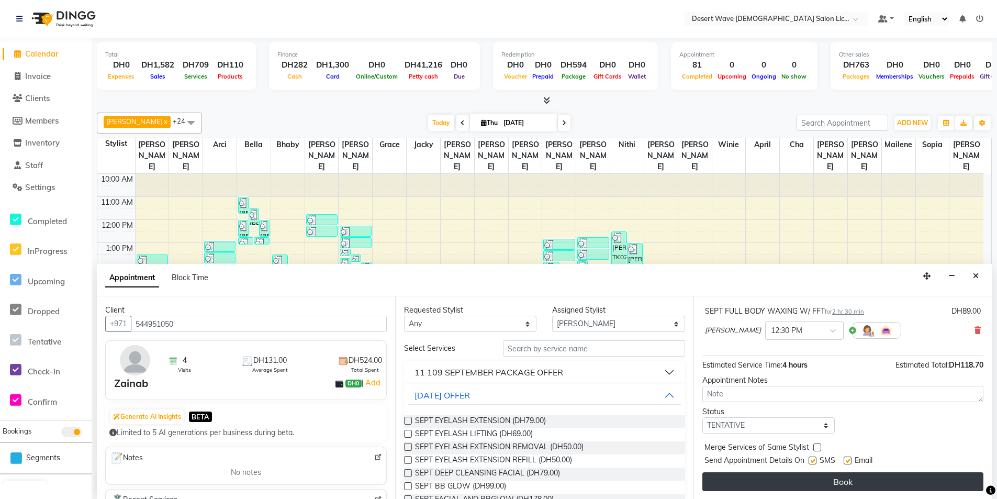
click at [900, 479] on button "Book" at bounding box center [842, 481] width 281 height 19
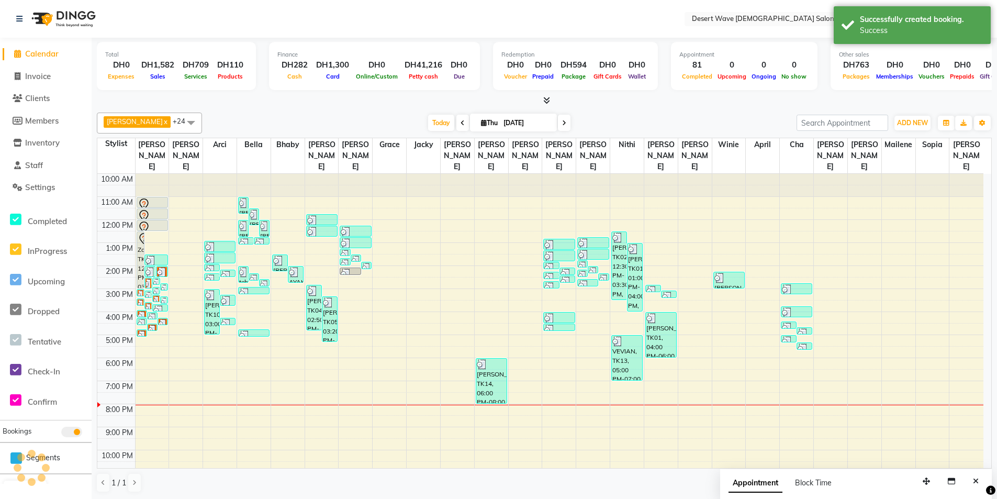
click at [501, 189] on div "10:00 AM 11:00 AM 12:00 PM 1:00 PM 2:00 PM 3:00 PM 4:00 PM 5:00 PM 6:00 PM 7:00…" at bounding box center [540, 335] width 886 height 322
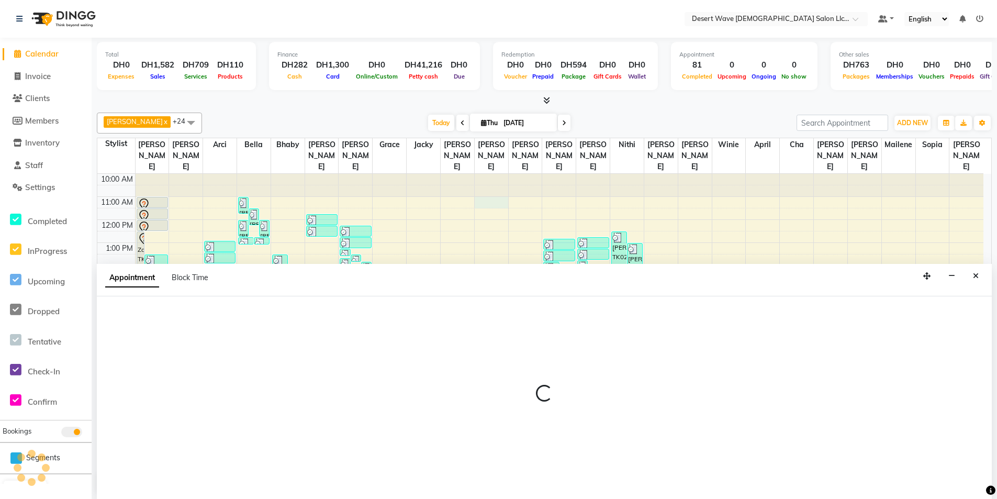
scroll to position [1, 0]
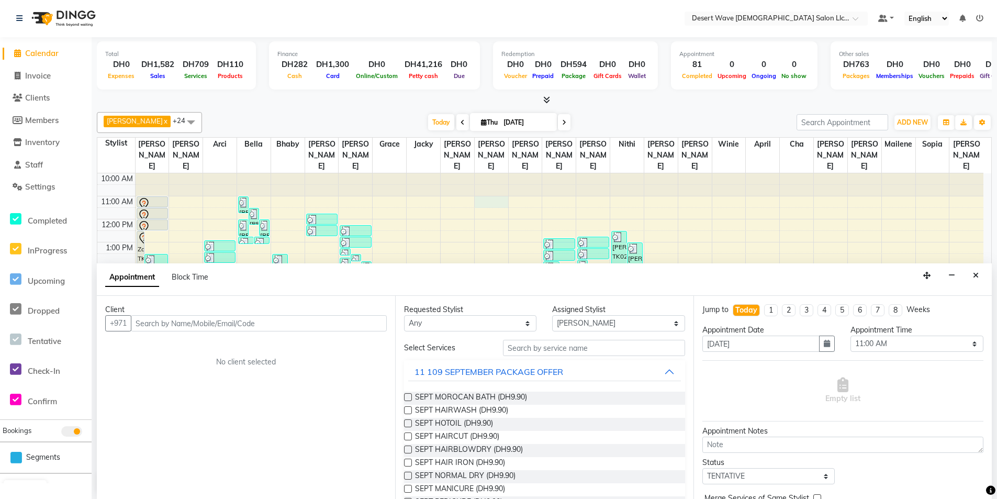
click at [408, 410] on label at bounding box center [408, 410] width 8 height 8
click at [408, 410] on input "checkbox" at bounding box center [407, 411] width 7 height 7
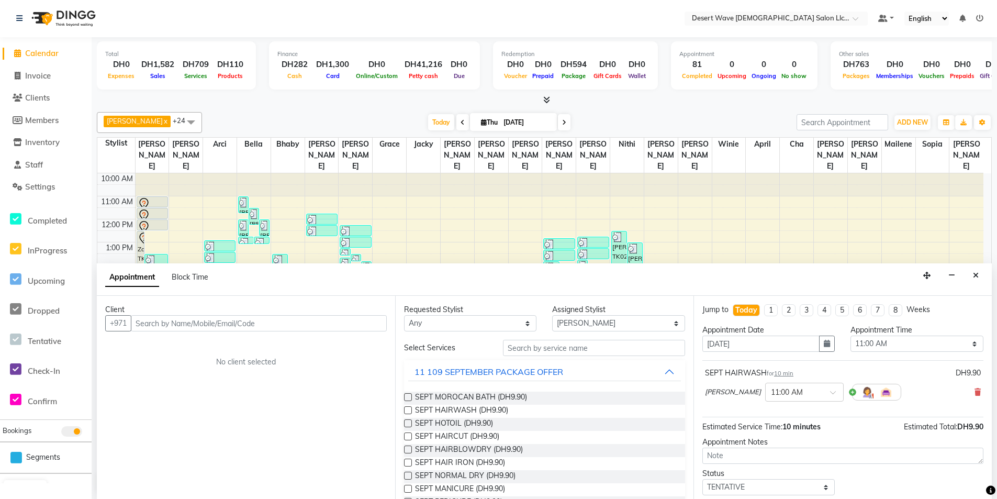
scroll to position [0, 0]
click at [644, 327] on select "Select [GEOGRAPHIC_DATA][PERSON_NAME] [PERSON_NAME] [PERSON_NAME] [PERSON_NAME]…" at bounding box center [618, 324] width 132 height 16
click at [552, 316] on select "Select [GEOGRAPHIC_DATA][PERSON_NAME] [PERSON_NAME] [PERSON_NAME] [PERSON_NAME]…" at bounding box center [618, 324] width 132 height 16
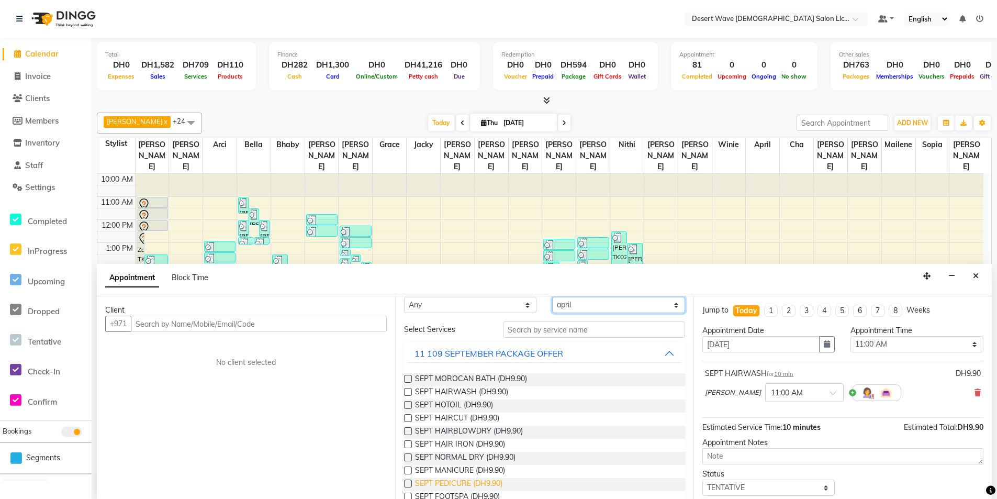
scroll to position [52, 0]
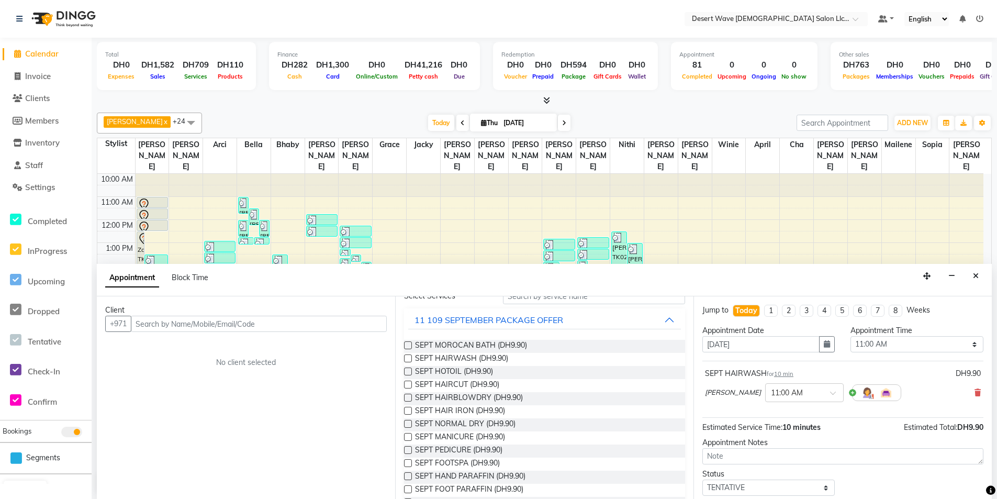
click at [409, 397] on label at bounding box center [408, 398] width 8 height 8
click at [409, 397] on input "checkbox" at bounding box center [407, 398] width 7 height 7
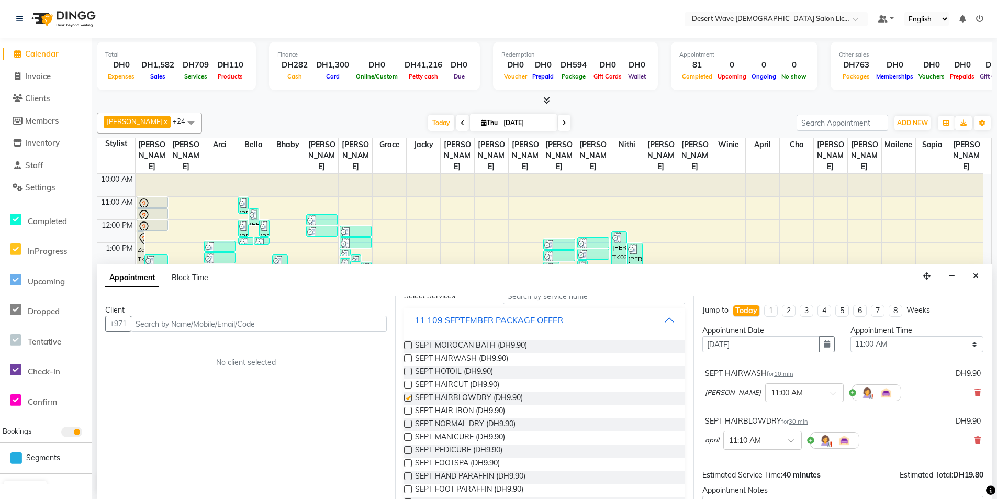
scroll to position [0, 0]
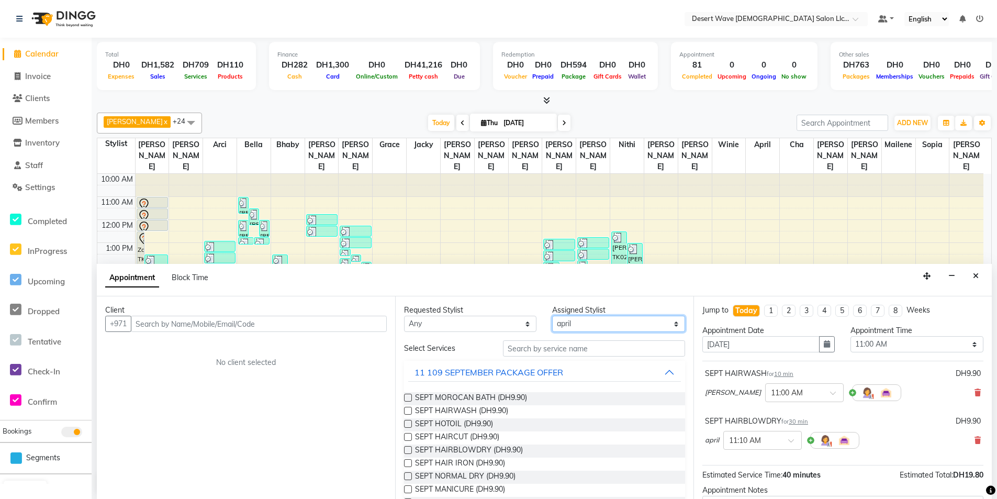
click at [672, 323] on select "Select [GEOGRAPHIC_DATA][PERSON_NAME] [PERSON_NAME] [PERSON_NAME] [PERSON_NAME]…" at bounding box center [618, 324] width 132 height 16
click at [552, 316] on select "Select [GEOGRAPHIC_DATA][PERSON_NAME] [PERSON_NAME] [PERSON_NAME] [PERSON_NAME]…" at bounding box center [618, 324] width 132 height 16
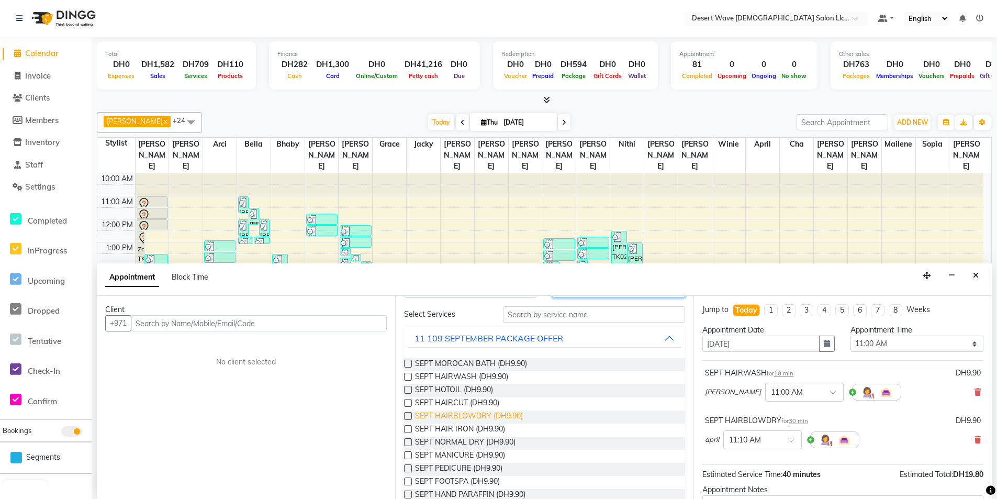
scroll to position [52, 0]
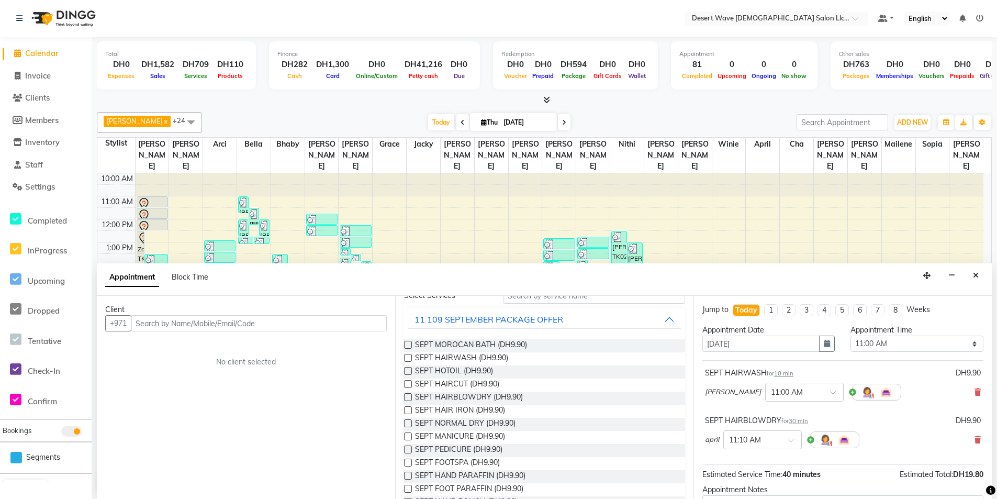
click at [407, 435] on label at bounding box center [408, 436] width 8 height 8
click at [407, 435] on input "checkbox" at bounding box center [407, 437] width 7 height 7
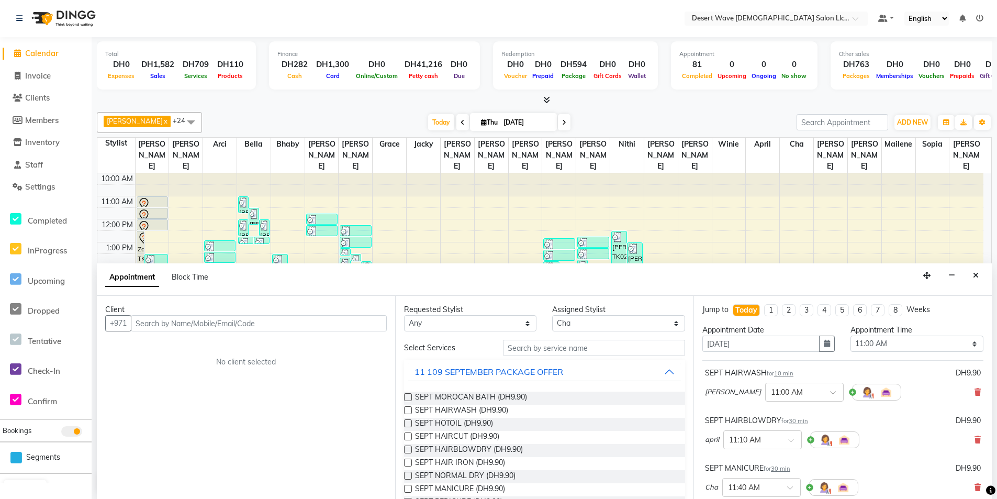
scroll to position [0, 0]
click at [667, 325] on select "Select [GEOGRAPHIC_DATA][PERSON_NAME] [PERSON_NAME] [PERSON_NAME] [PERSON_NAME]…" at bounding box center [618, 324] width 132 height 16
click at [552, 316] on select "Select [GEOGRAPHIC_DATA][PERSON_NAME] [PERSON_NAME] [PERSON_NAME] [PERSON_NAME]…" at bounding box center [618, 324] width 132 height 16
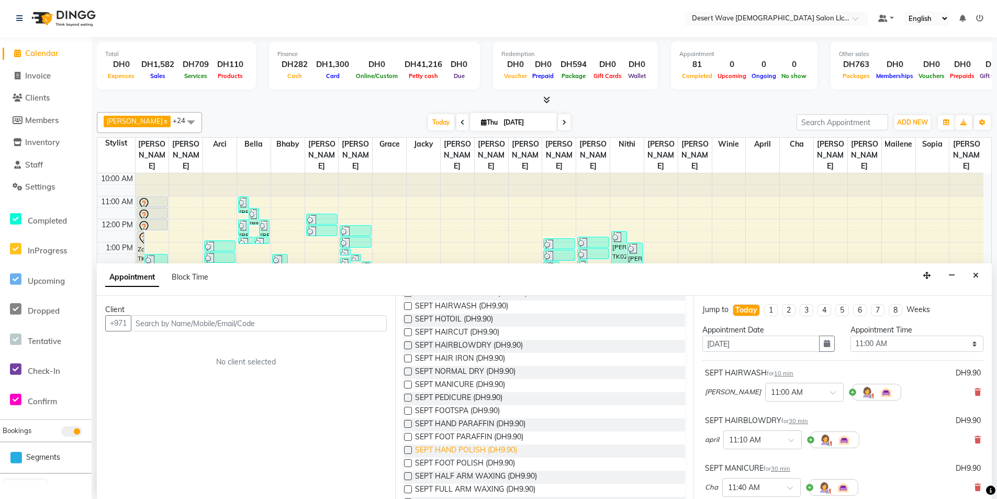
scroll to position [105, 0]
click at [409, 398] on label at bounding box center [408, 397] width 8 height 8
click at [409, 398] on input "checkbox" at bounding box center [407, 398] width 7 height 7
click at [411, 410] on label at bounding box center [408, 410] width 8 height 8
click at [411, 410] on input "checkbox" at bounding box center [407, 411] width 7 height 7
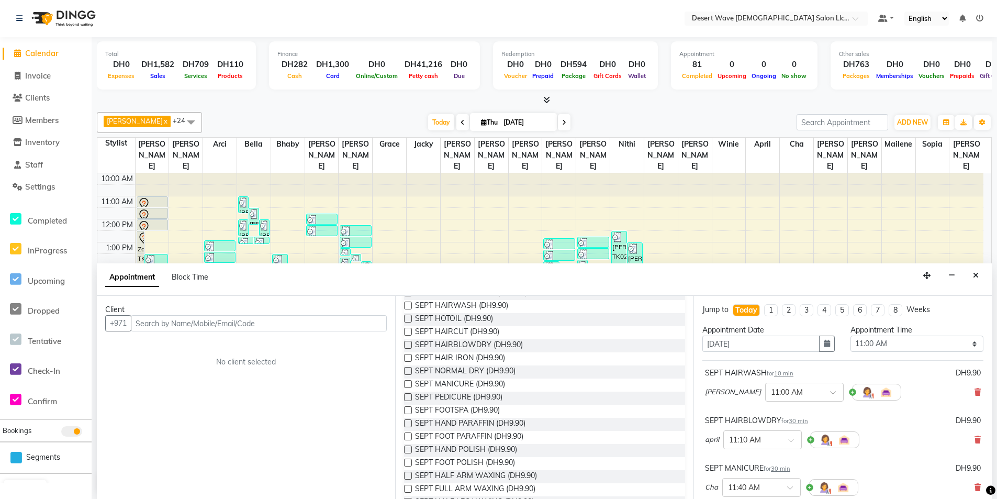
scroll to position [0, 0]
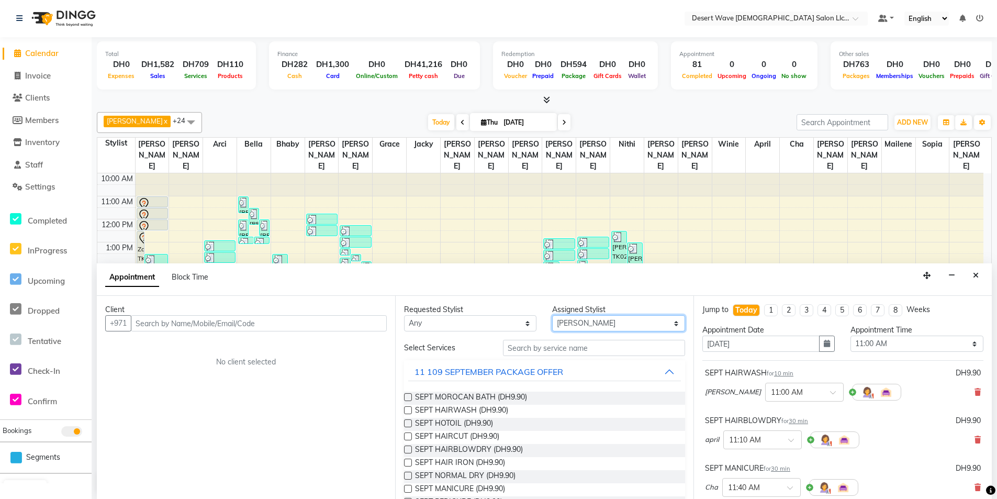
click at [657, 325] on select "Select [GEOGRAPHIC_DATA][PERSON_NAME] [PERSON_NAME] [PERSON_NAME] [PERSON_NAME]…" at bounding box center [618, 323] width 132 height 16
click at [552, 315] on select "Select [GEOGRAPHIC_DATA][PERSON_NAME] [PERSON_NAME] [PERSON_NAME] [PERSON_NAME]…" at bounding box center [618, 323] width 132 height 16
click at [482, 374] on div "11 109 SEPTEMBER PACKAGE OFFER" at bounding box center [489, 371] width 149 height 13
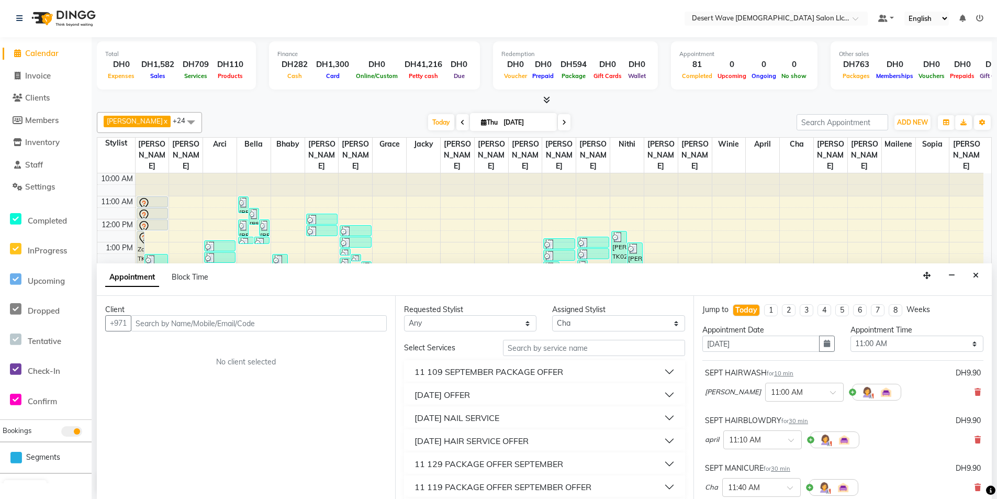
click at [470, 391] on div "[DATE] OFFER" at bounding box center [442, 394] width 55 height 13
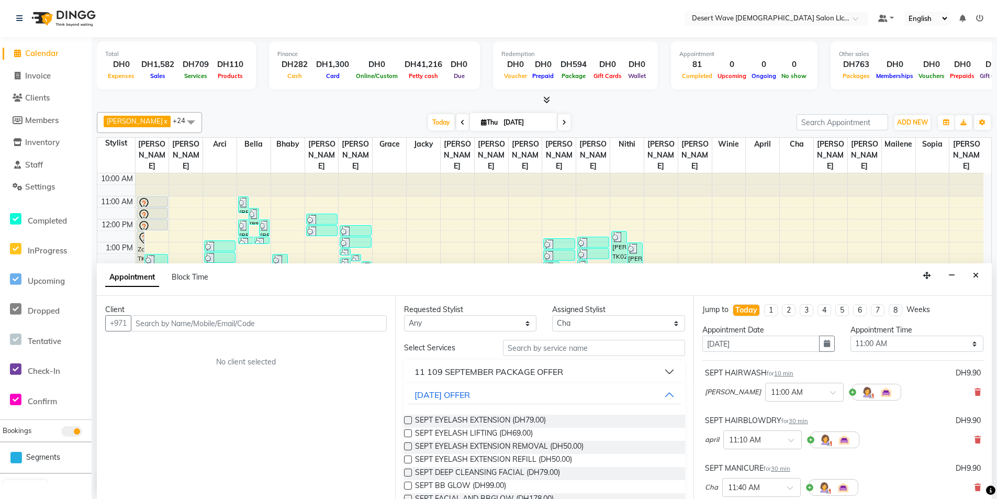
click at [516, 366] on div "11 109 SEPTEMBER PACKAGE OFFER" at bounding box center [489, 371] width 149 height 13
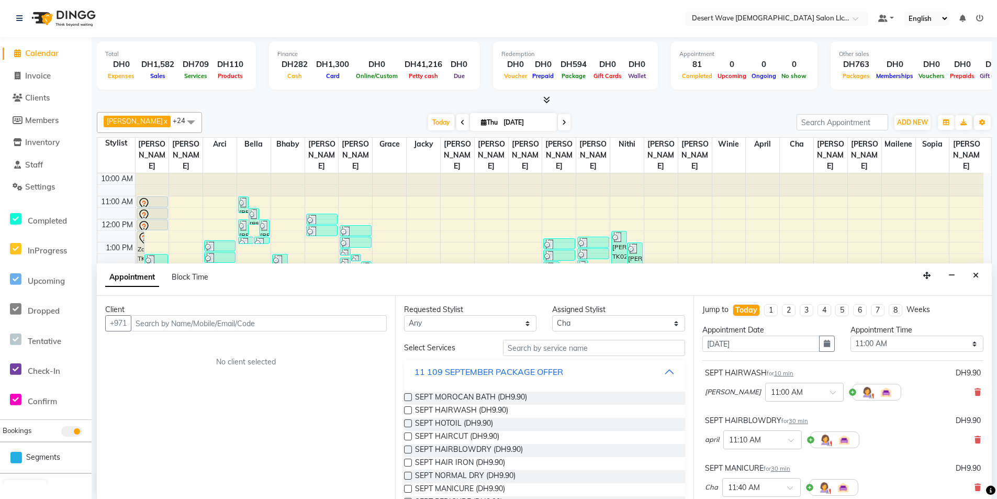
click at [667, 368] on button "11 109 SEPTEMBER PACKAGE OFFER" at bounding box center [544, 371] width 273 height 19
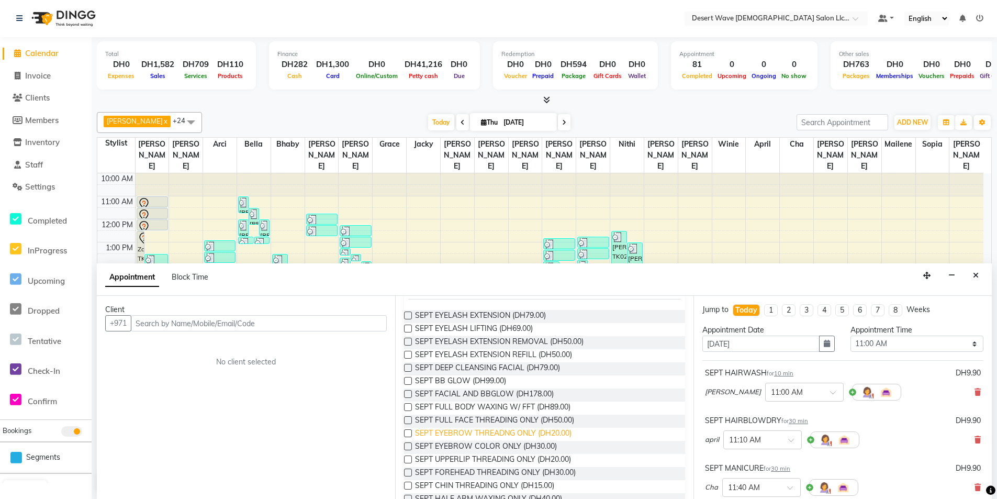
scroll to position [157, 0]
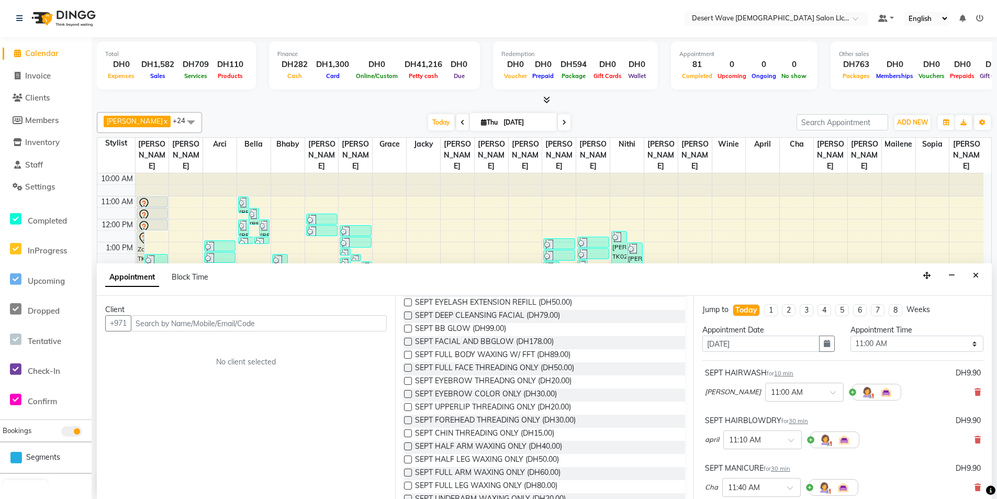
click at [407, 356] on label at bounding box center [408, 355] width 8 height 8
click at [407, 356] on input "checkbox" at bounding box center [407, 355] width 7 height 7
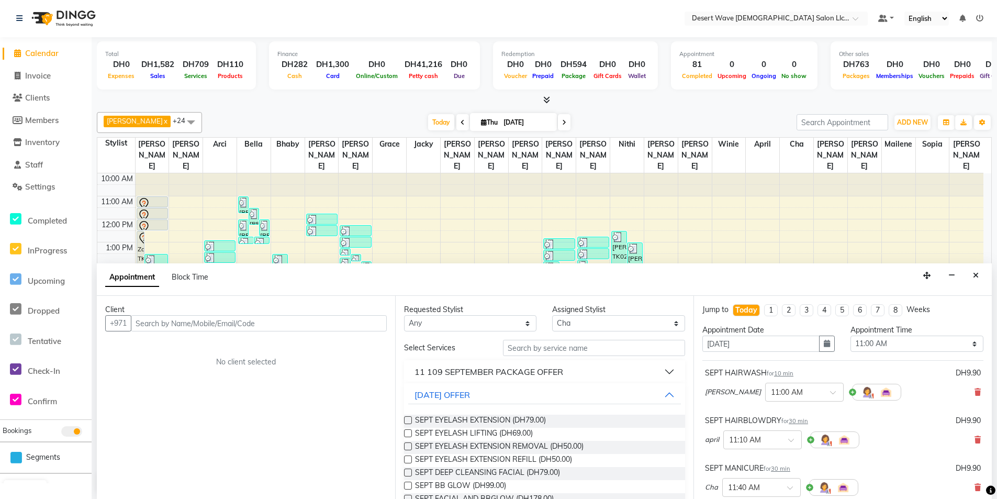
scroll to position [0, 0]
click at [320, 320] on input "text" at bounding box center [259, 324] width 256 height 16
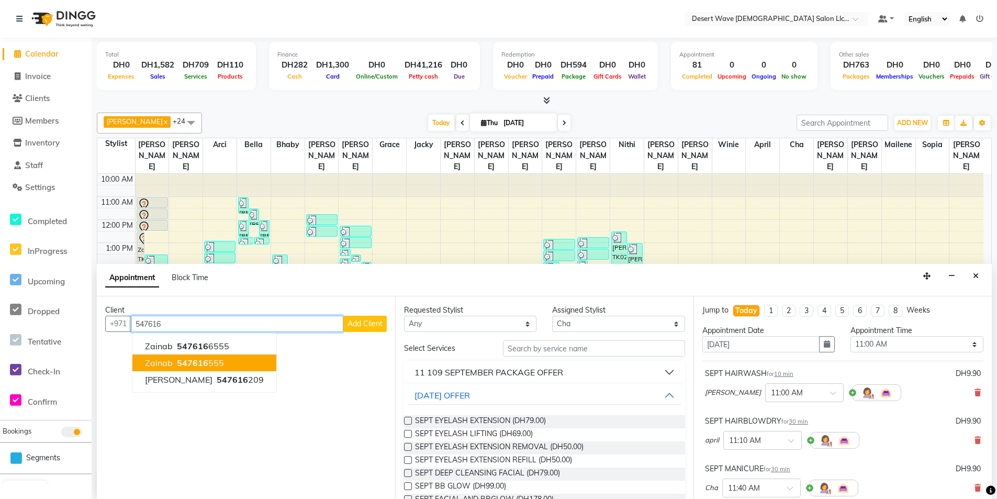
click at [212, 363] on ngb-highlight "547616 555" at bounding box center [199, 362] width 49 height 10
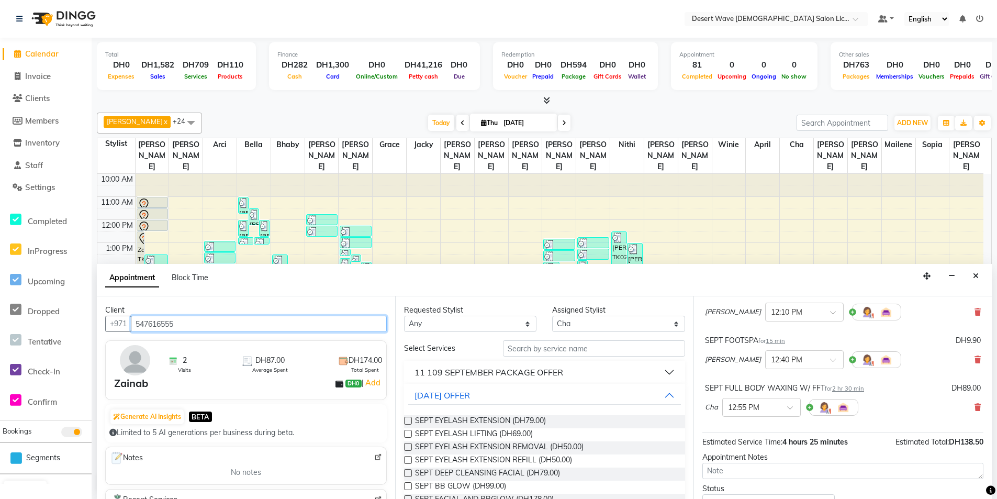
scroll to position [300, 0]
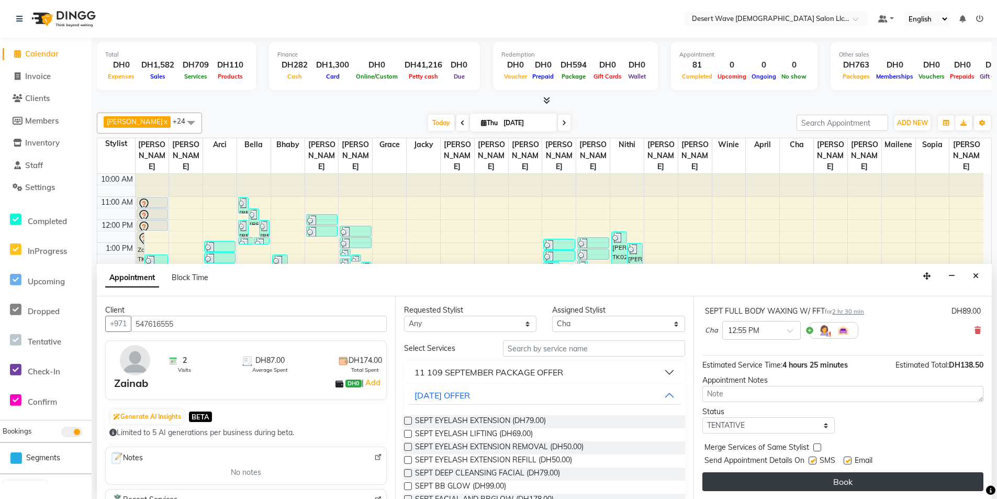
click at [879, 477] on button "Book" at bounding box center [842, 481] width 281 height 19
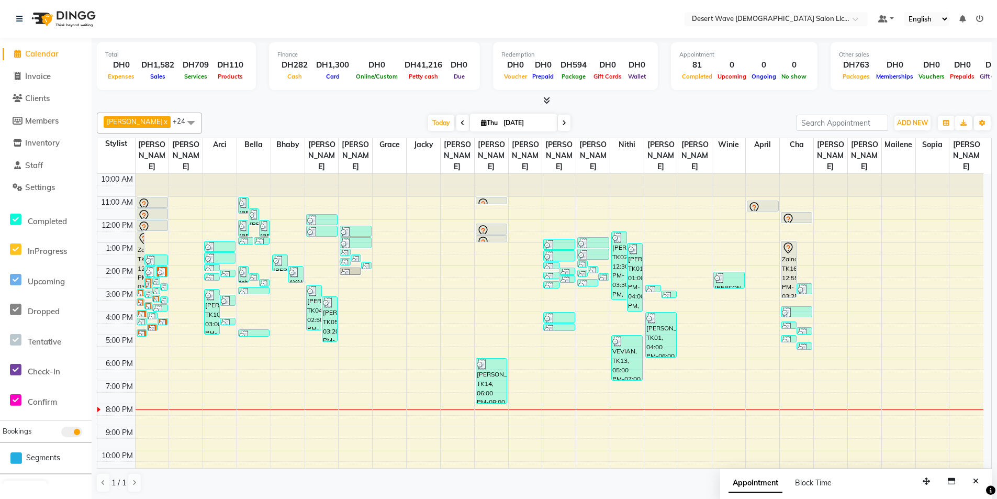
click at [564, 328] on div "10:00 AM 11:00 AM 12:00 PM 1:00 PM 2:00 PM 3:00 PM 4:00 PM 5:00 PM 6:00 PM 7:00…" at bounding box center [540, 335] width 886 height 322
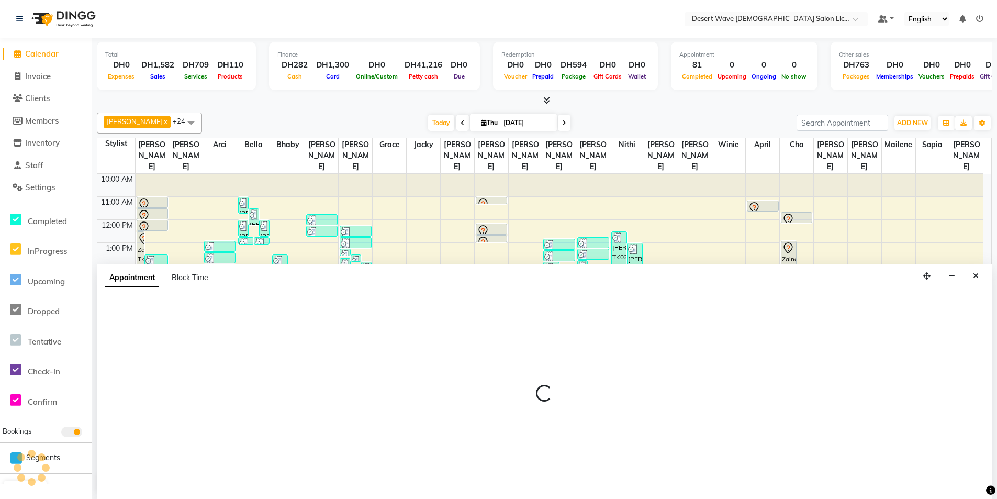
scroll to position [1, 0]
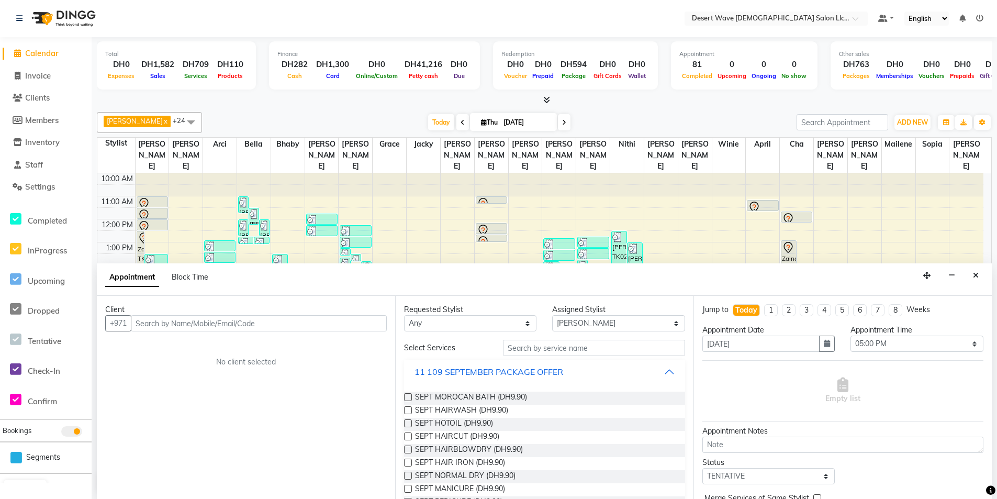
click at [519, 373] on div "11 109 SEPTEMBER PACKAGE OFFER" at bounding box center [489, 371] width 149 height 13
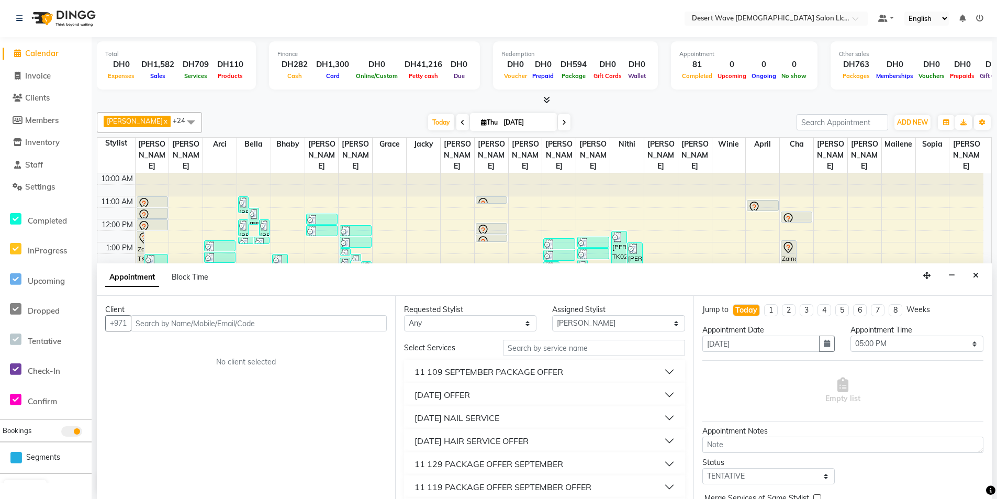
scroll to position [52, 0]
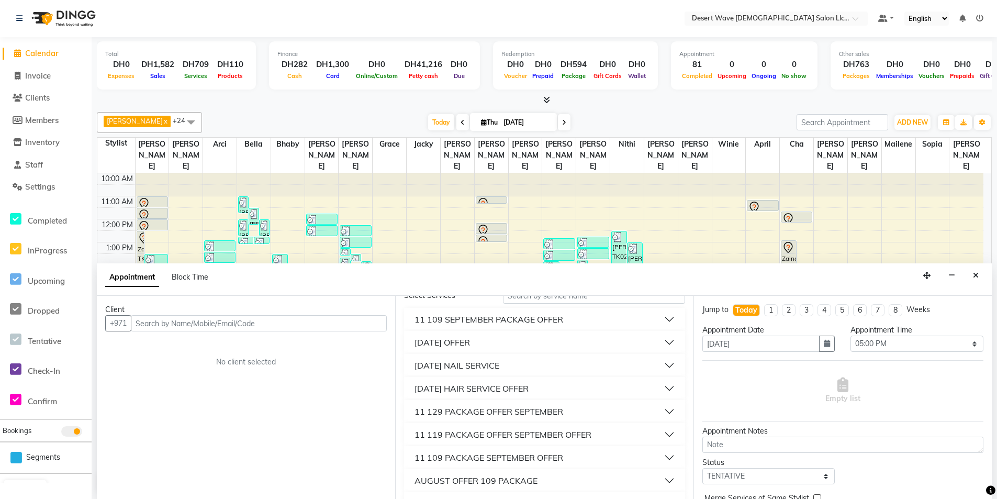
click at [531, 345] on button "[DATE] OFFER" at bounding box center [544, 342] width 273 height 19
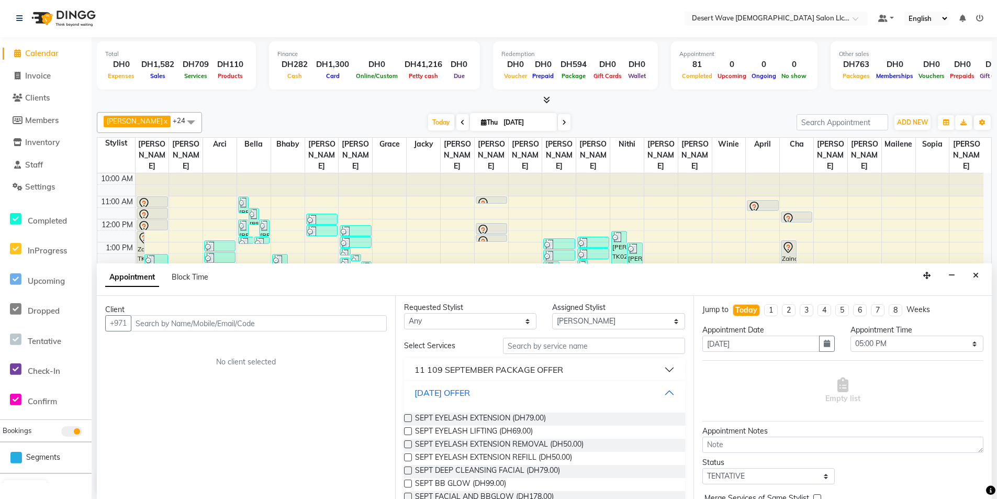
scroll to position [0, 0]
click at [470, 392] on div "[DATE] OFFER" at bounding box center [442, 394] width 55 height 13
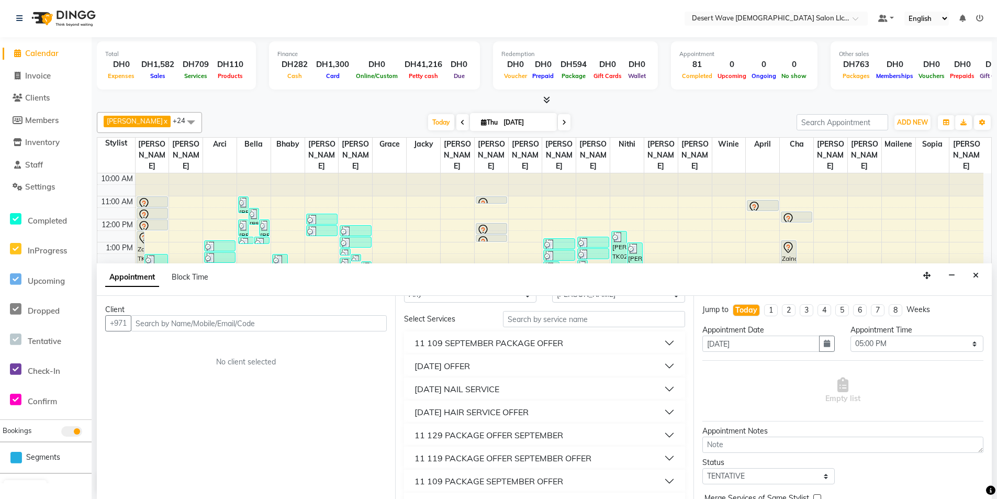
scroll to position [52, 0]
click at [499, 368] on div "[DATE] NAIL SERVICE" at bounding box center [457, 365] width 85 height 13
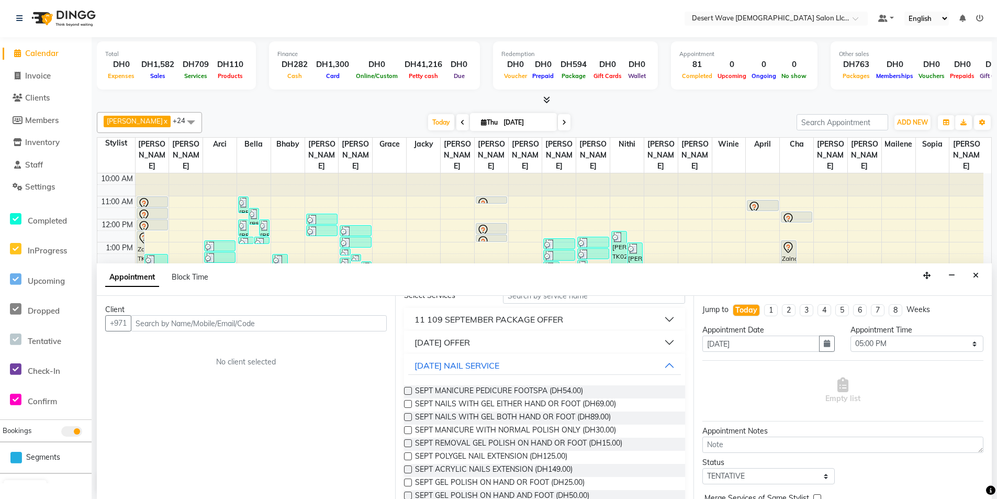
click at [409, 417] on label at bounding box center [408, 417] width 8 height 8
click at [409, 417] on input "checkbox" at bounding box center [407, 418] width 7 height 7
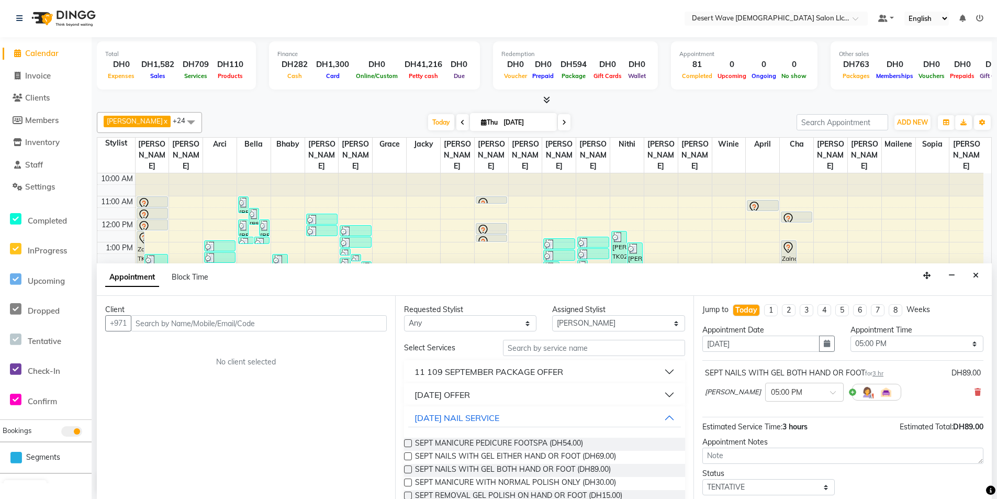
scroll to position [0, 0]
click at [299, 324] on input "text" at bounding box center [259, 324] width 256 height 16
click at [362, 326] on span "Add Client" at bounding box center [365, 323] width 35 height 9
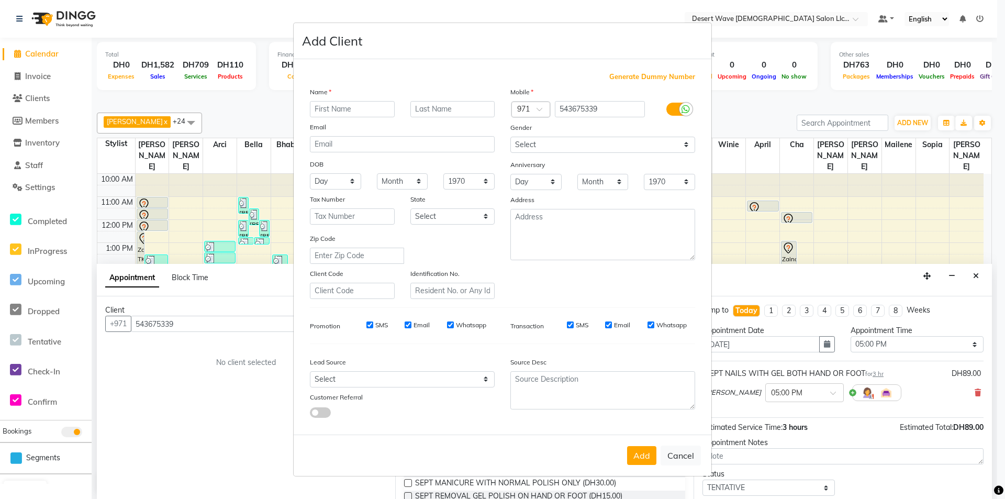
click at [366, 104] on input "text" at bounding box center [352, 109] width 85 height 16
click at [641, 457] on button "Add" at bounding box center [641, 455] width 29 height 19
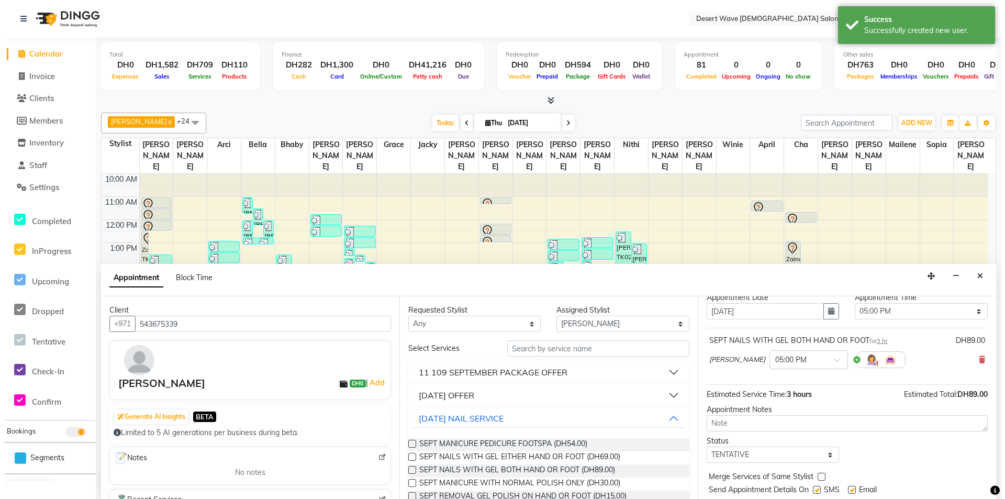
scroll to position [62, 0]
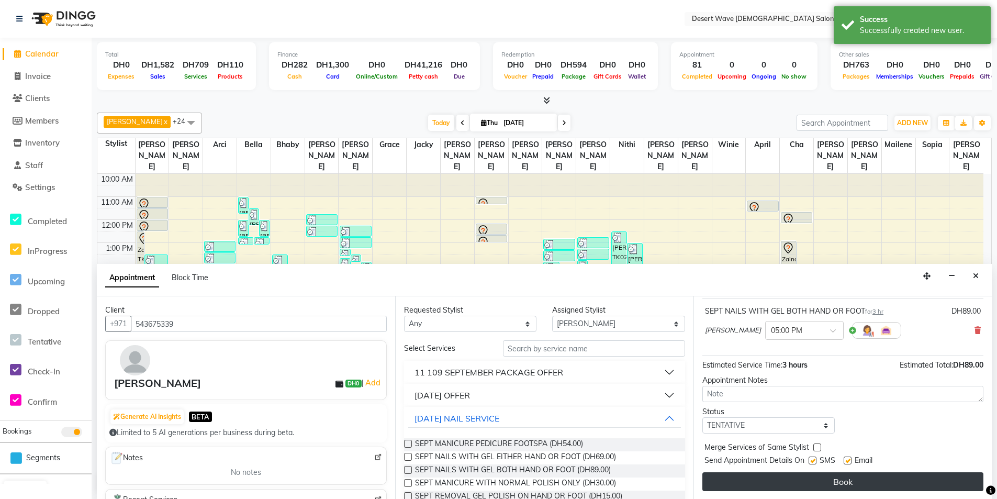
click at [851, 487] on button "Book" at bounding box center [842, 481] width 281 height 19
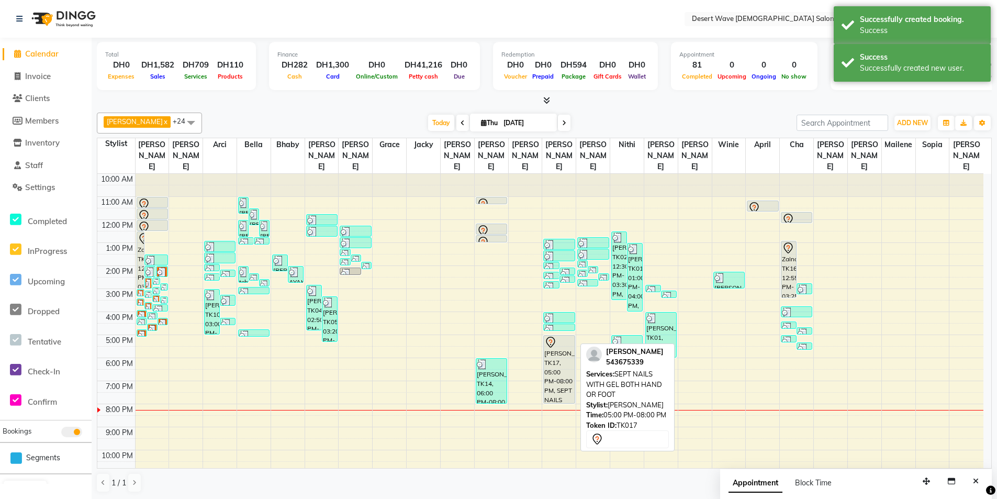
click at [566, 345] on div "[PERSON_NAME], TK17, 05:00 PM-08:00 PM, SEPT NAILS WITH GEL BOTH HAND OR FOOT" at bounding box center [559, 369] width 30 height 68
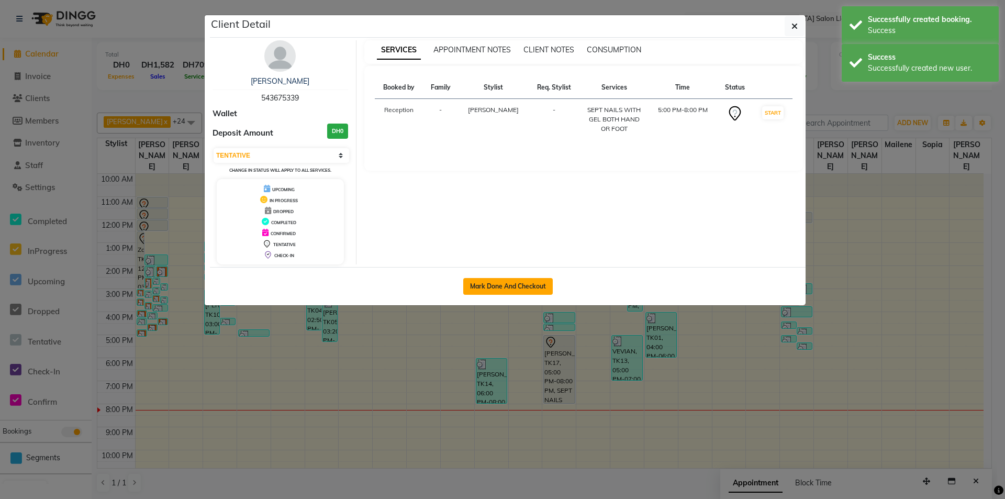
click at [530, 289] on button "Mark Done And Checkout" at bounding box center [508, 286] width 90 height 17
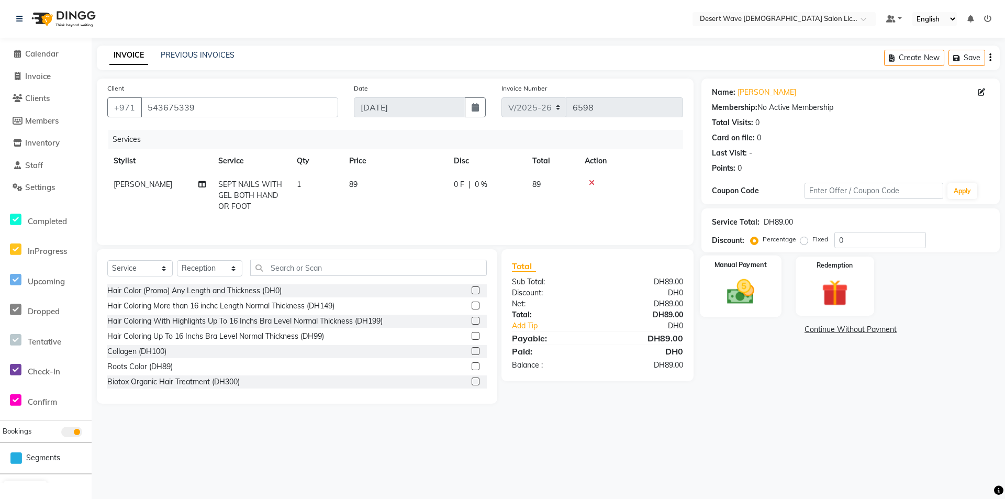
click at [760, 288] on img at bounding box center [740, 292] width 45 height 32
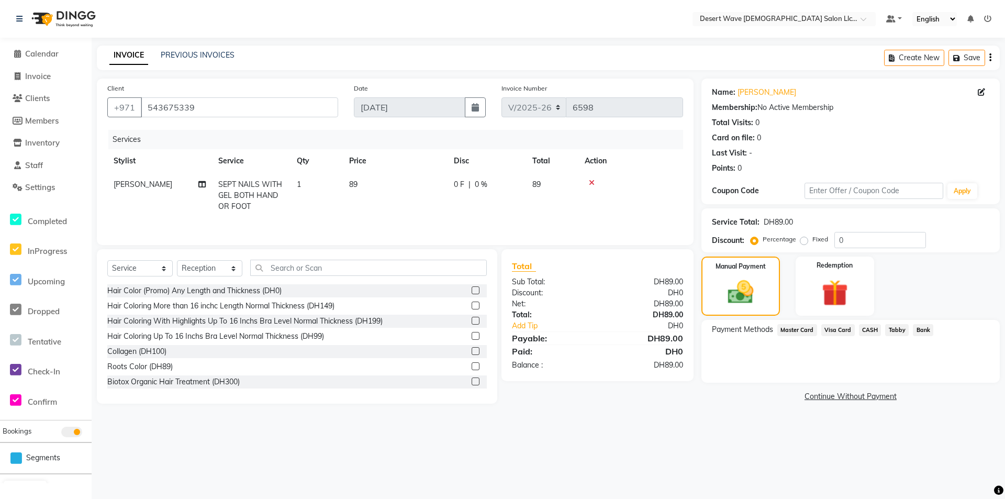
click at [869, 329] on span "CASH" at bounding box center [870, 330] width 23 height 12
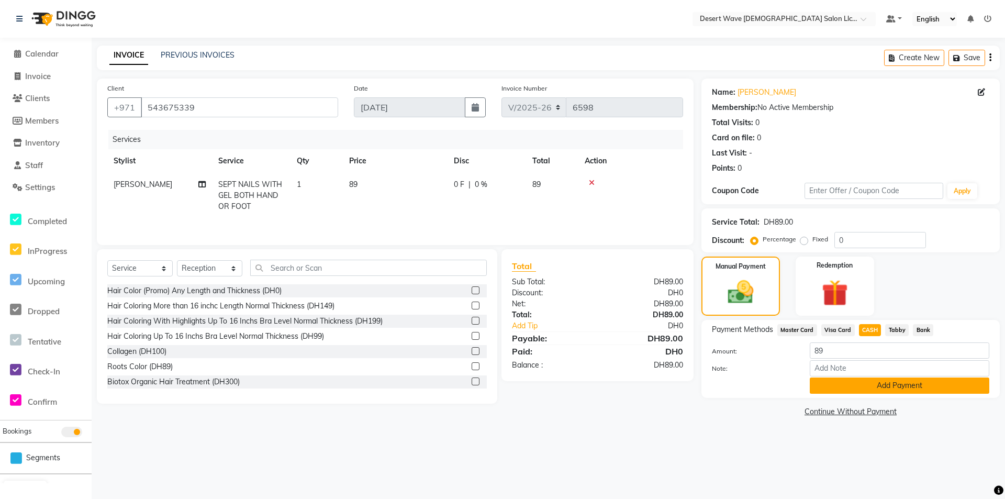
click at [915, 388] on button "Add Payment" at bounding box center [900, 385] width 180 height 16
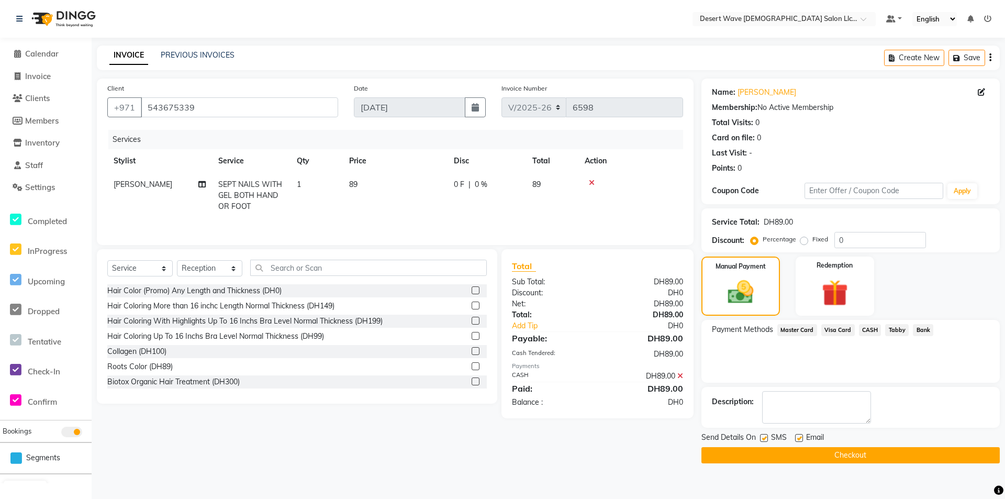
click at [852, 451] on button "Checkout" at bounding box center [850, 455] width 298 height 16
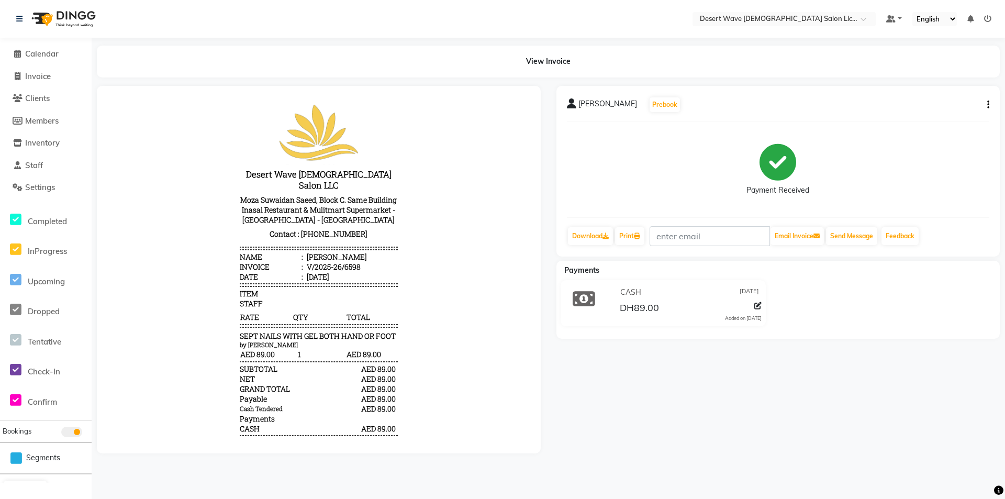
click at [584, 108] on span "[PERSON_NAME]" at bounding box center [607, 105] width 59 height 15
click at [586, 101] on span "[PERSON_NAME]" at bounding box center [607, 105] width 59 height 15
click at [586, 102] on span "[PERSON_NAME]" at bounding box center [607, 105] width 59 height 15
click at [566, 64] on div "View Invoice" at bounding box center [548, 62] width 903 height 32
click at [588, 107] on span "[PERSON_NAME]" at bounding box center [607, 105] width 59 height 15
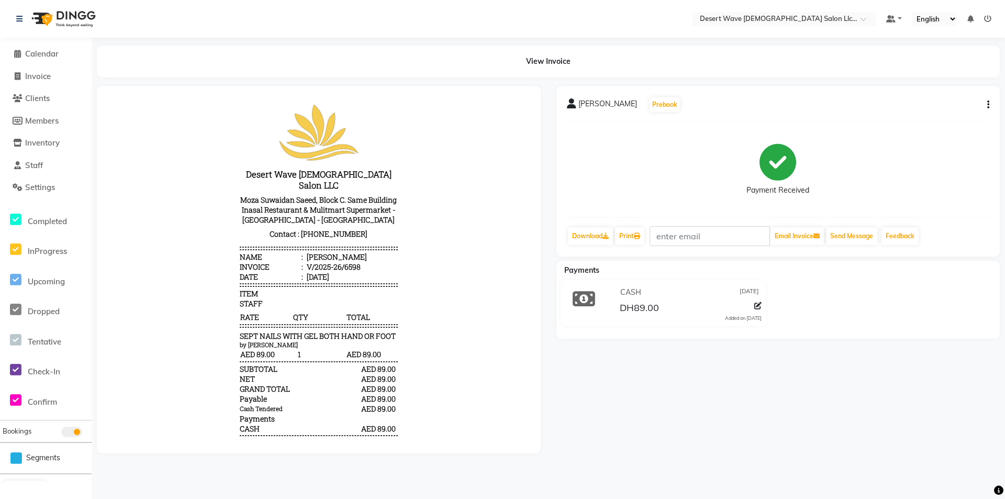
click at [986, 102] on button "button" at bounding box center [986, 104] width 6 height 11
click at [953, 120] on div "Edit Item Staff" at bounding box center [936, 117] width 72 height 13
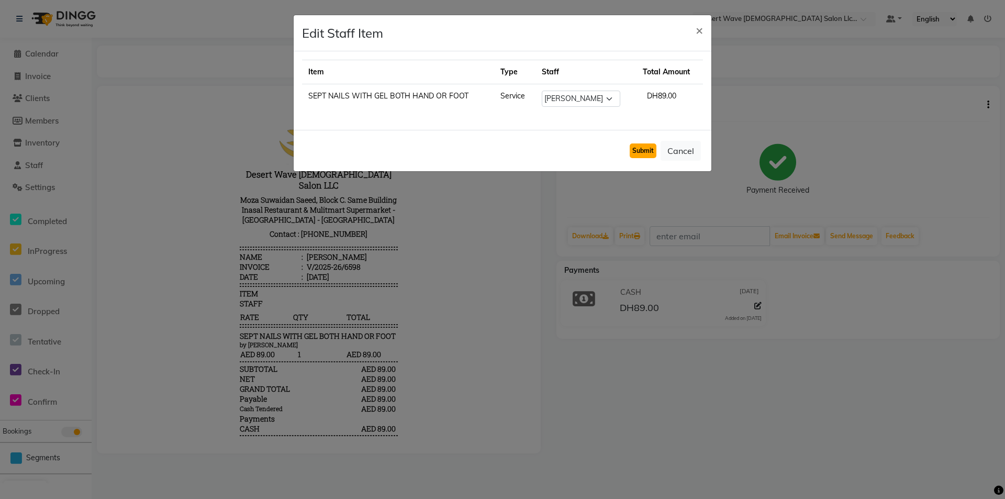
click at [643, 148] on button "Submit" at bounding box center [643, 150] width 27 height 15
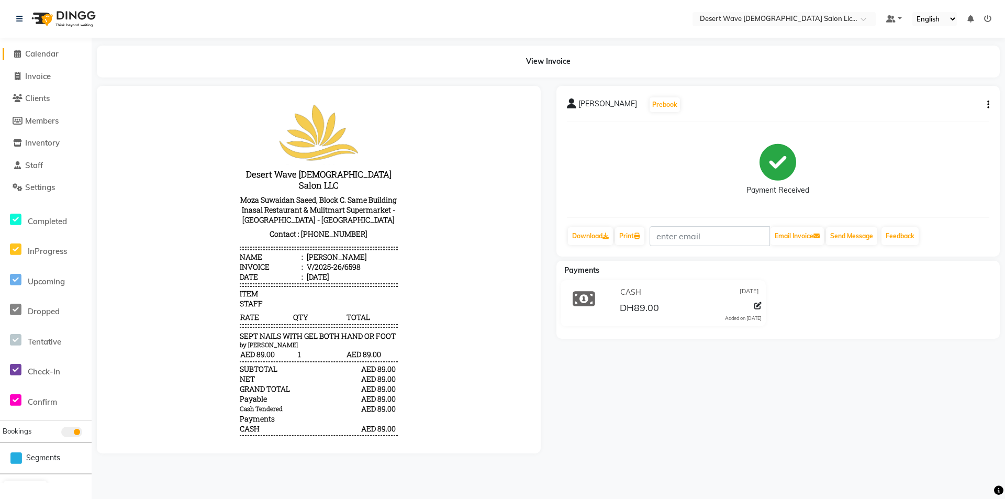
click at [47, 56] on span "Calendar" at bounding box center [41, 54] width 33 height 10
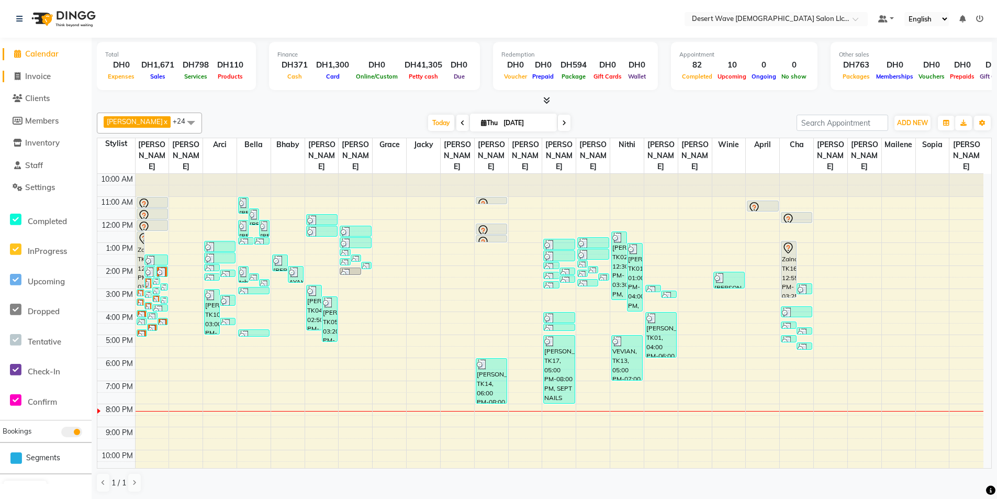
click at [49, 79] on span "Invoice" at bounding box center [38, 76] width 26 height 10
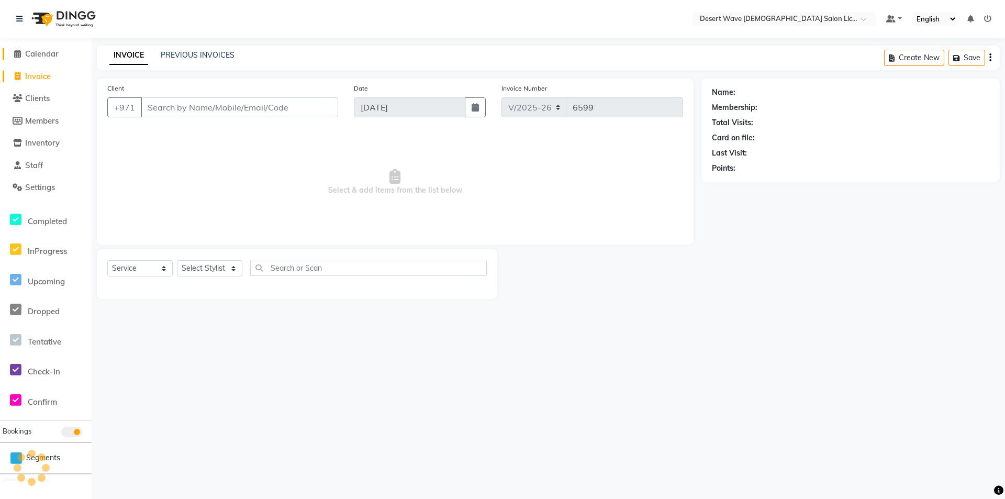
click at [53, 52] on span "Calendar" at bounding box center [41, 54] width 33 height 10
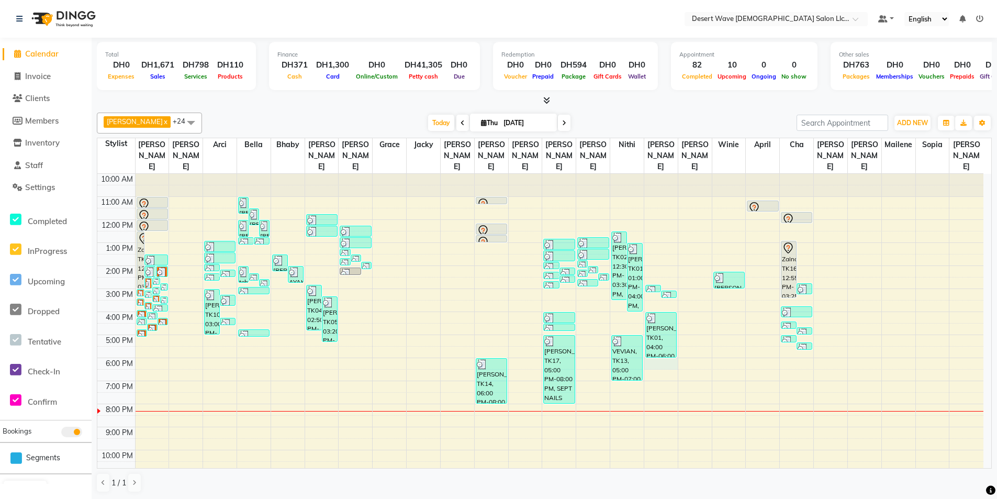
click at [670, 351] on div "10:00 AM 11:00 AM 12:00 PM 1:00 PM 2:00 PM 3:00 PM 4:00 PM 5:00 PM 6:00 PM 7:00…" at bounding box center [540, 335] width 886 height 322
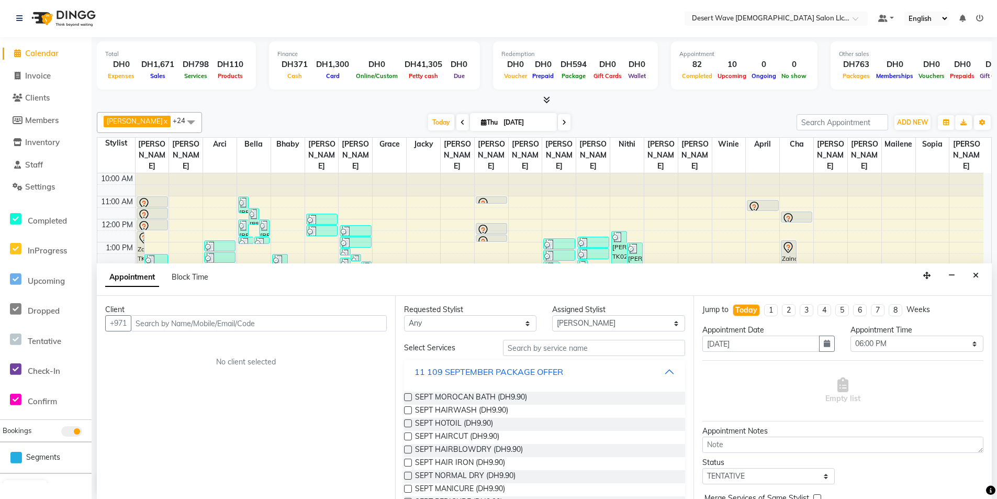
click at [474, 372] on div "11 109 SEPTEMBER PACKAGE OFFER" at bounding box center [489, 371] width 149 height 13
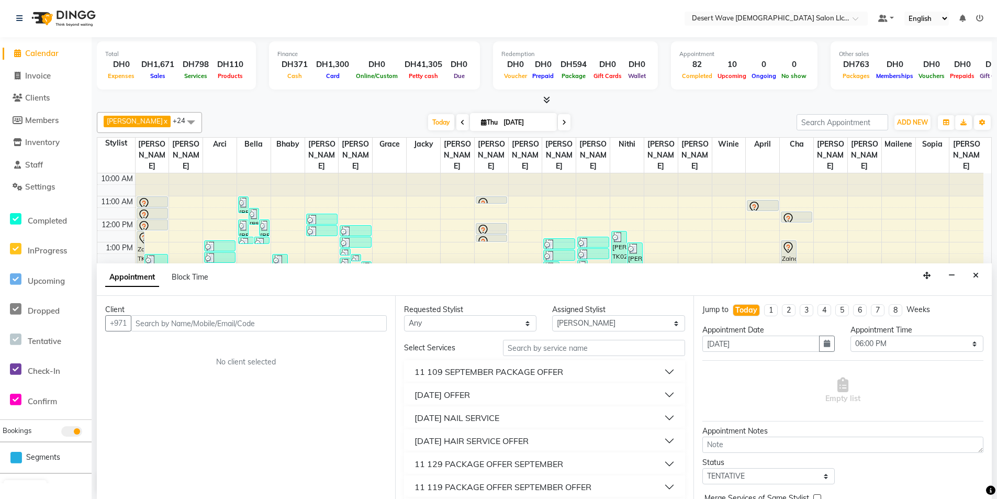
click at [500, 444] on div "[DATE] HAIR SERVICE OFFER" at bounding box center [472, 440] width 114 height 13
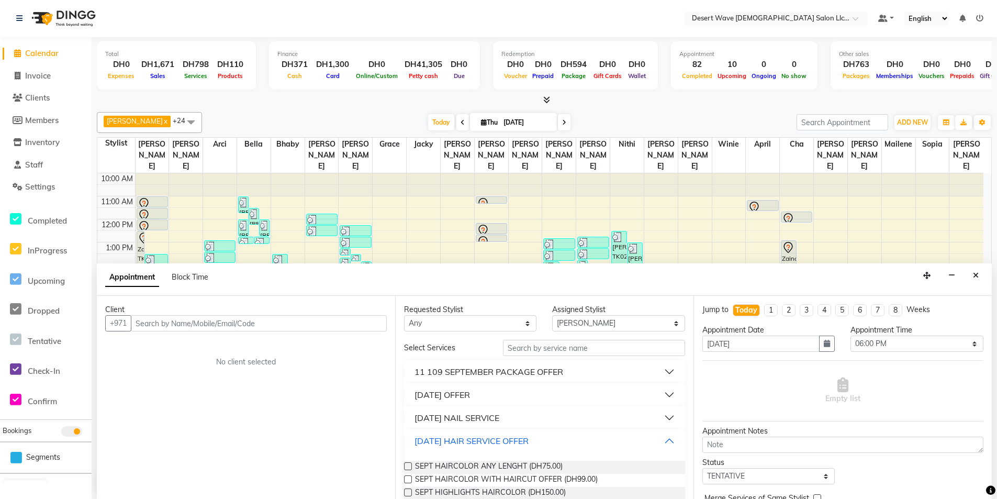
click at [500, 443] on div "[DATE] HAIR SERVICE OFFER" at bounding box center [472, 440] width 114 height 13
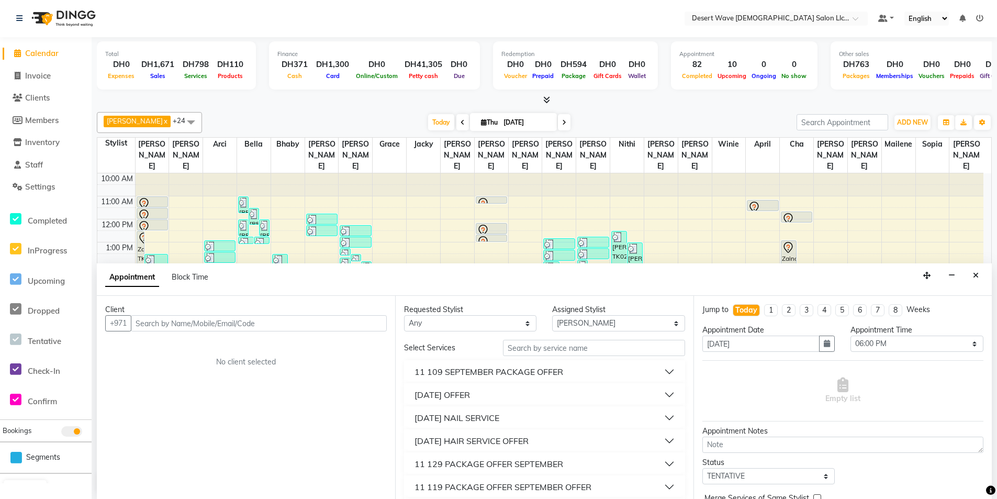
click at [499, 421] on div "[DATE] NAIL SERVICE" at bounding box center [457, 417] width 85 height 13
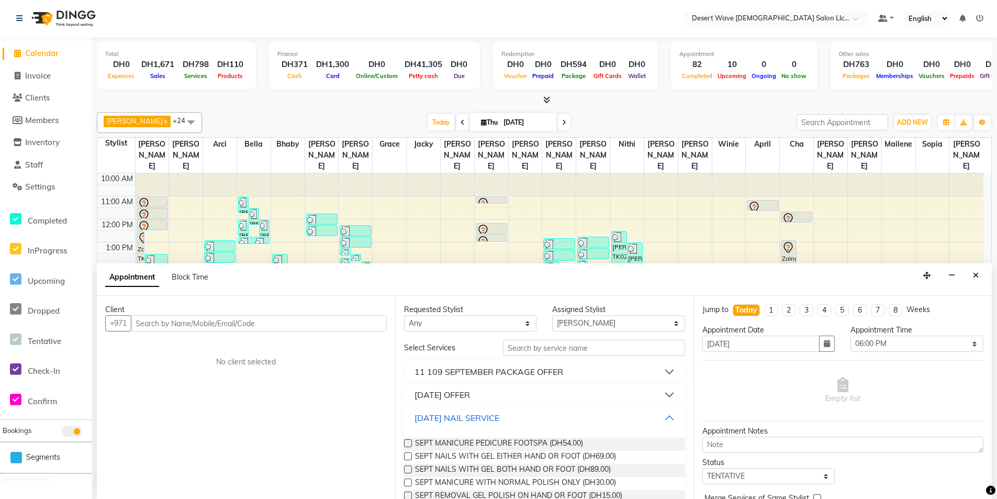
scroll to position [52, 0]
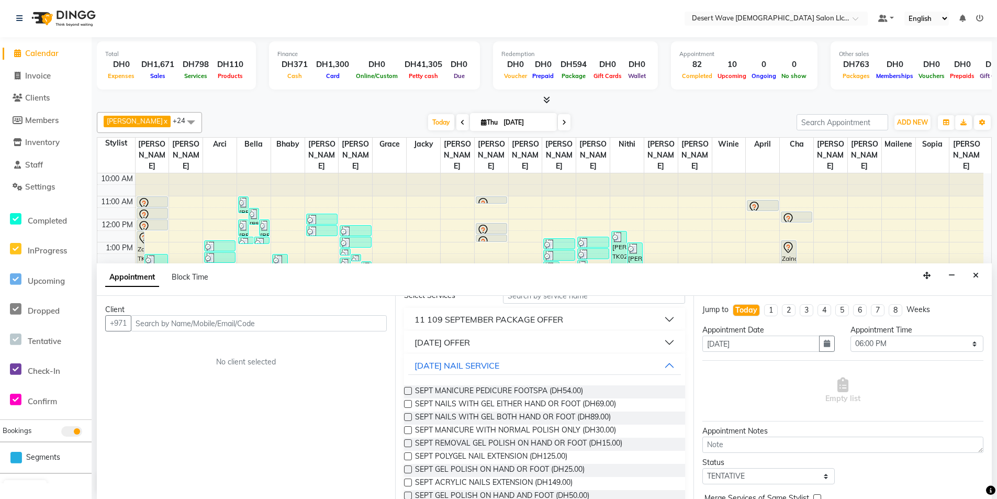
click at [408, 418] on label at bounding box center [408, 417] width 8 height 8
click at [408, 418] on input "checkbox" at bounding box center [407, 418] width 7 height 7
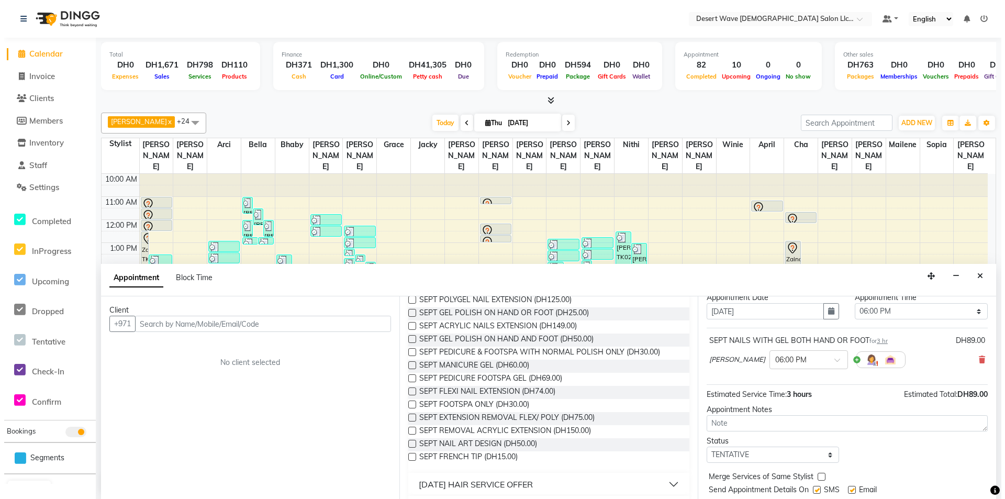
scroll to position [63, 0]
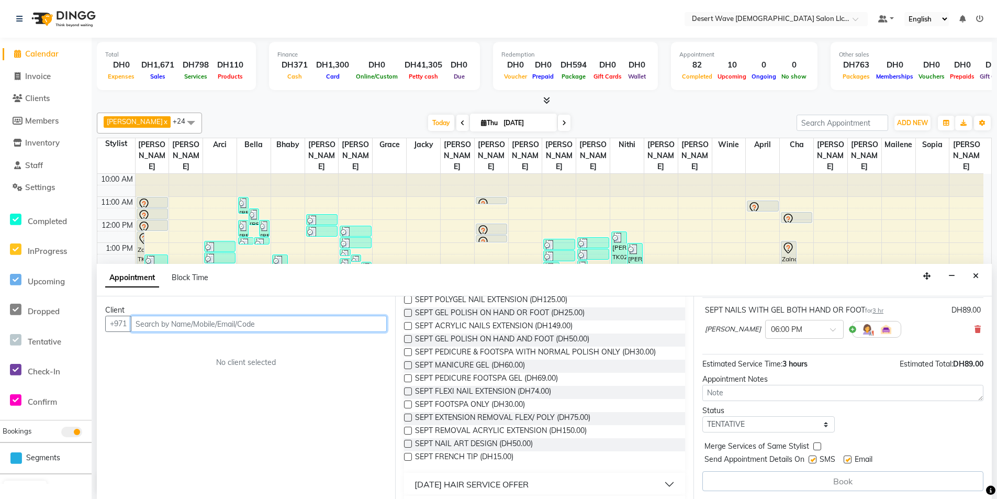
click at [316, 323] on input "text" at bounding box center [259, 324] width 256 height 16
click at [376, 316] on div "Client [PHONE_NUMBER] Add Client No client selected" at bounding box center [246, 397] width 298 height 203
click at [376, 316] on button "Add Client" at bounding box center [364, 324] width 43 height 16
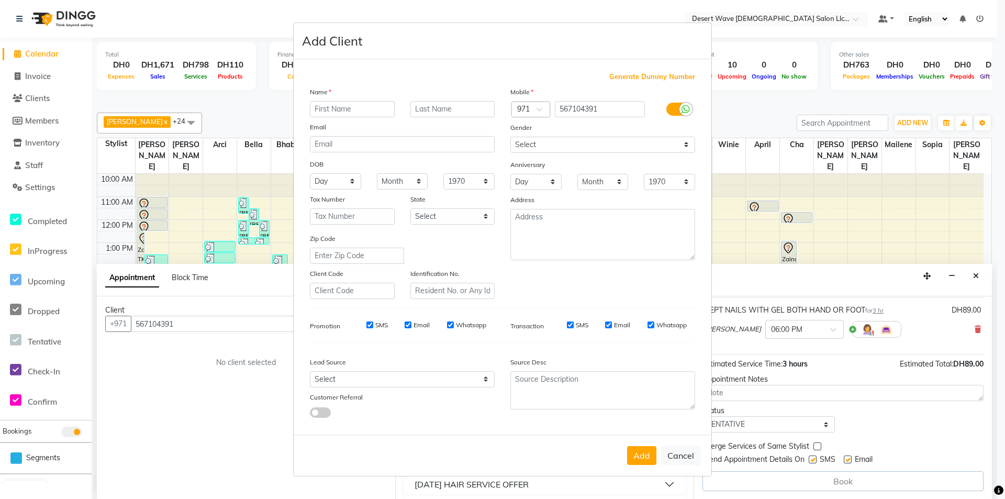
click at [367, 107] on input "text" at bounding box center [352, 109] width 85 height 16
click at [647, 453] on button "Add" at bounding box center [641, 455] width 29 height 19
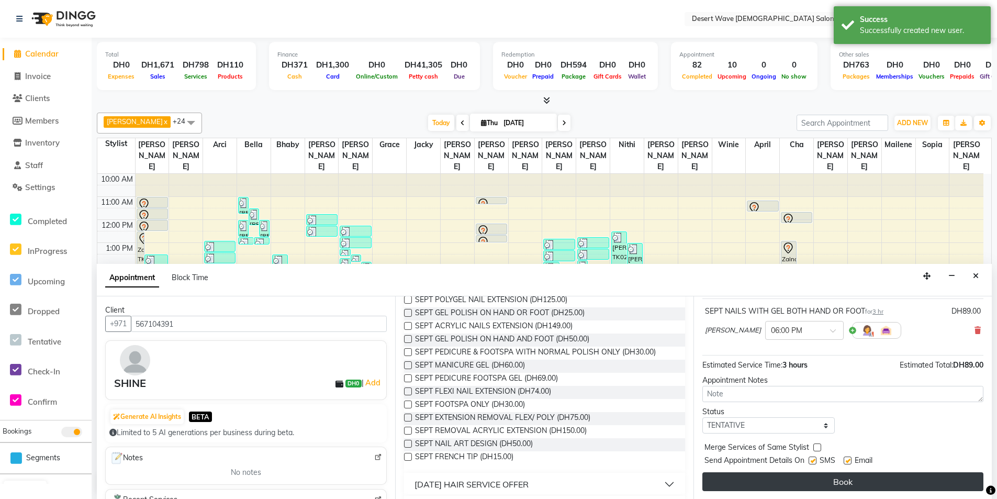
scroll to position [1, 0]
click at [874, 479] on button "Book" at bounding box center [842, 481] width 281 height 19
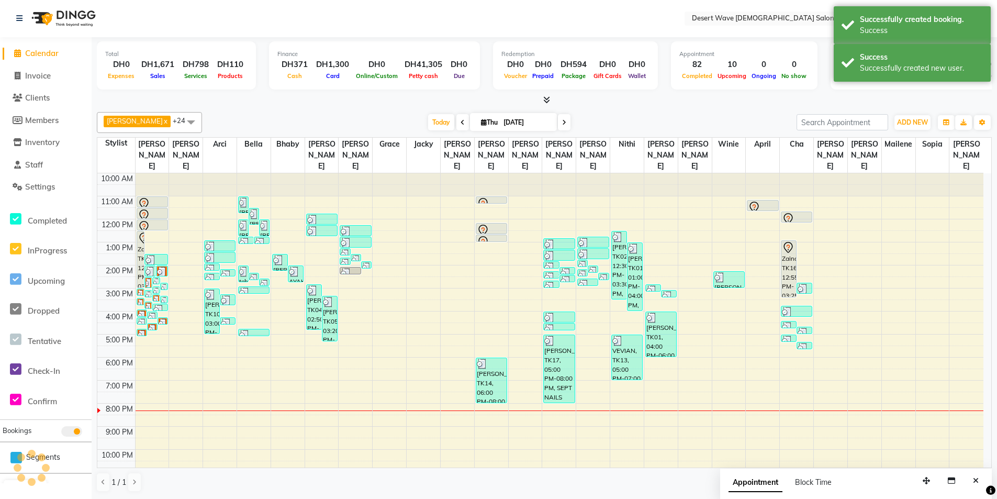
scroll to position [0, 0]
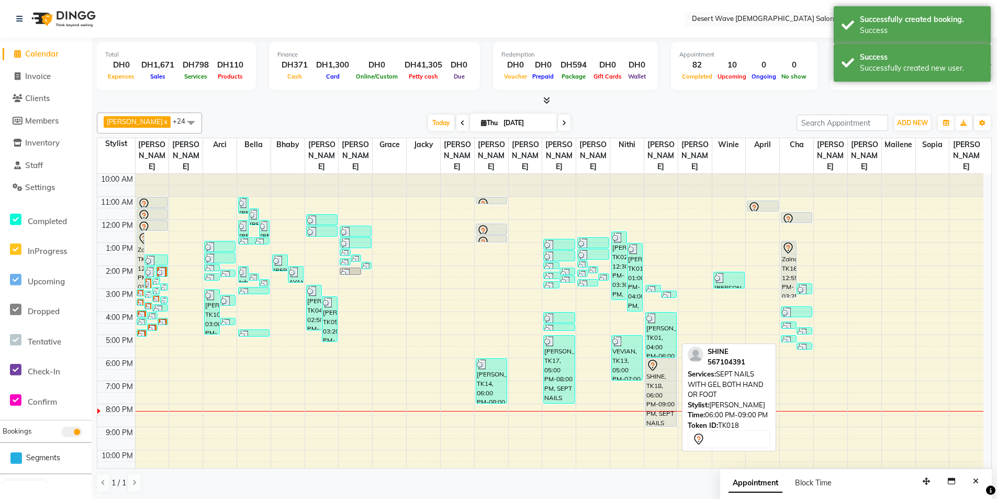
click at [656, 372] on div "SHINE, TK18, 06:00 PM-09:00 PM, SEPT NAILS WITH GEL BOTH HAND OR FOOT" at bounding box center [661, 393] width 30 height 68
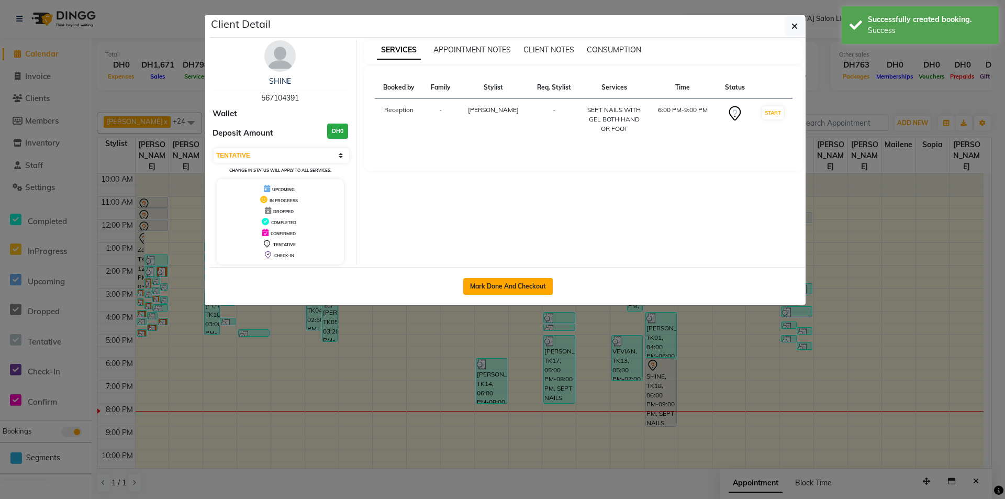
click at [521, 285] on button "Mark Done And Checkout" at bounding box center [508, 286] width 90 height 17
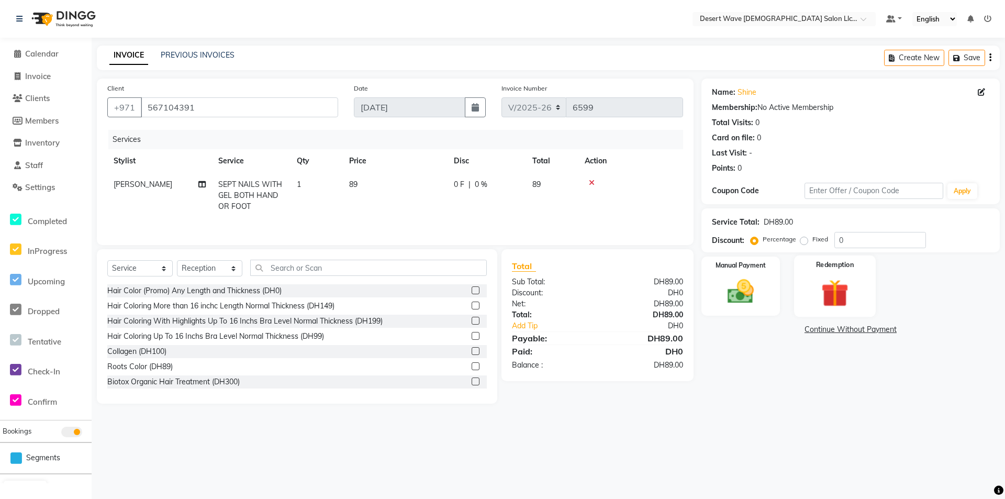
drag, startPoint x: 851, startPoint y: 295, endPoint x: 826, endPoint y: 306, distance: 26.7
click at [850, 295] on img at bounding box center [834, 293] width 45 height 35
click at [790, 331] on span "Package" at bounding box center [792, 331] width 30 height 12
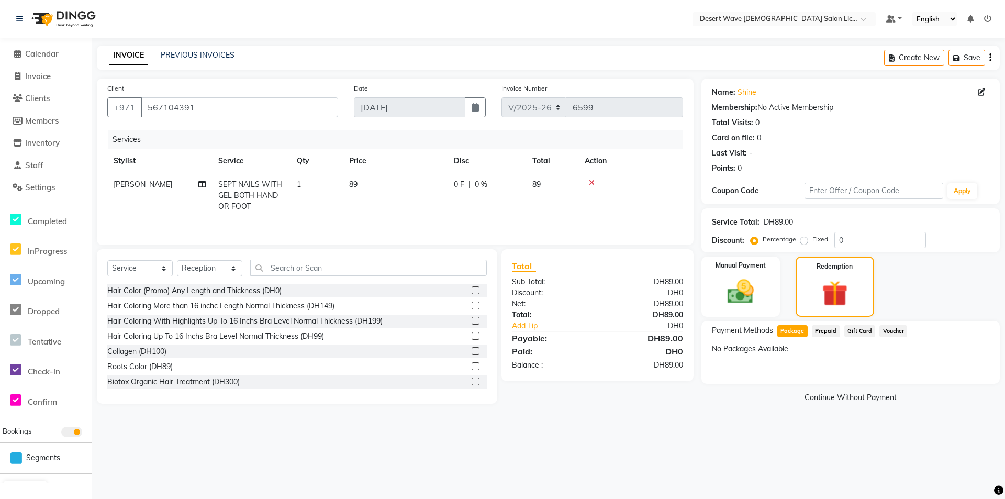
click at [790, 335] on span "Package" at bounding box center [792, 331] width 30 height 12
click at [753, 289] on img at bounding box center [740, 292] width 45 height 32
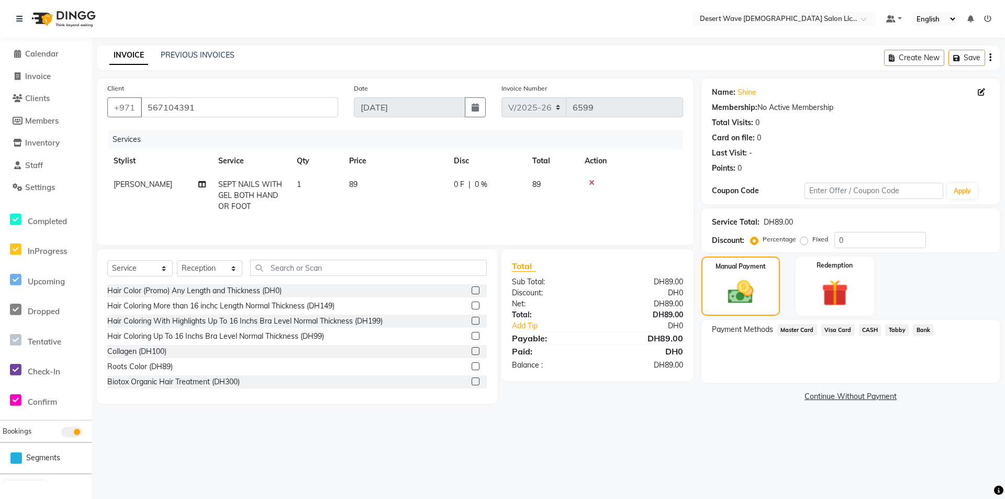
click at [804, 330] on span "Master Card" at bounding box center [797, 330] width 40 height 12
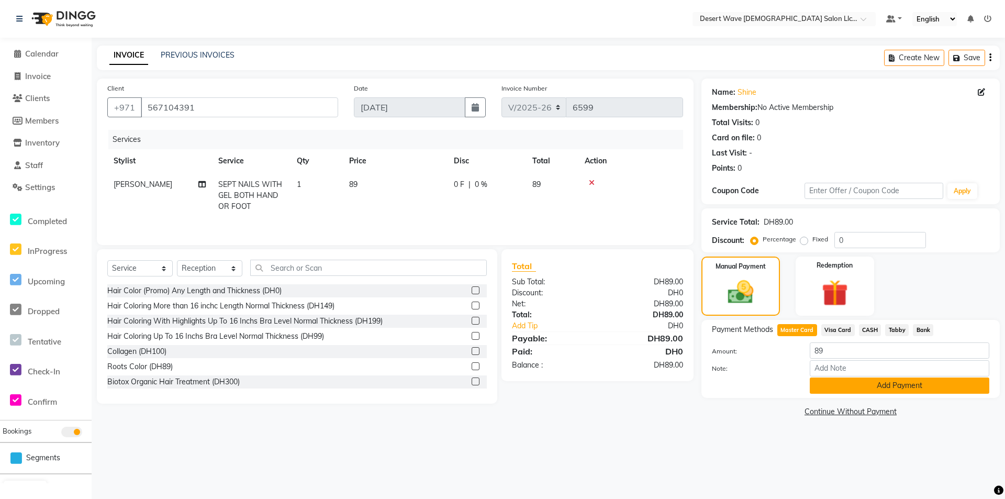
click at [905, 387] on button "Add Payment" at bounding box center [900, 385] width 180 height 16
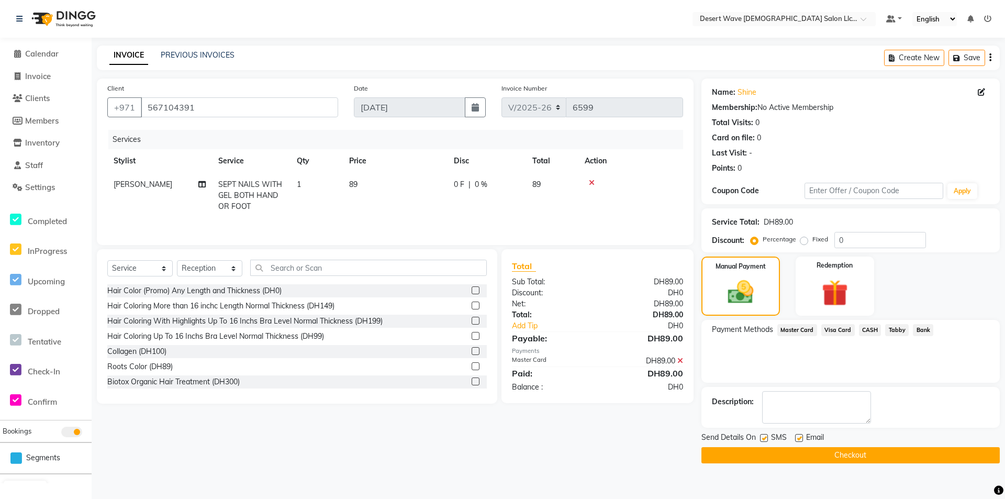
click at [883, 451] on button "Checkout" at bounding box center [850, 455] width 298 height 16
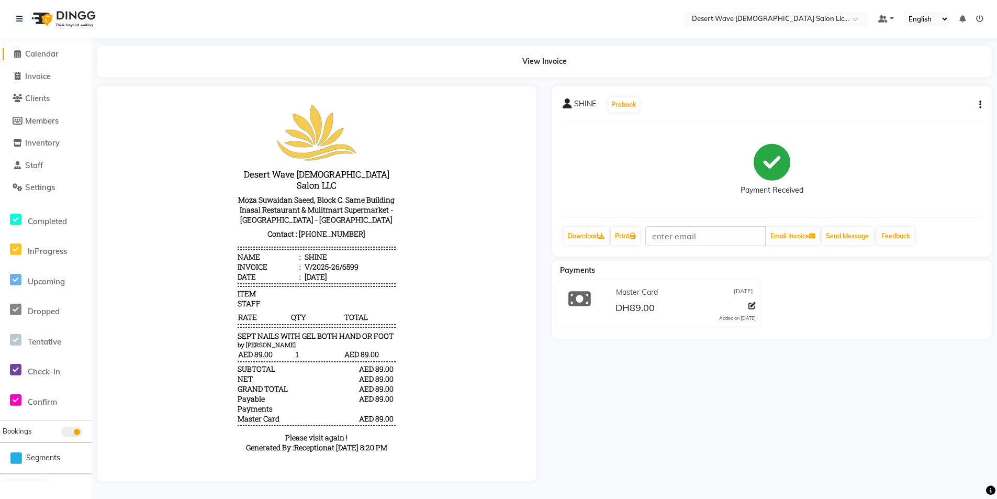
click at [52, 57] on span "Calendar" at bounding box center [41, 54] width 33 height 10
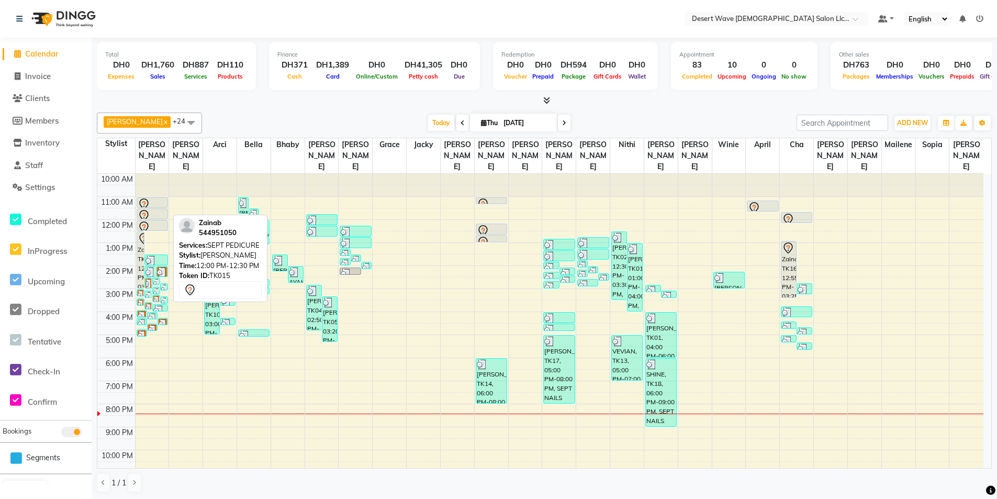
click at [161, 221] on div at bounding box center [152, 227] width 29 height 13
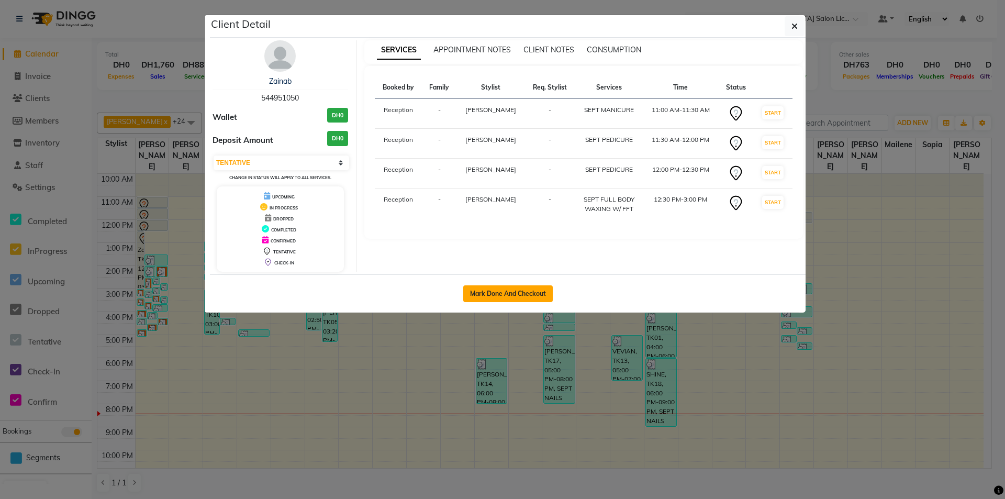
click at [527, 293] on button "Mark Done And Checkout" at bounding box center [508, 293] width 90 height 17
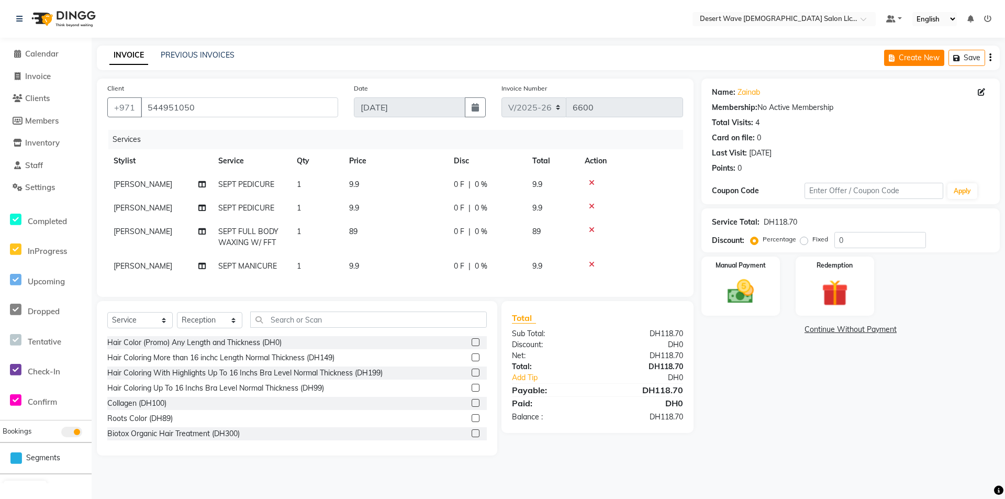
click at [908, 55] on button "Create New" at bounding box center [914, 58] width 60 height 16
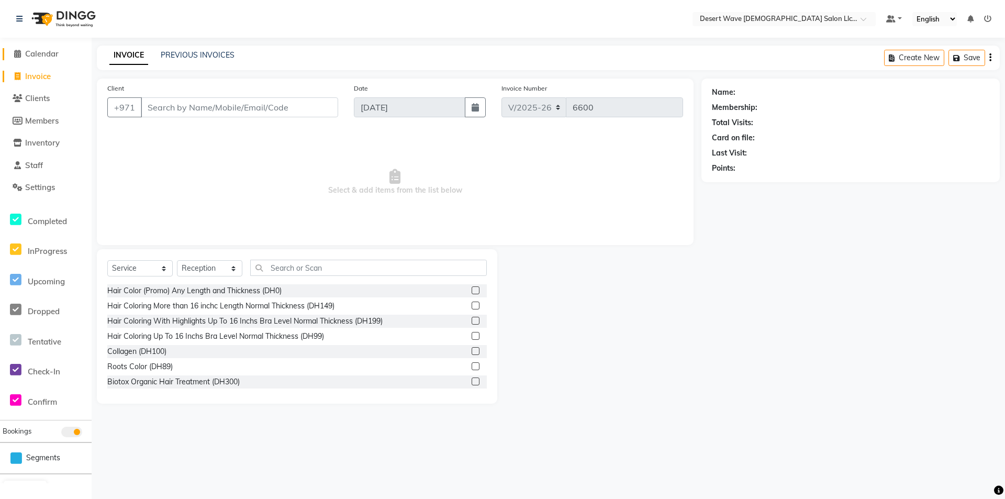
click at [36, 54] on span "Calendar" at bounding box center [41, 54] width 33 height 10
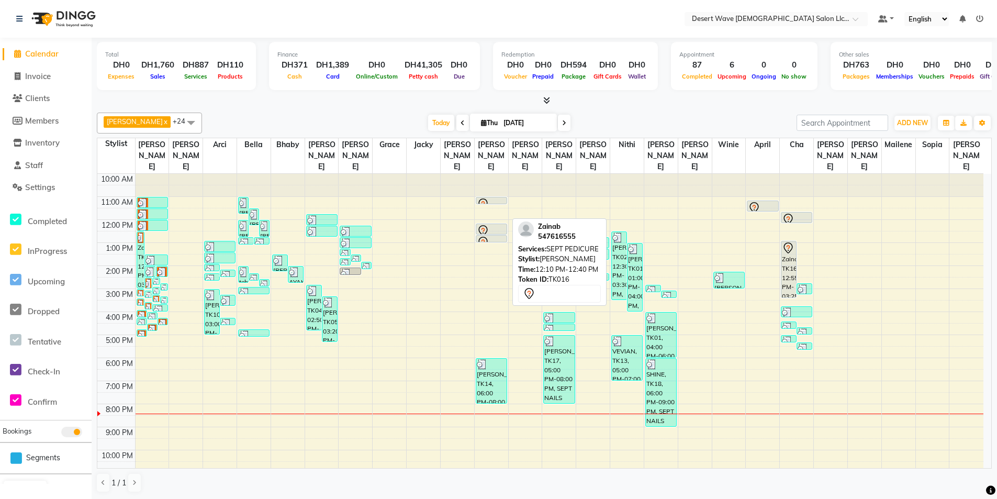
click at [498, 225] on div at bounding box center [491, 231] width 29 height 13
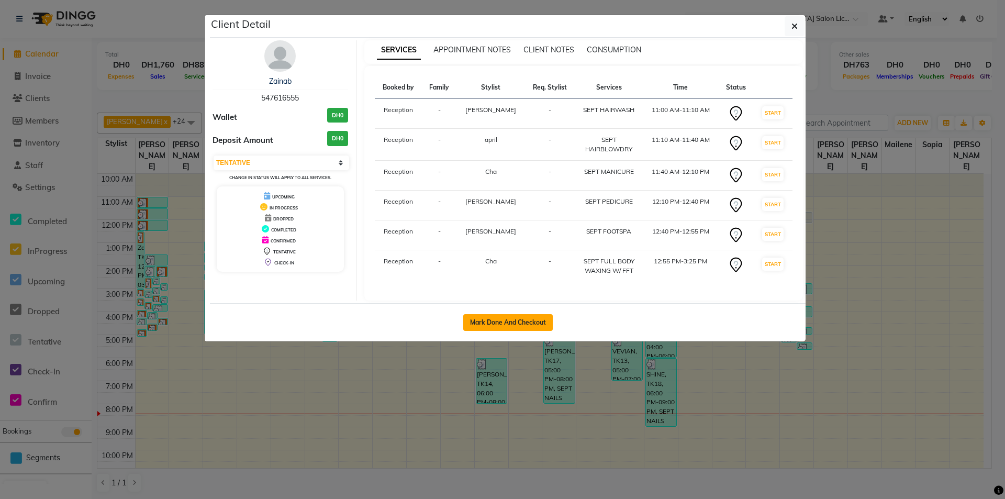
click at [517, 323] on button "Mark Done And Checkout" at bounding box center [508, 322] width 90 height 17
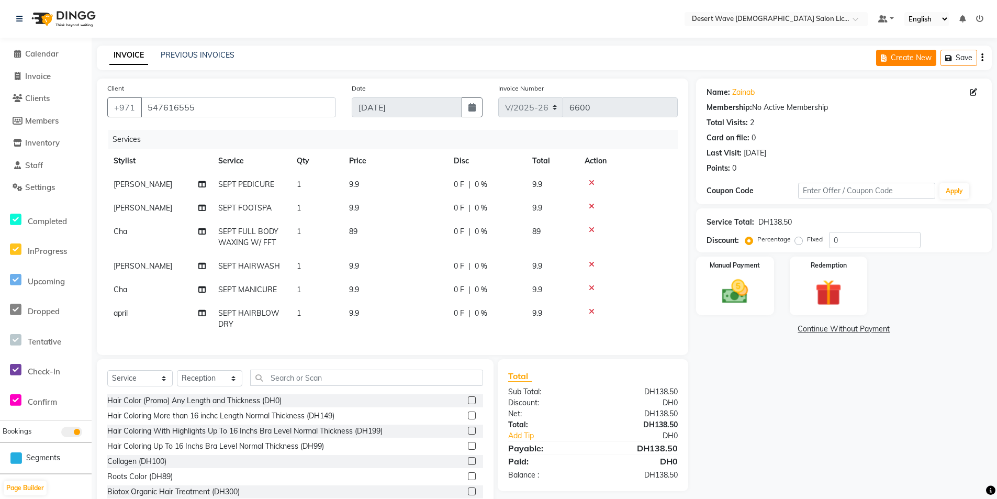
click at [922, 61] on button "Create New" at bounding box center [906, 58] width 60 height 16
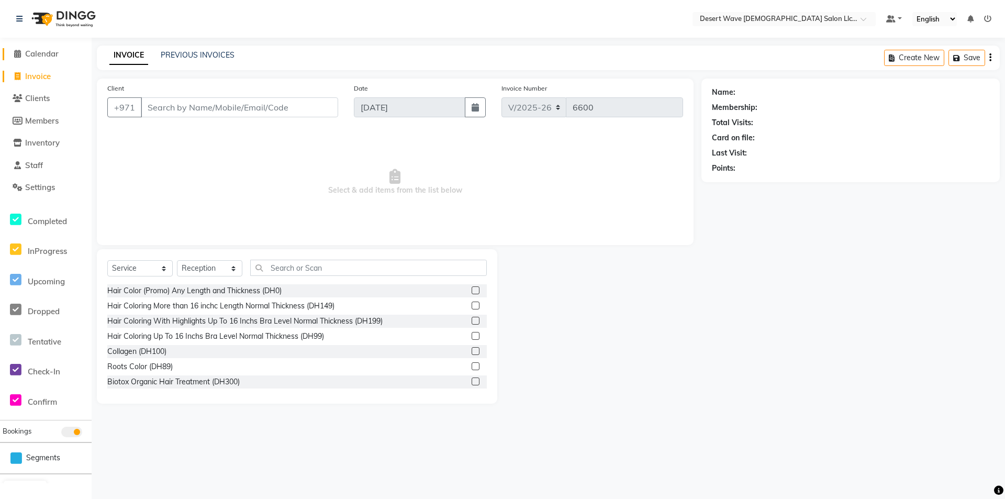
click at [43, 52] on span "Calendar" at bounding box center [41, 54] width 33 height 10
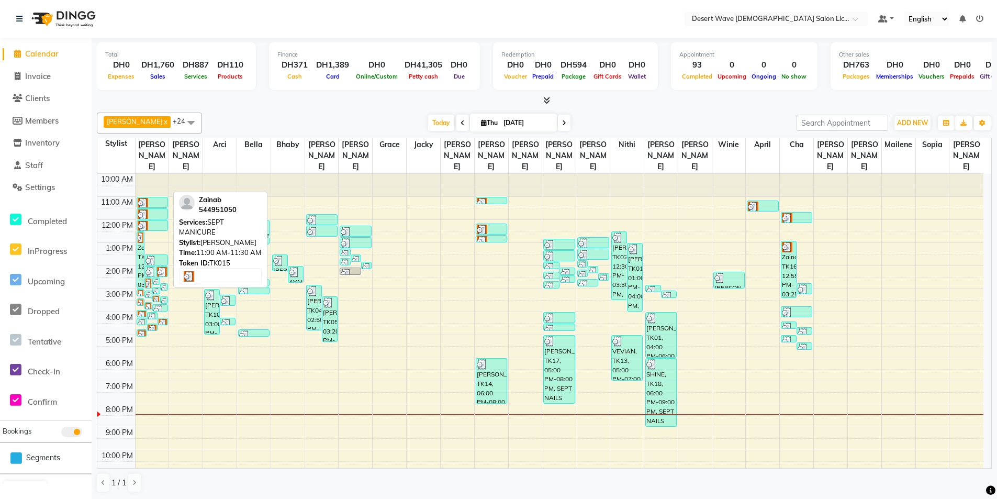
click at [163, 198] on div at bounding box center [152, 203] width 29 height 10
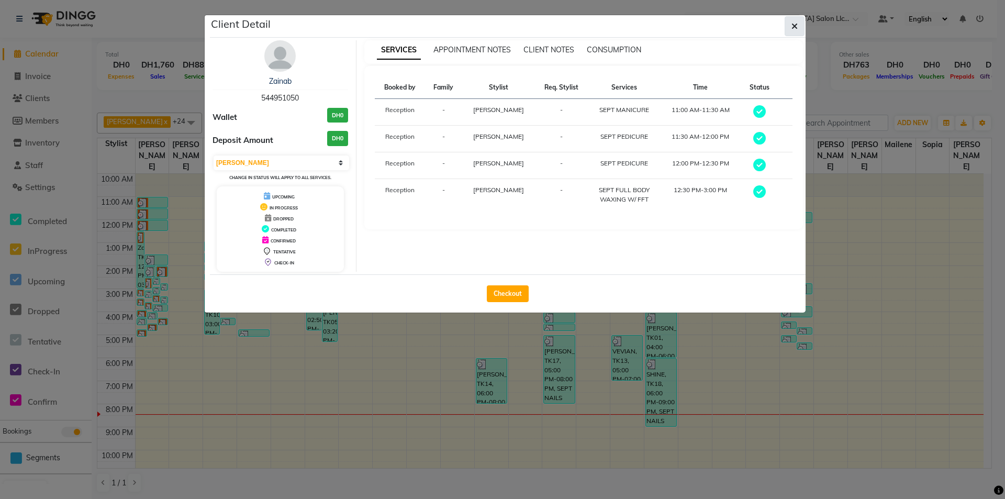
click at [796, 28] on icon "button" at bounding box center [794, 26] width 6 height 8
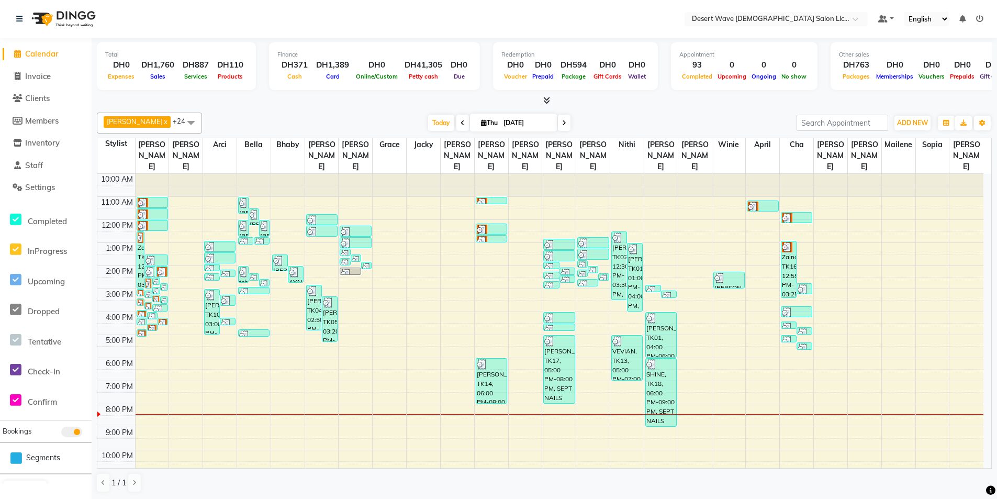
click at [154, 183] on div at bounding box center [152, 185] width 33 height 23
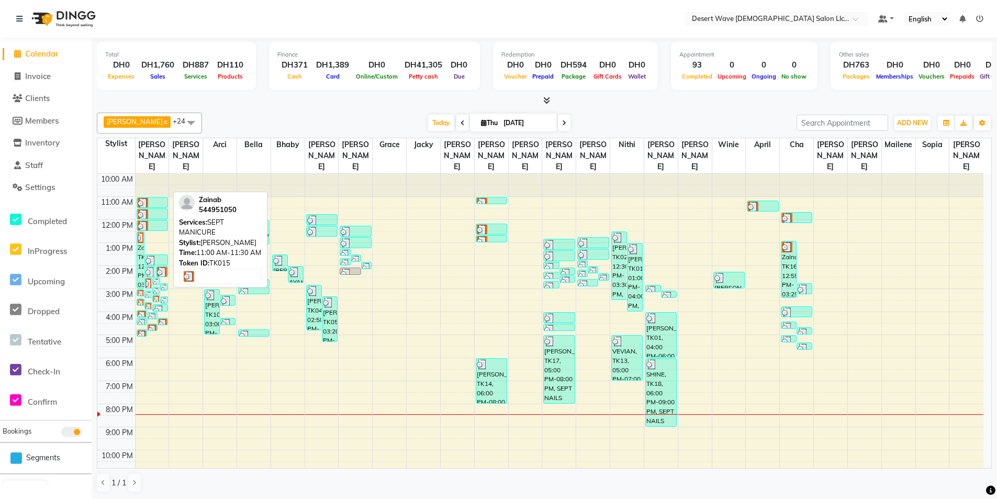
click at [148, 198] on div at bounding box center [152, 203] width 29 height 10
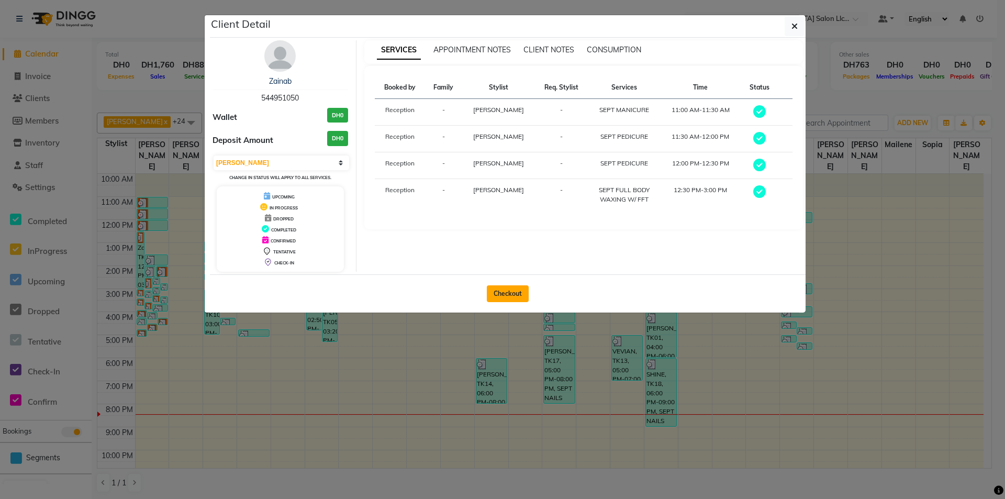
click at [498, 291] on button "Checkout" at bounding box center [508, 293] width 42 height 17
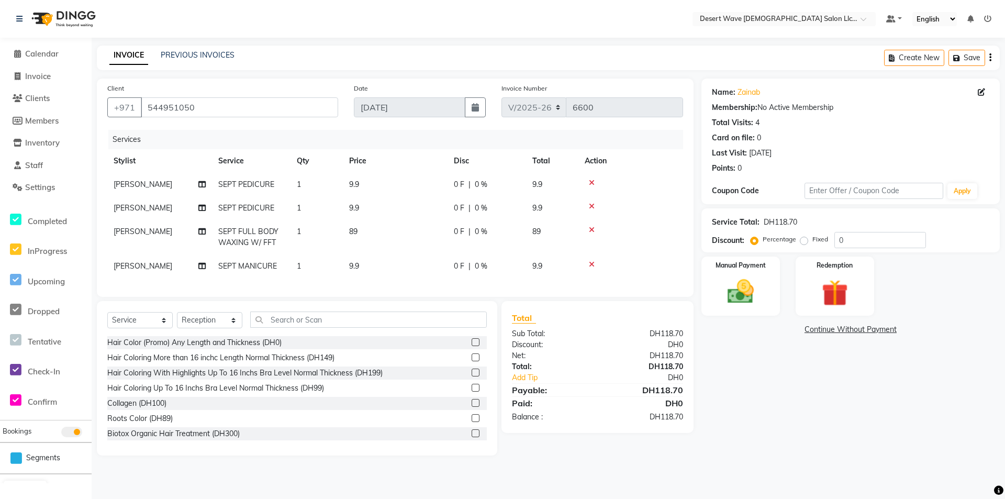
click at [594, 182] on icon at bounding box center [592, 182] width 6 height 7
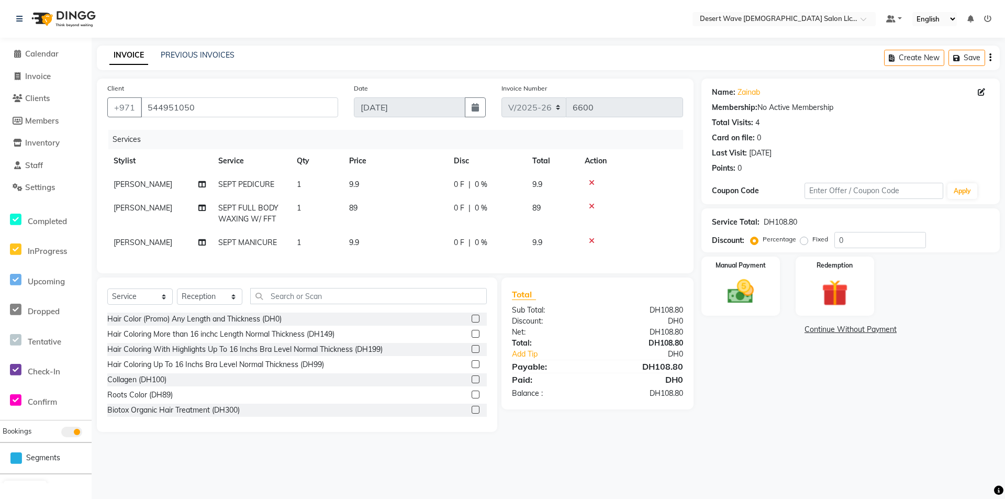
click at [592, 182] on icon at bounding box center [592, 182] width 6 height 7
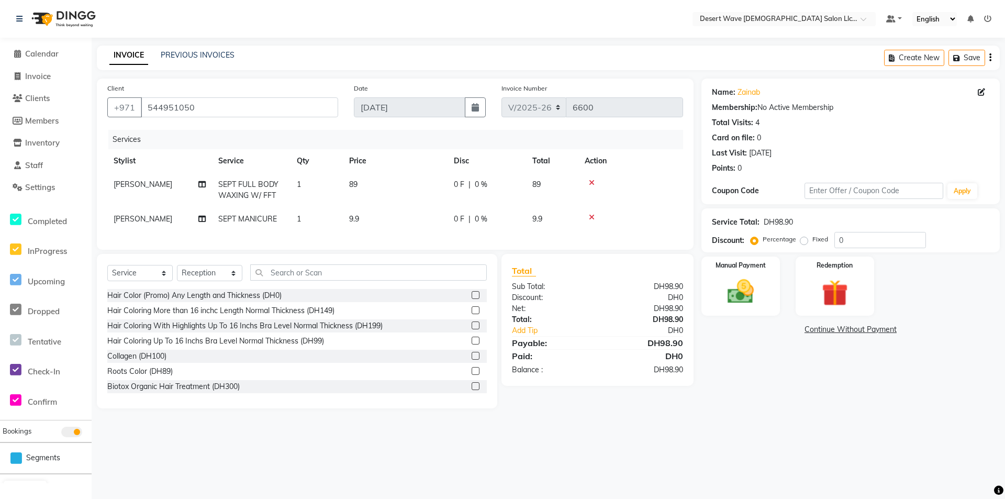
click at [589, 217] on icon at bounding box center [592, 217] width 6 height 7
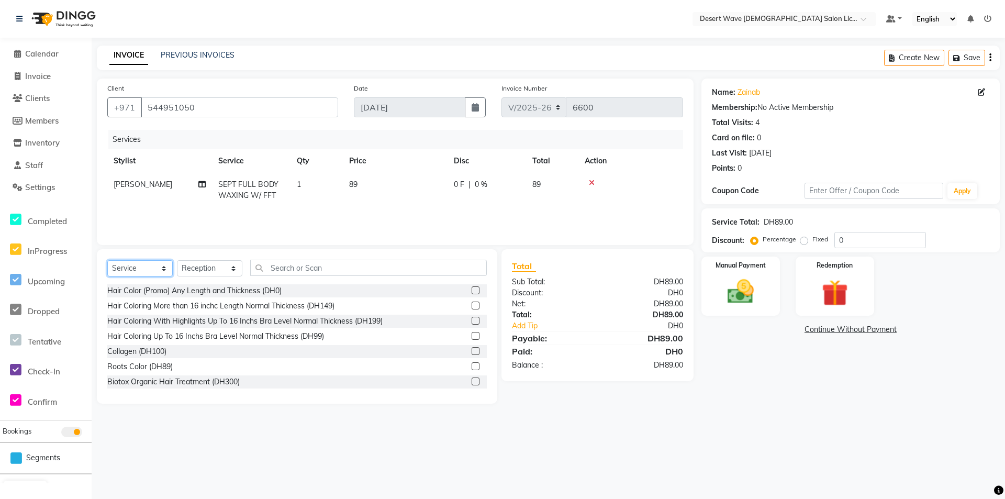
click at [141, 268] on select "Select Service Product Membership Package Voucher Prepaid Gift Card" at bounding box center [139, 268] width 65 height 16
click at [107, 260] on select "Select Service Product Membership Package Voucher Prepaid Gift Card" at bounding box center [139, 268] width 65 height 16
click at [223, 268] on select "Select Stylist Accounts [GEOGRAPHIC_DATA][PERSON_NAME] [PERSON_NAME] [PERSON_NA…" at bounding box center [209, 268] width 65 height 16
click at [177, 260] on select "Select Stylist Accounts [GEOGRAPHIC_DATA][PERSON_NAME] [PERSON_NAME] [PERSON_NA…" at bounding box center [209, 268] width 65 height 16
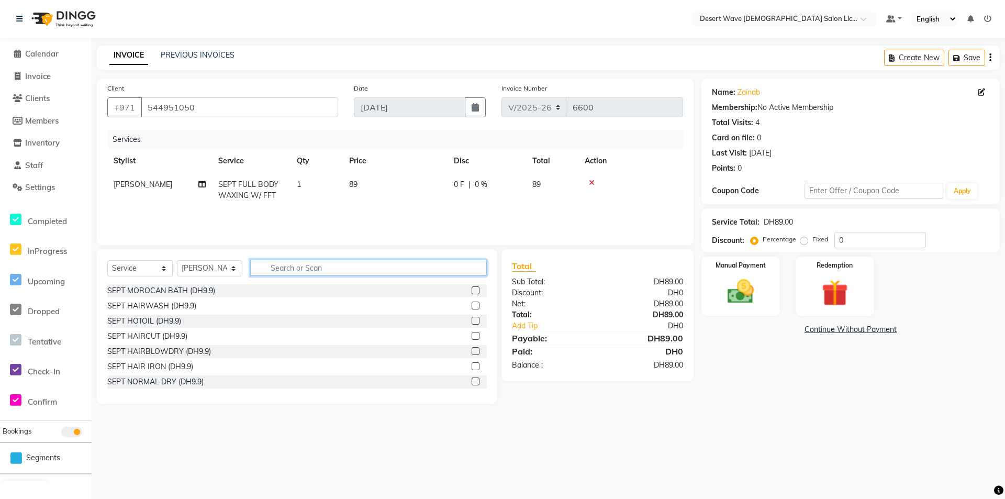
click at [279, 267] on input "text" at bounding box center [368, 268] width 237 height 16
click at [472, 307] on label at bounding box center [476, 305] width 8 height 8
click at [472, 307] on input "checkbox" at bounding box center [475, 306] width 7 height 7
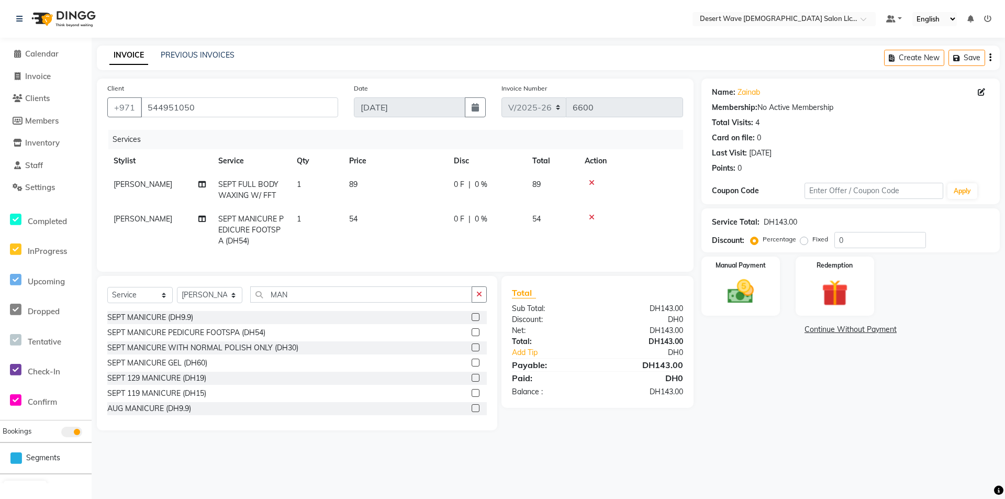
click at [364, 182] on td "89" at bounding box center [395, 190] width 105 height 35
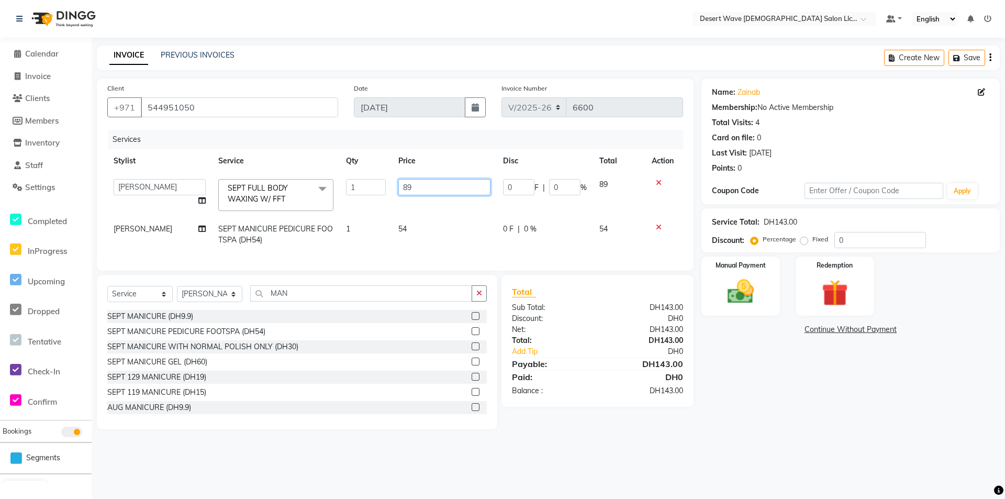
click at [432, 183] on input "89" at bounding box center [444, 187] width 92 height 16
click at [450, 200] on tr "Accounts [PERSON_NAME] [PERSON_NAME] [PERSON_NAME] [PERSON_NAME] [PERSON_NAME] …" at bounding box center [395, 195] width 576 height 44
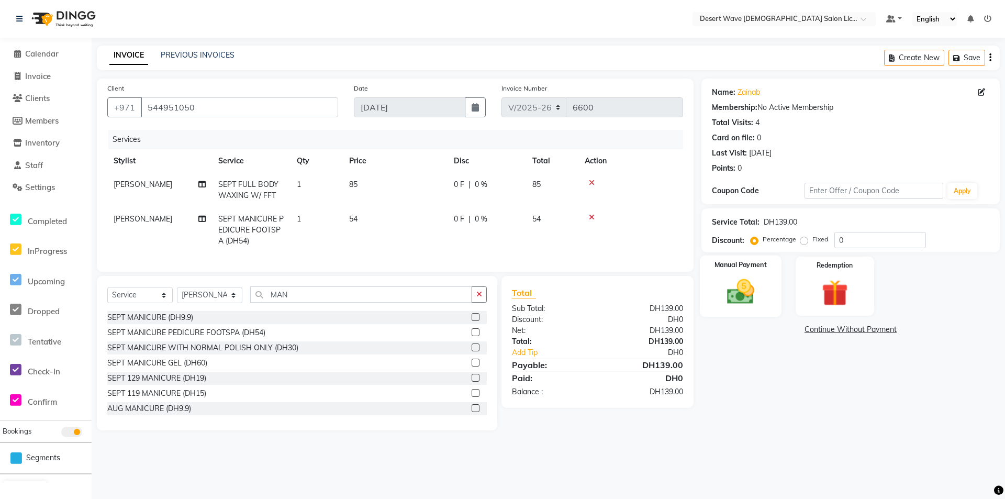
click at [753, 295] on img at bounding box center [740, 292] width 45 height 32
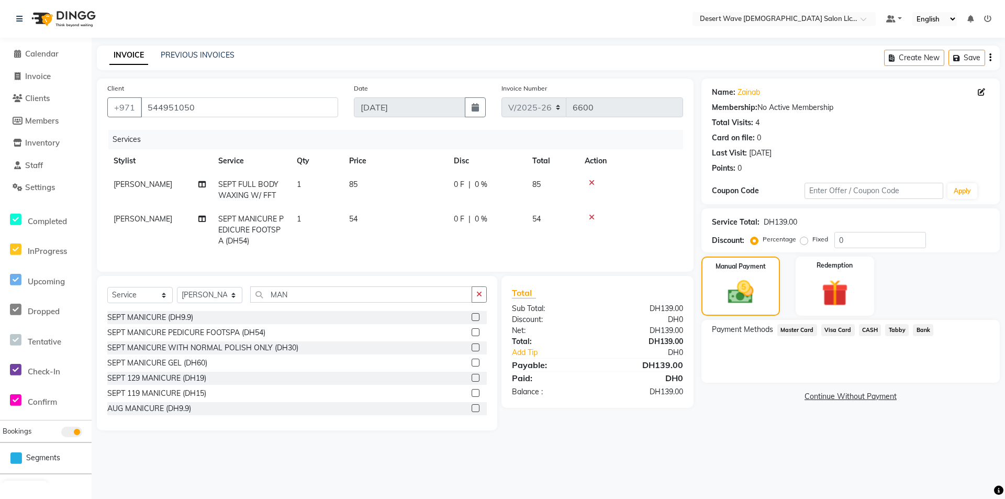
click at [592, 236] on td at bounding box center [630, 230] width 105 height 46
click at [574, 253] on div "Services Stylist Service Qty Price Disc Total Action [PERSON_NAME] SEPT FULL BO…" at bounding box center [395, 195] width 576 height 131
click at [835, 330] on span "Visa Card" at bounding box center [837, 330] width 33 height 12
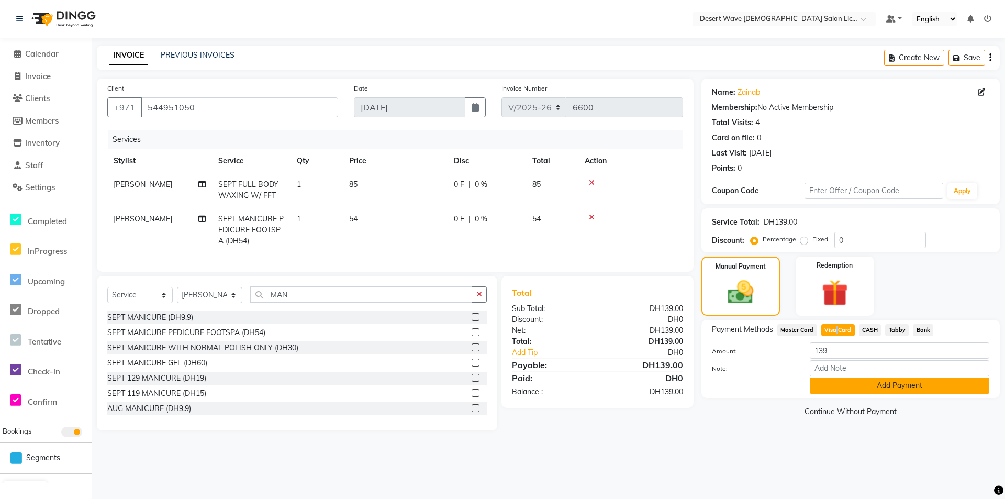
click at [861, 387] on button "Add Payment" at bounding box center [900, 385] width 180 height 16
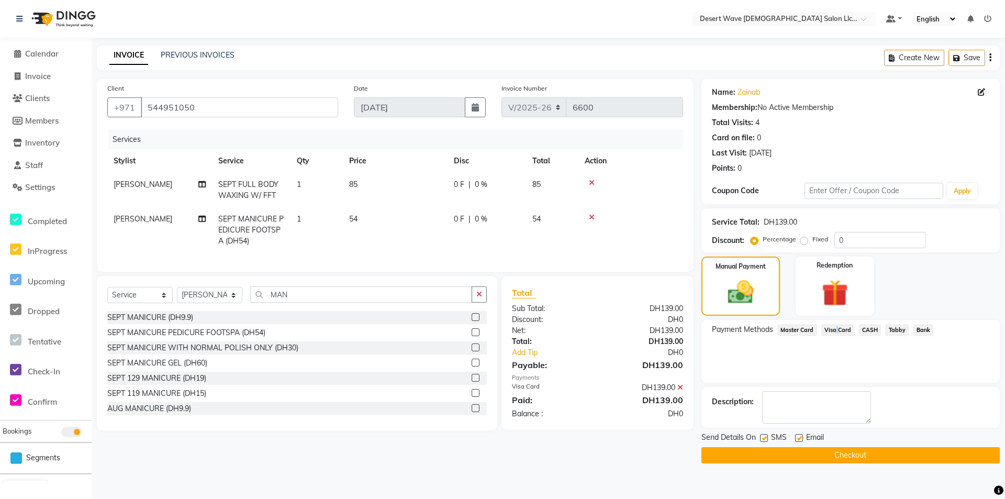
click at [830, 458] on button "Checkout" at bounding box center [850, 455] width 298 height 16
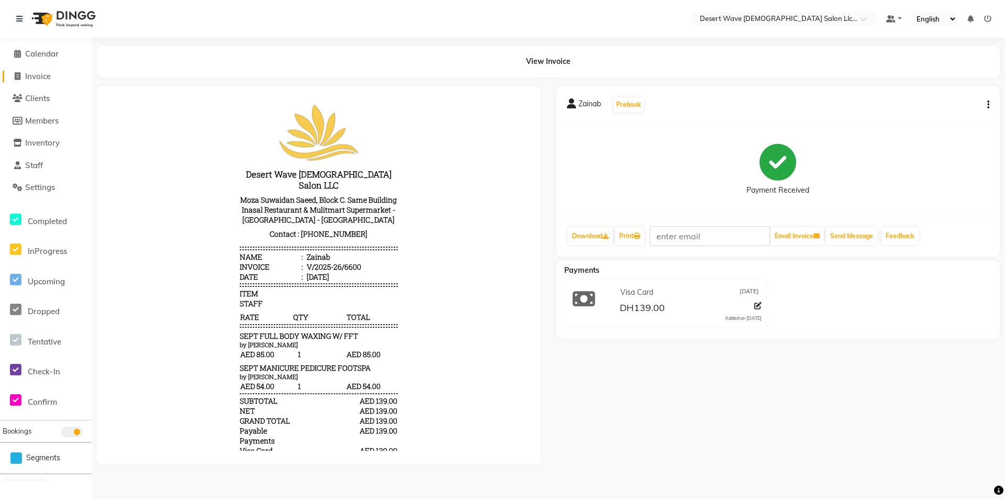
click at [34, 75] on span "Invoice" at bounding box center [38, 76] width 26 height 10
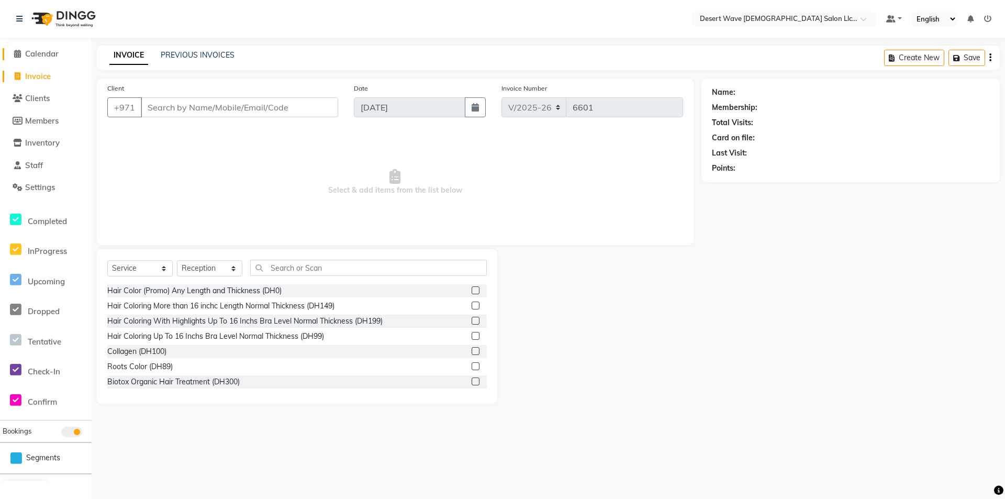
click at [36, 49] on span "Calendar" at bounding box center [41, 54] width 33 height 10
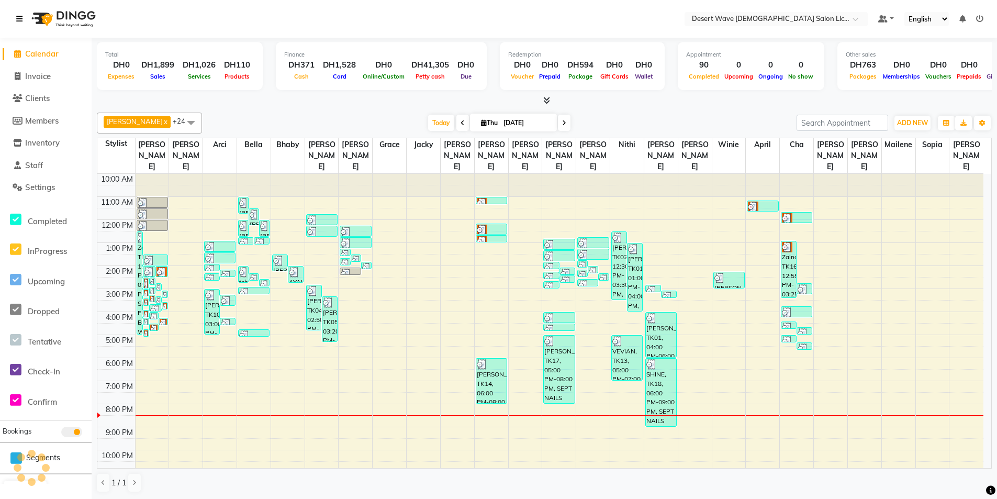
click at [19, 18] on icon at bounding box center [19, 18] width 6 height 7
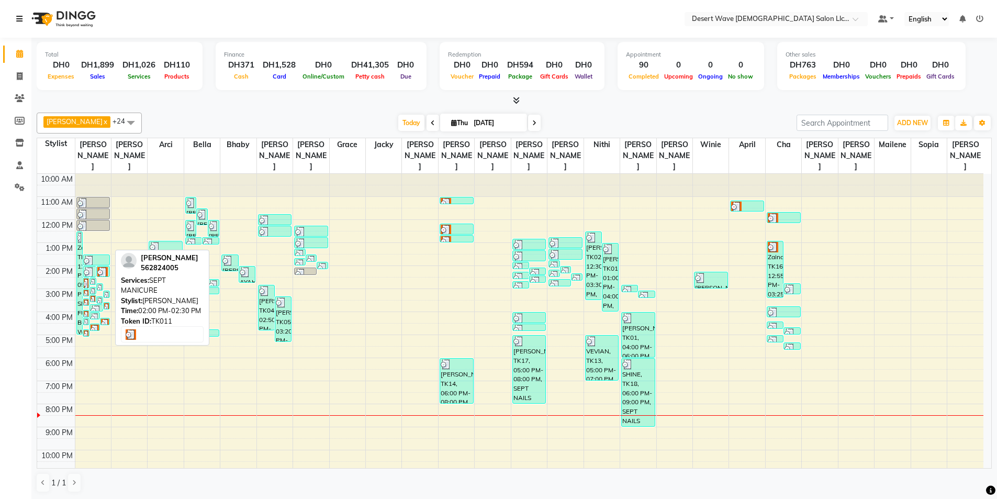
click at [101, 267] on img at bounding box center [102, 272] width 10 height 10
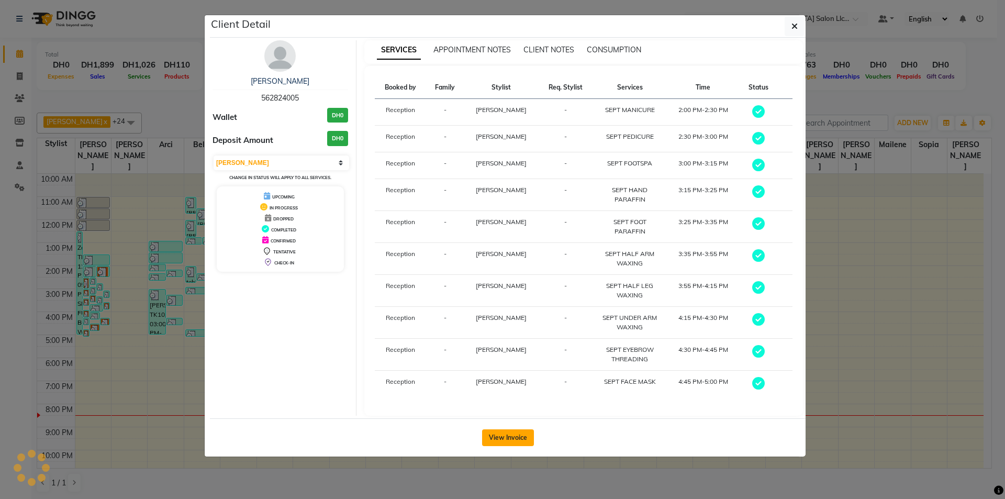
click at [519, 431] on button "View Invoice" at bounding box center [508, 437] width 52 height 17
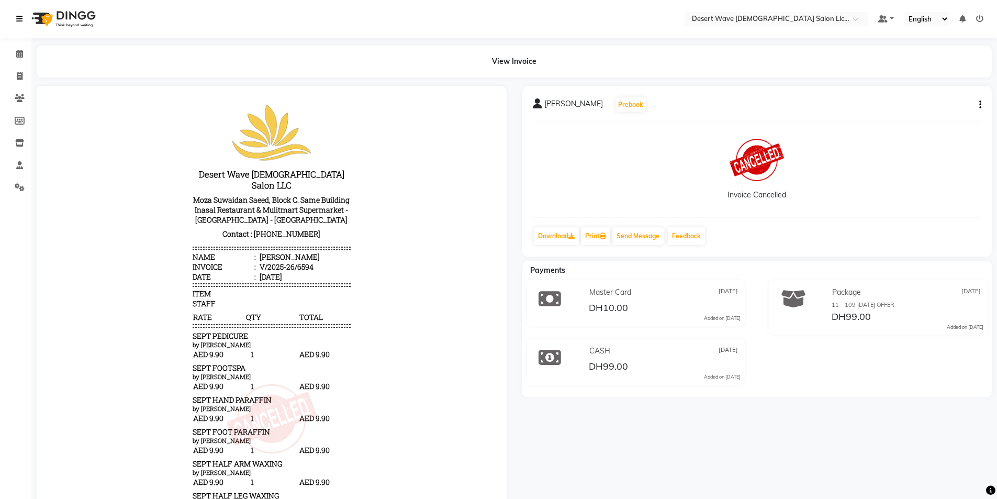
click at [17, 20] on icon at bounding box center [19, 18] width 6 height 7
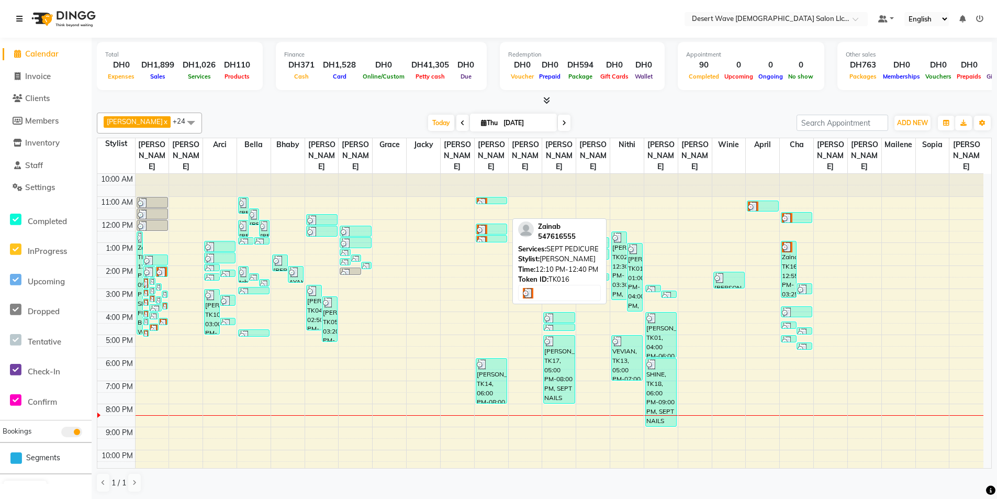
click at [501, 225] on div at bounding box center [491, 230] width 29 height 10
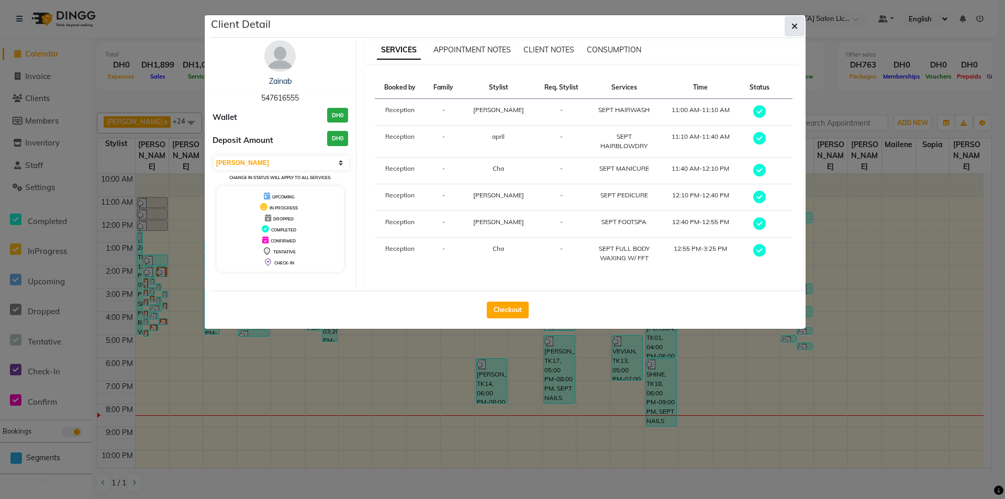
click at [800, 25] on button "button" at bounding box center [795, 26] width 20 height 20
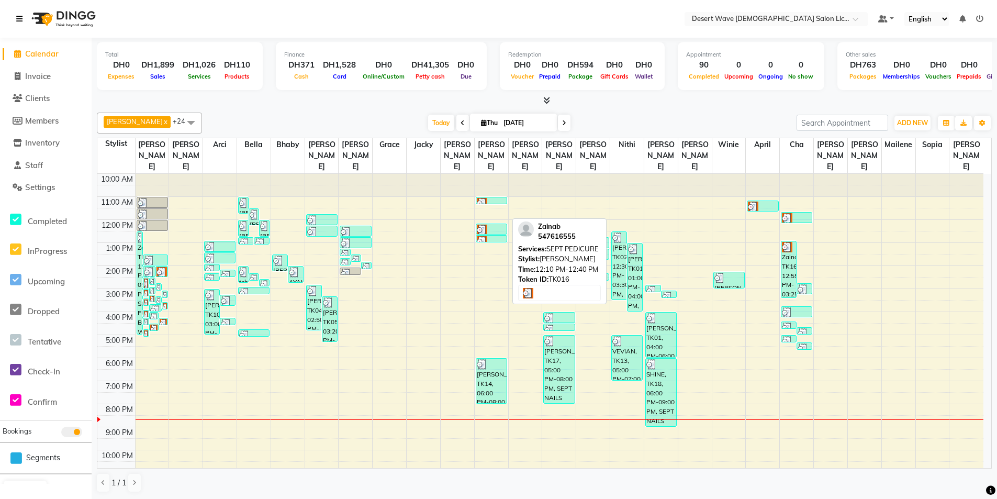
click at [497, 225] on div at bounding box center [491, 230] width 29 height 10
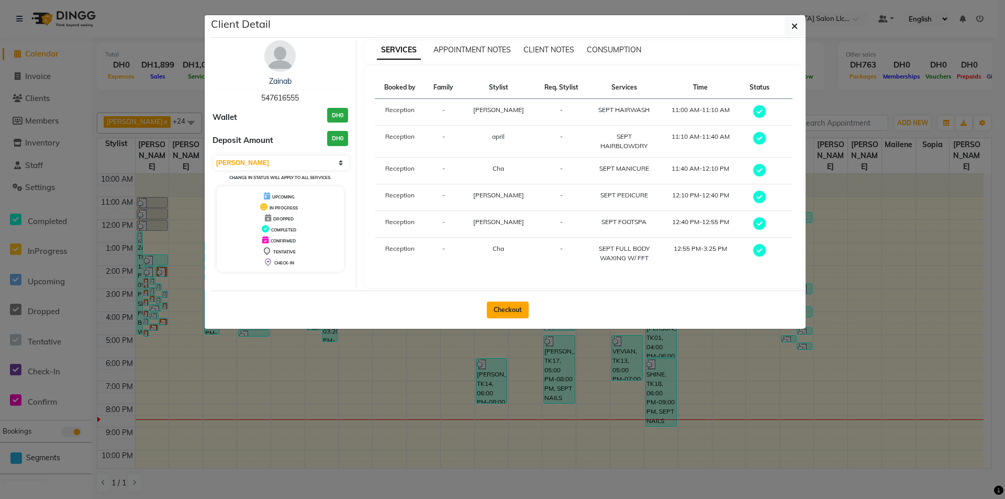
click at [513, 307] on button "Checkout" at bounding box center [508, 309] width 42 height 17
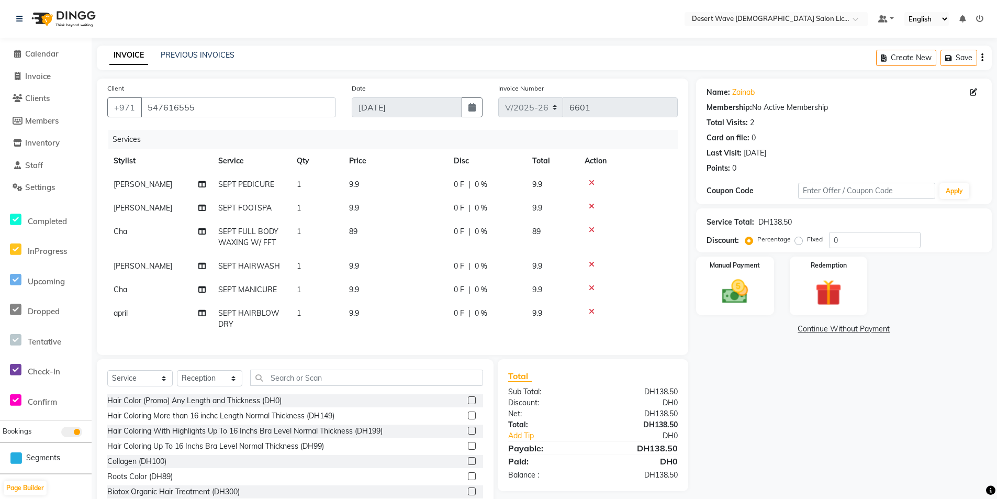
click at [591, 265] on icon at bounding box center [592, 264] width 6 height 7
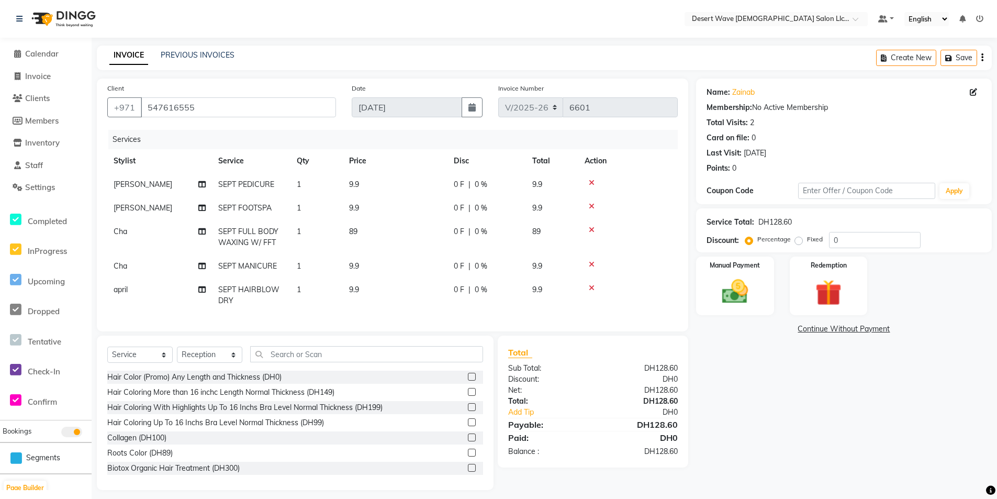
click at [591, 286] on icon at bounding box center [592, 287] width 6 height 7
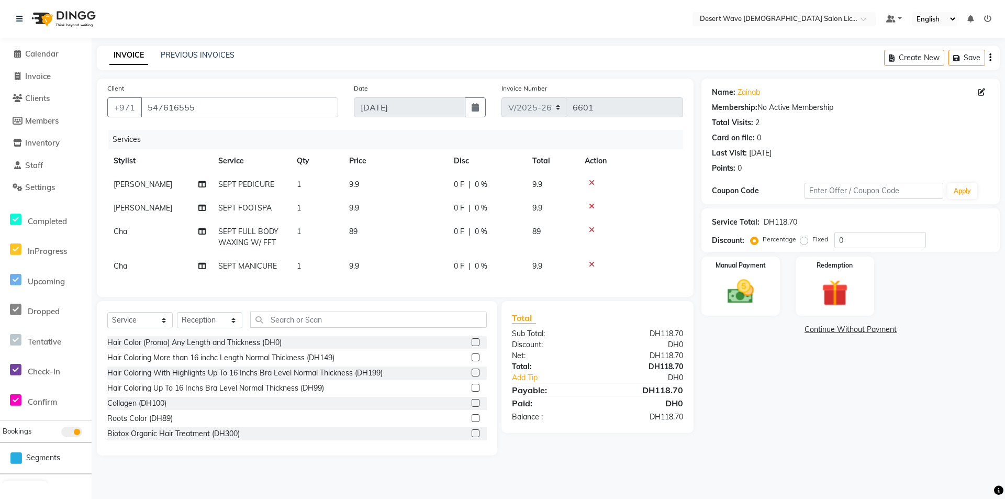
drag, startPoint x: 591, startPoint y: 262, endPoint x: 598, endPoint y: 252, distance: 11.8
click at [592, 262] on icon at bounding box center [592, 264] width 6 height 7
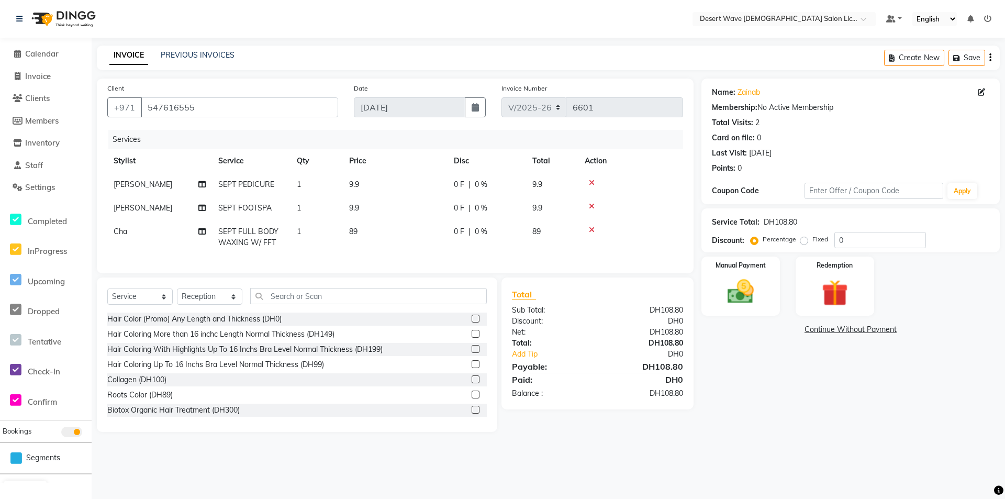
click at [591, 182] on icon at bounding box center [592, 182] width 6 height 7
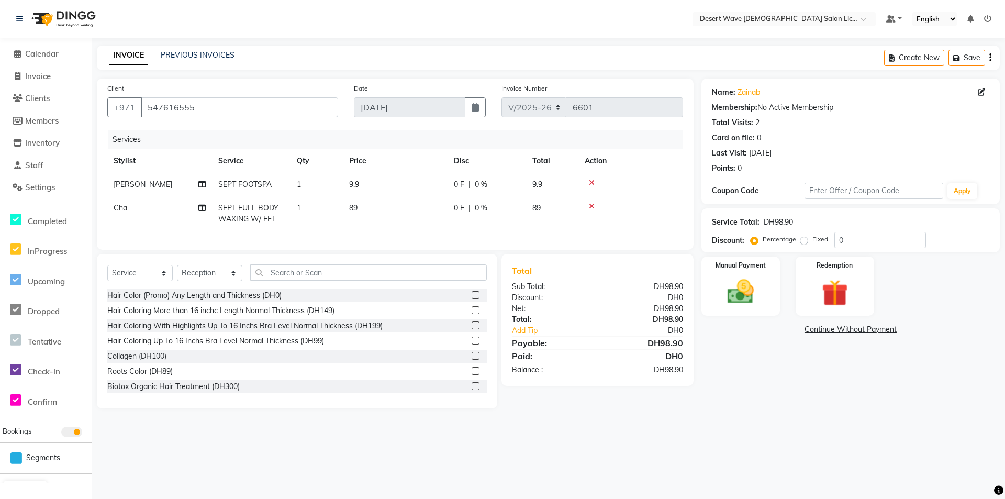
click at [592, 183] on icon at bounding box center [592, 182] width 6 height 7
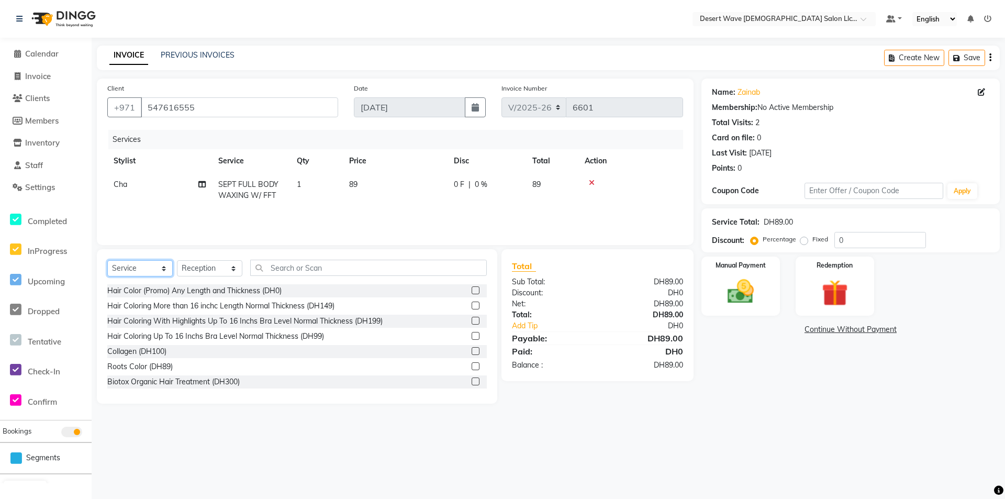
click at [142, 269] on select "Select Service Product Membership Package Voucher Prepaid Gift Card" at bounding box center [139, 268] width 65 height 16
click at [220, 266] on select "Select Stylist Accounts [GEOGRAPHIC_DATA][PERSON_NAME] [PERSON_NAME] [PERSON_NA…" at bounding box center [209, 268] width 65 height 16
click at [177, 260] on select "Select Stylist Accounts [GEOGRAPHIC_DATA][PERSON_NAME] [PERSON_NAME] [PERSON_NA…" at bounding box center [209, 268] width 65 height 16
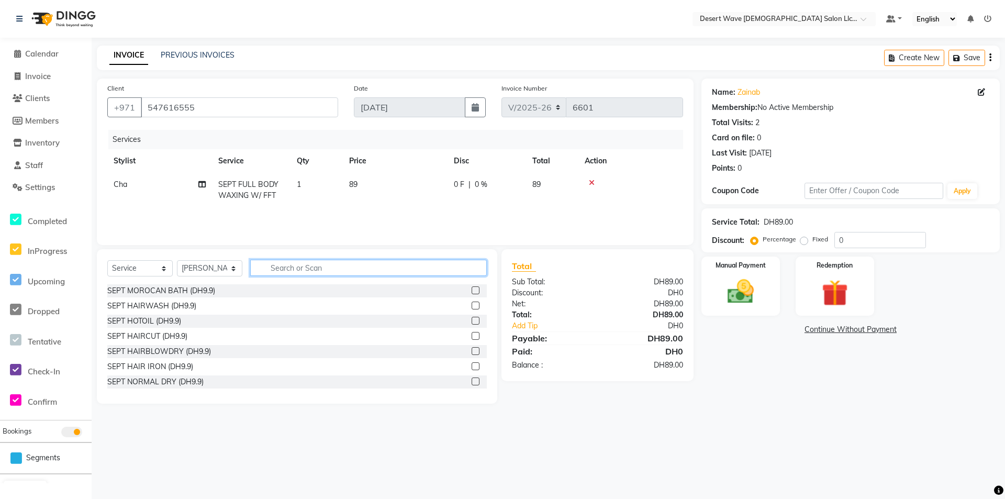
click at [296, 269] on input "text" at bounding box center [368, 268] width 237 height 16
click at [219, 269] on select "Select Stylist Accounts [GEOGRAPHIC_DATA][PERSON_NAME] [PERSON_NAME] [PERSON_NA…" at bounding box center [209, 268] width 65 height 16
click at [236, 270] on select "Select Stylist Accounts [GEOGRAPHIC_DATA][PERSON_NAME] [PERSON_NAME] [PERSON_NA…" at bounding box center [209, 268] width 65 height 16
